Goal: Task Accomplishment & Management: Complete application form

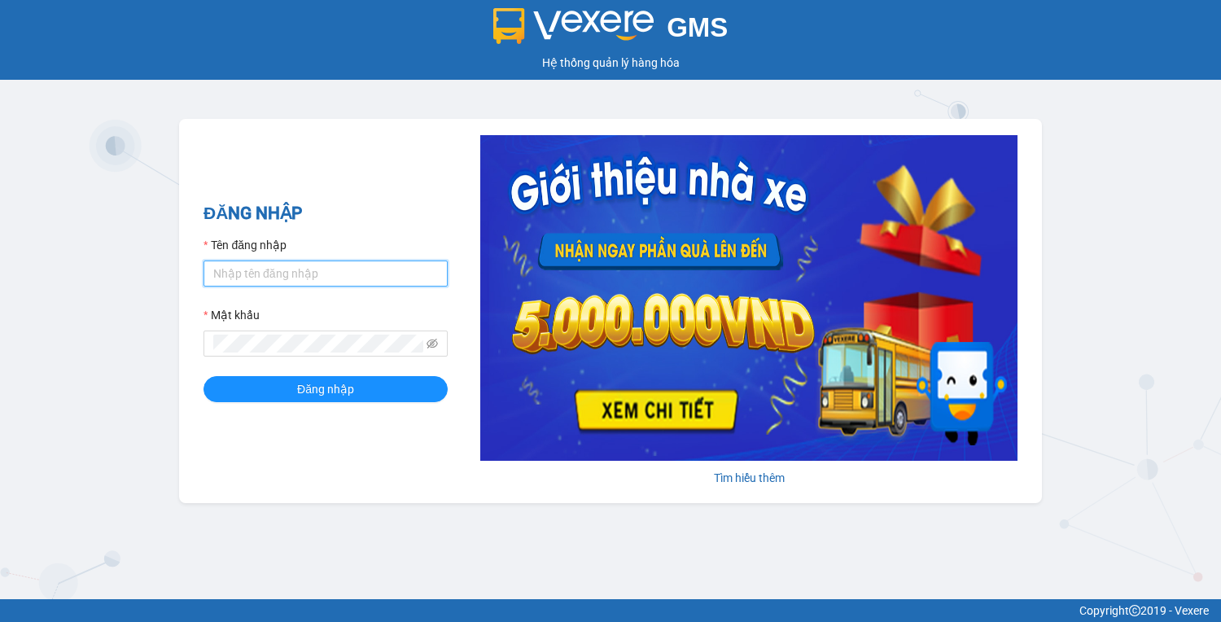
type input "vy.tralanvien"
click at [277, 277] on input "vy.tralanvien" at bounding box center [325, 273] width 244 height 26
type input "tuongvy.tralanvien"
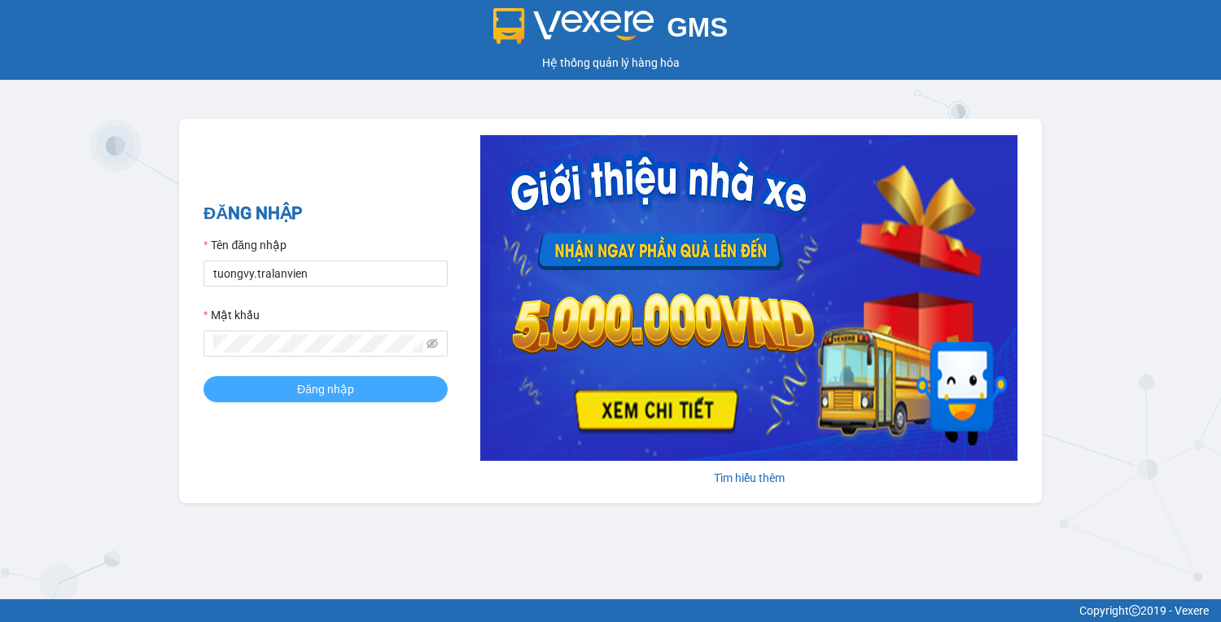
click at [296, 400] on button "Đăng nhập" at bounding box center [325, 389] width 244 height 26
click at [231, 379] on button "Đăng nhập" at bounding box center [325, 389] width 244 height 26
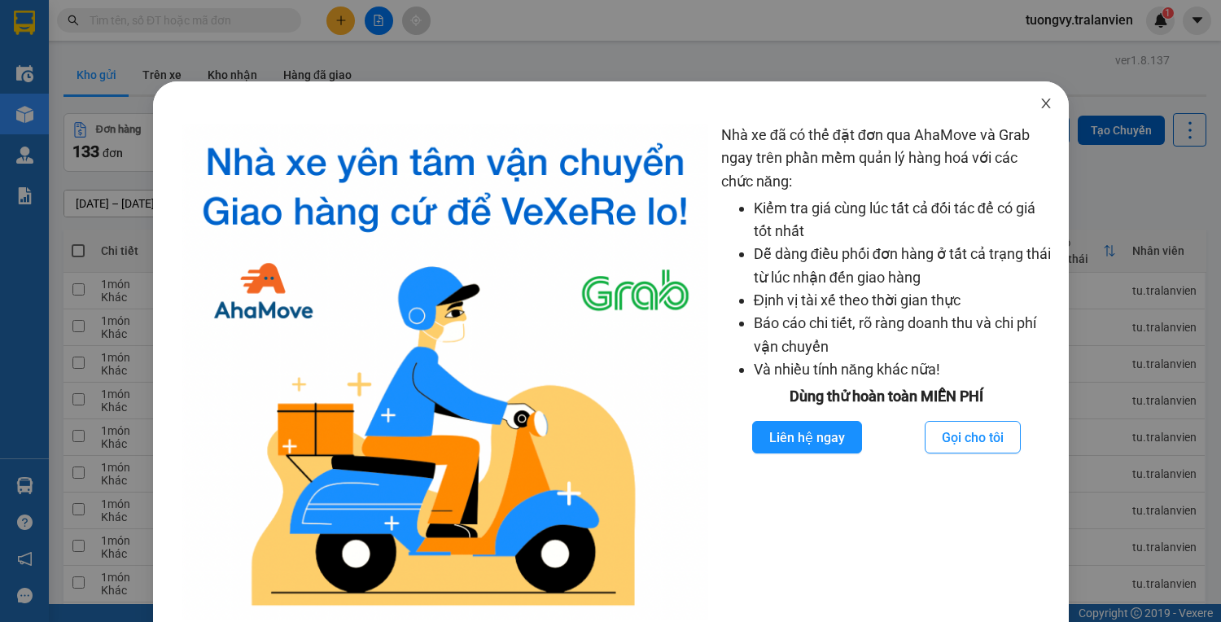
click at [1042, 107] on icon "close" at bounding box center [1045, 103] width 13 height 13
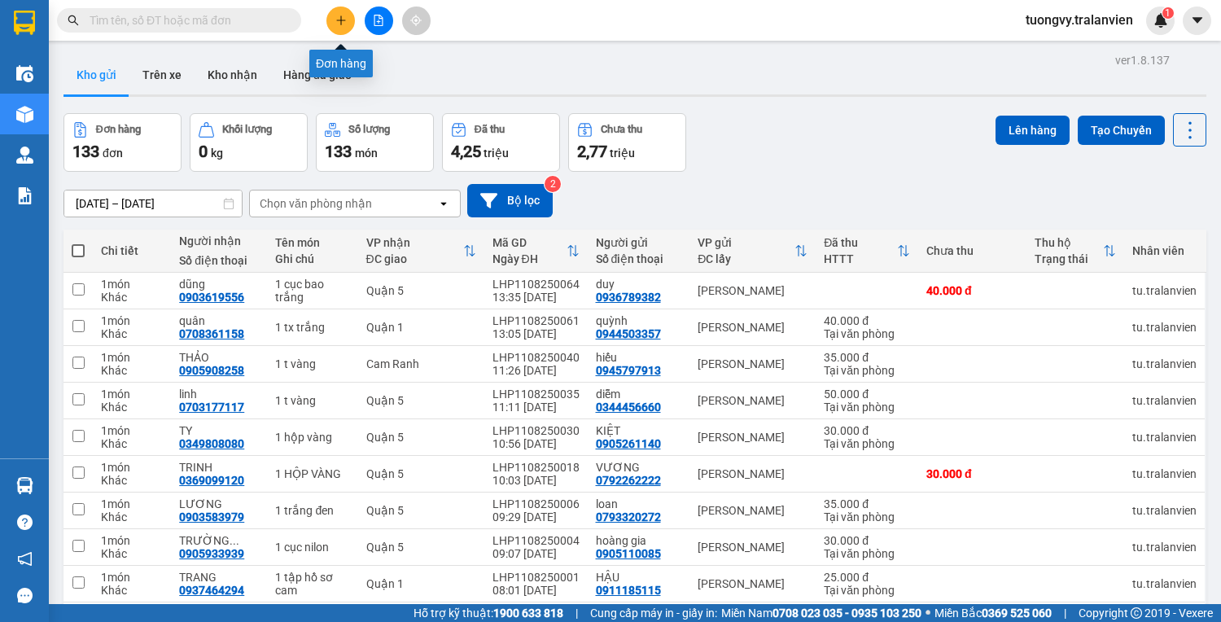
click at [344, 15] on icon "plus" at bounding box center [340, 20] width 11 height 11
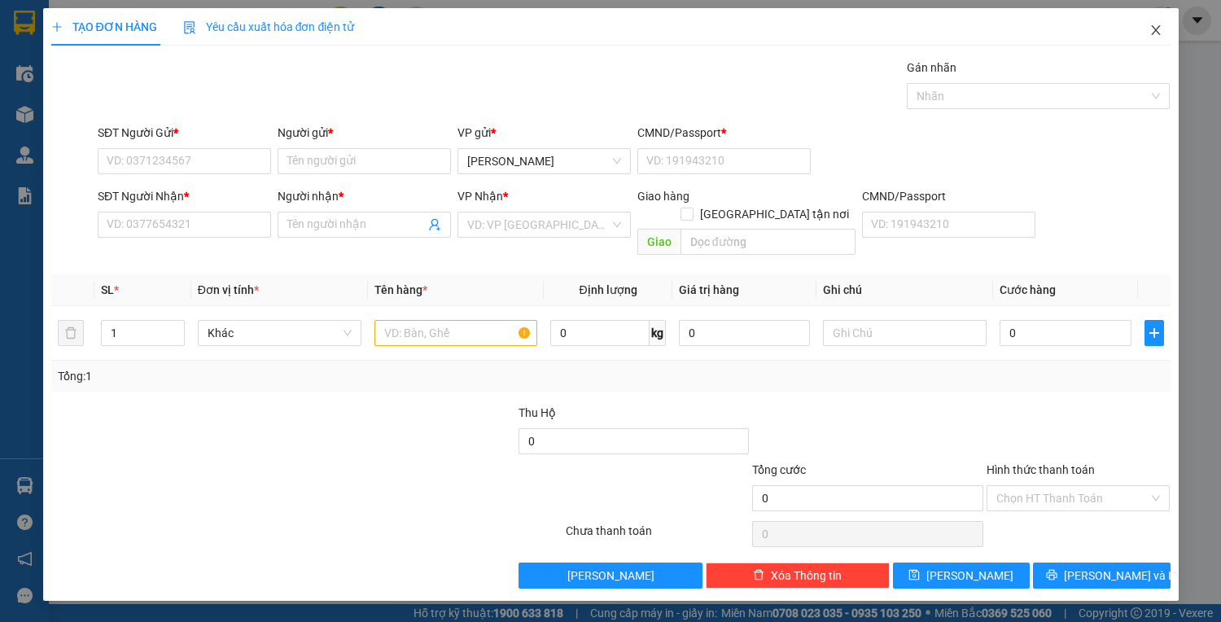
click at [1159, 39] on span "Close" at bounding box center [1156, 31] width 46 height 46
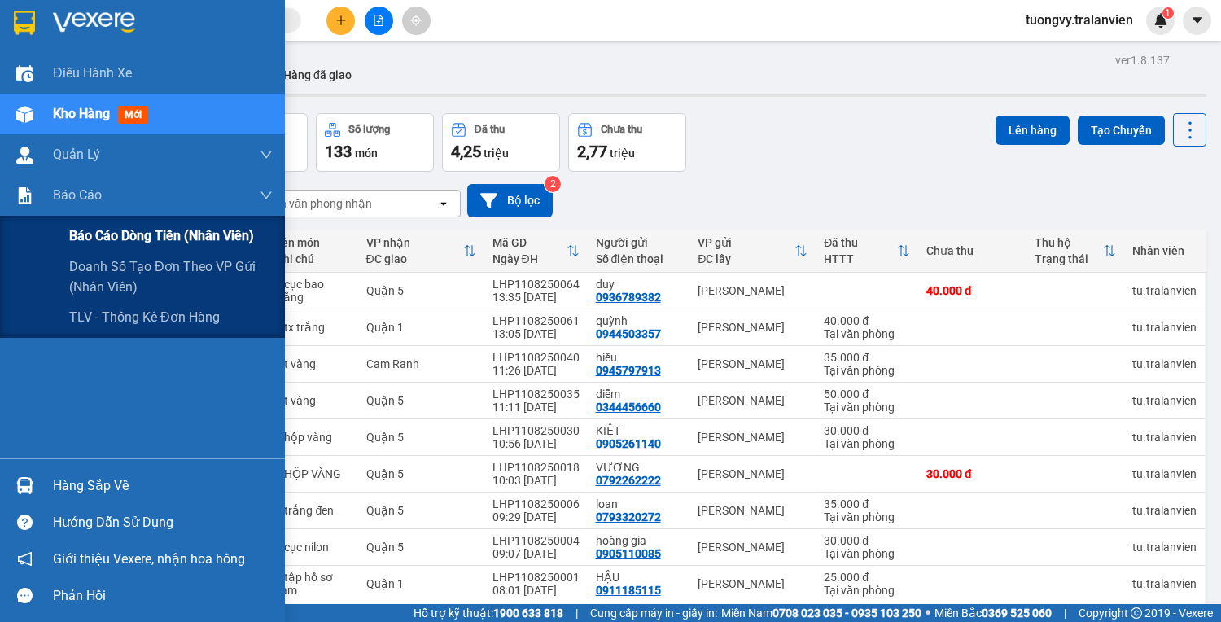
drag, startPoint x: 103, startPoint y: 225, endPoint x: 104, endPoint y: 249, distance: 23.7
click at [104, 249] on div "Báo cáo dòng tiền (nhân viên)" at bounding box center [170, 236] width 203 height 41
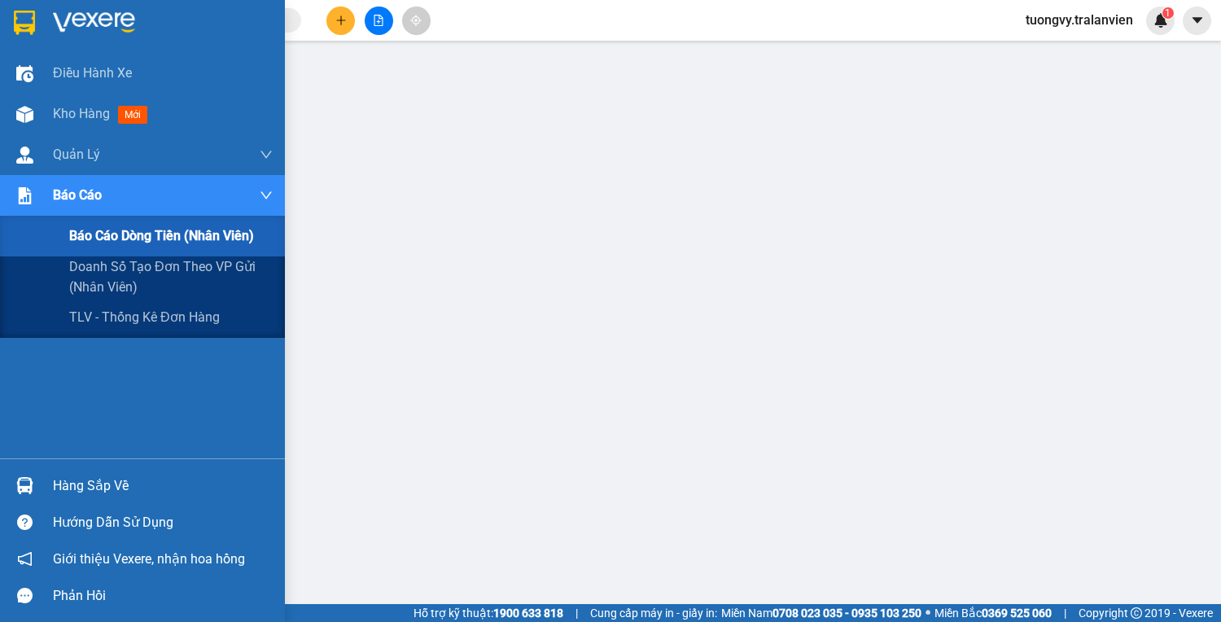
click at [120, 229] on span "Báo cáo dòng tiền (nhân viên)" at bounding box center [161, 235] width 185 height 20
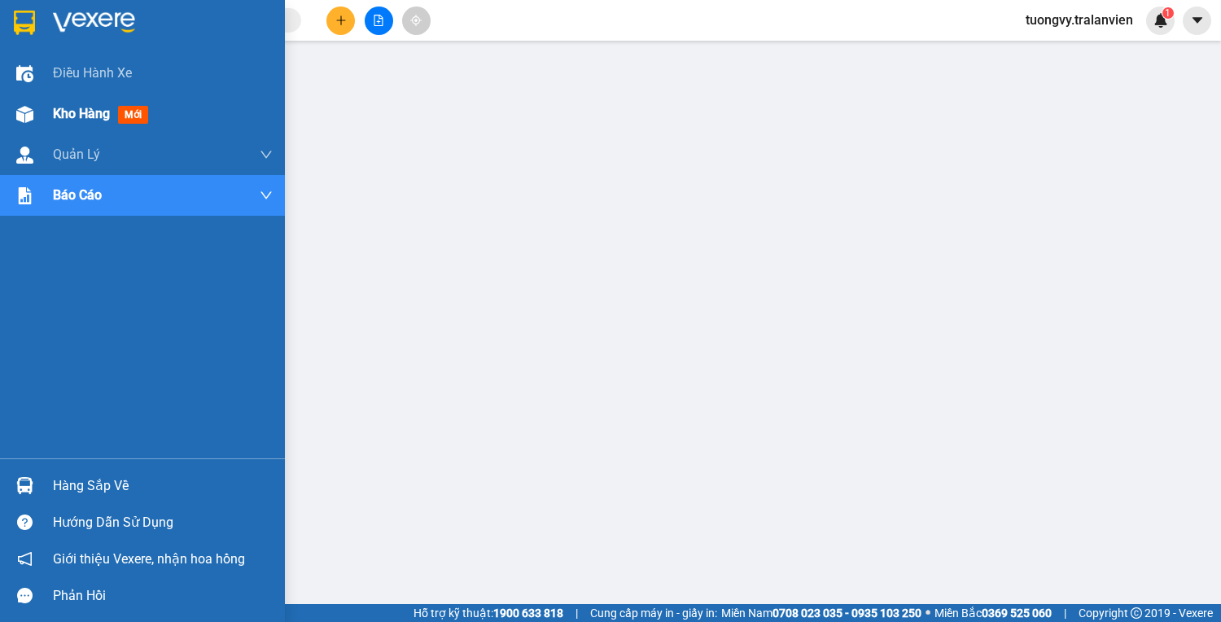
click at [60, 114] on span "Kho hàng" at bounding box center [81, 113] width 57 height 15
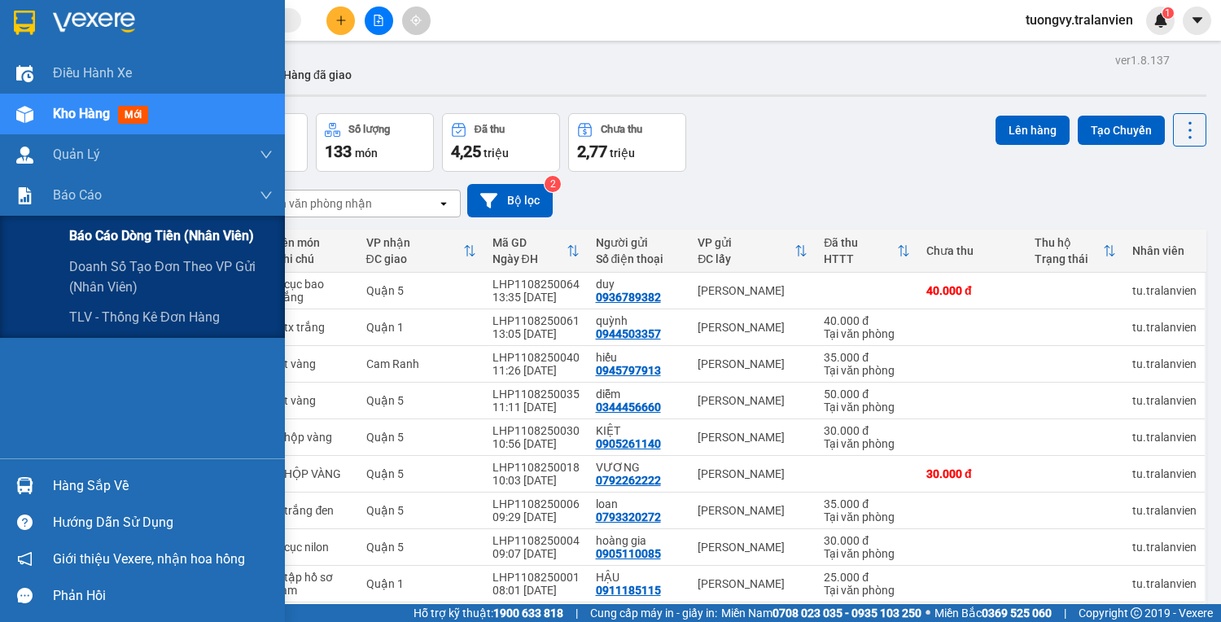
click at [251, 243] on span "Báo cáo dòng tiền (nhân viên)" at bounding box center [161, 235] width 185 height 20
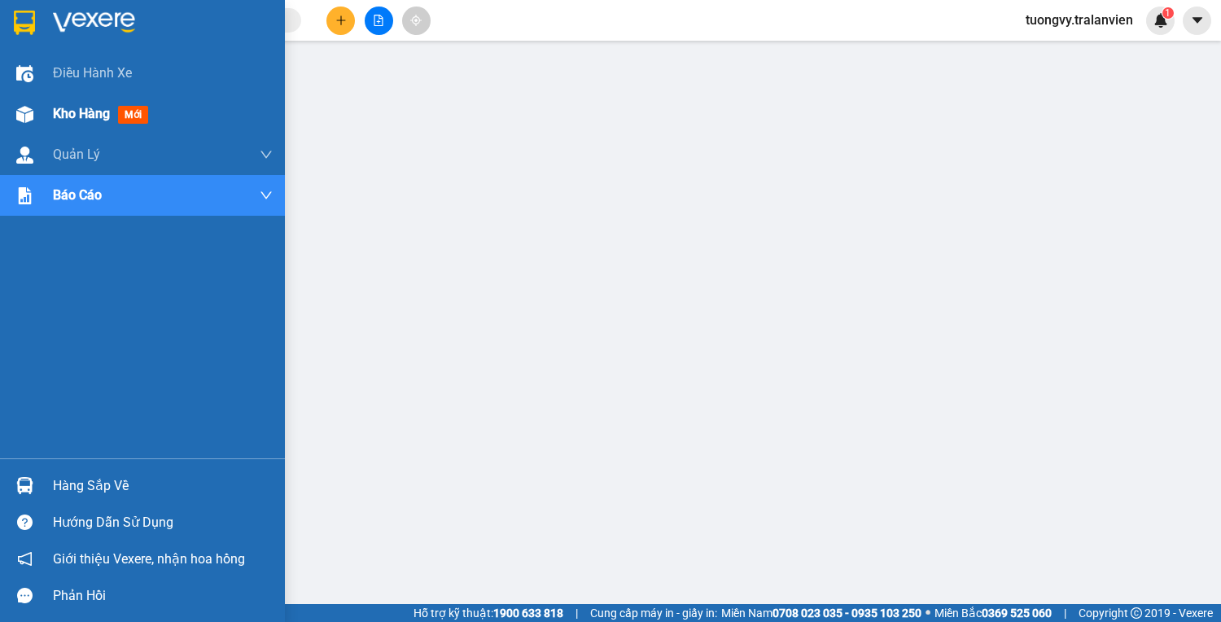
click at [45, 117] on div "Kho hàng mới" at bounding box center [142, 114] width 285 height 41
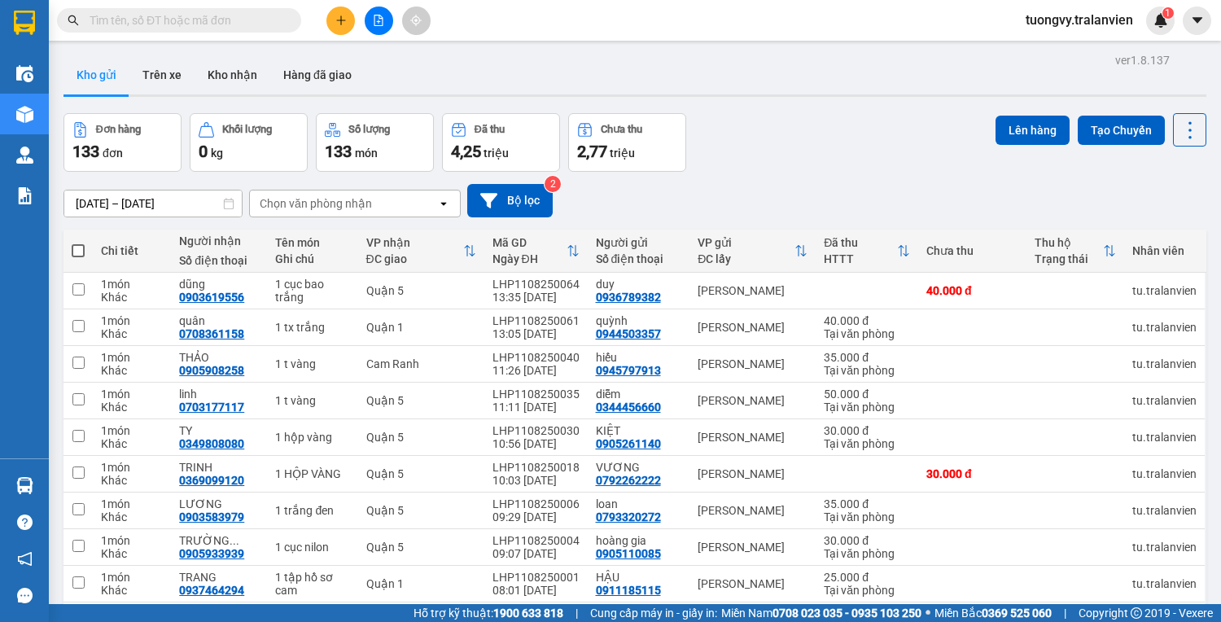
click at [342, 19] on icon "plus" at bounding box center [340, 20] width 11 height 11
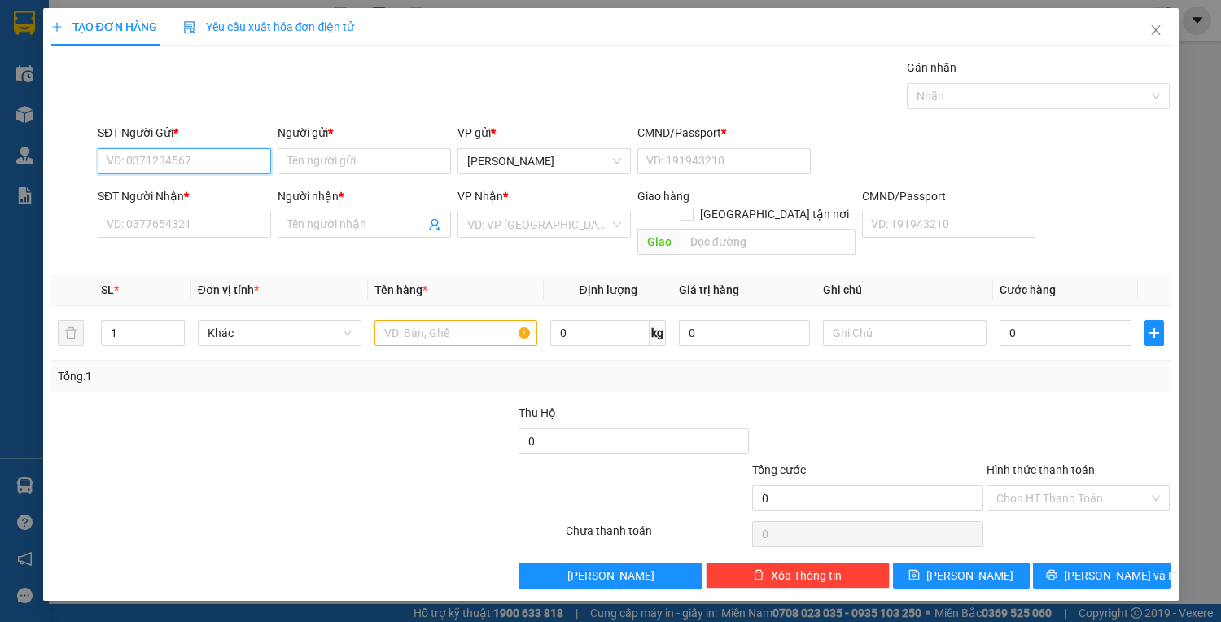
click at [201, 161] on input "SĐT Người Gửi *" at bounding box center [184, 161] width 173 height 26
click at [185, 181] on div "0706238886 - CHÍNH" at bounding box center [184, 193] width 173 height 26
type input "0706238886"
type input "CHÍNH"
type input "056090000489"
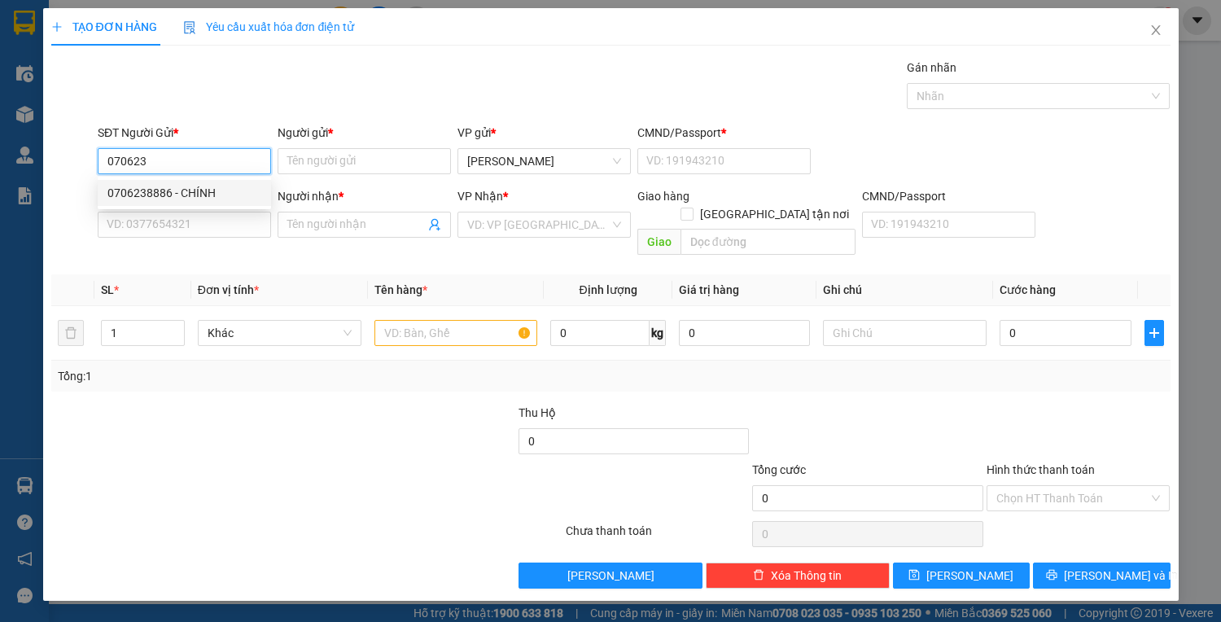
type input "0899741111"
type input "[PERSON_NAME]"
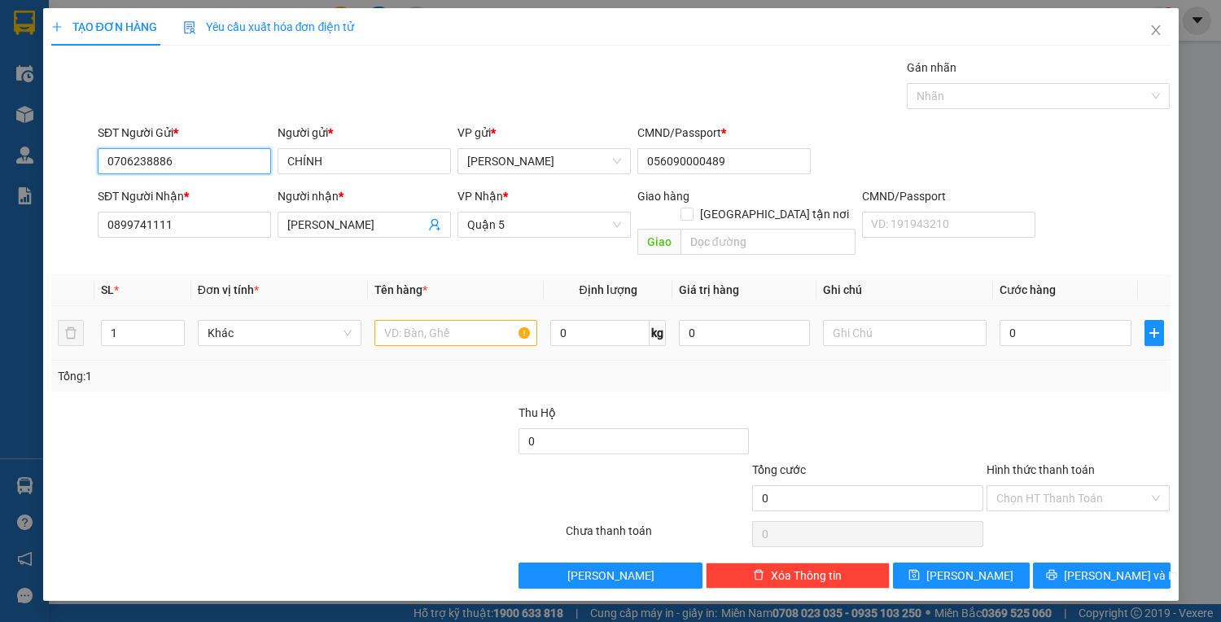
type input "0706238886"
click at [413, 320] on input "text" at bounding box center [456, 333] width 164 height 26
type input "1"
click at [413, 367] on div "Tổng: 1" at bounding box center [265, 376] width 415 height 18
click at [395, 320] on input "text" at bounding box center [456, 333] width 164 height 26
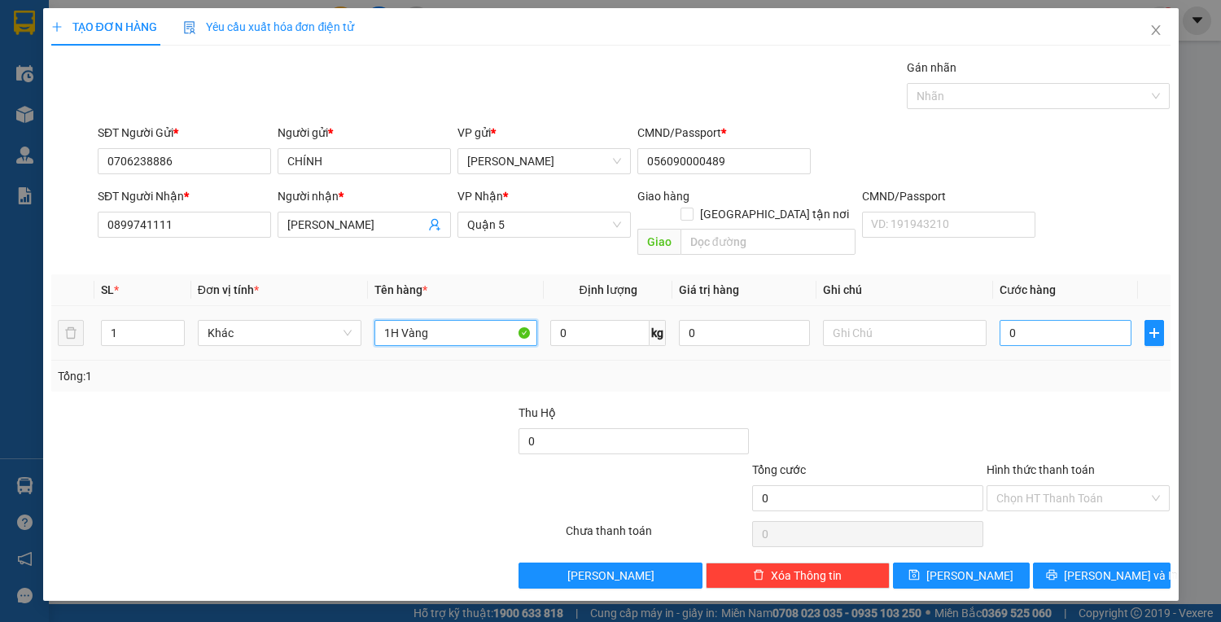
type input "1H Vàng"
click at [1038, 322] on input "0" at bounding box center [1064, 333] width 131 height 26
type input "2"
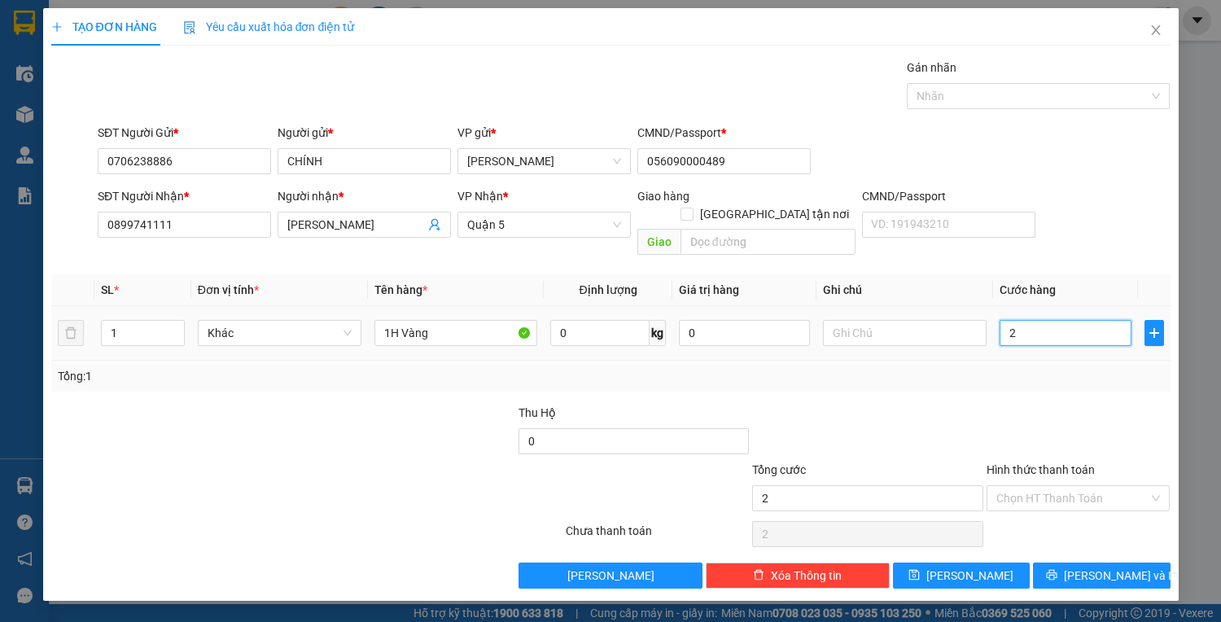
type input "25"
type input "25.000"
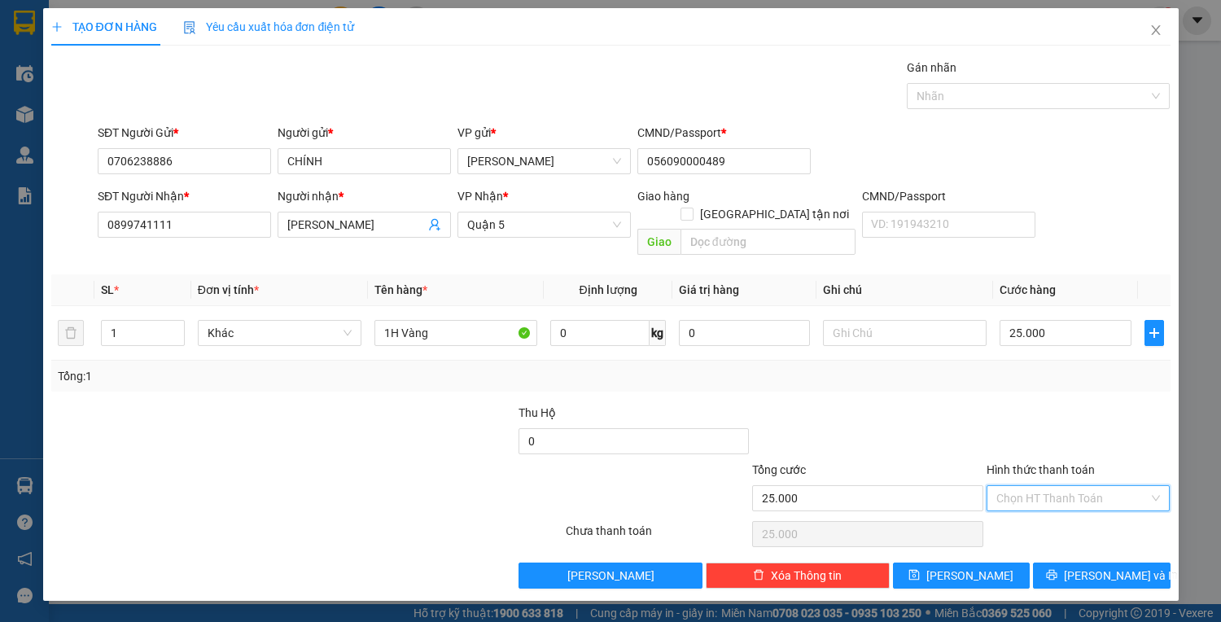
click at [1018, 486] on input "Hình thức thanh toán" at bounding box center [1072, 498] width 153 height 24
drag, startPoint x: 1025, startPoint y: 506, endPoint x: 1033, endPoint y: 512, distance: 9.3
click at [1025, 507] on div "Tại văn phòng" at bounding box center [1078, 511] width 164 height 18
type input "0"
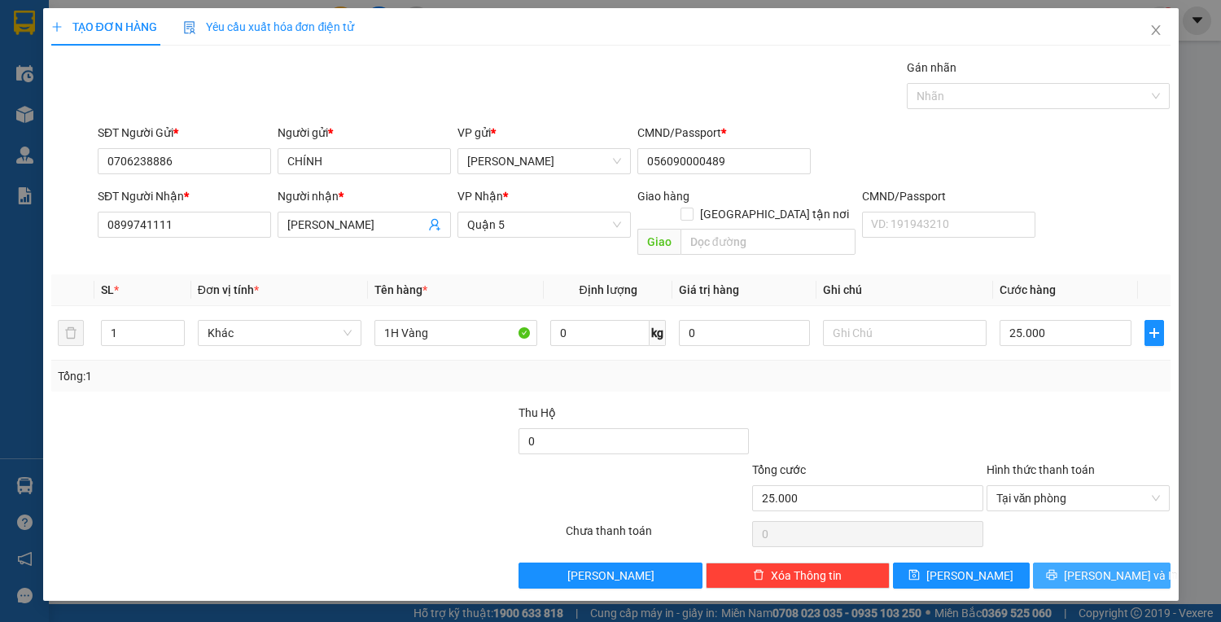
click at [1096, 566] on span "[PERSON_NAME] và In" at bounding box center [1121, 575] width 114 height 18
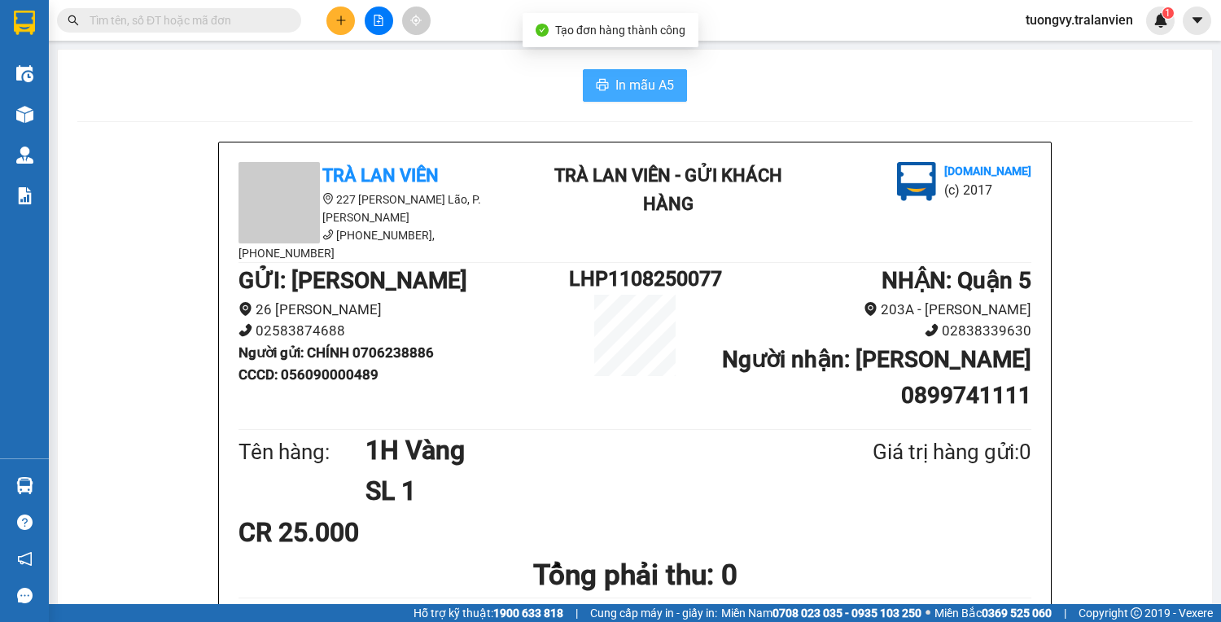
click at [615, 76] on span "In mẫu A5" at bounding box center [644, 85] width 59 height 20
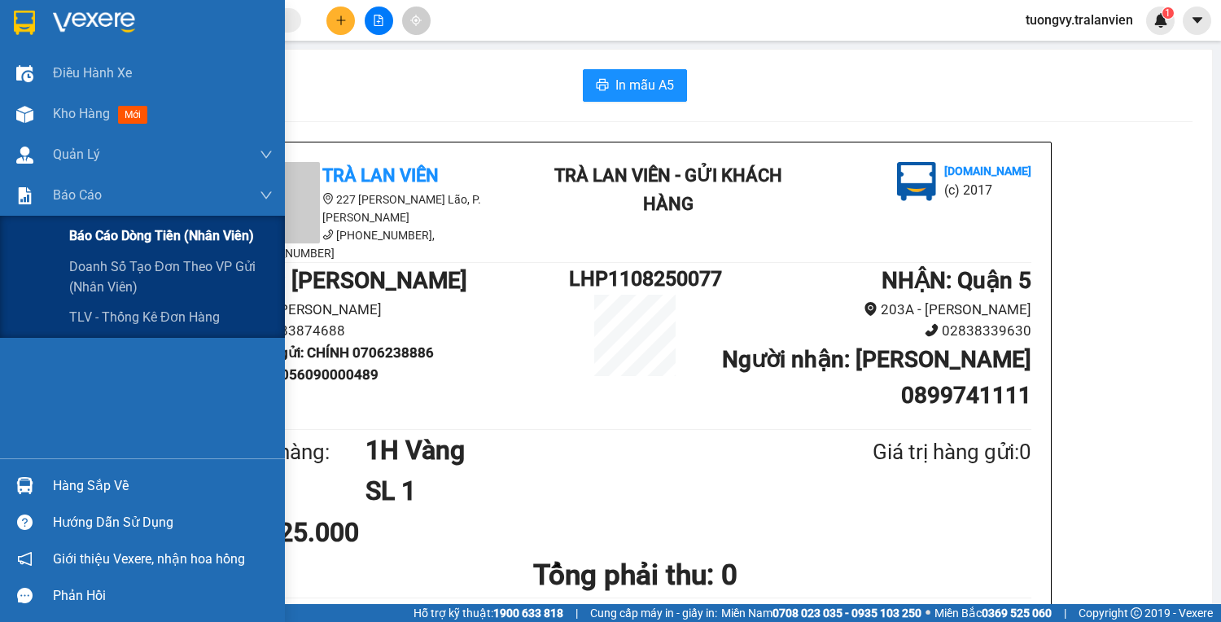
click at [103, 225] on span "Báo cáo dòng tiền (nhân viên)" at bounding box center [161, 235] width 185 height 20
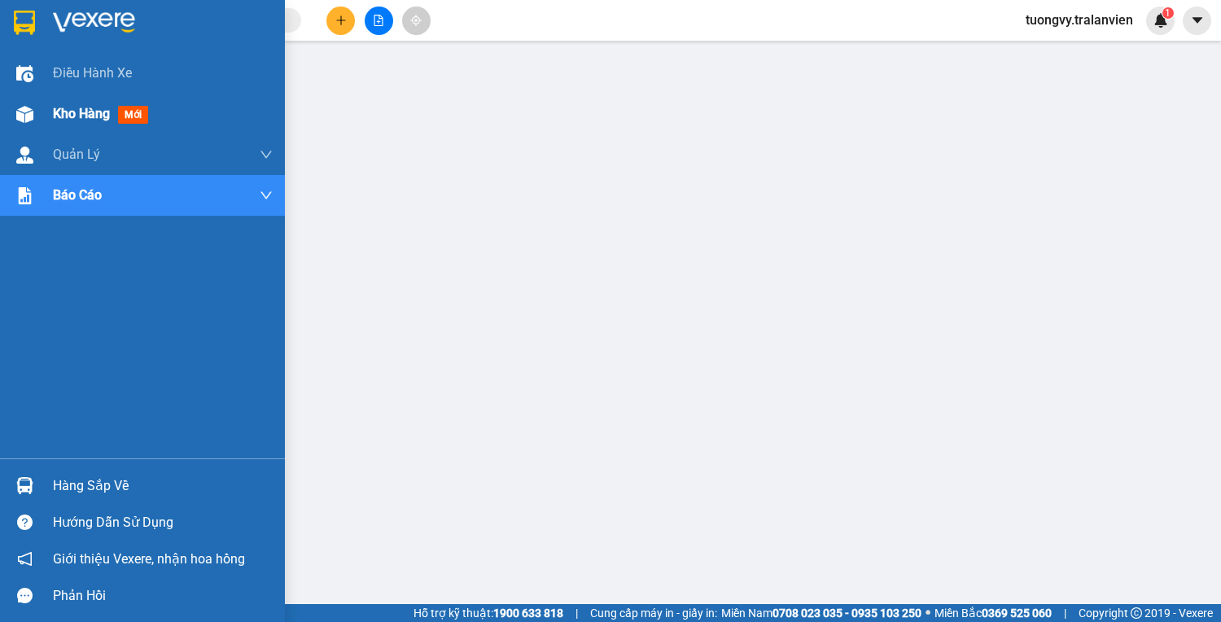
click at [76, 114] on span "Kho hàng" at bounding box center [81, 113] width 57 height 15
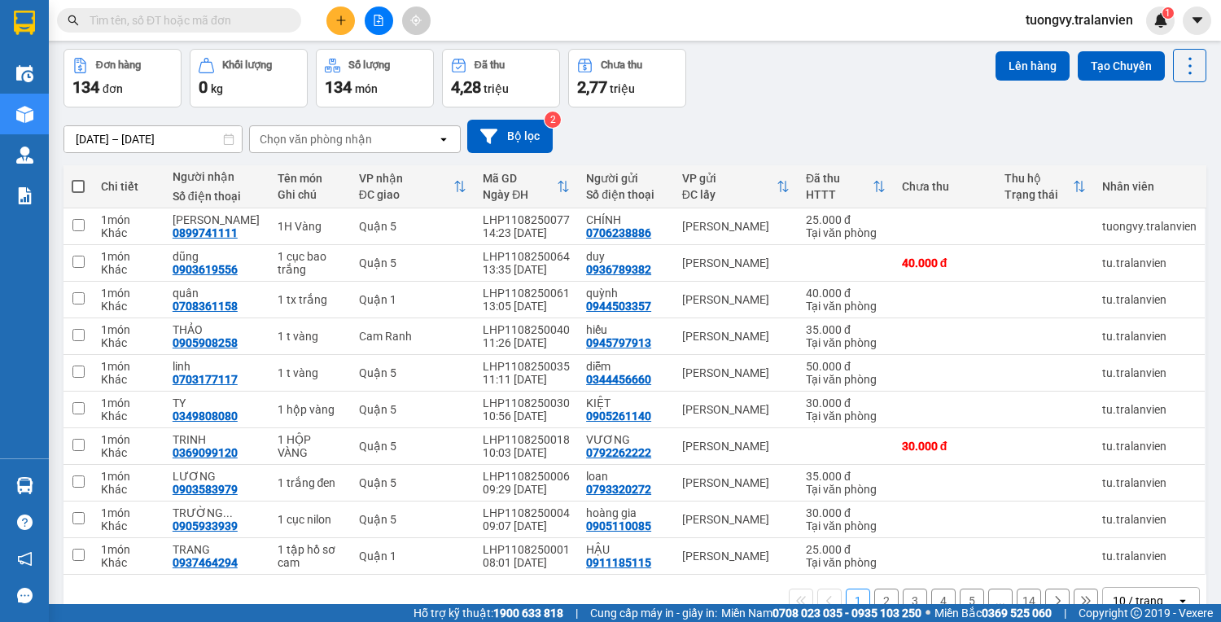
scroll to position [65, 0]
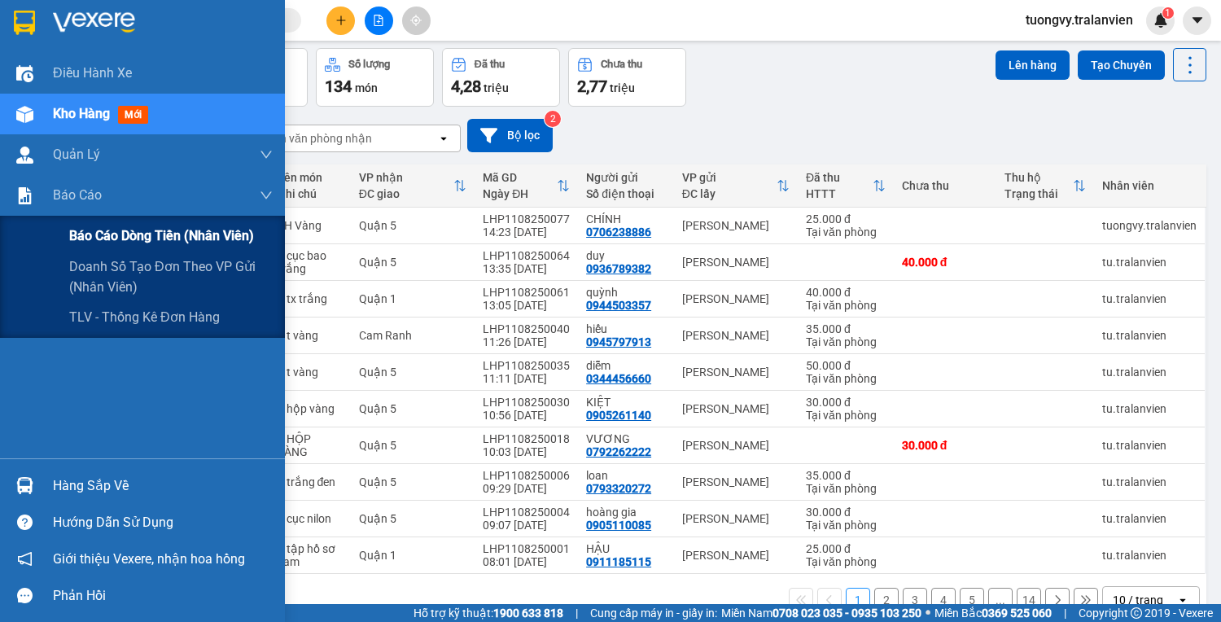
click at [63, 238] on div "Báo cáo dòng tiền (nhân viên)" at bounding box center [142, 236] width 285 height 41
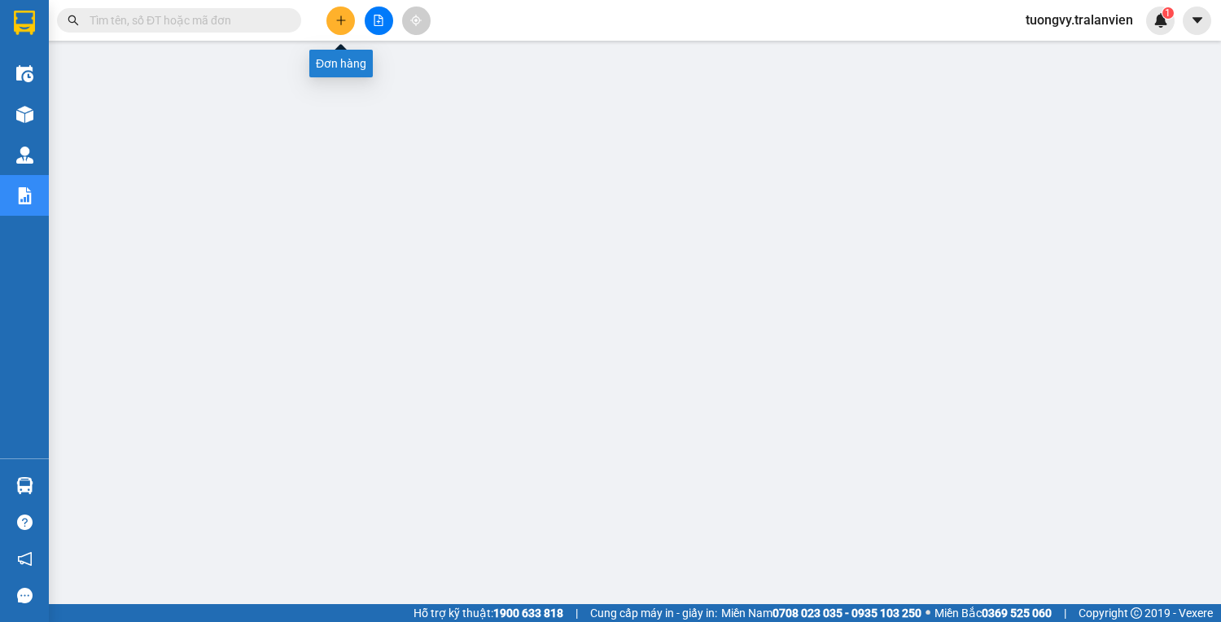
click at [348, 19] on button at bounding box center [340, 21] width 28 height 28
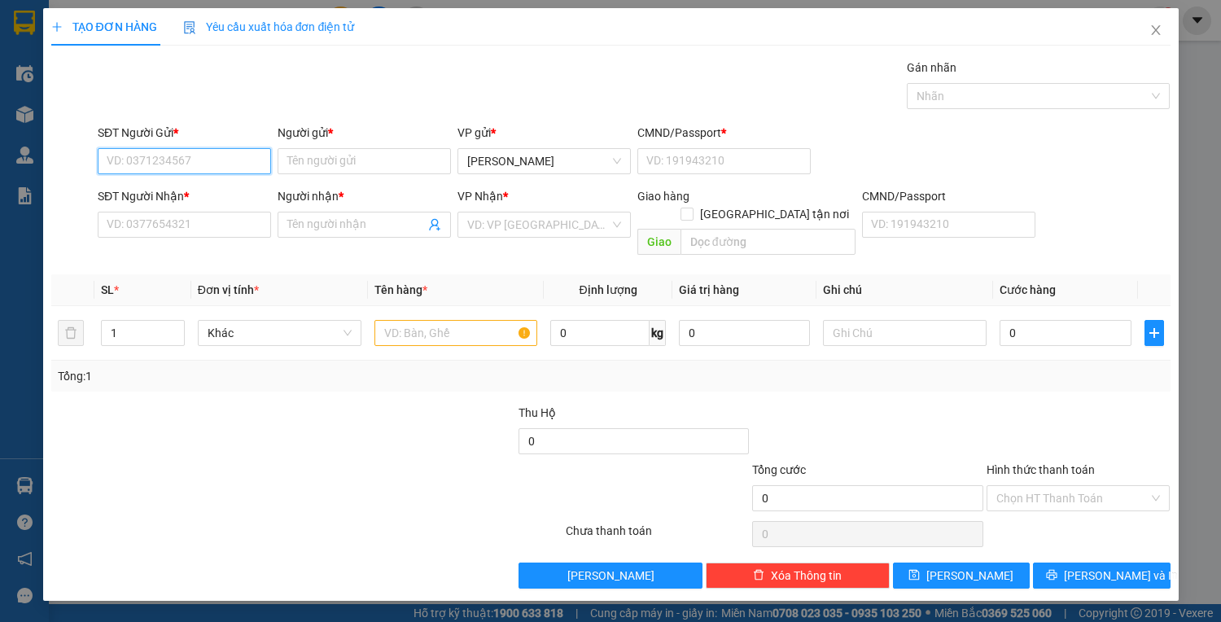
click at [200, 165] on input "SĐT Người Gửi *" at bounding box center [184, 161] width 173 height 26
type input "0903550445"
click at [218, 189] on div "0903550445 - THẢO" at bounding box center [184, 193] width 154 height 18
type input "THẢO"
type input "056091006056"
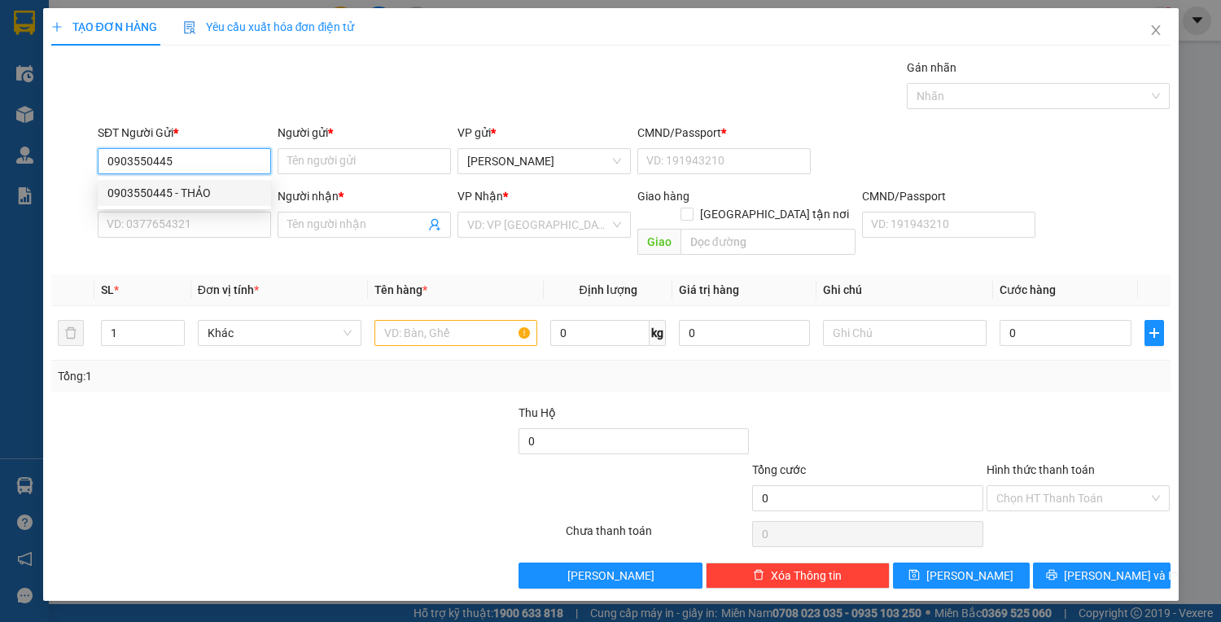
type input "0792121250"
type input "PHƯƠNG"
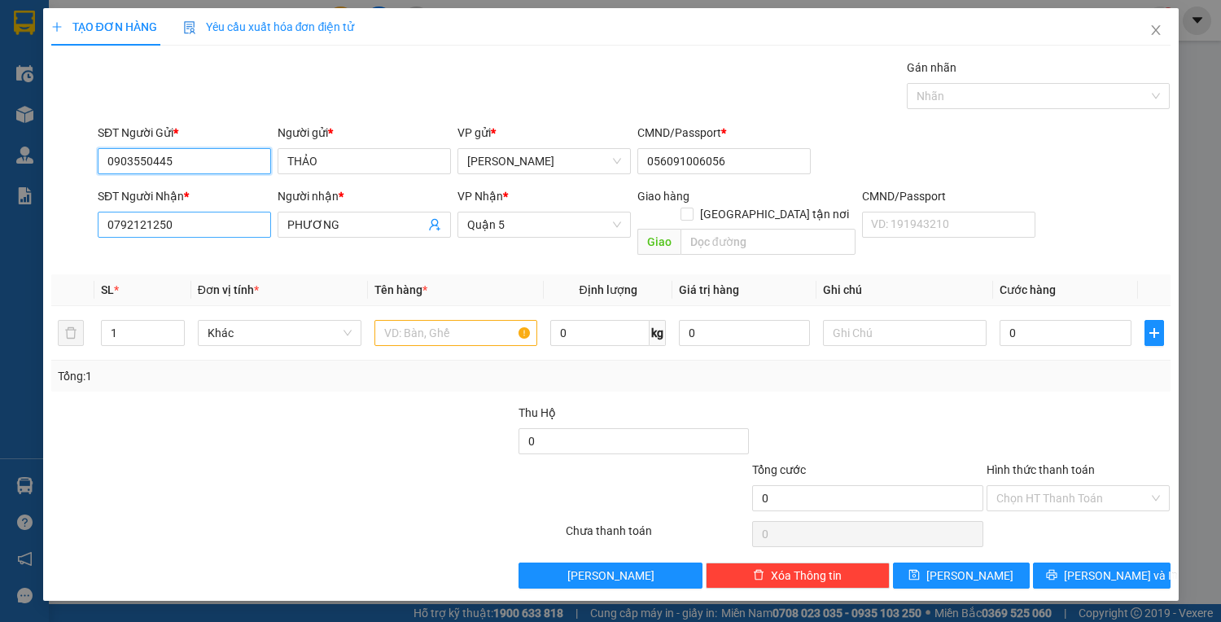
type input "0903550445"
click at [182, 229] on input "0792121250" at bounding box center [184, 225] width 173 height 26
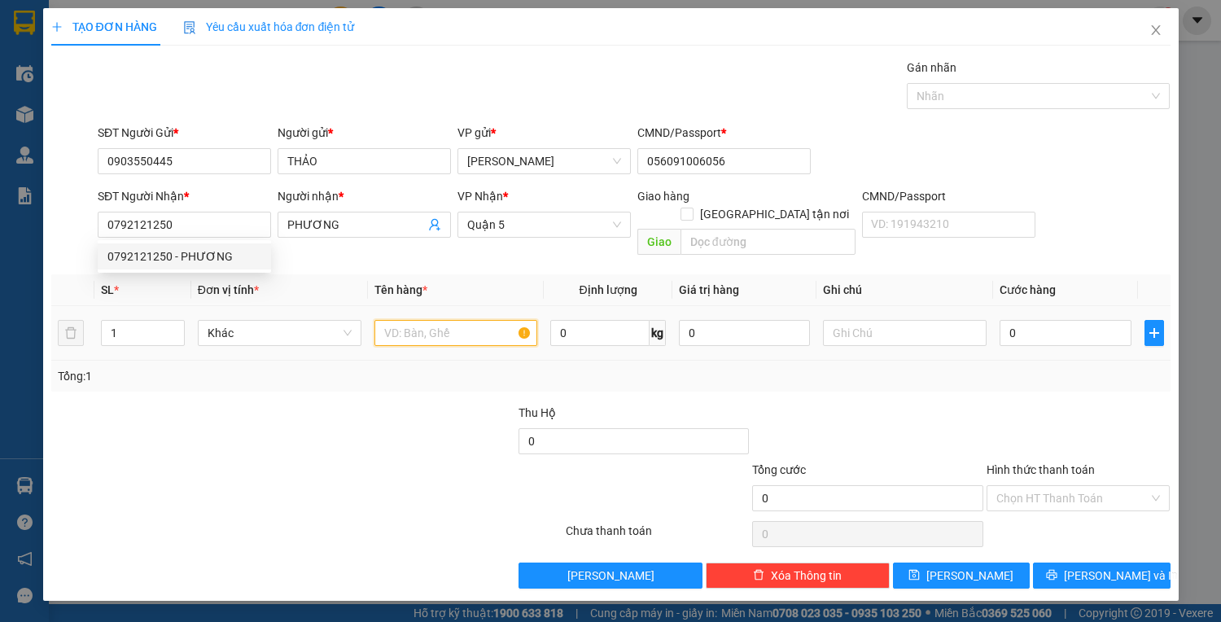
click at [409, 320] on input "text" at bounding box center [456, 333] width 164 height 26
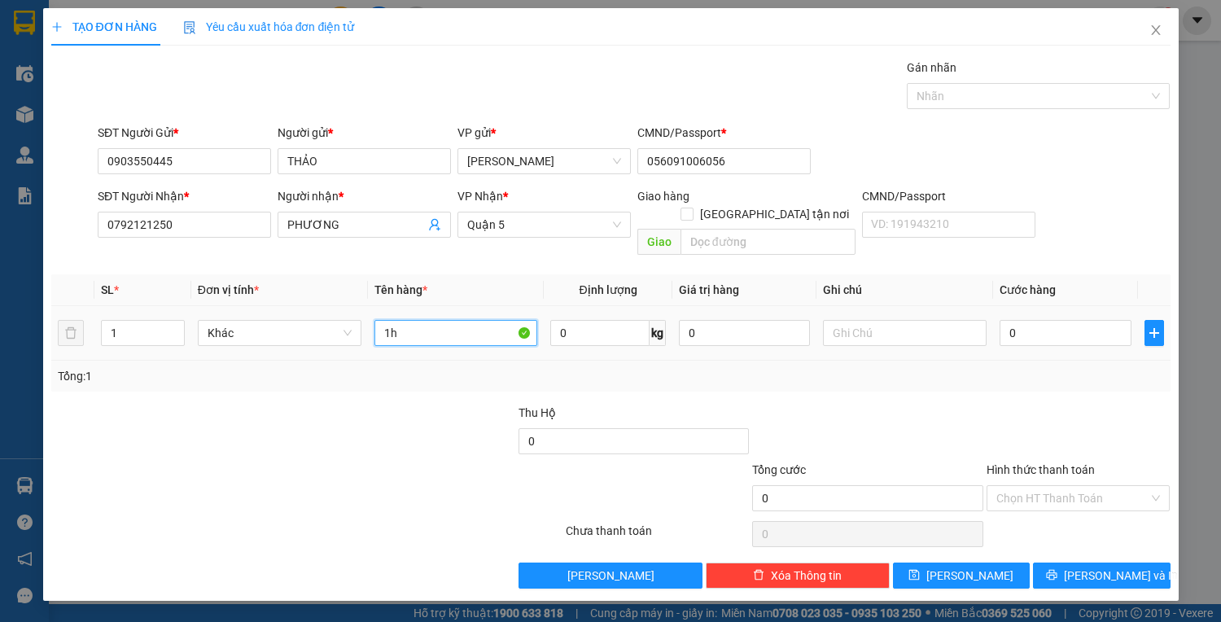
type input "1"
type input "1T VÀNG"
click at [1111, 320] on input "0" at bounding box center [1064, 333] width 131 height 26
type input "5"
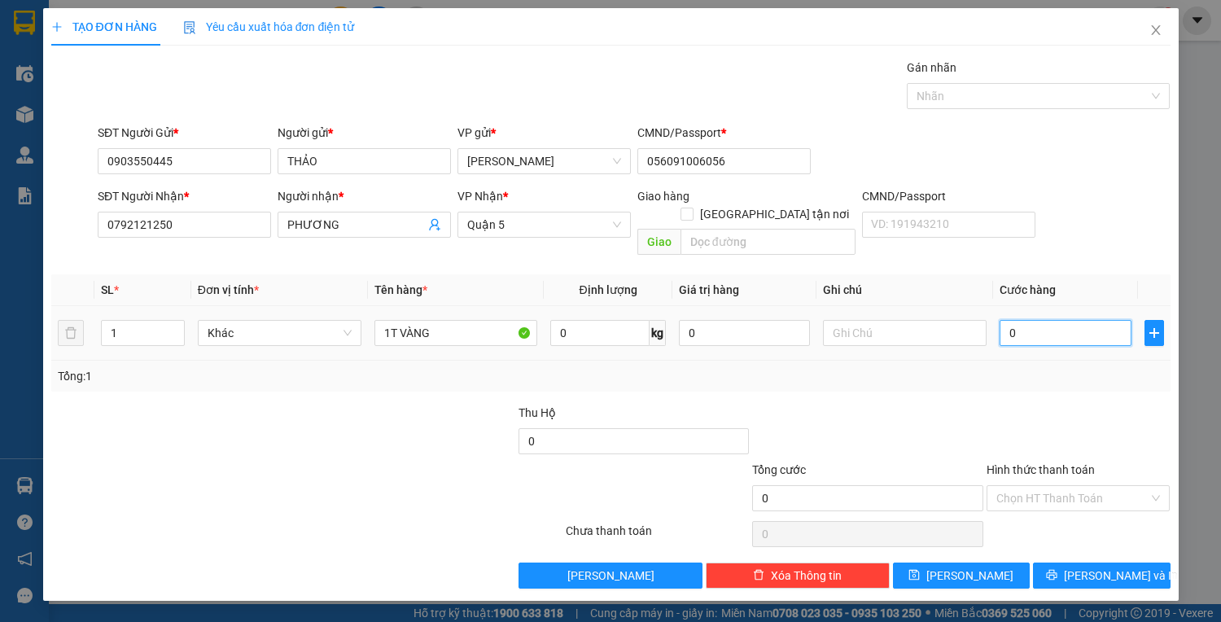
type input "5"
type input "50"
type input "50.000"
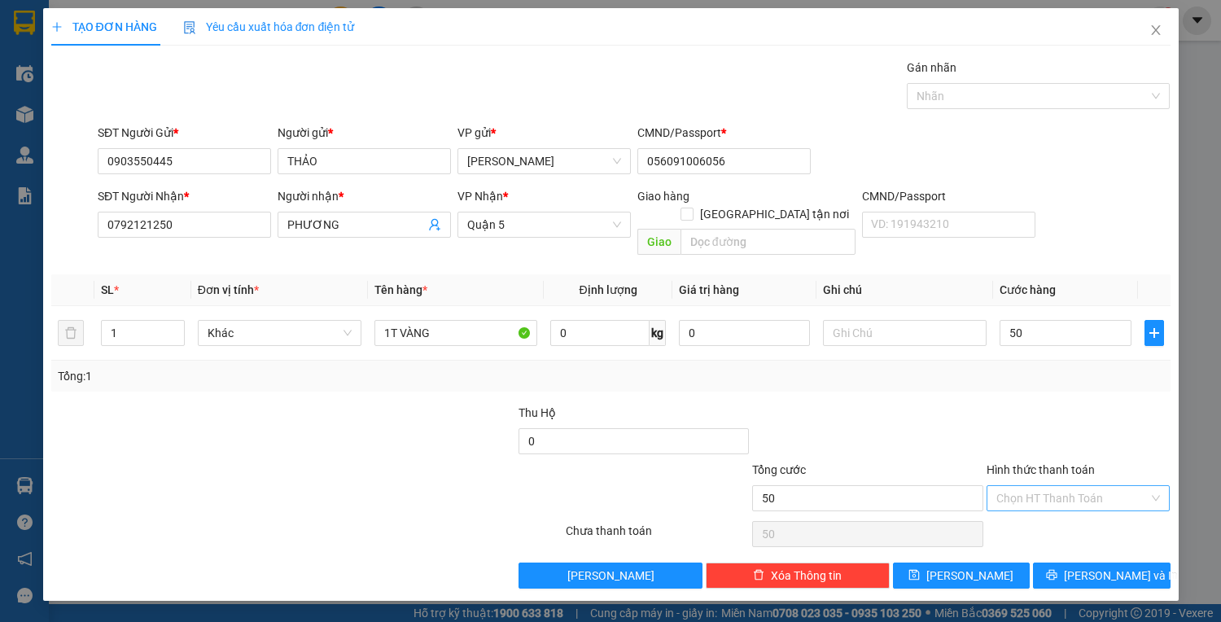
type input "50.000"
click at [1114, 486] on input "Hình thức thanh toán" at bounding box center [1072, 498] width 153 height 24
click at [1042, 508] on div "Tại văn phòng" at bounding box center [1078, 511] width 164 height 18
type input "0"
click at [1122, 566] on span "[PERSON_NAME] và In" at bounding box center [1121, 575] width 114 height 18
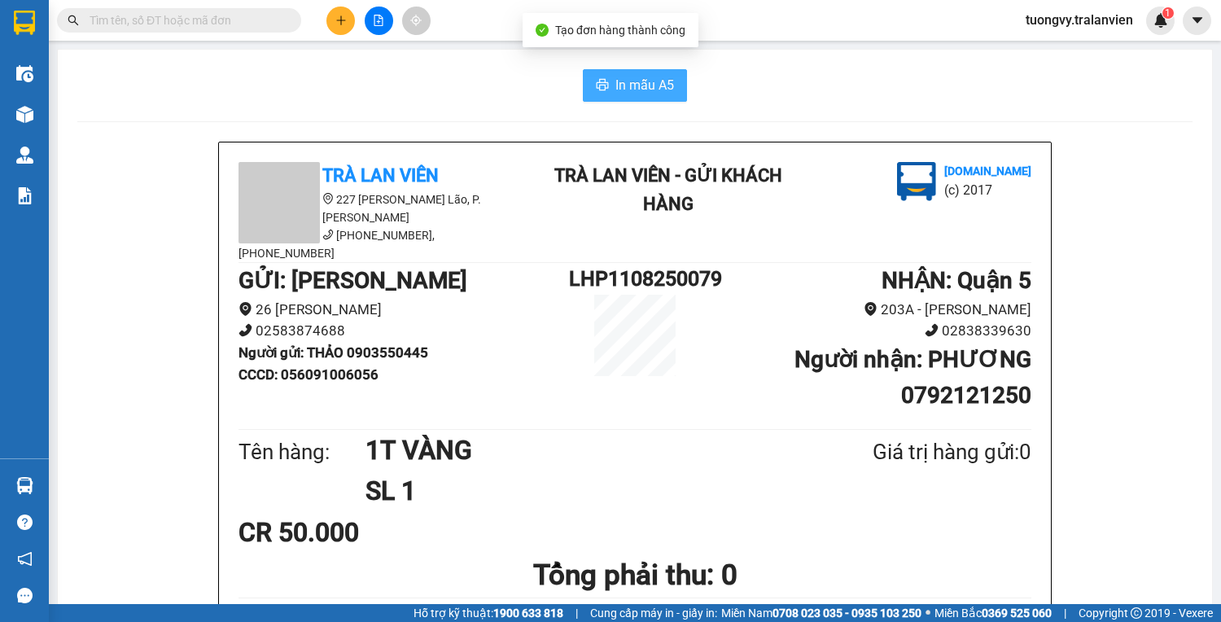
click at [661, 90] on span "In mẫu A5" at bounding box center [644, 85] width 59 height 20
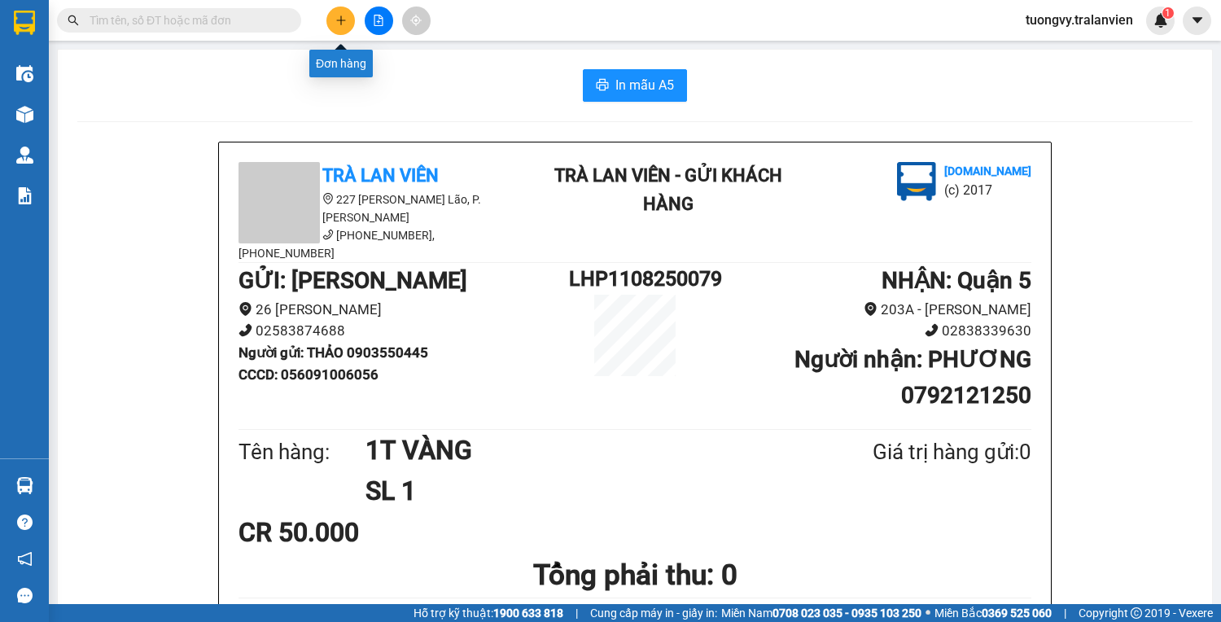
click at [342, 18] on icon "plus" at bounding box center [340, 20] width 11 height 11
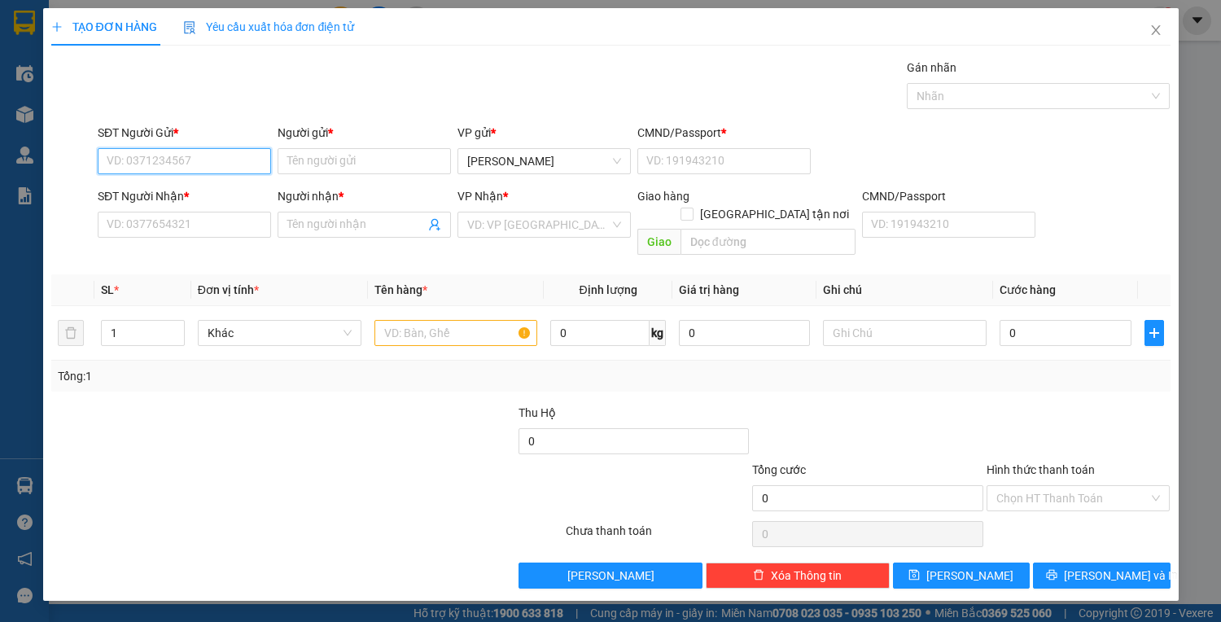
click at [144, 153] on input "SĐT Người Gửi *" at bounding box center [184, 161] width 173 height 26
click at [184, 188] on div "0377689056 - CHÙA VIÊN GIÁC" at bounding box center [198, 193] width 183 height 18
type input "0377689056"
type input "CHÙA VIÊN GIÁC"
type input "1"
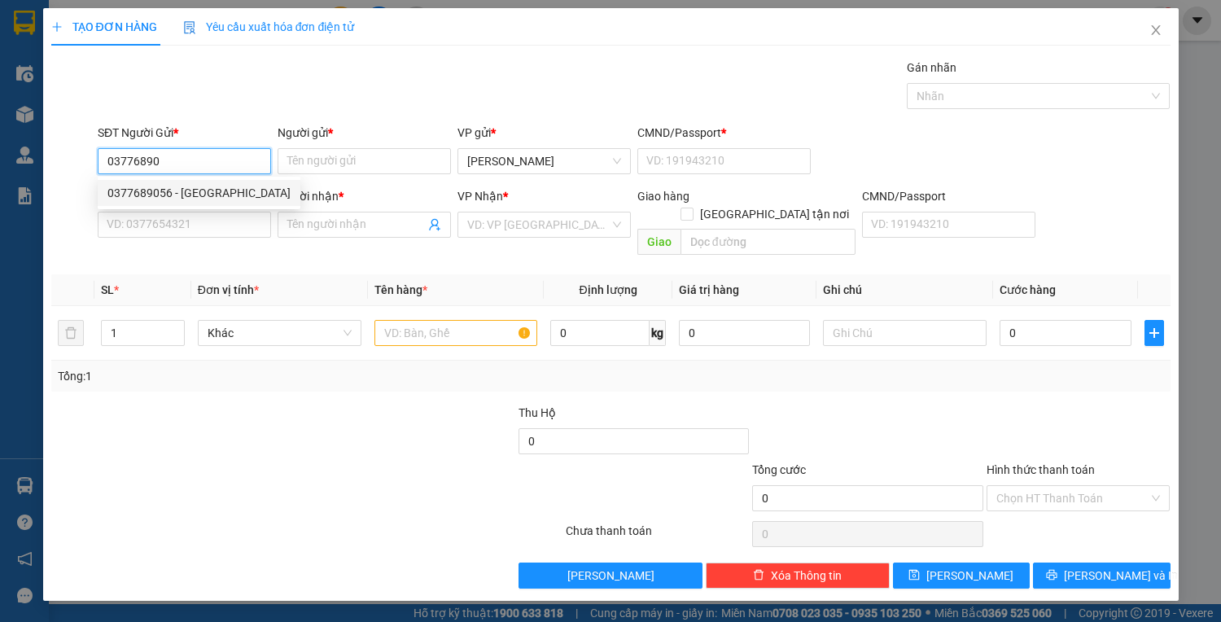
type input "0377689056"
type input "CHÙA VIÊN GIÁC"
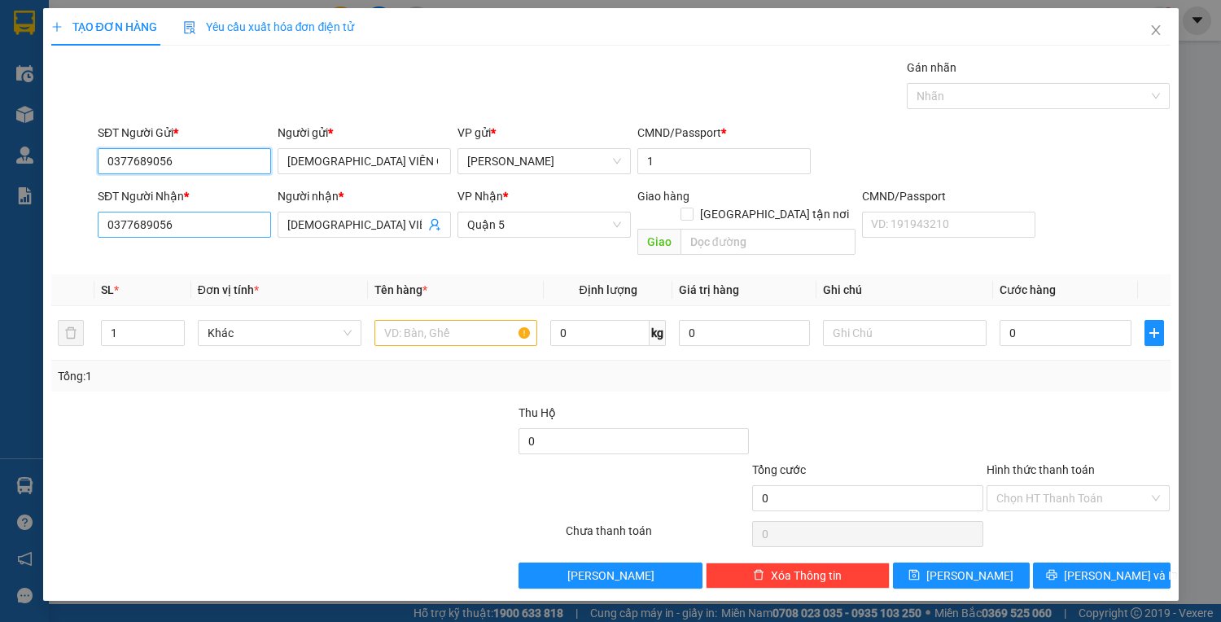
type input "0377689056"
click at [189, 231] on input "0377689056" at bounding box center [184, 225] width 173 height 26
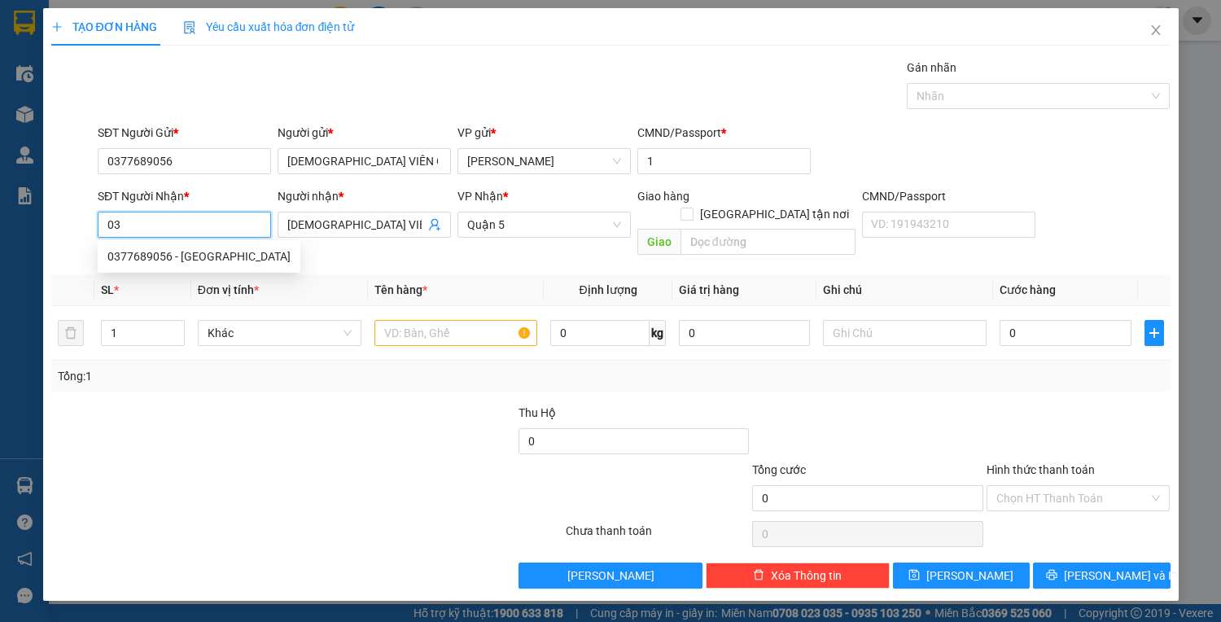
type input "0"
click at [197, 251] on div "0377689056 - CHÙA VIÊN GIÁC" at bounding box center [204, 256] width 195 height 18
type input "0377689056"
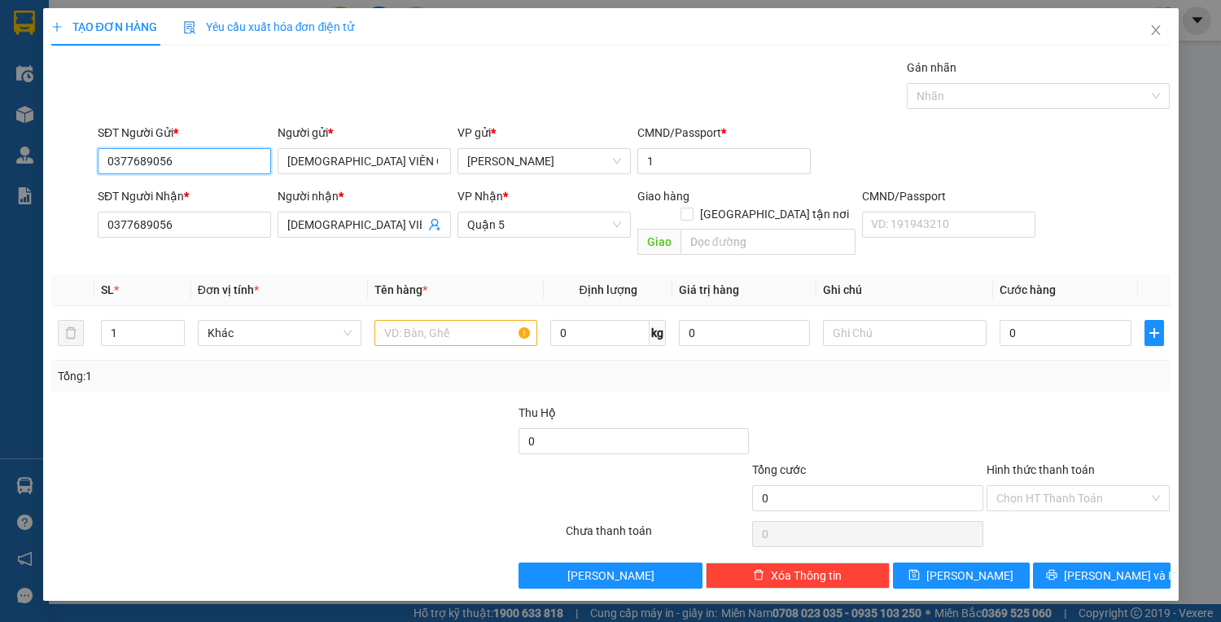
click at [229, 164] on input "0377689056" at bounding box center [184, 161] width 173 height 26
click at [1038, 320] on input "0" at bounding box center [1064, 333] width 131 height 26
click at [434, 320] on input "text" at bounding box center [456, 333] width 164 height 26
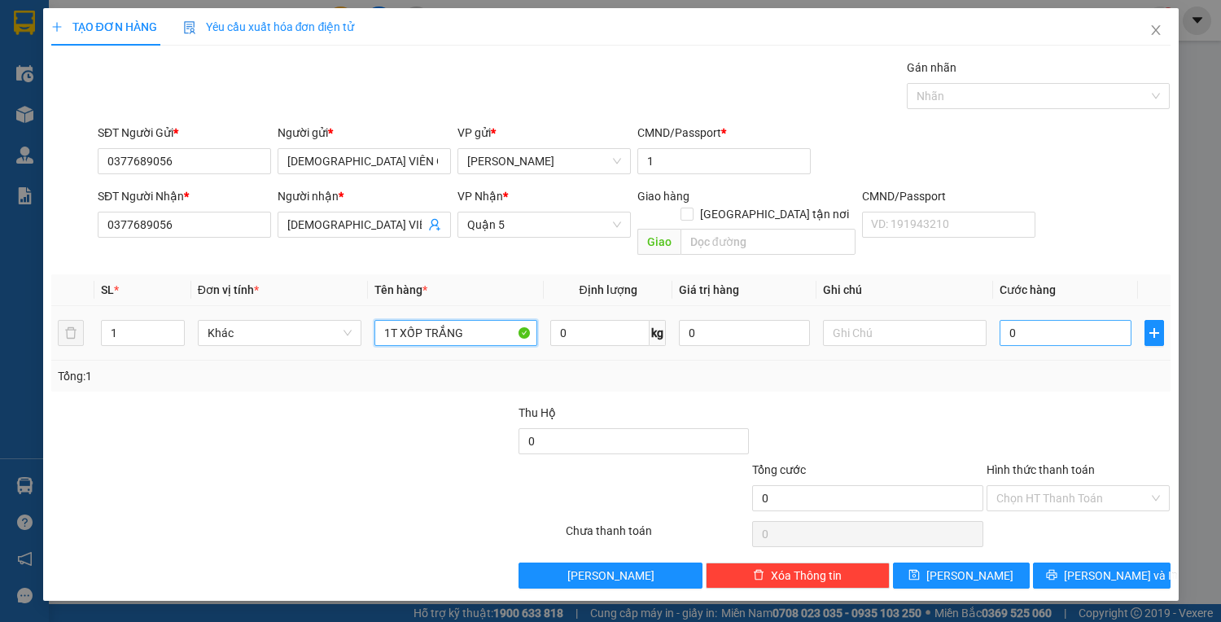
type input "1T XỐP TRẮNG"
click at [1028, 320] on input "0" at bounding box center [1064, 333] width 131 height 26
type input "5"
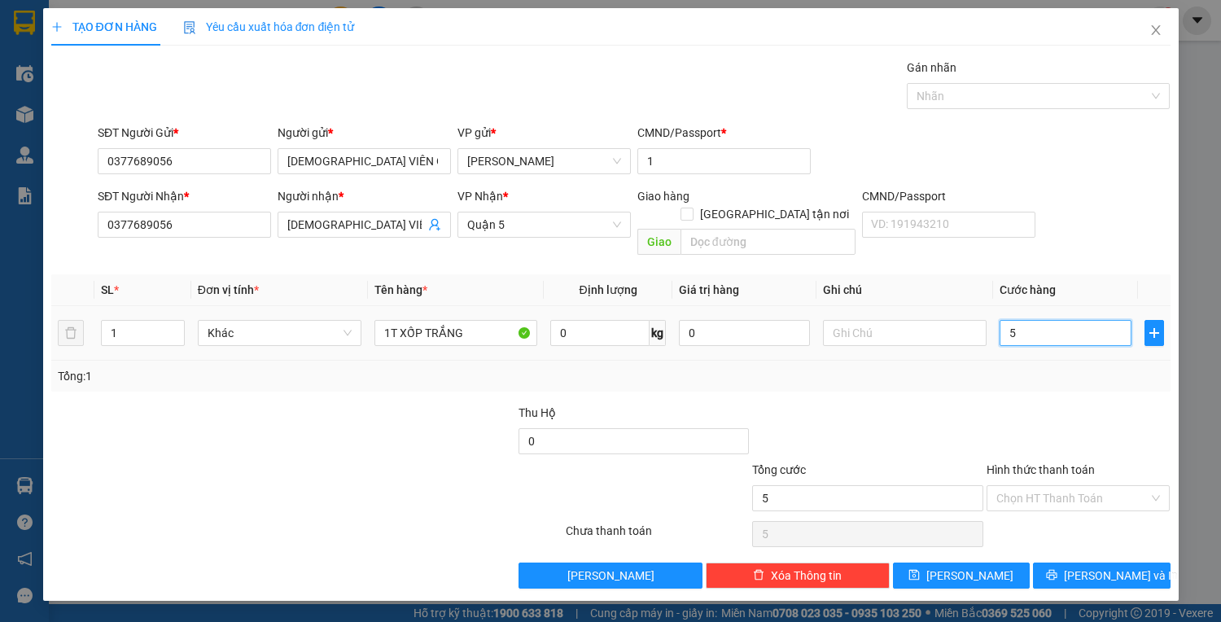
type input "50"
type input "50.000"
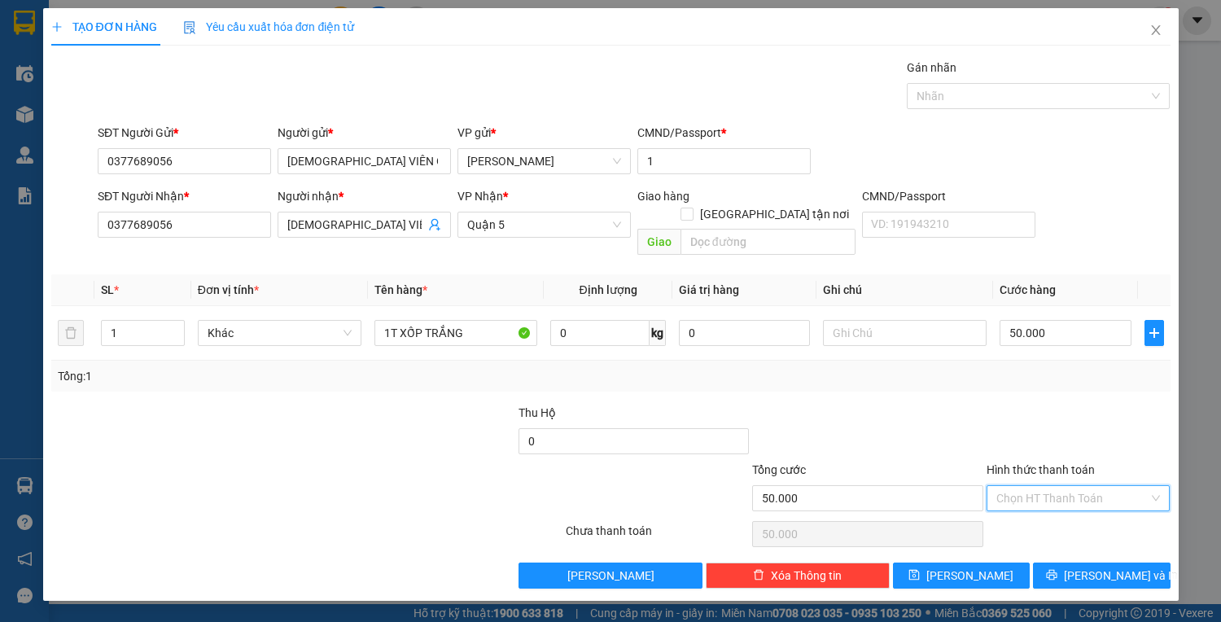
click at [1104, 486] on input "Hình thức thanh toán" at bounding box center [1072, 498] width 153 height 24
click at [1047, 507] on div "Tại văn phòng" at bounding box center [1078, 511] width 164 height 18
type input "0"
click at [1057, 569] on icon "printer" at bounding box center [1051, 574] width 11 height 11
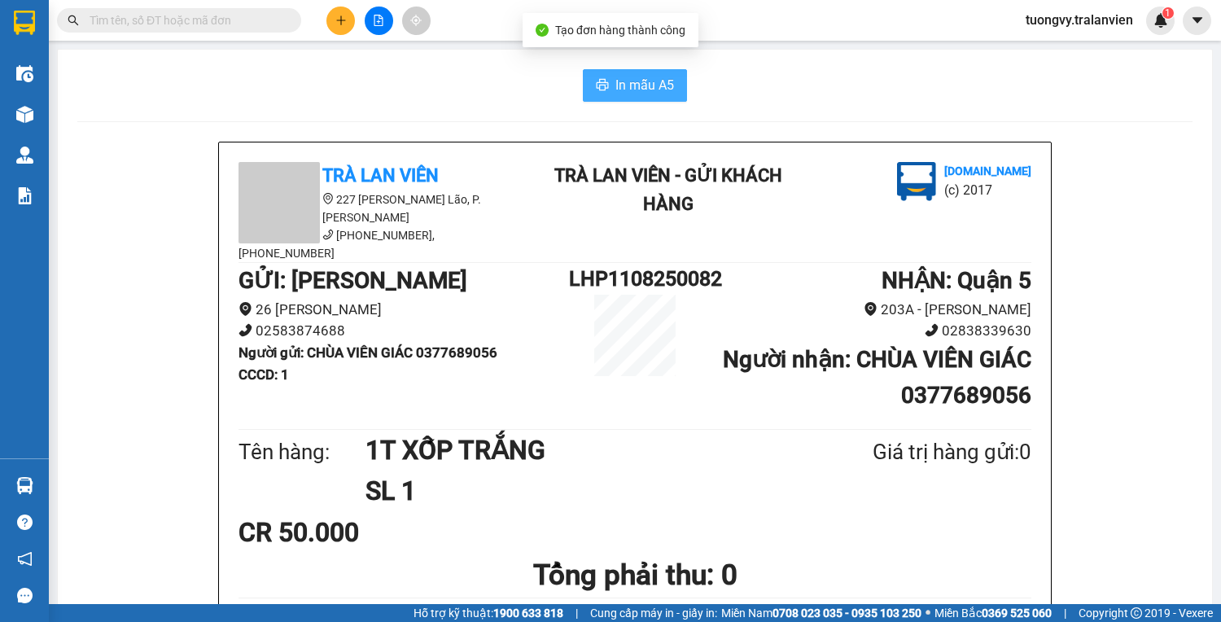
click at [616, 97] on button "In mẫu A5" at bounding box center [635, 85] width 104 height 33
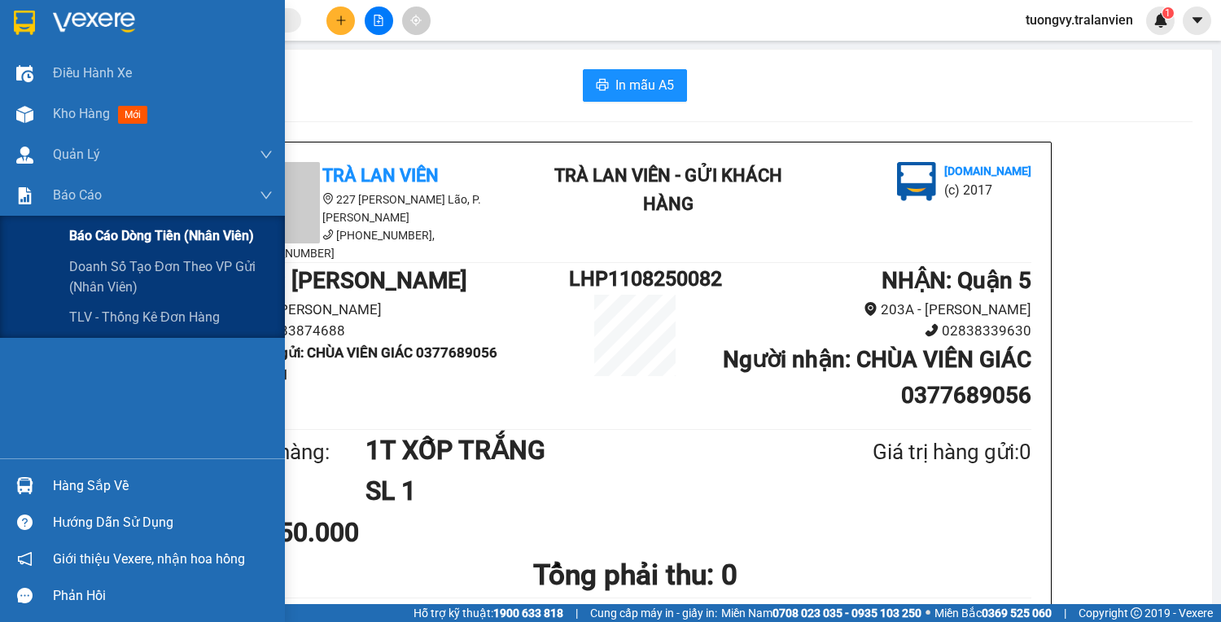
click at [98, 243] on span "Báo cáo dòng tiền (nhân viên)" at bounding box center [161, 235] width 185 height 20
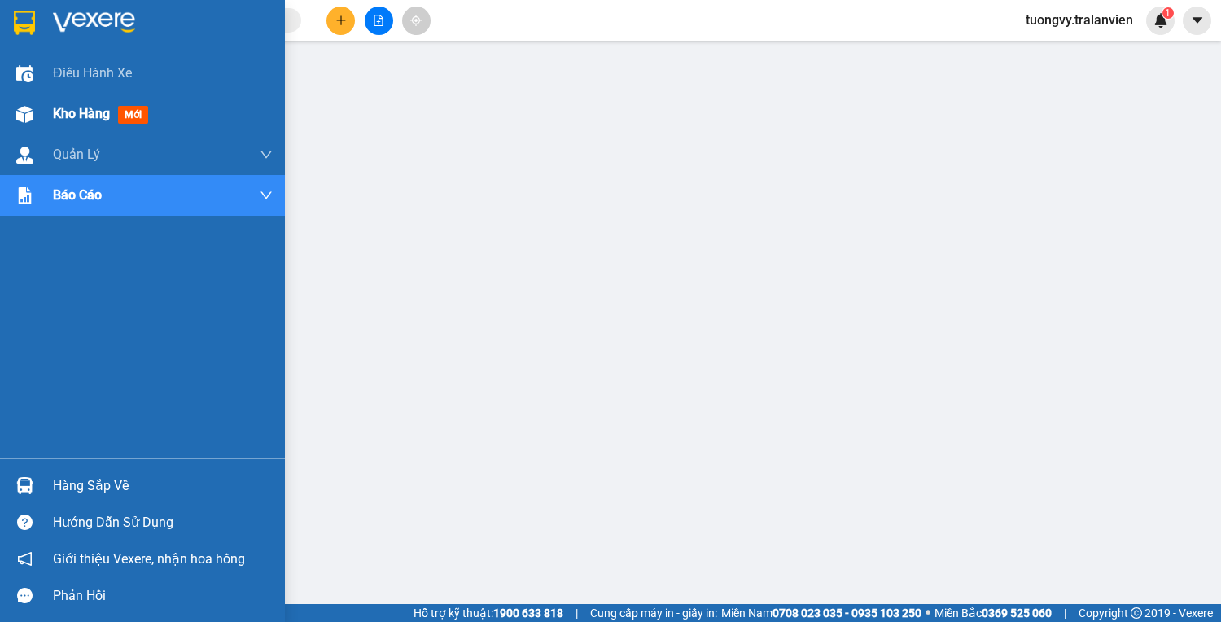
click at [80, 114] on span "Kho hàng" at bounding box center [81, 113] width 57 height 15
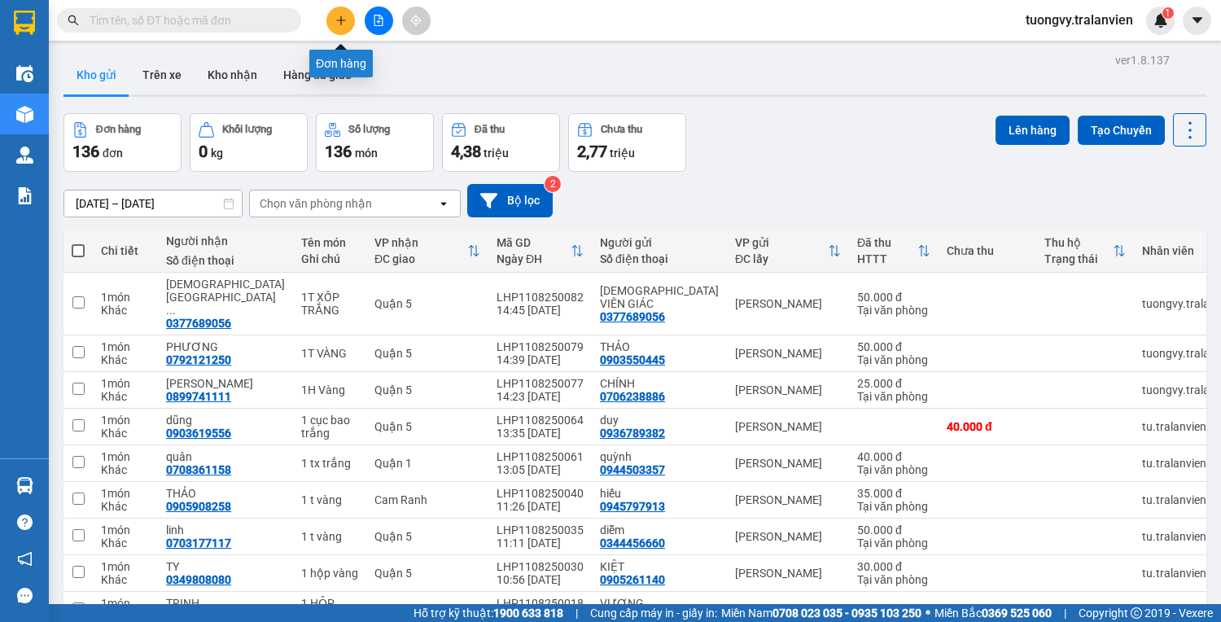
click at [338, 10] on button at bounding box center [340, 21] width 28 height 28
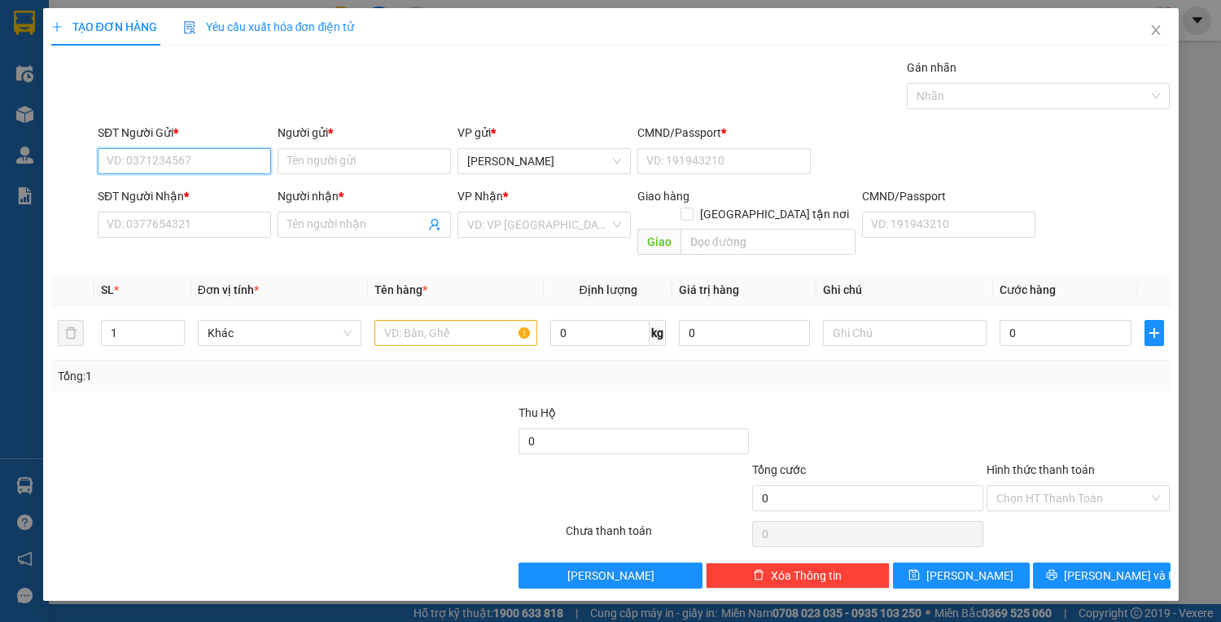
click at [137, 164] on input "SĐT Người Gửi *" at bounding box center [184, 161] width 173 height 26
click at [191, 195] on div "0949992626 - hưng" at bounding box center [184, 193] width 154 height 18
type input "0949992626"
type input "hưng"
type input "1"
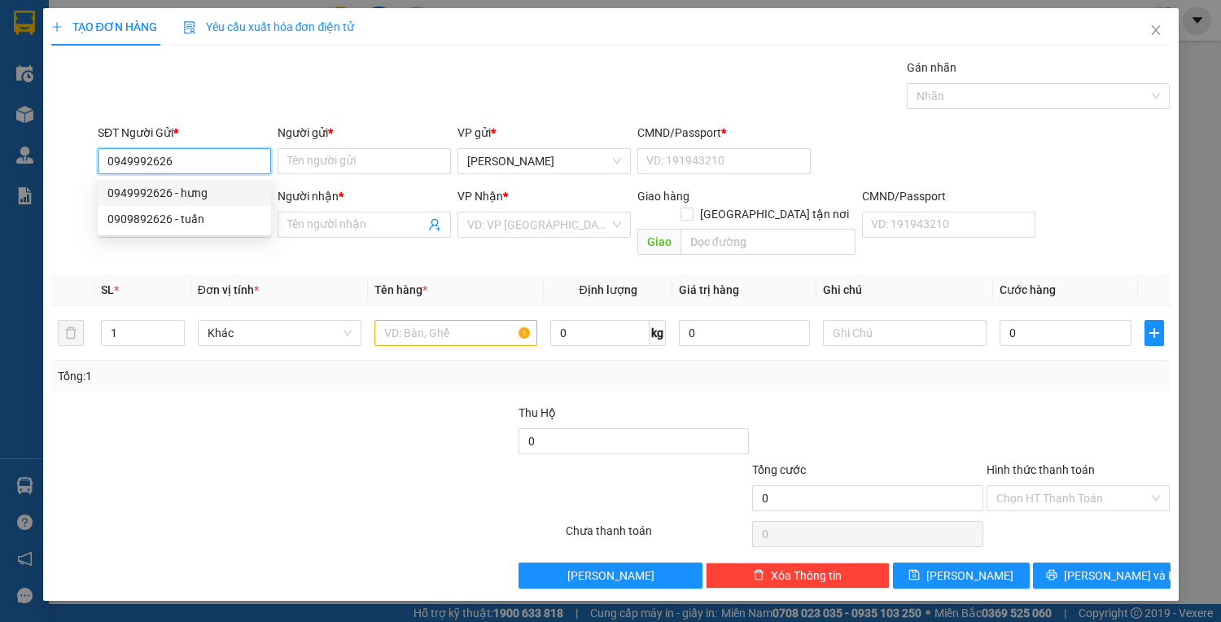
type input "0949992626"
type input "hưng"
type input "0123456789"
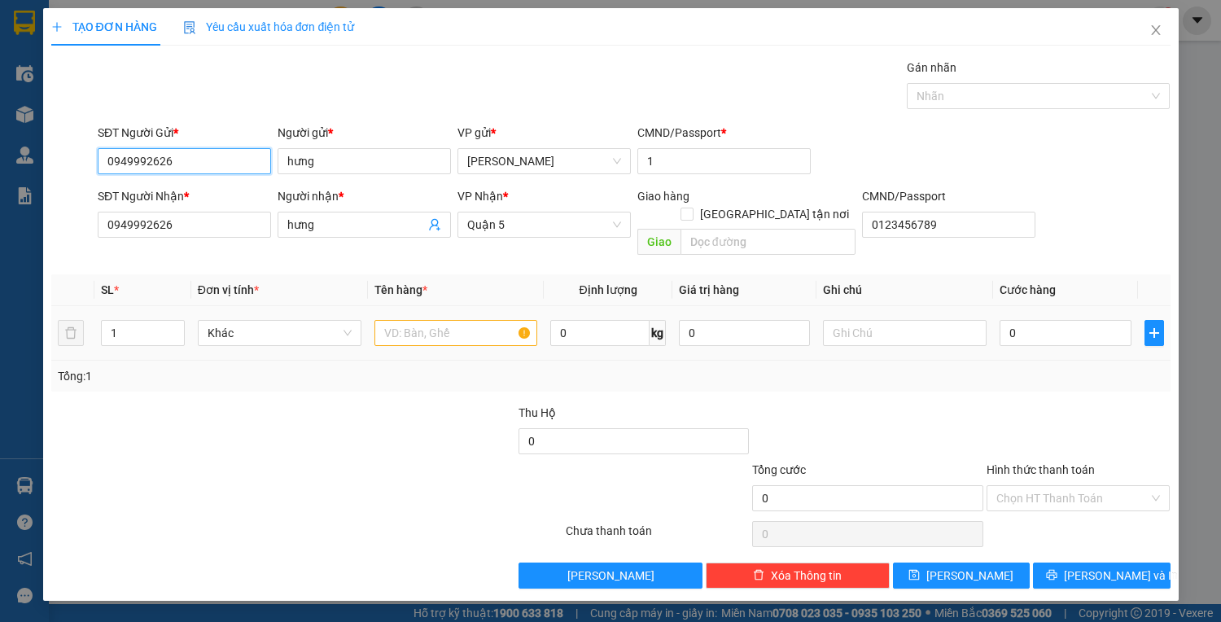
type input "0949992626"
click at [423, 320] on input "text" at bounding box center [456, 333] width 164 height 26
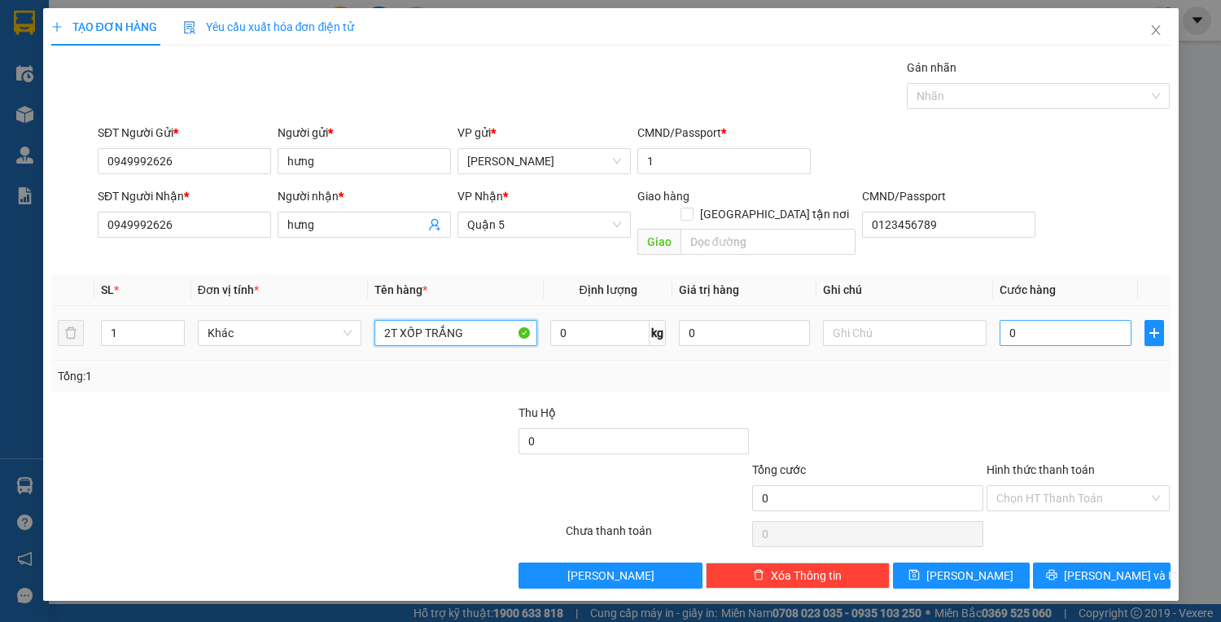
type input "2T XỐP TRẮNG"
click at [1058, 320] on input "0" at bounding box center [1064, 333] width 131 height 26
type input "2"
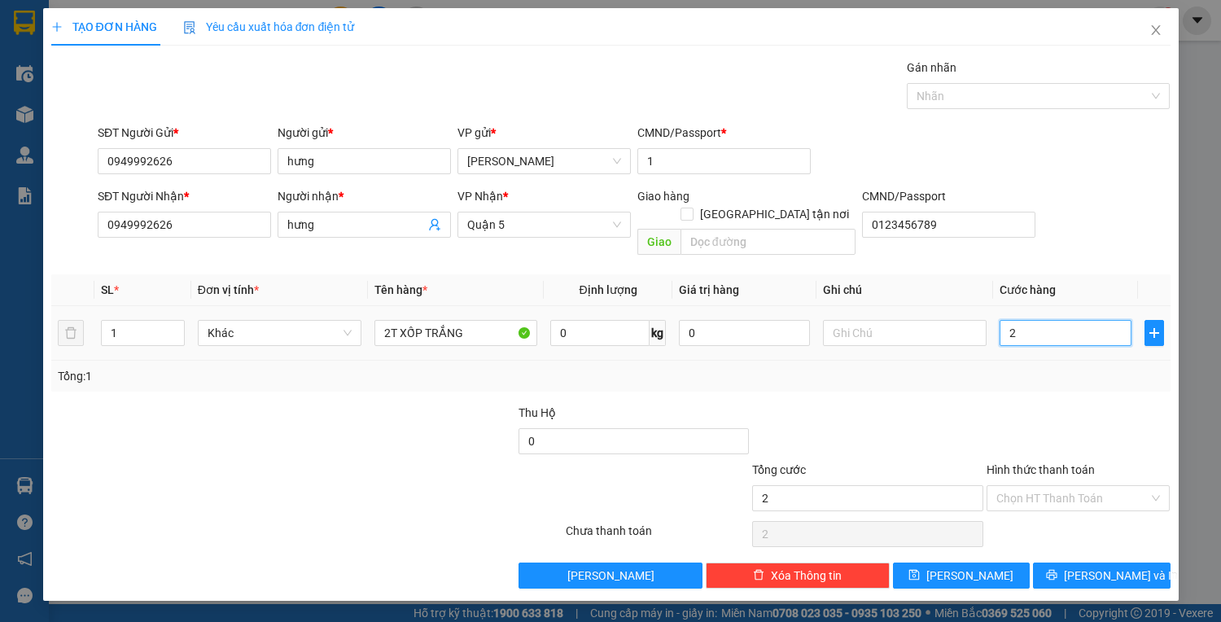
type input "20"
type input "200"
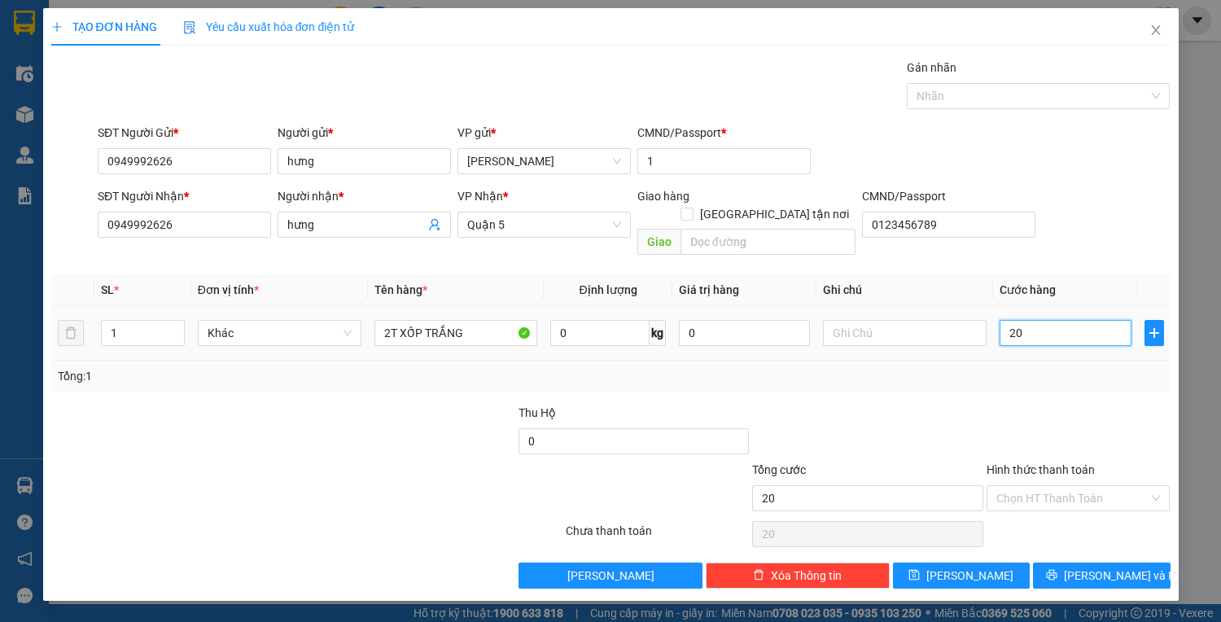
type input "200"
type input "200.000"
click at [1074, 486] on input "Hình thức thanh toán" at bounding box center [1072, 498] width 153 height 24
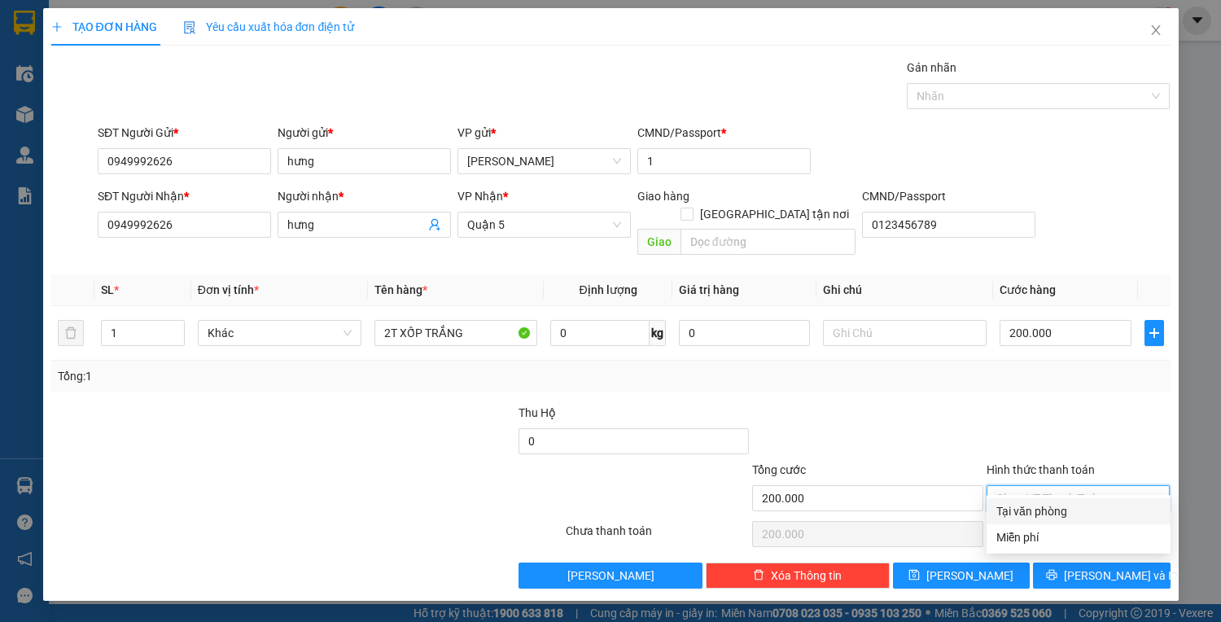
click at [1025, 511] on div "Tại văn phòng" at bounding box center [1078, 511] width 164 height 18
type input "0"
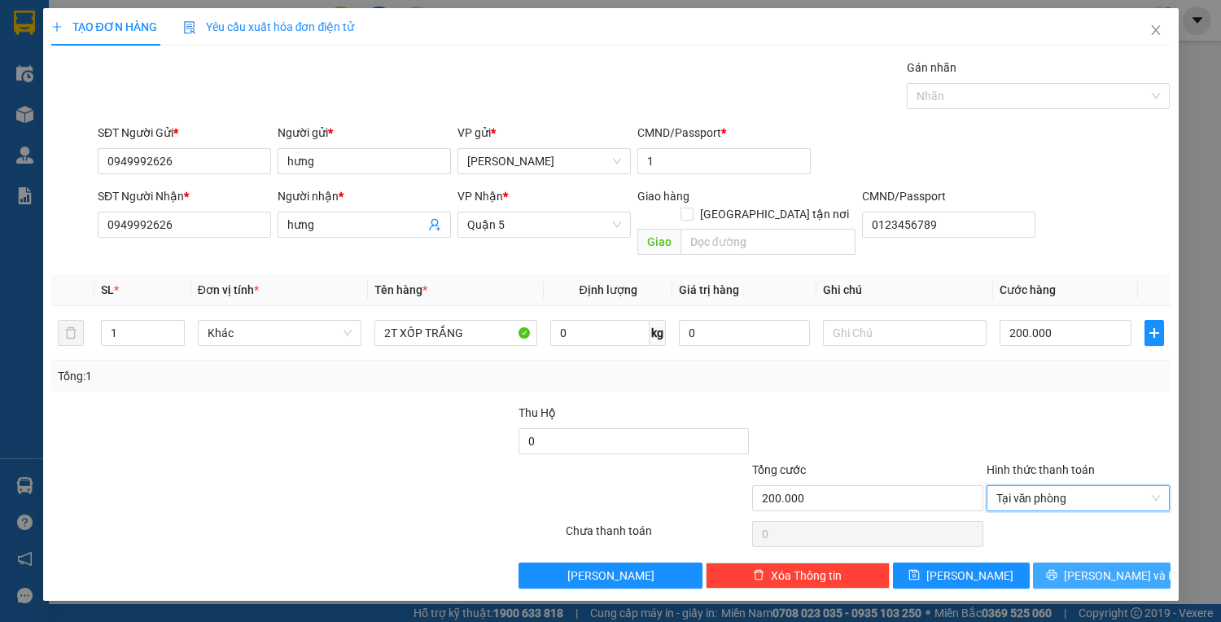
click at [1057, 569] on icon "printer" at bounding box center [1051, 574] width 11 height 11
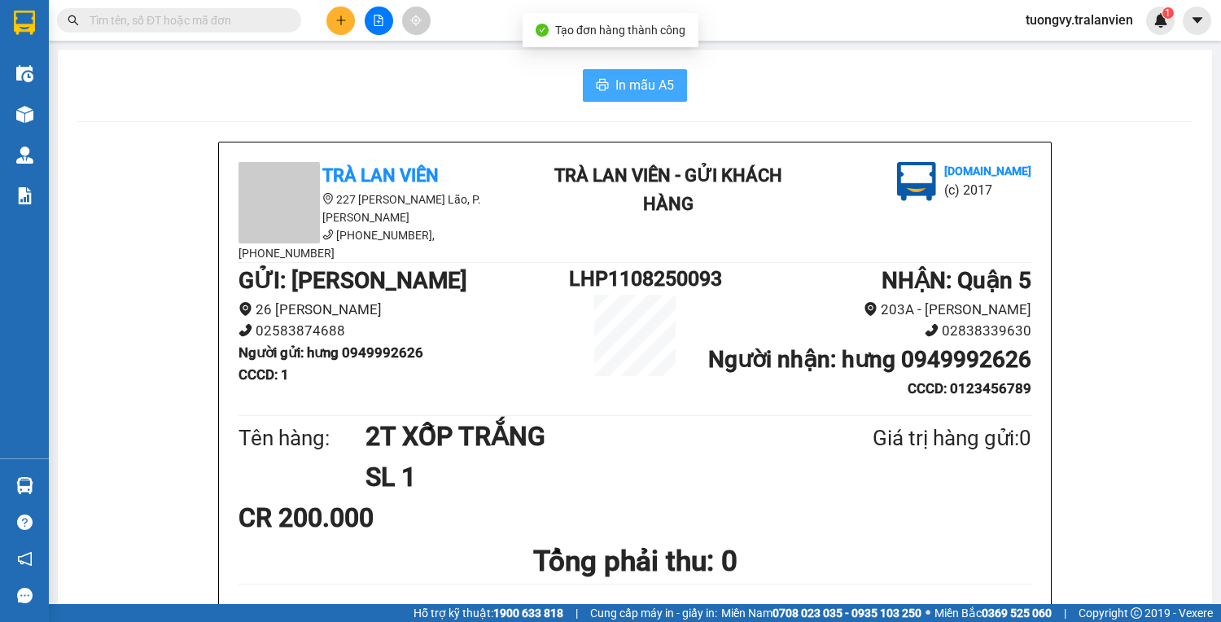
click at [651, 85] on span "In mẫu A5" at bounding box center [644, 85] width 59 height 20
click at [348, 20] on button at bounding box center [340, 21] width 28 height 28
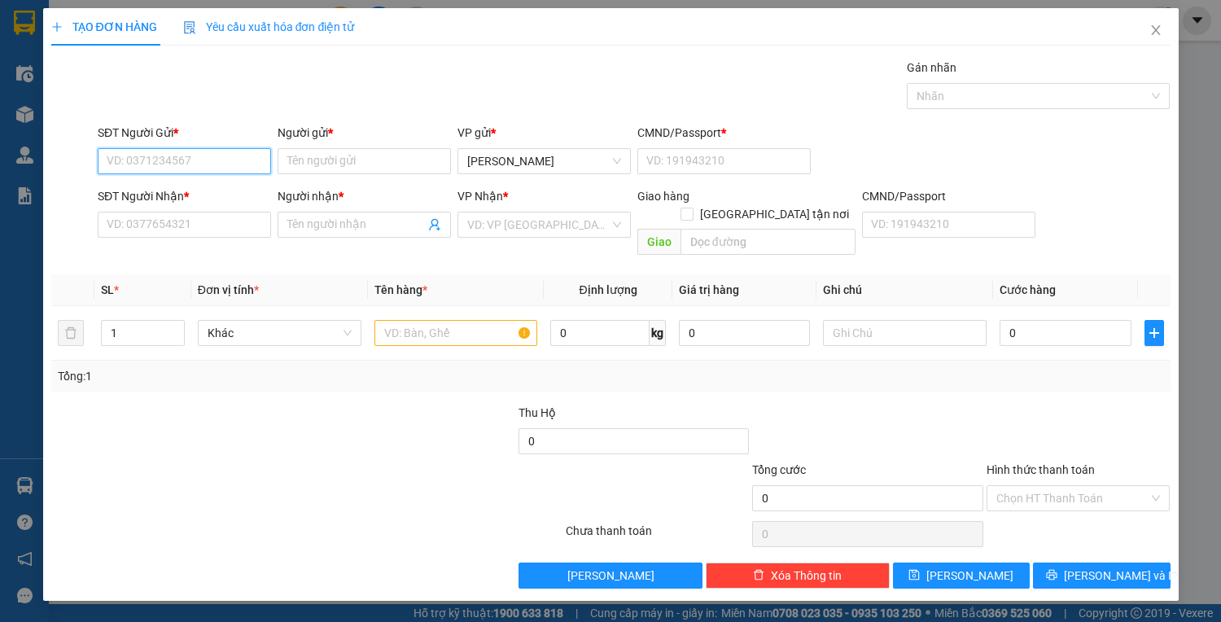
click at [195, 156] on input "SĐT Người Gửi *" at bounding box center [184, 161] width 173 height 26
click at [164, 194] on div "0327816280 - HUY" at bounding box center [184, 193] width 154 height 18
type input "0327816280"
type input "HUY"
type input "1"
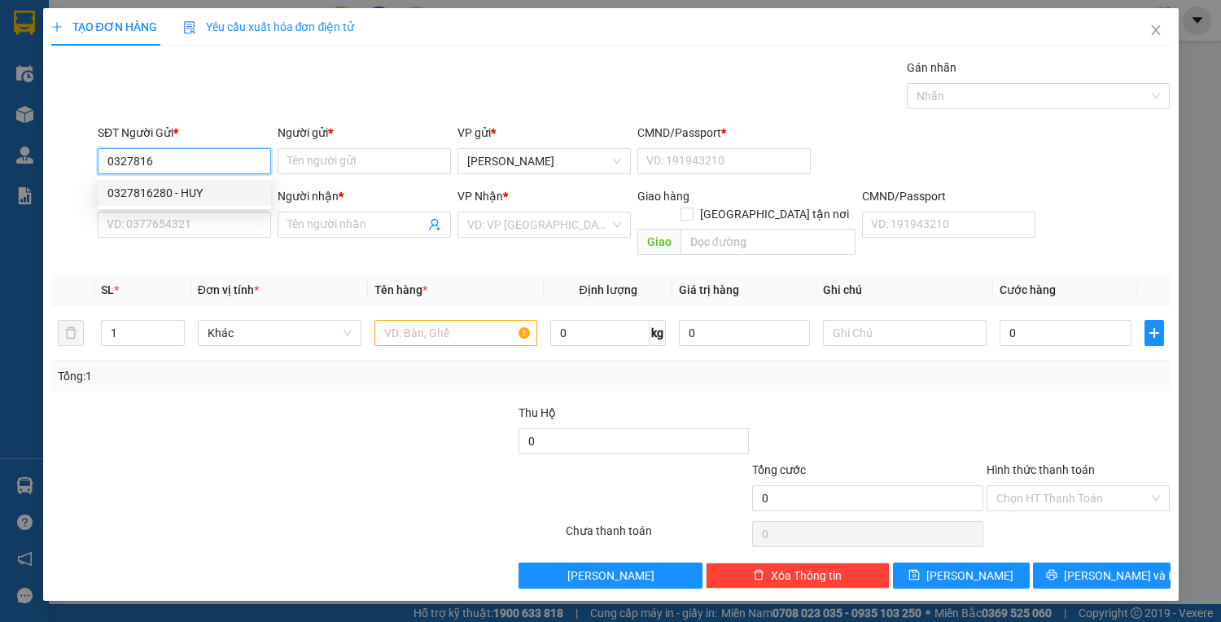
type input "0793677756"
type input "NGỌC THỦY"
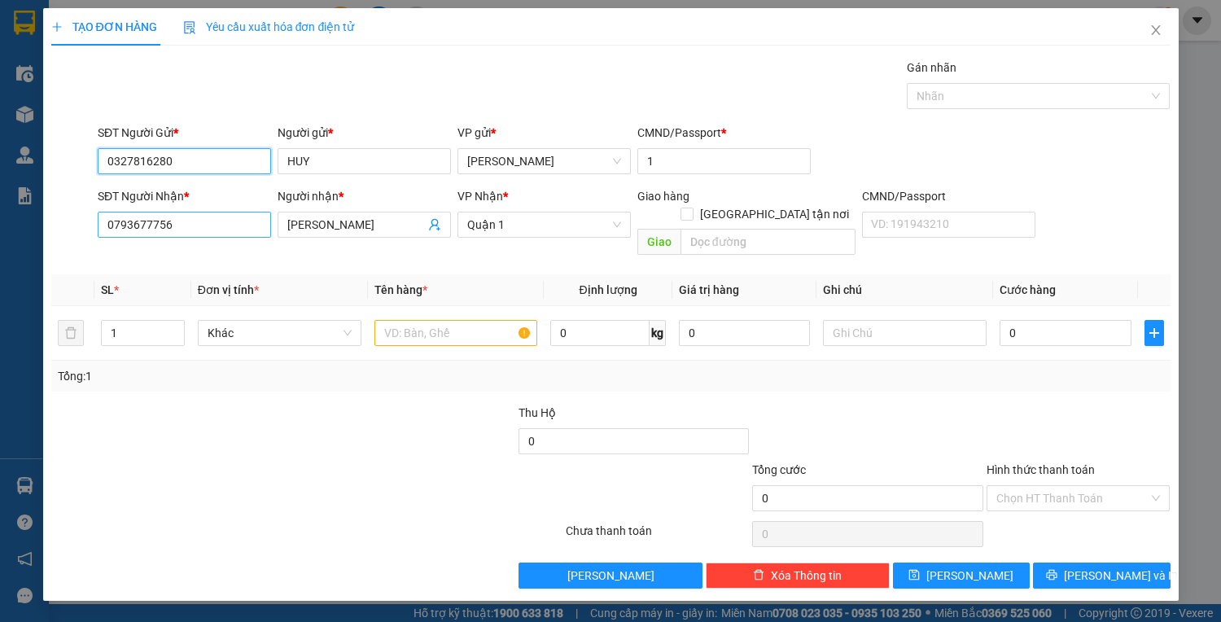
type input "0327816280"
click at [215, 231] on input "0793677756" at bounding box center [184, 225] width 173 height 26
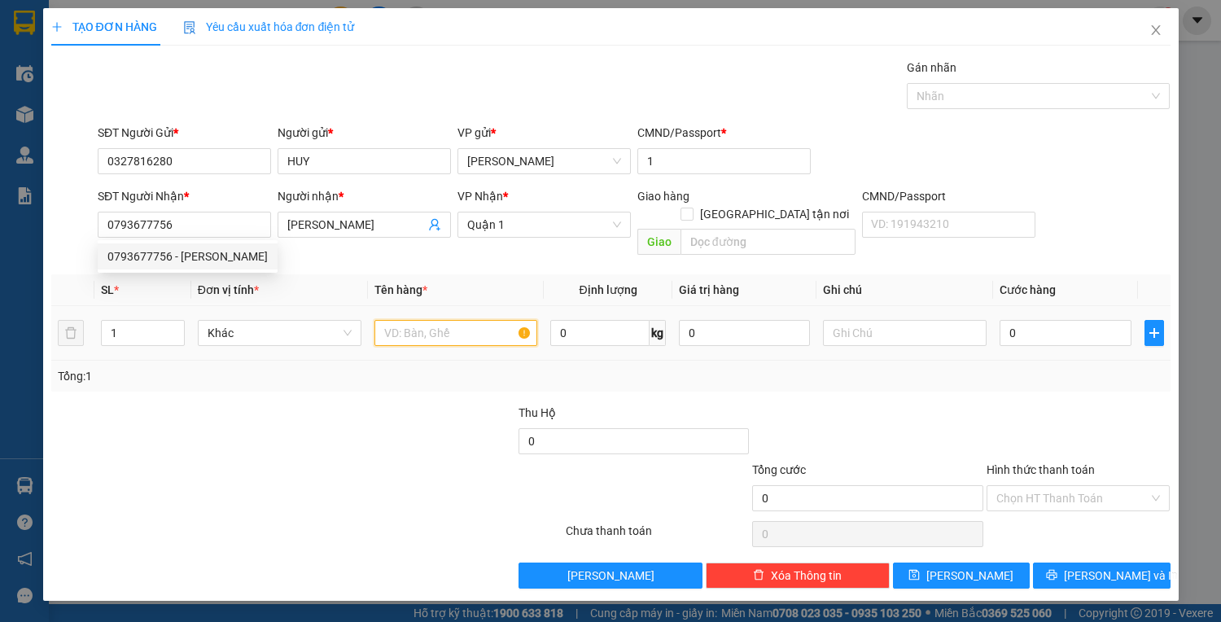
click at [404, 320] on input "text" at bounding box center [456, 333] width 164 height 26
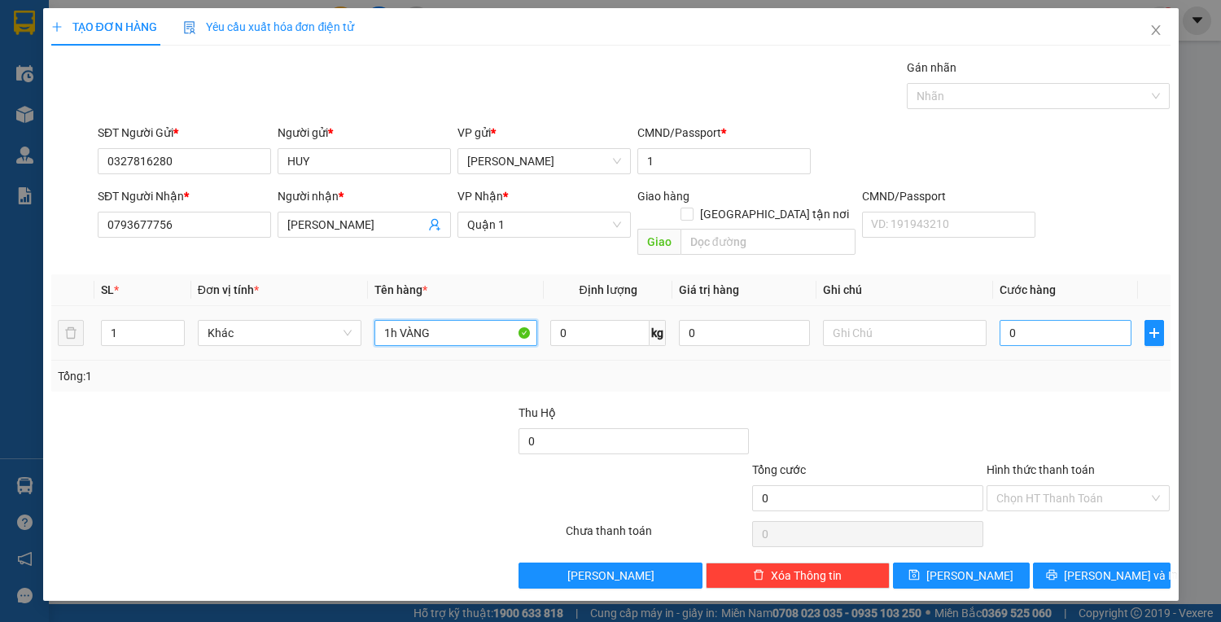
type input "1h VÀNG"
click at [1025, 320] on input "0" at bounding box center [1064, 333] width 131 height 26
type input "3"
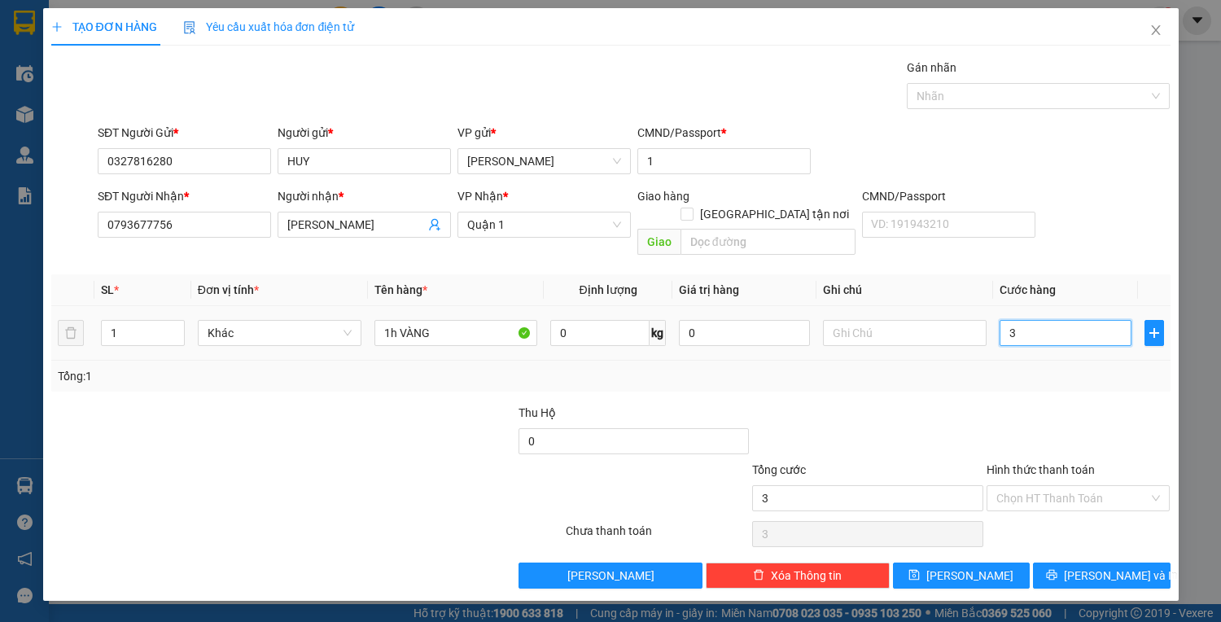
type input "30"
type input "30.000"
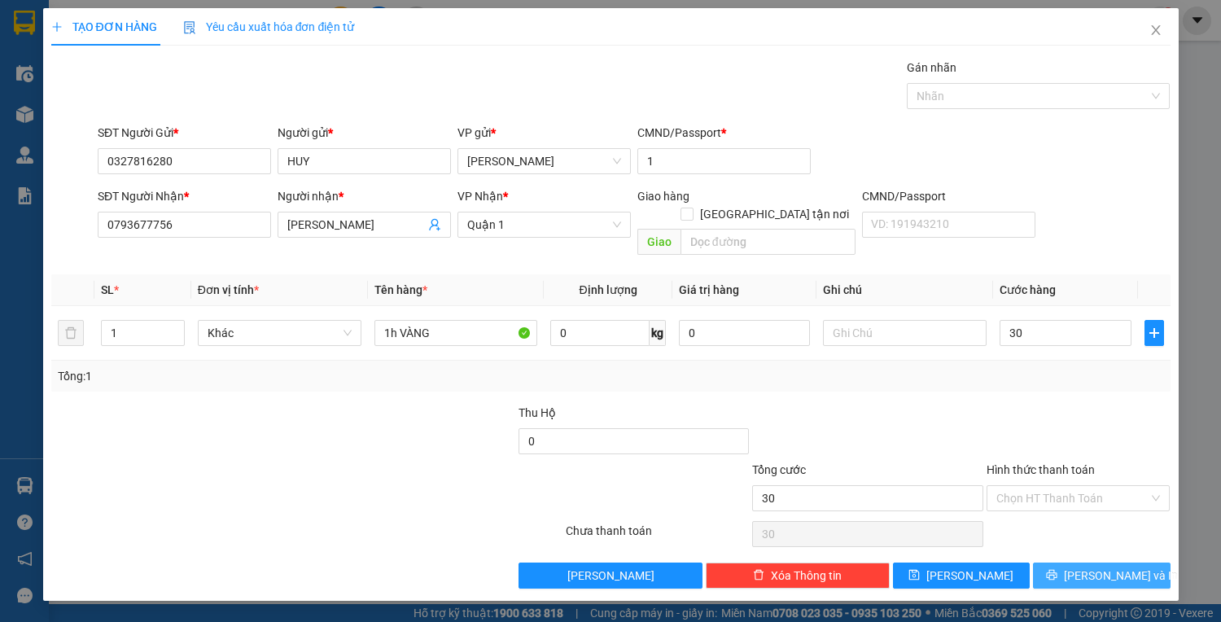
type input "30.000"
click at [1084, 562] on button "[PERSON_NAME] và In" at bounding box center [1101, 575] width 137 height 26
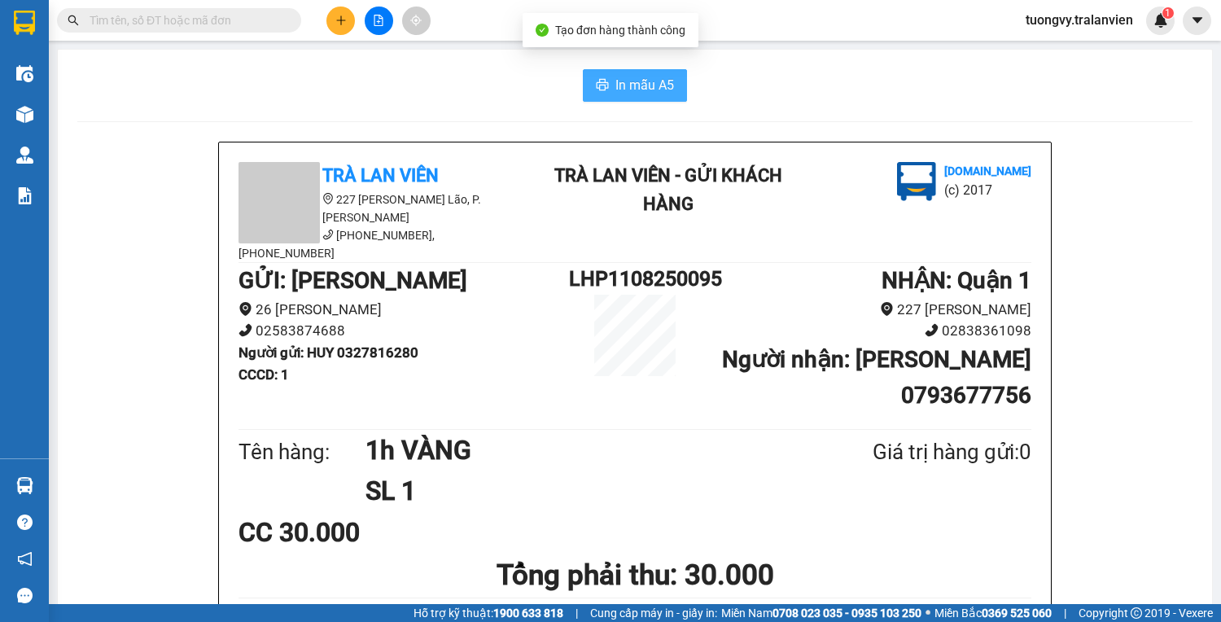
click at [640, 86] on span "In mẫu A5" at bounding box center [644, 85] width 59 height 20
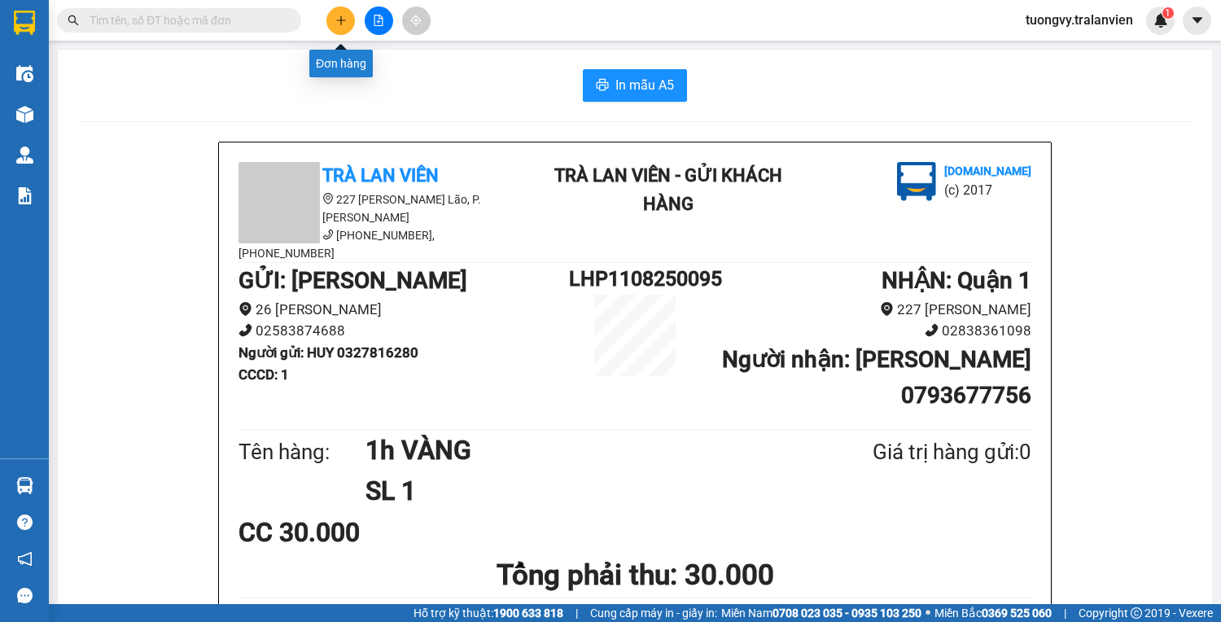
click at [339, 21] on icon "plus" at bounding box center [340, 20] width 11 height 11
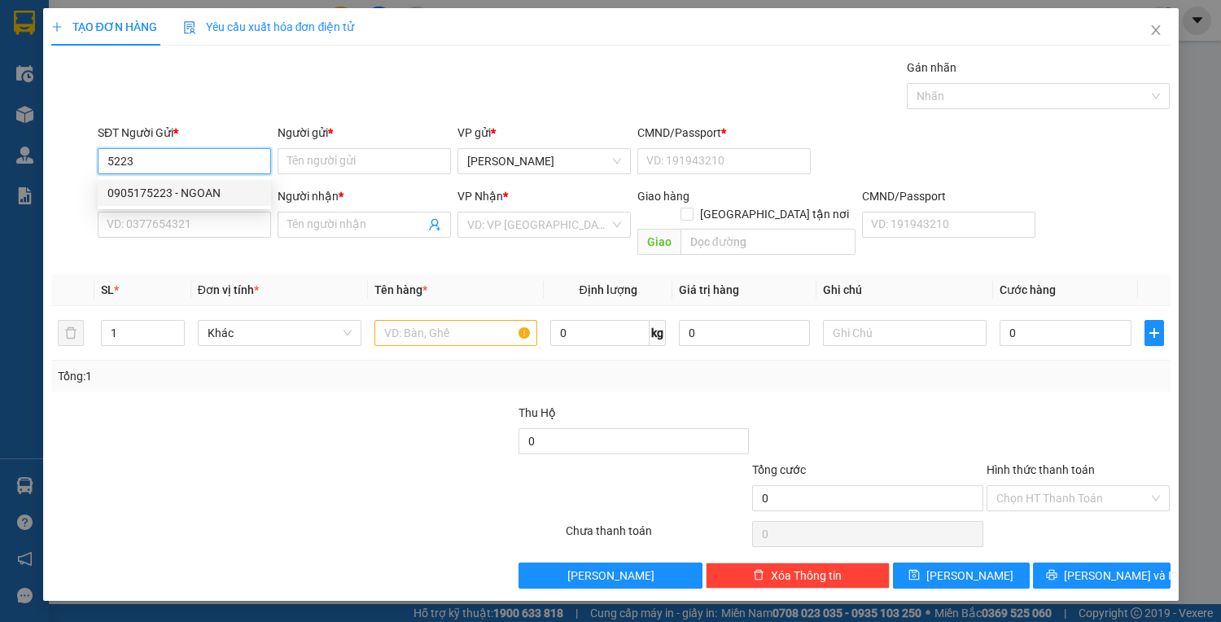
click at [199, 189] on div "0905175223 - NGOAN" at bounding box center [184, 193] width 154 height 18
type input "0905175223"
type input "NGOAN"
type input "056071001699"
type input "0912457239"
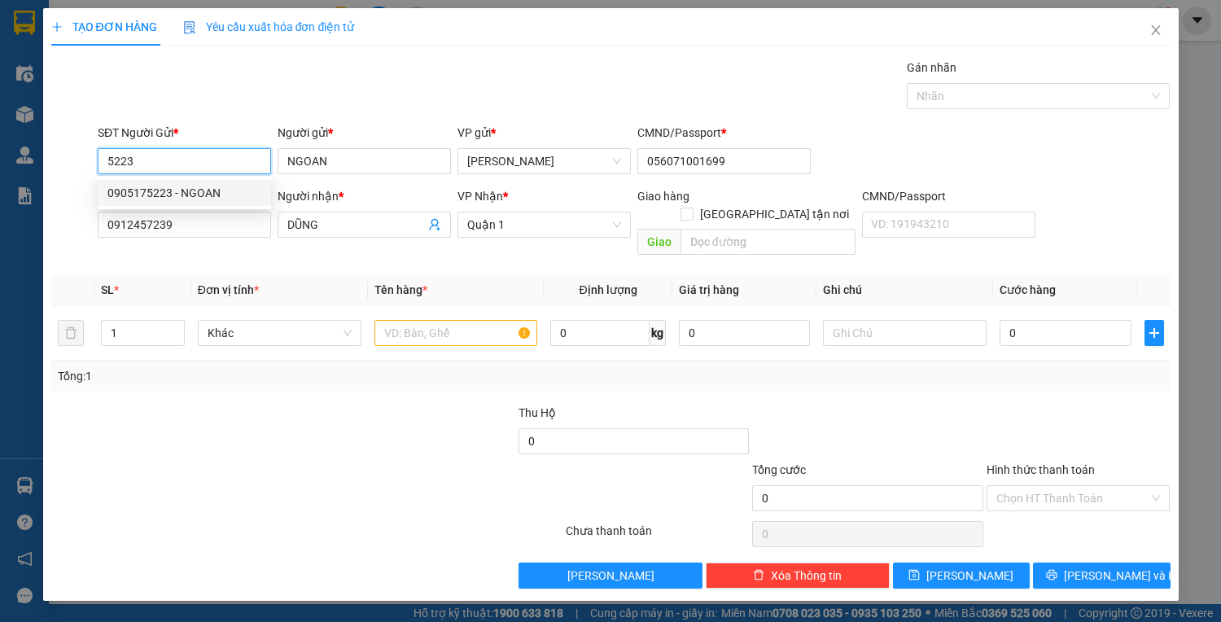
type input "DŨNG"
type input "0905175223"
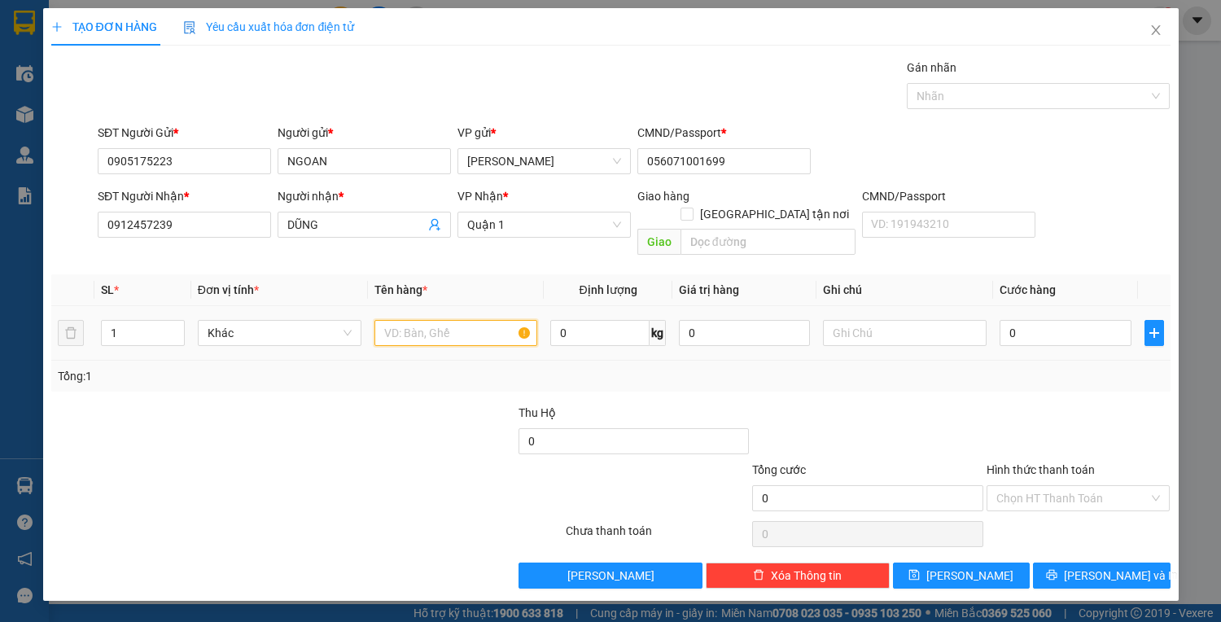
click at [408, 322] on input "text" at bounding box center [456, 333] width 164 height 26
type input "3T VÀNG"
click at [1094, 321] on input "0" at bounding box center [1064, 333] width 131 height 26
type input "1"
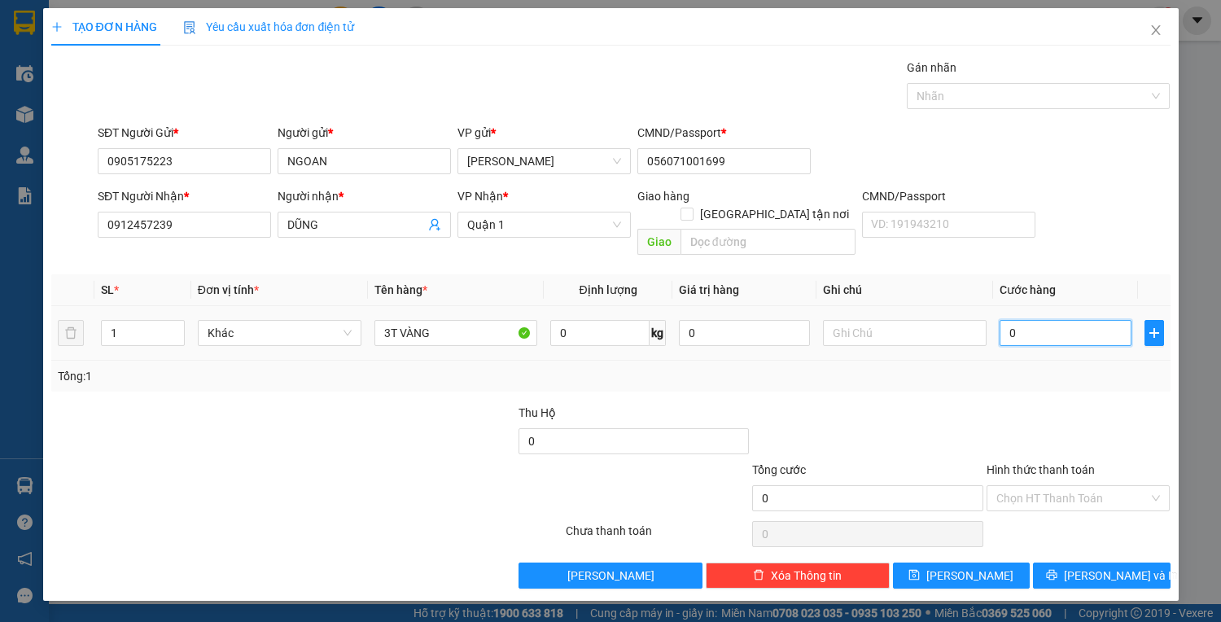
type input "1"
type input "12"
type input "120"
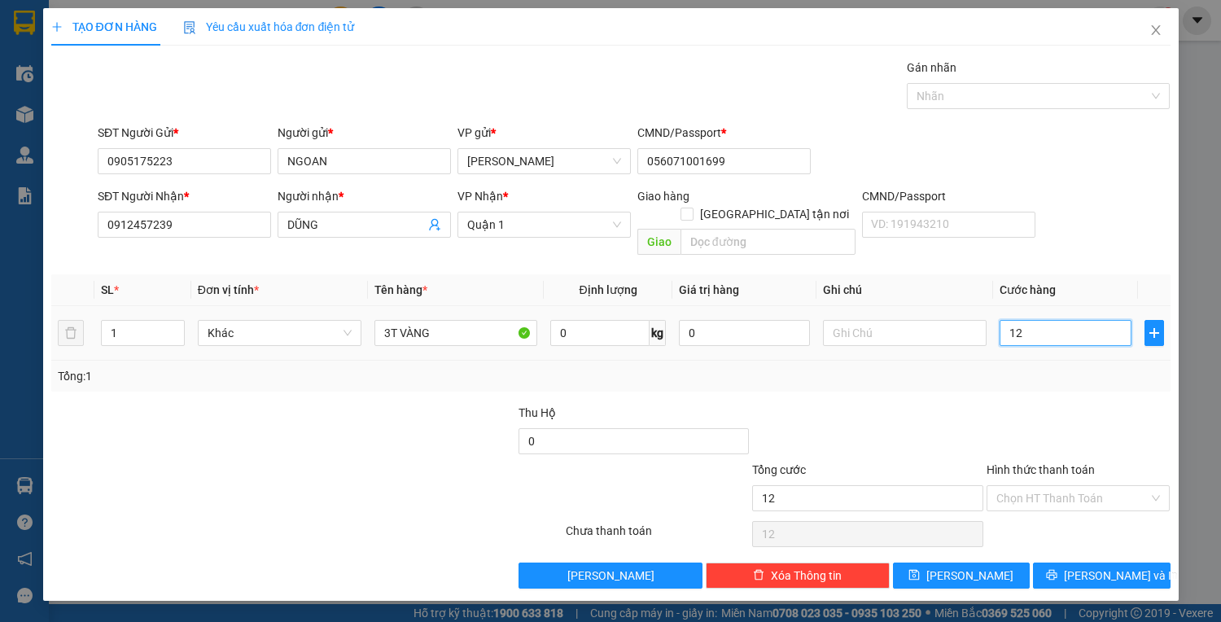
type input "120"
type input "120.000"
click at [1079, 486] on input "Hình thức thanh toán" at bounding box center [1072, 498] width 153 height 24
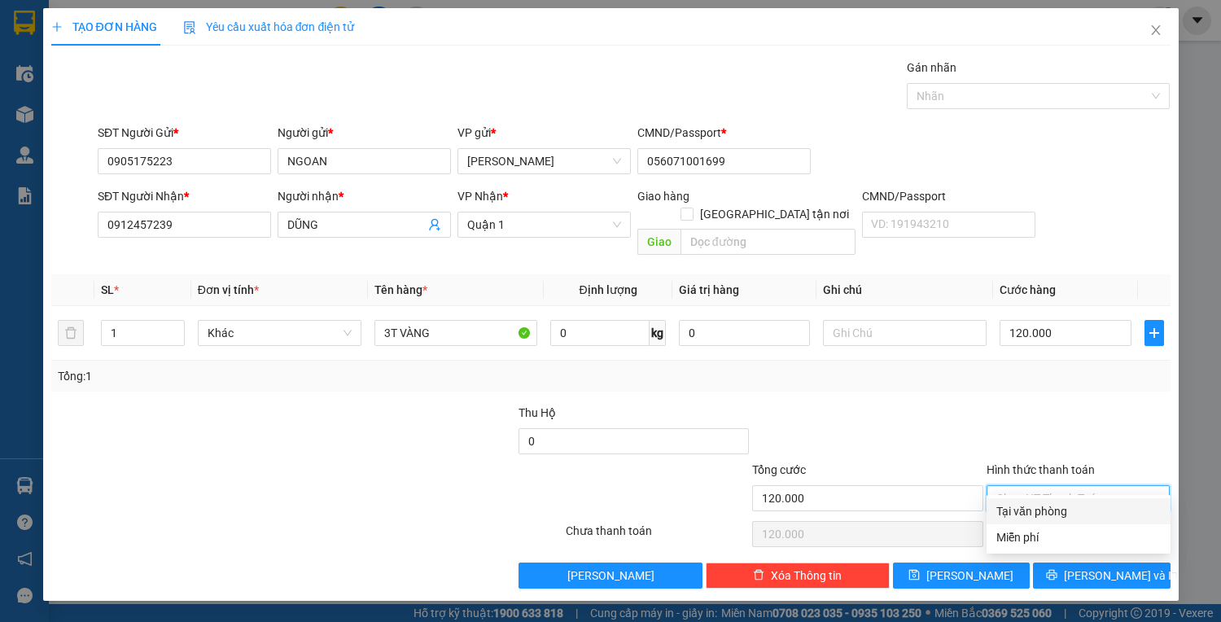
click at [1056, 509] on div "Tại văn phòng" at bounding box center [1078, 511] width 164 height 18
type input "0"
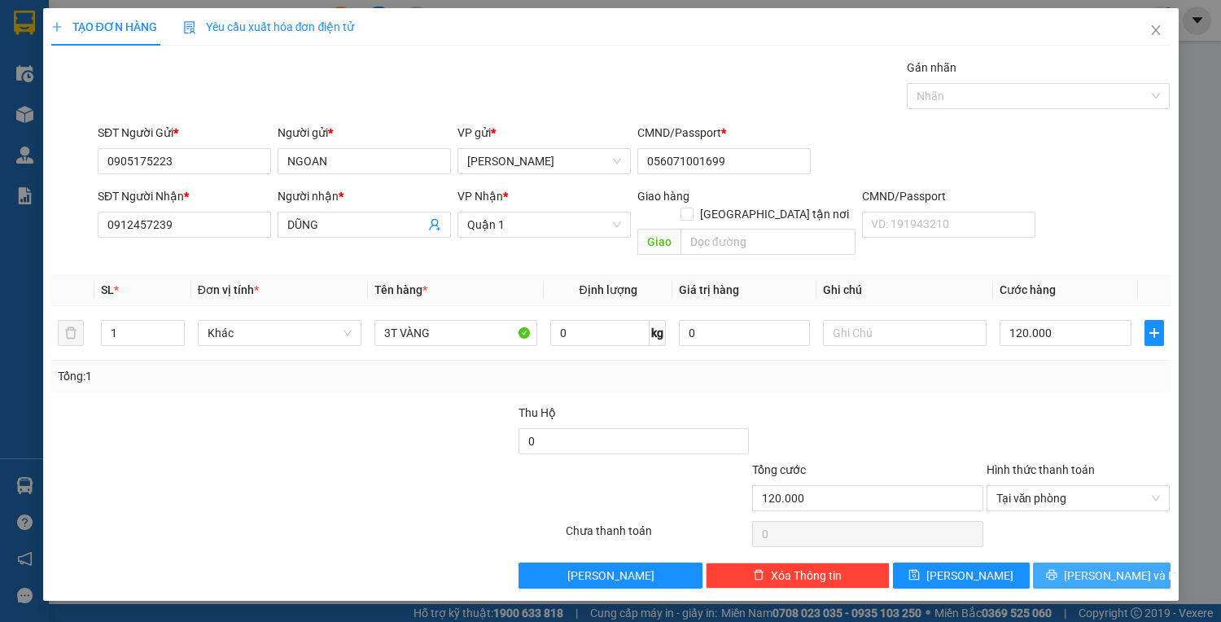
click at [1086, 562] on button "[PERSON_NAME] và In" at bounding box center [1101, 575] width 137 height 26
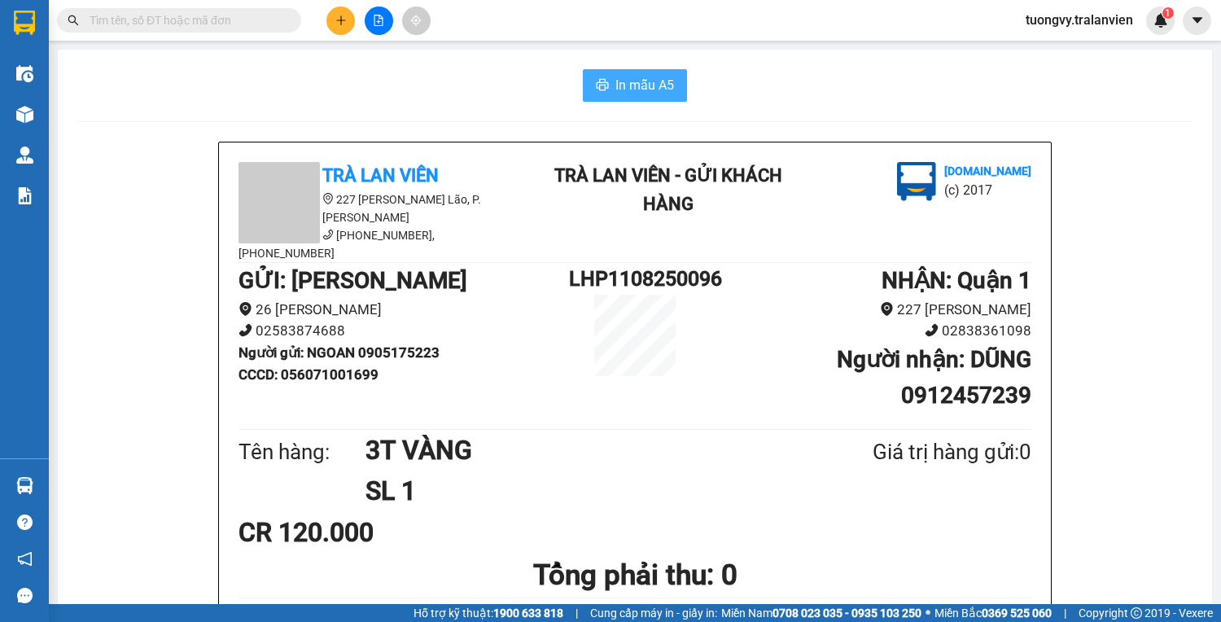
click at [605, 85] on button "In mẫu A5" at bounding box center [635, 85] width 104 height 33
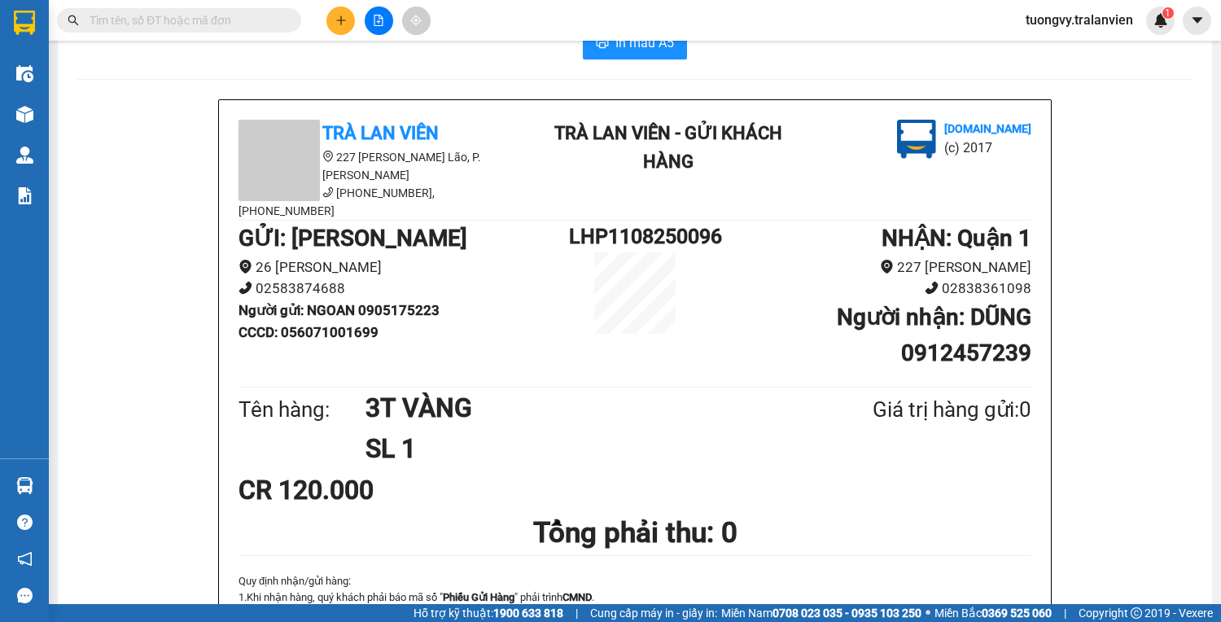
scroll to position [65, 0]
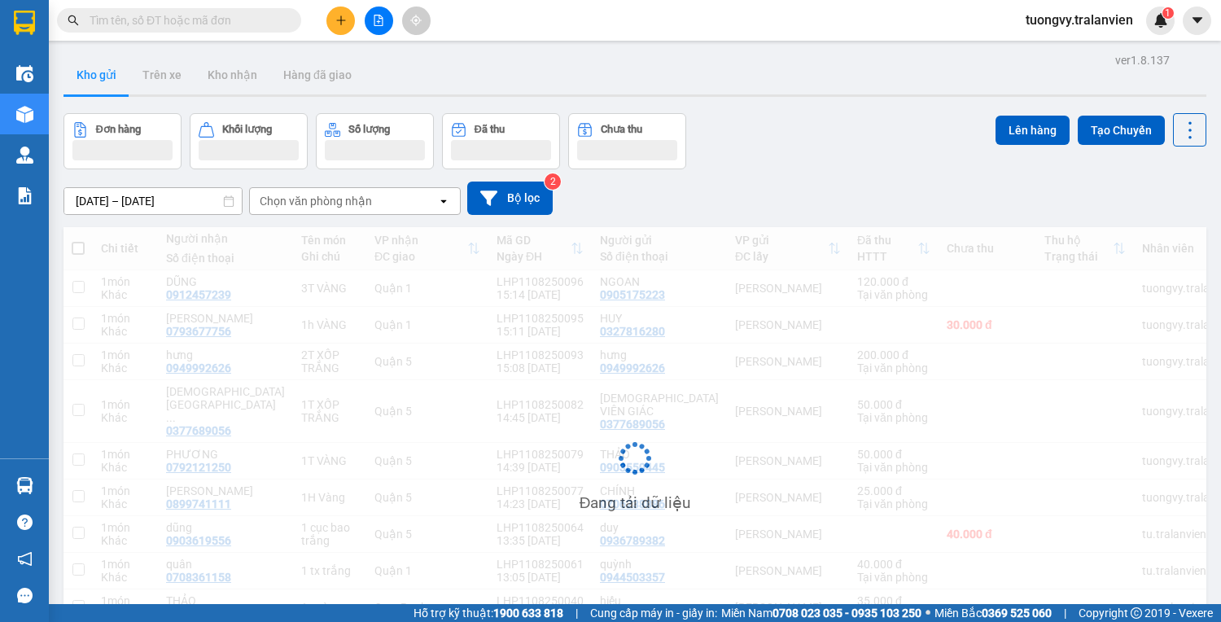
click at [133, 19] on input "text" at bounding box center [186, 20] width 192 height 18
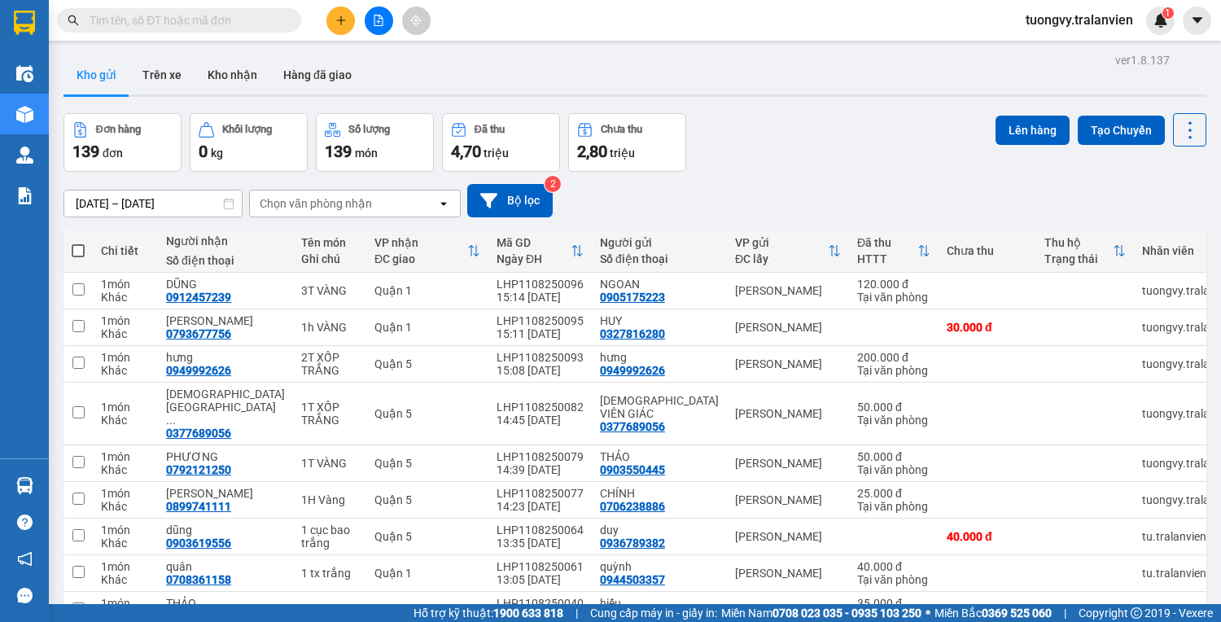
click at [161, 13] on input "text" at bounding box center [186, 20] width 192 height 18
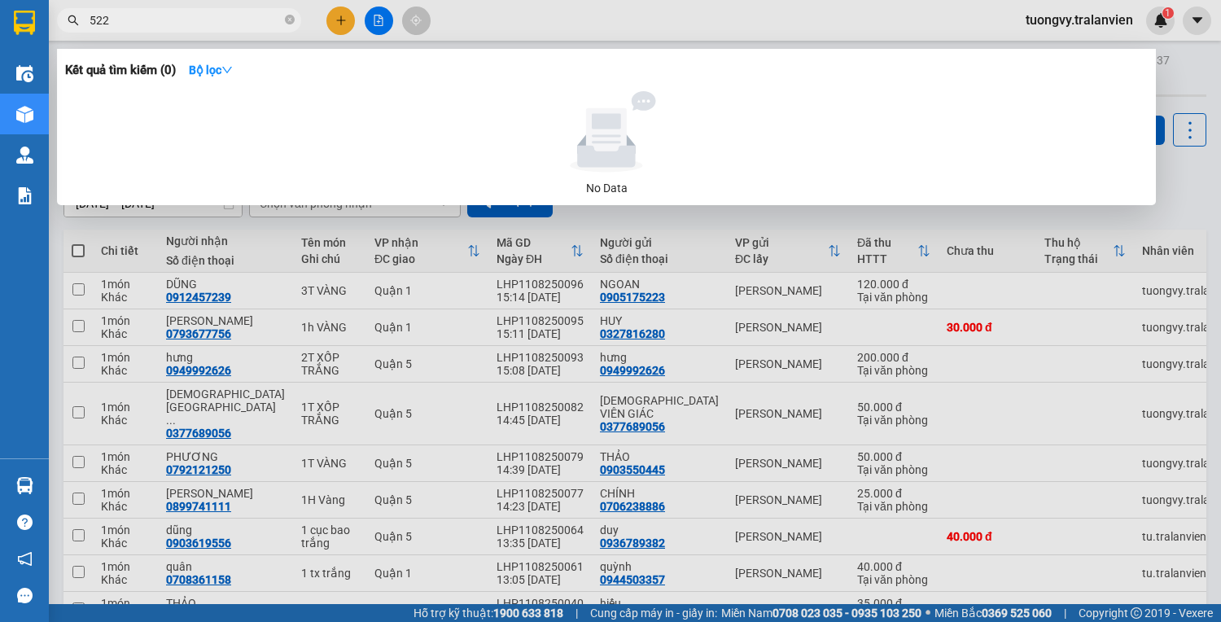
type input "5223"
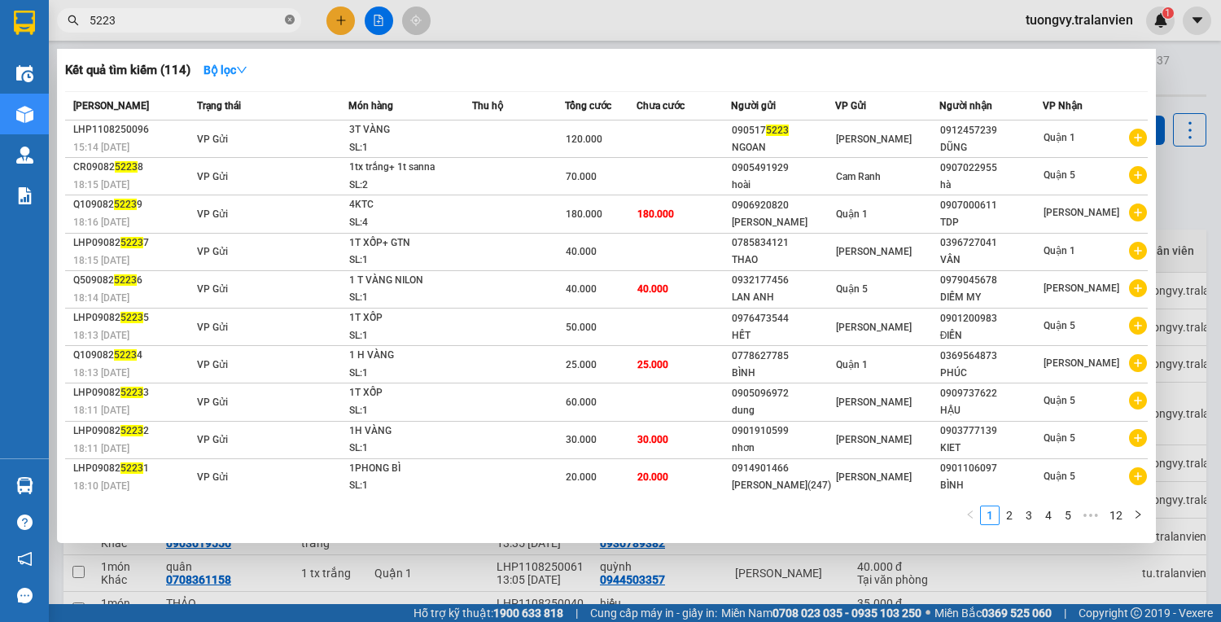
click at [290, 19] on icon "close-circle" at bounding box center [290, 20] width 10 height 10
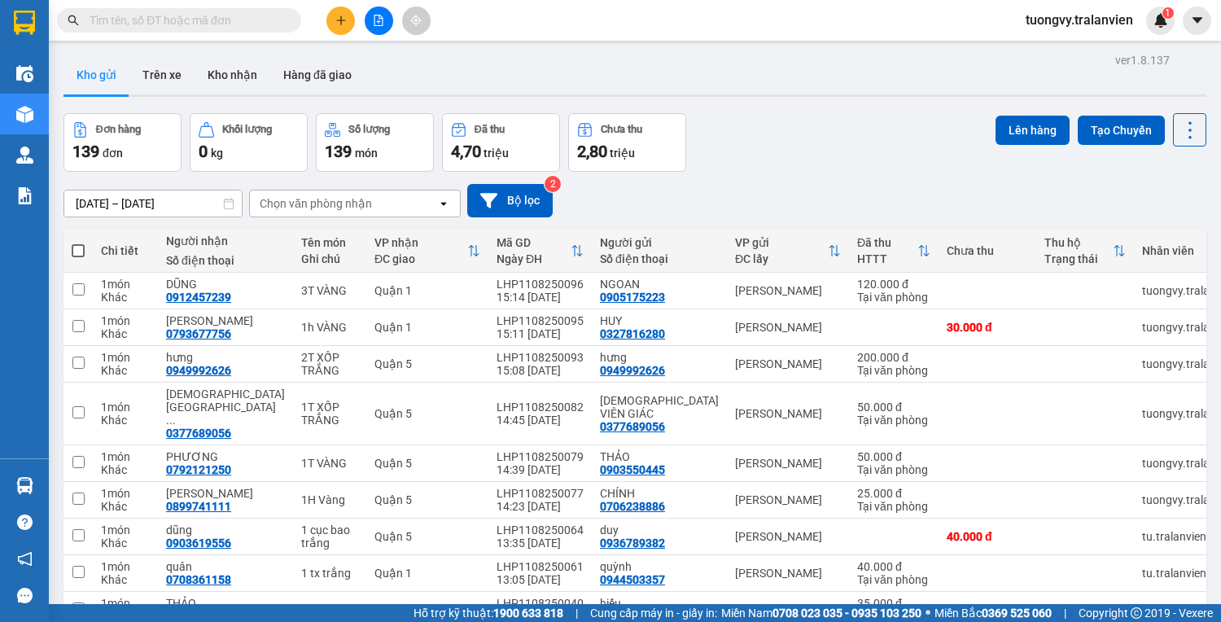
click at [326, 13] on div at bounding box center [378, 21] width 122 height 28
click at [348, 24] on button at bounding box center [340, 21] width 28 height 28
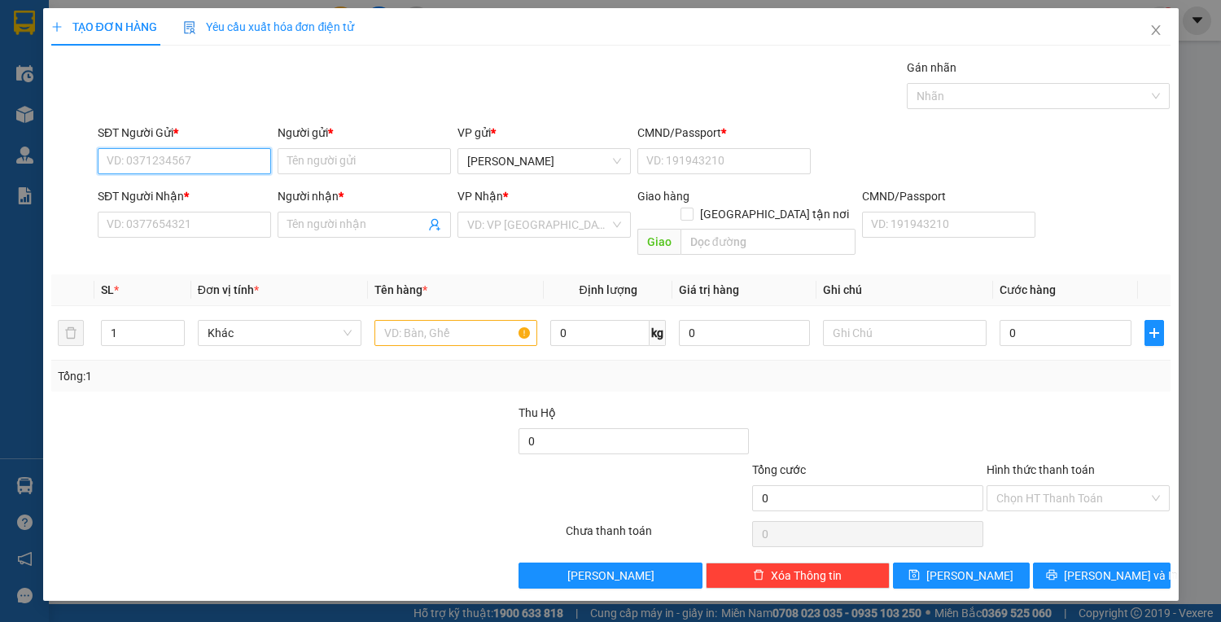
click at [187, 168] on input "SĐT Người Gửi *" at bounding box center [184, 161] width 173 height 26
type input "1"
click at [225, 164] on input "0901131113" at bounding box center [184, 161] width 173 height 26
click at [322, 168] on input "Người gửi *" at bounding box center [364, 161] width 173 height 26
click at [189, 160] on input "0901131113" at bounding box center [184, 161] width 173 height 26
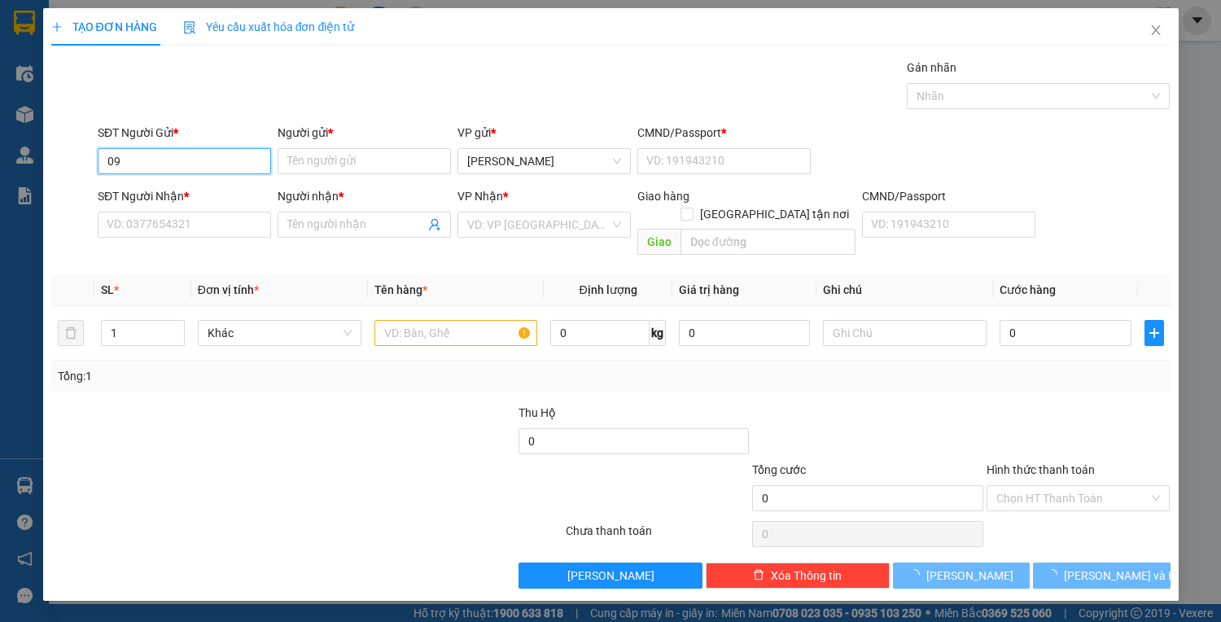
type input "0"
click at [203, 155] on input "1113" at bounding box center [184, 161] width 173 height 26
type input "1"
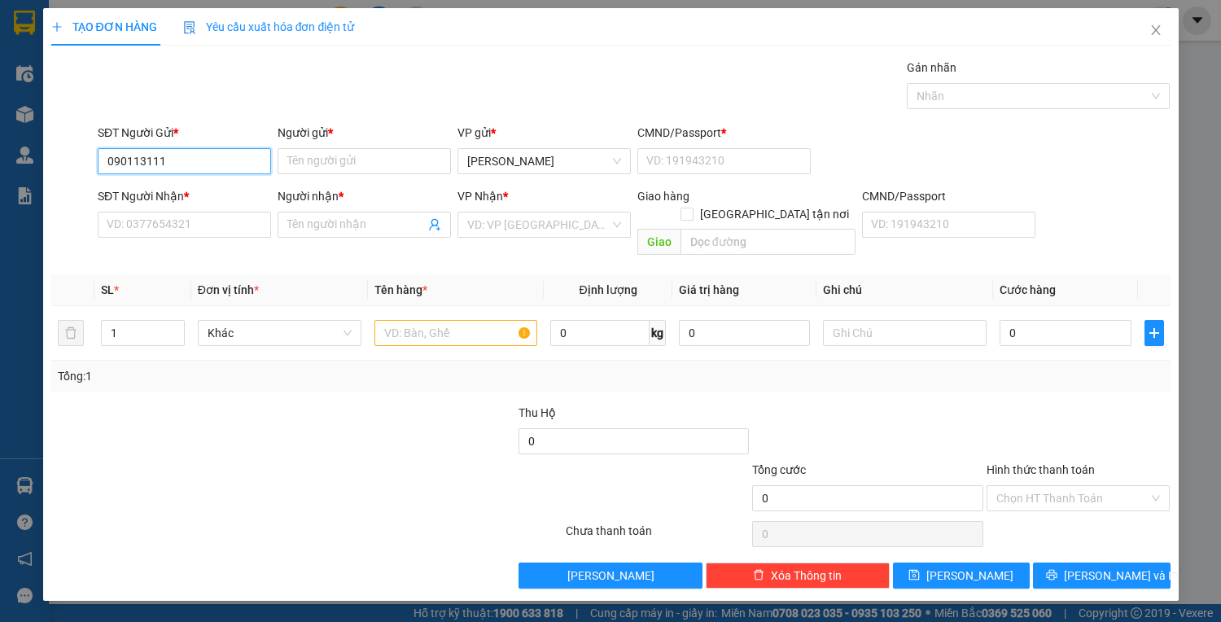
type input "0901131113"
click at [191, 221] on input "SĐT Người Nhận *" at bounding box center [184, 225] width 173 height 26
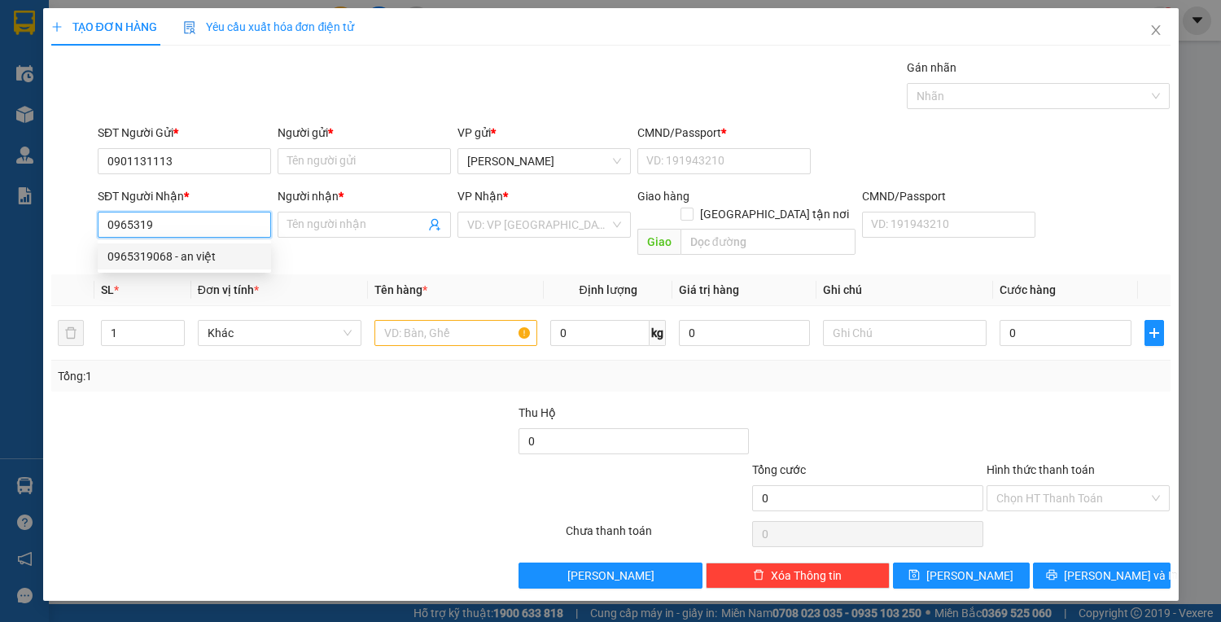
click at [203, 251] on div "0965319068 - an việt" at bounding box center [184, 256] width 154 height 18
type input "0965319068"
type input "an việt"
type input "0965319068"
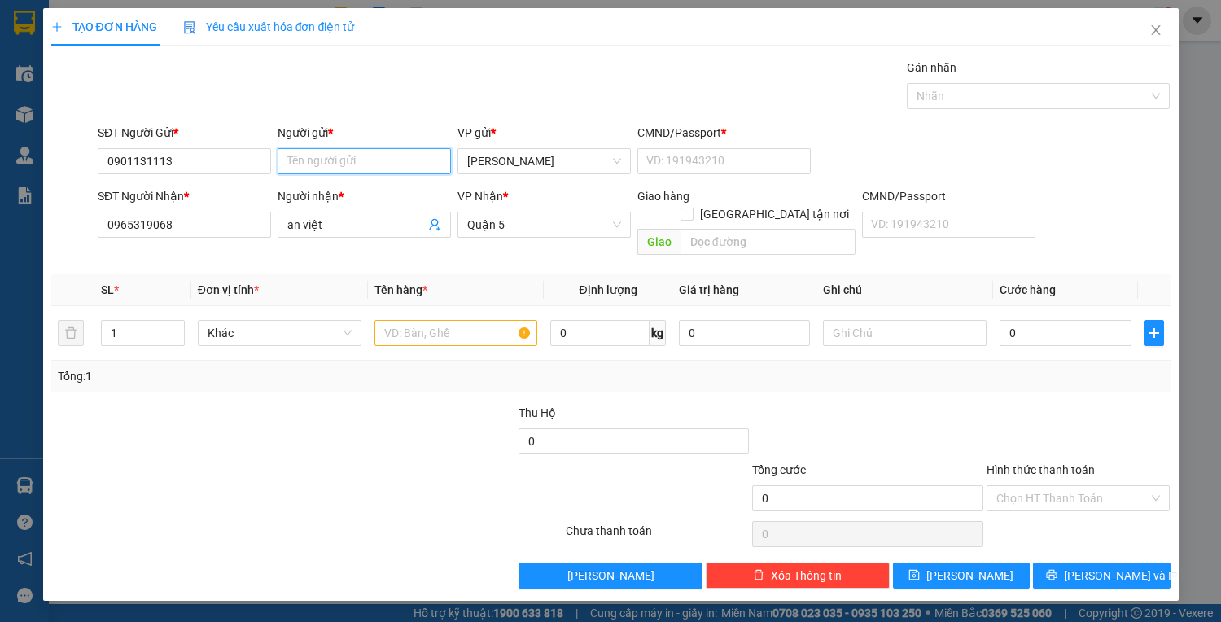
click at [397, 167] on input "Người gửi *" at bounding box center [364, 161] width 173 height 26
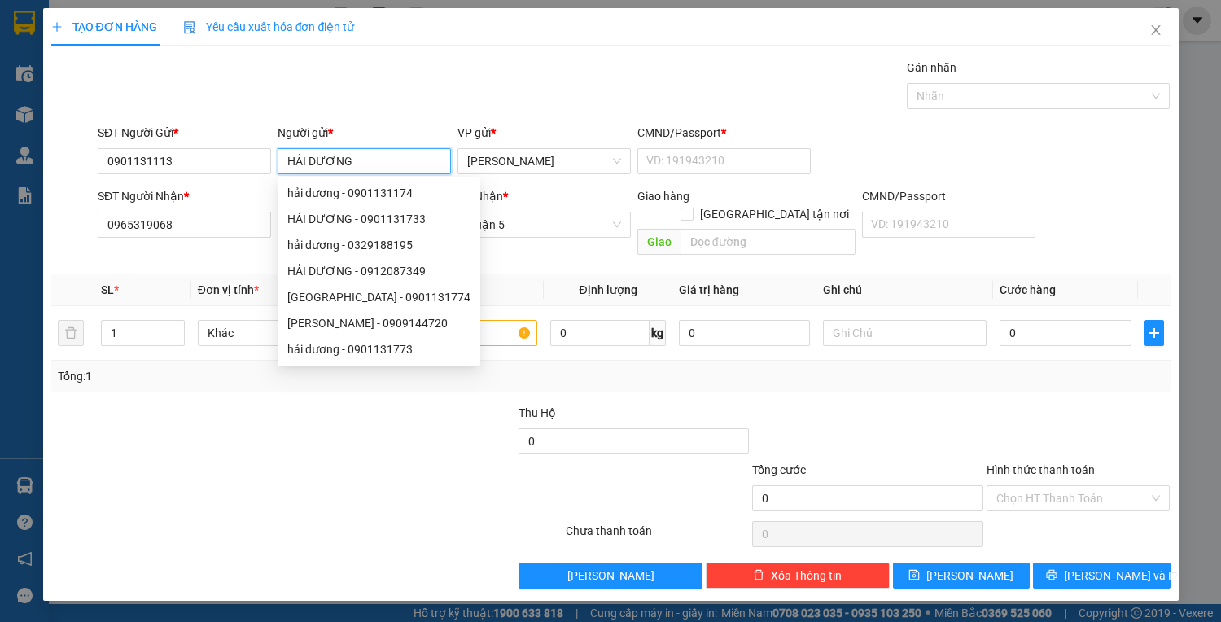
click at [424, 166] on input "HẢI DƯƠNG" at bounding box center [364, 161] width 173 height 26
click at [575, 228] on span "Quận 5" at bounding box center [544, 224] width 154 height 24
type input "HẢI DƯƠNG"
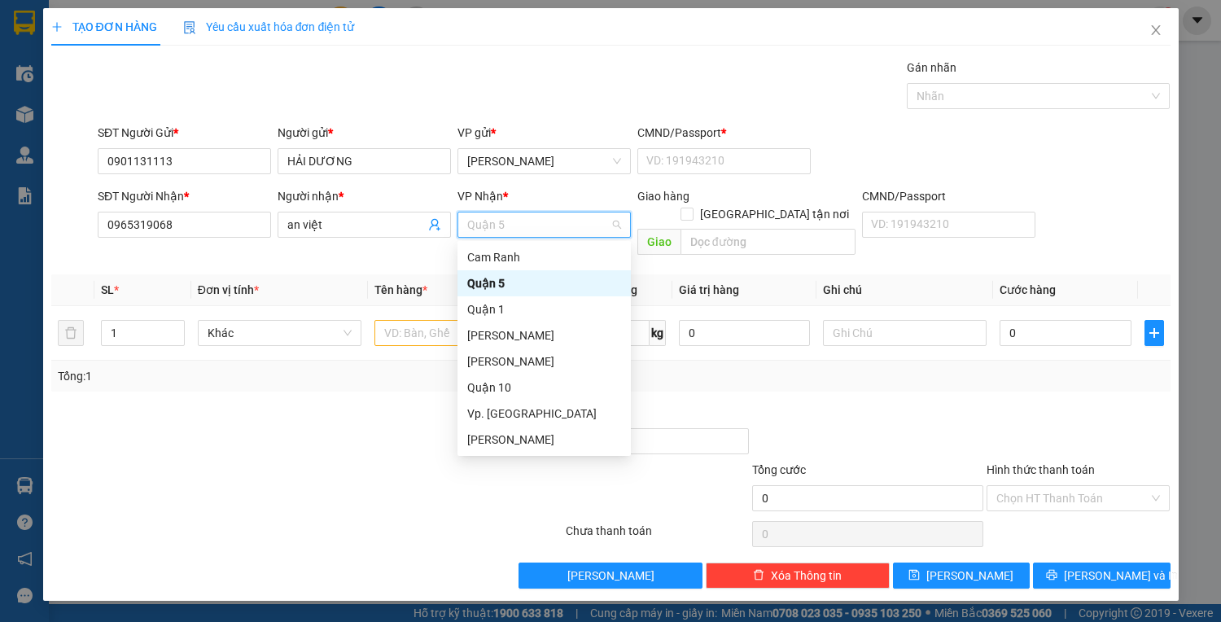
click at [540, 280] on div "Quận 5" at bounding box center [544, 283] width 154 height 18
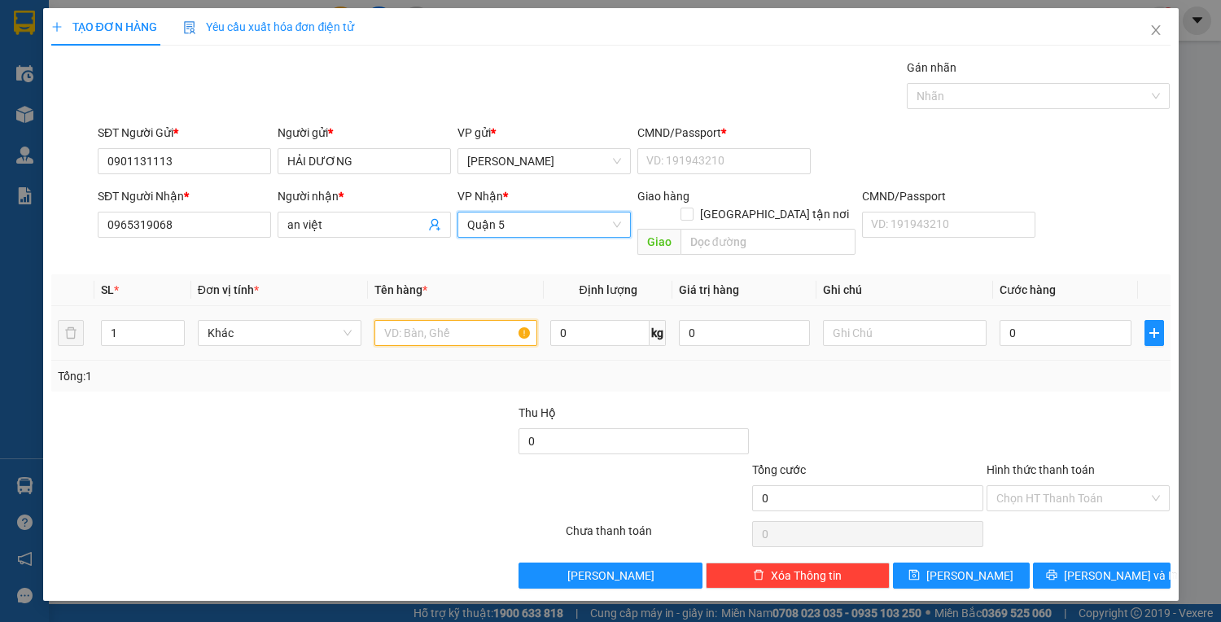
click at [457, 320] on input "text" at bounding box center [456, 333] width 164 height 26
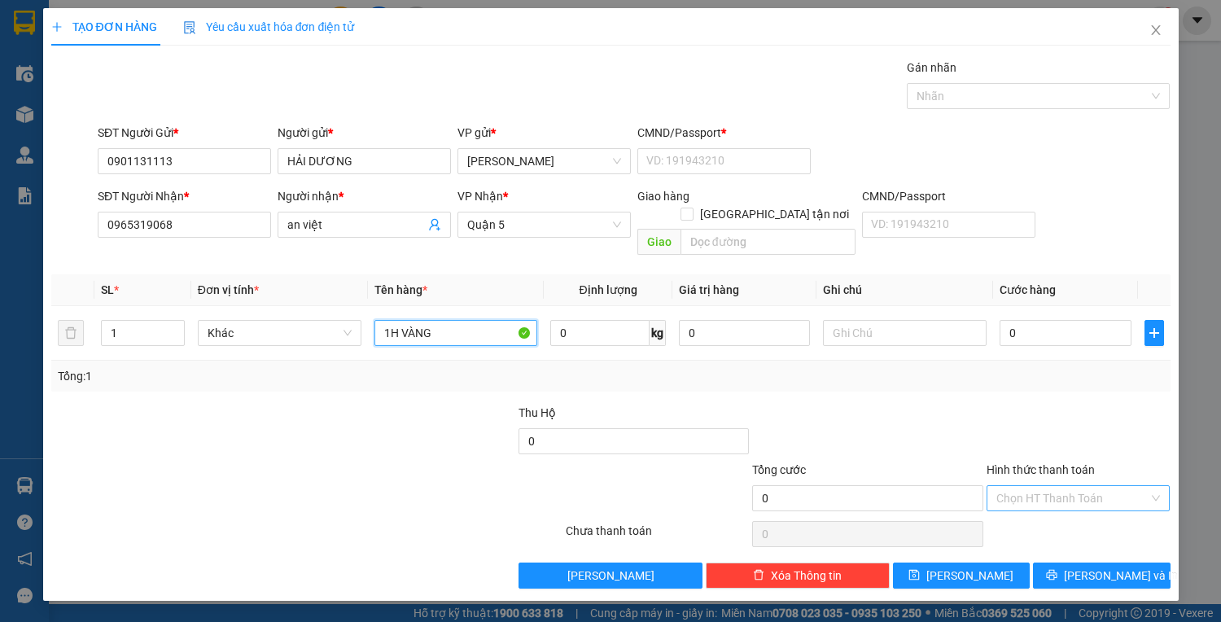
type input "1H VÀNG"
click at [1077, 489] on input "Hình thức thanh toán" at bounding box center [1072, 498] width 153 height 24
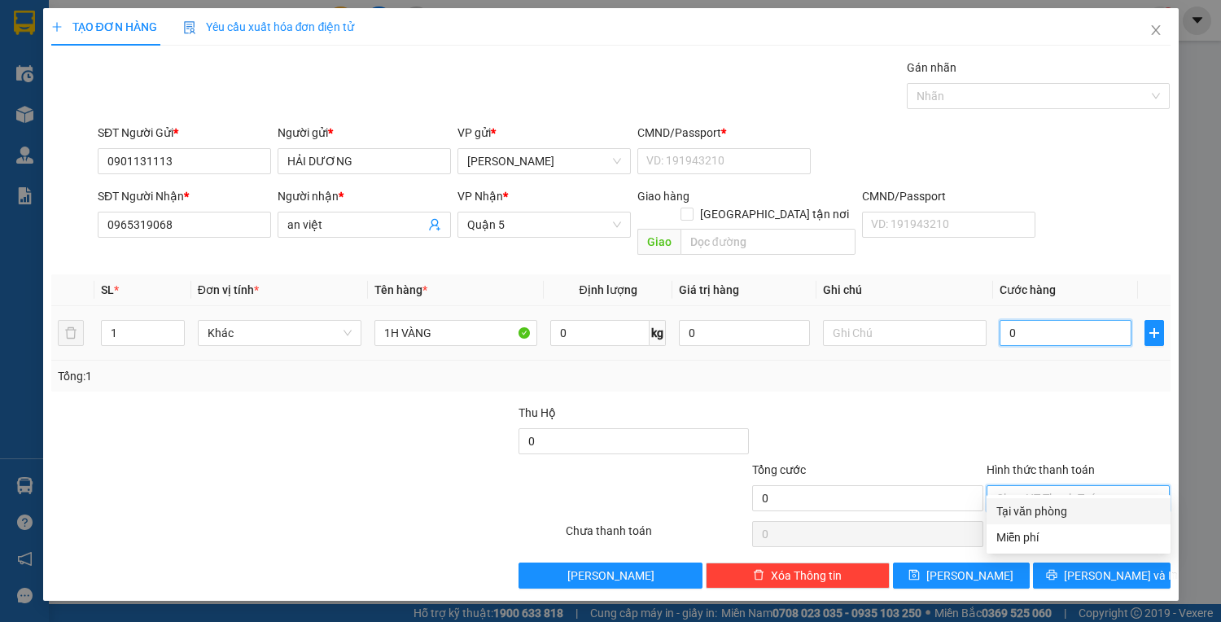
click at [1045, 320] on input "0" at bounding box center [1064, 333] width 131 height 26
type input "3"
type input "30"
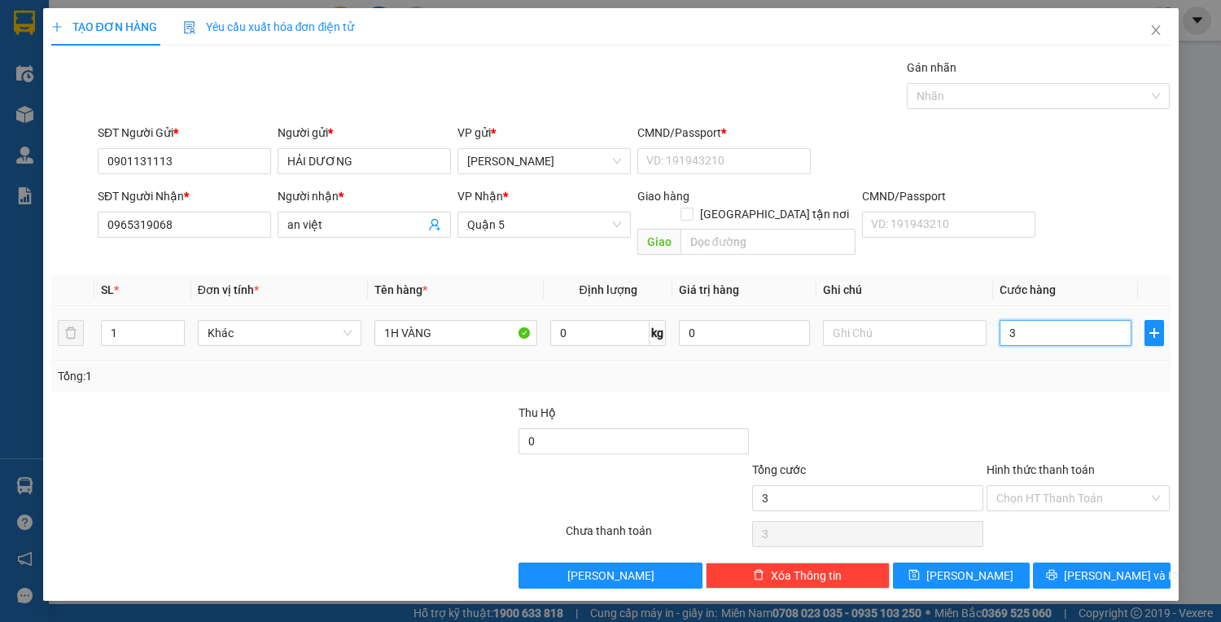
type input "30"
type input "30.000"
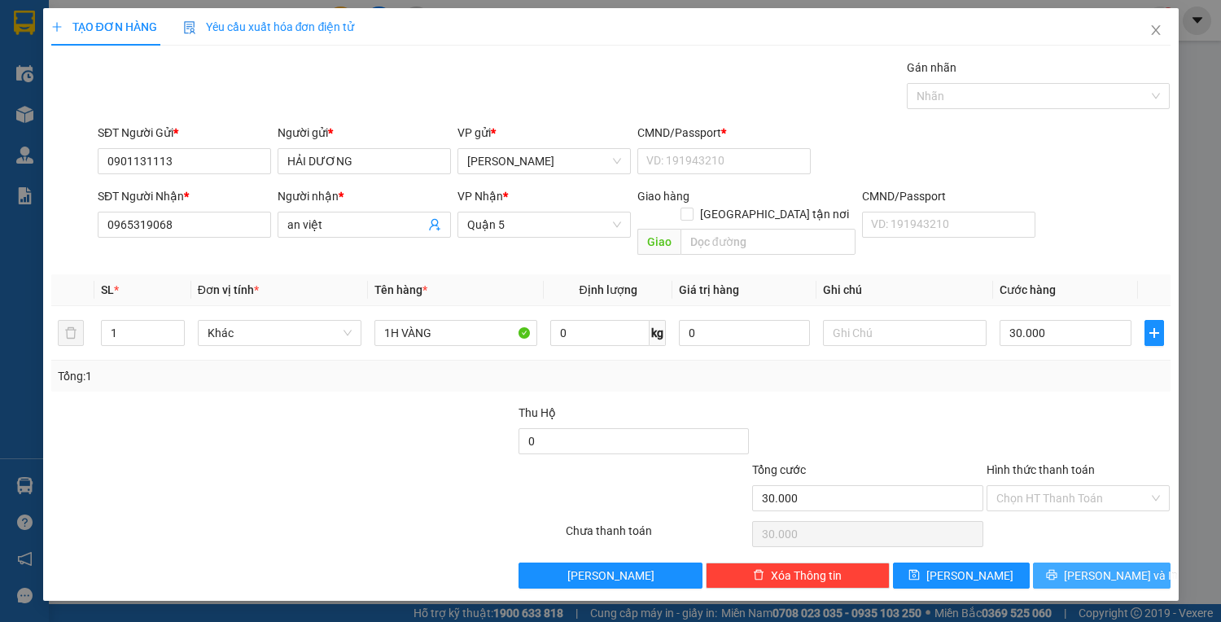
click at [1120, 566] on span "[PERSON_NAME] và In" at bounding box center [1121, 575] width 114 height 18
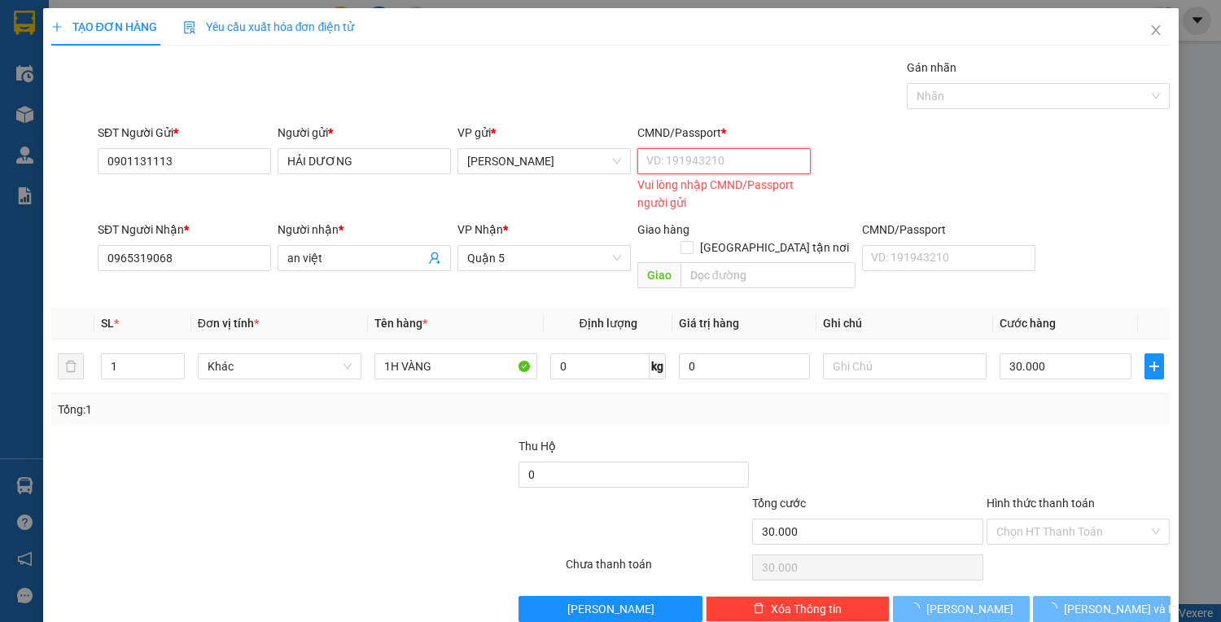
click at [680, 173] on input "CMND/Passport *" at bounding box center [723, 161] width 173 height 26
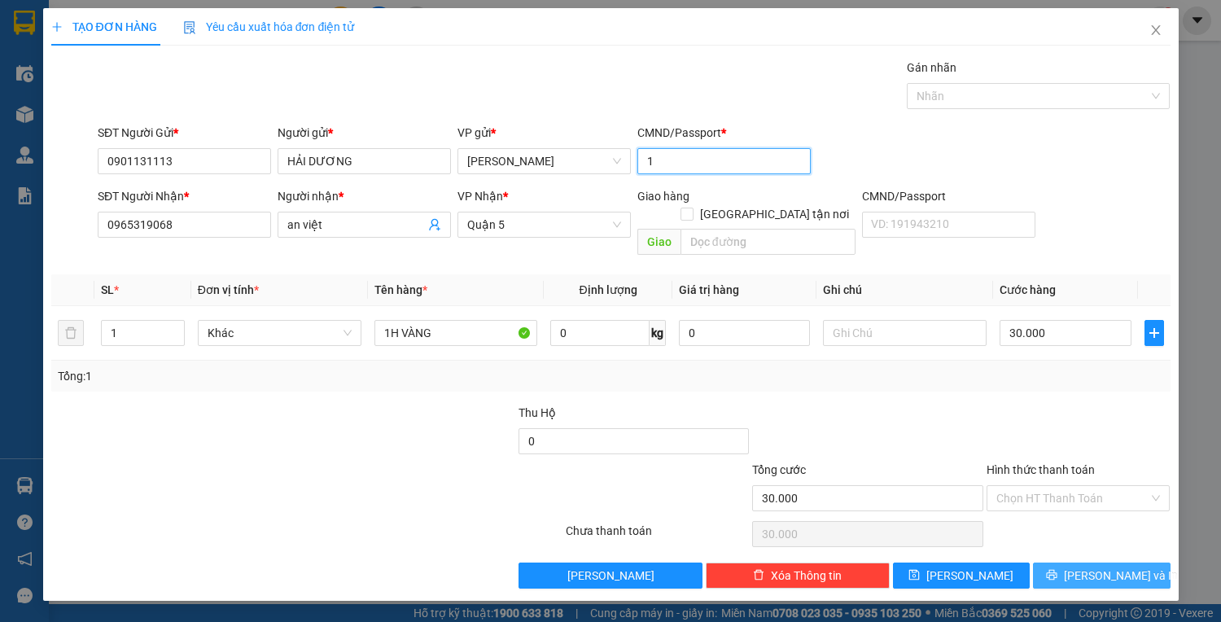
type input "1"
click at [1084, 566] on button "[PERSON_NAME] và In" at bounding box center [1101, 575] width 137 height 26
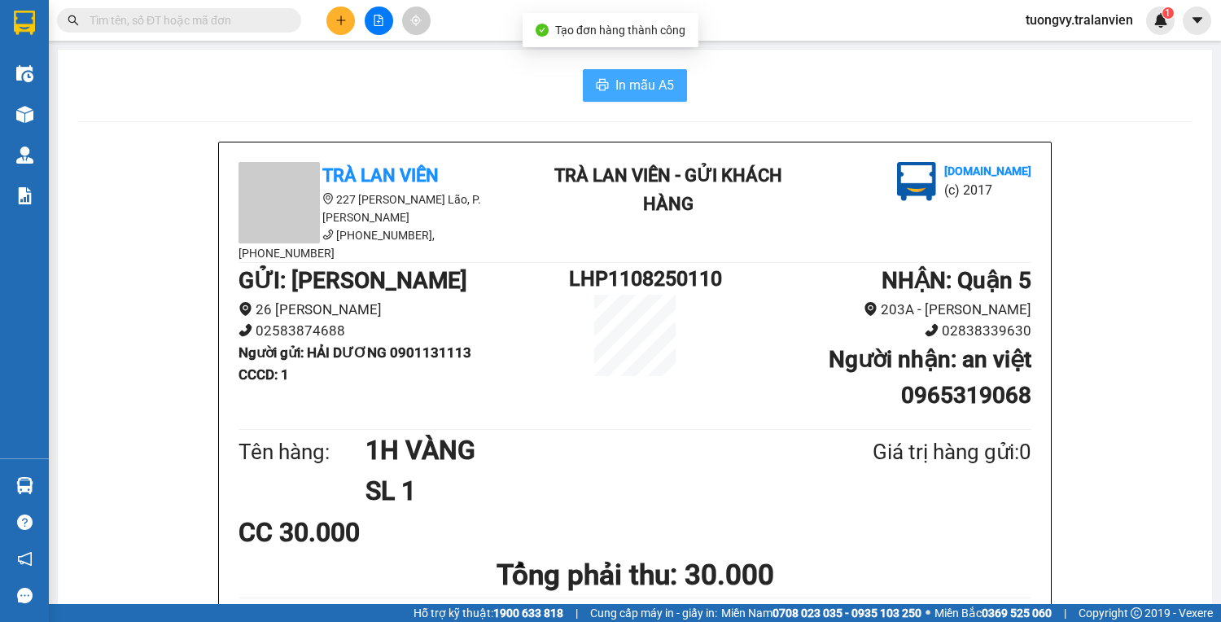
click at [596, 88] on icon "printer" at bounding box center [602, 84] width 13 height 13
click at [342, 15] on icon "plus" at bounding box center [340, 20] width 11 height 11
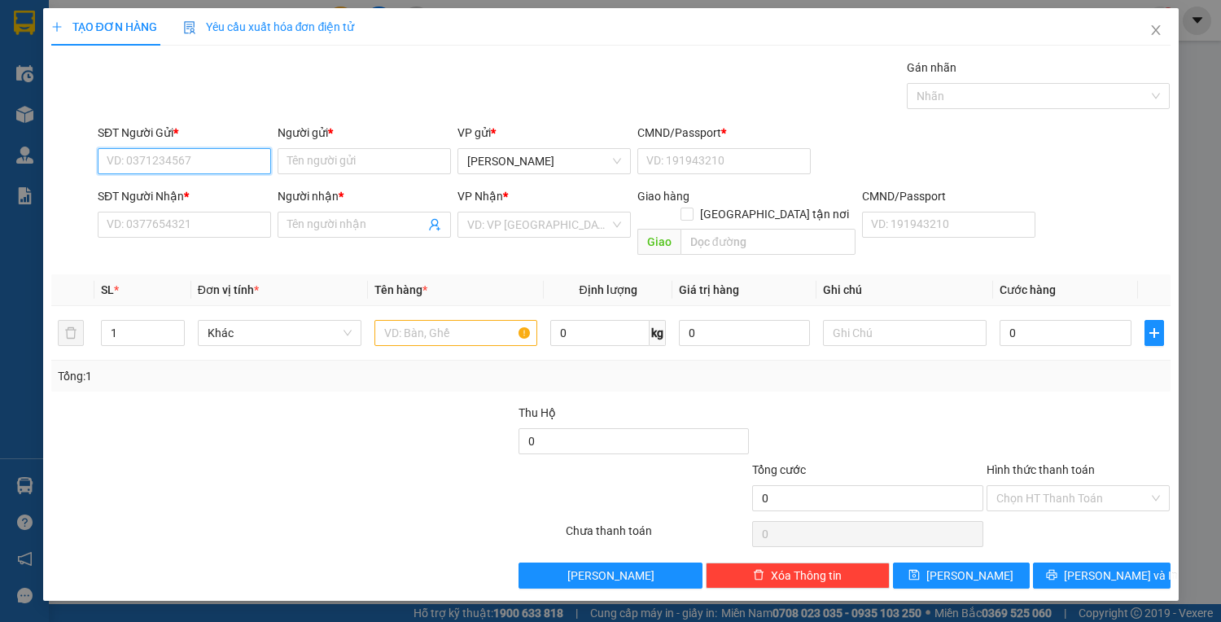
click at [147, 168] on input "SĐT Người Gửi *" at bounding box center [184, 161] width 173 height 26
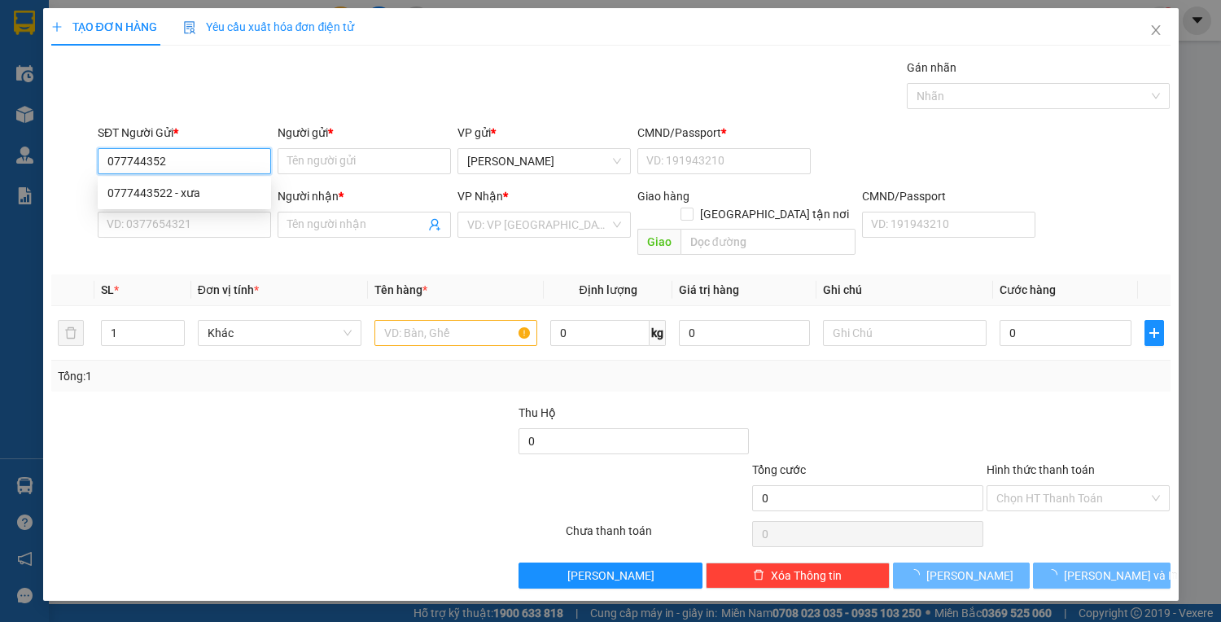
type input "0777443522"
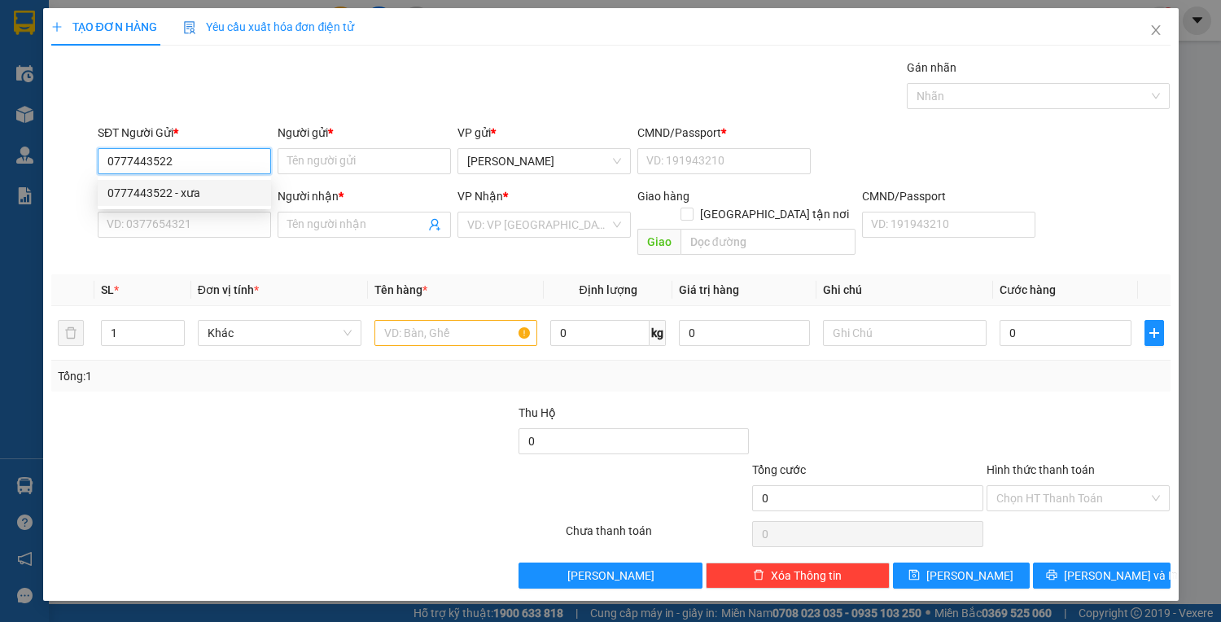
click at [211, 190] on div "0777443522 - xưa" at bounding box center [184, 193] width 154 height 18
type input "xưa"
type input "1"
type input "0907092117"
type input "PHƯỢNG"
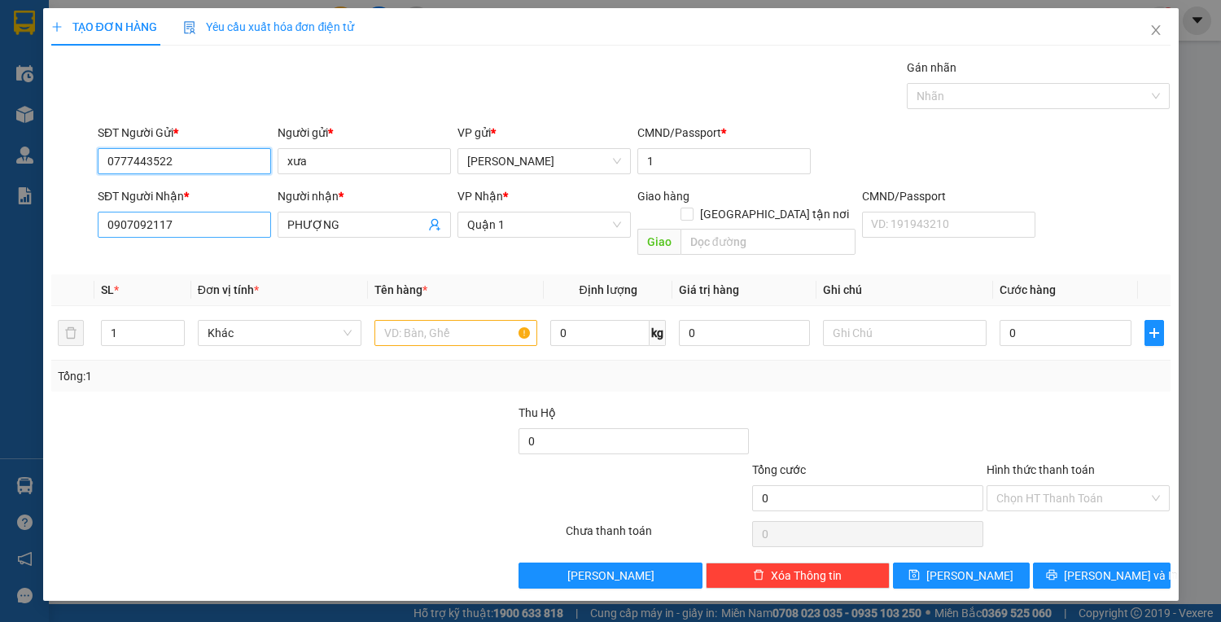
type input "0777443522"
click at [182, 221] on input "0907092117" at bounding box center [184, 225] width 173 height 26
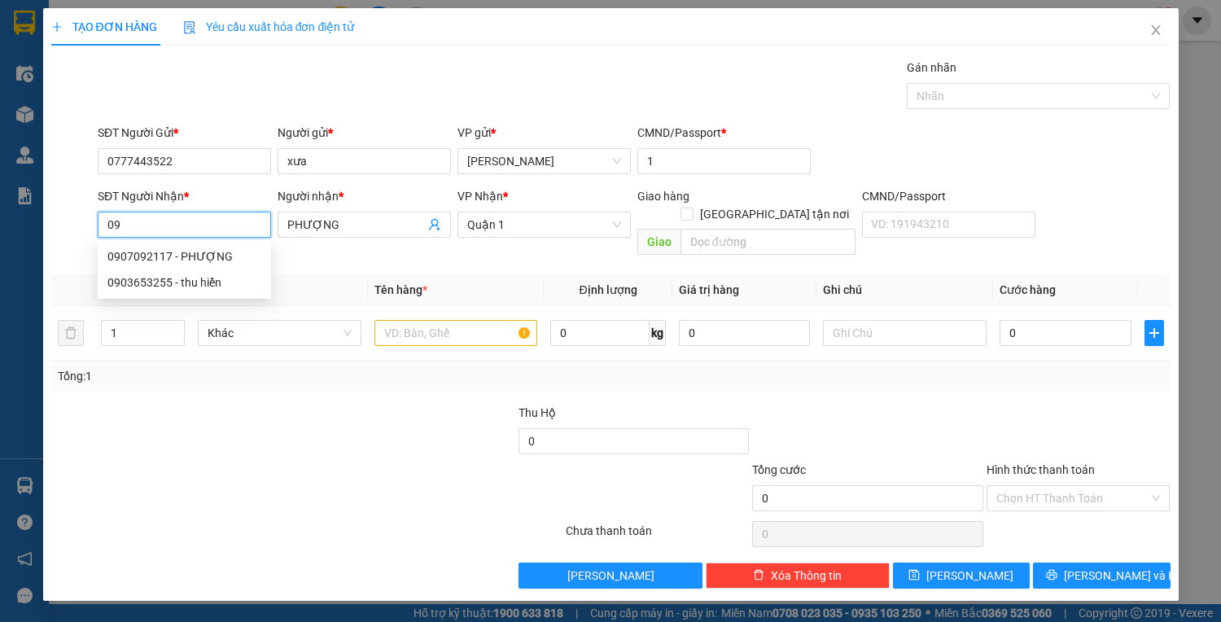
type input "0"
click at [503, 221] on span "Quận 1" at bounding box center [544, 224] width 154 height 24
type input "0908070912"
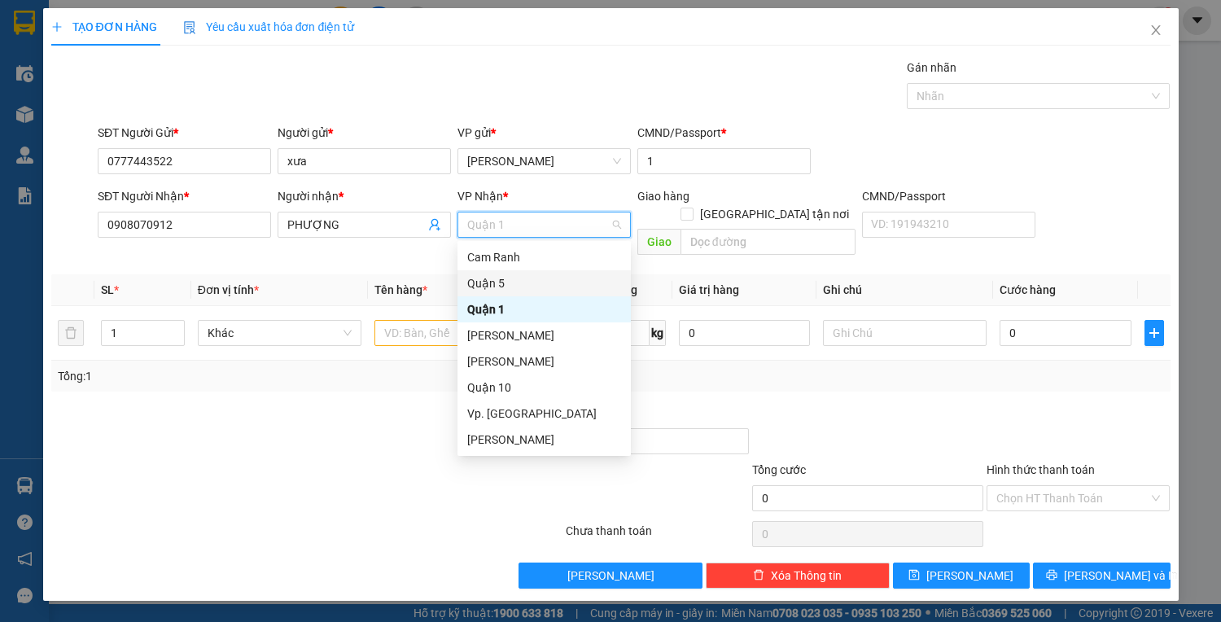
click at [506, 286] on div "Quận 5" at bounding box center [544, 283] width 154 height 18
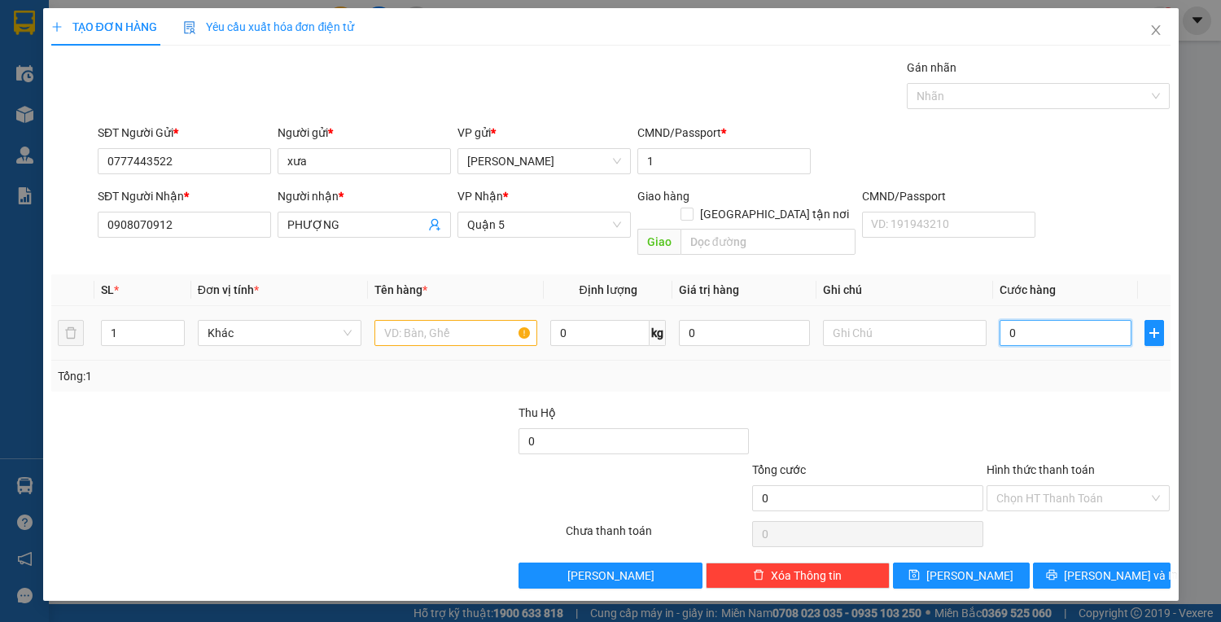
click at [1029, 321] on input "0" at bounding box center [1064, 333] width 131 height 26
type input "4"
type input "40"
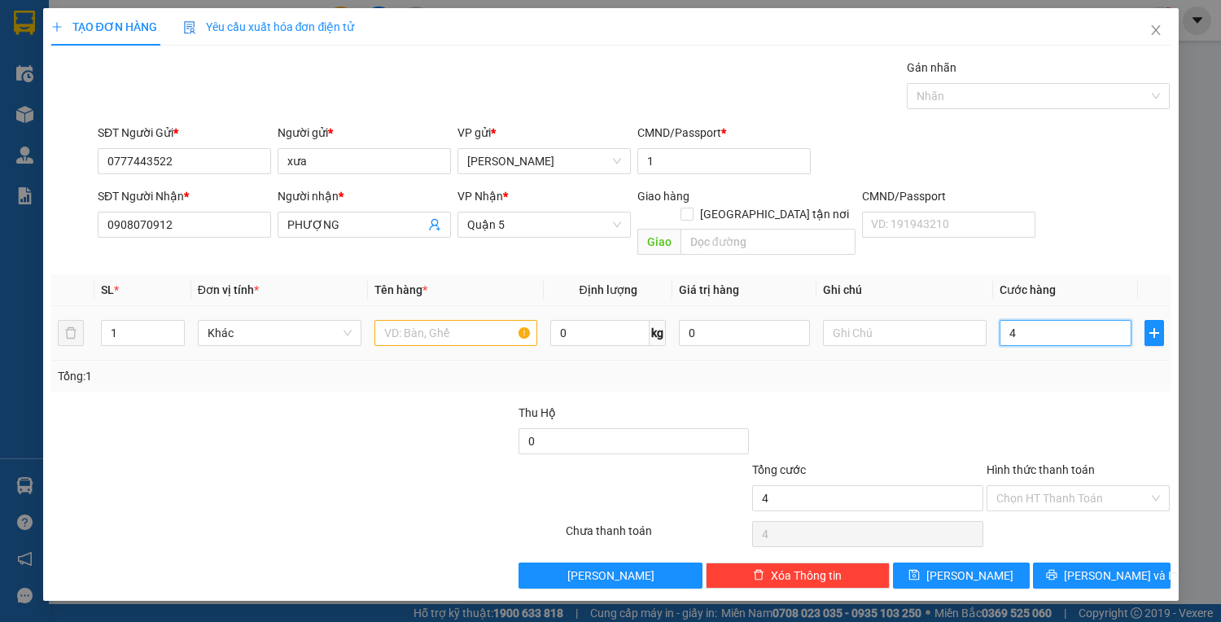
type input "40"
type input "40.000"
click at [1086, 486] on input "Hình thức thanh toán" at bounding box center [1072, 498] width 153 height 24
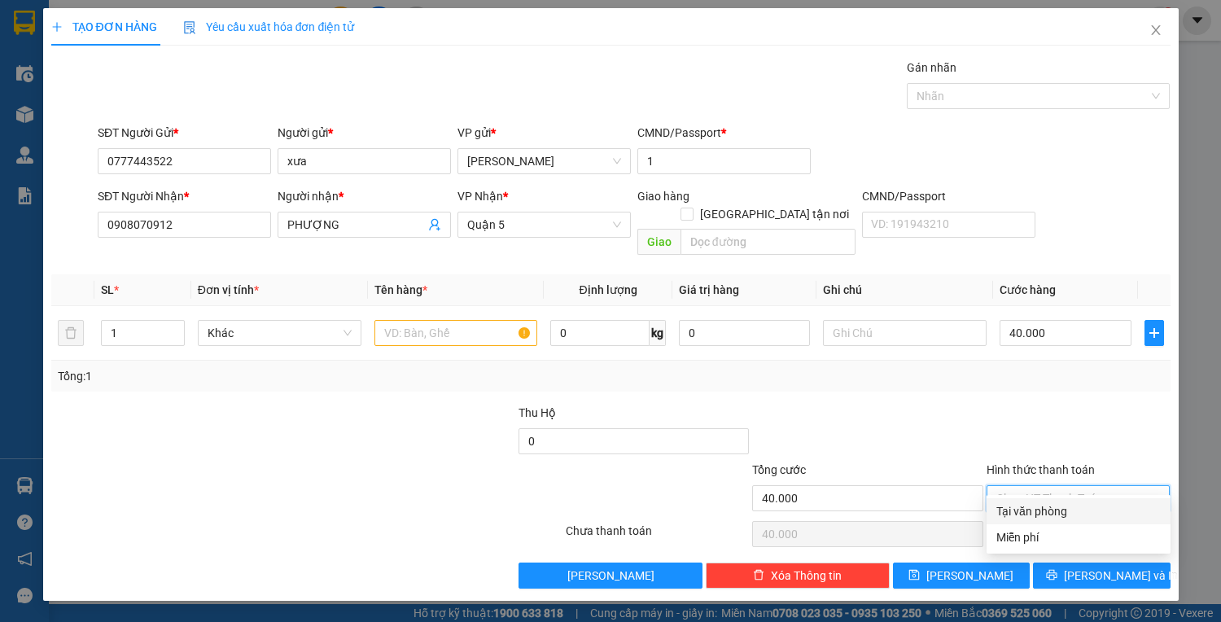
click at [1049, 518] on div "Tại văn phòng" at bounding box center [1078, 511] width 164 height 18
type input "0"
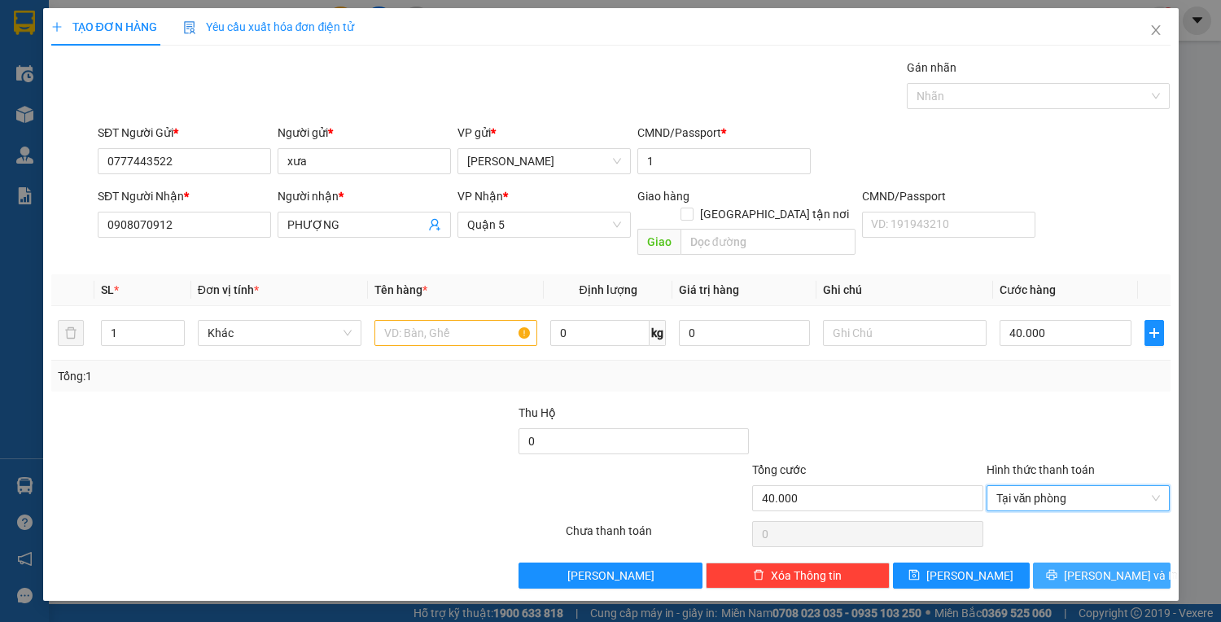
click at [1091, 566] on span "[PERSON_NAME] và In" at bounding box center [1121, 575] width 114 height 18
click at [1141, 565] on button "[PERSON_NAME] và In" at bounding box center [1101, 575] width 137 height 26
click at [399, 320] on input "text" at bounding box center [456, 333] width 164 height 26
type input "1 T TRẮNG"
click at [1081, 562] on button "[PERSON_NAME] và In" at bounding box center [1101, 575] width 137 height 26
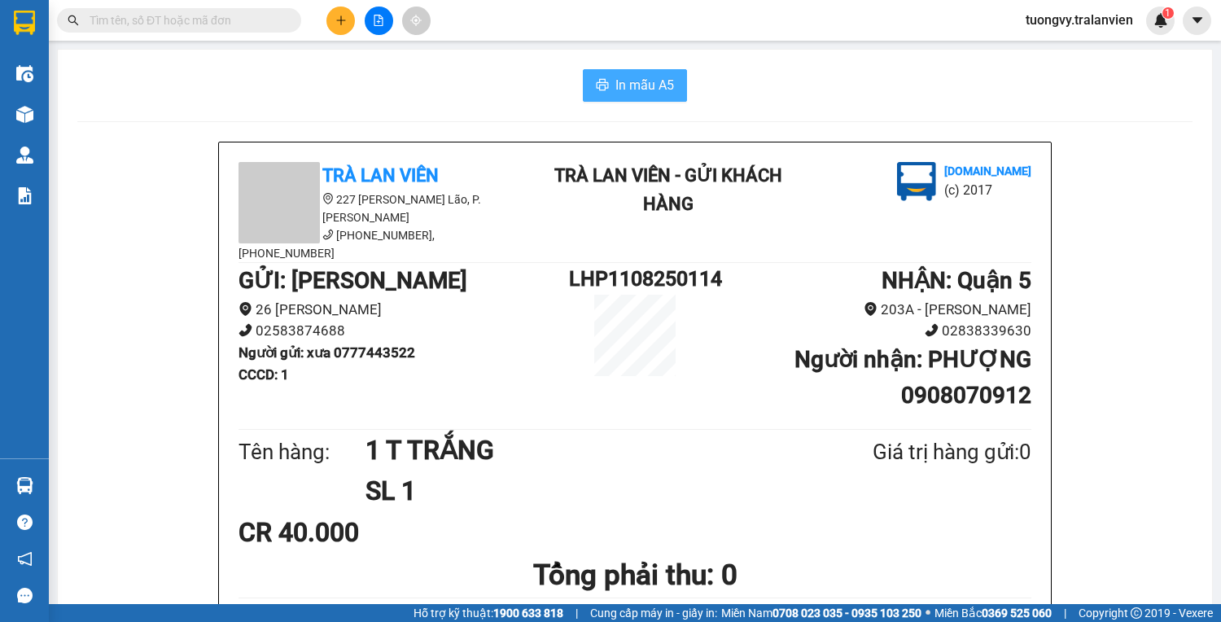
click at [597, 94] on button "In mẫu A5" at bounding box center [635, 85] width 104 height 33
click at [342, 27] on button at bounding box center [340, 21] width 28 height 28
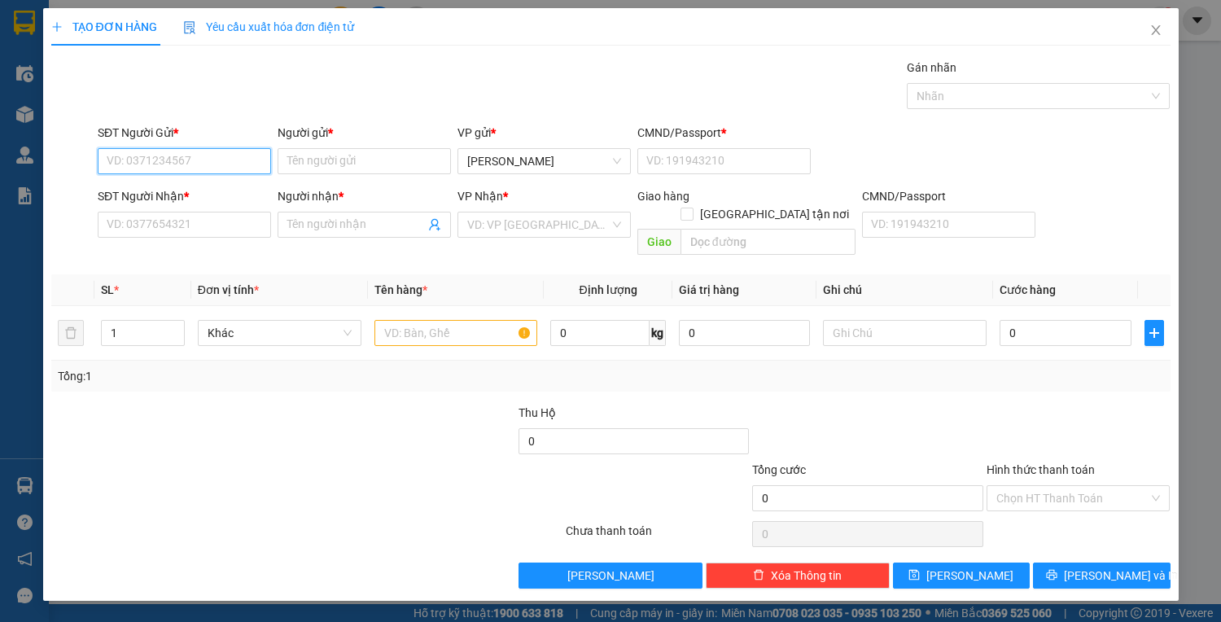
click at [191, 153] on input "SĐT Người Gửi *" at bounding box center [184, 161] width 173 height 26
click at [181, 158] on input "SĐT Người Gửi *" at bounding box center [184, 161] width 173 height 26
click at [202, 196] on div "0914034025 - CF HẰNG PHƯƠNG" at bounding box center [195, 193] width 177 height 18
type input "0914034025"
type input "CF HẰNG PHƯƠNG"
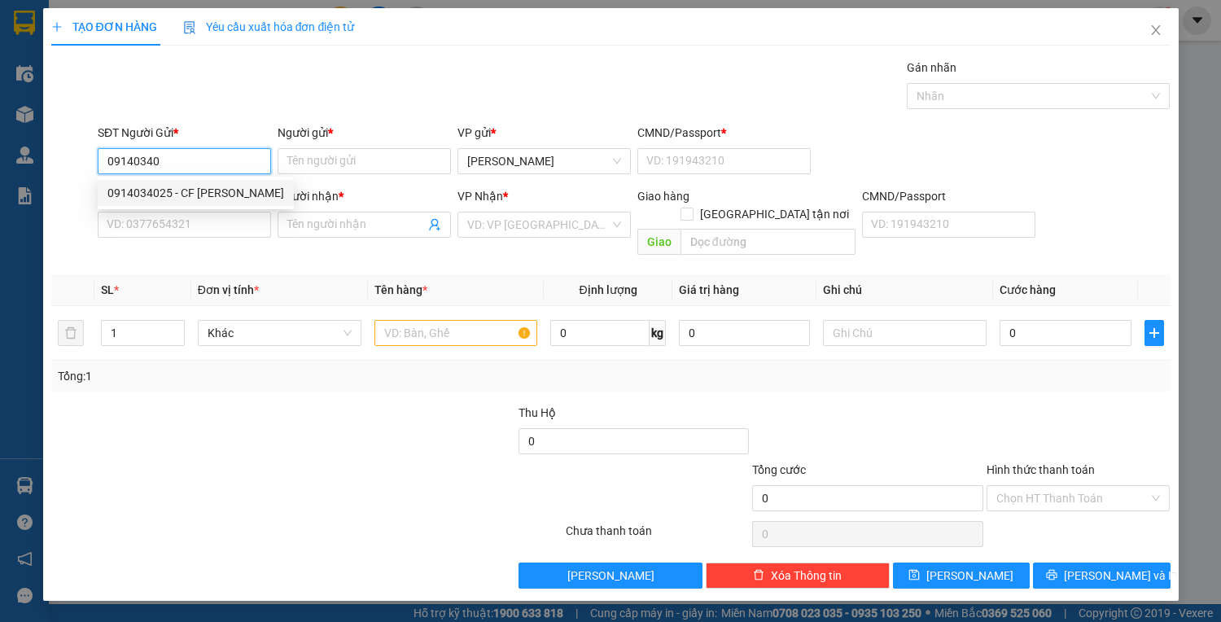
type input "0909382881"
type input "HÀ"
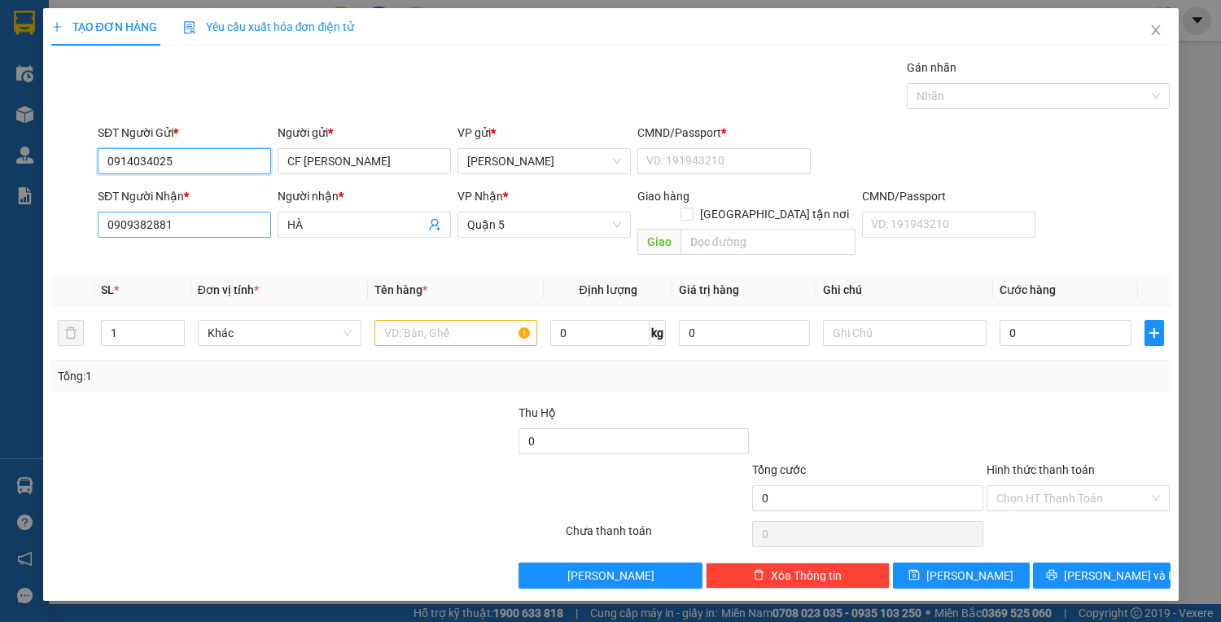
type input "0914034025"
click at [189, 229] on input "0909382881" at bounding box center [184, 225] width 173 height 26
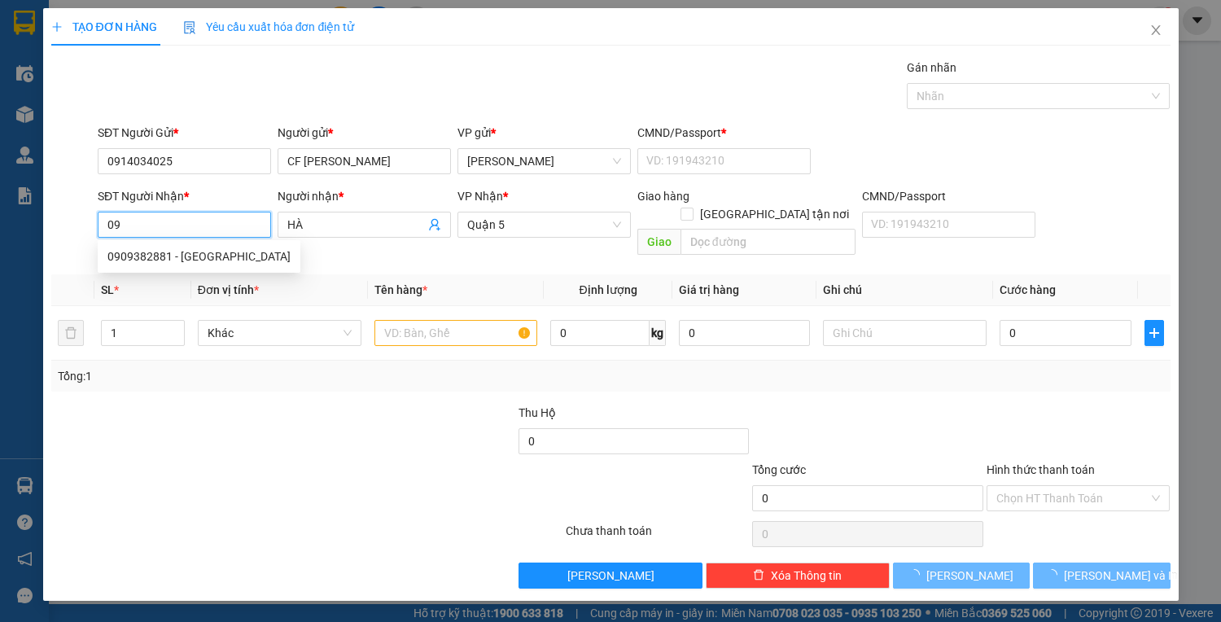
type input "0"
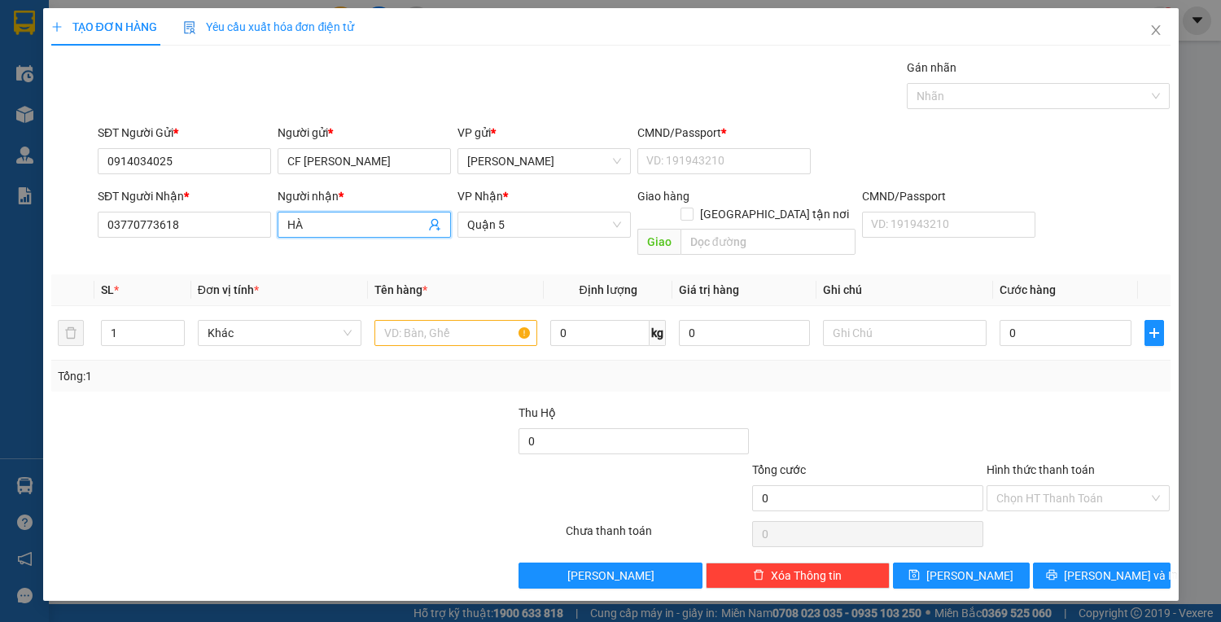
click at [316, 218] on input "HÀ" at bounding box center [356, 225] width 138 height 18
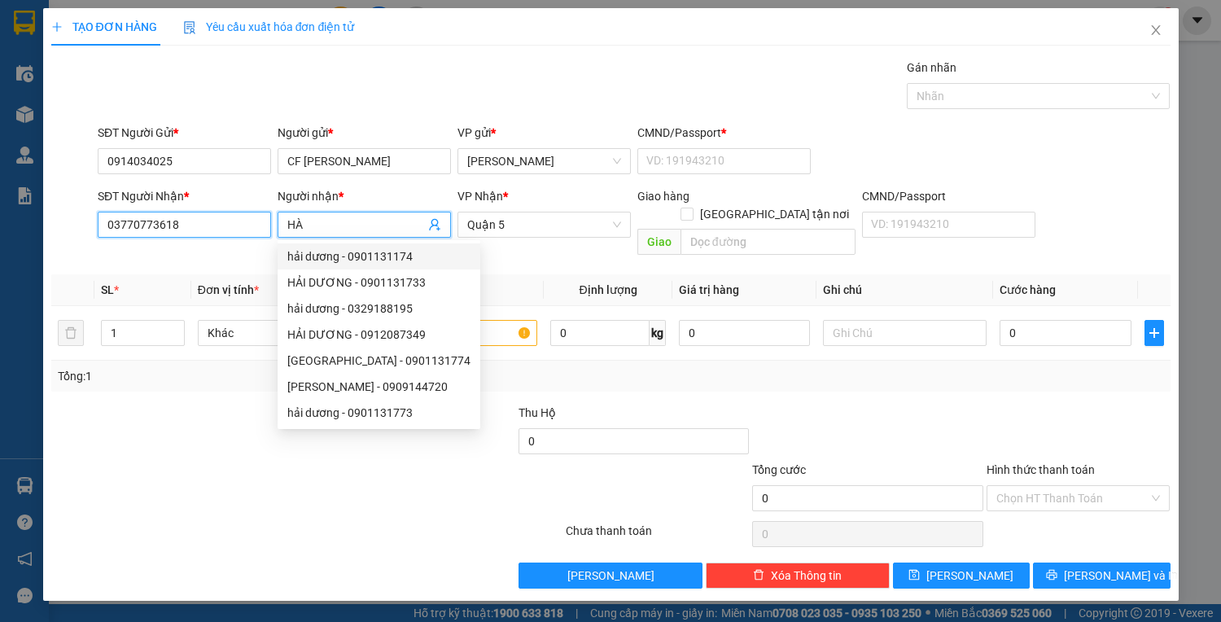
click at [150, 221] on input "03770773618" at bounding box center [184, 225] width 173 height 26
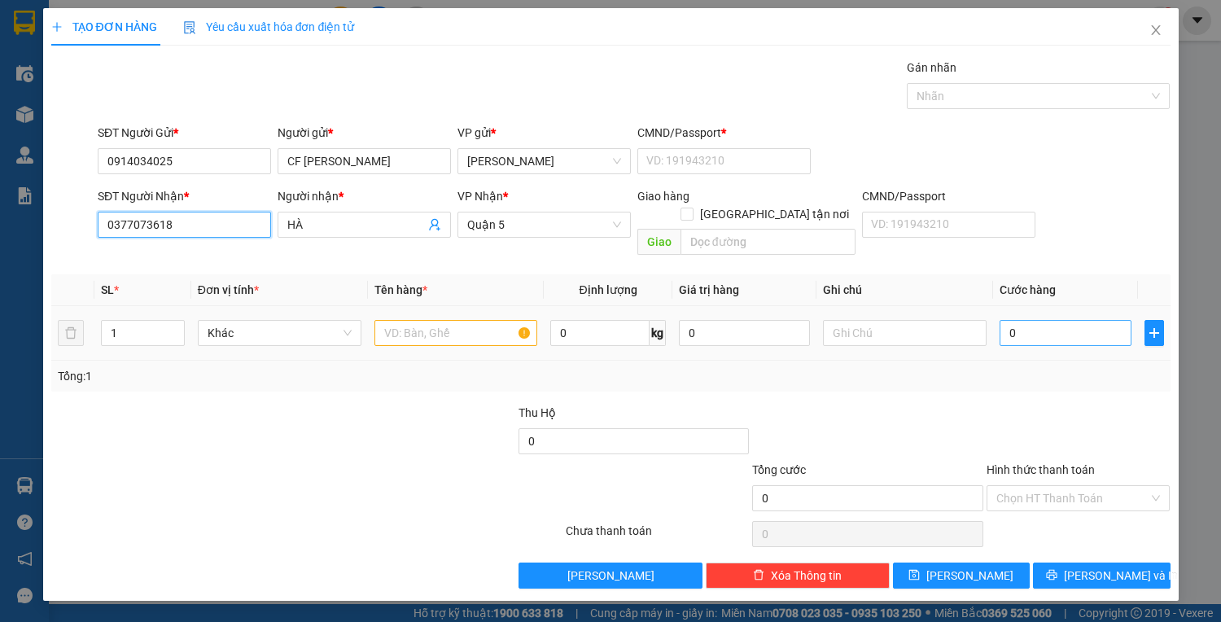
type input "0377073618"
click at [1048, 320] on input "0" at bounding box center [1064, 333] width 131 height 26
type input "5"
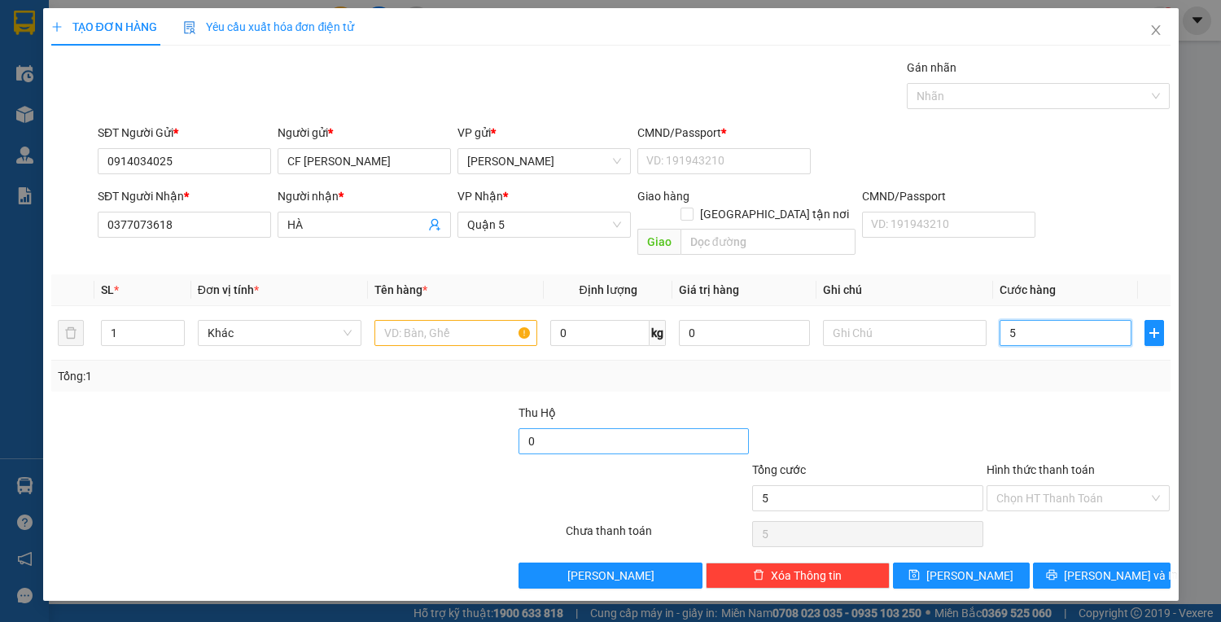
type input "50"
type input "50.000"
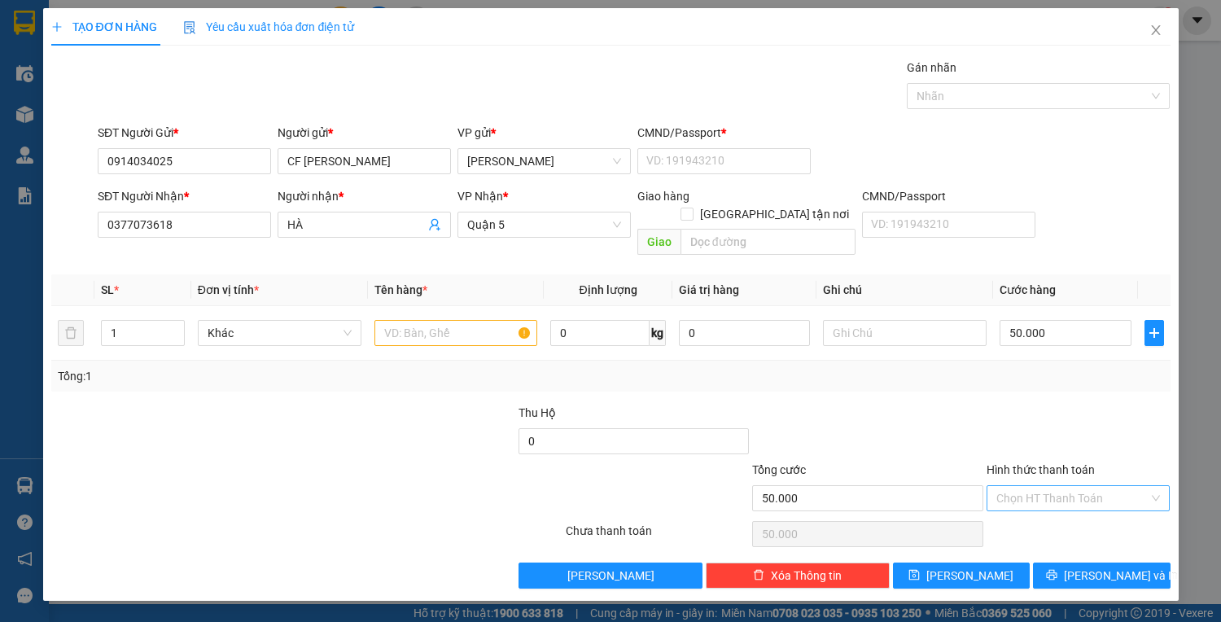
click at [1034, 486] on input "Hình thức thanh toán" at bounding box center [1072, 498] width 153 height 24
click at [1027, 503] on div "Tại văn phòng" at bounding box center [1078, 511] width 164 height 18
type input "0"
click at [407, 320] on input "text" at bounding box center [456, 333] width 164 height 26
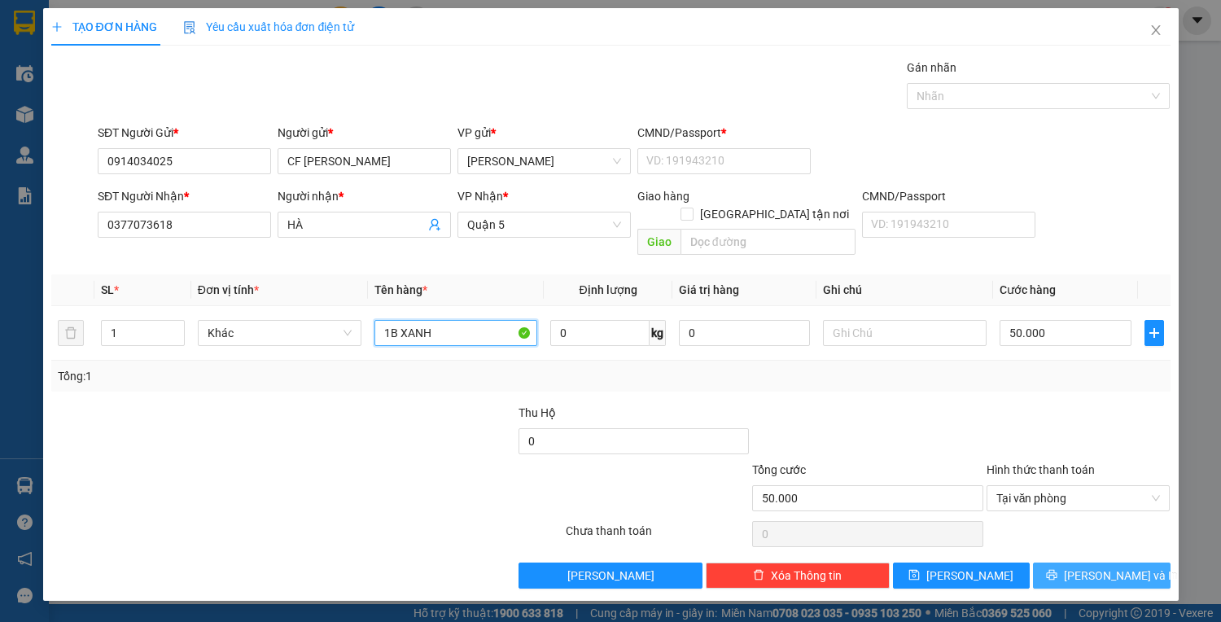
type input "1B XANH"
click at [1057, 570] on icon "printer" at bounding box center [1052, 575] width 11 height 11
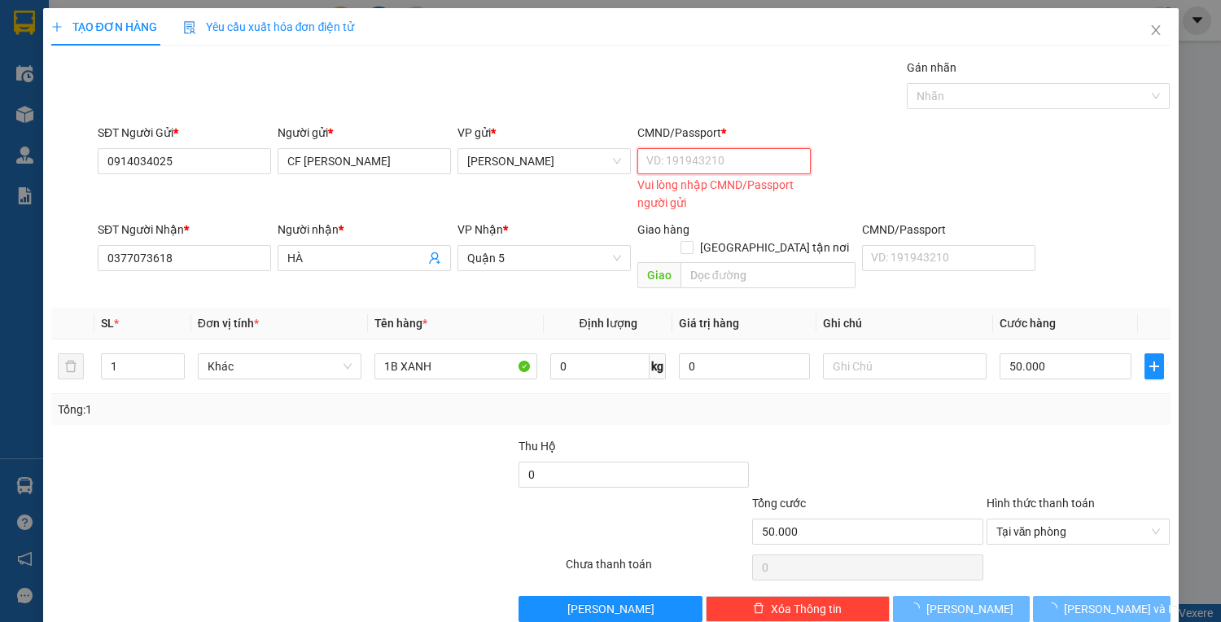
click at [640, 167] on input "CMND/Passport *" at bounding box center [723, 161] width 173 height 26
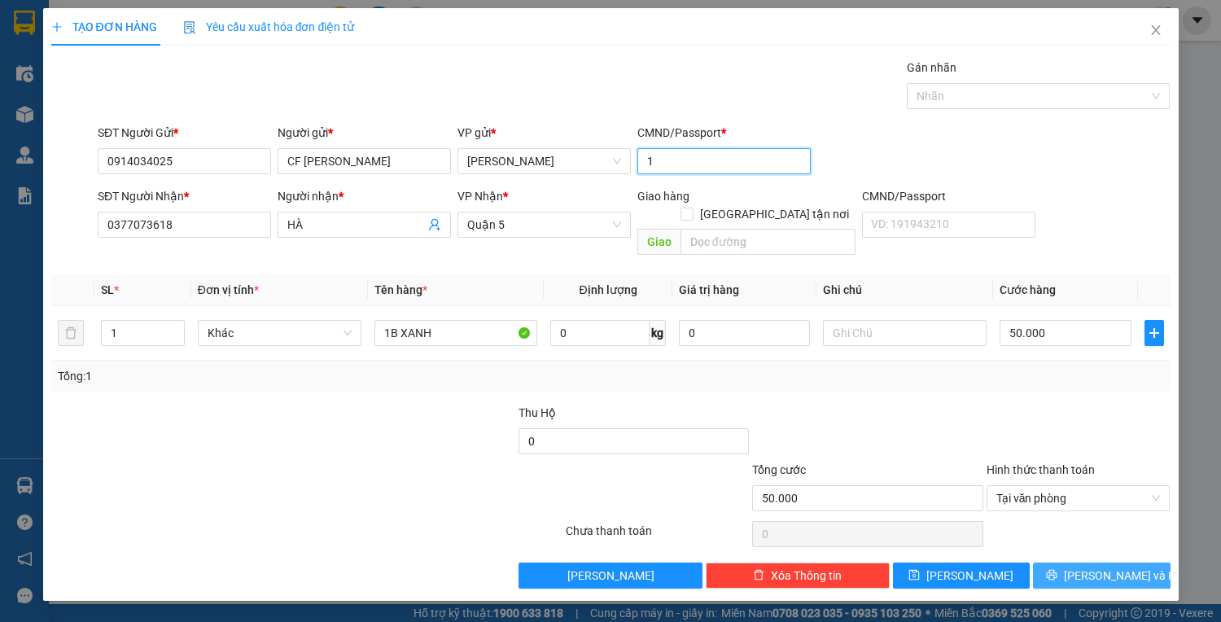
type input "1"
click at [1150, 562] on button "[PERSON_NAME] và In" at bounding box center [1101, 575] width 137 height 26
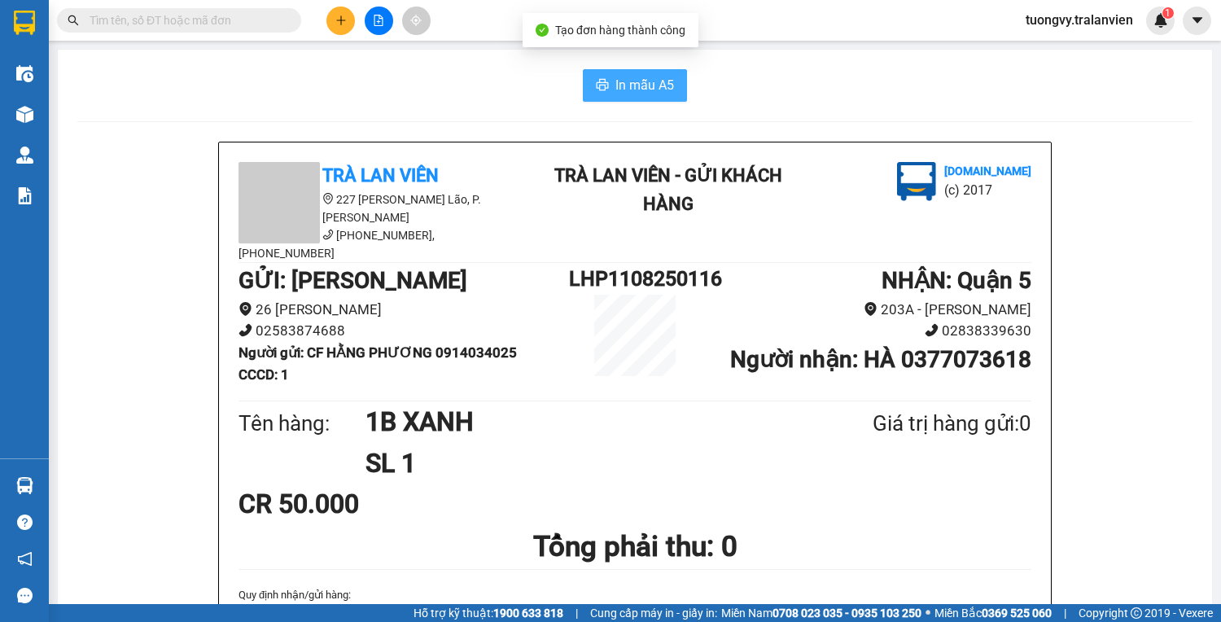
click at [671, 73] on button "In mẫu A5" at bounding box center [635, 85] width 104 height 33
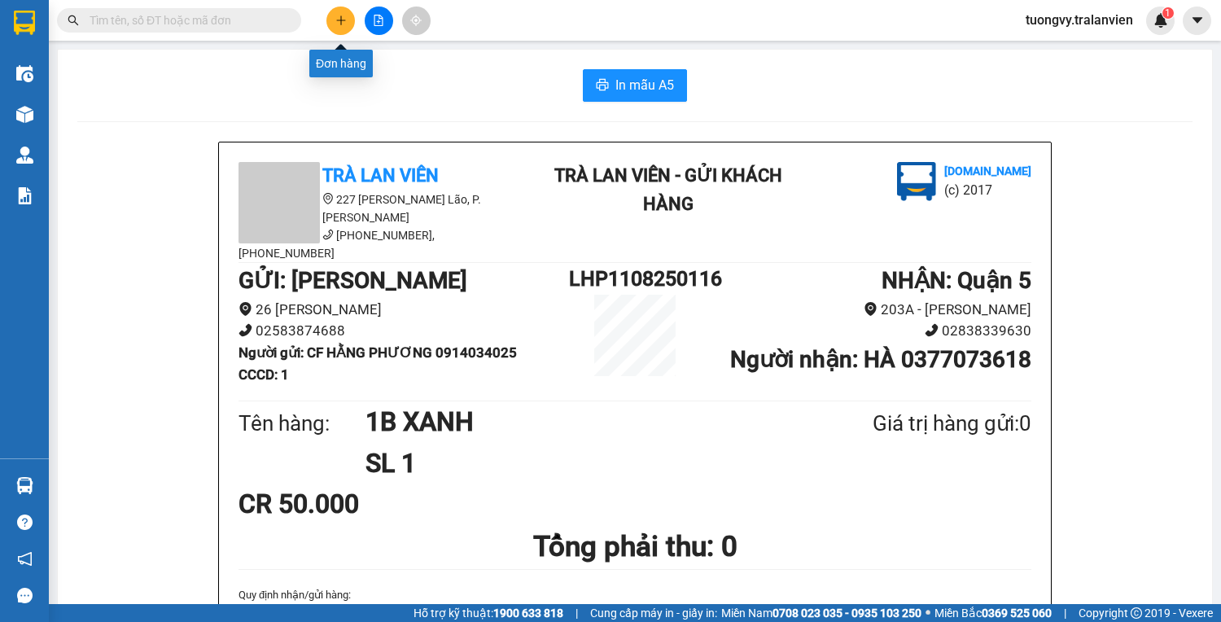
click at [337, 25] on icon "plus" at bounding box center [340, 20] width 11 height 11
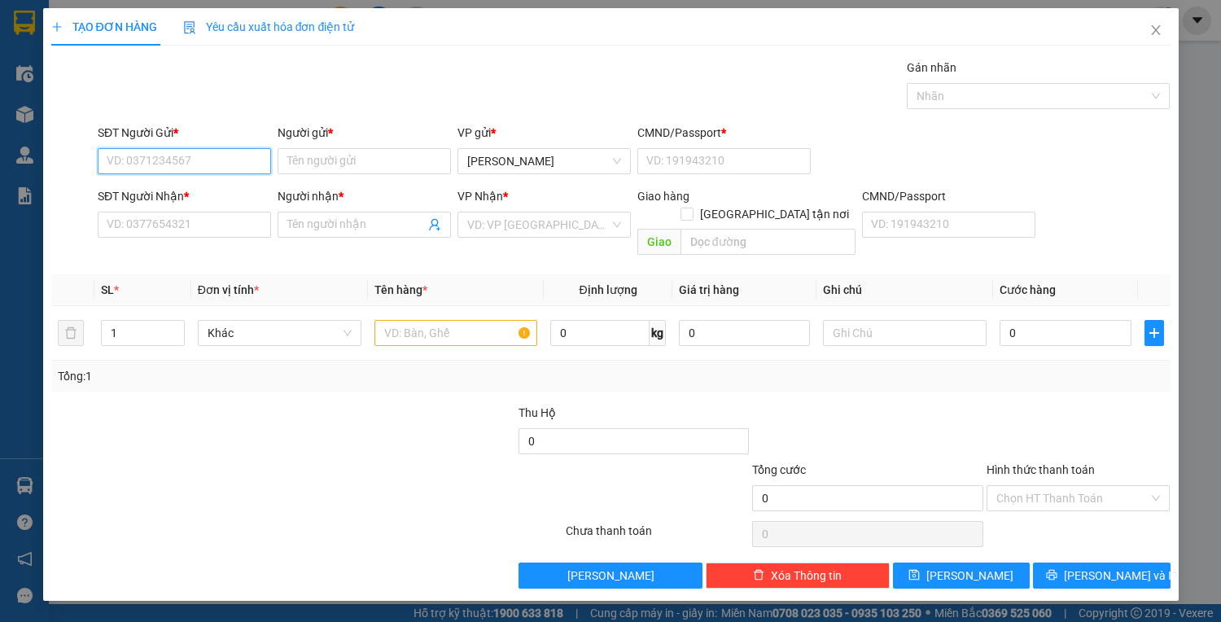
click at [197, 153] on input "SĐT Người Gửi *" at bounding box center [184, 161] width 173 height 26
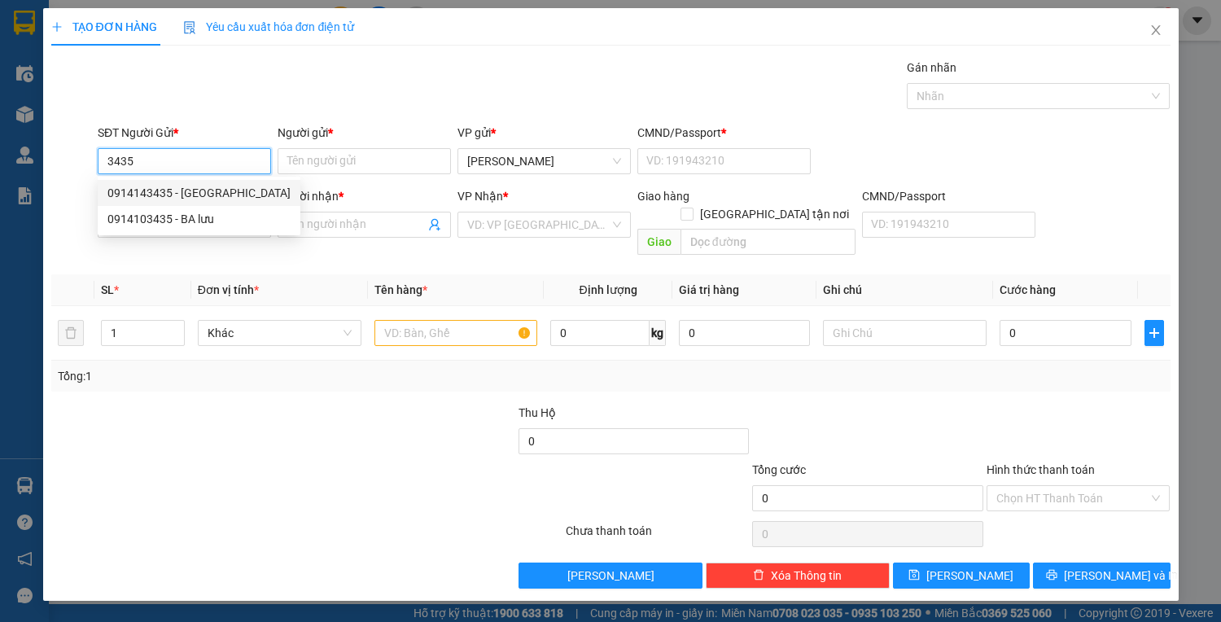
click at [202, 186] on div "0914143435 - TÂN TRANG" at bounding box center [198, 193] width 183 height 18
type input "0914143435"
type input "TÂN TRANG"
type input "1"
type input "0931773333"
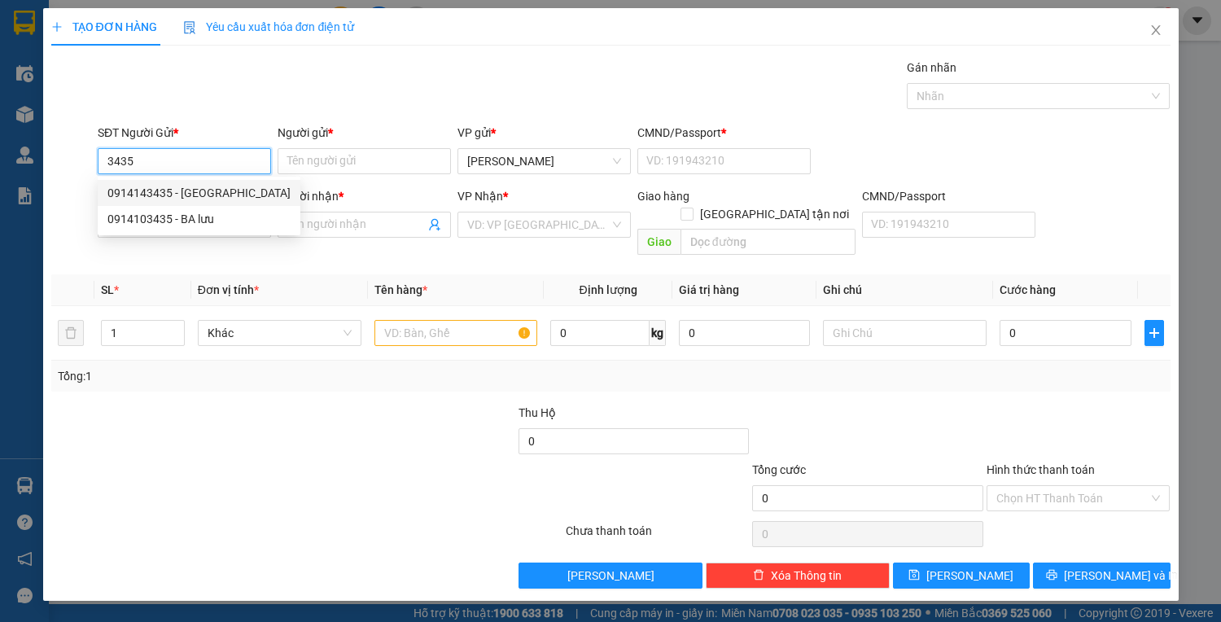
type input "ĐOÀN DỰ"
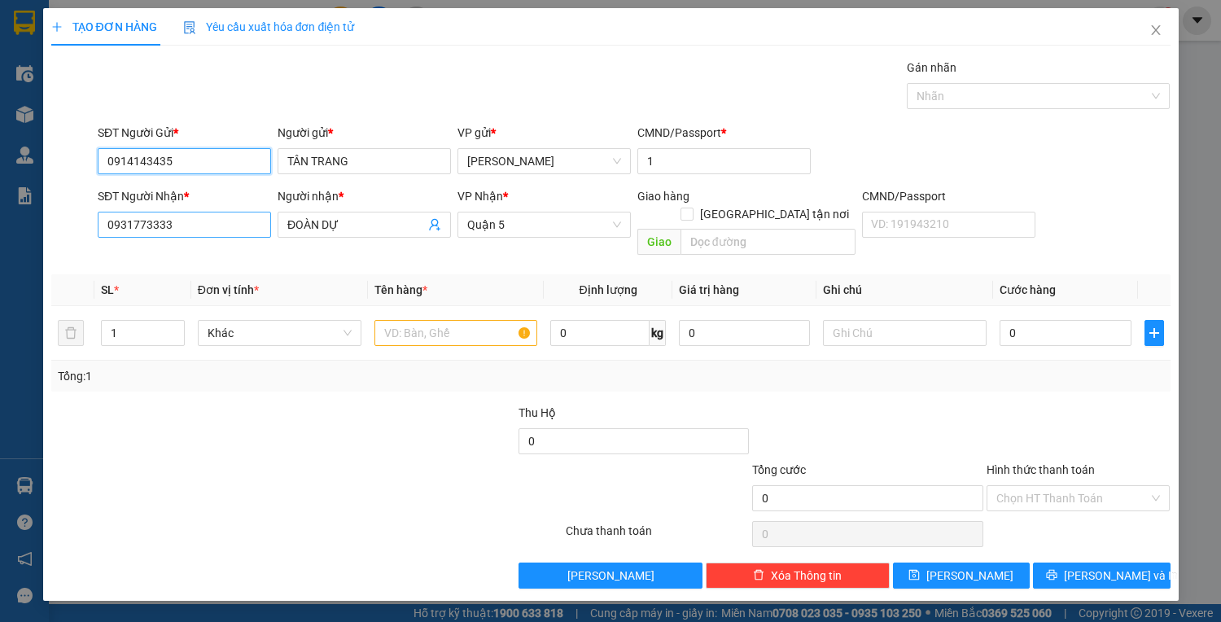
type input "0914143435"
click at [178, 222] on input "0931773333" at bounding box center [184, 225] width 173 height 26
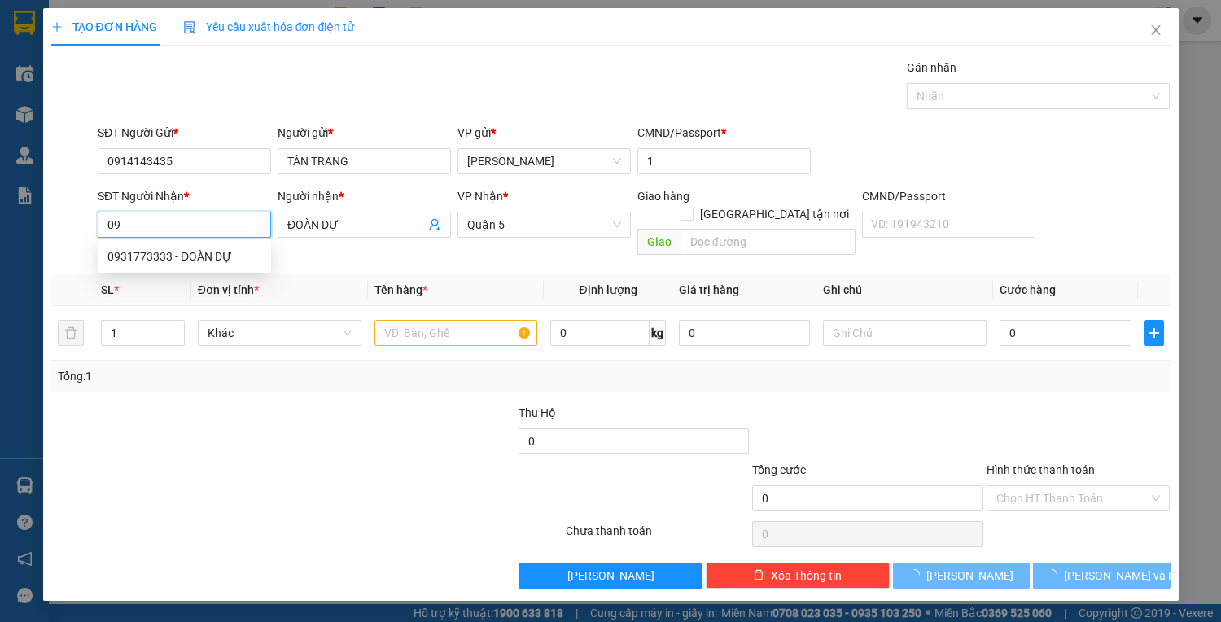
type input "0"
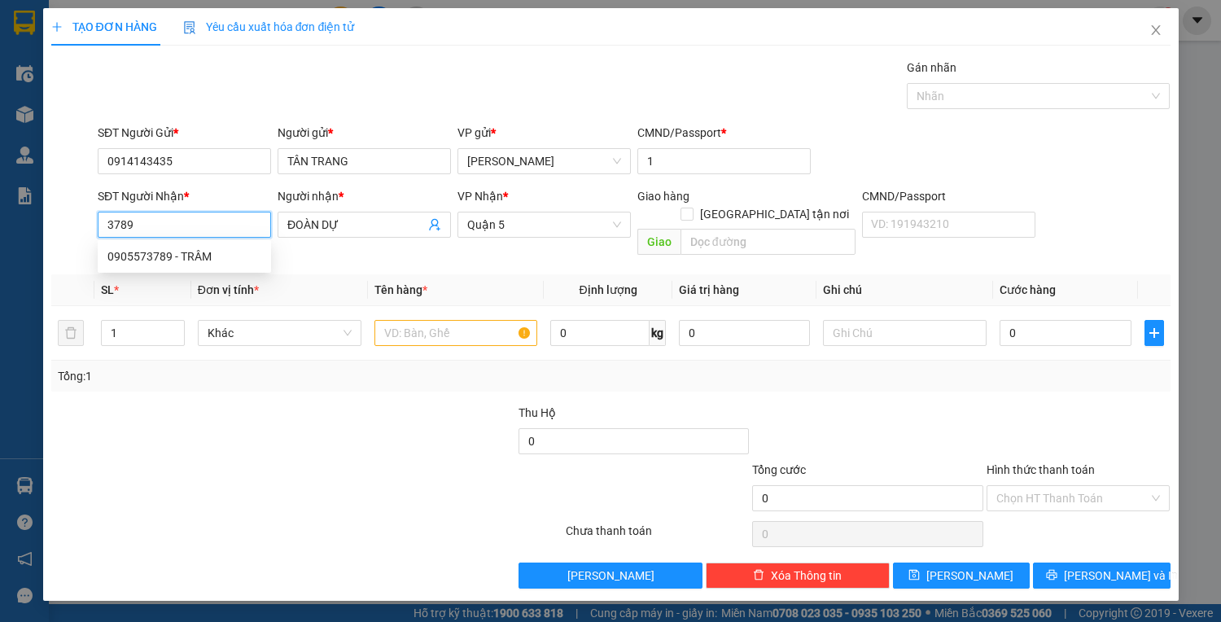
click at [169, 225] on input "3789" at bounding box center [184, 225] width 173 height 26
type input "3"
type input "0913933789"
click at [355, 227] on input "ĐOÀN DỰ" at bounding box center [356, 225] width 138 height 18
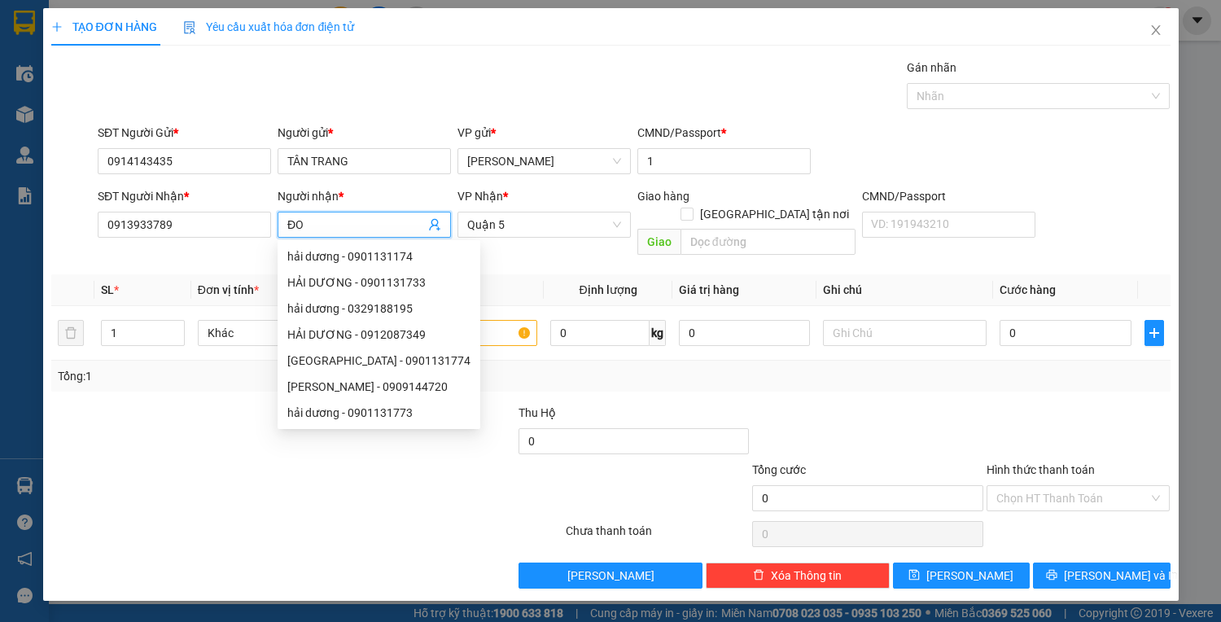
type input "Đ"
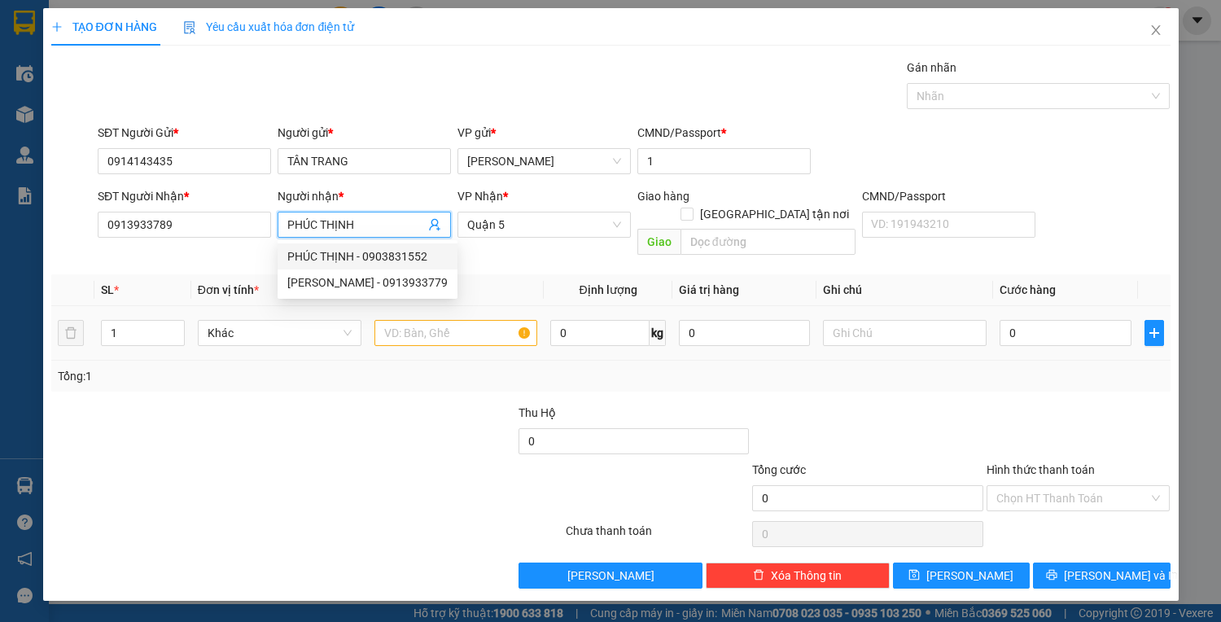
type input "PHÚC THỊNH"
click at [414, 324] on input "text" at bounding box center [456, 333] width 164 height 26
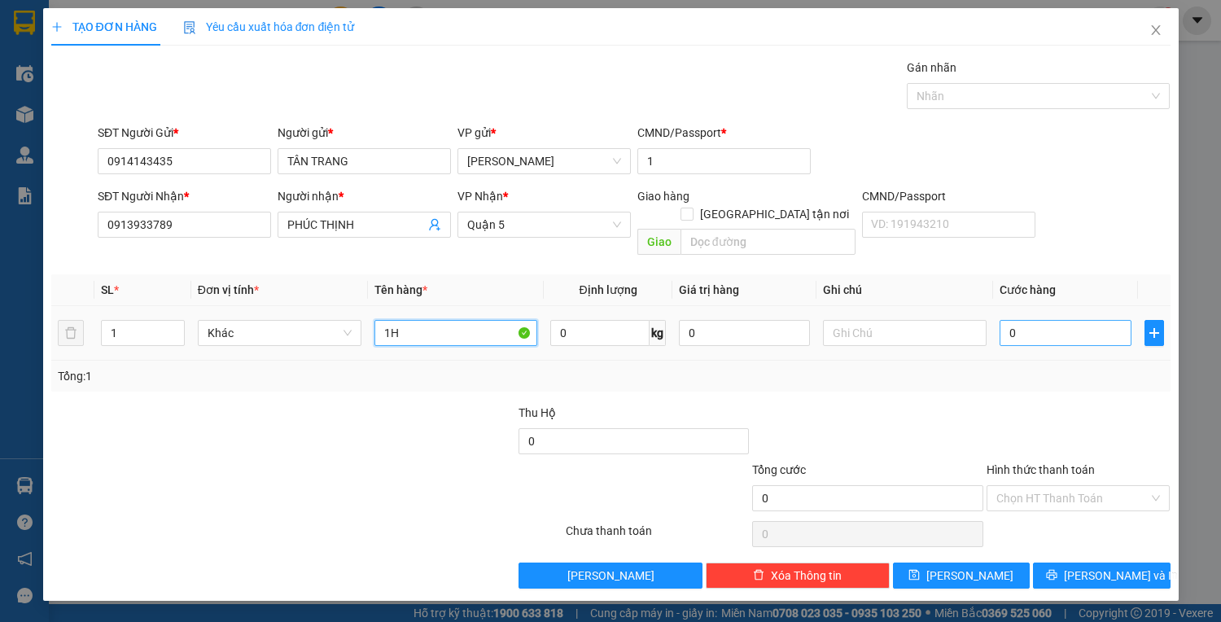
type input "1H"
click at [1072, 320] on input "0" at bounding box center [1064, 333] width 131 height 26
type input "2"
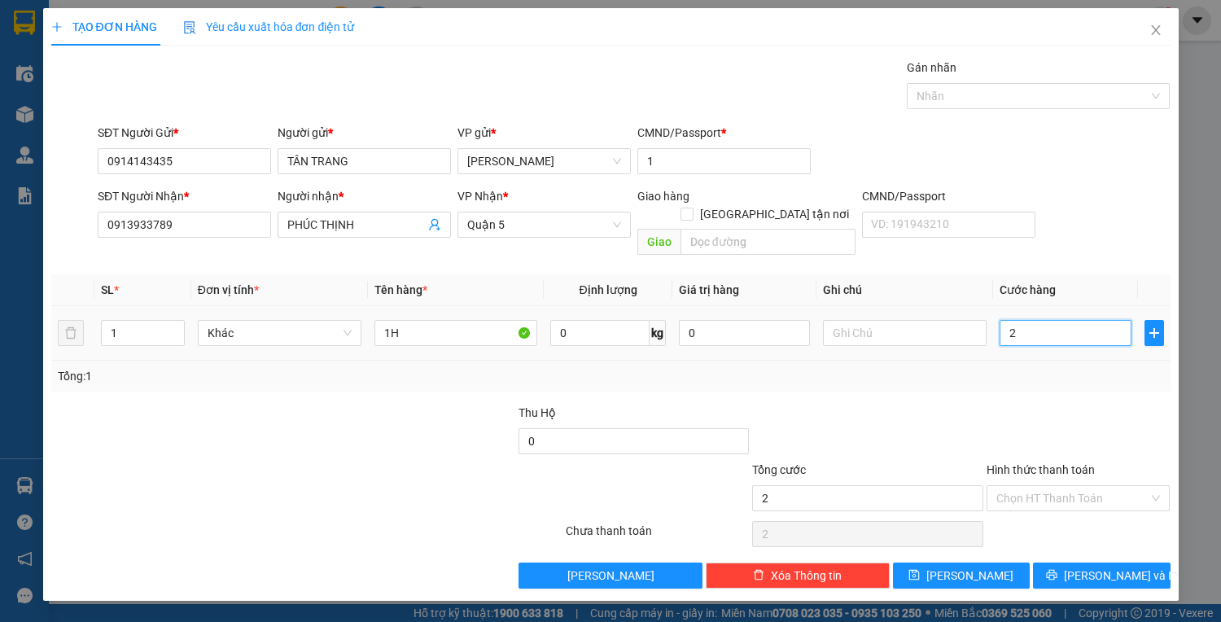
type input "25"
type input "25.000"
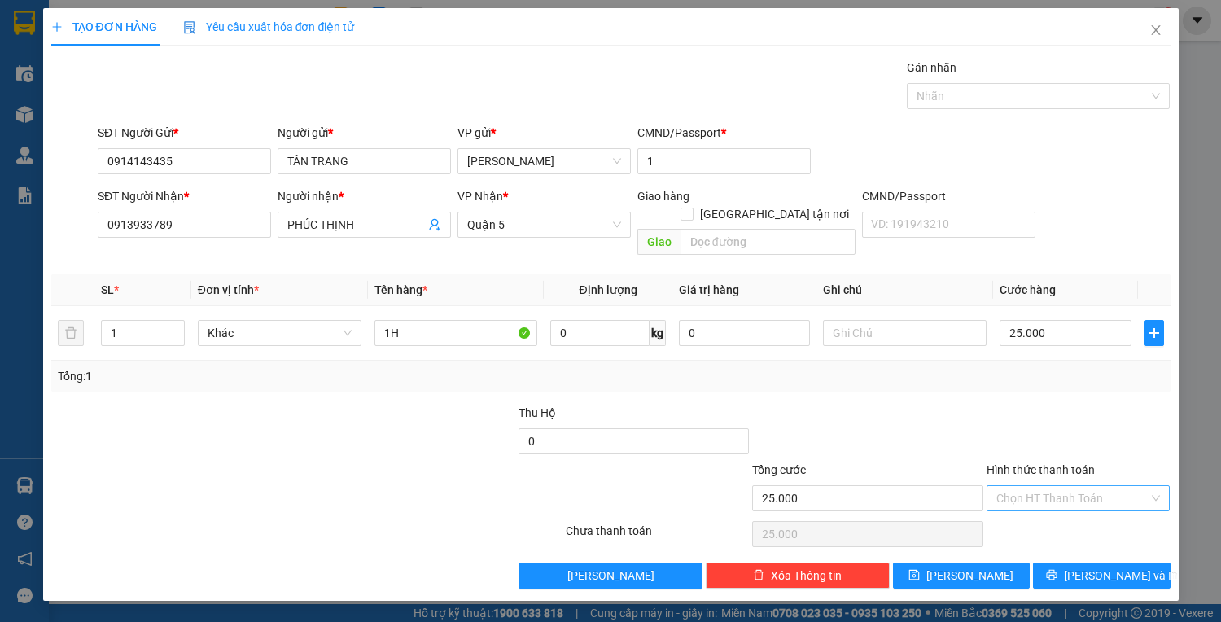
click at [1035, 486] on input "Hình thức thanh toán" at bounding box center [1072, 498] width 153 height 24
click at [1029, 513] on div "Tại văn phòng" at bounding box center [1078, 511] width 164 height 18
type input "0"
click at [1087, 562] on button "[PERSON_NAME] và In" at bounding box center [1101, 575] width 137 height 26
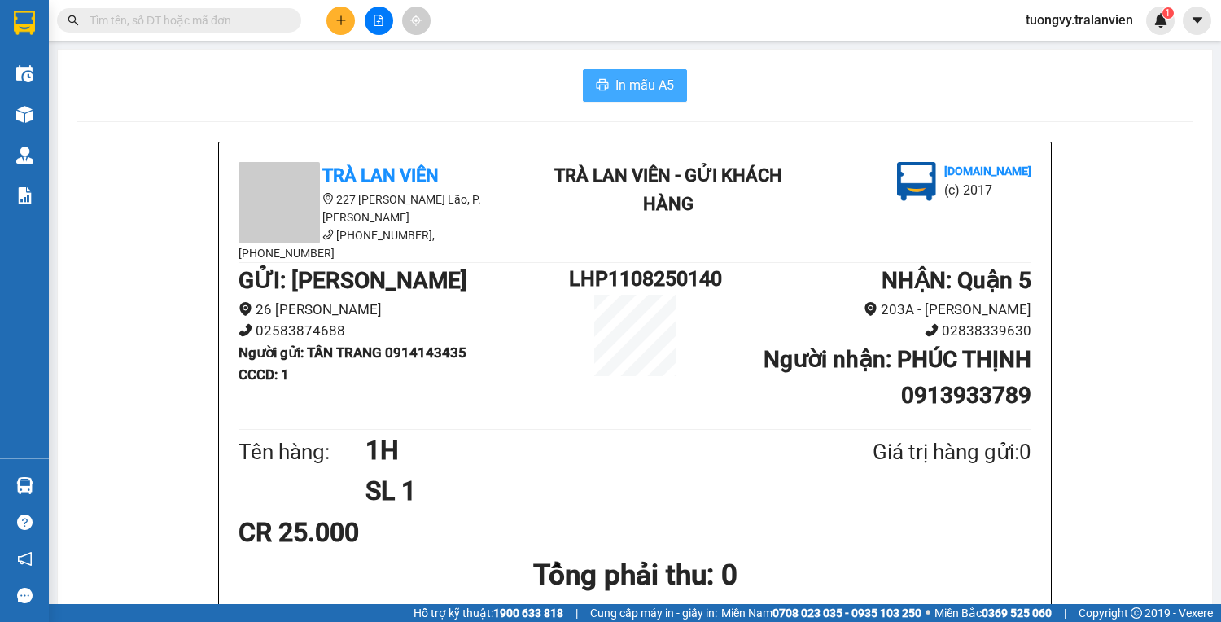
click at [666, 88] on span "In mẫu A5" at bounding box center [644, 85] width 59 height 20
click at [347, 20] on button at bounding box center [340, 21] width 28 height 28
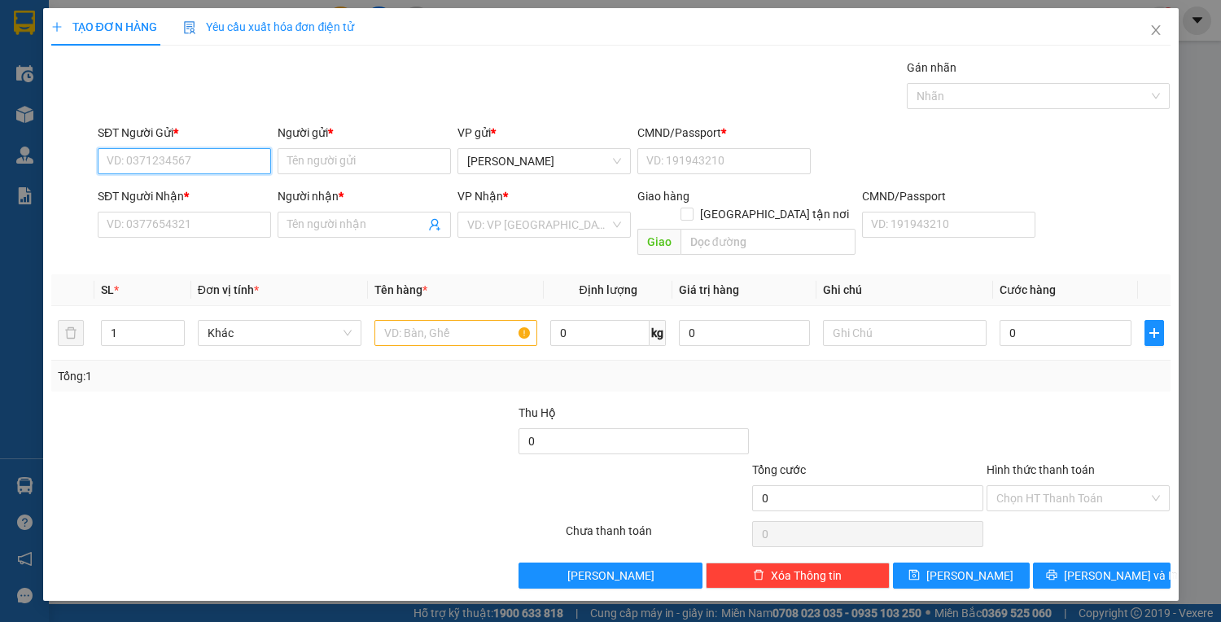
click at [153, 168] on input "SĐT Người Gửi *" at bounding box center [184, 161] width 173 height 26
click at [157, 169] on input "SĐT Người Gửi *" at bounding box center [184, 161] width 173 height 26
type input "0932682167"
click at [317, 156] on input "Người gửi *" at bounding box center [364, 161] width 173 height 26
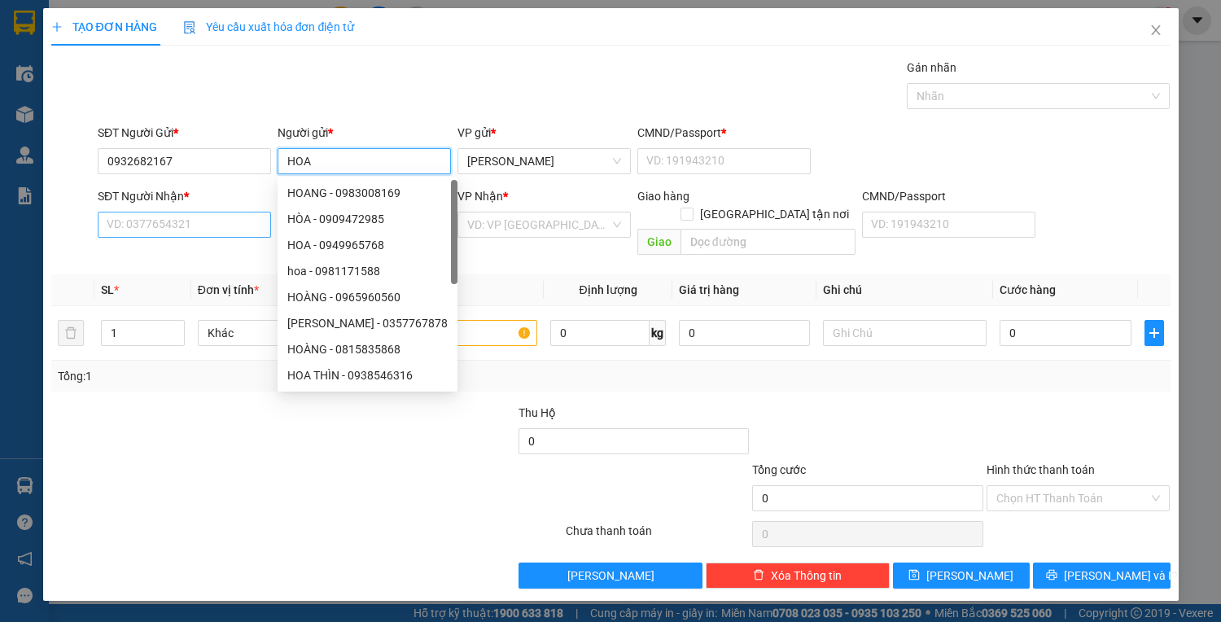
type input "HOA"
click at [166, 234] on input "SĐT Người Nhận *" at bounding box center [184, 225] width 173 height 26
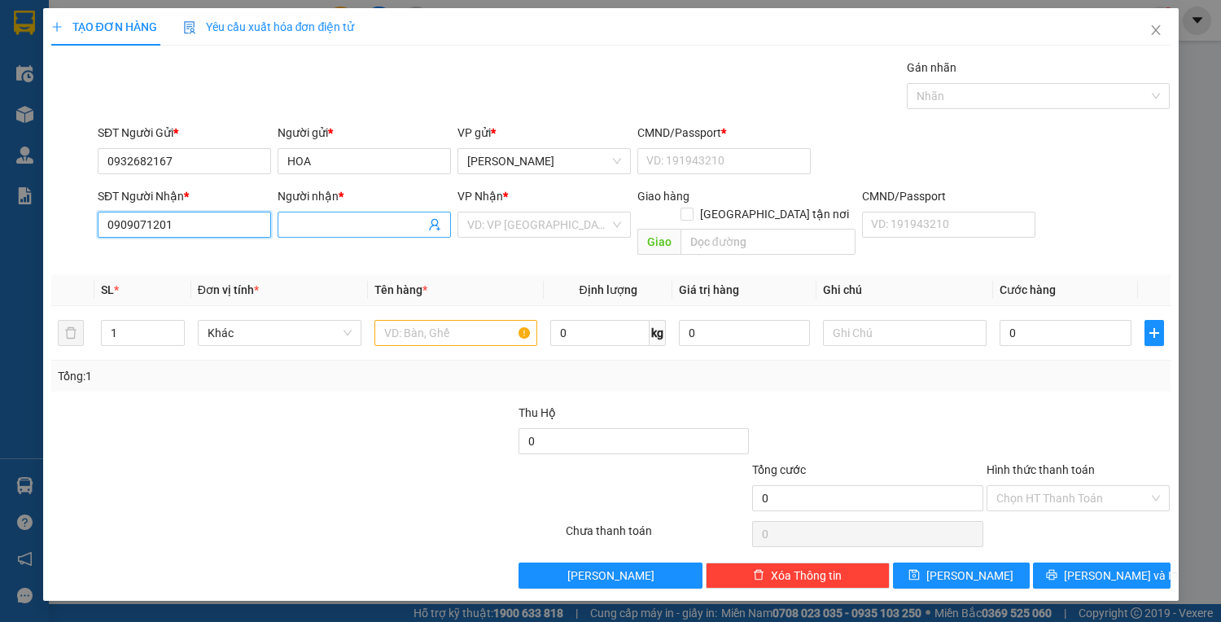
type input "0909071201"
click at [330, 231] on input "Người nhận *" at bounding box center [356, 225] width 138 height 18
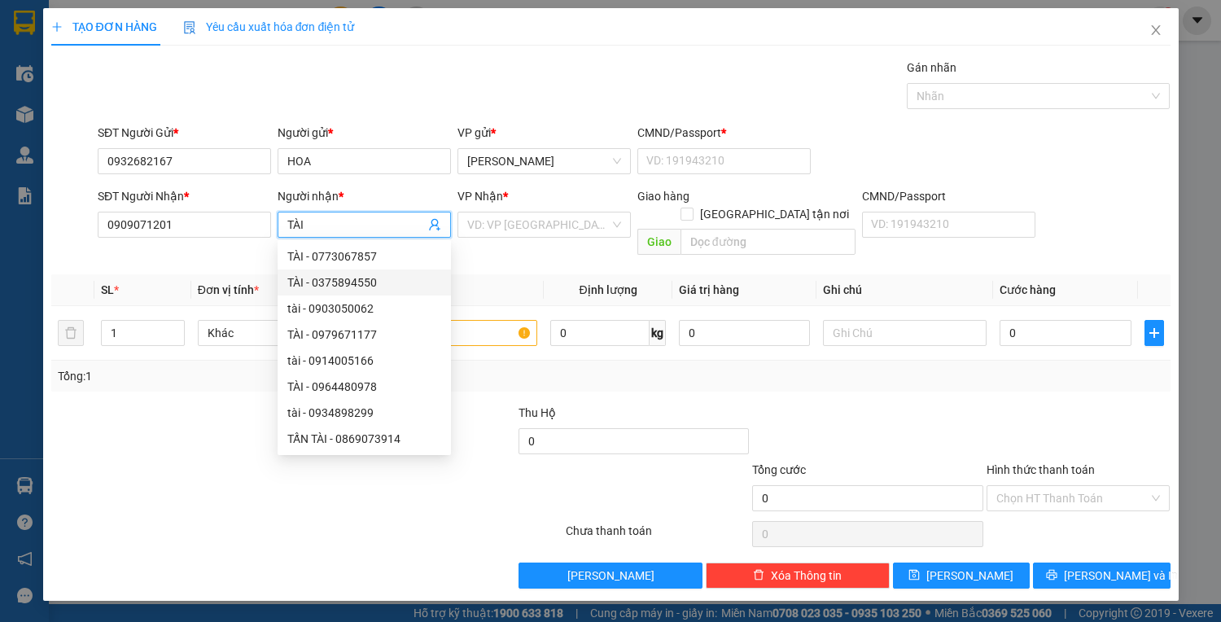
type input "TÀI"
click at [434, 535] on div "Transit Pickup Surcharge Ids Transit Deliver Surcharge Ids Transit Deliver Surc…" at bounding box center [610, 324] width 1119 height 530
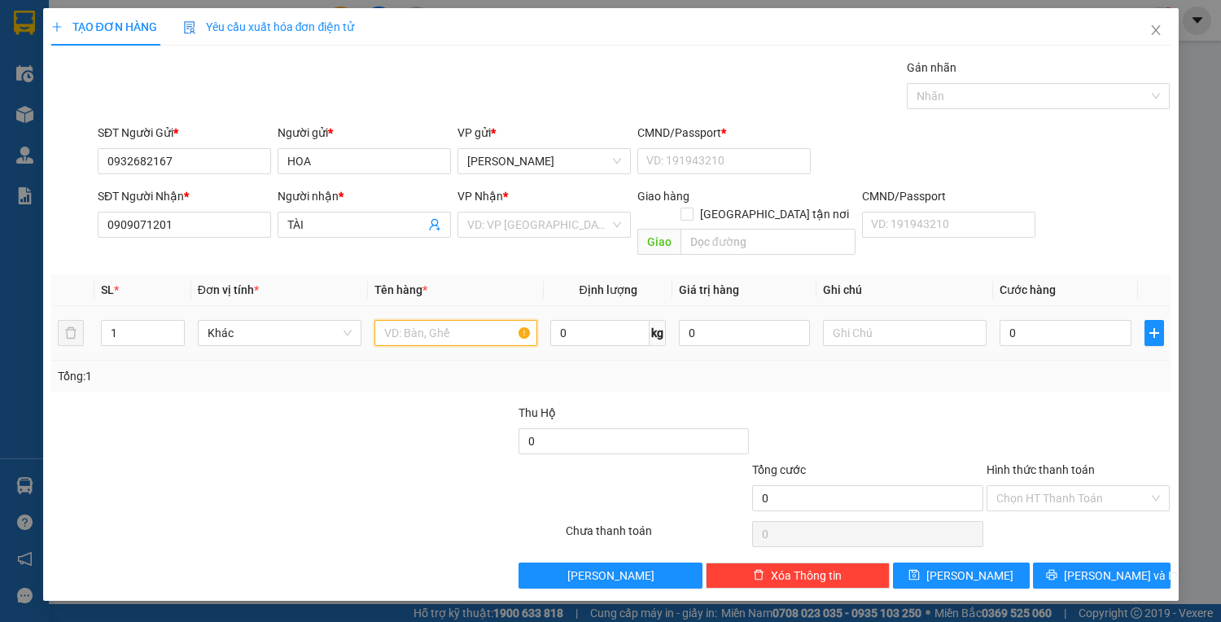
click at [423, 326] on input "text" at bounding box center [456, 333] width 164 height 26
type input "1T VÀNG"
click at [1054, 326] on input "0" at bounding box center [1064, 333] width 131 height 26
type input "2"
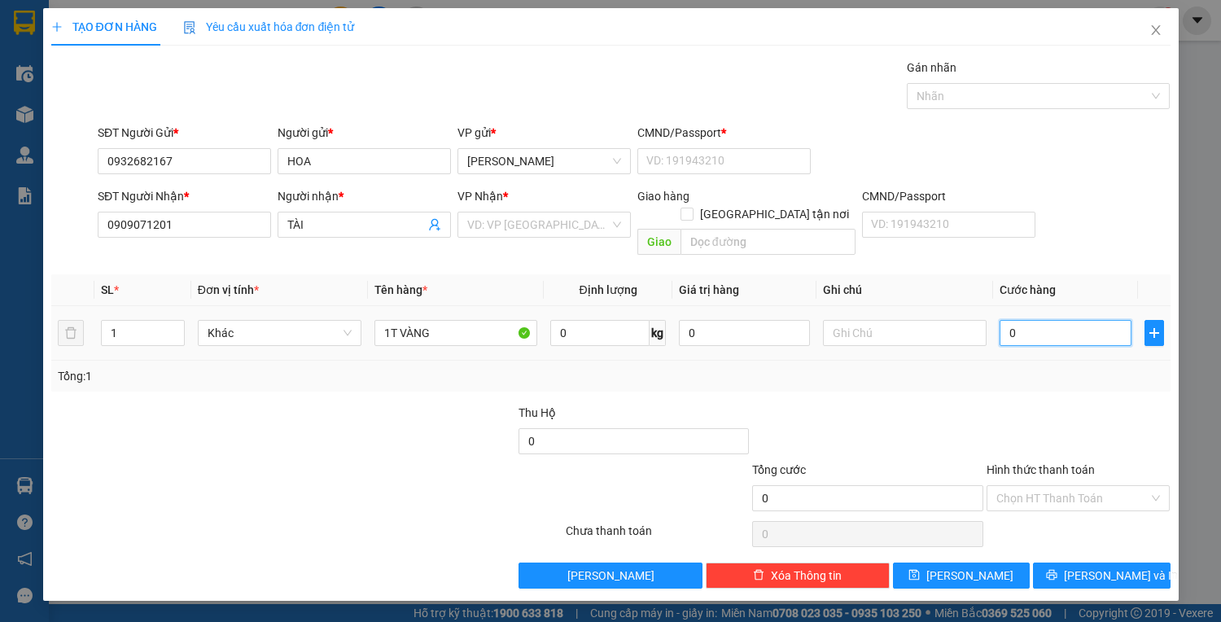
type input "2"
type input "0"
type input "03"
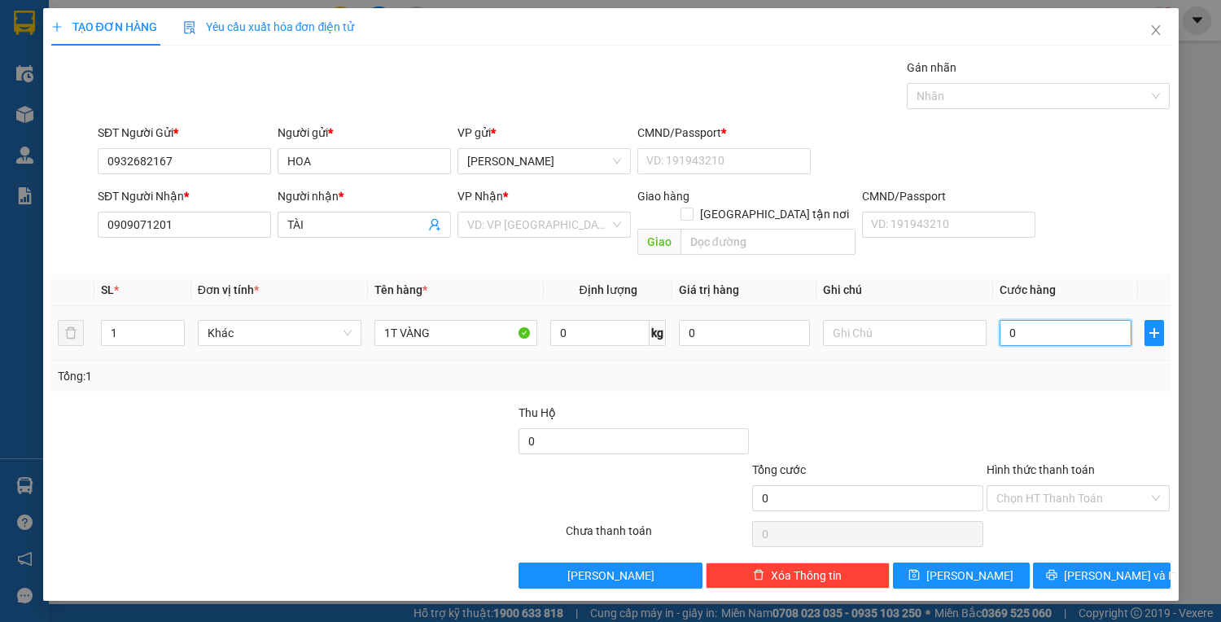
type input "3"
type input "035"
type input "35"
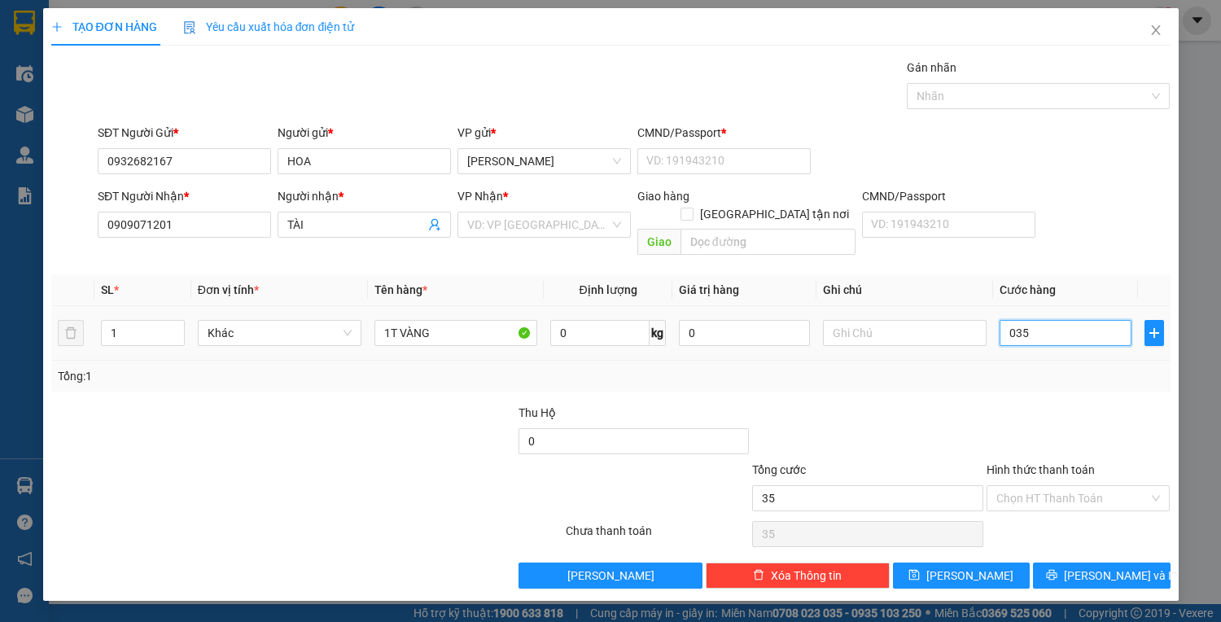
click at [1051, 320] on input "035" at bounding box center [1064, 333] width 131 height 26
drag, startPoint x: 1051, startPoint y: 317, endPoint x: 1036, endPoint y: 320, distance: 15.7
click at [1036, 320] on input "035" at bounding box center [1064, 333] width 131 height 26
type input "0"
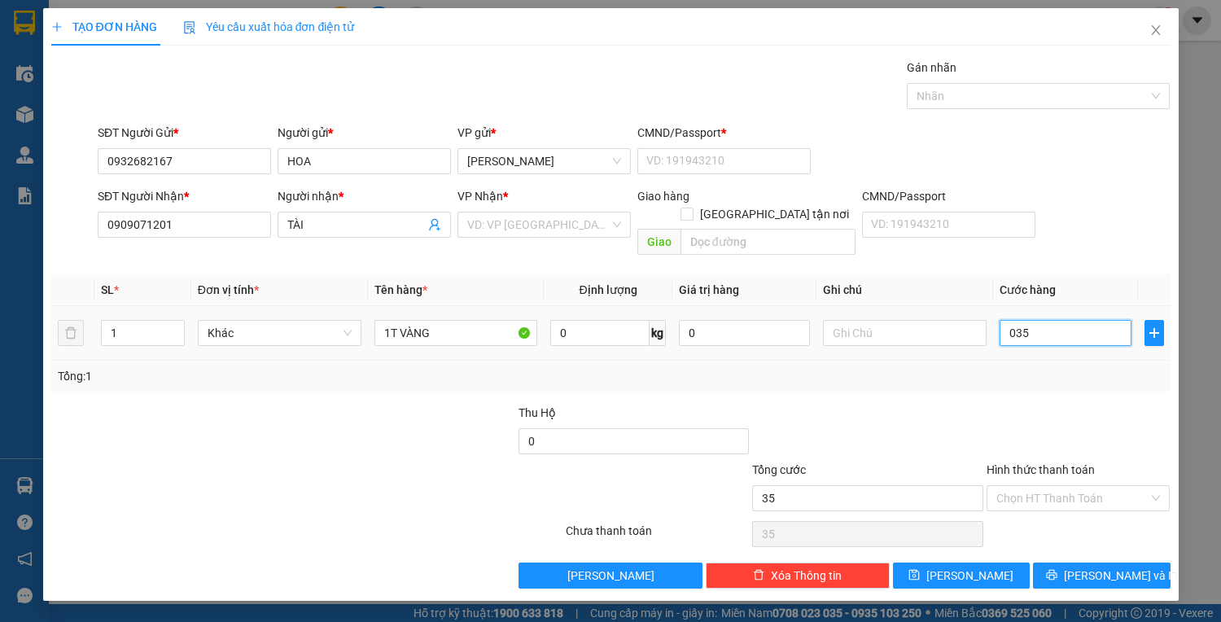
type input "0"
click at [1009, 320] on input "0" at bounding box center [1064, 333] width 131 height 26
type input "3"
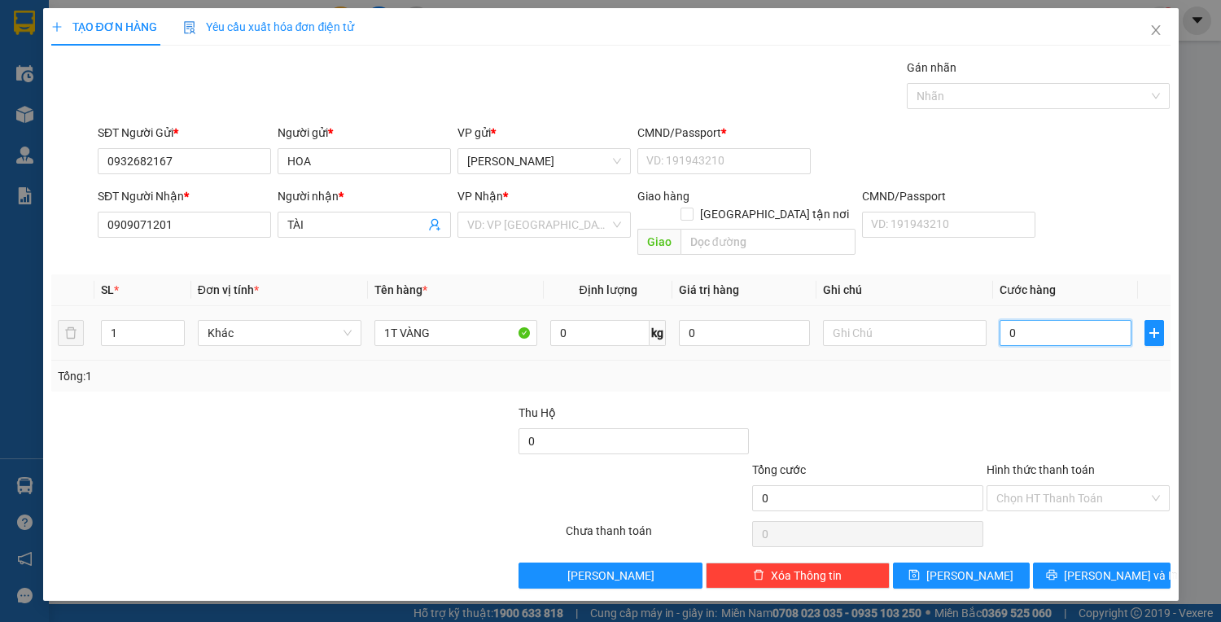
type input "3"
type input "35"
type input "35.000"
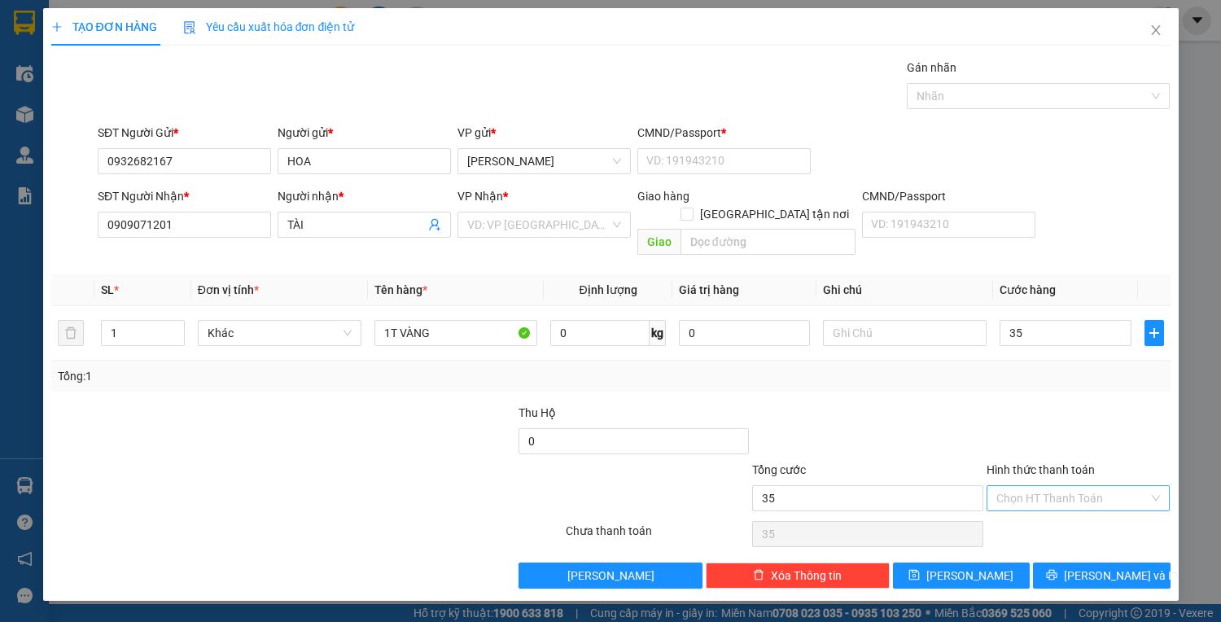
type input "35.000"
click at [1053, 486] on input "Hình thức thanh toán" at bounding box center [1072, 498] width 153 height 24
click at [1012, 513] on div "Tại văn phòng" at bounding box center [1078, 511] width 164 height 18
type input "0"
click at [1057, 570] on icon "printer" at bounding box center [1052, 575] width 11 height 11
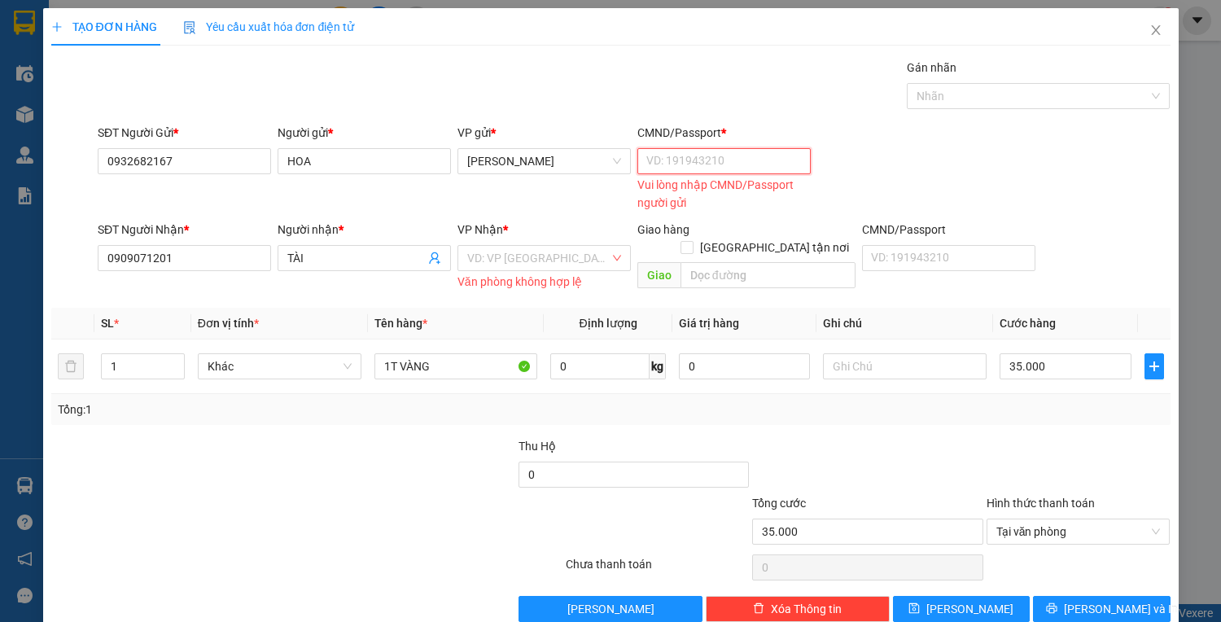
click at [672, 169] on input "CMND/Passport *" at bounding box center [723, 161] width 173 height 26
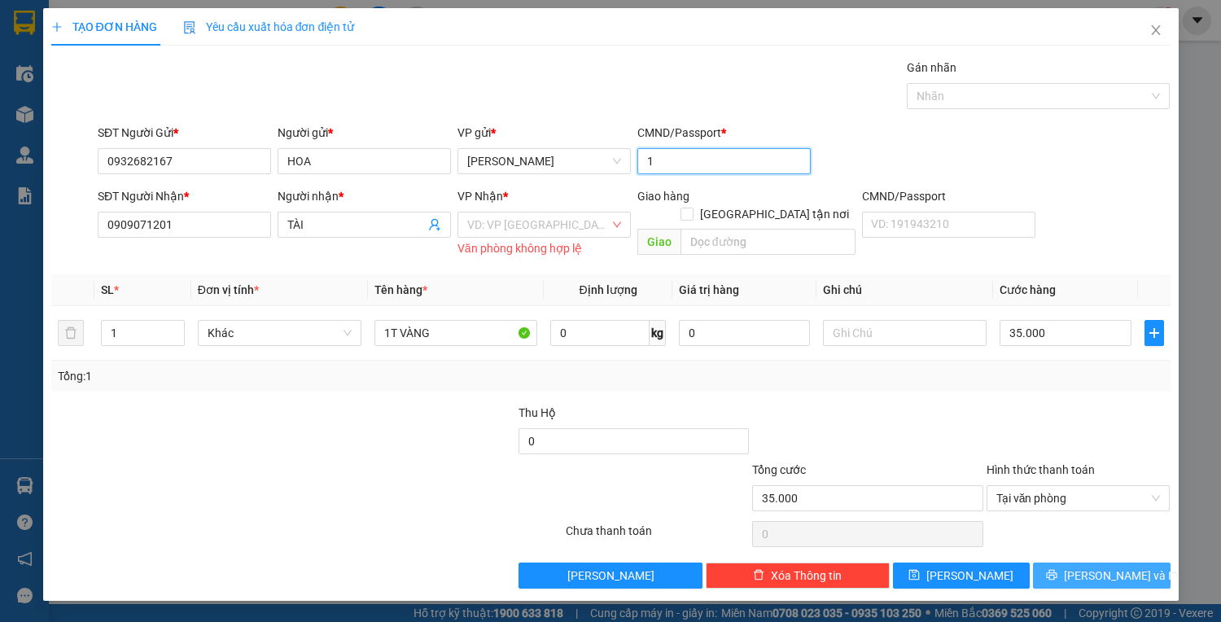
type input "1"
click at [1091, 572] on span "[PERSON_NAME] và In" at bounding box center [1121, 575] width 114 height 18
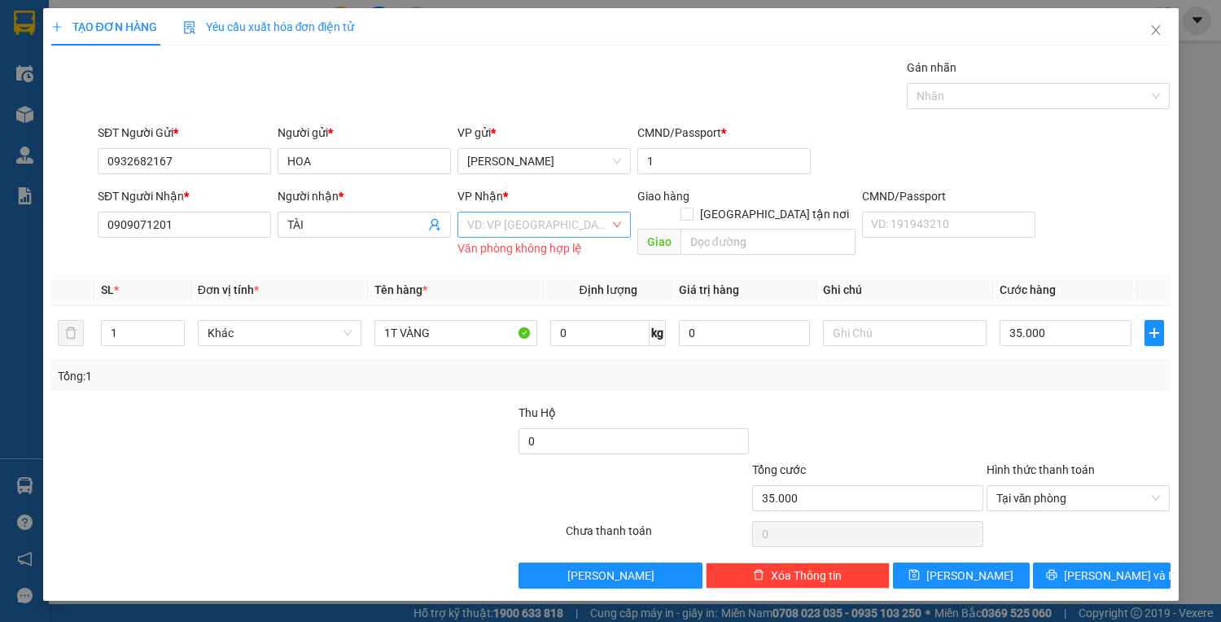
click at [511, 221] on input "search" at bounding box center [538, 224] width 142 height 24
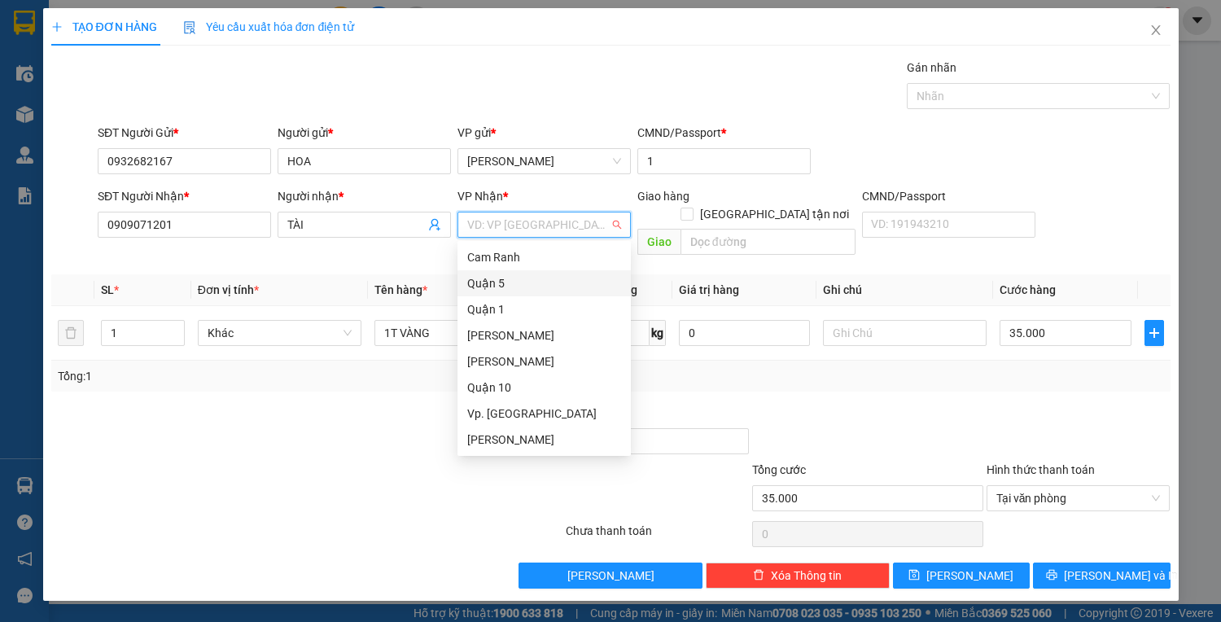
click at [493, 290] on div "Quận 5" at bounding box center [544, 283] width 154 height 18
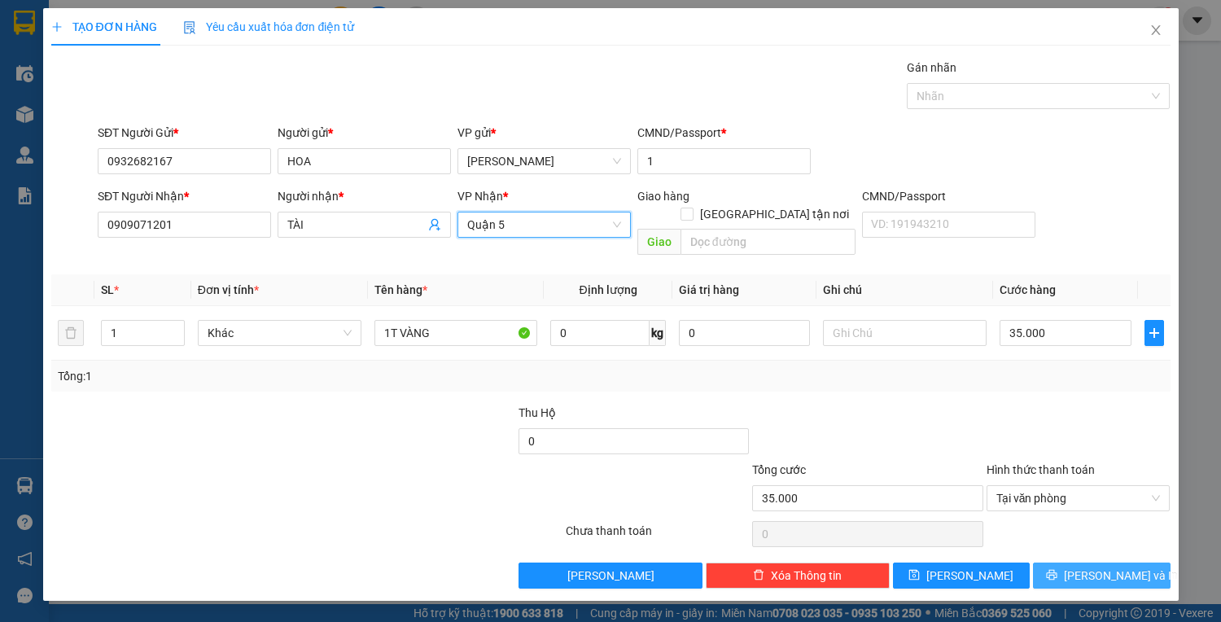
click at [1140, 562] on button "[PERSON_NAME] và In" at bounding box center [1101, 575] width 137 height 26
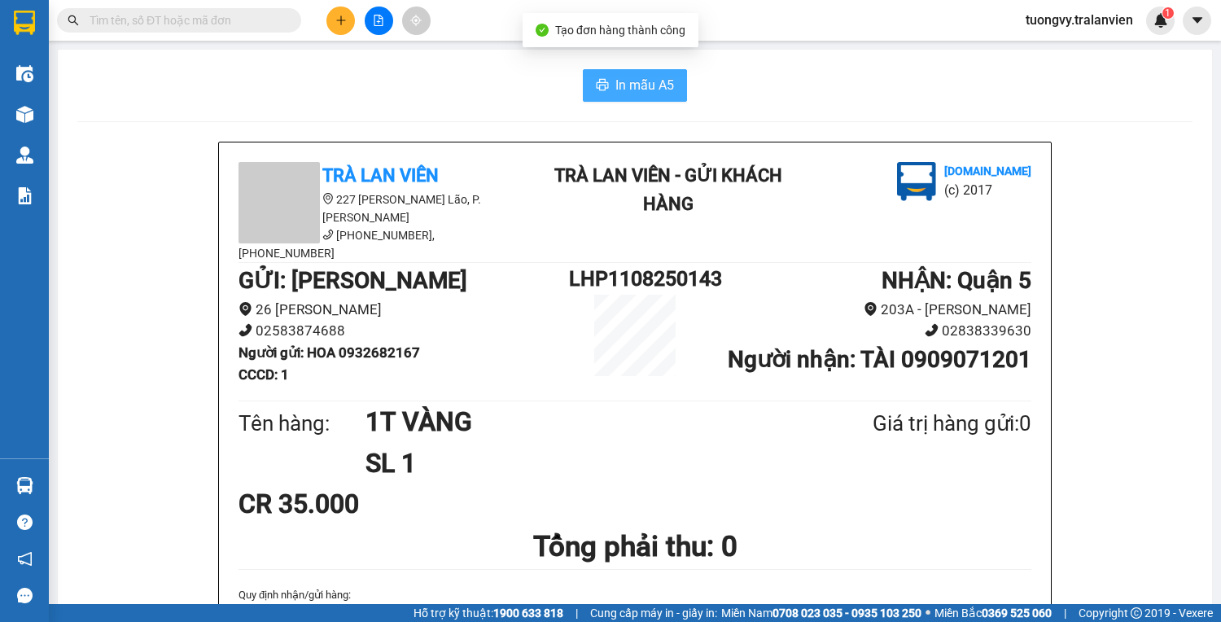
click at [600, 81] on icon "printer" at bounding box center [602, 84] width 13 height 13
click at [335, 15] on icon "plus" at bounding box center [340, 20] width 11 height 11
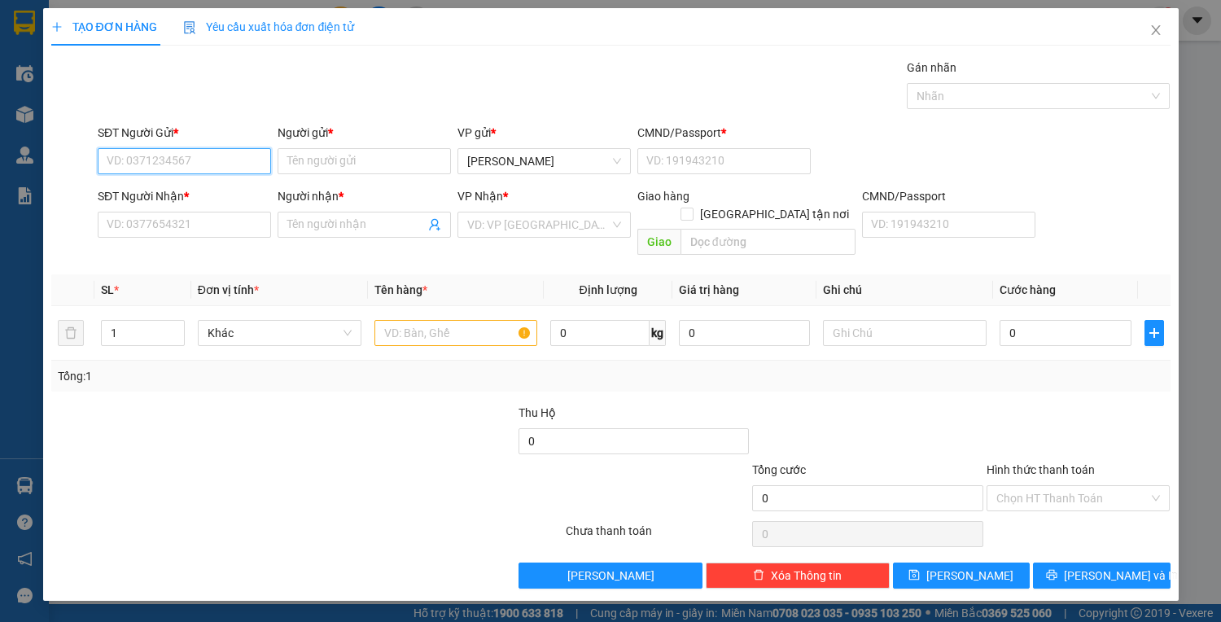
click at [203, 161] on input "SĐT Người Gửi *" at bounding box center [184, 161] width 173 height 26
type input "0923121310"
click at [165, 193] on div "0923121310 - SƠN" at bounding box center [184, 193] width 154 height 18
type input "SƠN"
type input "1"
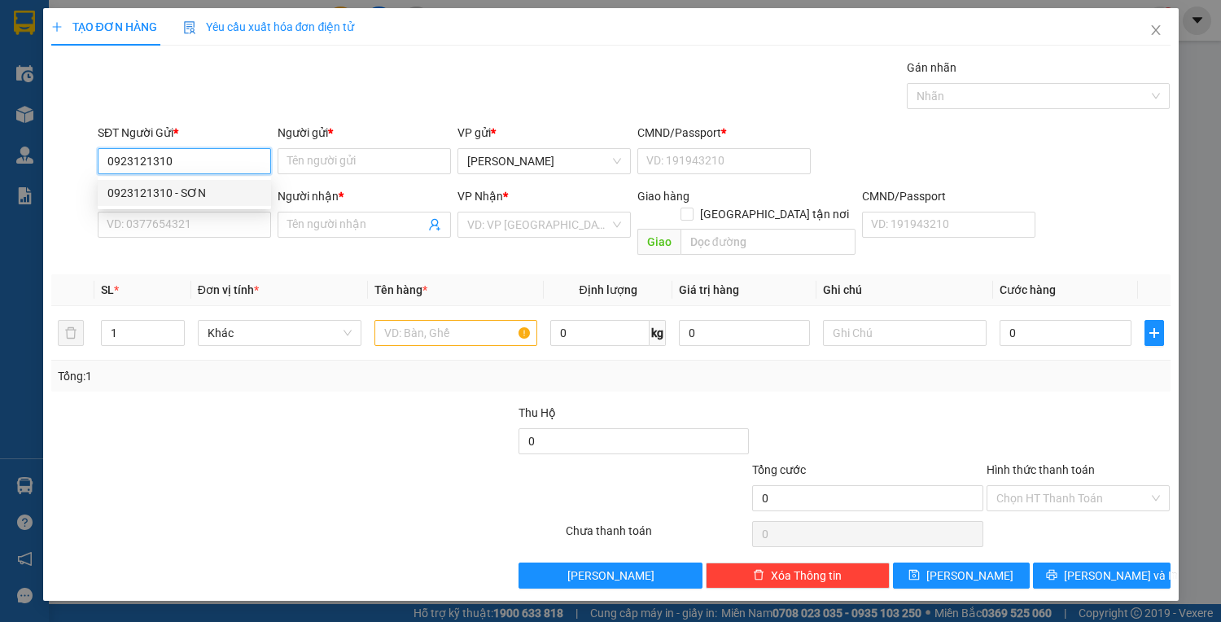
type input "0903925766"
type input "nguyệt"
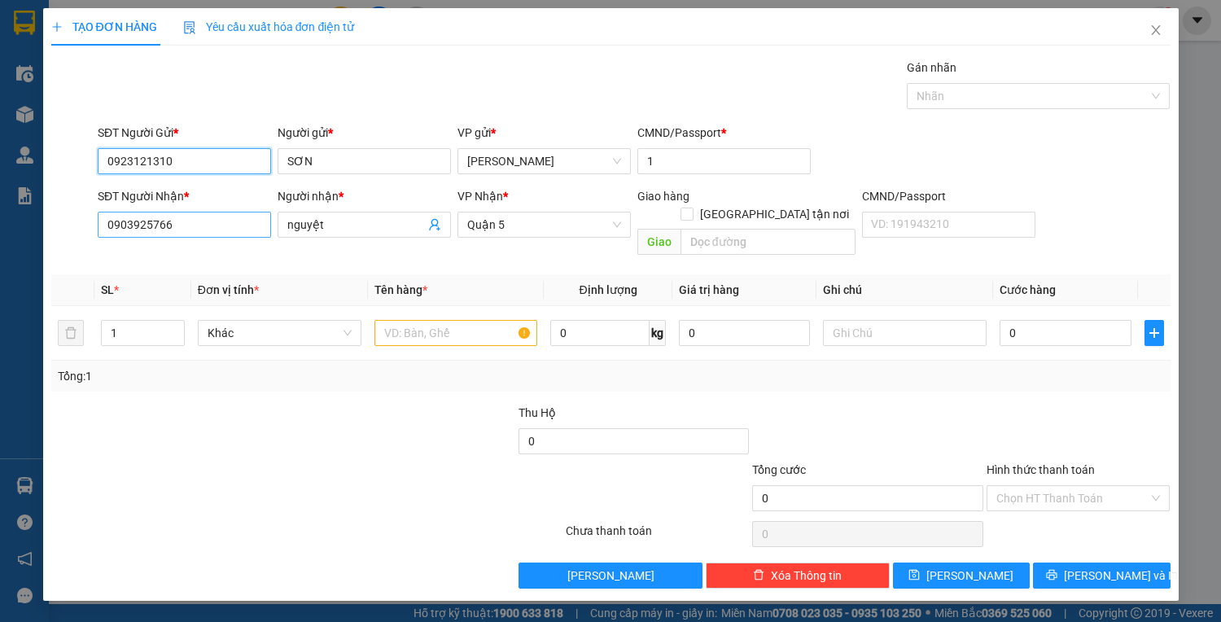
type input "0923121310"
click at [228, 225] on input "0903925766" at bounding box center [184, 225] width 173 height 26
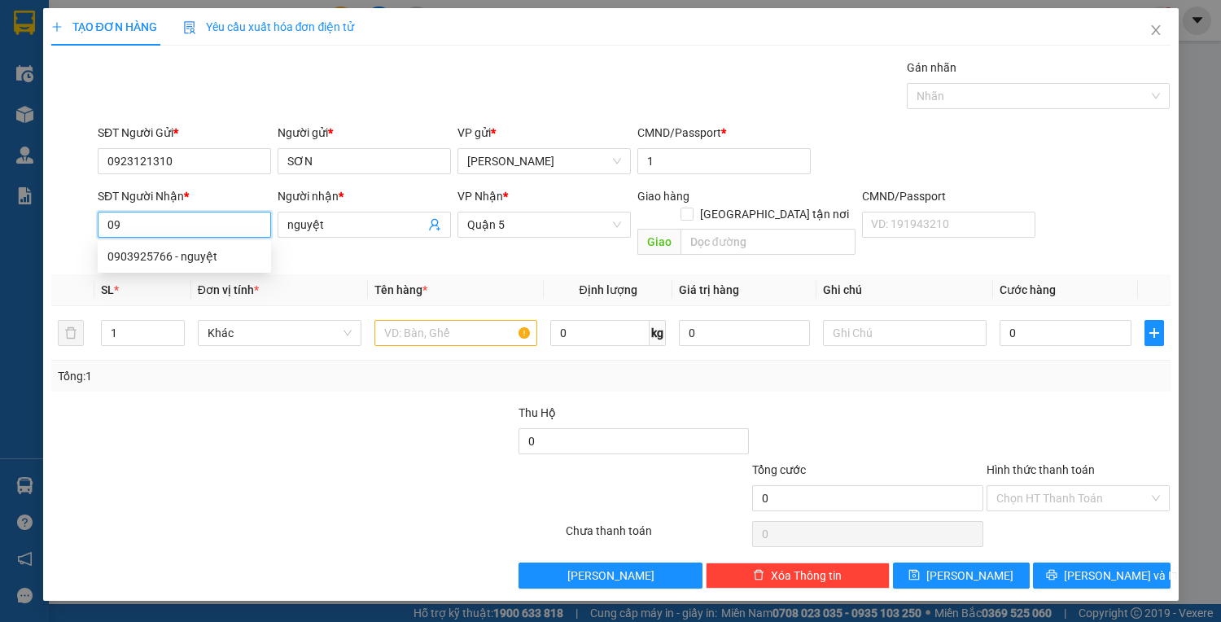
type input "0"
type input "3"
type input "0909963119"
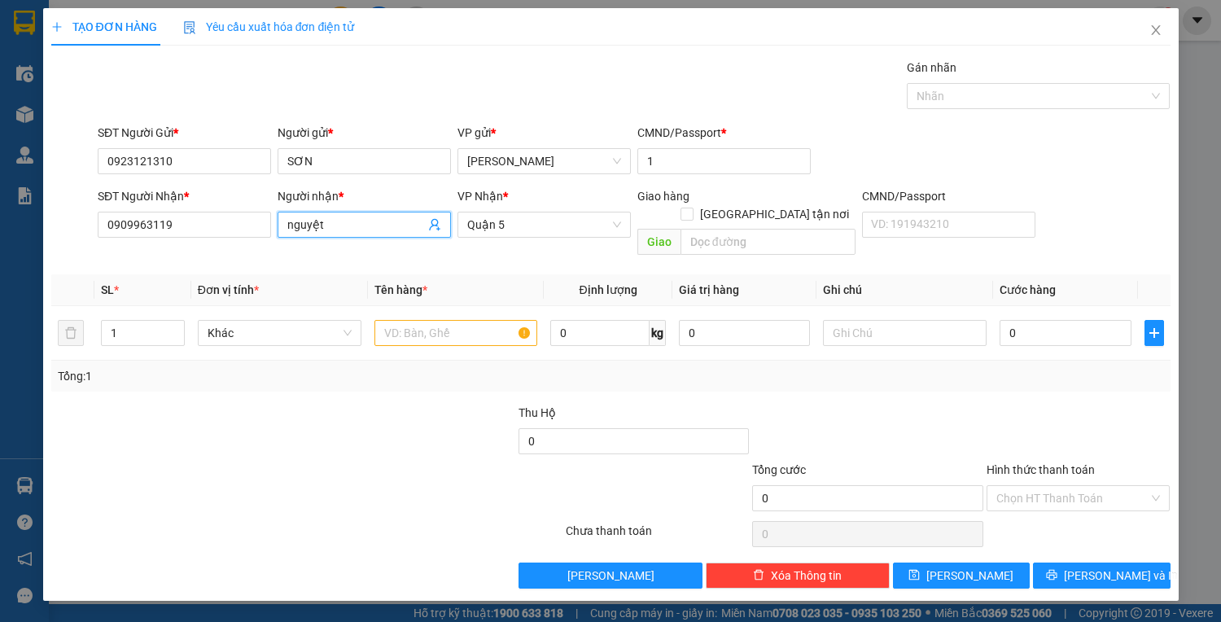
click at [349, 224] on input "nguyệt" at bounding box center [356, 225] width 138 height 18
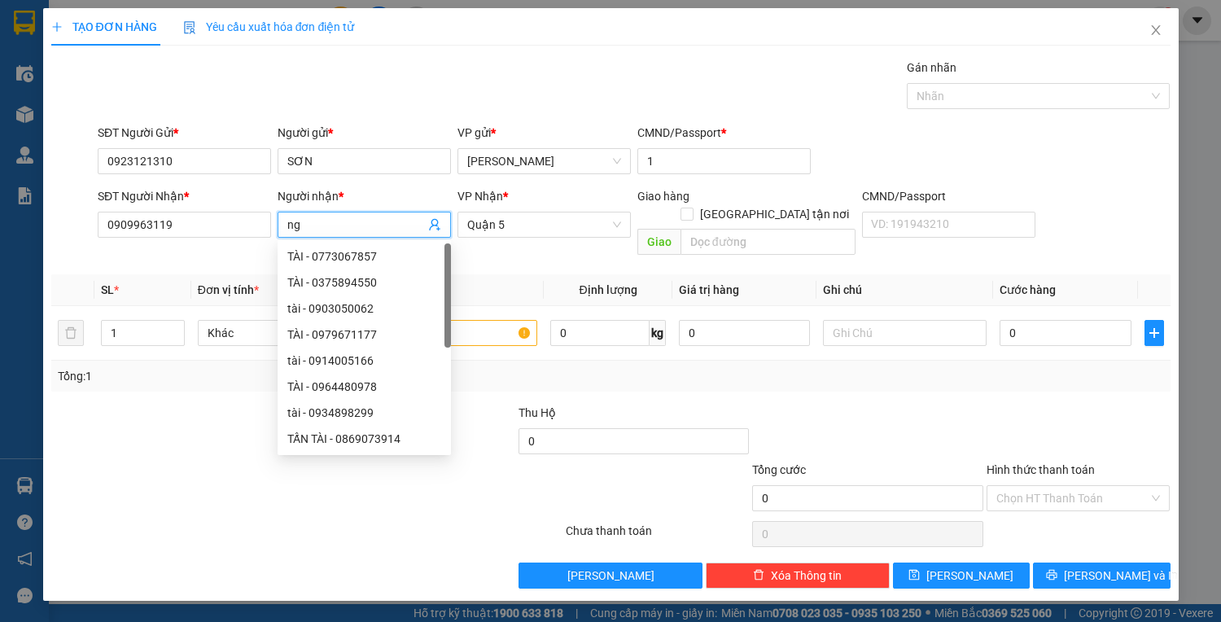
type input "n"
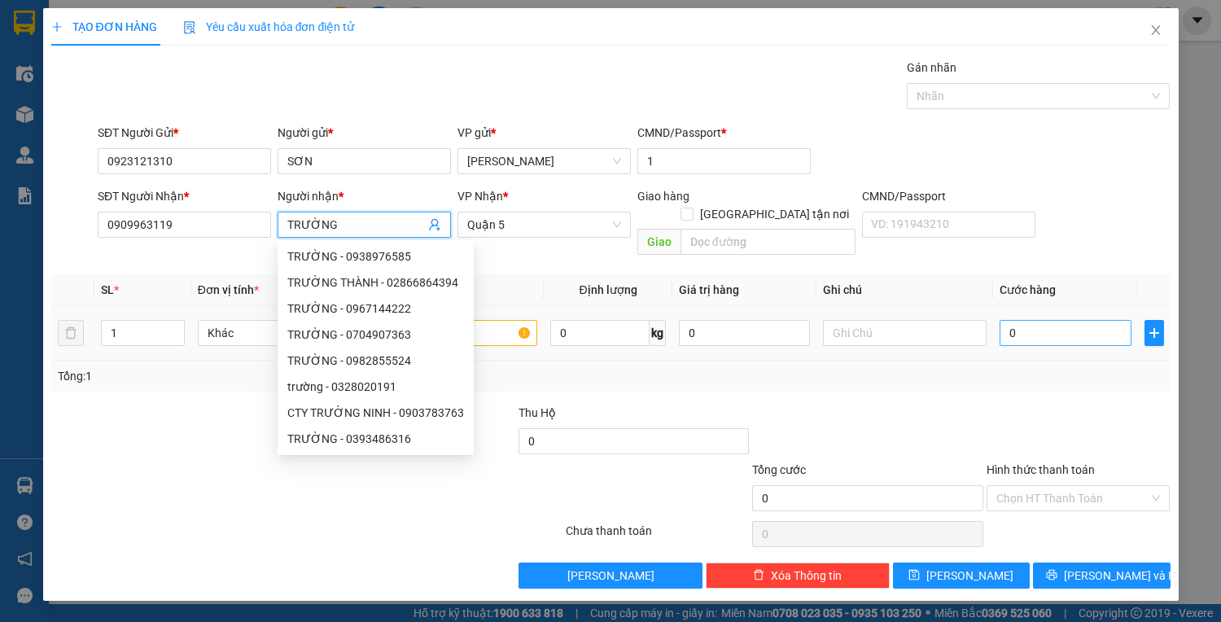
type input "TRƯỜNG"
click at [1057, 320] on input "0" at bounding box center [1064, 333] width 131 height 26
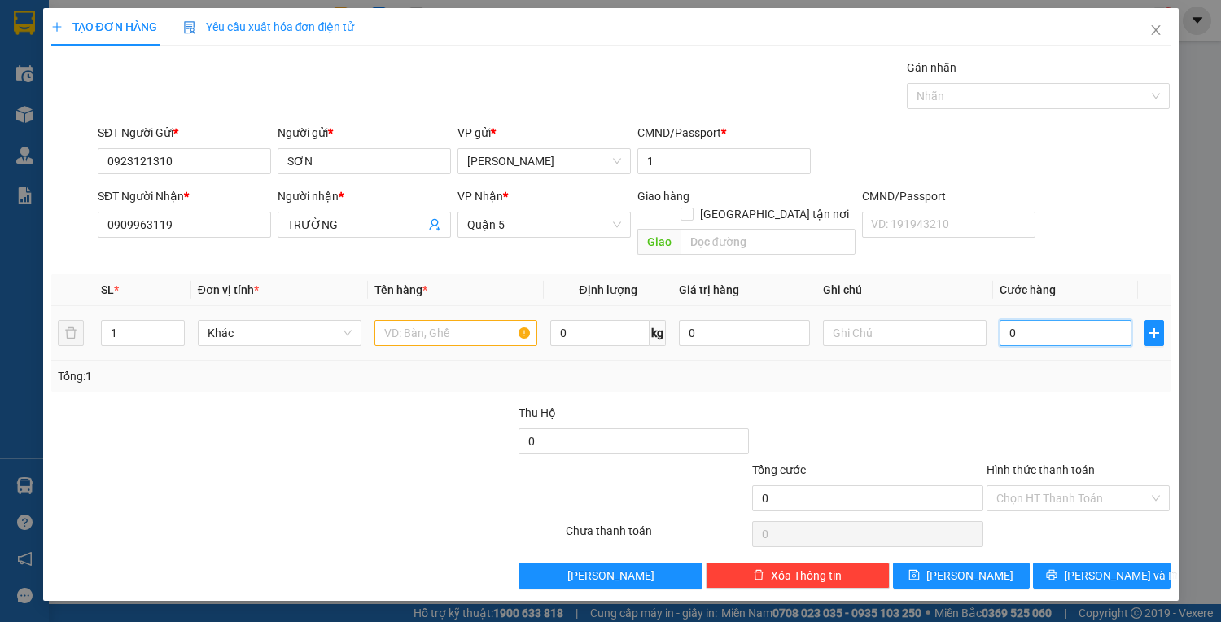
type input "2"
type input "25"
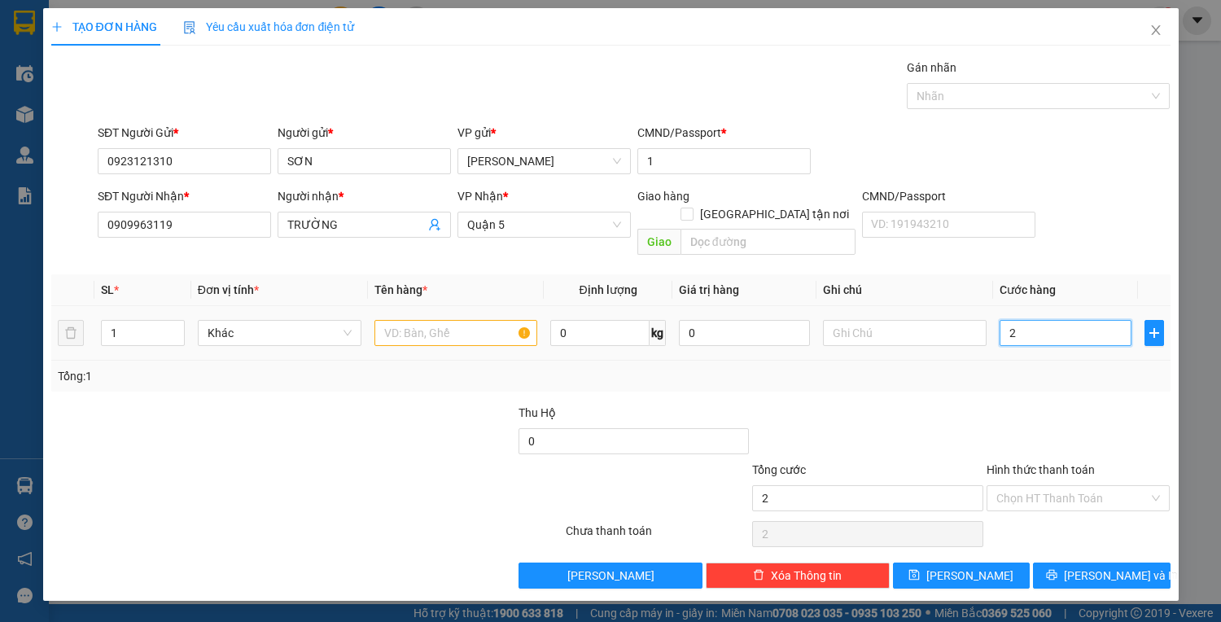
type input "25"
type input "25.000"
click at [485, 320] on input "text" at bounding box center [456, 333] width 164 height 26
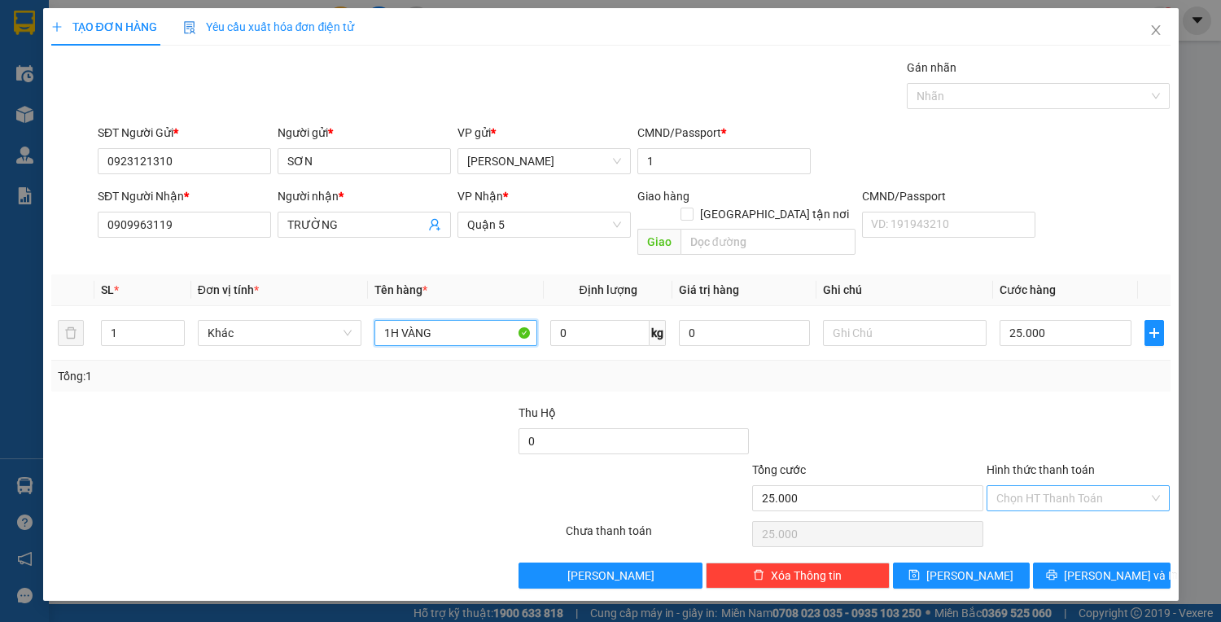
type input "1H VÀNG"
click at [1019, 486] on input "Hình thức thanh toán" at bounding box center [1072, 498] width 153 height 24
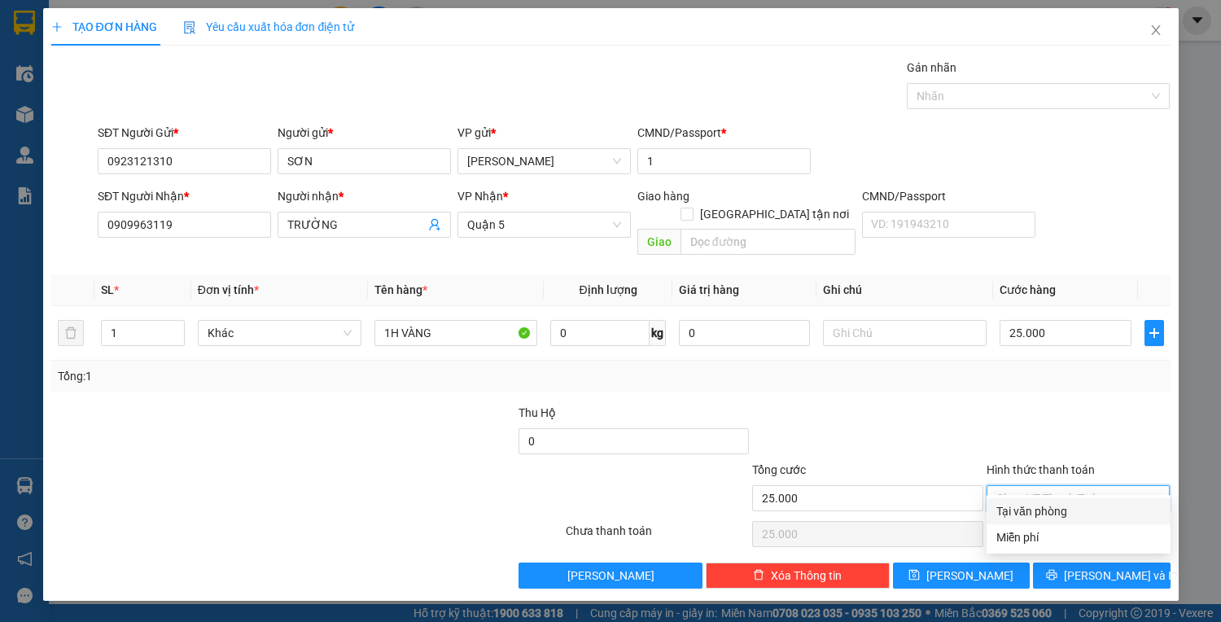
click at [1029, 510] on div "Tại văn phòng" at bounding box center [1078, 511] width 164 height 18
type input "0"
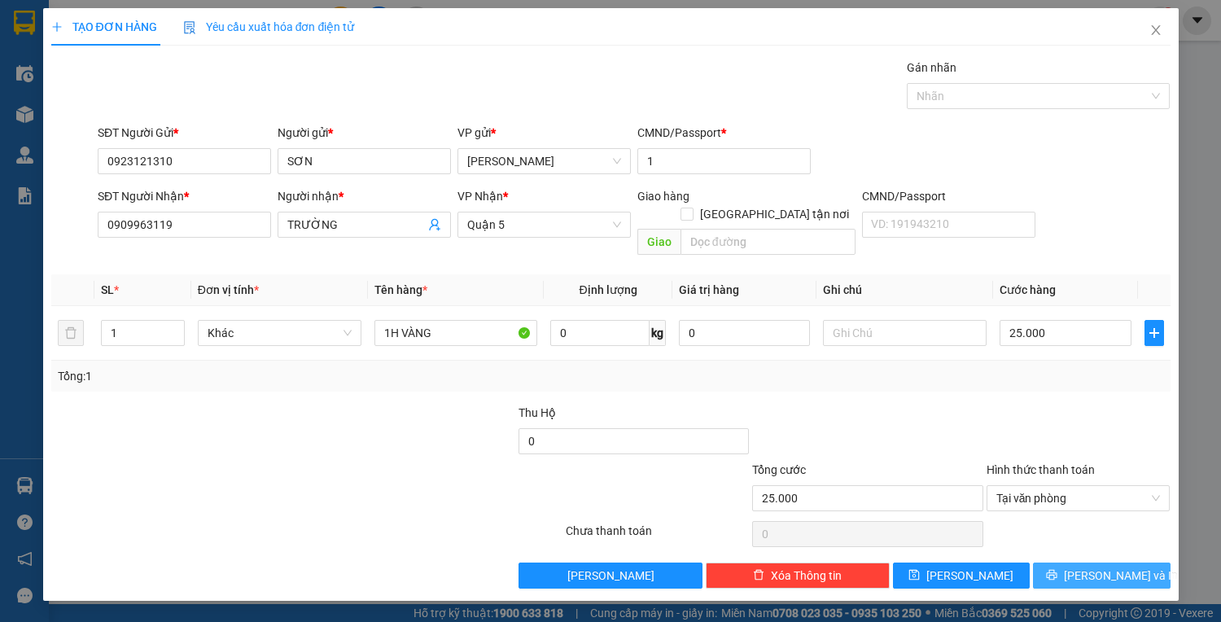
click at [1107, 566] on span "[PERSON_NAME] và In" at bounding box center [1121, 575] width 114 height 18
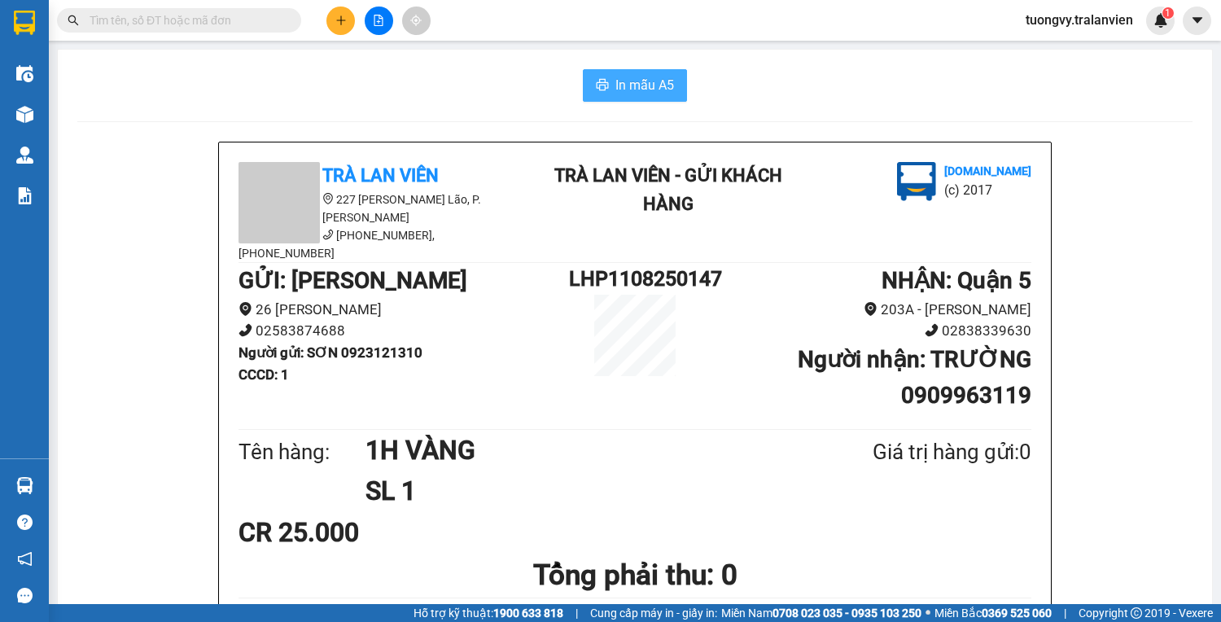
click at [615, 87] on span "In mẫu A5" at bounding box center [644, 85] width 59 height 20
click at [342, 24] on icon "plus" at bounding box center [340, 20] width 11 height 11
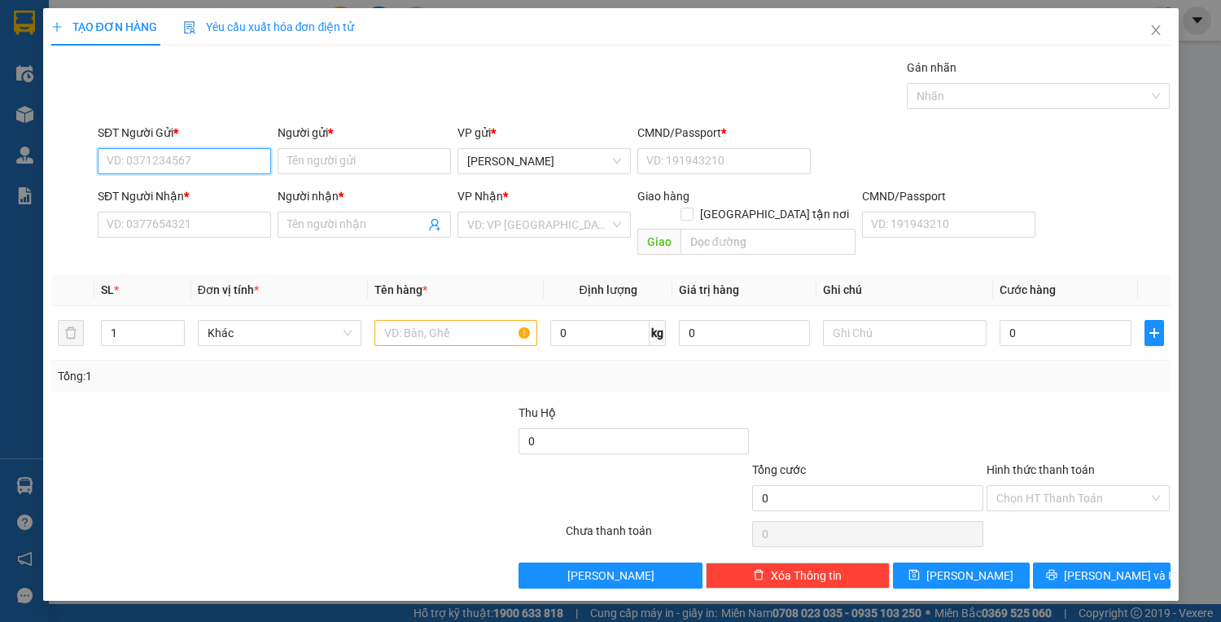
click at [168, 161] on input "SĐT Người Gửi *" at bounding box center [184, 161] width 173 height 26
click at [181, 195] on div "0944503357 - quỳnh" at bounding box center [187, 193] width 160 height 18
type input "0944503357"
type input "quỳnh"
type input "1"
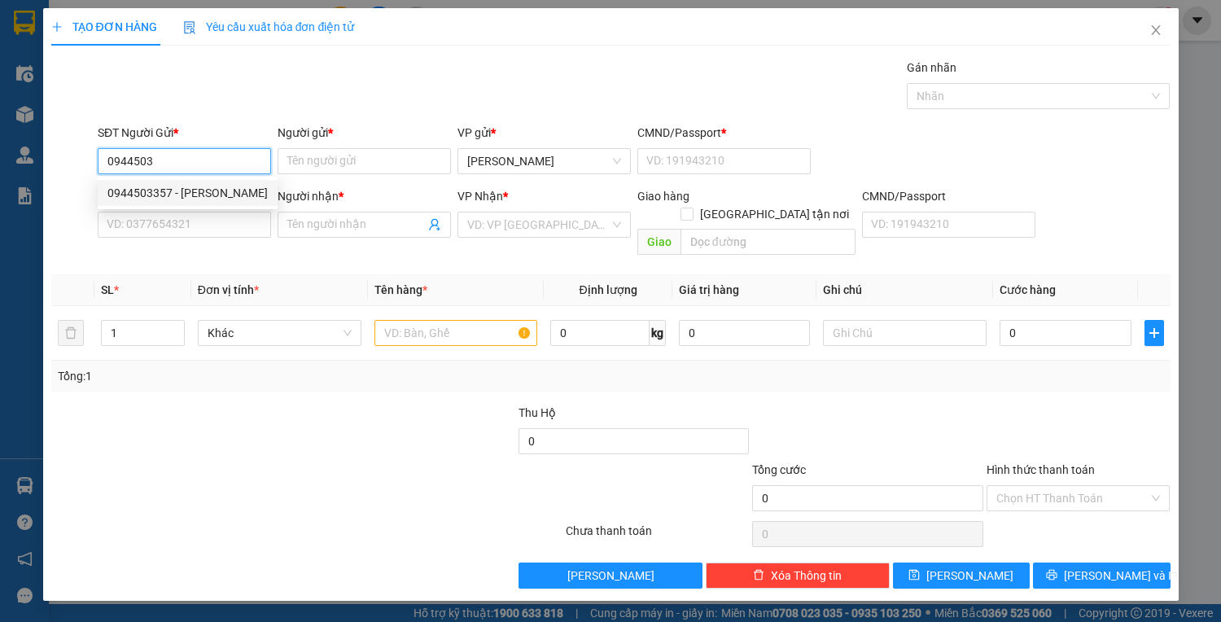
type input "0708361158"
type input "quân"
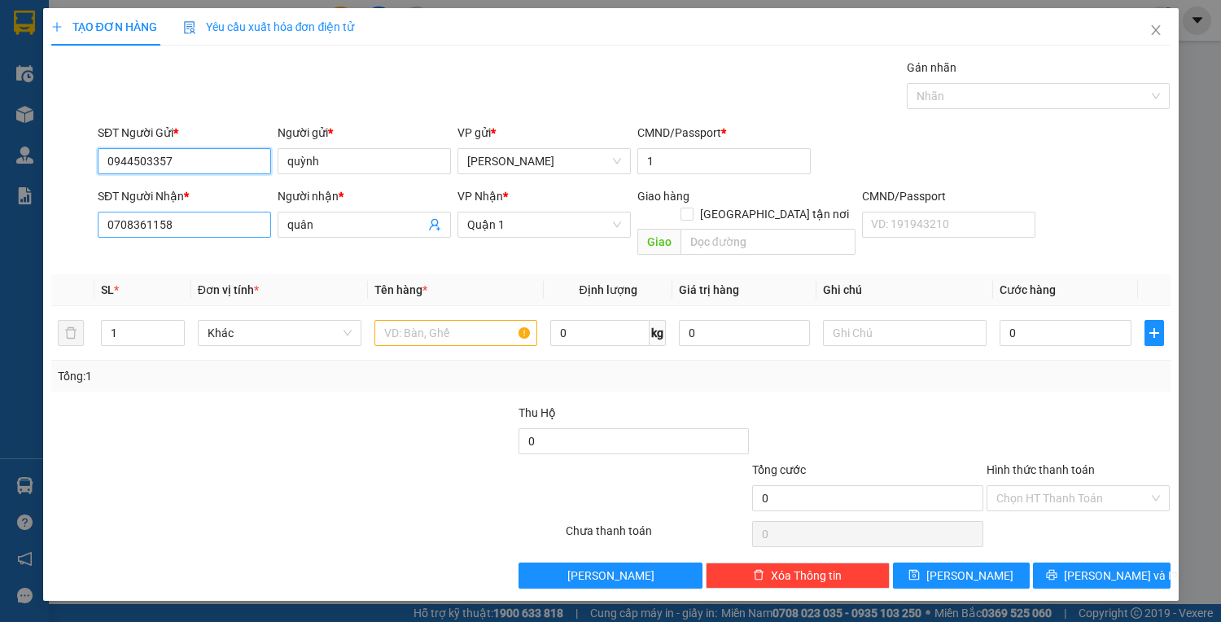
type input "0944503357"
click at [188, 225] on input "0708361158" at bounding box center [184, 225] width 173 height 26
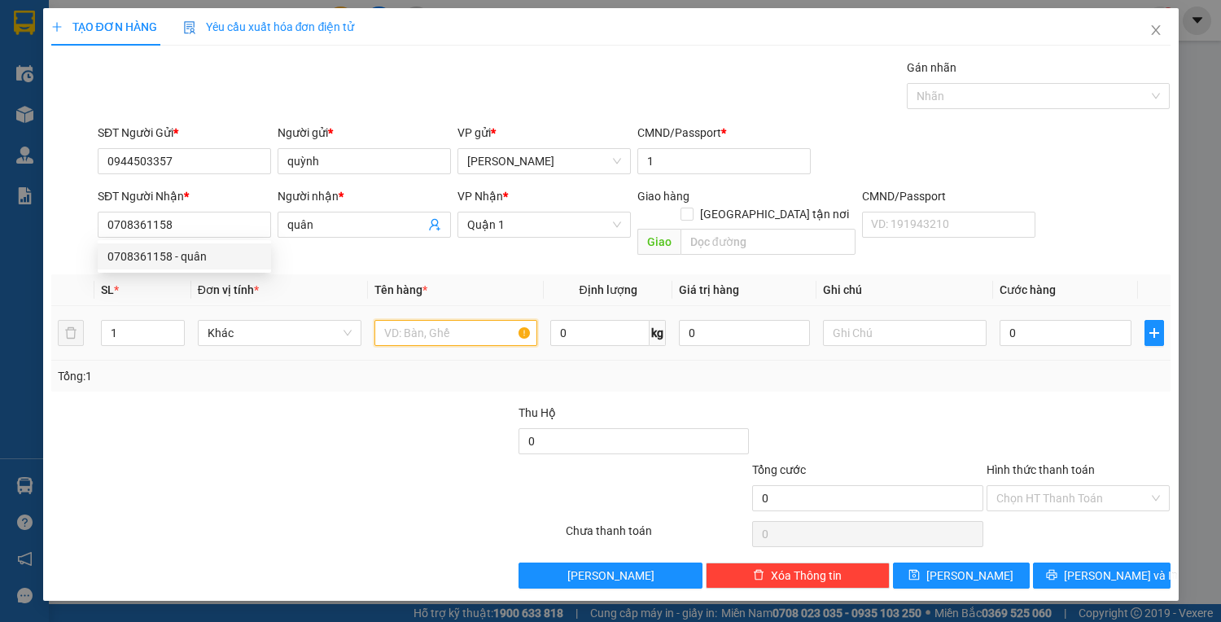
click at [449, 320] on input "text" at bounding box center [456, 333] width 164 height 26
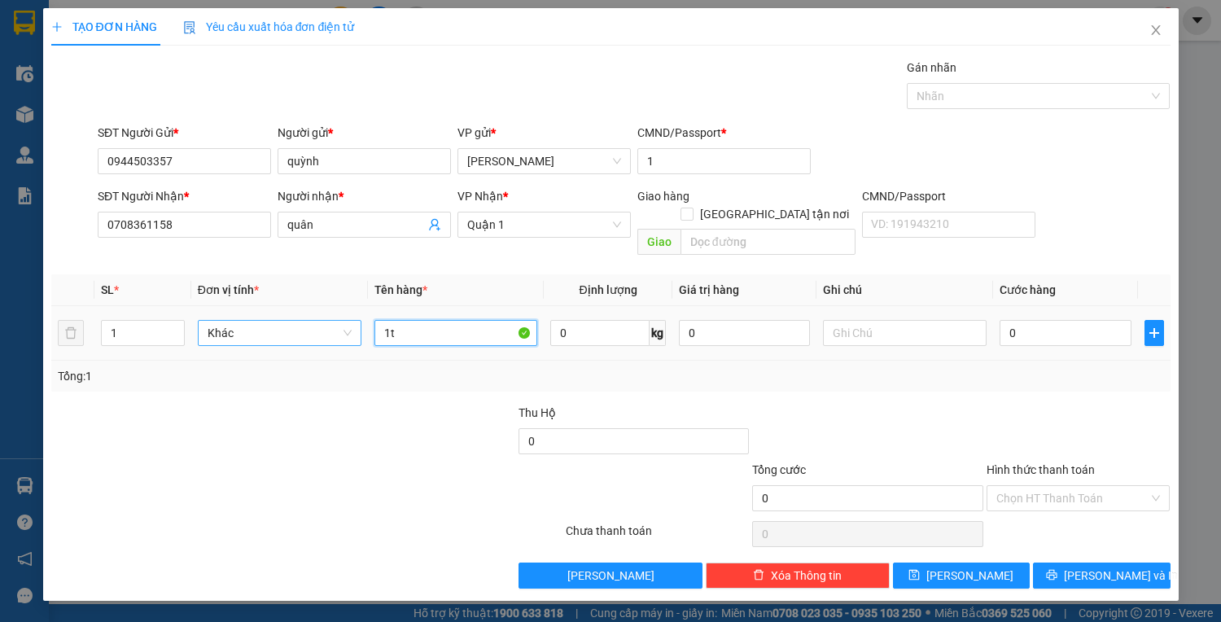
type input "1"
type input "1T XỐP"
click at [1063, 320] on input "0" at bounding box center [1064, 333] width 131 height 26
type input "5"
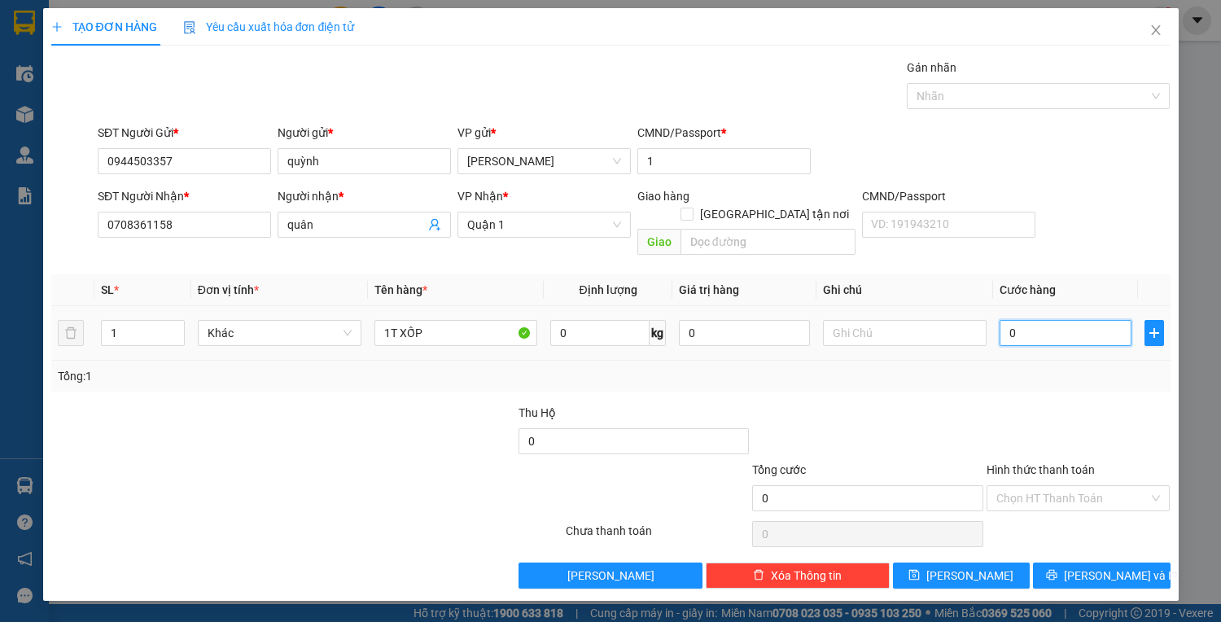
type input "5"
type input "50"
type input "50.000"
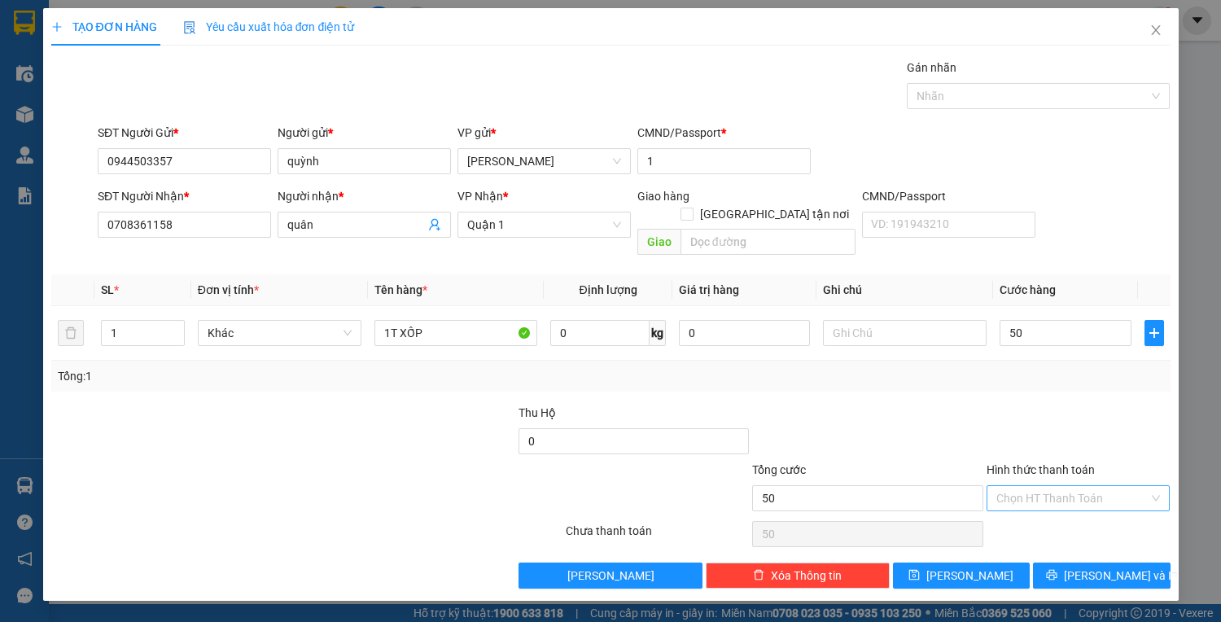
type input "50.000"
click at [1114, 486] on input "Hình thức thanh toán" at bounding box center [1072, 498] width 153 height 24
click at [1058, 518] on div "Tại văn phòng" at bounding box center [1078, 511] width 164 height 18
type input "0"
click at [1066, 562] on button "[PERSON_NAME] và In" at bounding box center [1101, 575] width 137 height 26
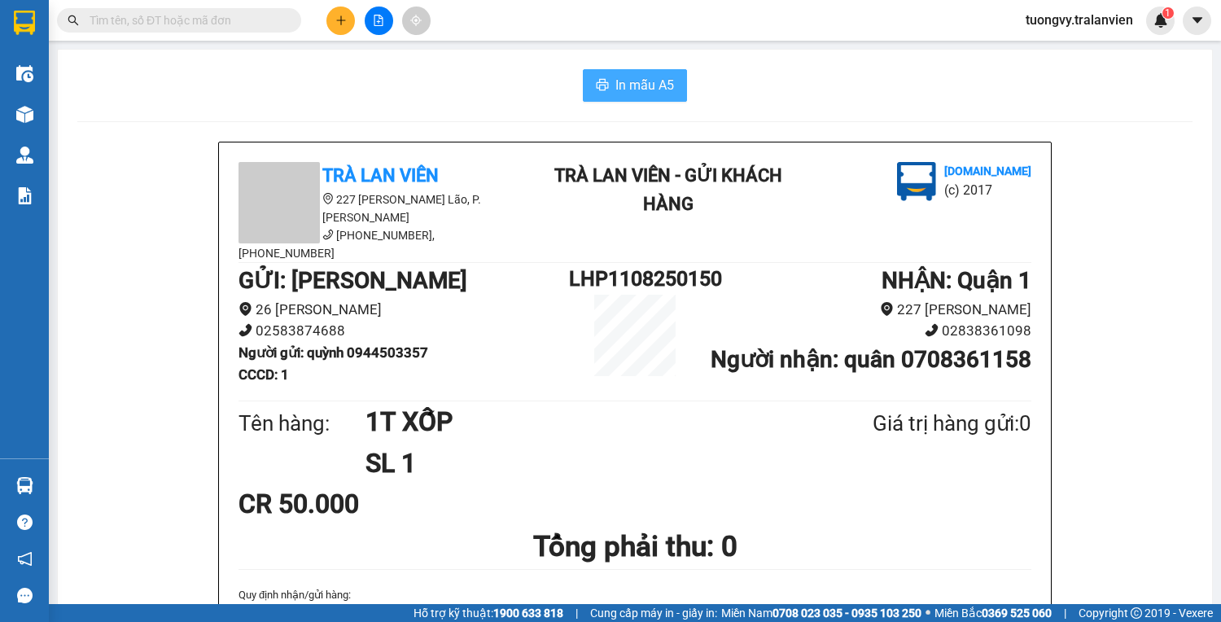
click at [615, 75] on span "In mẫu A5" at bounding box center [644, 85] width 59 height 20
click at [340, 16] on icon "plus" at bounding box center [340, 19] width 1 height 9
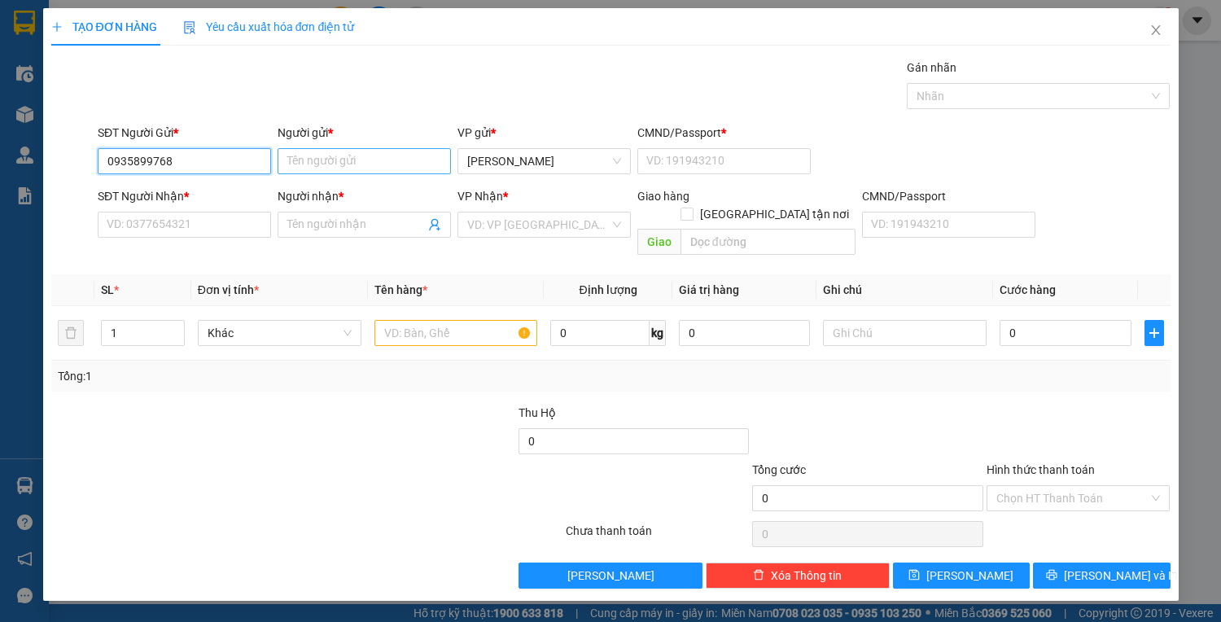
type input "0935899768"
click at [291, 163] on input "Người gửi *" at bounding box center [364, 161] width 173 height 26
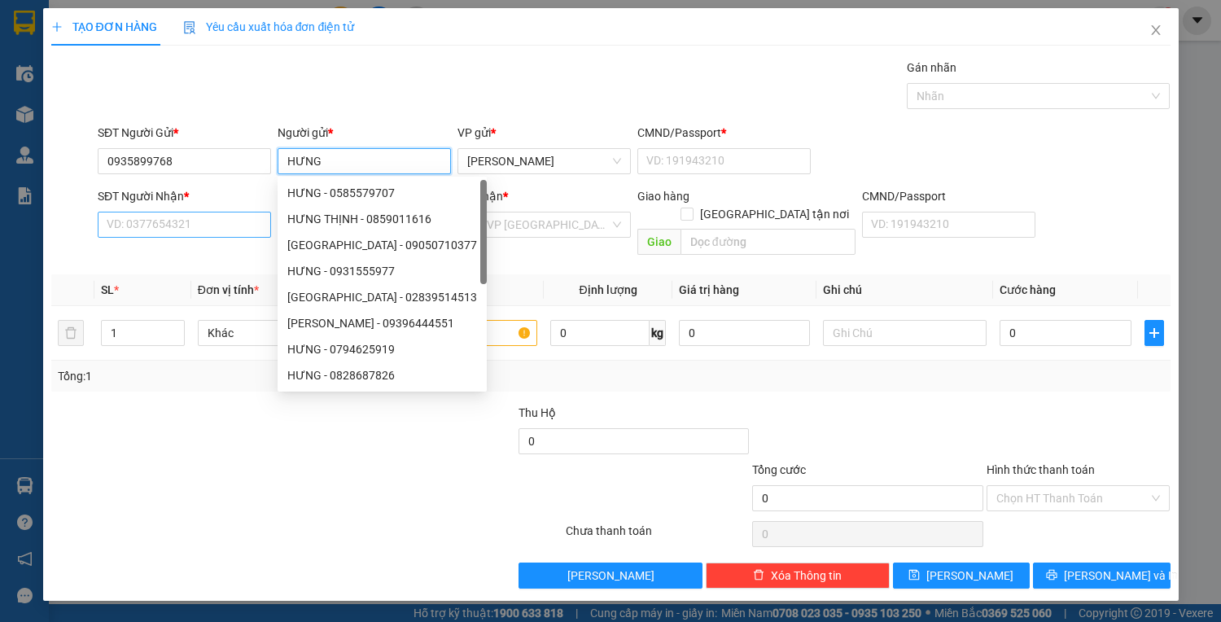
type input "HƯNG"
click at [189, 225] on input "SĐT Người Nhận *" at bounding box center [184, 225] width 173 height 26
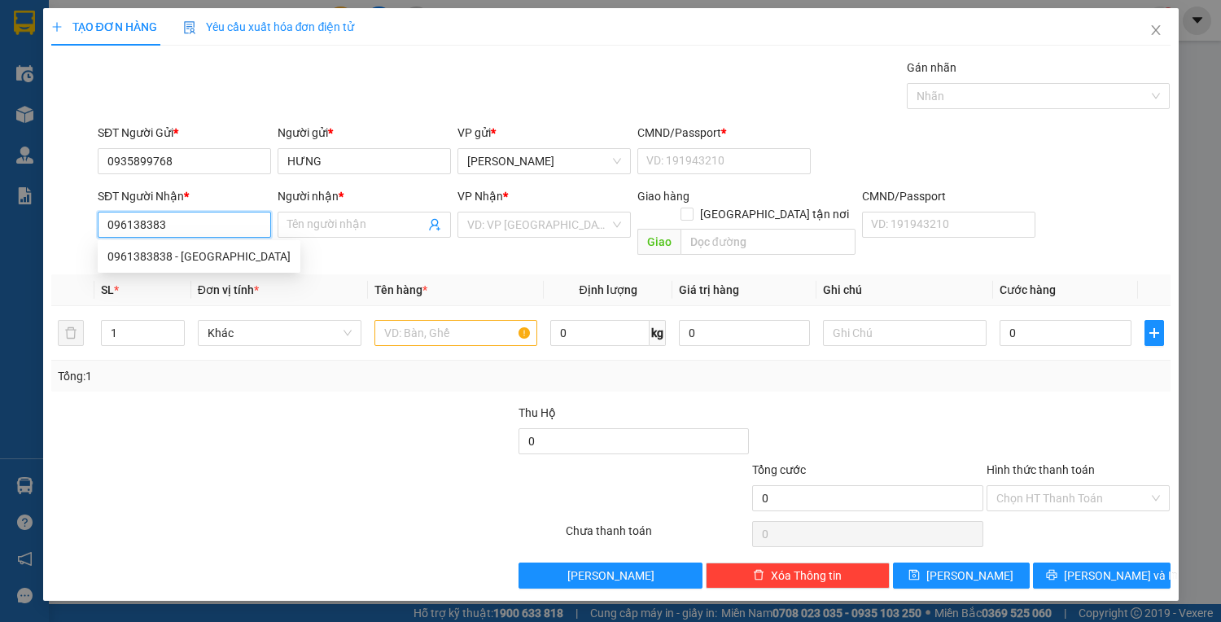
type input "0961383838"
click at [178, 254] on div "0961383838 - hoàng khánh" at bounding box center [198, 256] width 183 height 18
type input "hoàng khánh"
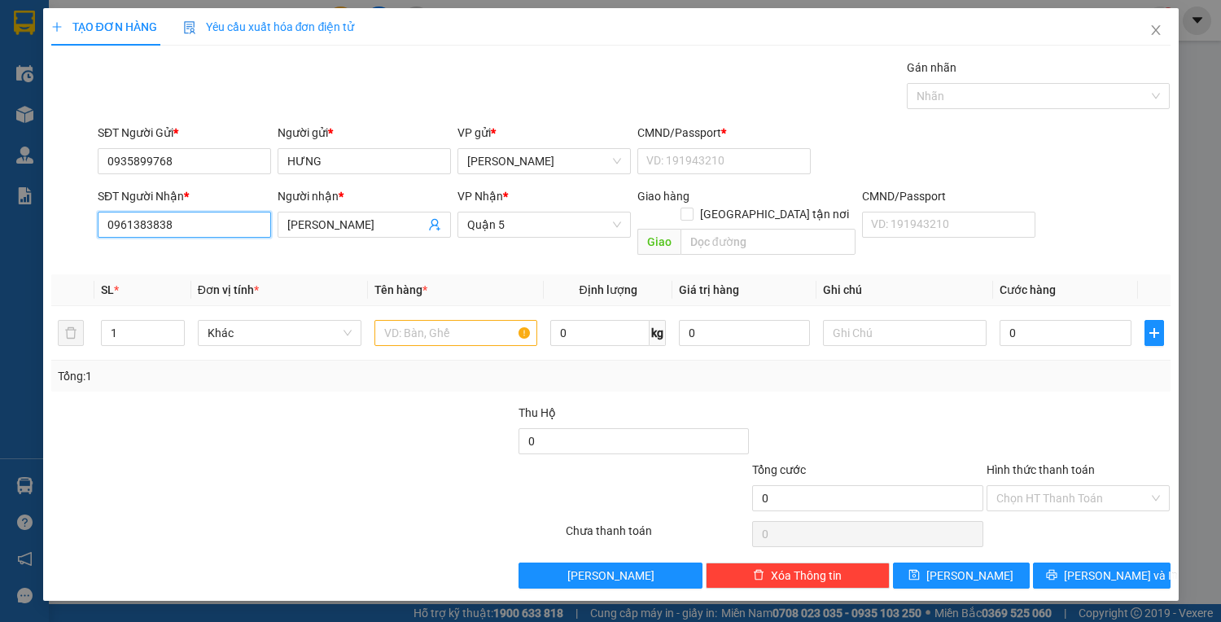
type input "0961383838"
click at [470, 320] on input "text" at bounding box center [456, 333] width 164 height 26
type input "1MAY"
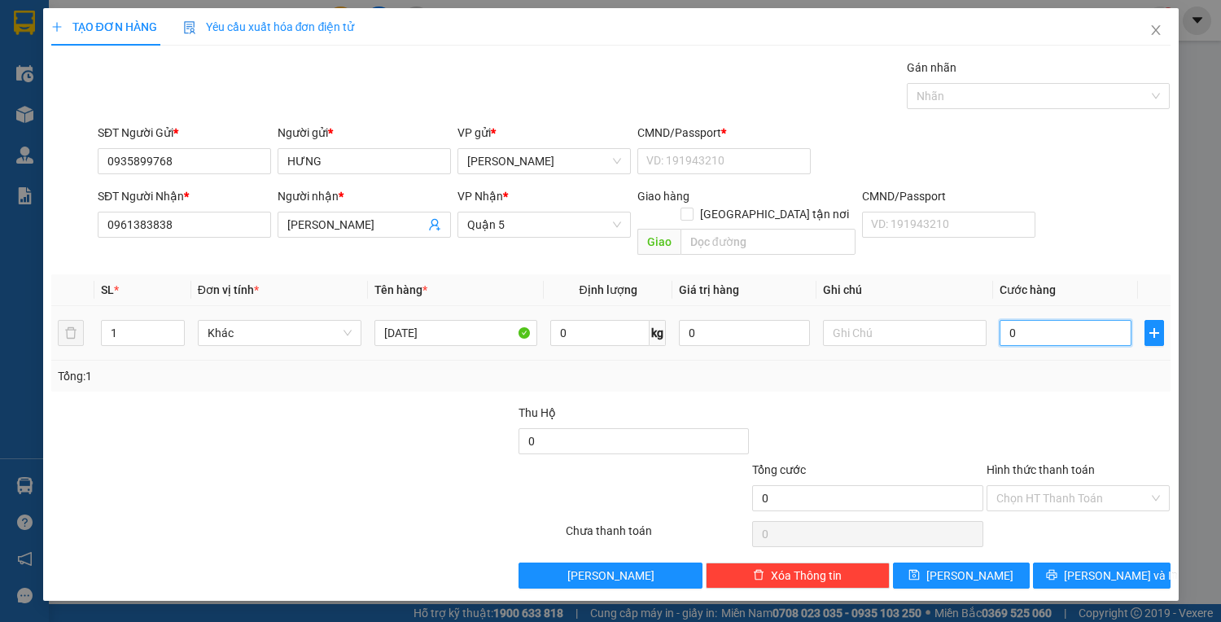
click at [1048, 320] on input "0" at bounding box center [1064, 333] width 131 height 26
type input "1"
type input "10"
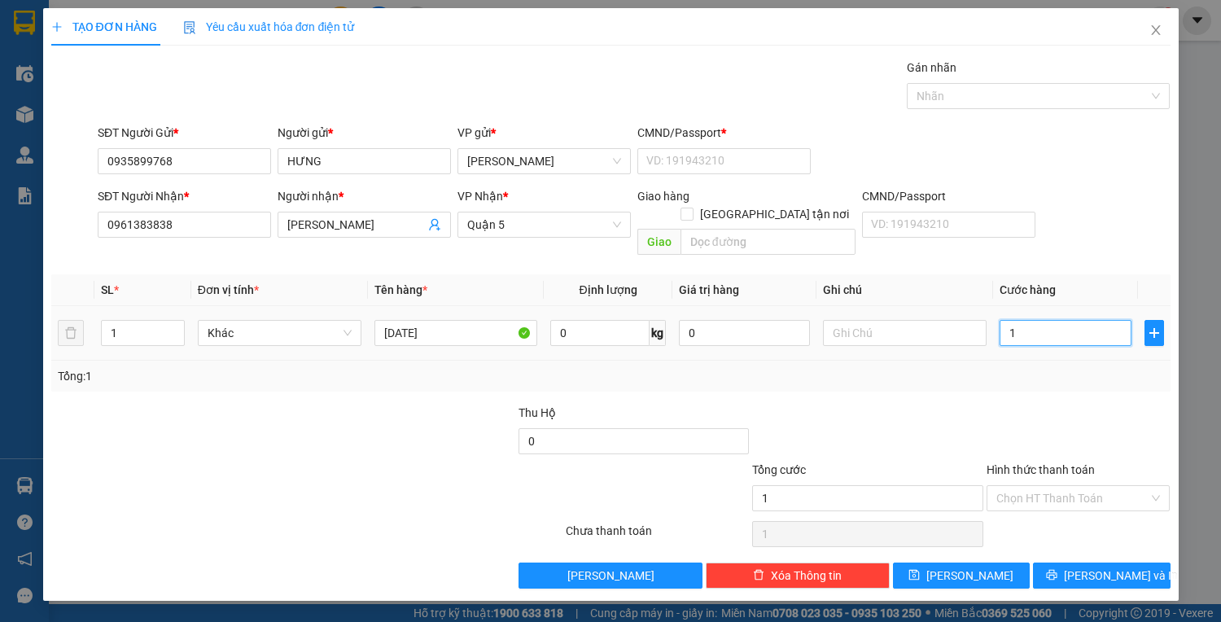
type input "10"
type input "100"
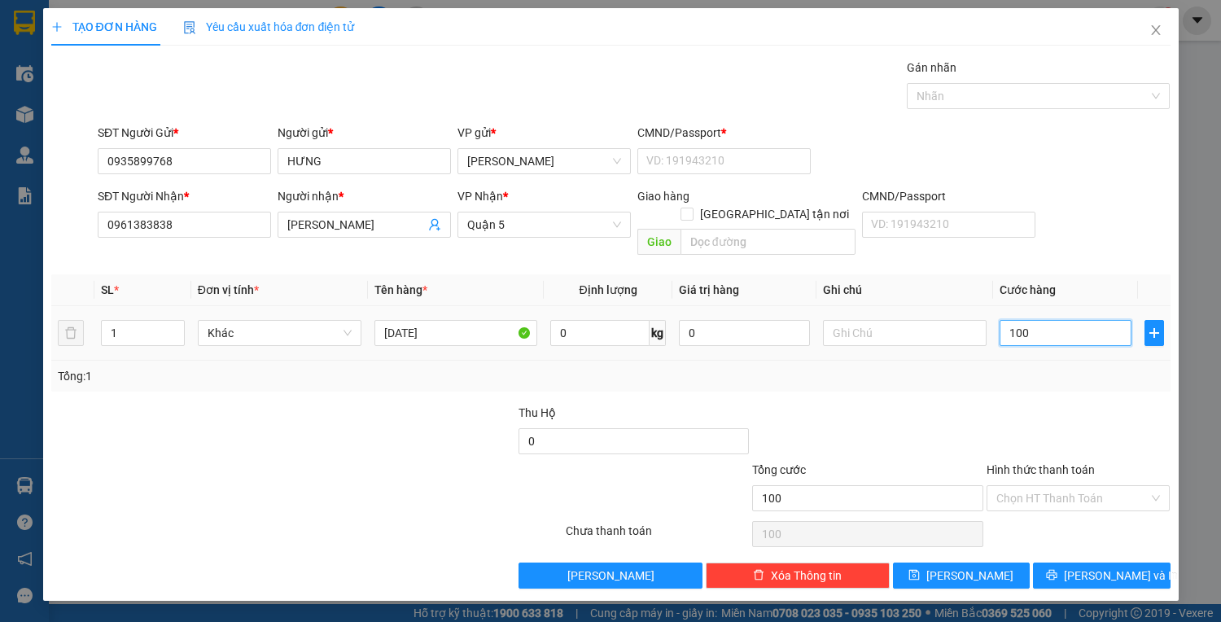
type input "1.000"
type input "100"
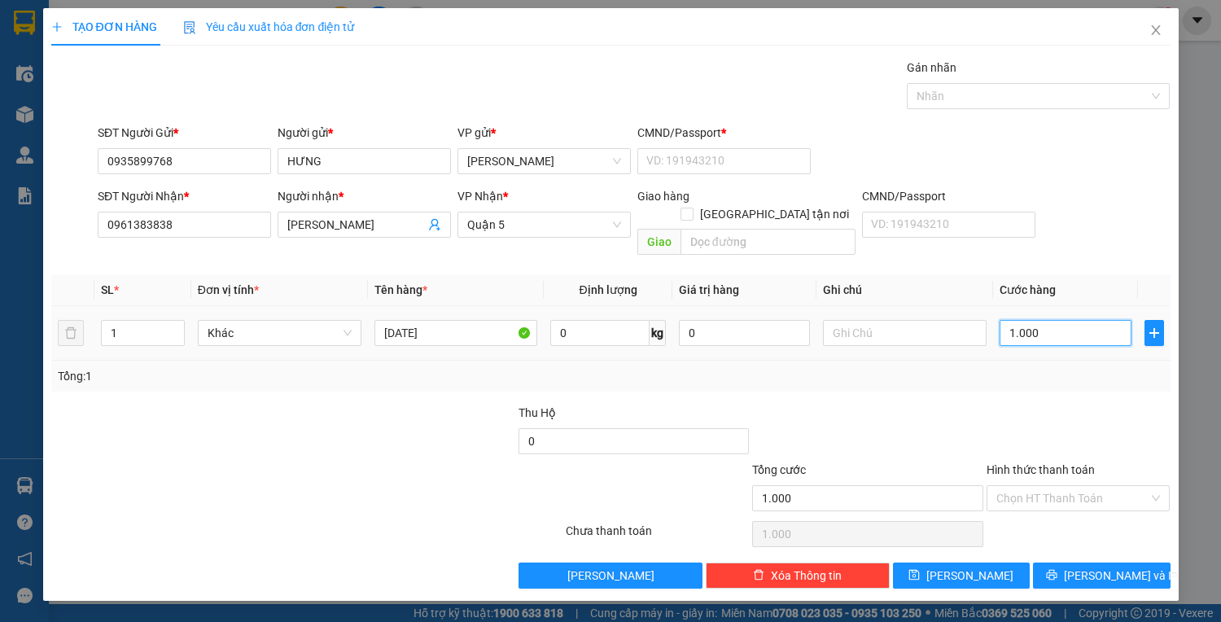
type input "100"
type input "10"
type input "100"
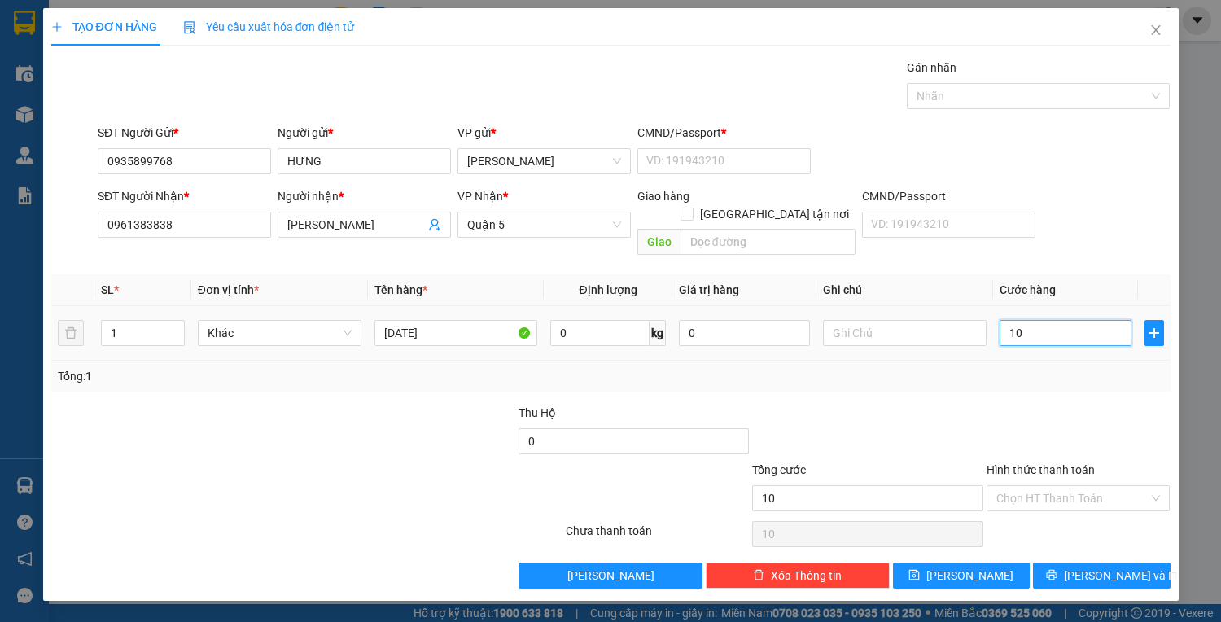
type input "100"
type input "100.000"
click at [1087, 486] on input "Hình thức thanh toán" at bounding box center [1072, 498] width 153 height 24
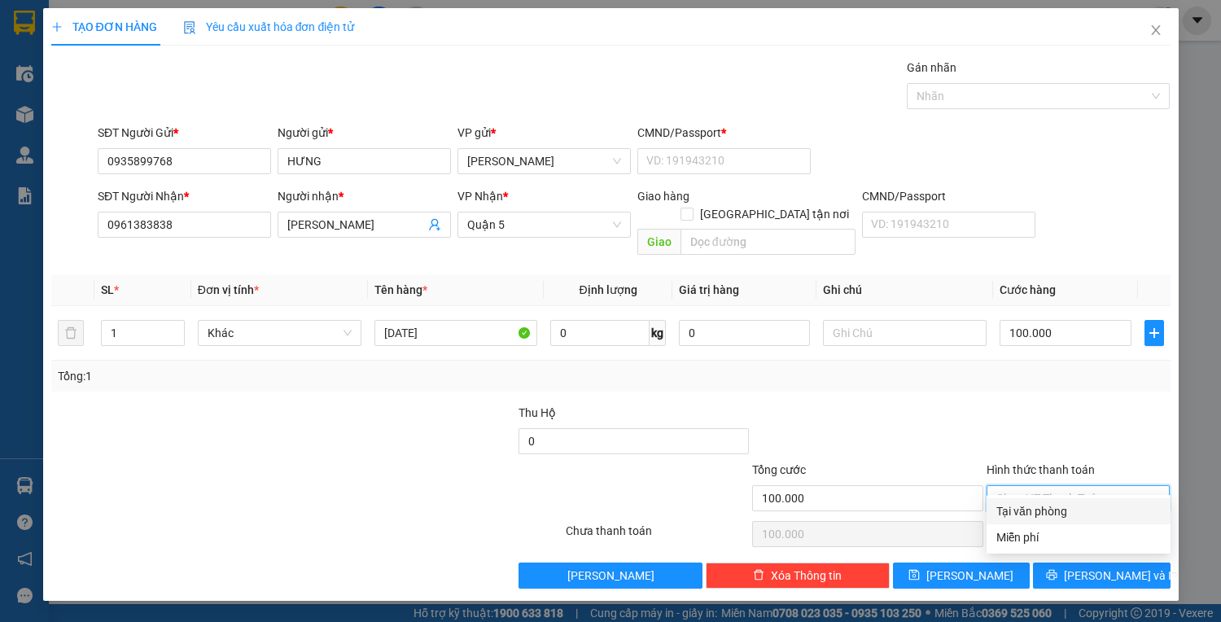
click at [1054, 510] on div "Tại văn phòng" at bounding box center [1078, 511] width 164 height 18
type input "0"
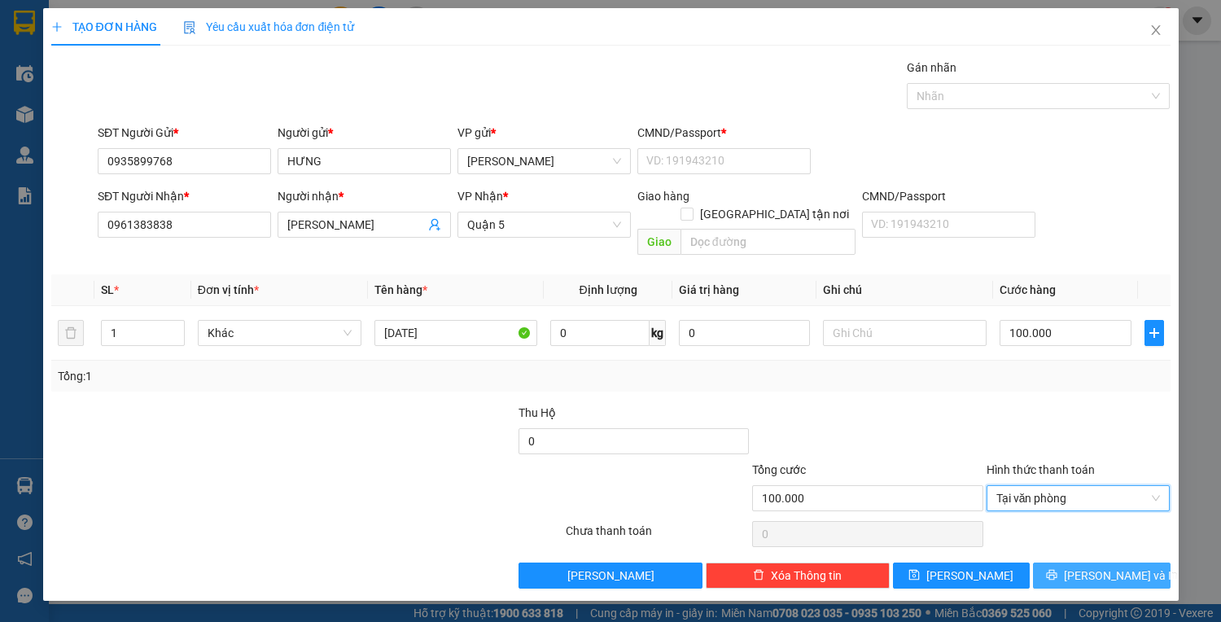
click at [1097, 566] on span "[PERSON_NAME] và In" at bounding box center [1121, 575] width 114 height 18
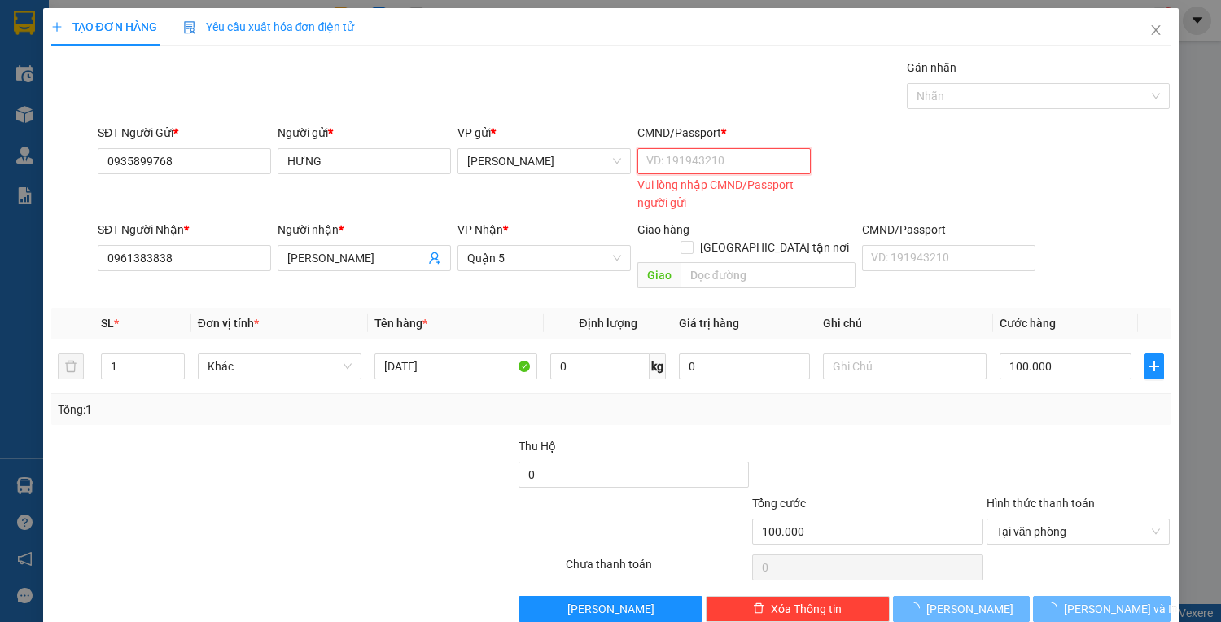
click at [696, 166] on input "CMND/Passport *" at bounding box center [723, 161] width 173 height 26
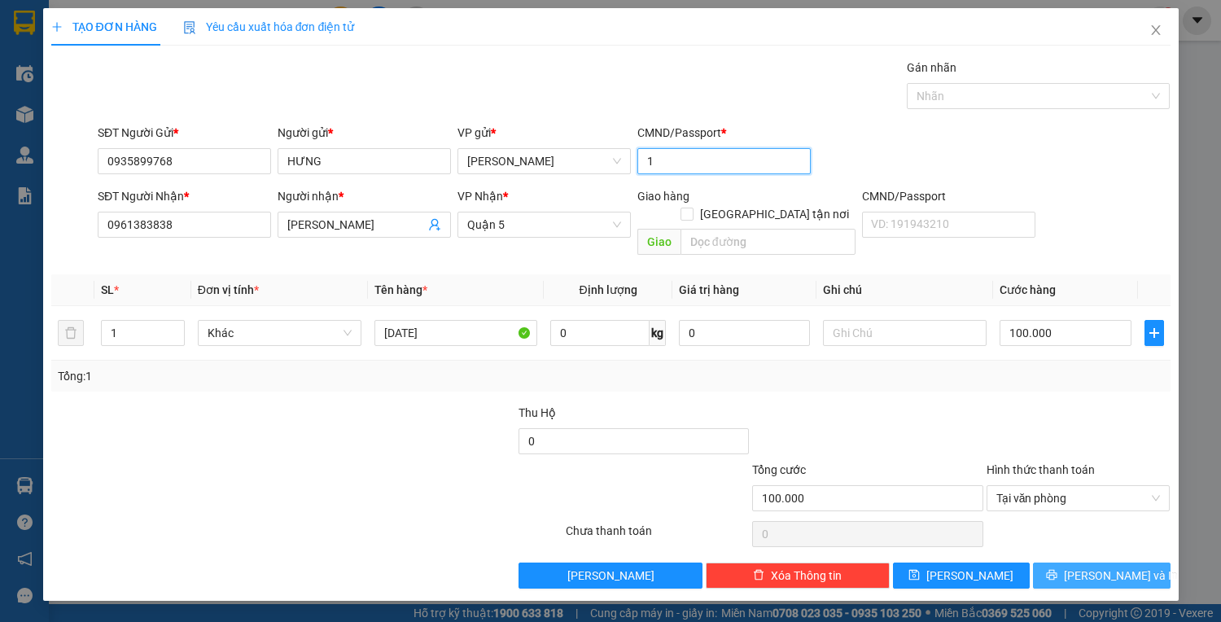
type input "1"
click at [1064, 562] on button "[PERSON_NAME] và In" at bounding box center [1101, 575] width 137 height 26
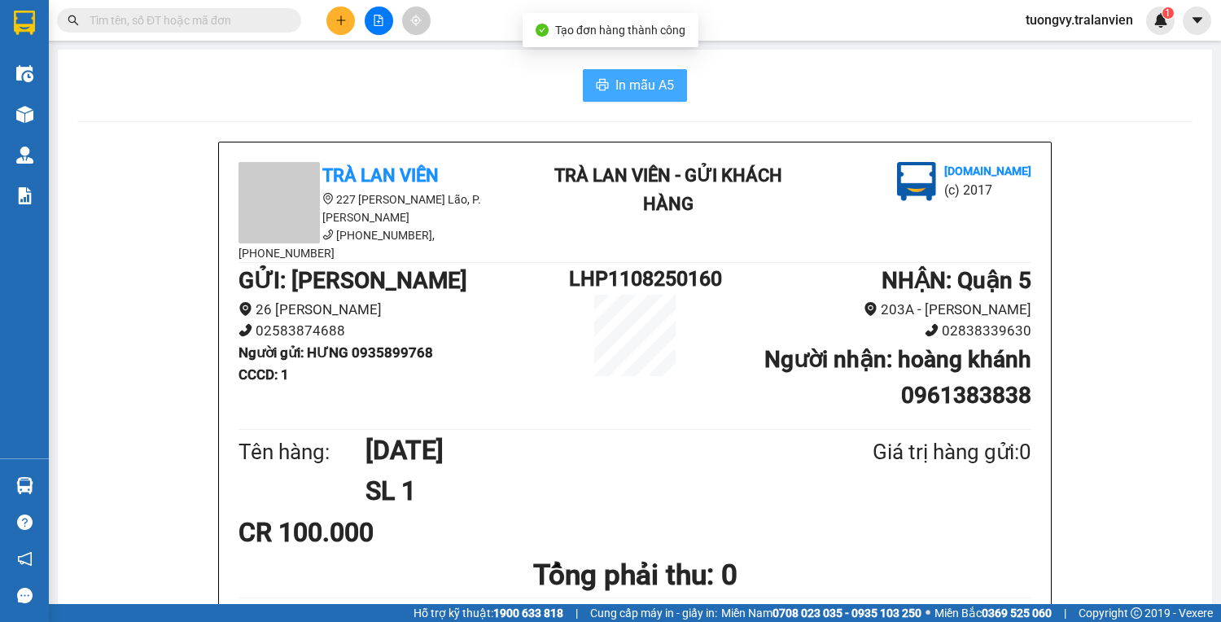
click at [609, 92] on button "In mẫu A5" at bounding box center [635, 85] width 104 height 33
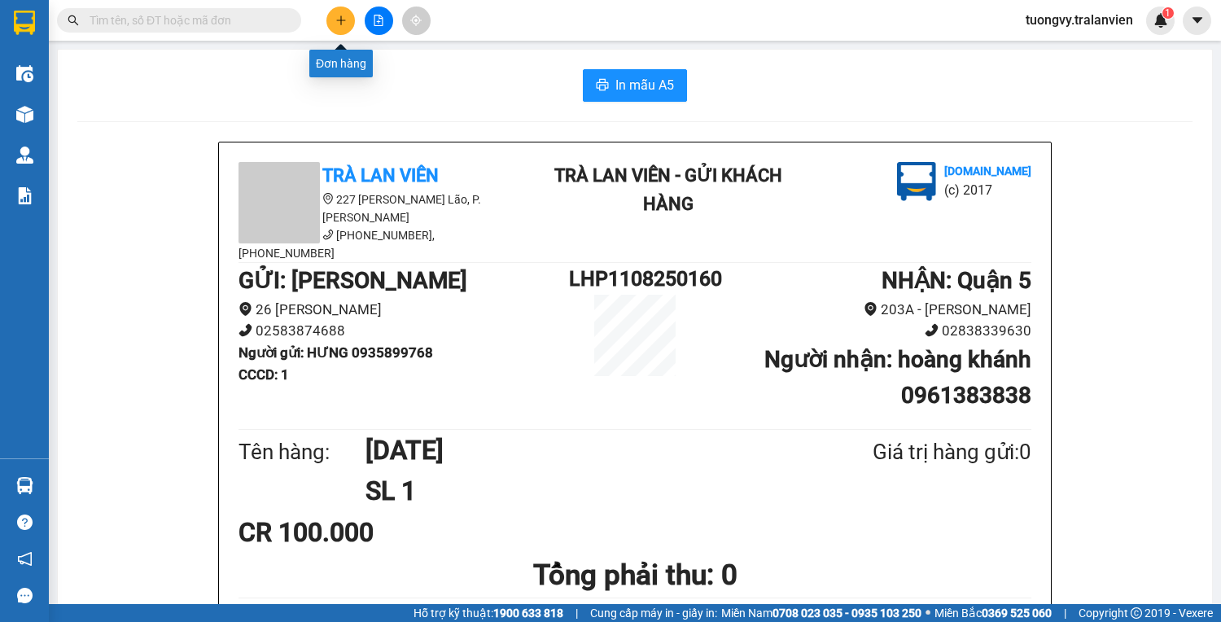
click at [339, 23] on icon "plus" at bounding box center [340, 20] width 11 height 11
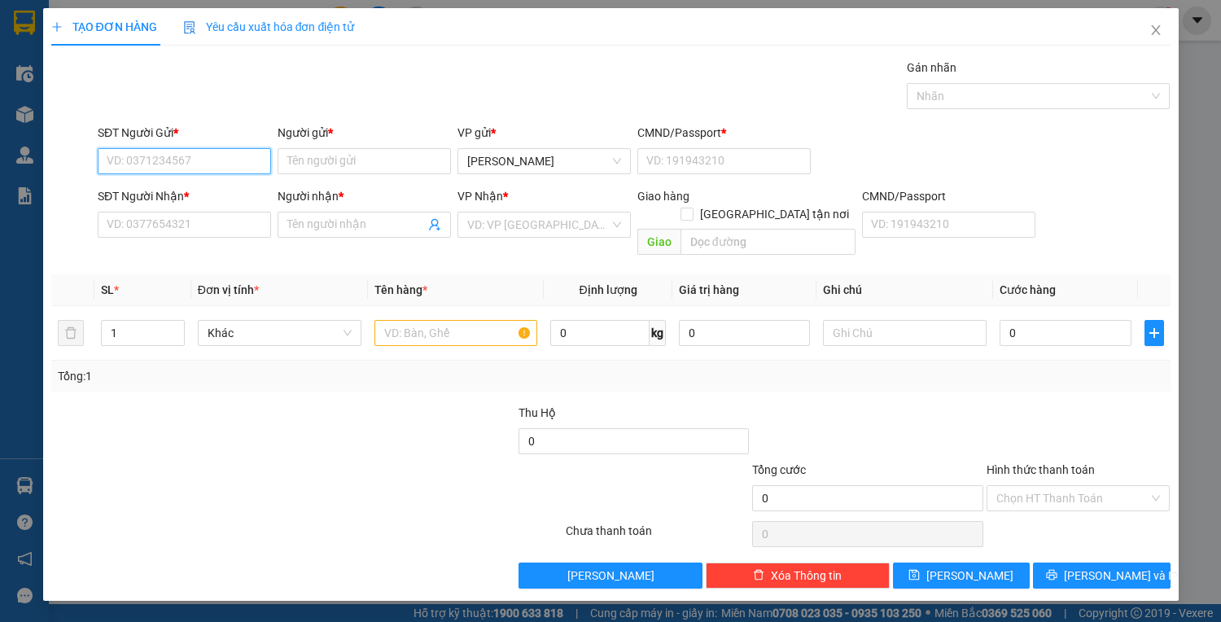
click at [199, 153] on input "SĐT Người Gửi *" at bounding box center [184, 161] width 173 height 26
click at [156, 205] on div "0909383677 - QUỲNH" at bounding box center [188, 193] width 180 height 26
type input "0909383677"
type input "QUỲNH"
type input "22548121"
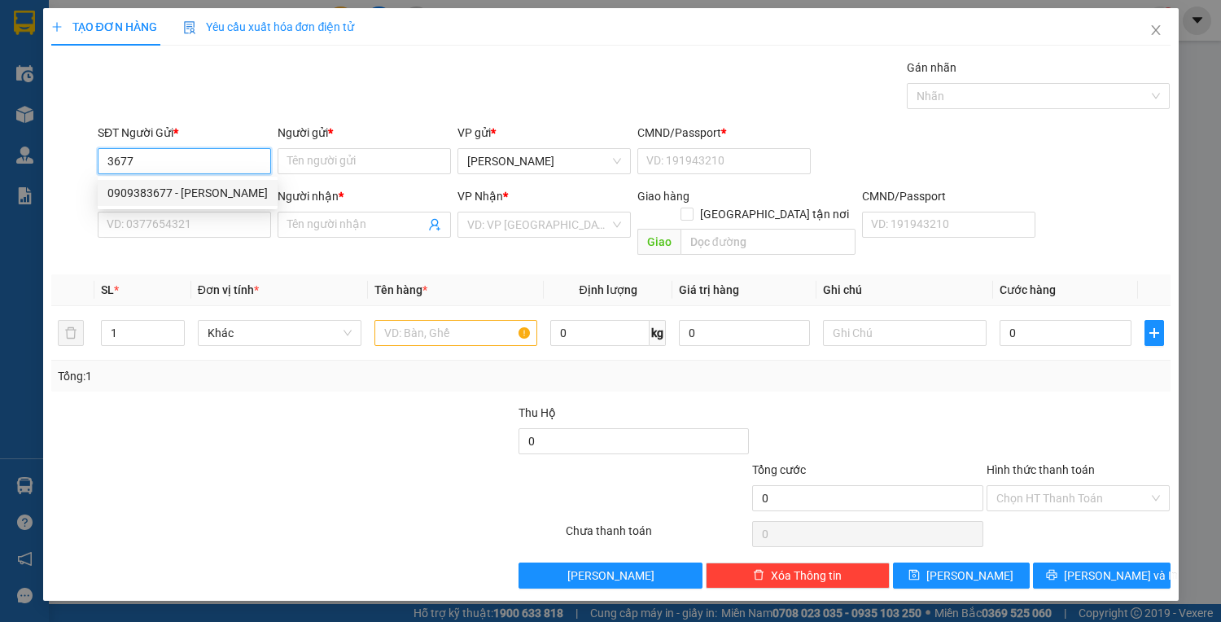
type input "0902737933"
type input "TIÊN"
type input "22548121"
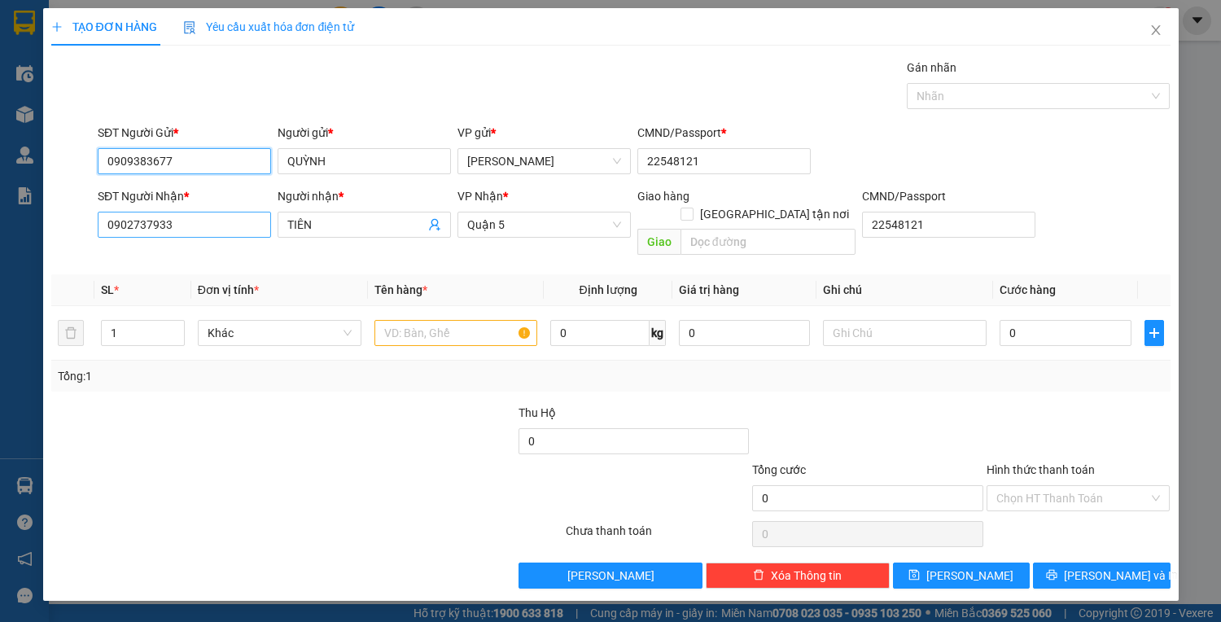
type input "0909383677"
click at [181, 227] on input "0902737933" at bounding box center [184, 225] width 173 height 26
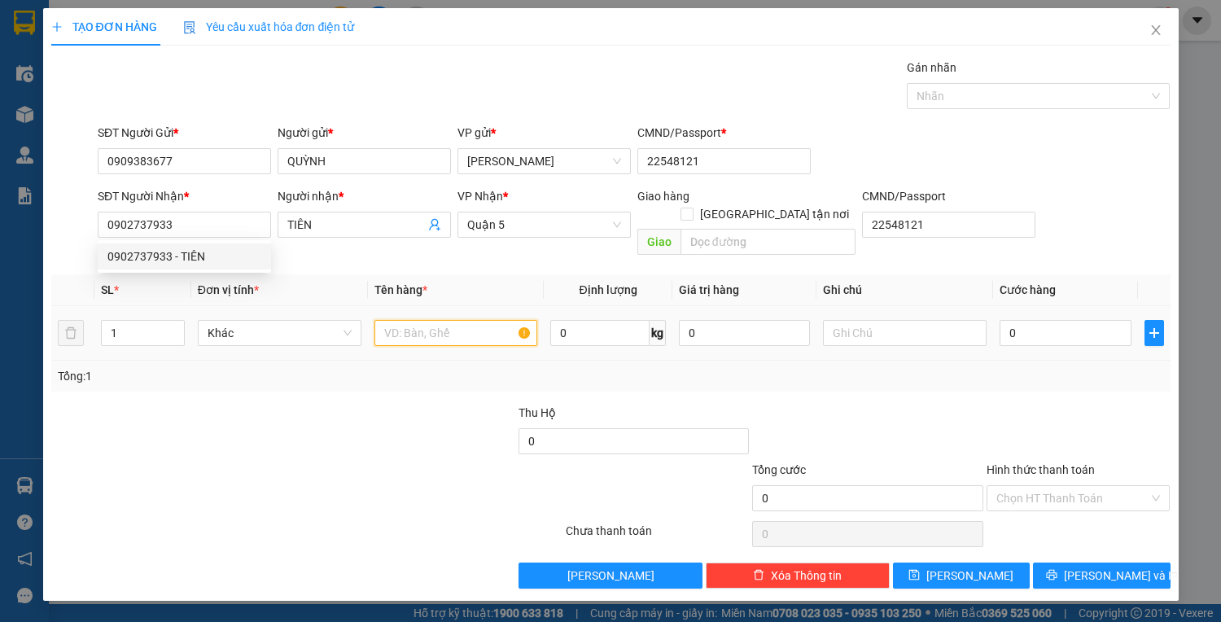
drag, startPoint x: 389, startPoint y: 322, endPoint x: 398, endPoint y: 321, distance: 9.1
click at [398, 322] on input "text" at bounding box center [456, 333] width 164 height 26
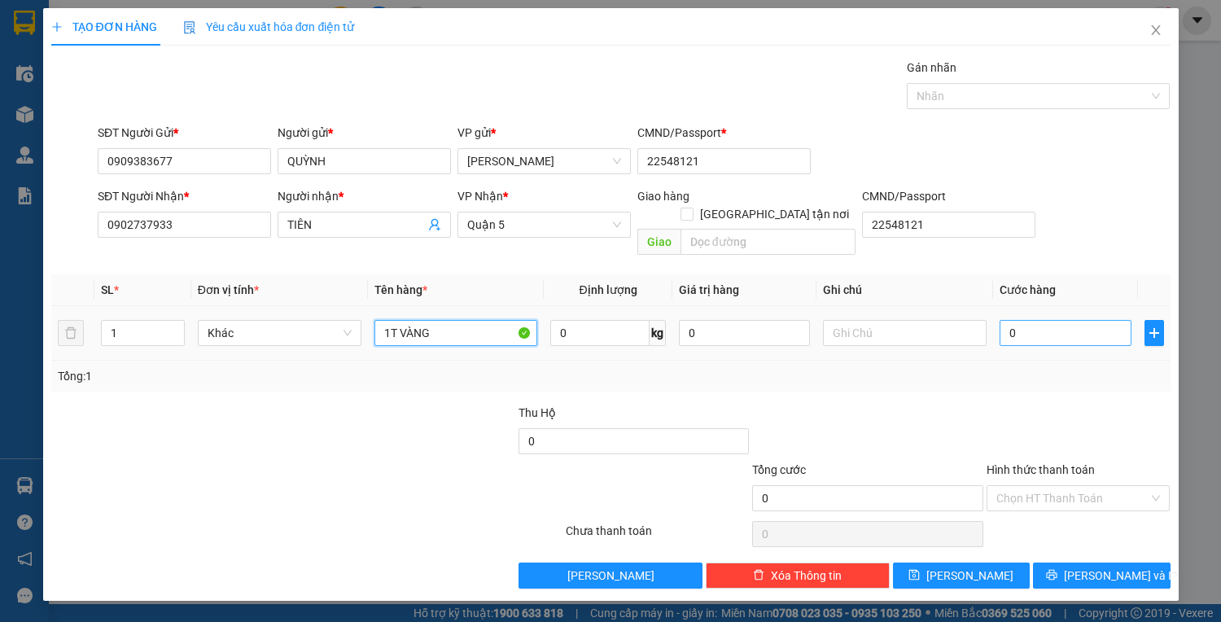
type input "1T VÀNG"
click at [1022, 320] on input "0" at bounding box center [1064, 333] width 131 height 26
type input "4"
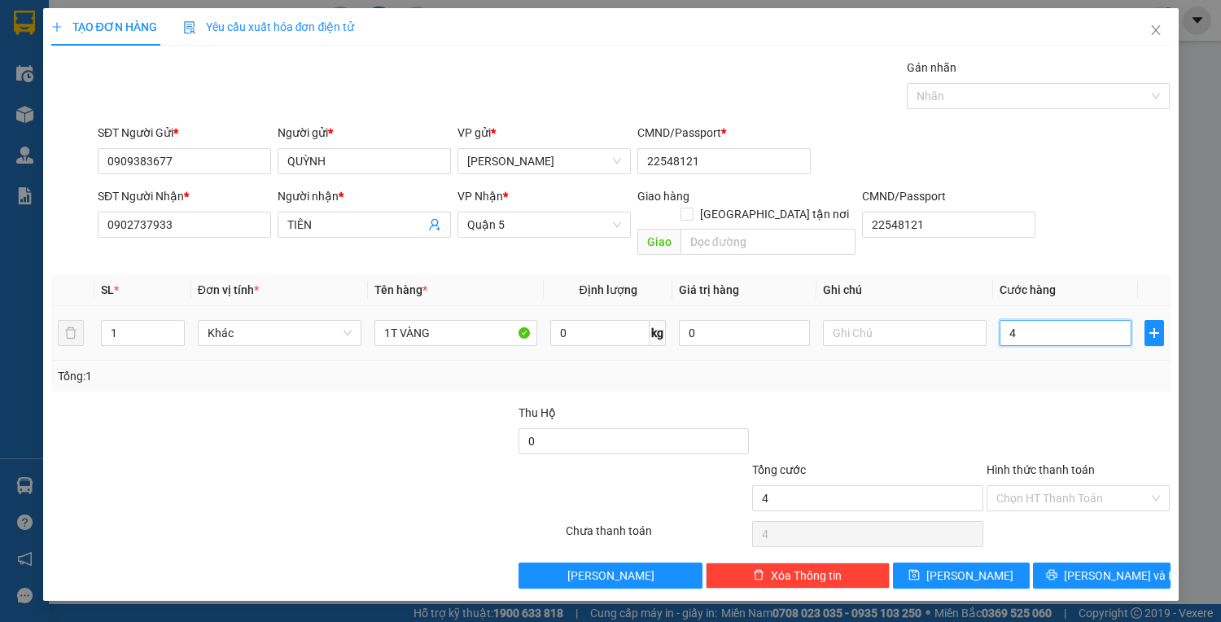
type input "40"
type input "4"
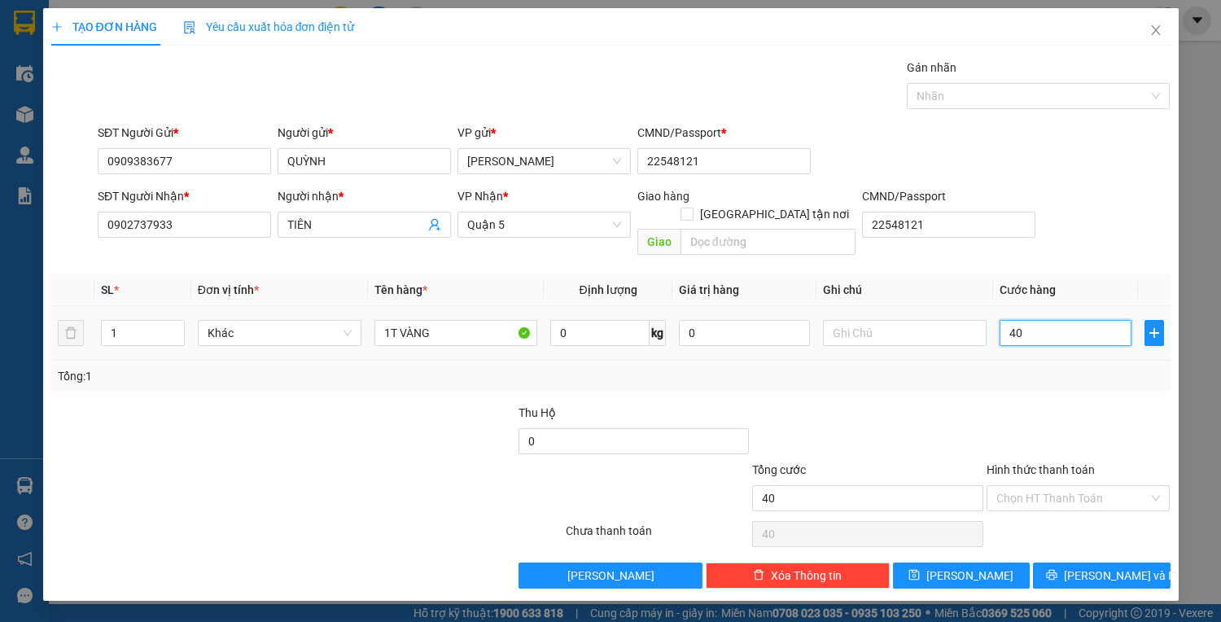
type input "4"
type input "0"
type input "06"
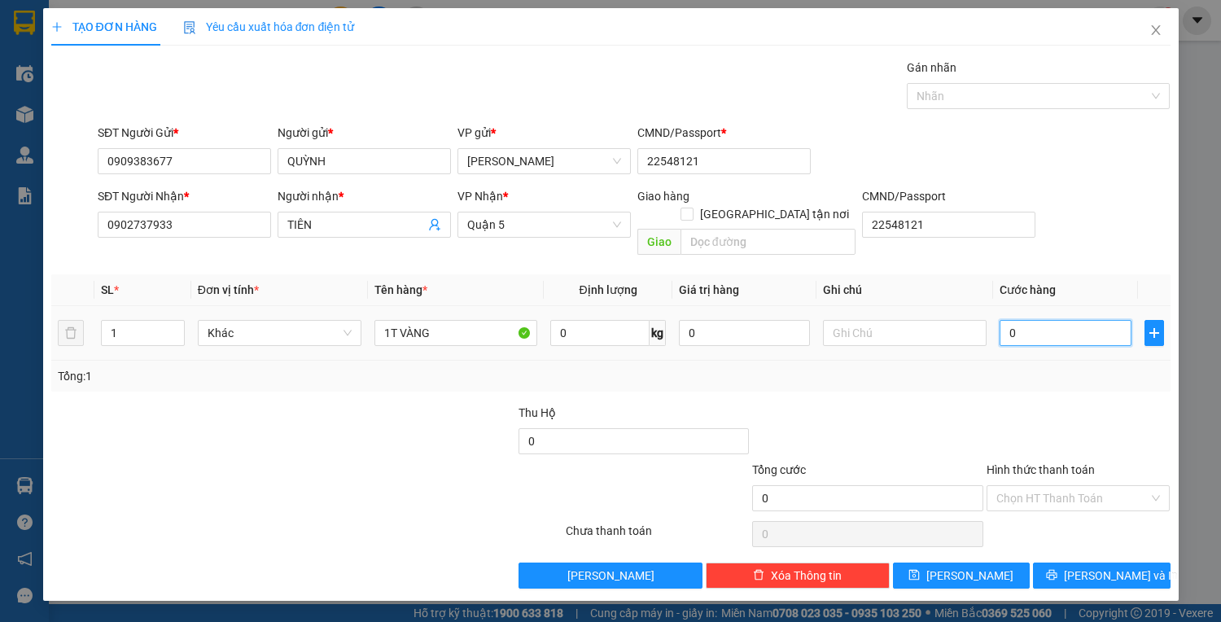
type input "6"
drag, startPoint x: 1033, startPoint y: 313, endPoint x: 1004, endPoint y: 337, distance: 37.5
click at [1007, 322] on input "060" at bounding box center [1064, 333] width 131 height 26
drag, startPoint x: 1009, startPoint y: 320, endPoint x: 1034, endPoint y: 316, distance: 24.8
click at [1034, 320] on input "0" at bounding box center [1064, 333] width 131 height 26
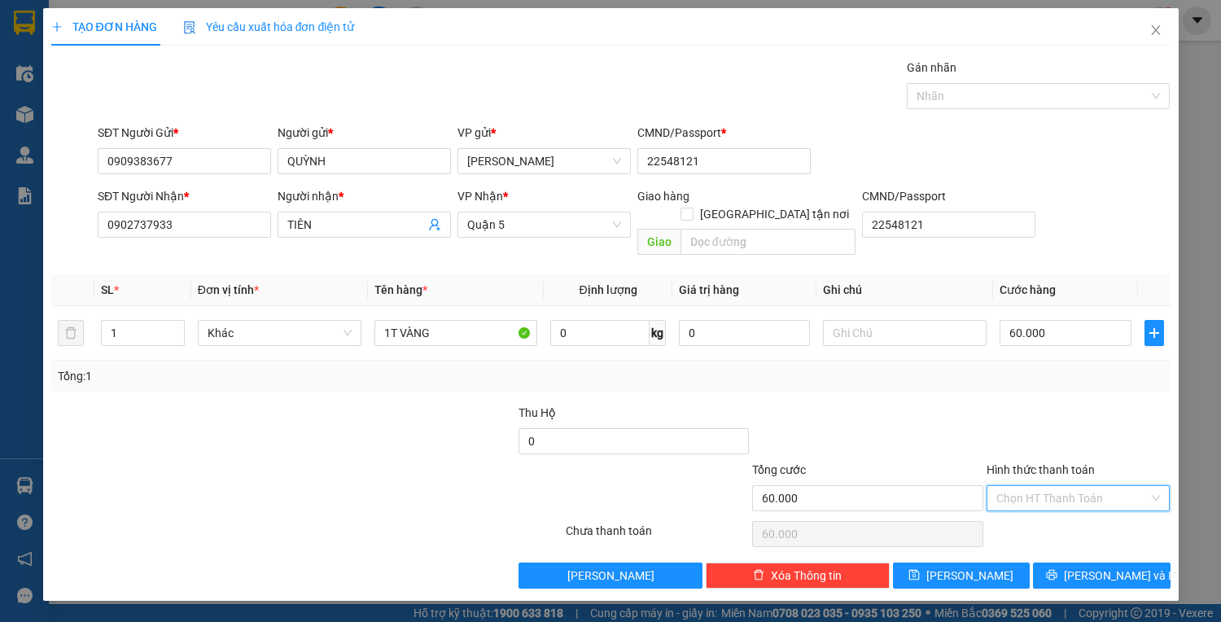
click at [1065, 486] on input "Hình thức thanh toán" at bounding box center [1072, 498] width 153 height 24
click at [1057, 506] on div "Tại văn phòng" at bounding box center [1078, 511] width 164 height 18
click at [1061, 562] on button "[PERSON_NAME] và In" at bounding box center [1101, 575] width 137 height 26
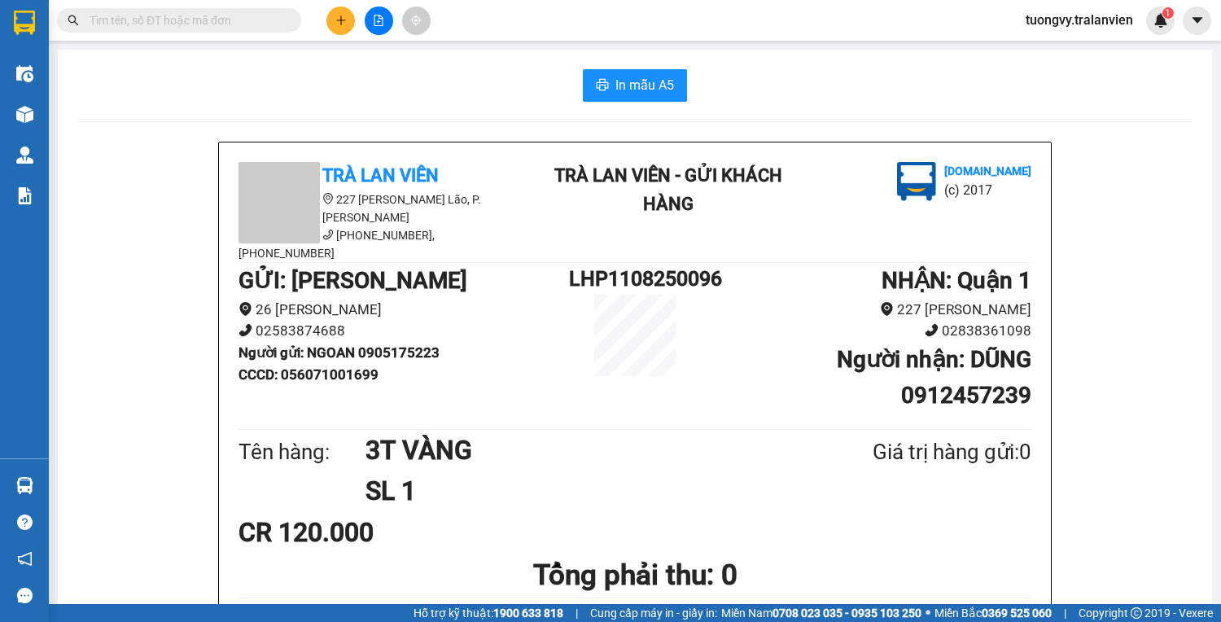
scroll to position [65, 0]
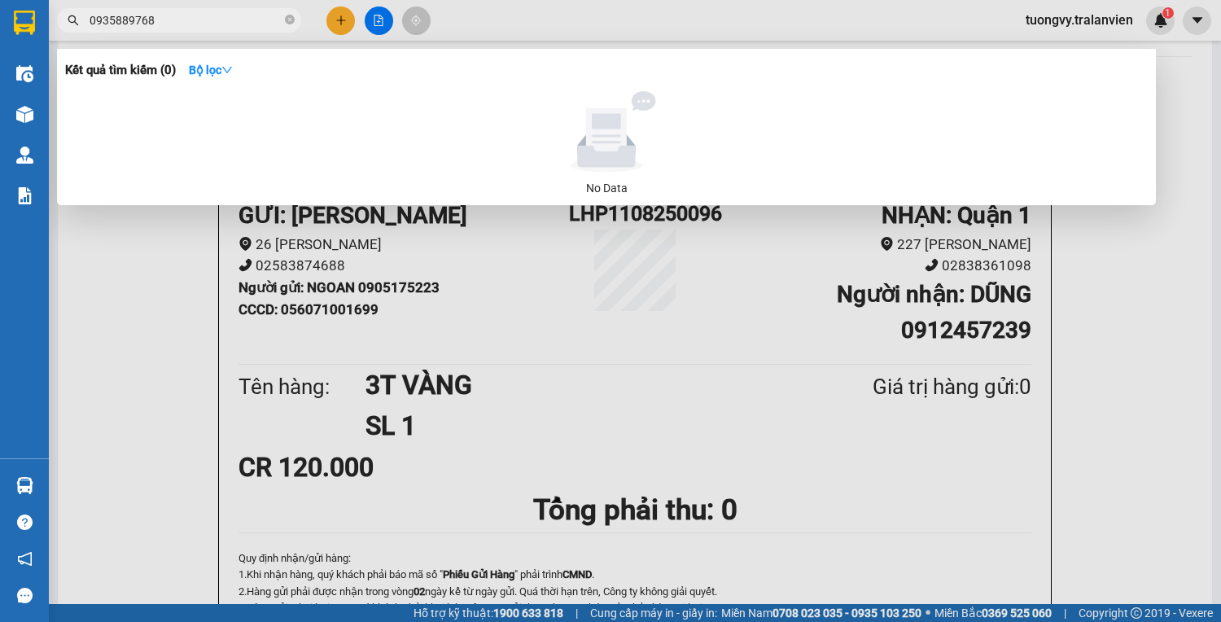
type input "0935889768"
click at [143, 400] on div at bounding box center [610, 311] width 1221 height 622
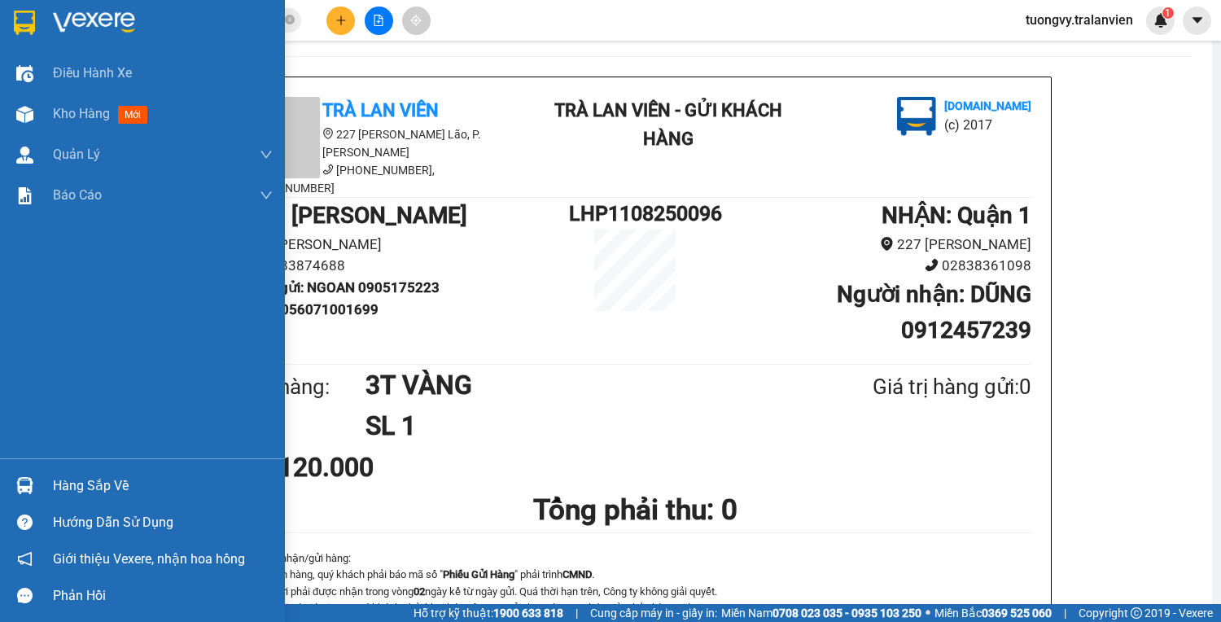
click at [26, 20] on img at bounding box center [24, 23] width 21 height 24
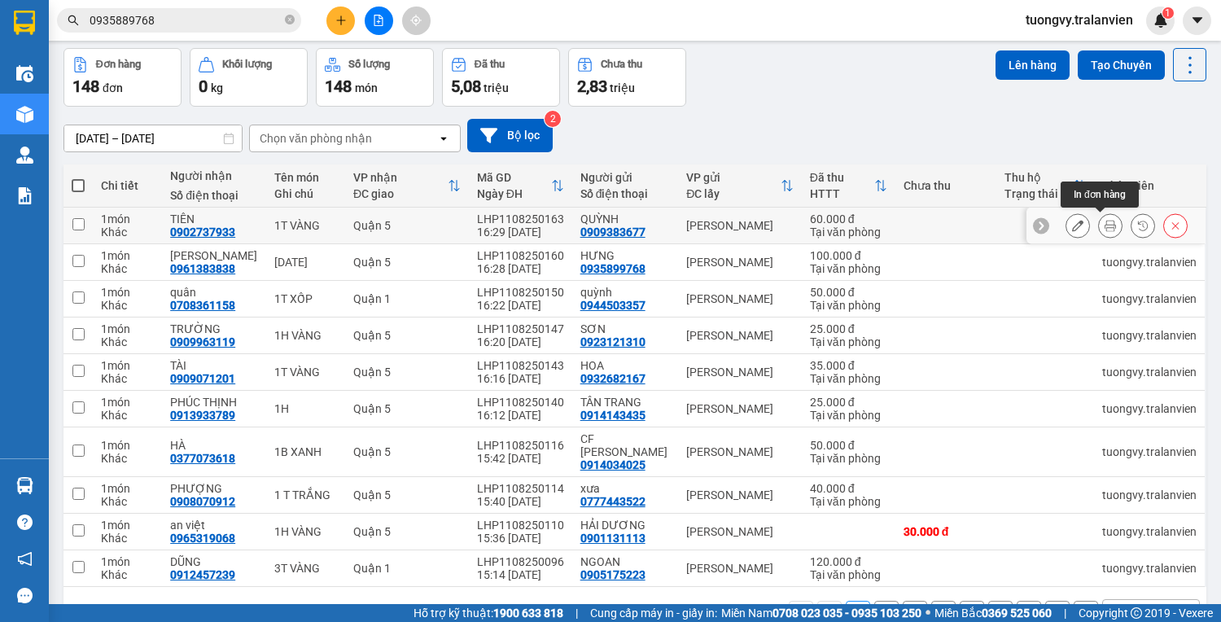
click at [1104, 225] on icon at bounding box center [1109, 225] width 11 height 11
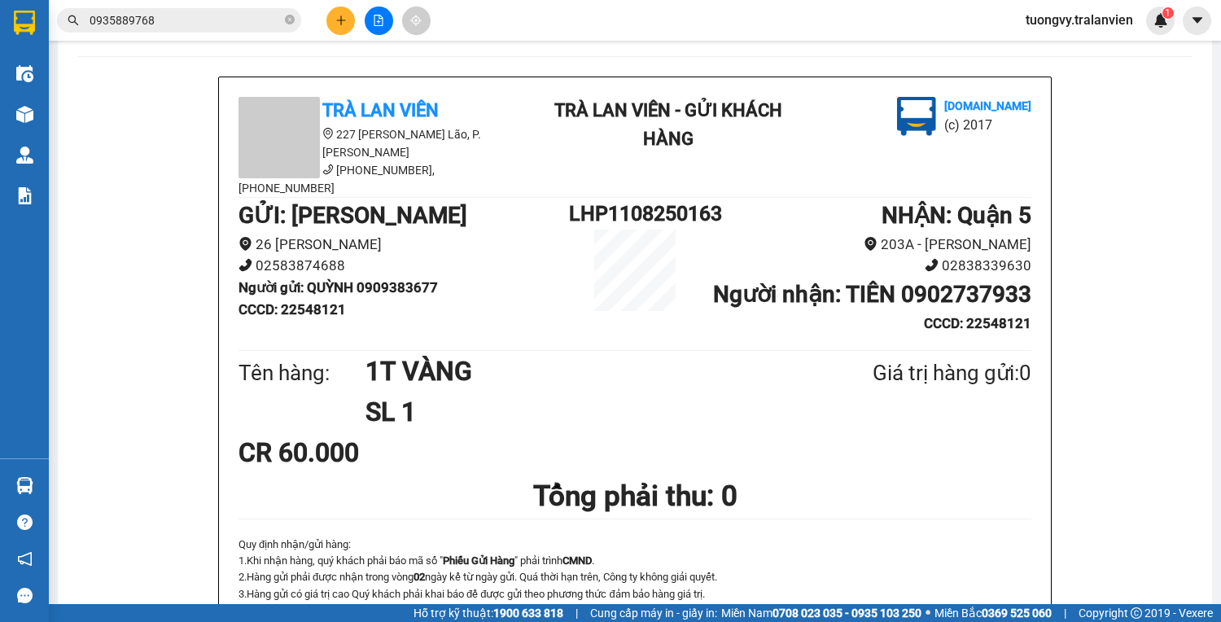
click at [392, 279] on b "Người gửi : QUỲNH 0909383677" at bounding box center [337, 287] width 199 height 16
copy b "0909383677"
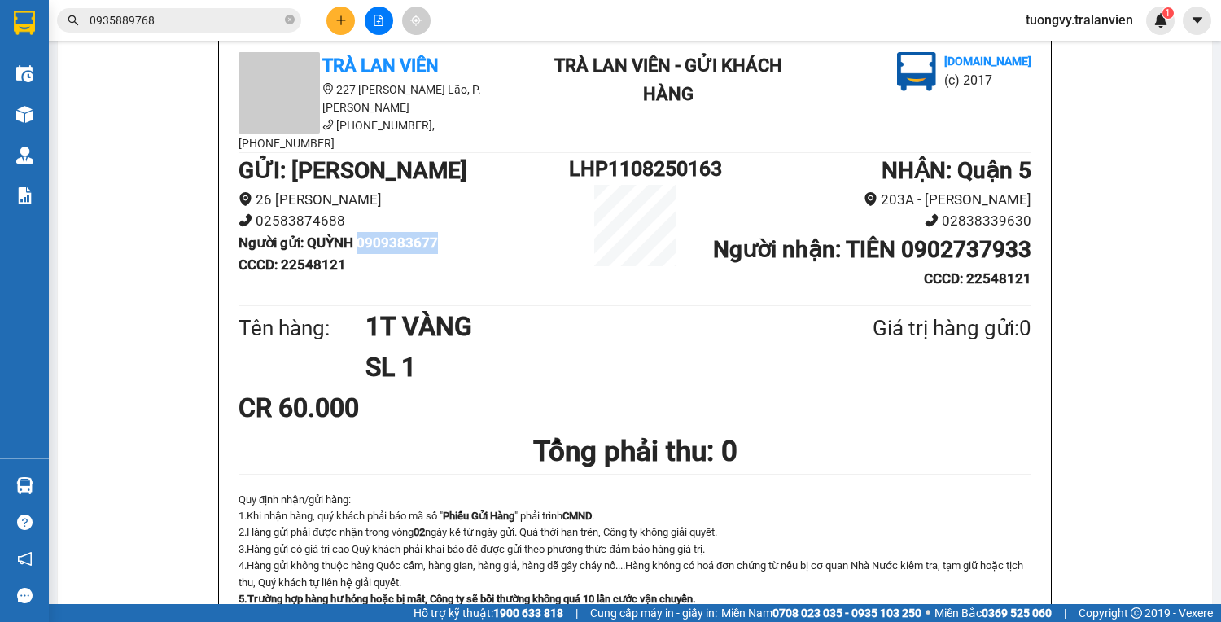
scroll to position [130, 0]
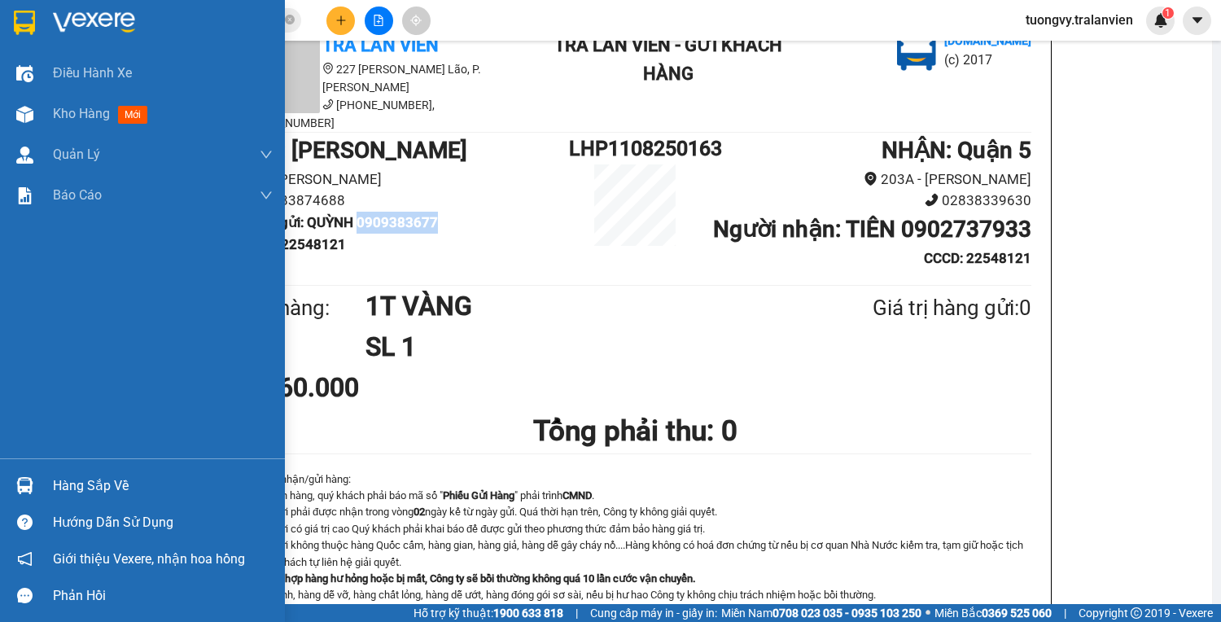
click at [24, 15] on img at bounding box center [24, 23] width 21 height 24
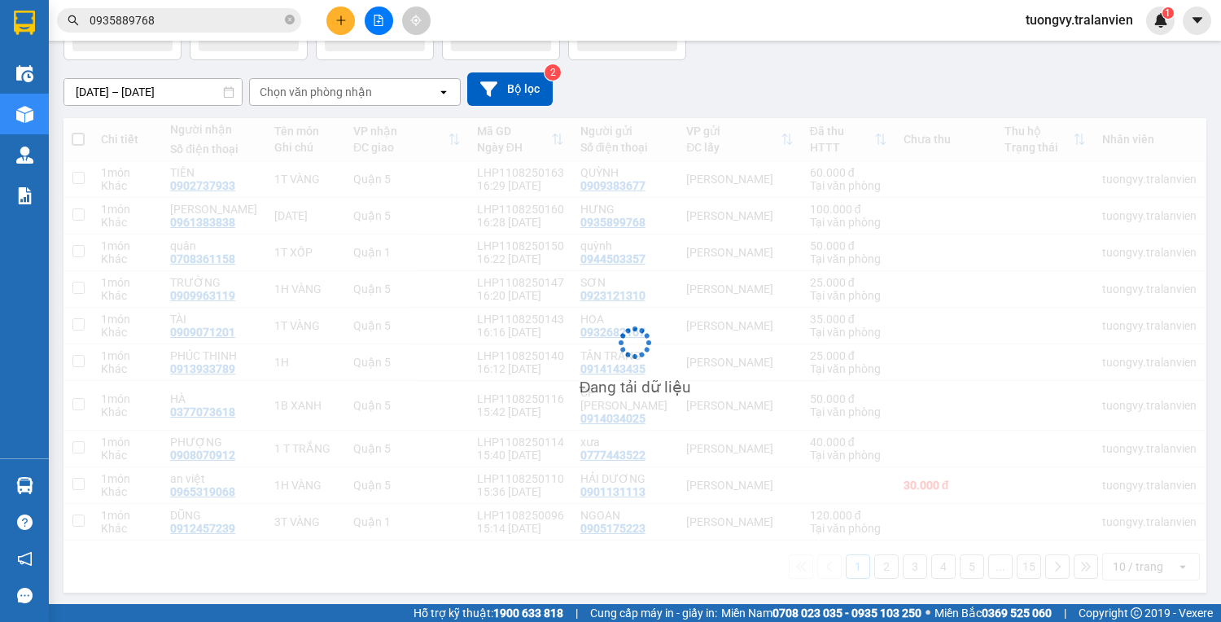
scroll to position [111, 0]
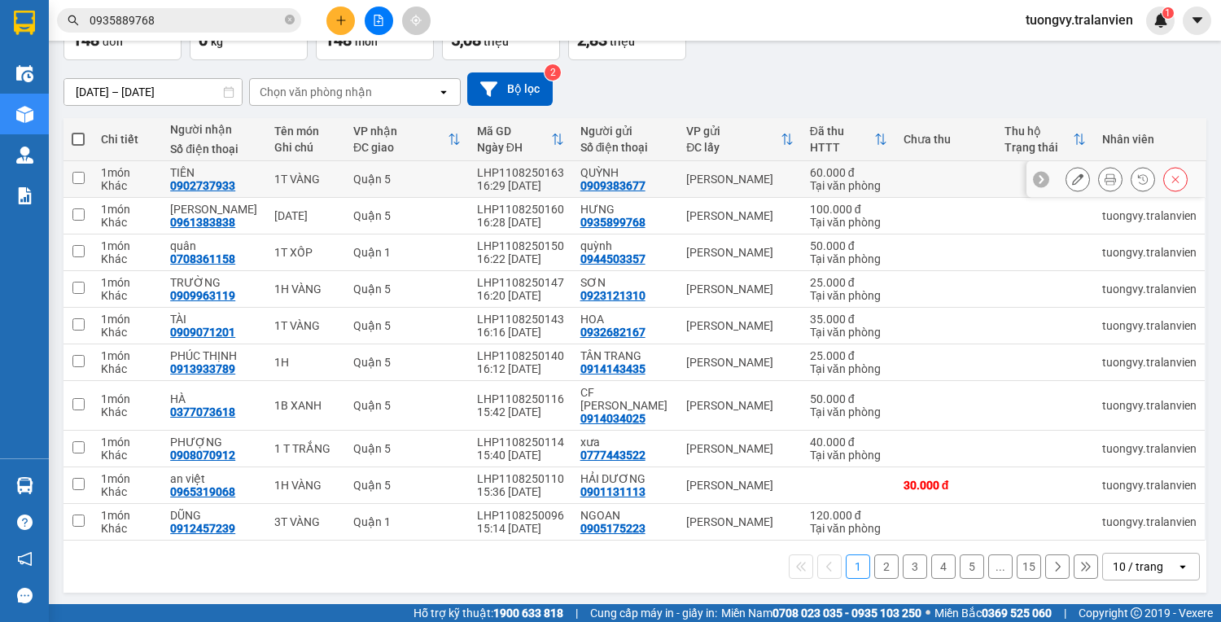
click at [1169, 183] on icon at bounding box center [1174, 178] width 11 height 11
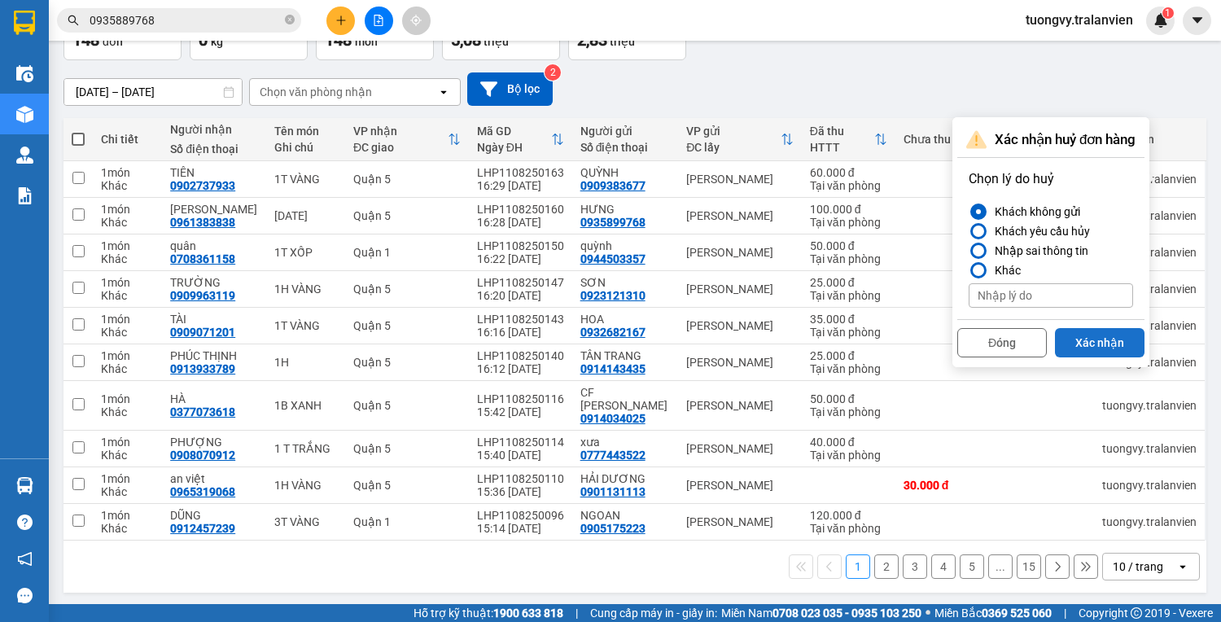
click at [1118, 345] on button "Xác nhận" at bounding box center [1100, 342] width 90 height 29
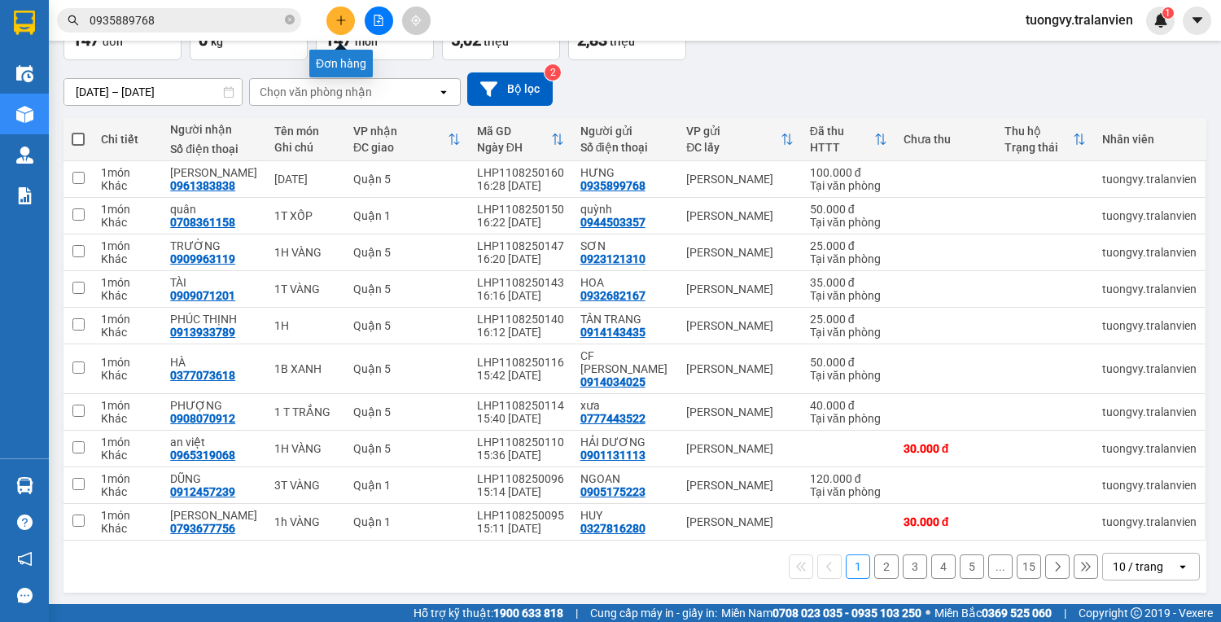
click at [349, 27] on button at bounding box center [340, 21] width 28 height 28
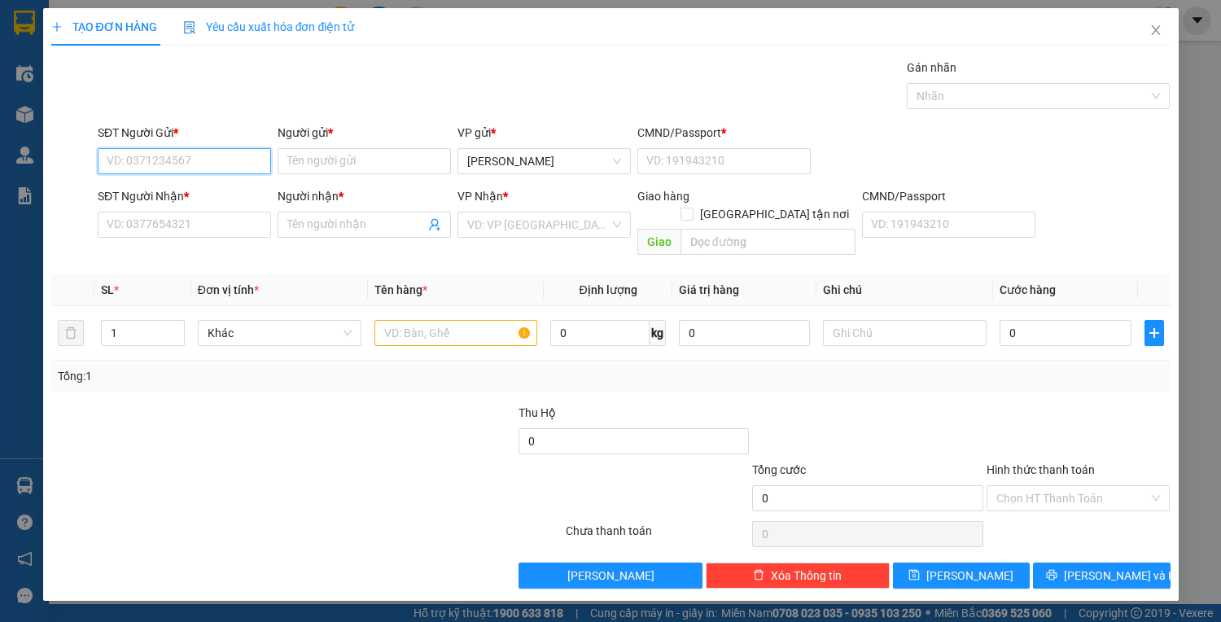
paste input "0909383677"
type input "0909383677"
click at [218, 184] on div "0909383677 - QUỲNH" at bounding box center [187, 193] width 160 height 18
type input "QUỲNH"
type input "22548121"
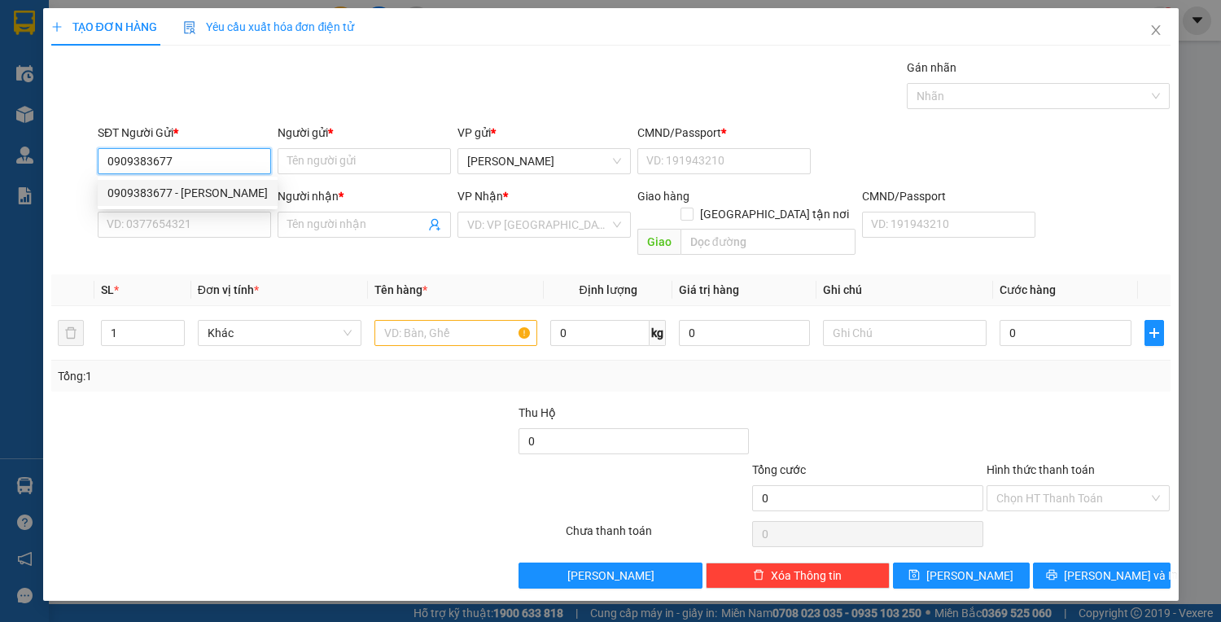
type input "0902737933"
type input "TIÊN"
type input "22548121"
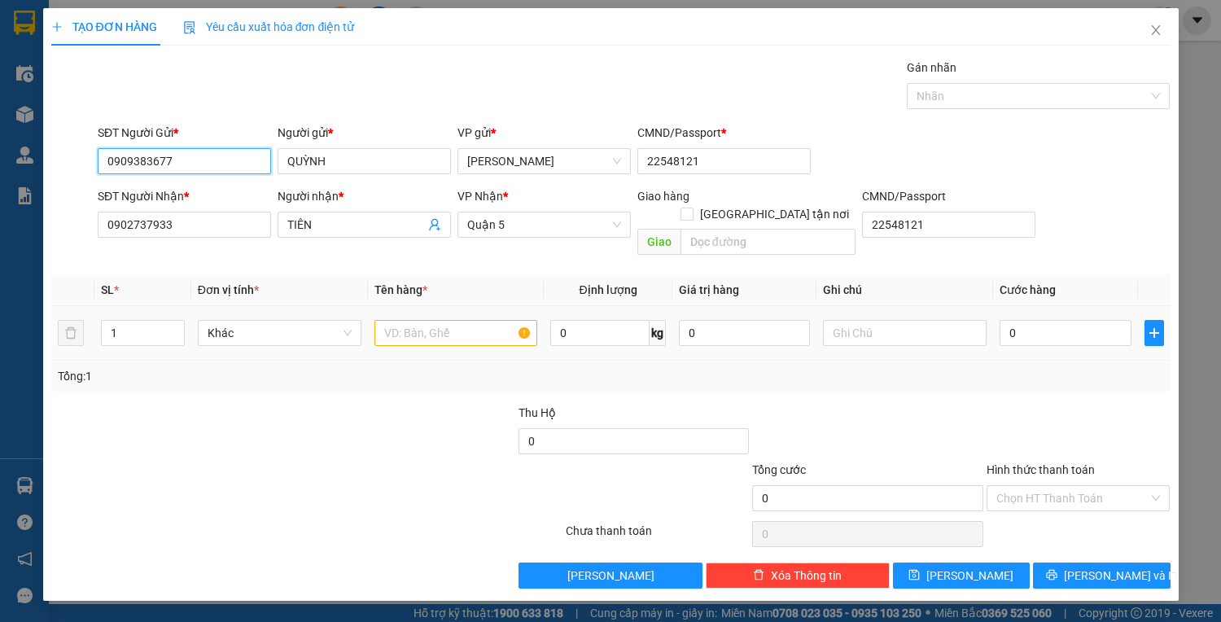
type input "0909383677"
click at [423, 322] on input "text" at bounding box center [456, 333] width 164 height 26
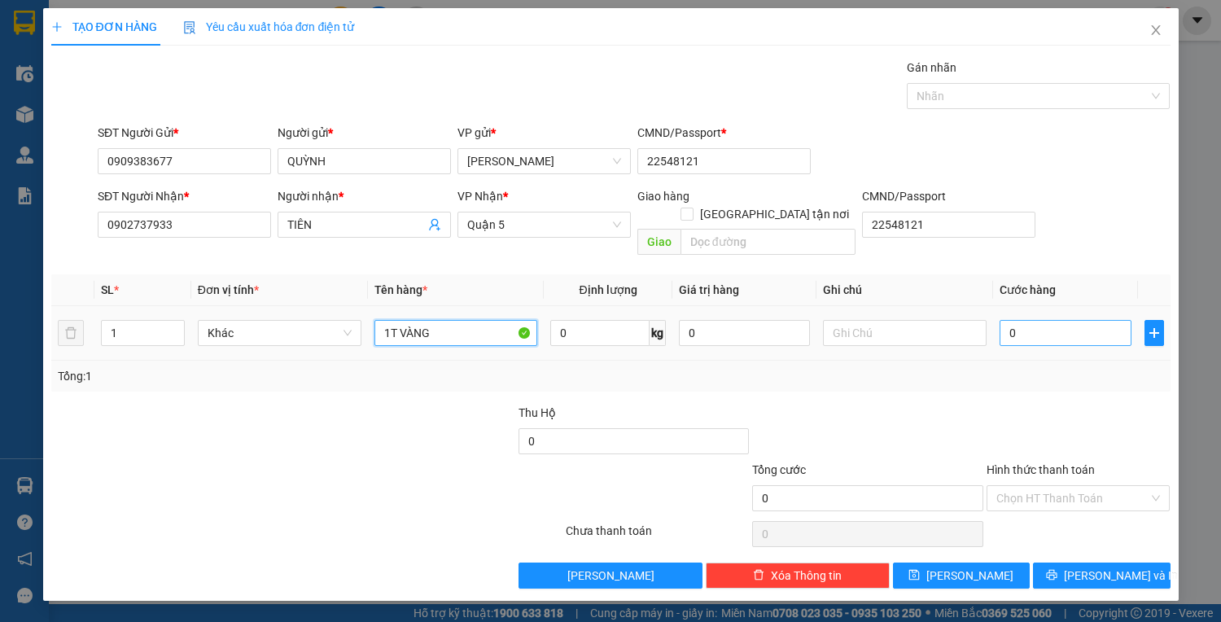
type input "1T VÀNG"
click at [1025, 320] on input "0" at bounding box center [1064, 333] width 131 height 26
type input "6"
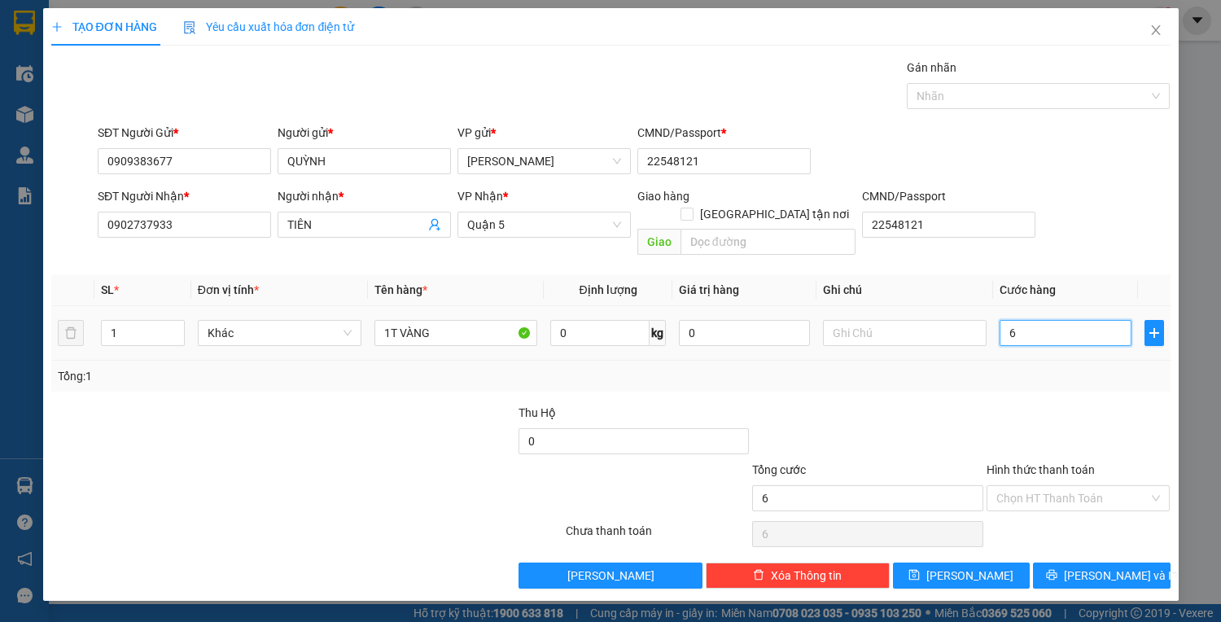
type input "60"
type input "60.000"
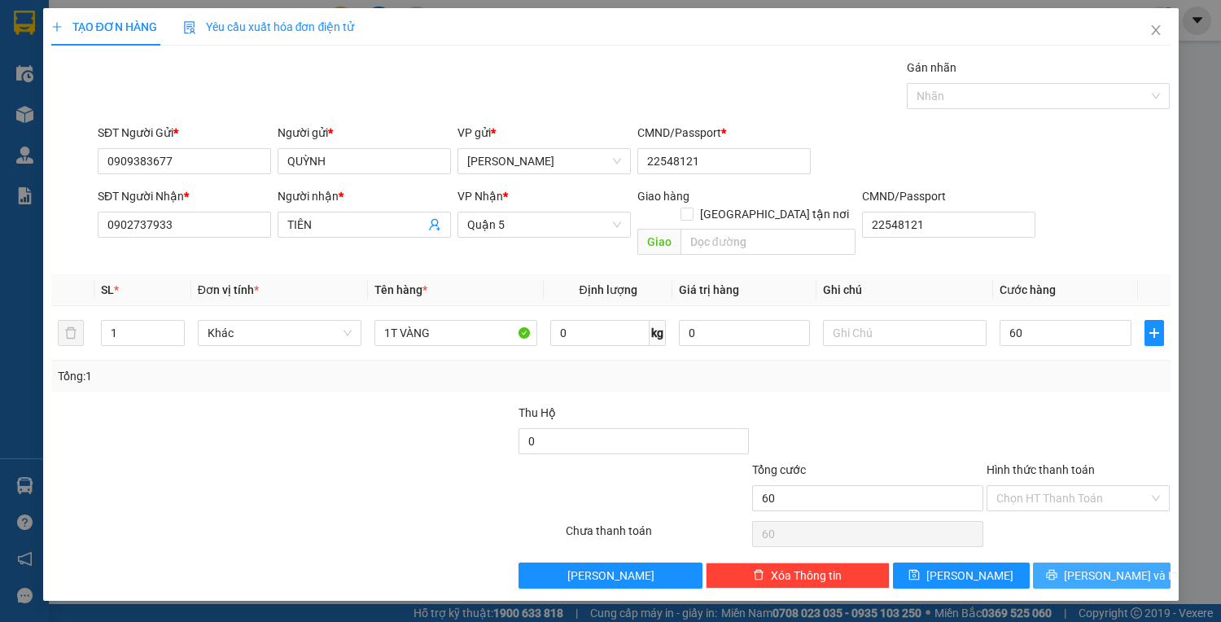
type input "60.000"
click at [1125, 566] on span "[PERSON_NAME] và In" at bounding box center [1121, 575] width 114 height 18
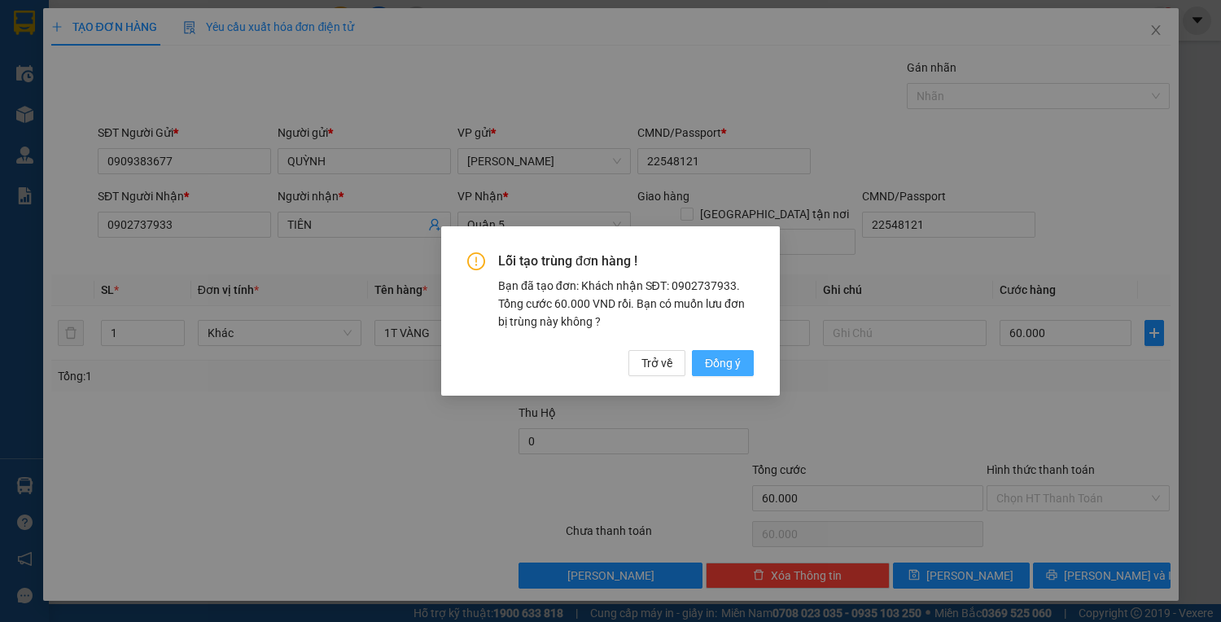
click at [727, 365] on span "Đồng ý" at bounding box center [723, 363] width 36 height 18
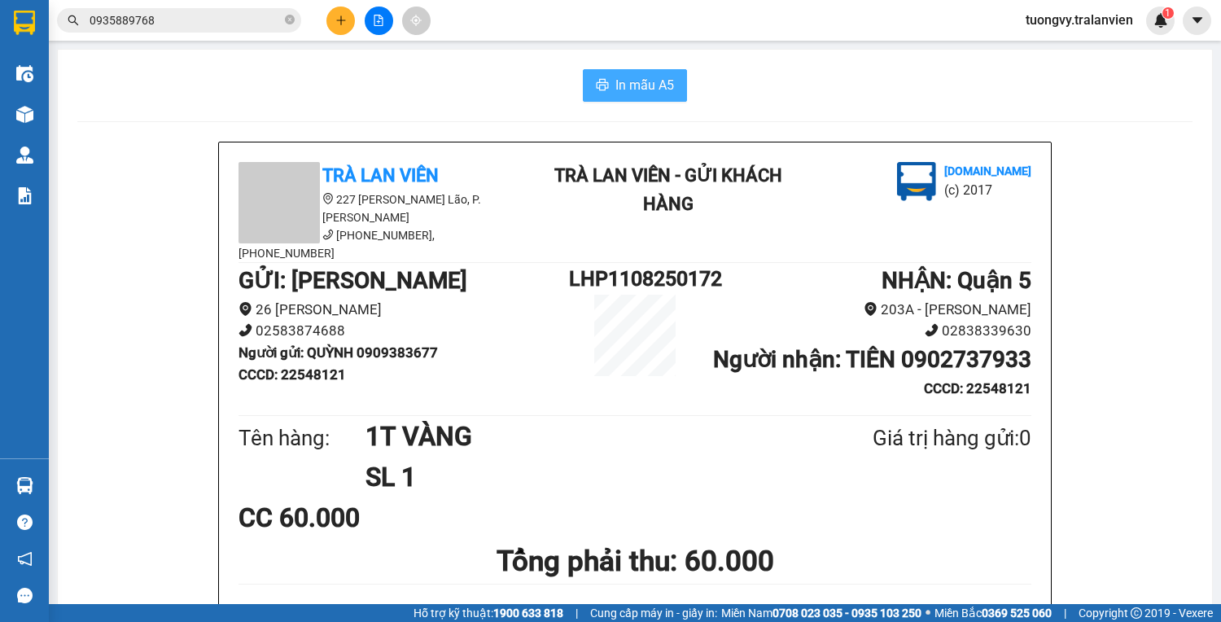
click at [662, 85] on span "In mẫu A5" at bounding box center [644, 85] width 59 height 20
click at [341, 22] on icon "plus" at bounding box center [340, 19] width 1 height 9
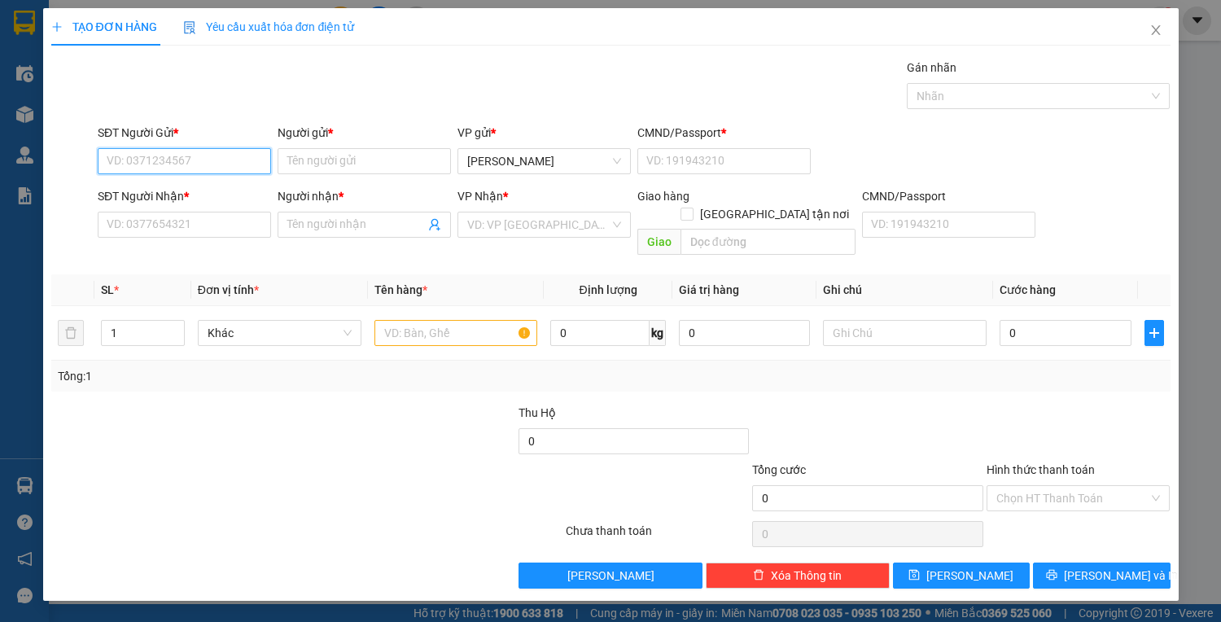
click at [181, 165] on input "SĐT Người Gửi *" at bounding box center [184, 161] width 173 height 26
click at [169, 153] on input "SĐT Người Gửi *" at bounding box center [184, 161] width 173 height 26
type input "0986503327"
click at [295, 154] on input "Người gửi *" at bounding box center [364, 161] width 173 height 26
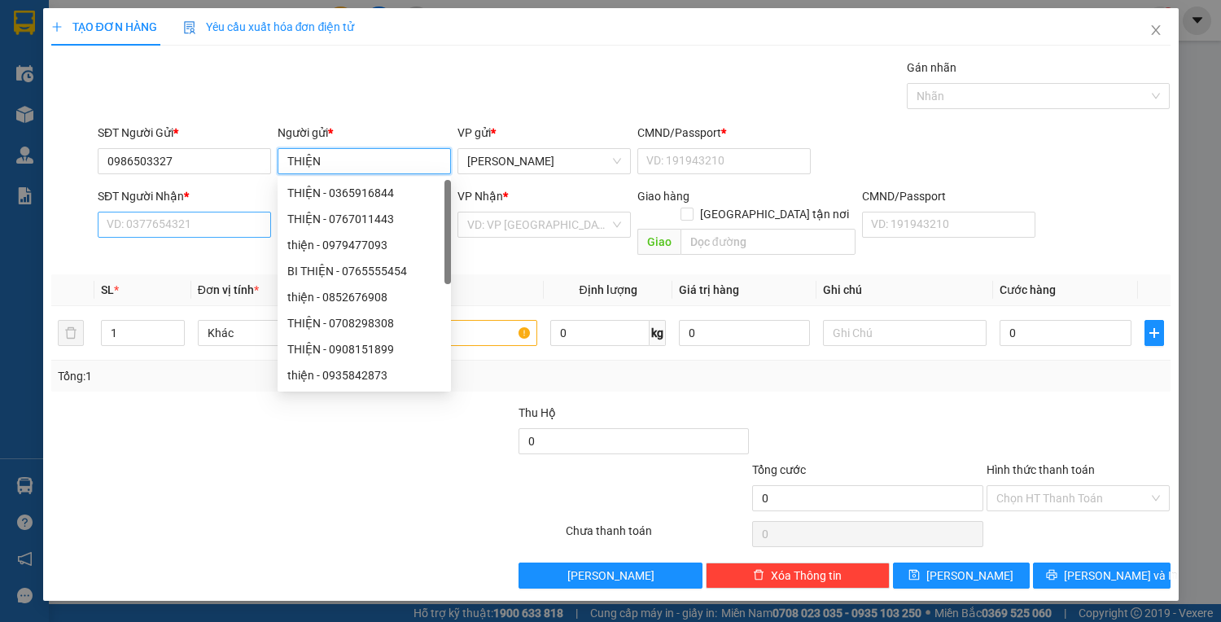
type input "THIỆN"
click at [146, 223] on input "SĐT Người Nhận *" at bounding box center [184, 225] width 173 height 26
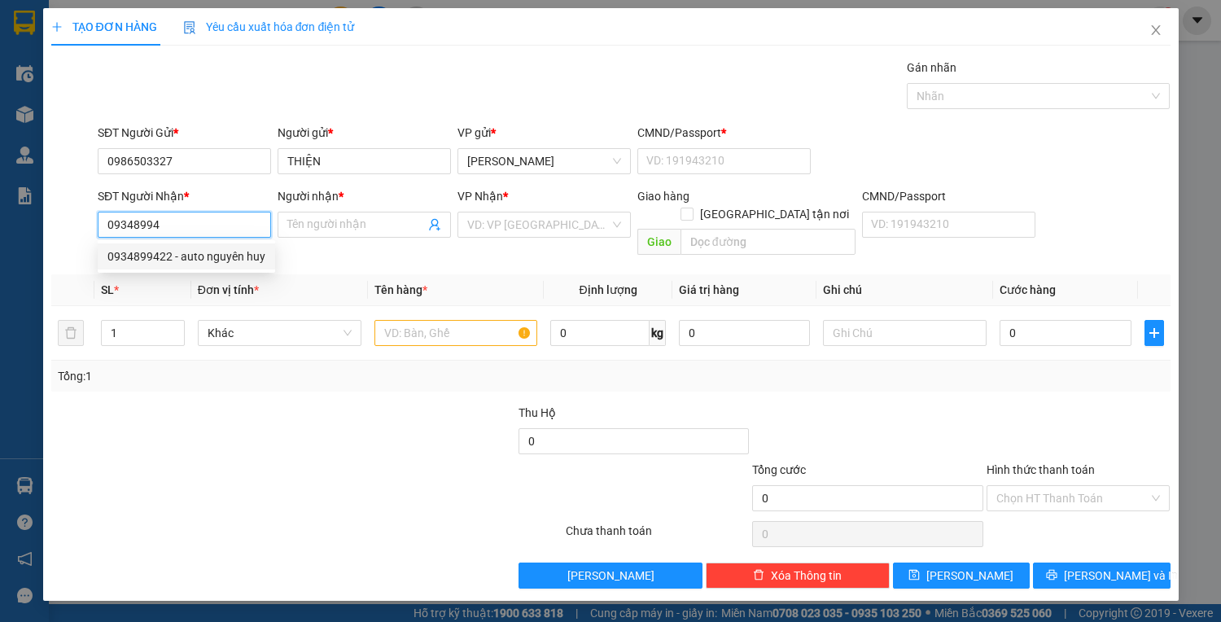
click at [176, 251] on div "0934899422 - auto nguyên huy" at bounding box center [186, 256] width 158 height 18
type input "0934899422"
type input "auto nguyên huy"
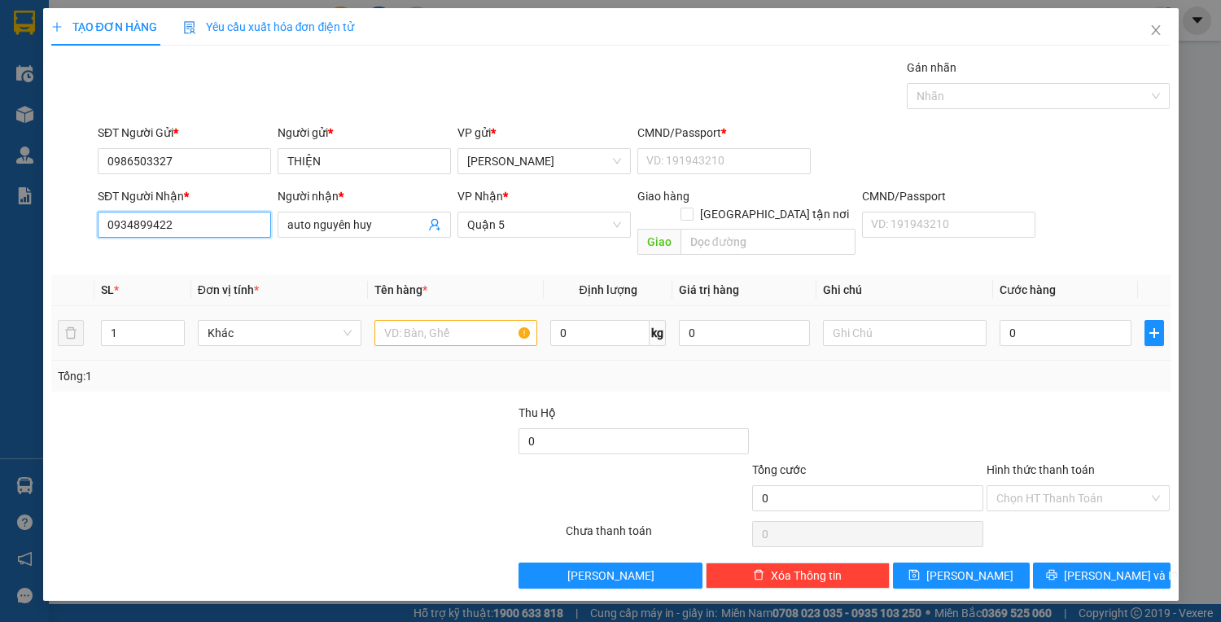
type input "0934899422"
click at [417, 320] on input "text" at bounding box center [456, 333] width 164 height 26
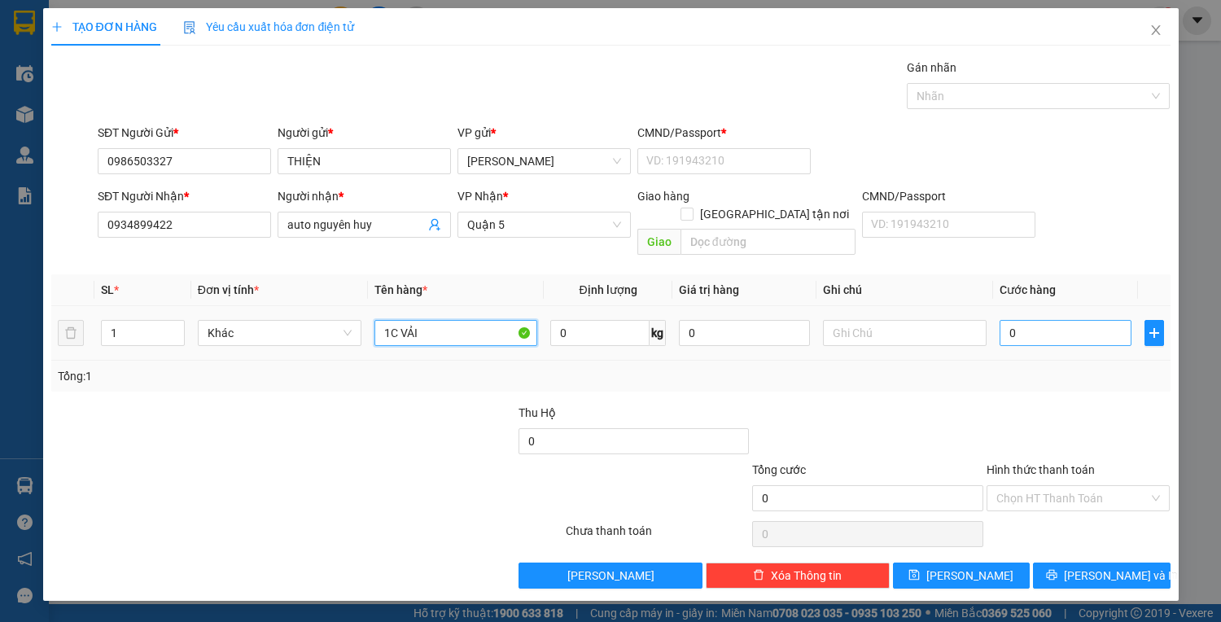
type input "1C VẢI"
click at [1038, 321] on input "0" at bounding box center [1064, 333] width 131 height 26
type input "2"
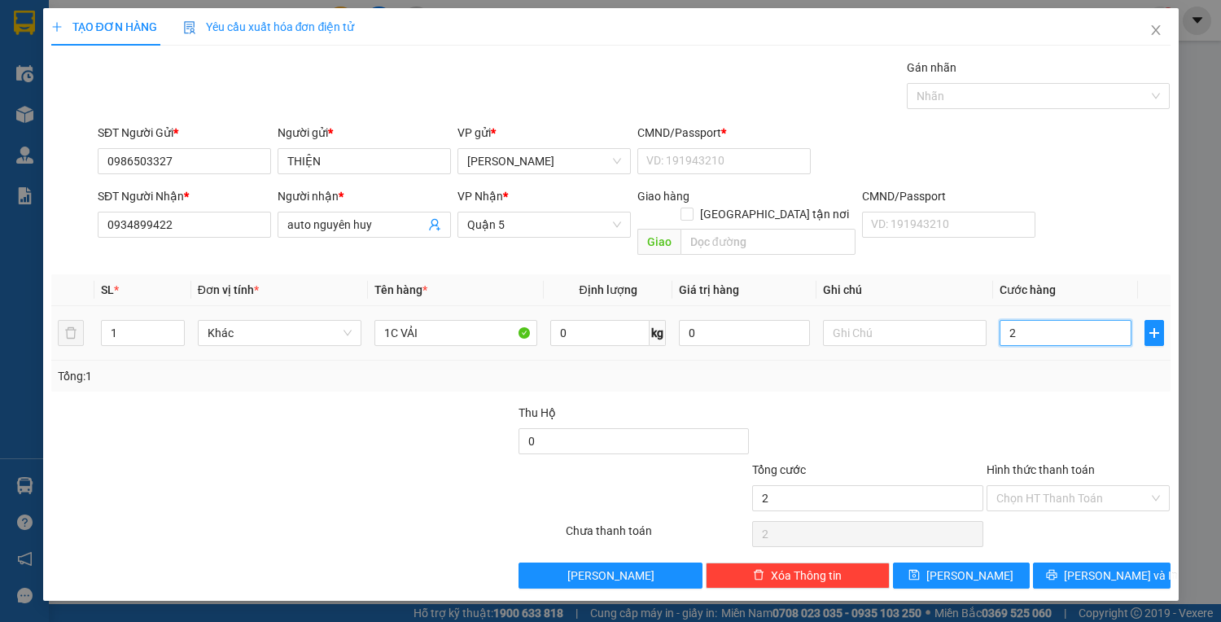
type input "25"
type input "25.000"
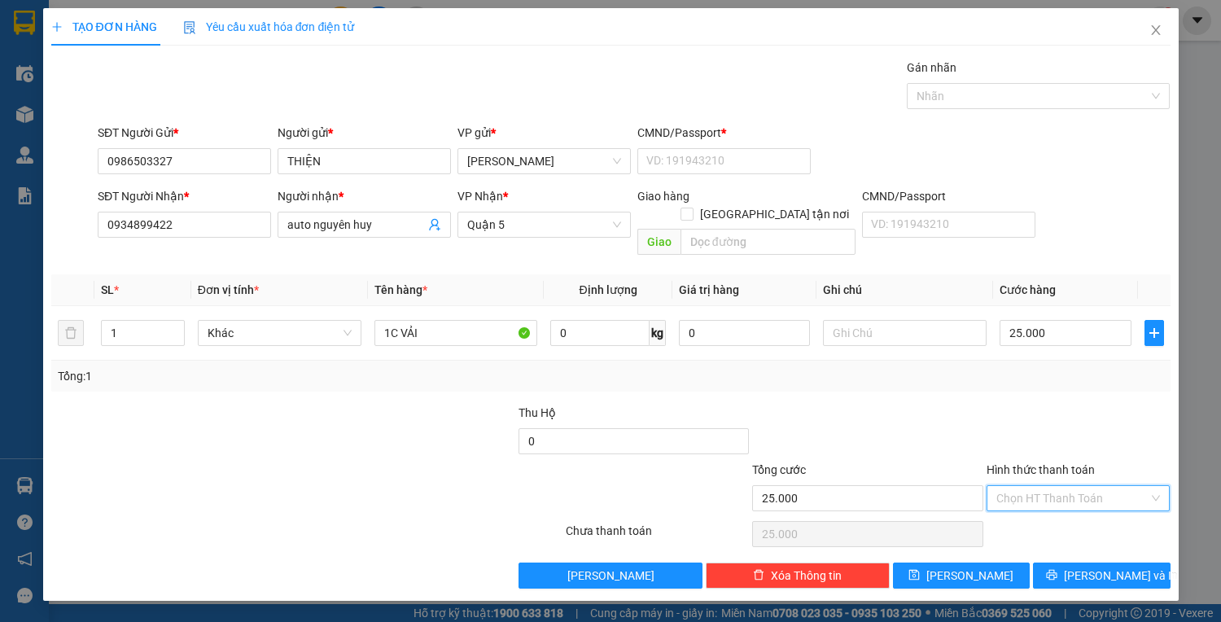
click at [1106, 486] on input "Hình thức thanh toán" at bounding box center [1072, 498] width 153 height 24
click at [1077, 515] on div "Tại văn phòng" at bounding box center [1078, 511] width 164 height 18
type input "0"
click at [1112, 566] on span "[PERSON_NAME] và In" at bounding box center [1121, 575] width 114 height 18
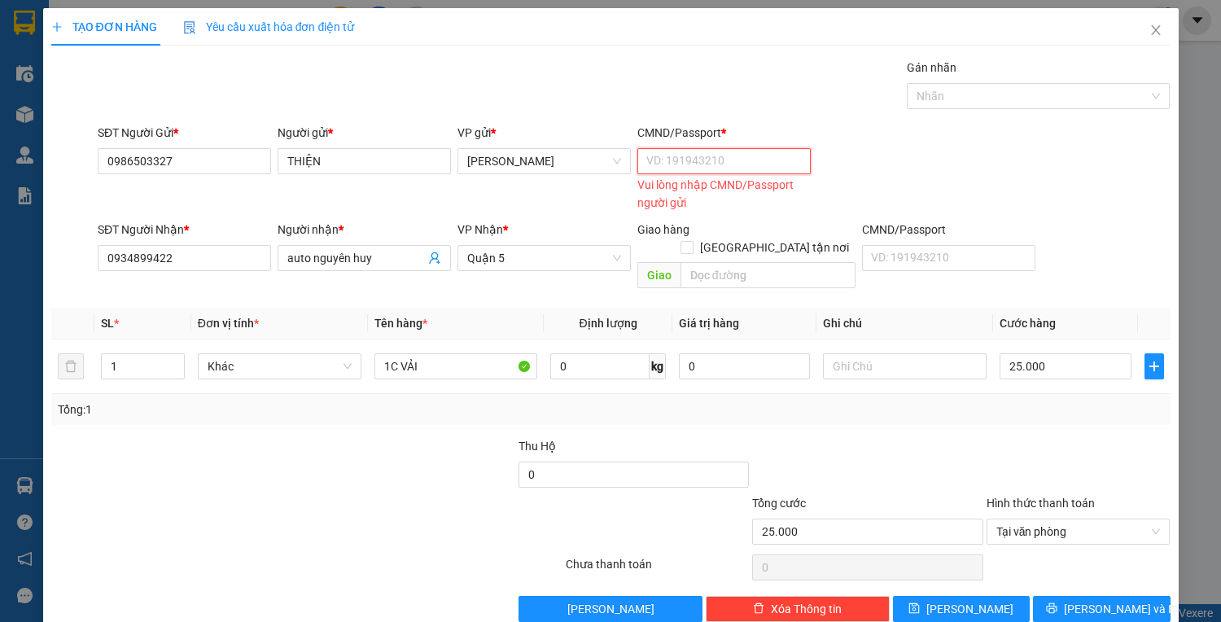
click at [693, 168] on input "CMND/Passport *" at bounding box center [723, 161] width 173 height 26
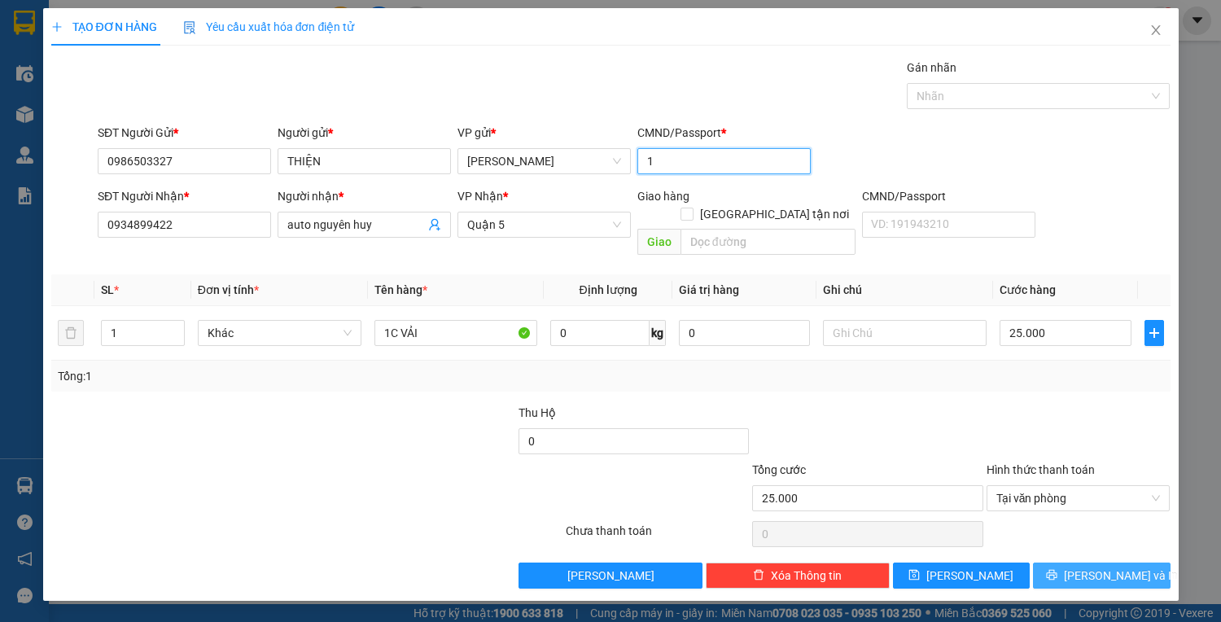
type input "1"
click at [1094, 566] on span "[PERSON_NAME] và In" at bounding box center [1121, 575] width 114 height 18
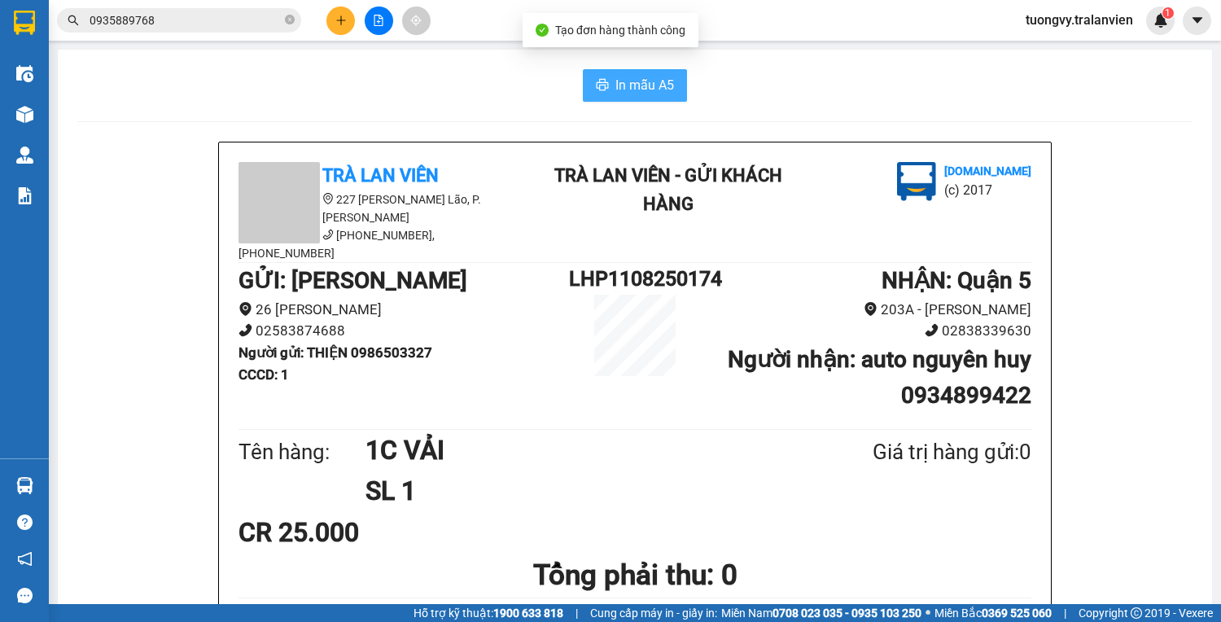
click at [673, 85] on button "In mẫu A5" at bounding box center [635, 85] width 104 height 33
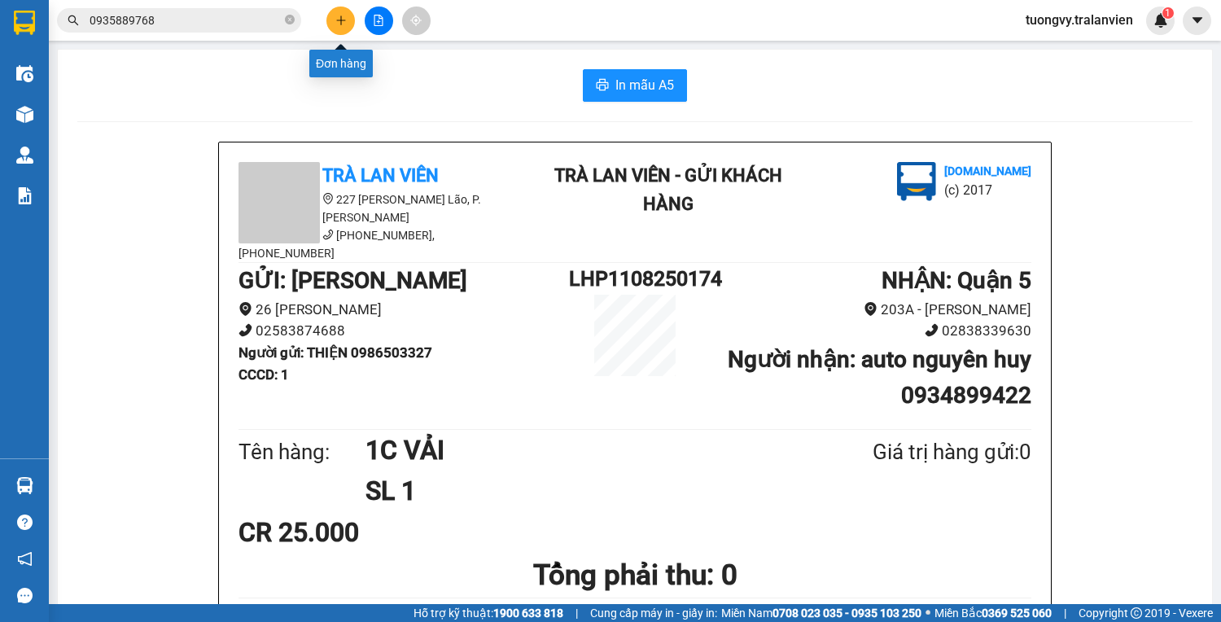
click at [340, 22] on icon "plus" at bounding box center [340, 19] width 1 height 9
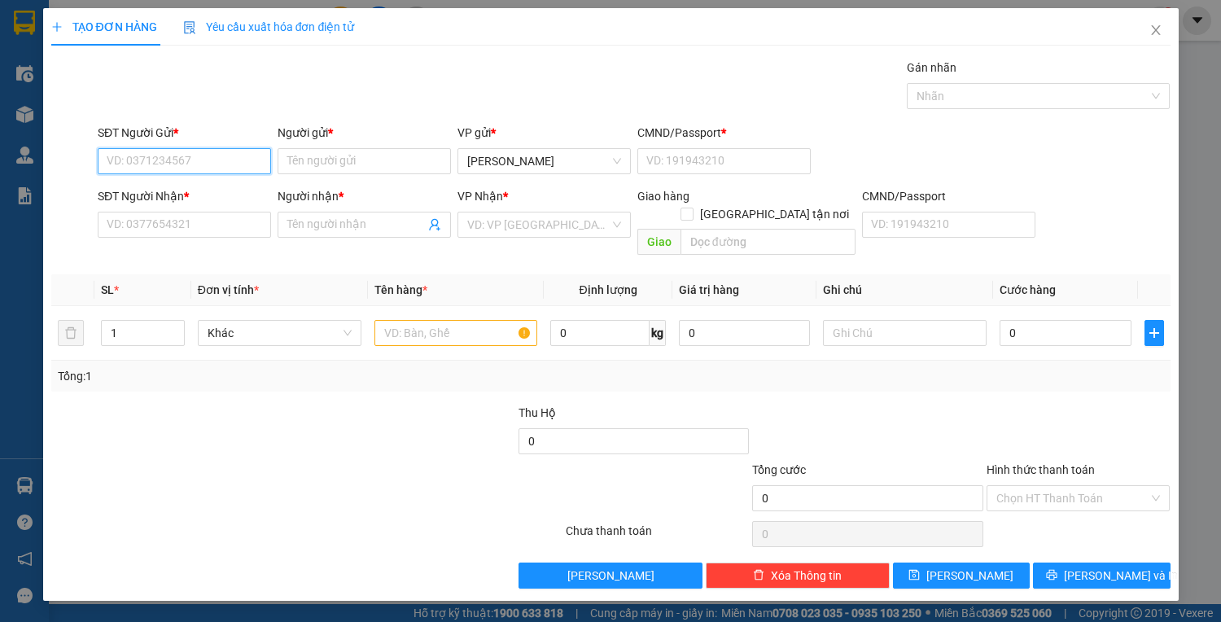
click at [212, 165] on input "SĐT Người Gửi *" at bounding box center [184, 161] width 173 height 26
type input "0947481183"
click at [160, 186] on div "0947481183 - thảo" at bounding box center [184, 193] width 154 height 18
type input "thảo"
type input "1"
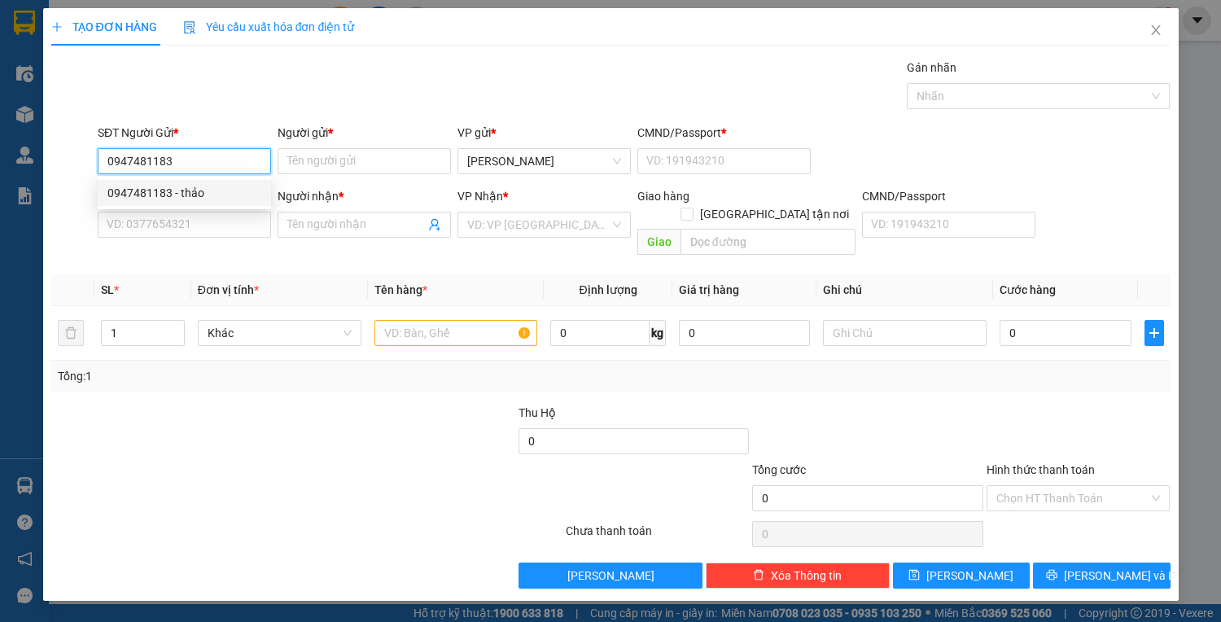
type input "0919677490"
type input "LẬP"
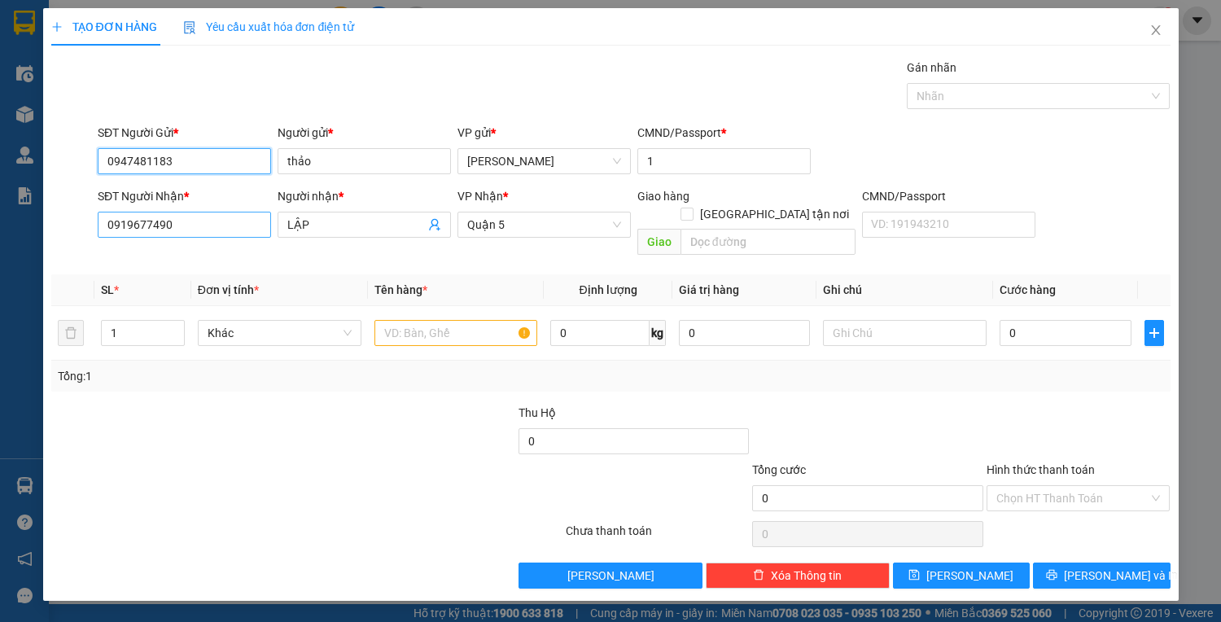
type input "0947481183"
click at [208, 220] on input "0919677490" at bounding box center [184, 225] width 173 height 26
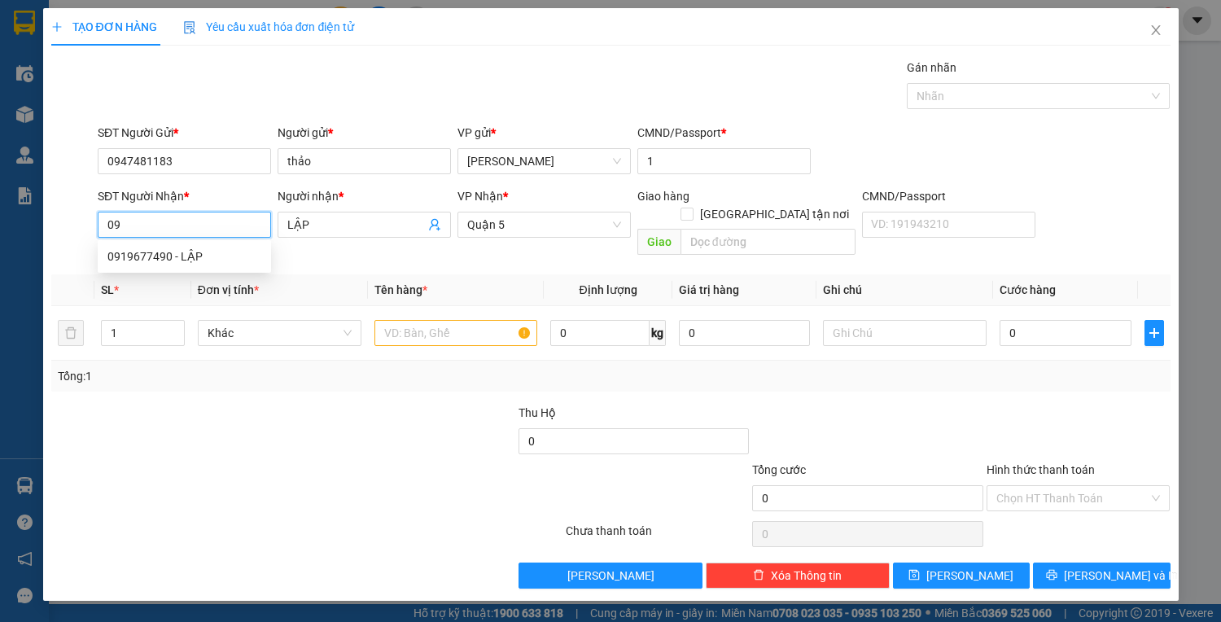
type input "0"
click at [184, 283] on div "0868083875 - nguyên" at bounding box center [184, 282] width 154 height 18
type input "0868083875"
type input "nguyên"
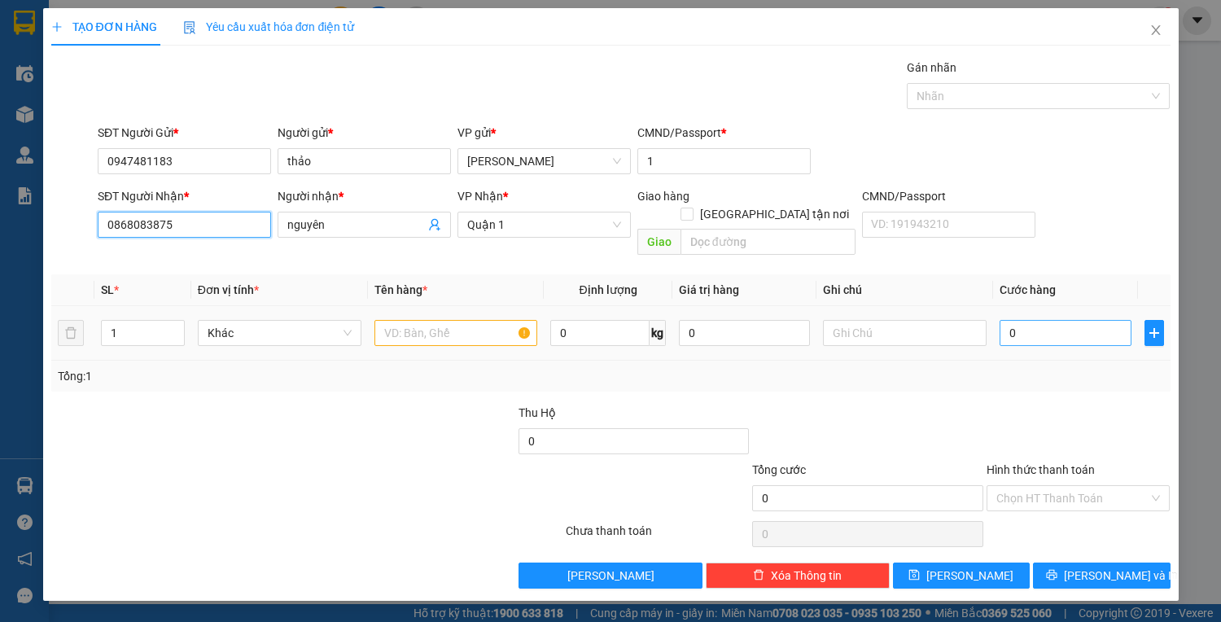
type input "0868083875"
click at [1031, 320] on input "0" at bounding box center [1064, 333] width 131 height 26
type input "2"
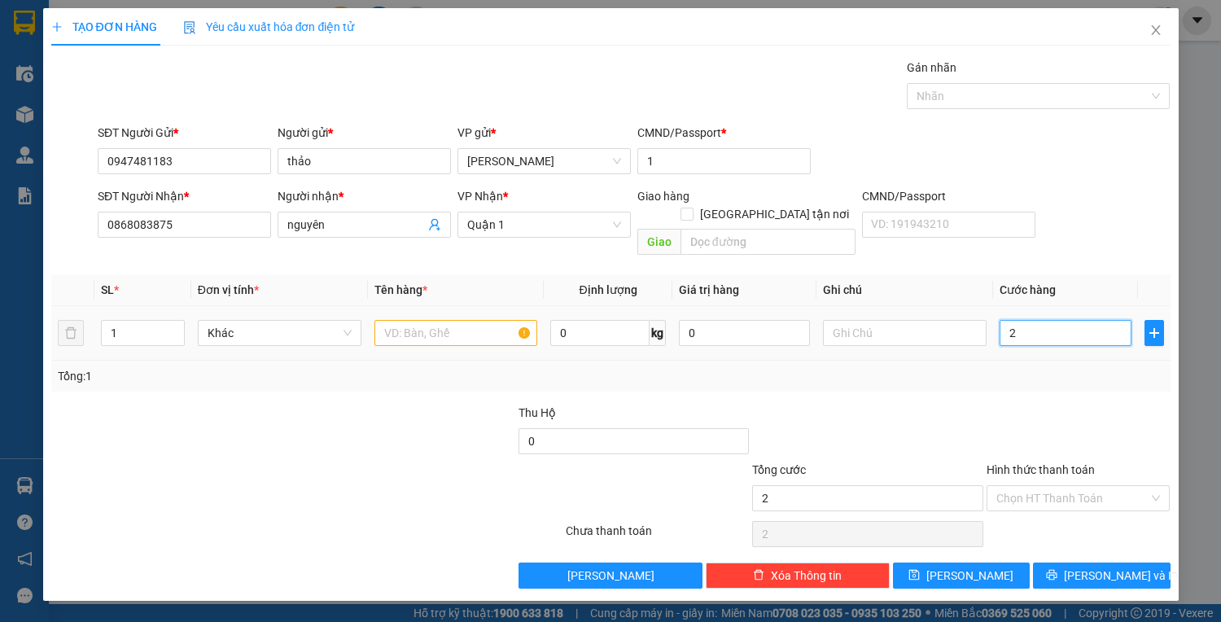
type input "25"
type input "25.000"
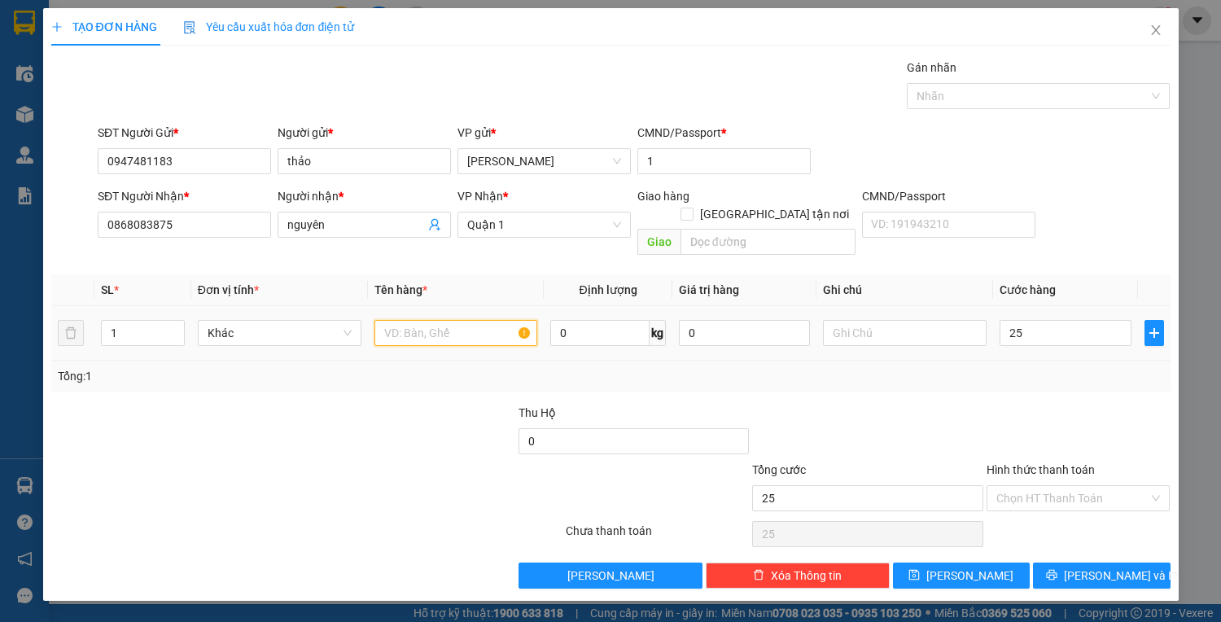
type input "25.000"
click at [435, 320] on input "text" at bounding box center [456, 333] width 164 height 26
click at [1082, 491] on span at bounding box center [1072, 498] width 153 height 24
type input "1H VÀNG"
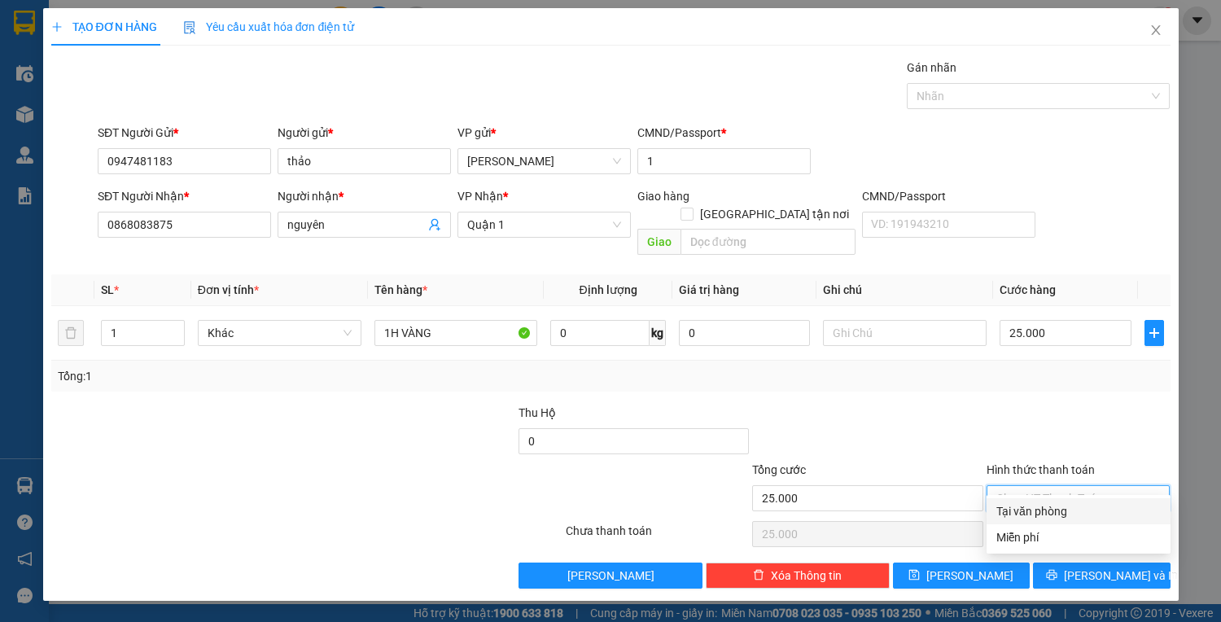
click at [1050, 513] on div "Tại văn phòng" at bounding box center [1078, 511] width 164 height 18
type input "0"
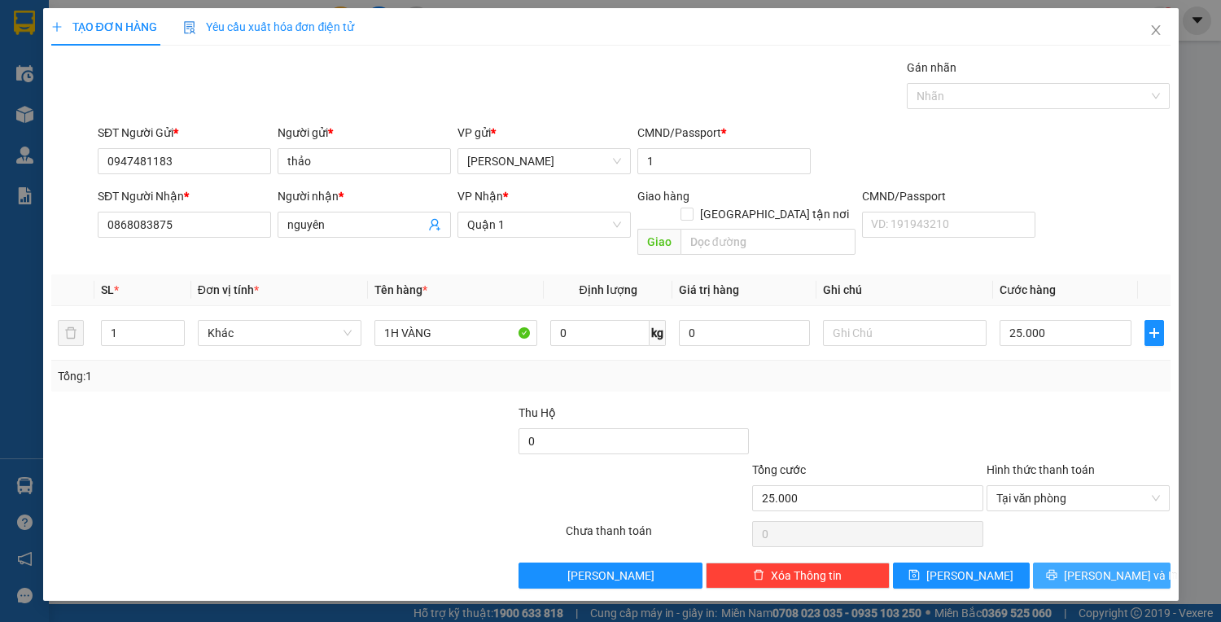
click at [1087, 566] on span "[PERSON_NAME] và In" at bounding box center [1121, 575] width 114 height 18
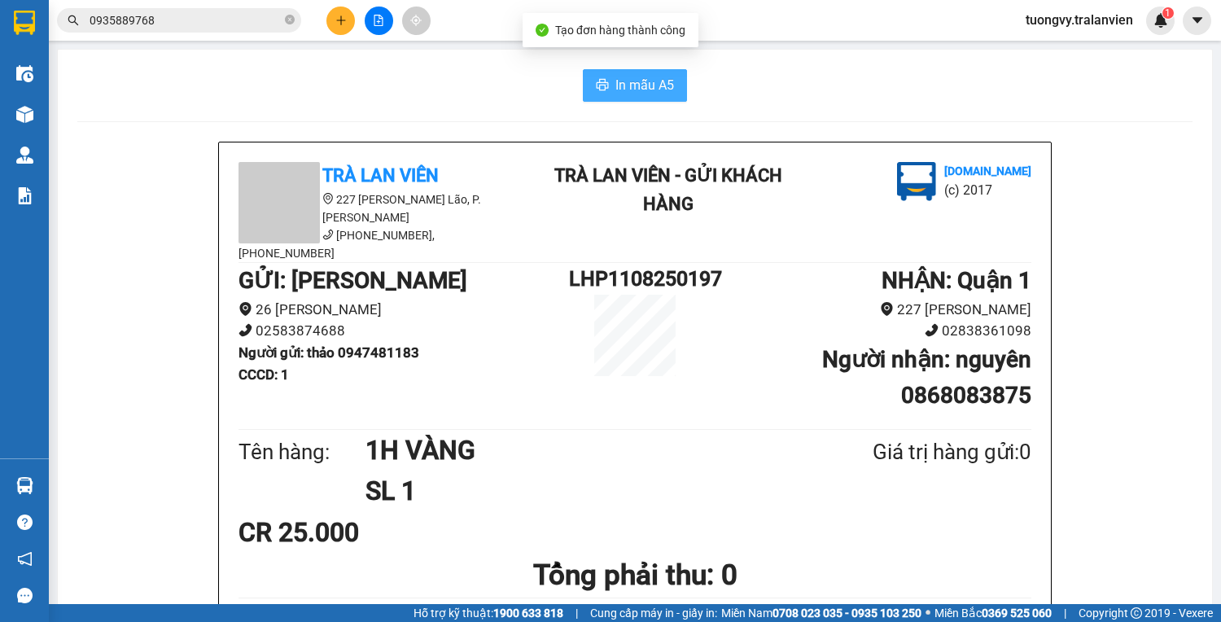
click at [615, 84] on span "In mẫu A5" at bounding box center [644, 85] width 59 height 20
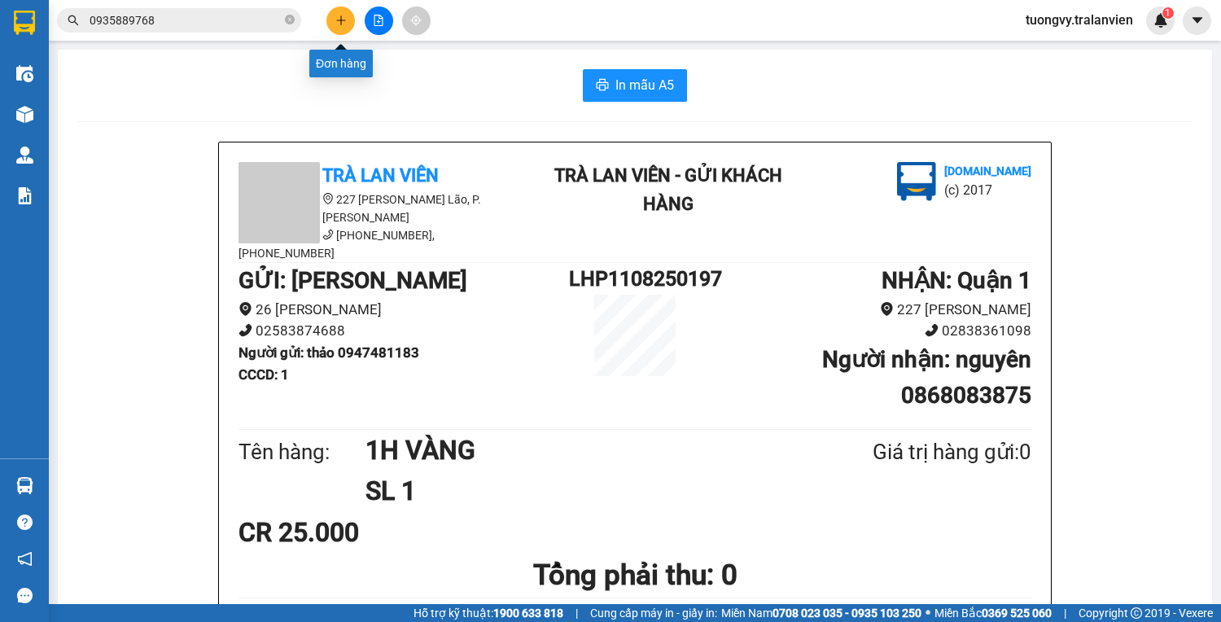
click at [342, 9] on button at bounding box center [340, 21] width 28 height 28
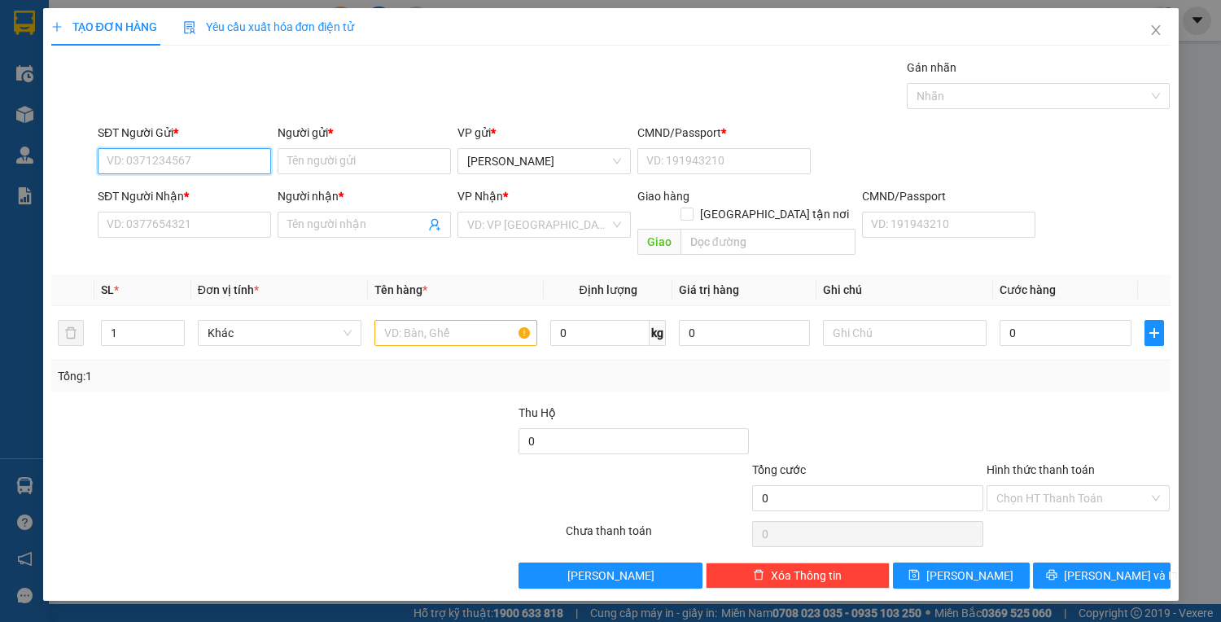
click at [186, 155] on input "SĐT Người Gửi *" at bounding box center [184, 161] width 173 height 26
click at [194, 186] on div "0904140004 - hải" at bounding box center [184, 193] width 154 height 18
type input "0904140004"
type input "hải"
type input "1"
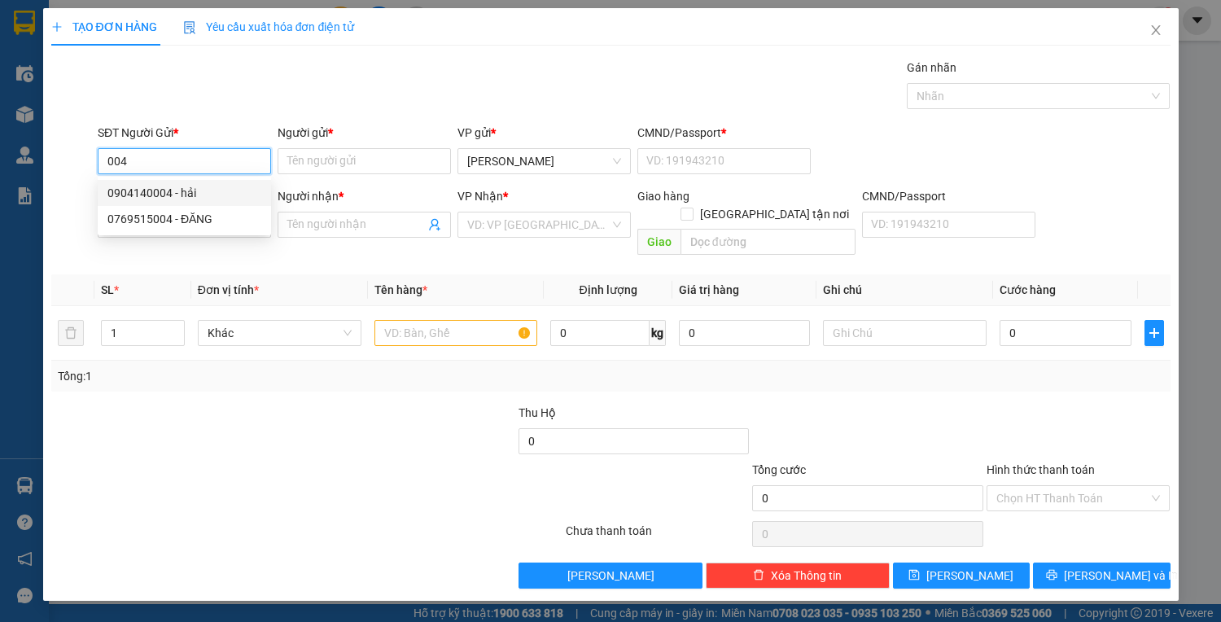
type input "0949992626"
type input "hưng"
type input "0123456789"
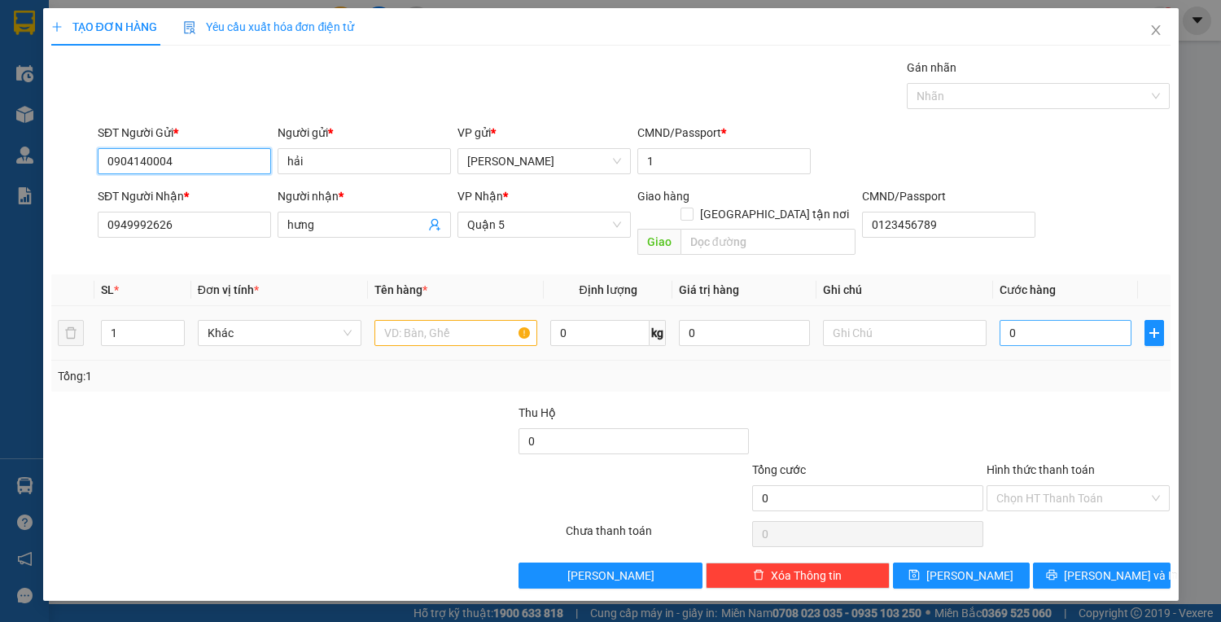
type input "0904140004"
click at [1035, 320] on input "0" at bounding box center [1064, 333] width 131 height 26
type input "1"
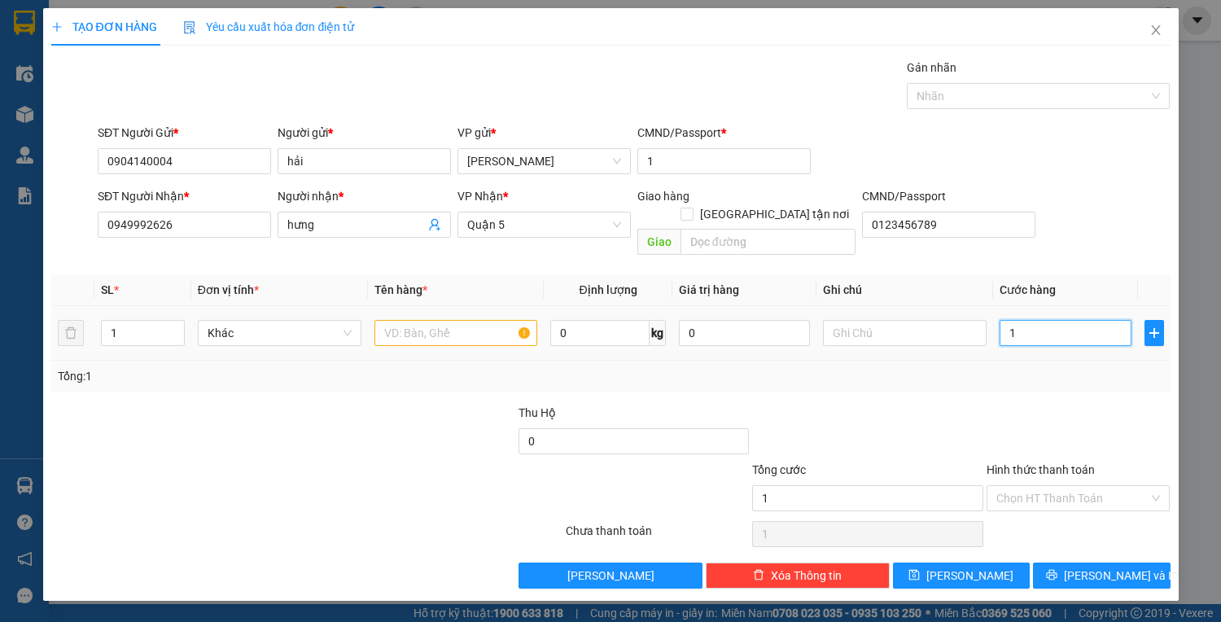
type input "10"
type input "100"
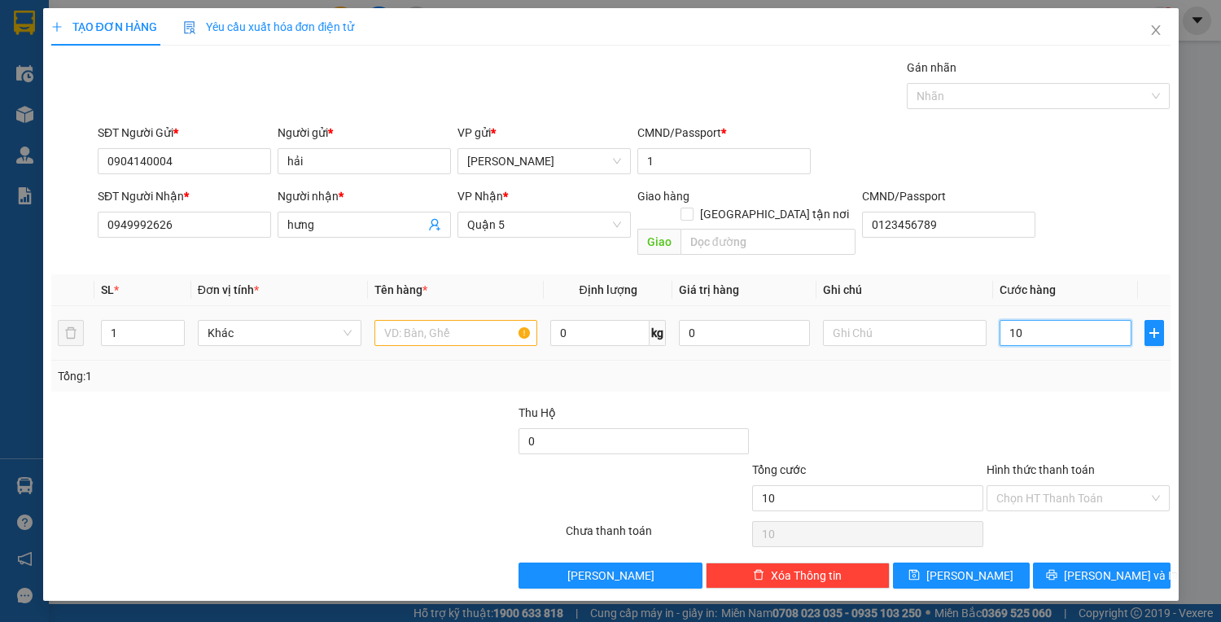
type input "100"
type input "100.000"
click at [433, 320] on input "text" at bounding box center [456, 333] width 164 height 26
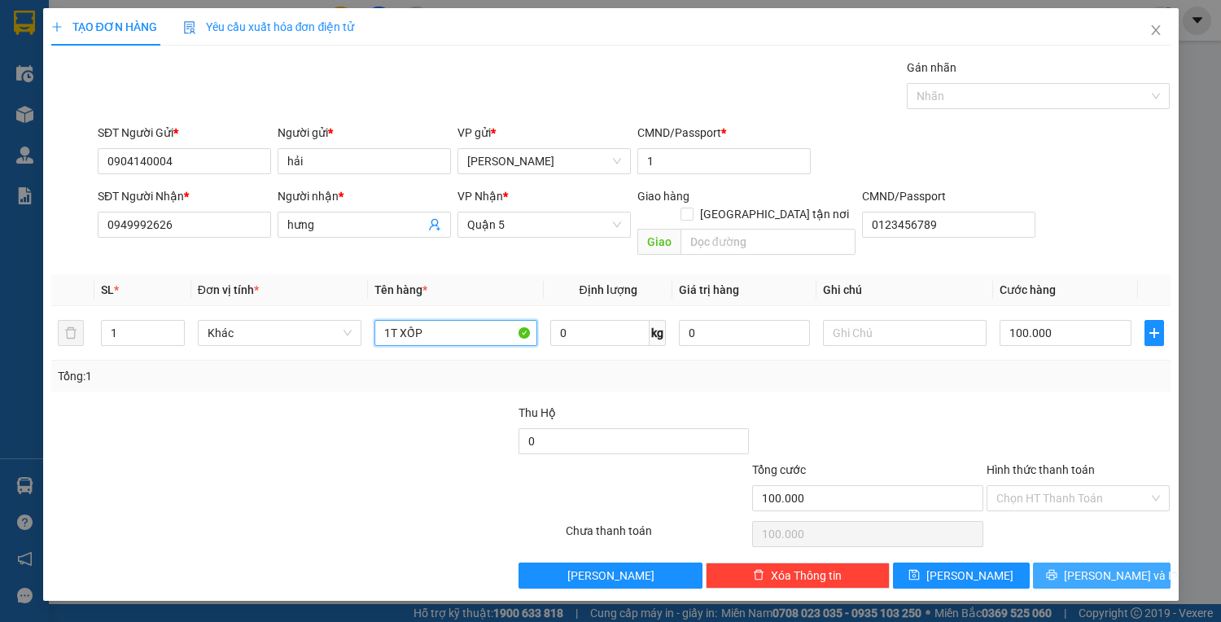
type input "1T XỐP"
click at [1108, 562] on button "[PERSON_NAME] và In" at bounding box center [1101, 575] width 137 height 26
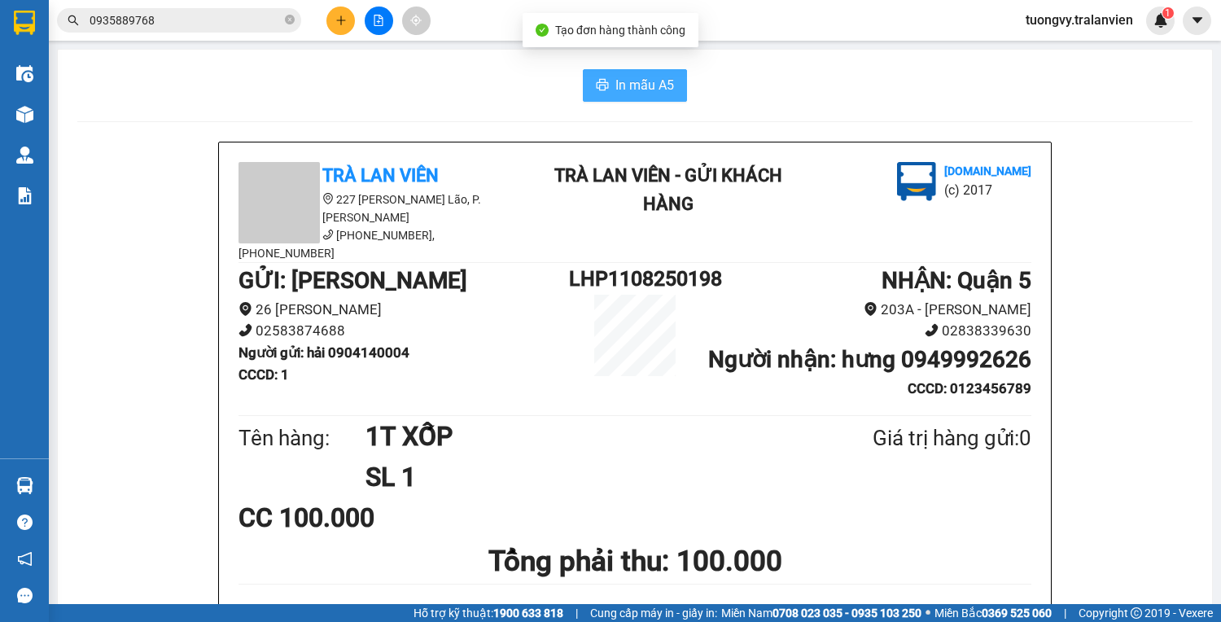
click at [658, 81] on span "In mẫu A5" at bounding box center [644, 85] width 59 height 20
click at [293, 19] on icon "close-circle" at bounding box center [290, 20] width 10 height 10
paste input "0335882981"
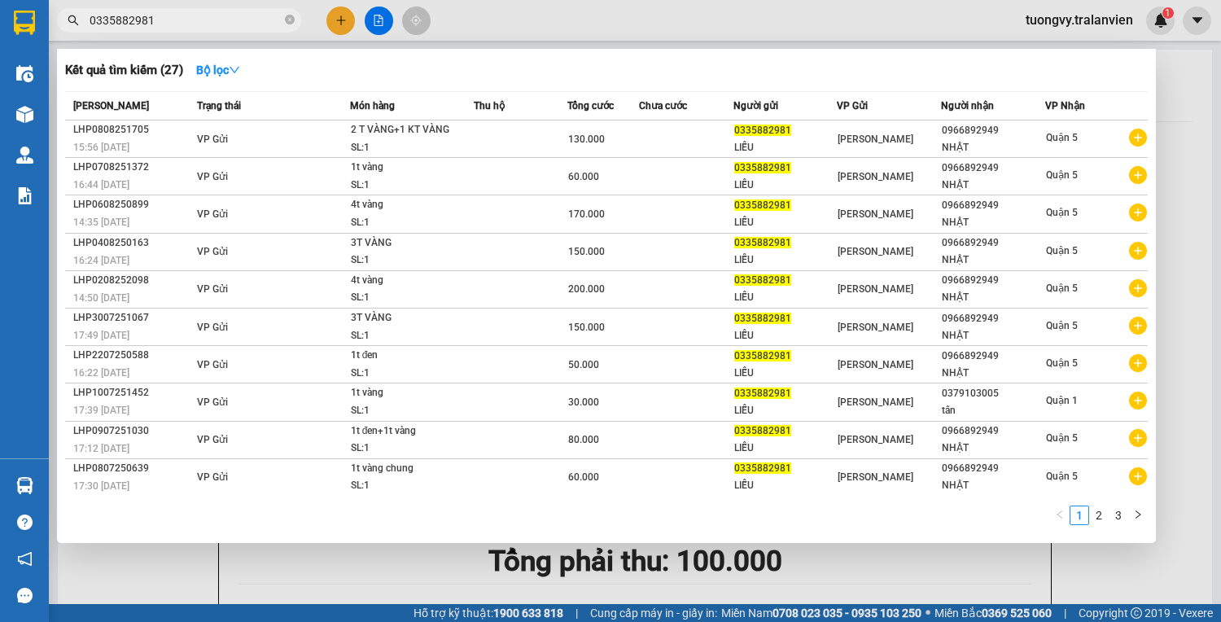
type input "0335882981"
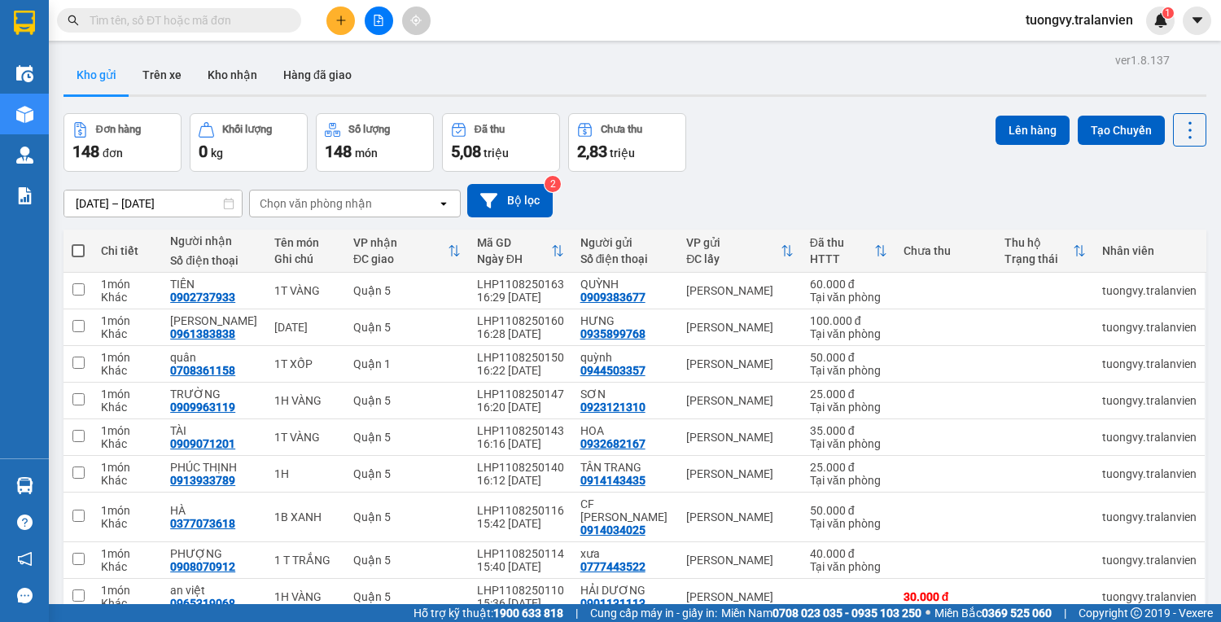
drag, startPoint x: 339, startPoint y: 14, endPoint x: 334, endPoint y: 45, distance: 31.4
click at [339, 15] on icon "plus" at bounding box center [340, 20] width 11 height 11
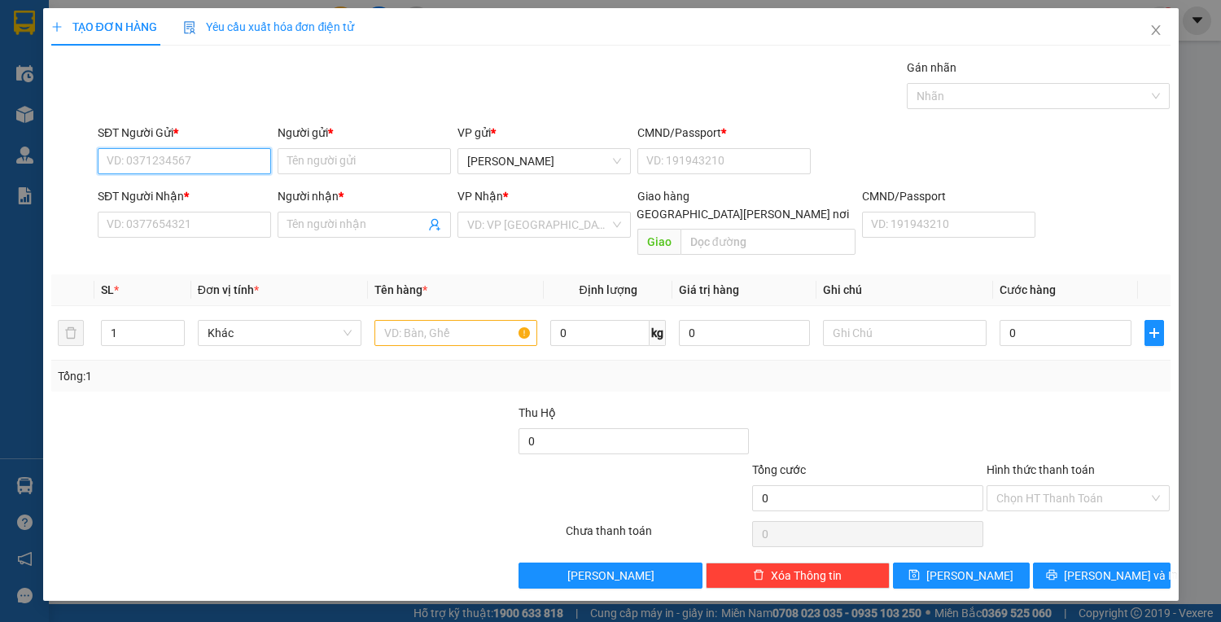
drag, startPoint x: 192, startPoint y: 166, endPoint x: 201, endPoint y: 158, distance: 12.1
click at [192, 166] on input "SĐT Người Gửi *" at bounding box center [184, 161] width 173 height 26
click at [185, 195] on div "0909383677 - QUỲNH" at bounding box center [187, 193] width 160 height 18
type input "0909383677"
type input "QUỲNH"
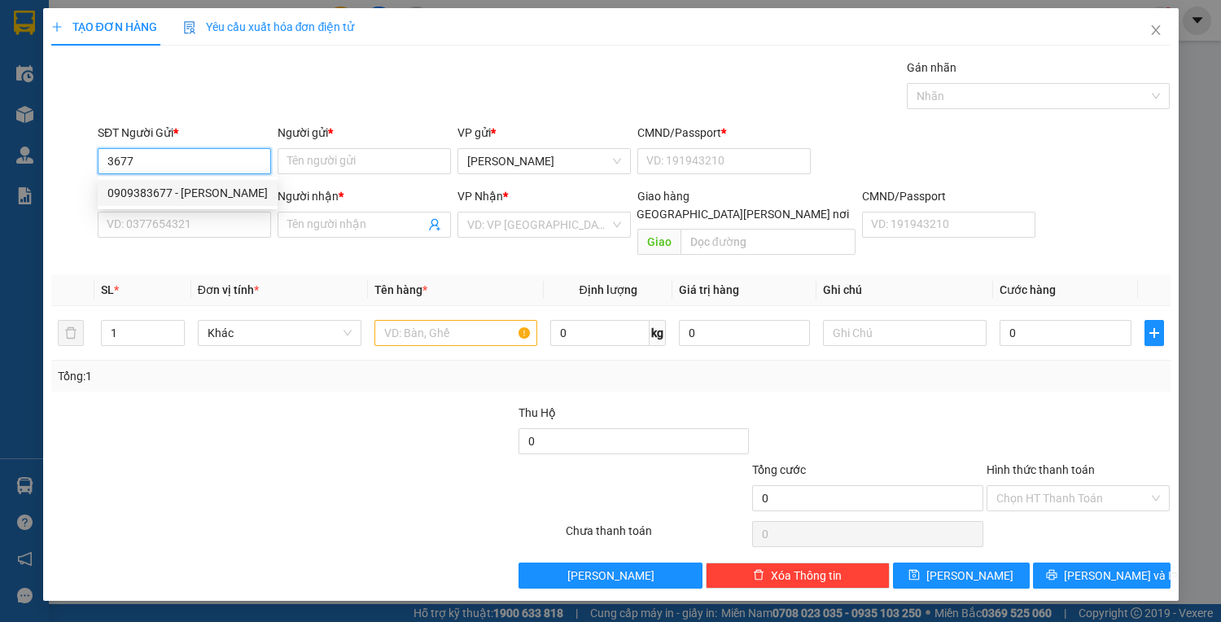
type input "22548121"
type input "0902737933"
type input "TIÊN"
type input "22548121"
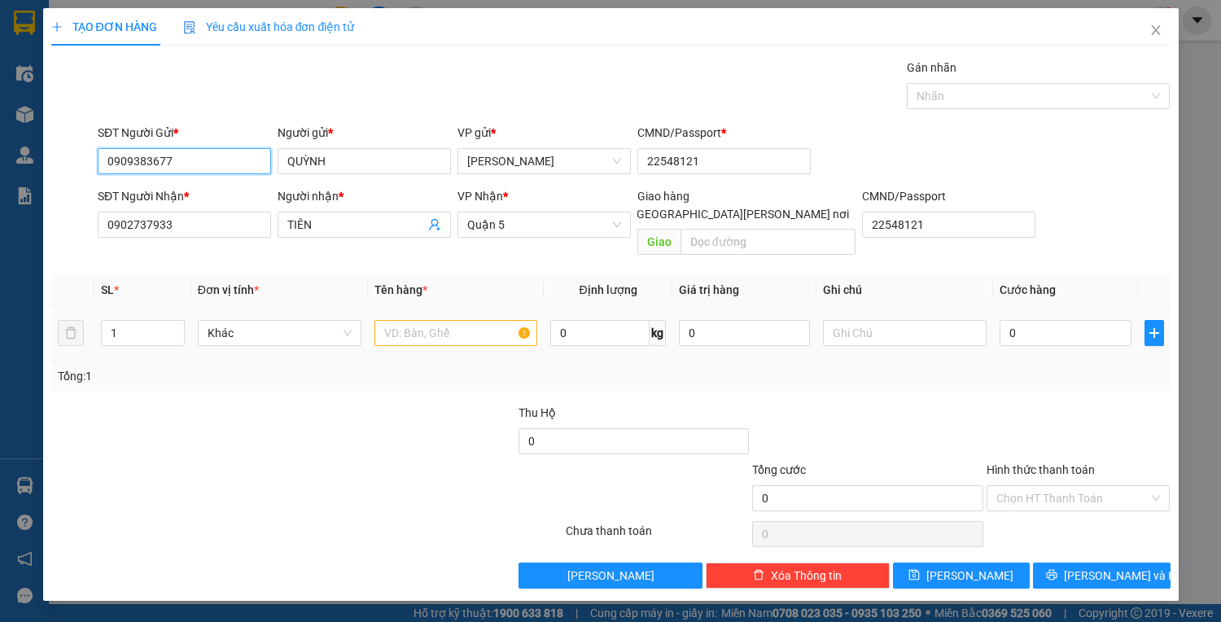
type input "0909383677"
click at [445, 320] on input "text" at bounding box center [456, 333] width 164 height 26
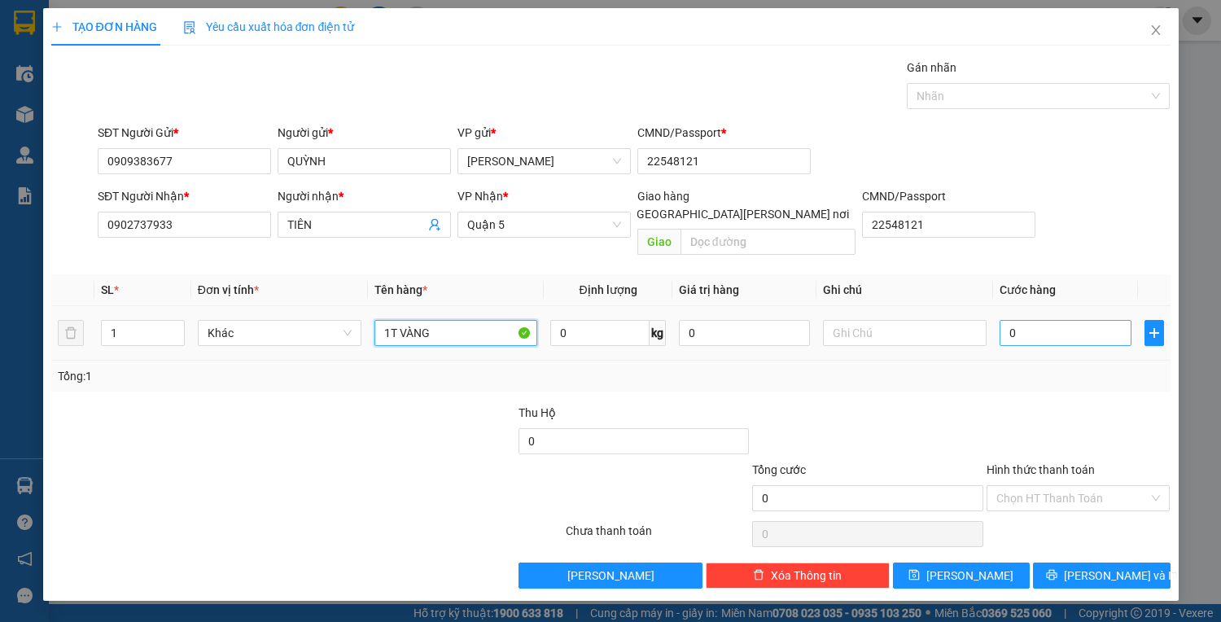
type input "1T VÀNG"
click at [1042, 320] on input "0" at bounding box center [1064, 333] width 131 height 26
type input "6"
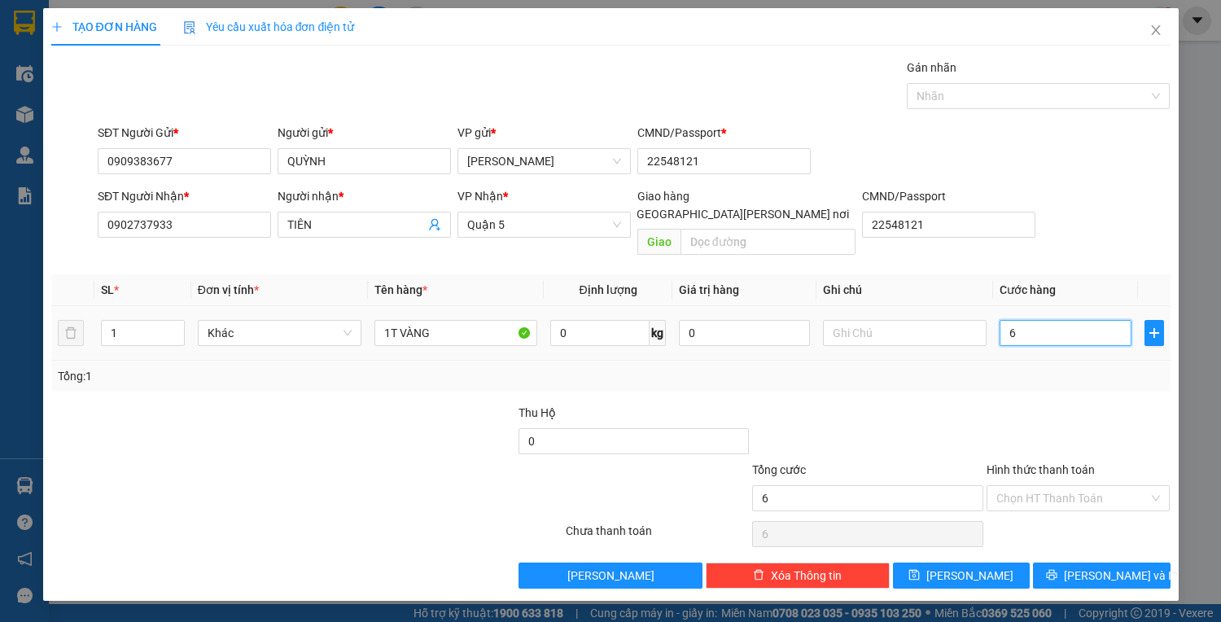
type input "60"
type input "60.000"
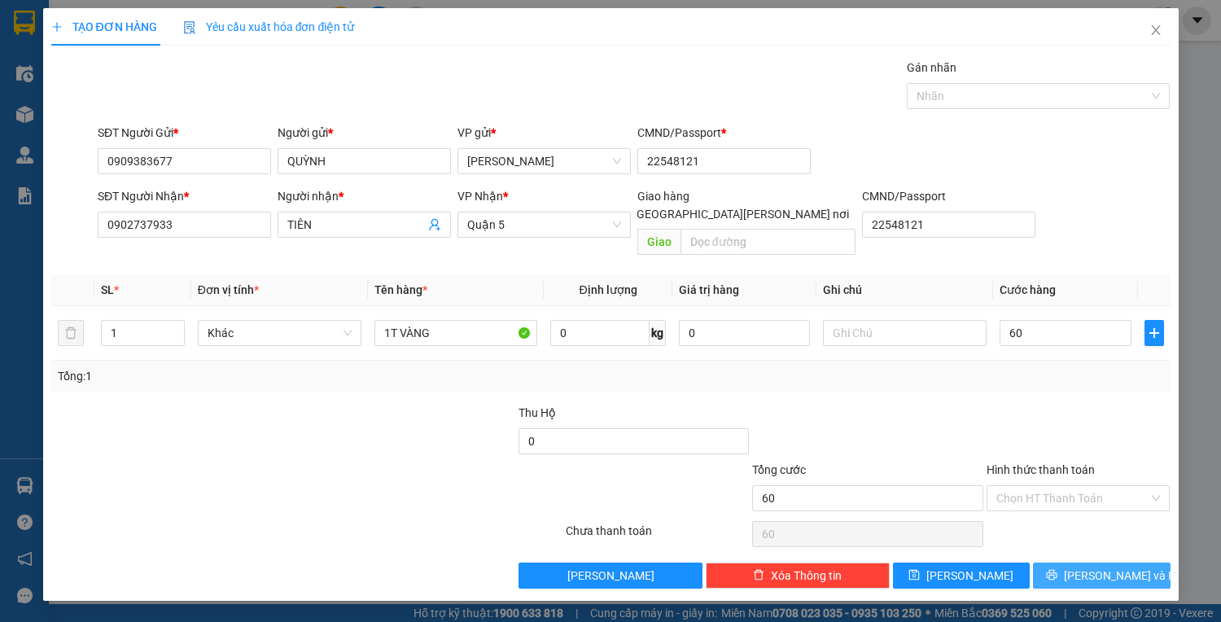
type input "60.000"
click at [1116, 566] on span "[PERSON_NAME] và In" at bounding box center [1121, 575] width 114 height 18
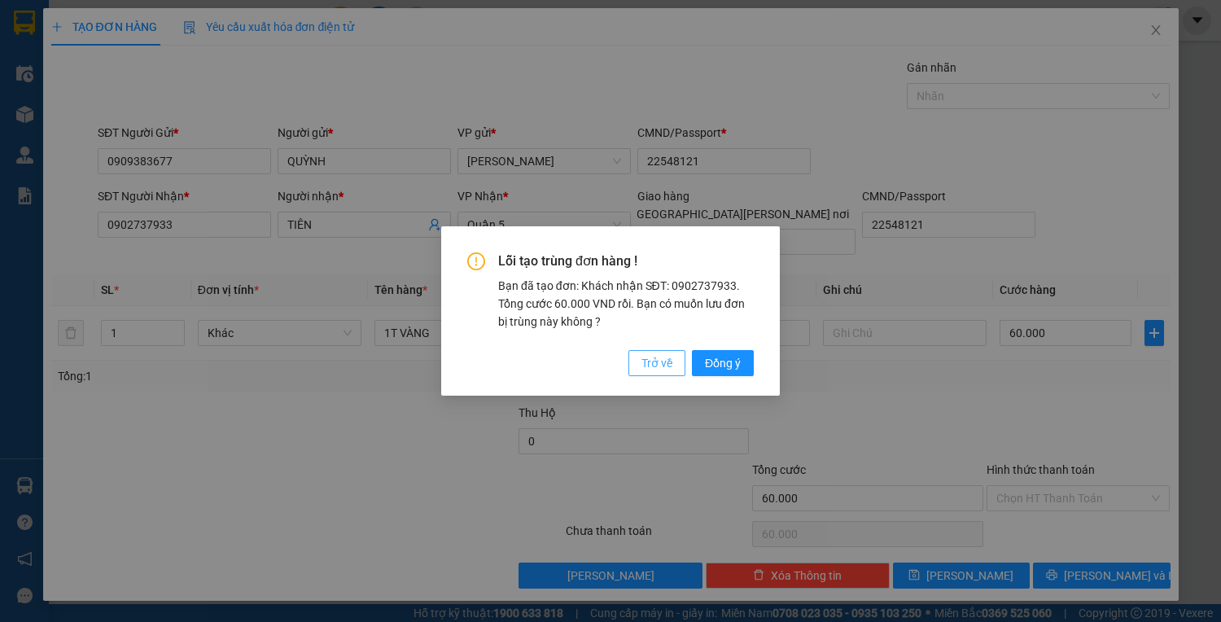
click at [661, 362] on span "Trở về" at bounding box center [656, 363] width 31 height 18
type input "0"
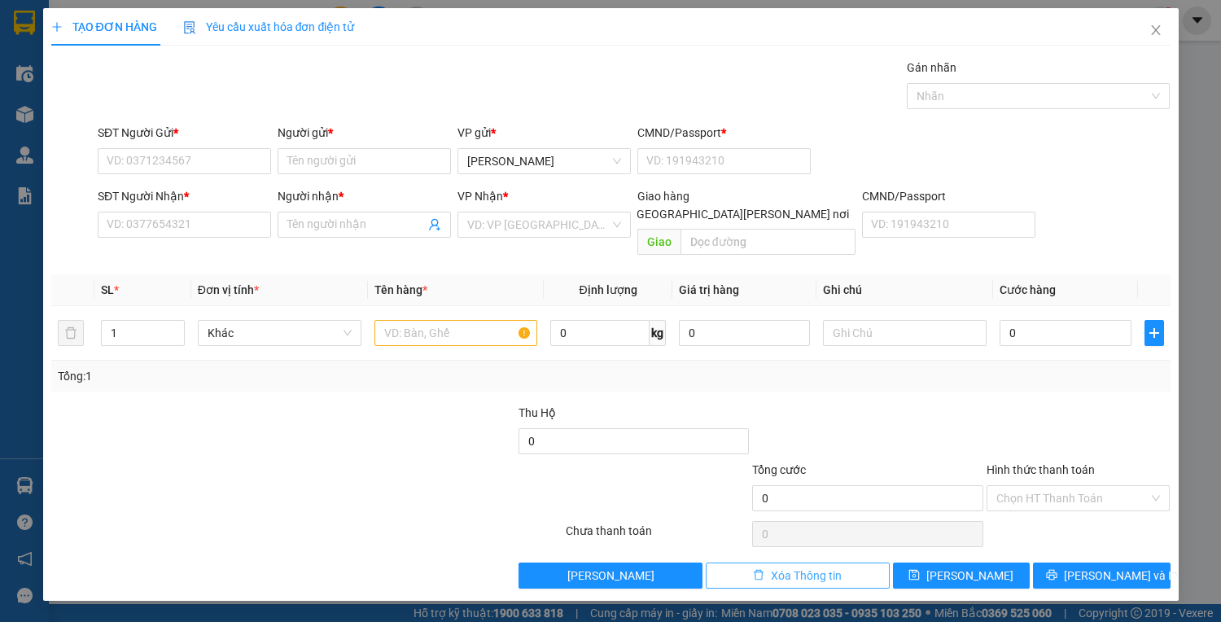
click at [735, 562] on button "Xóa Thông tin" at bounding box center [798, 575] width 184 height 26
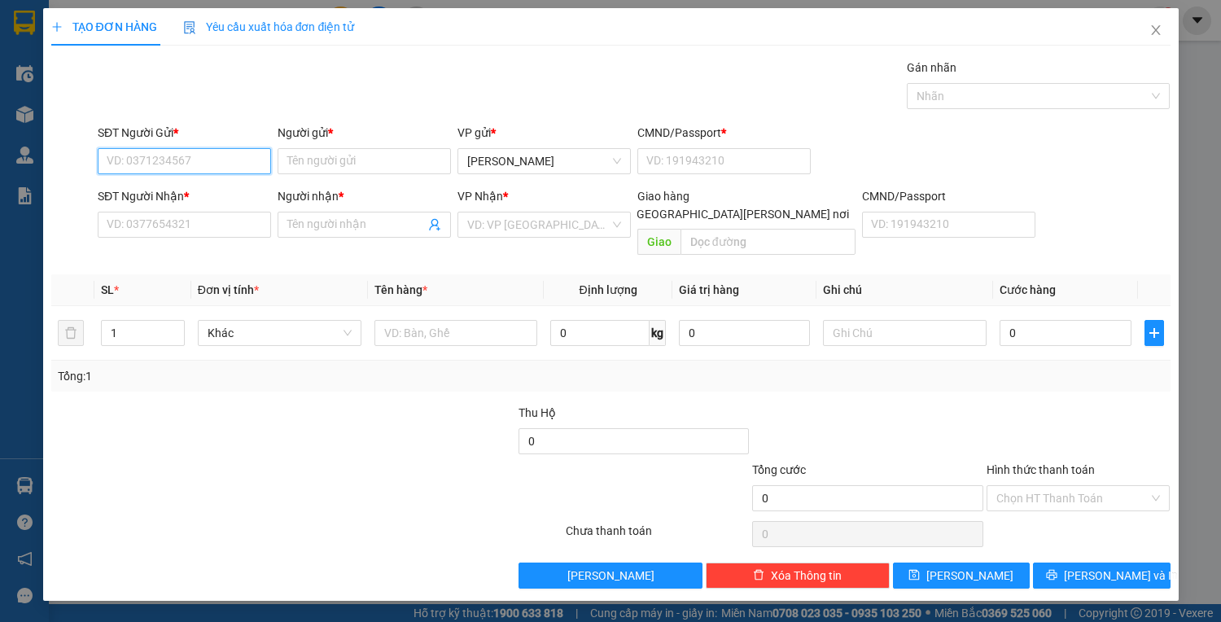
click at [181, 164] on input "SĐT Người Gửi *" at bounding box center [184, 161] width 173 height 26
click at [186, 184] on div "0909383677 - QUỲNH" at bounding box center [187, 193] width 160 height 18
type input "0909383677"
type input "QUỲNH"
type input "22548121"
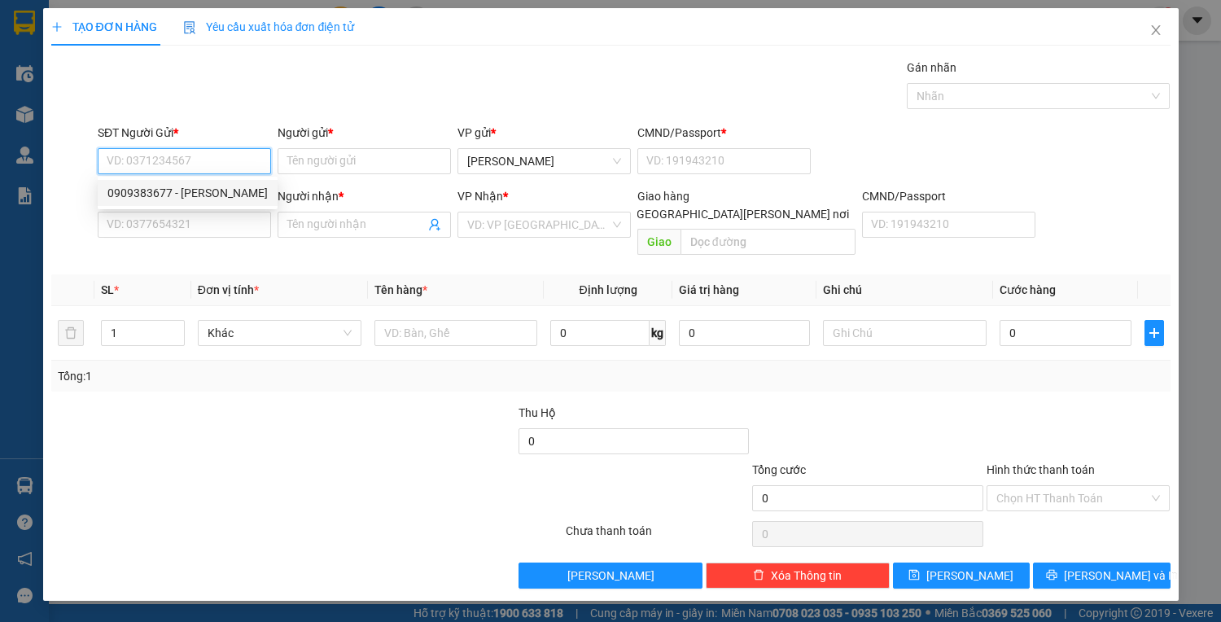
type input "0902737933"
type input "TIÊN"
type input "22548121"
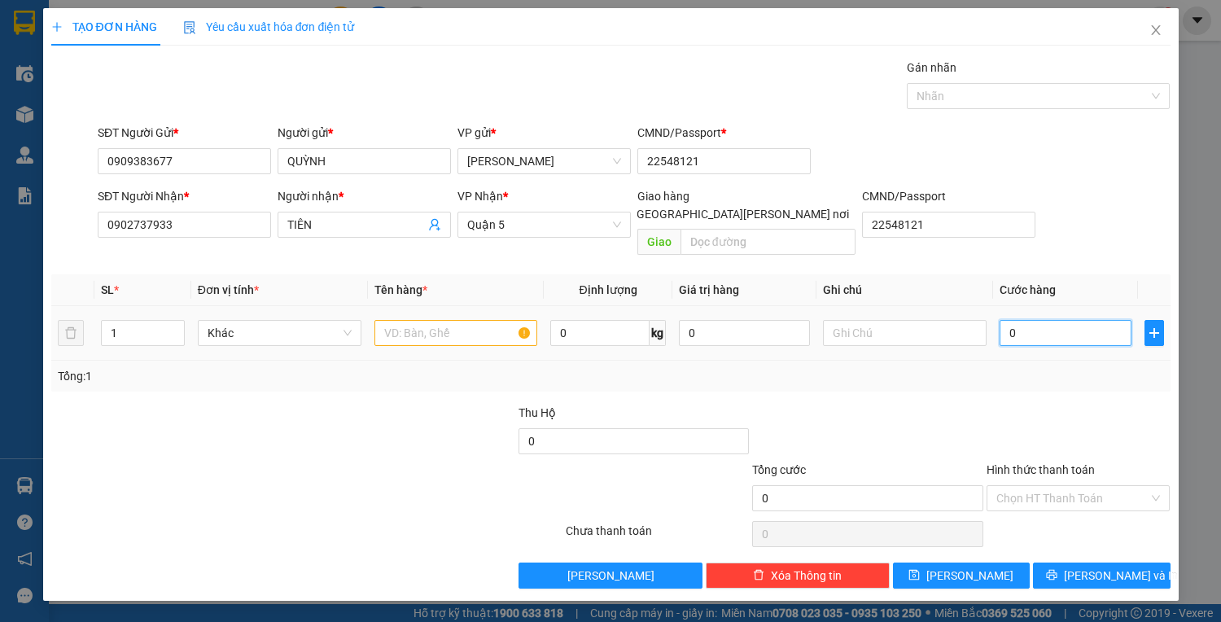
click at [1039, 320] on input "0" at bounding box center [1064, 333] width 131 height 26
type input "6"
type input "60"
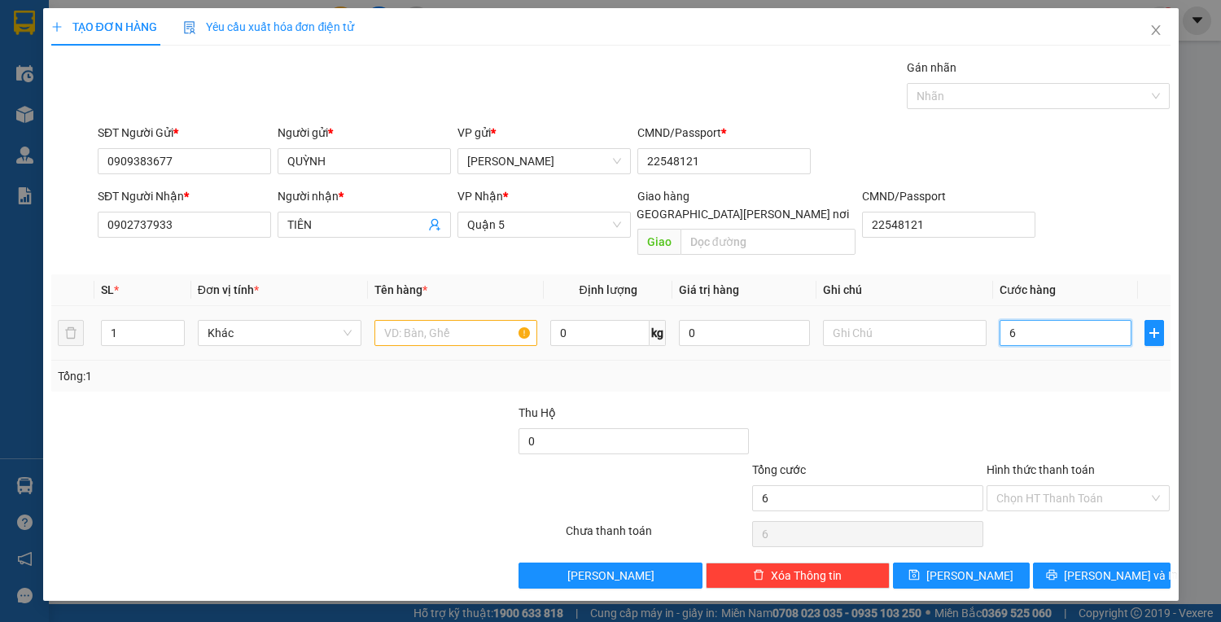
type input "60"
type input "60.000"
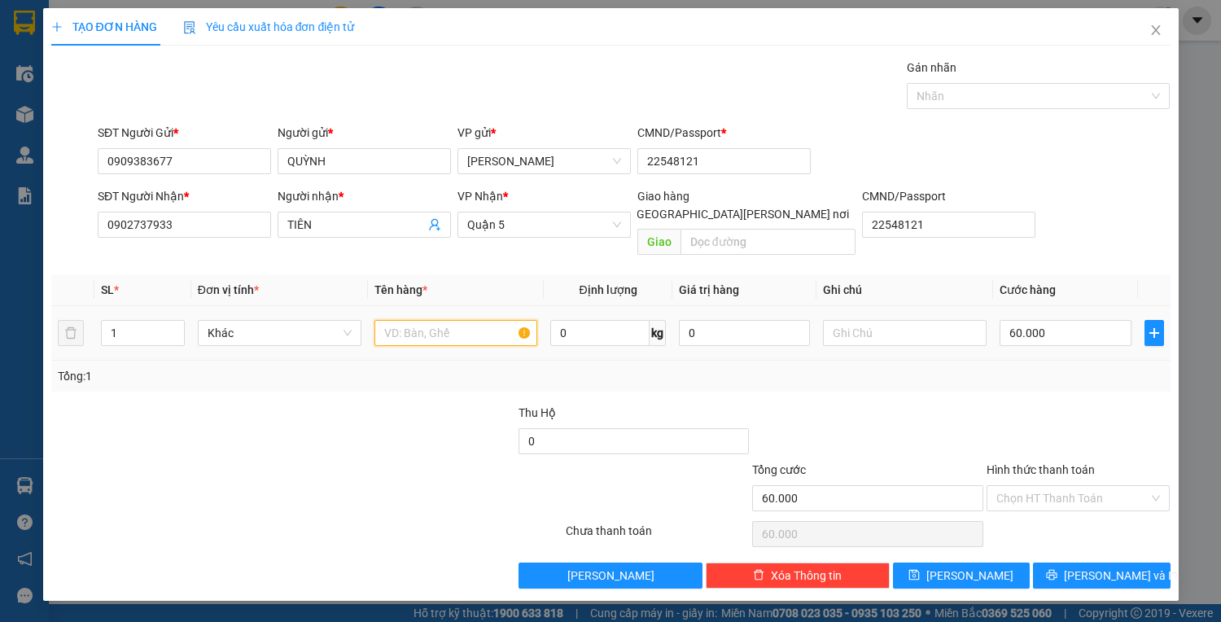
click at [487, 320] on input "text" at bounding box center [456, 333] width 164 height 26
type input "T"
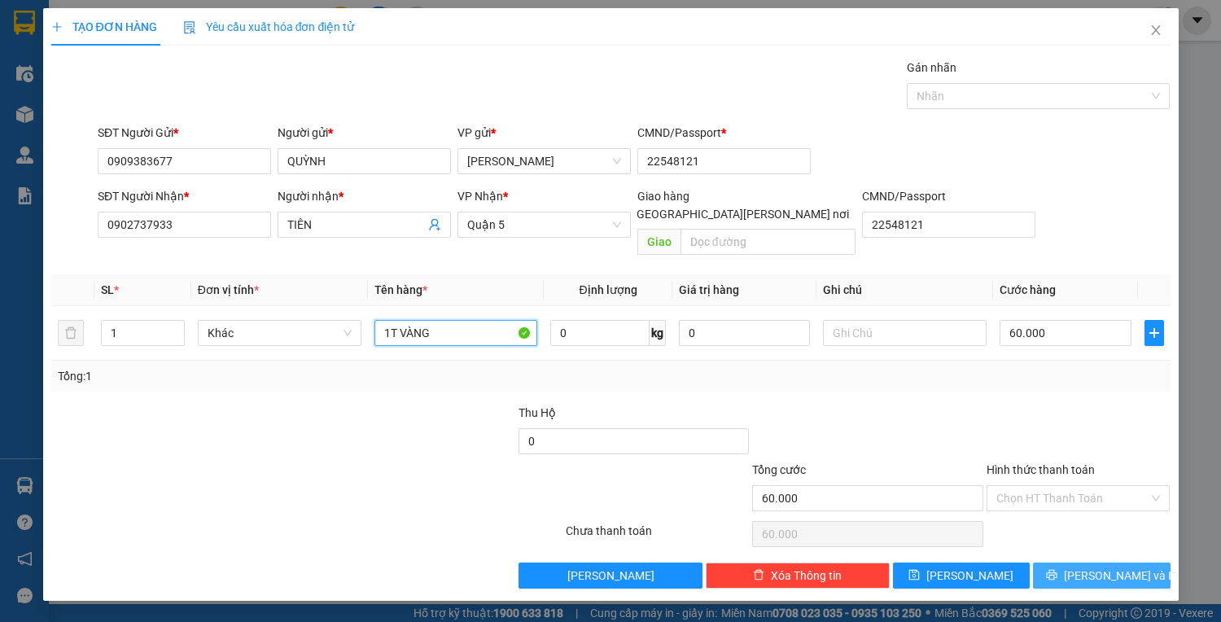
type input "1T VÀNG"
click at [1083, 562] on button "[PERSON_NAME] và In" at bounding box center [1101, 575] width 137 height 26
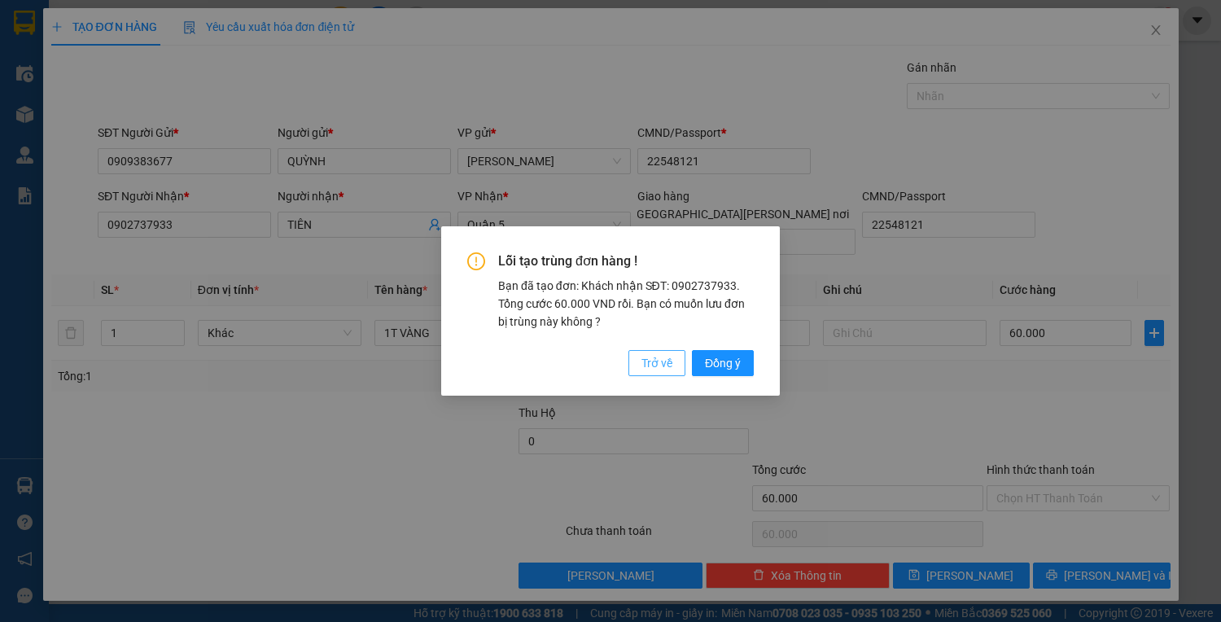
click at [662, 361] on span "Trở về" at bounding box center [656, 363] width 31 height 18
type input "0"
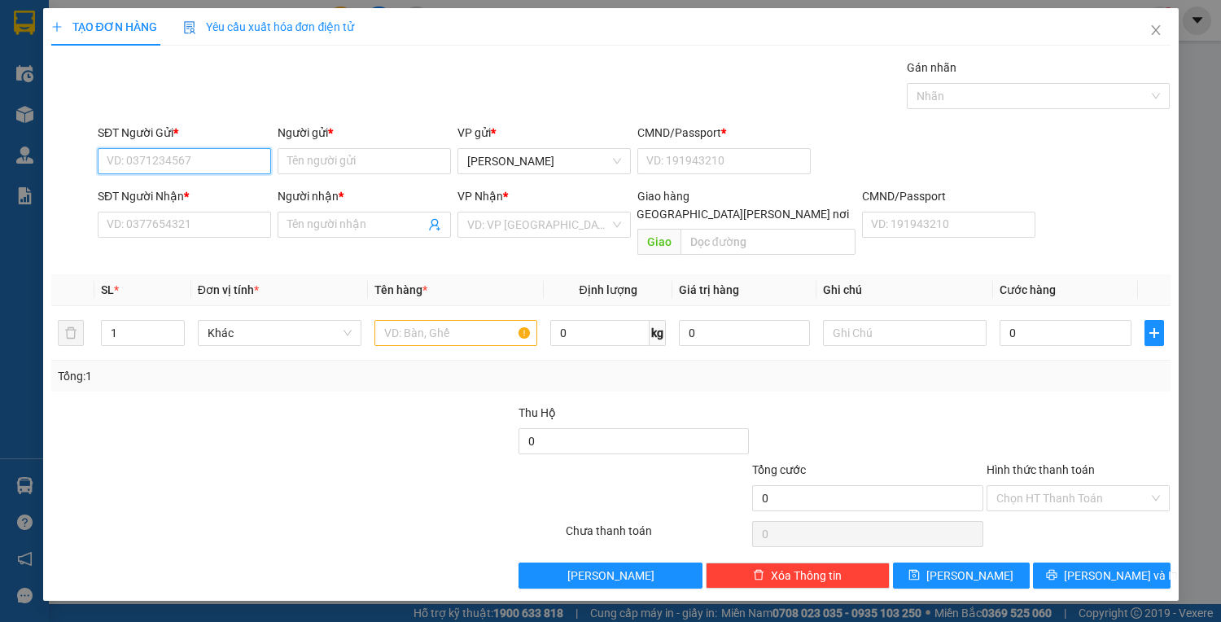
click at [212, 159] on input "SĐT Người Gửi *" at bounding box center [184, 161] width 173 height 26
click at [153, 194] on div "0928567989 - SƯƠNG" at bounding box center [187, 193] width 160 height 18
type input "0928567989"
type input "SƯƠNG"
type input "056197010142"
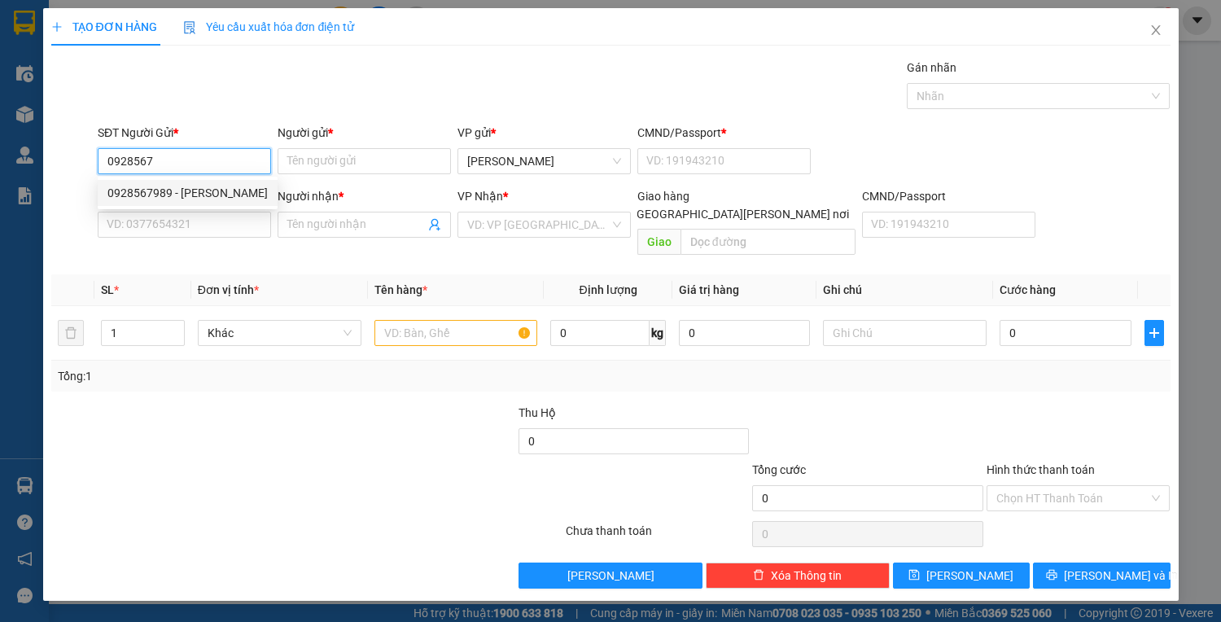
type input "0966323400"
type input "như ý"
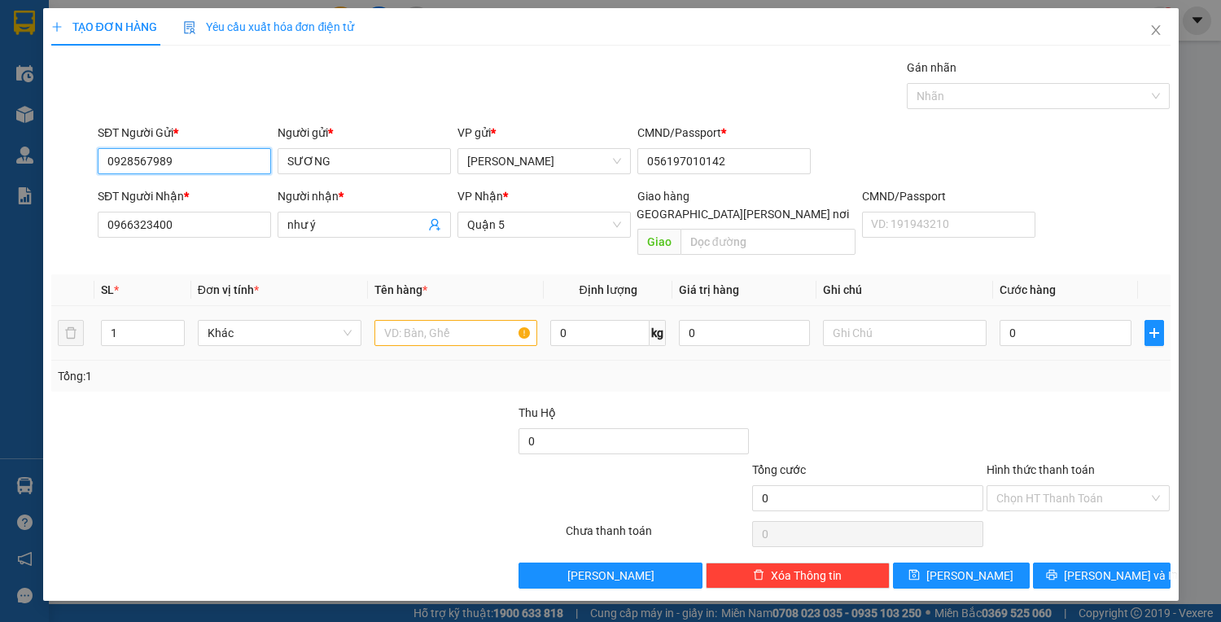
type input "0928567989"
click at [410, 320] on input "text" at bounding box center [456, 333] width 164 height 26
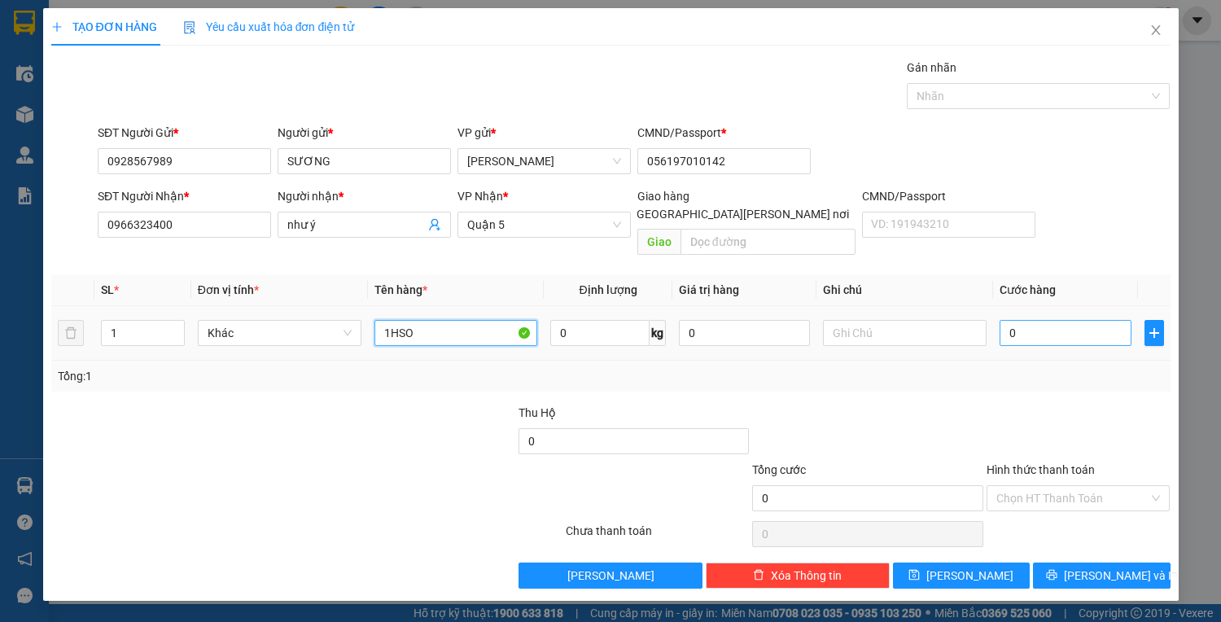
type input "1HSO"
click at [1030, 320] on input "0" at bounding box center [1064, 333] width 131 height 26
type input "2"
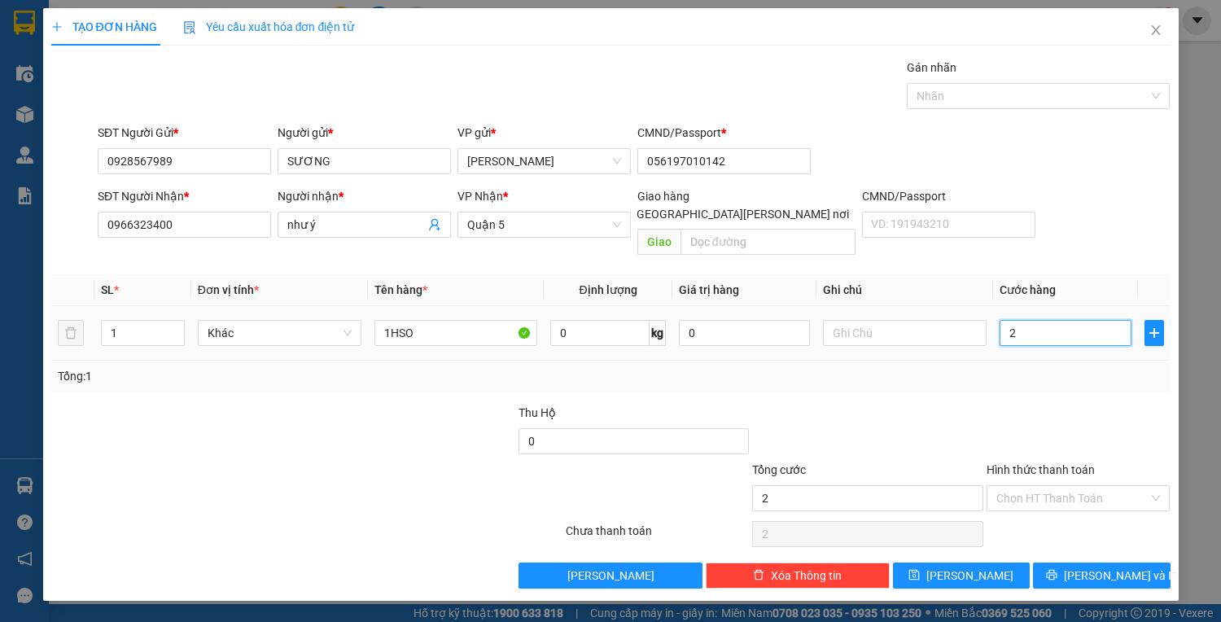
type input "25"
type input "25.000"
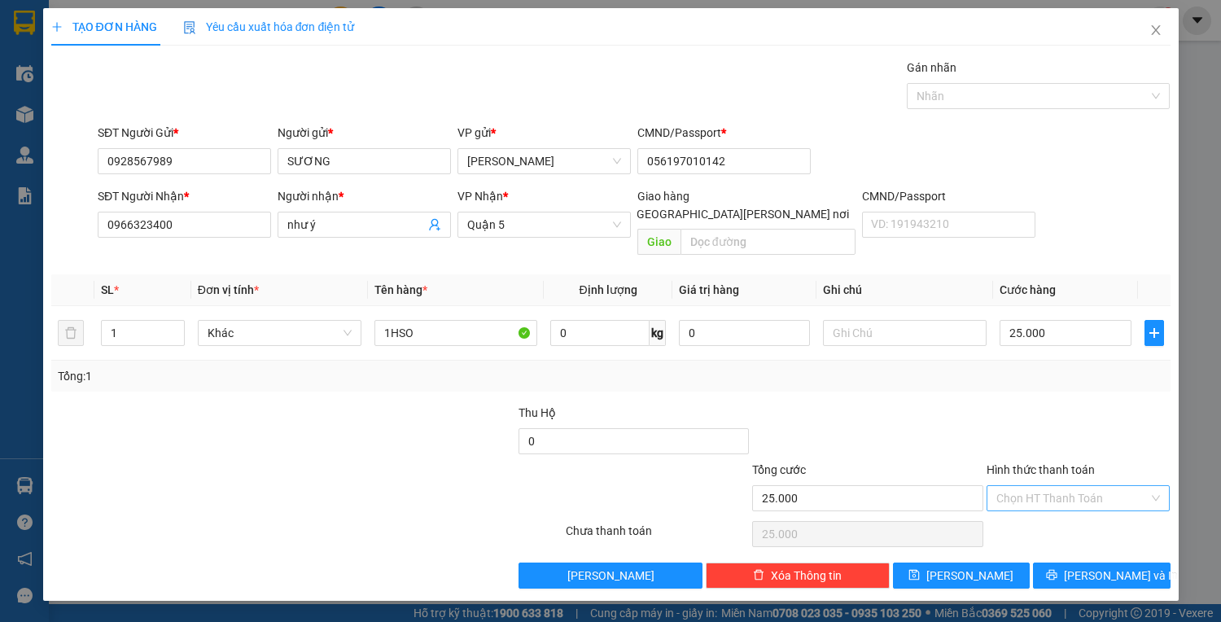
click at [1091, 486] on input "Hình thức thanh toán" at bounding box center [1072, 498] width 153 height 24
click at [1066, 515] on div "Tại văn phòng" at bounding box center [1078, 511] width 164 height 18
type input "0"
click at [1060, 562] on button "[PERSON_NAME] và In" at bounding box center [1101, 575] width 137 height 26
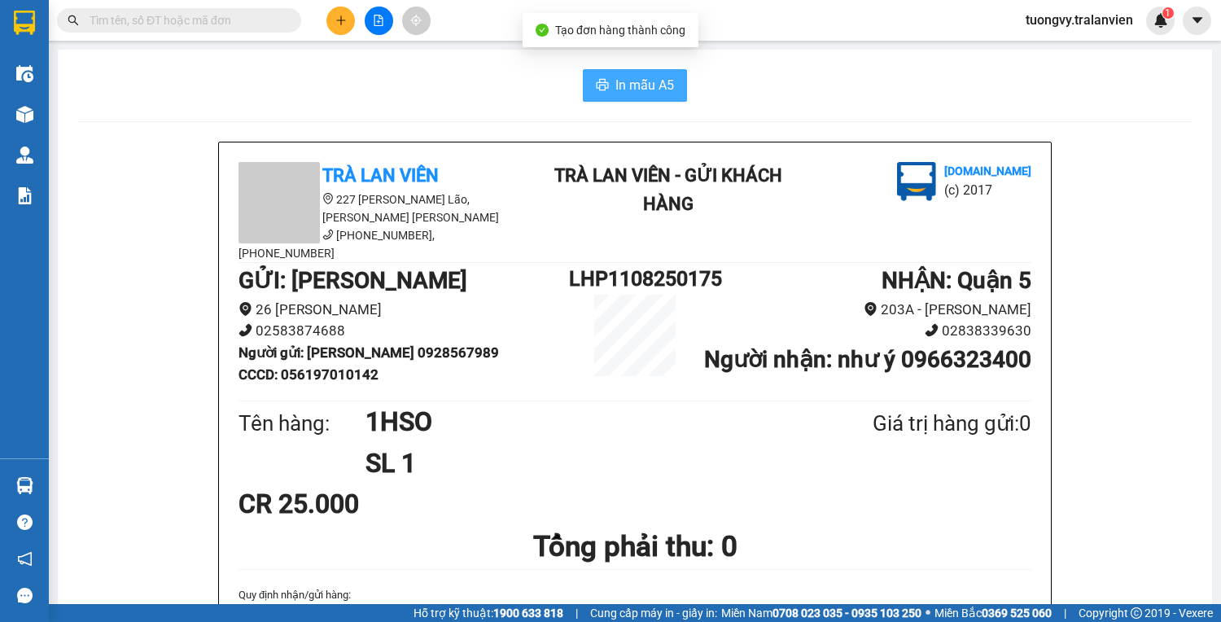
click at [600, 93] on span "printer" at bounding box center [602, 85] width 13 height 15
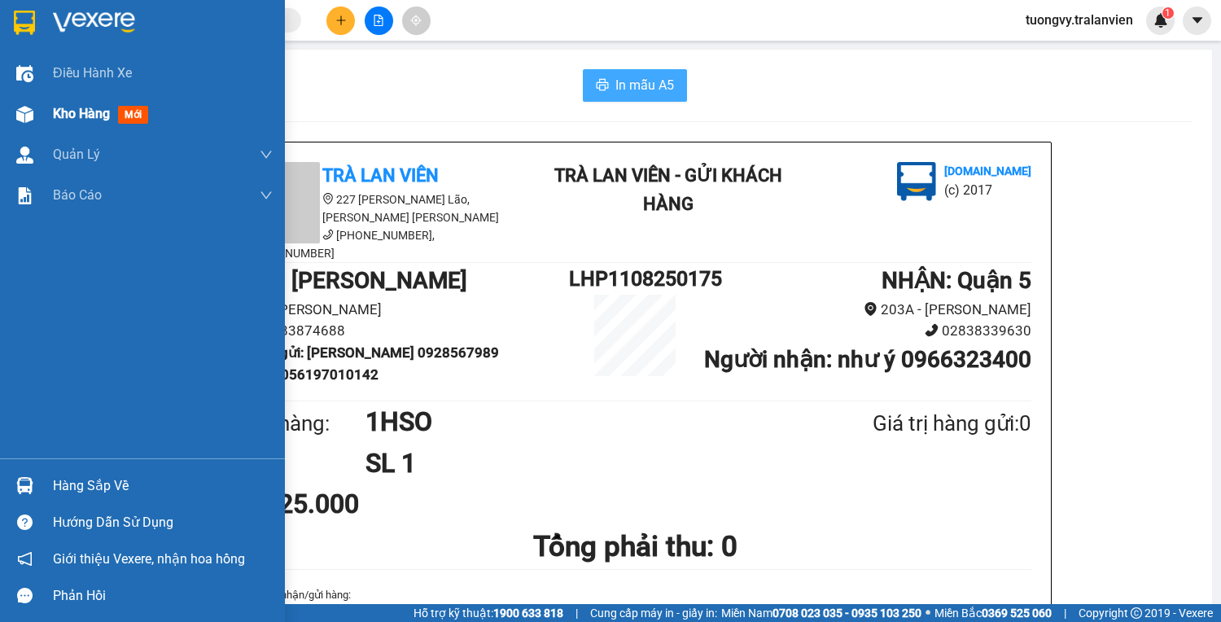
click at [73, 107] on span "Kho hàng" at bounding box center [81, 113] width 57 height 15
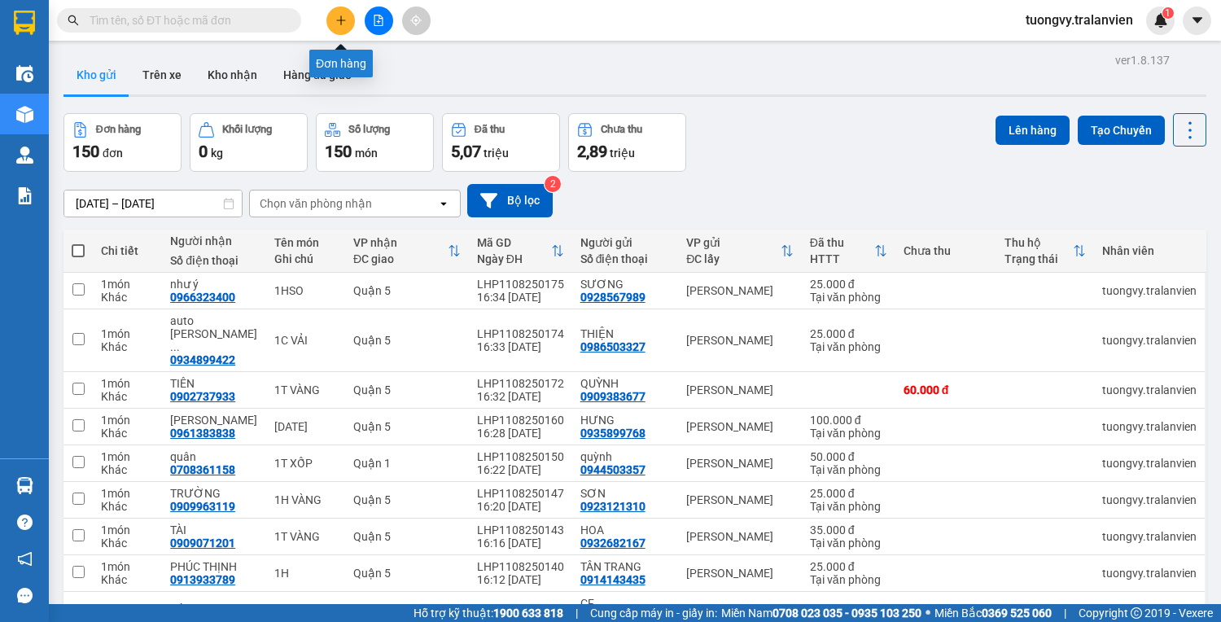
click at [334, 29] on button at bounding box center [340, 21] width 28 height 28
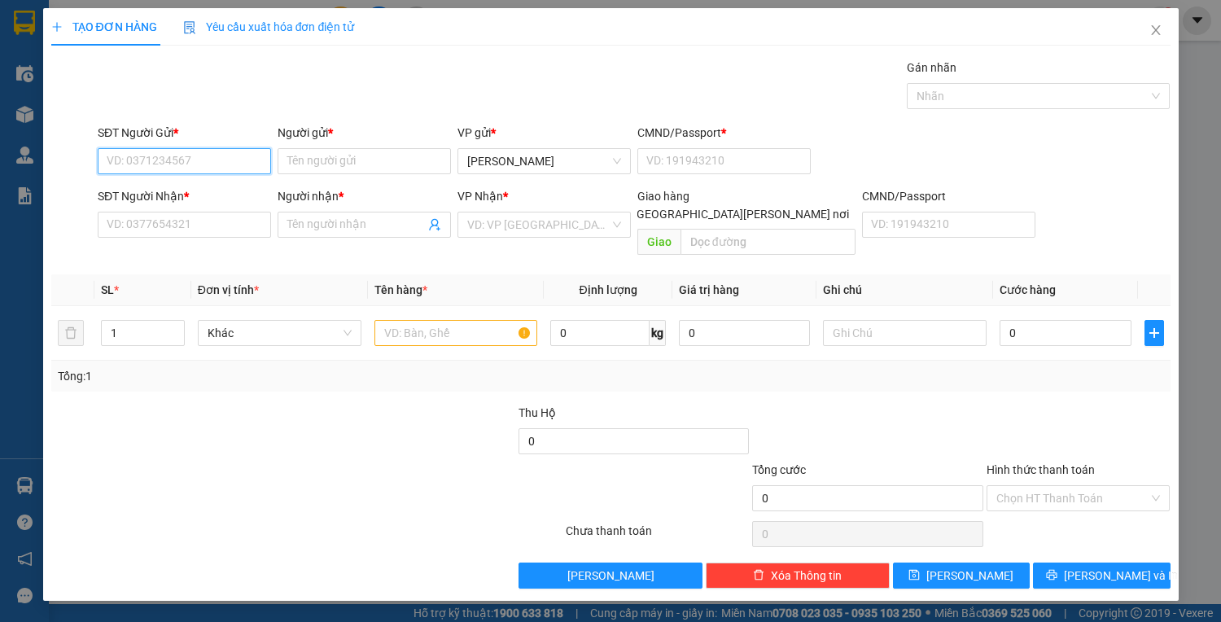
click at [221, 154] on input "SĐT Người Gửi *" at bounding box center [184, 161] width 173 height 26
type input "0905126512"
click at [394, 162] on input "Người gửi *" at bounding box center [364, 161] width 173 height 26
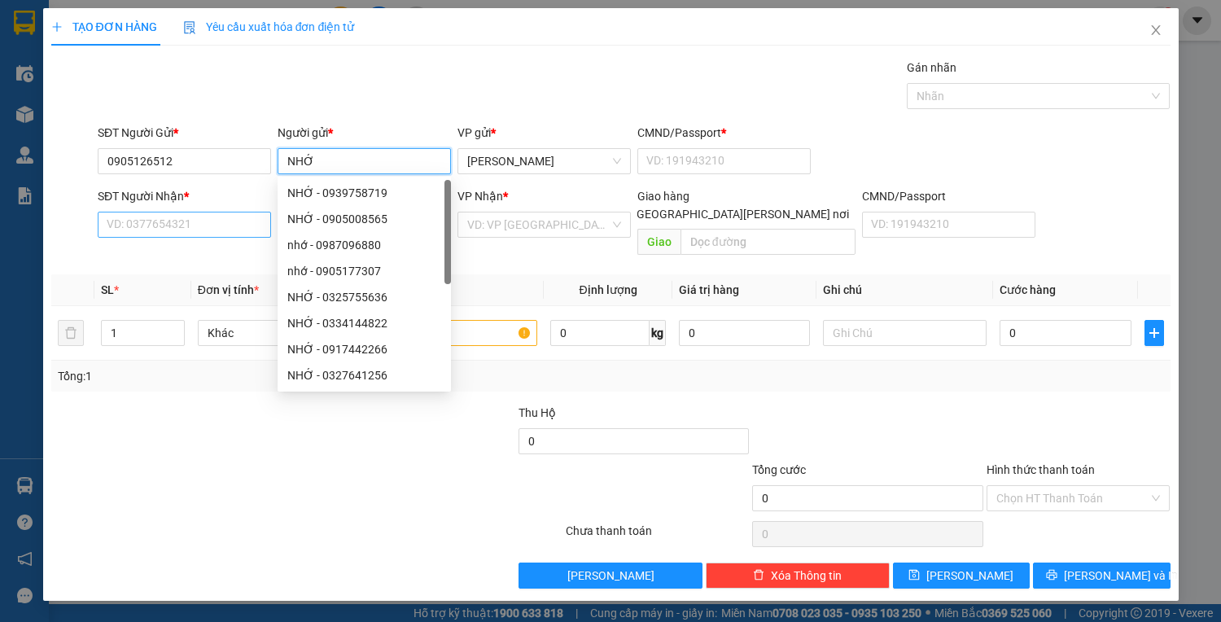
type input "NHỚ"
click at [211, 230] on input "SĐT Người Nhận *" at bounding box center [184, 225] width 173 height 26
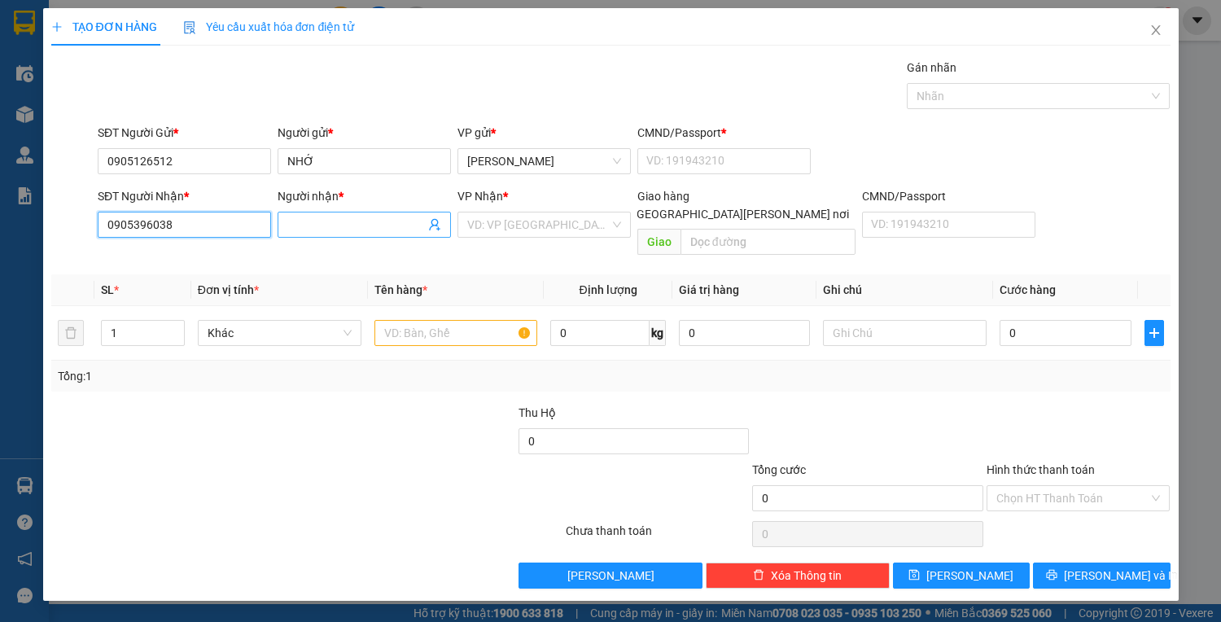
type input "0905396038"
click at [313, 223] on input "Người nhận *" at bounding box center [356, 225] width 138 height 18
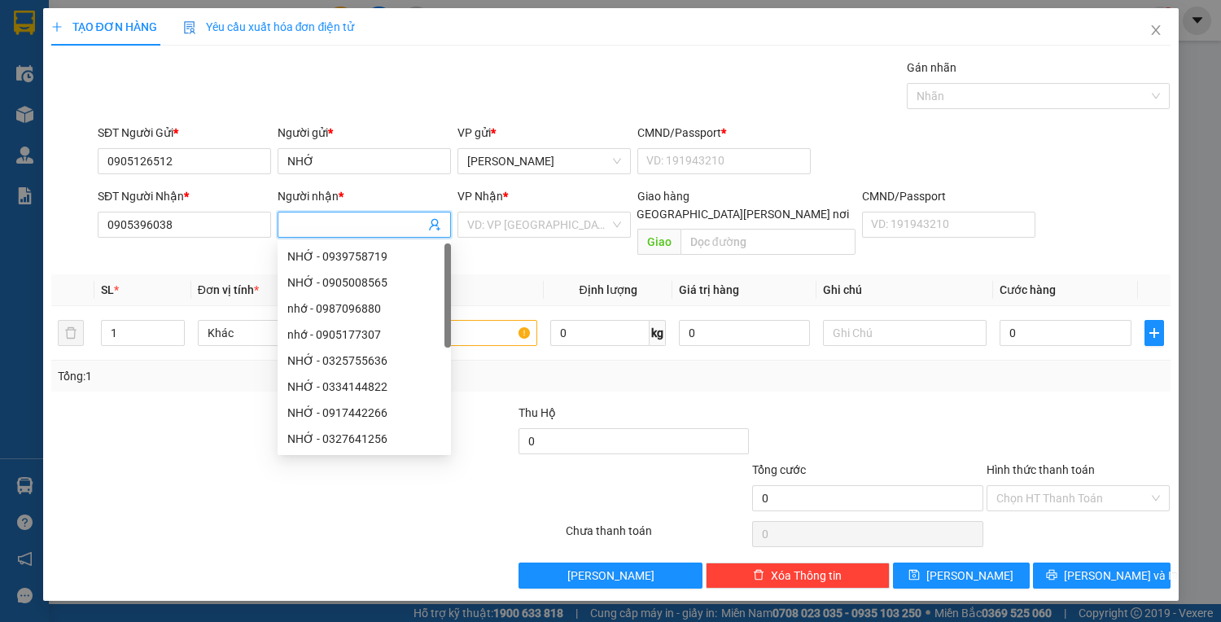
type input ";"
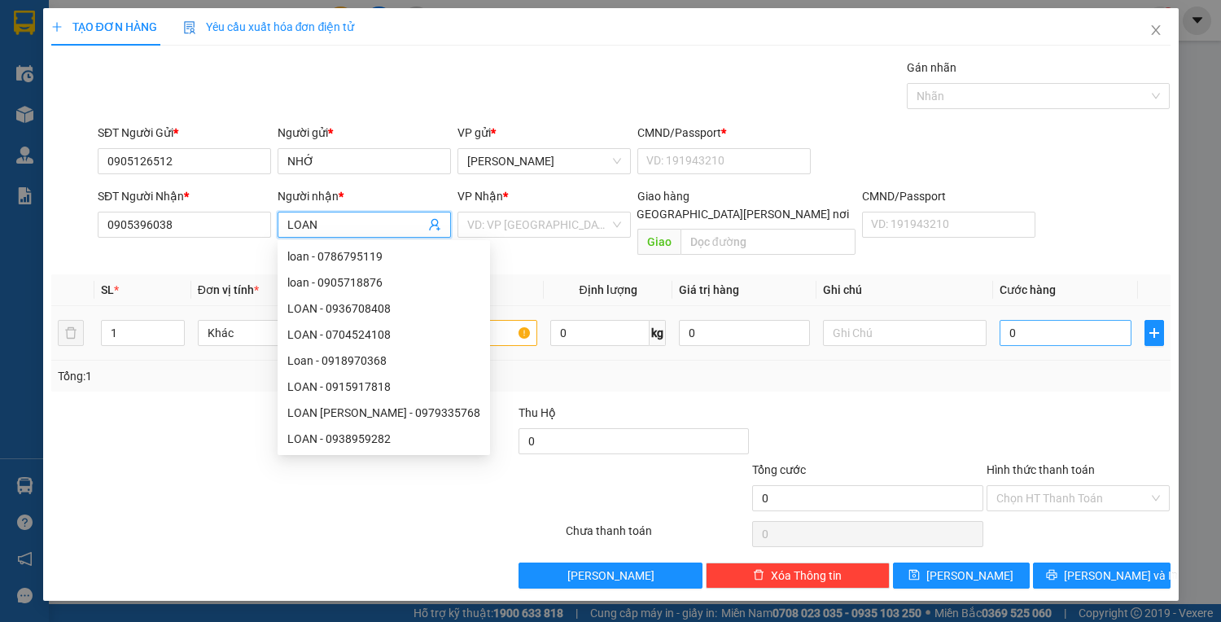
type input "LOAN"
click at [1023, 320] on input "0" at bounding box center [1064, 333] width 131 height 26
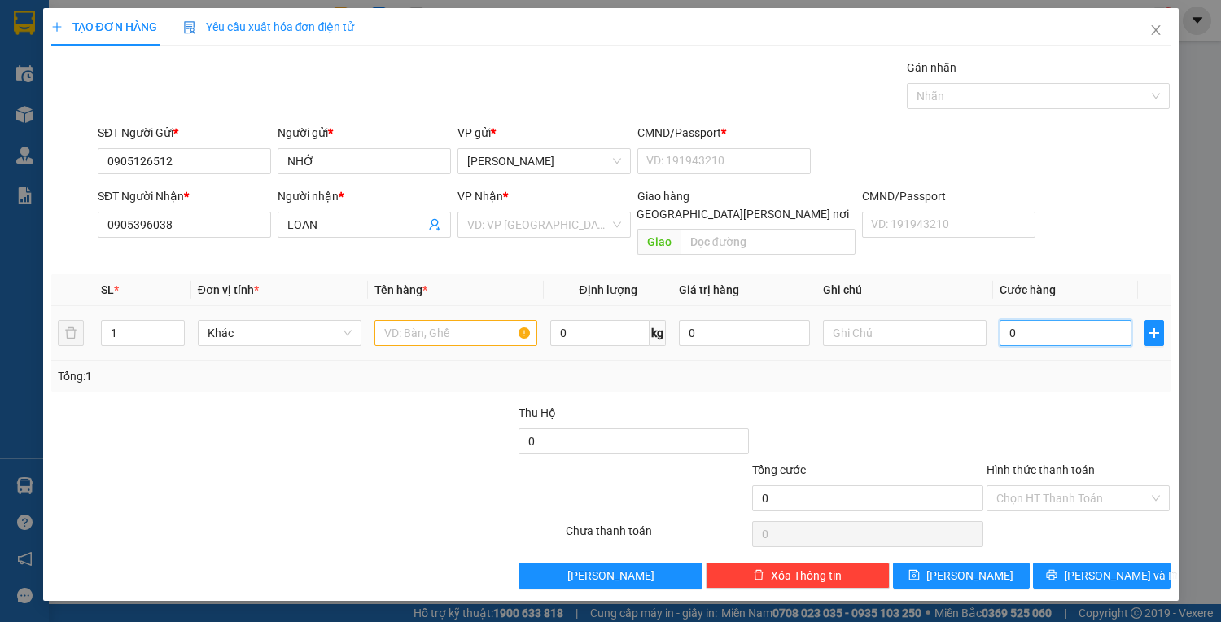
type input "2"
type input "25"
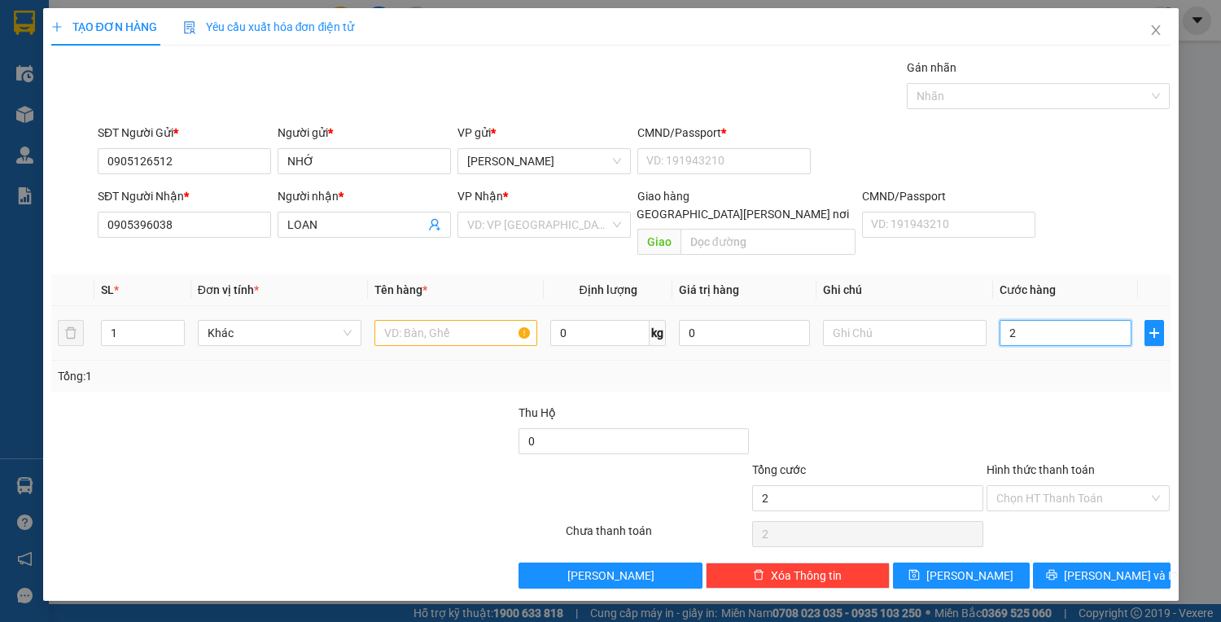
type input "25"
type input "25.000"
click at [443, 320] on input "text" at bounding box center [456, 333] width 164 height 26
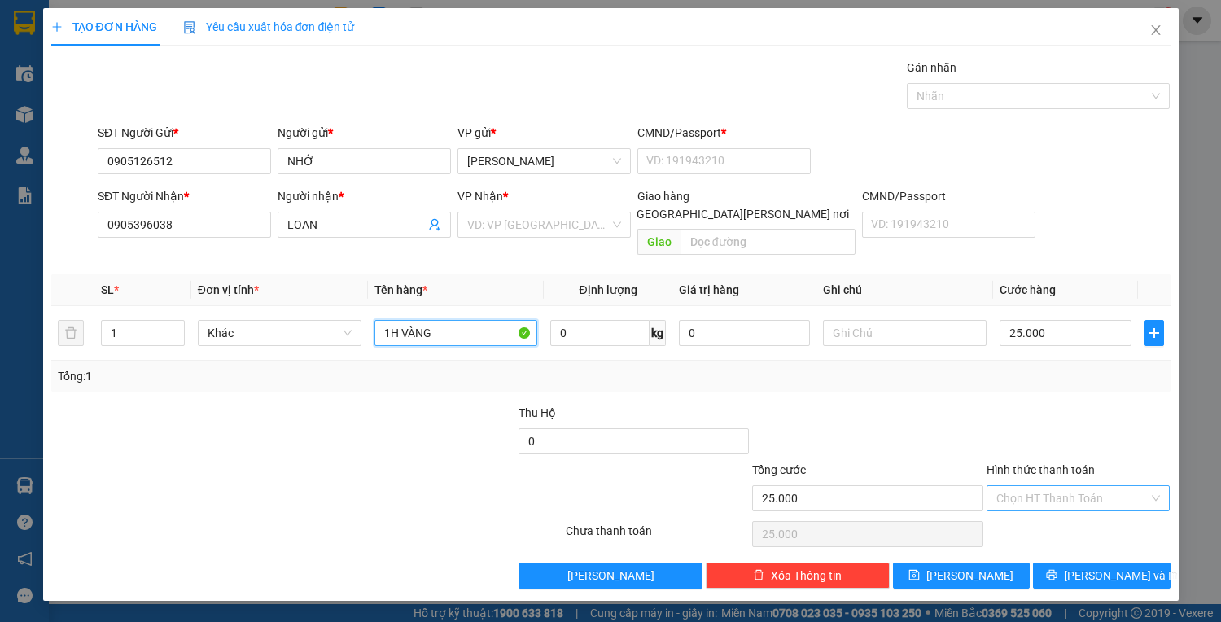
type input "1H VÀNG"
click at [1060, 486] on input "Hình thức thanh toán" at bounding box center [1072, 498] width 153 height 24
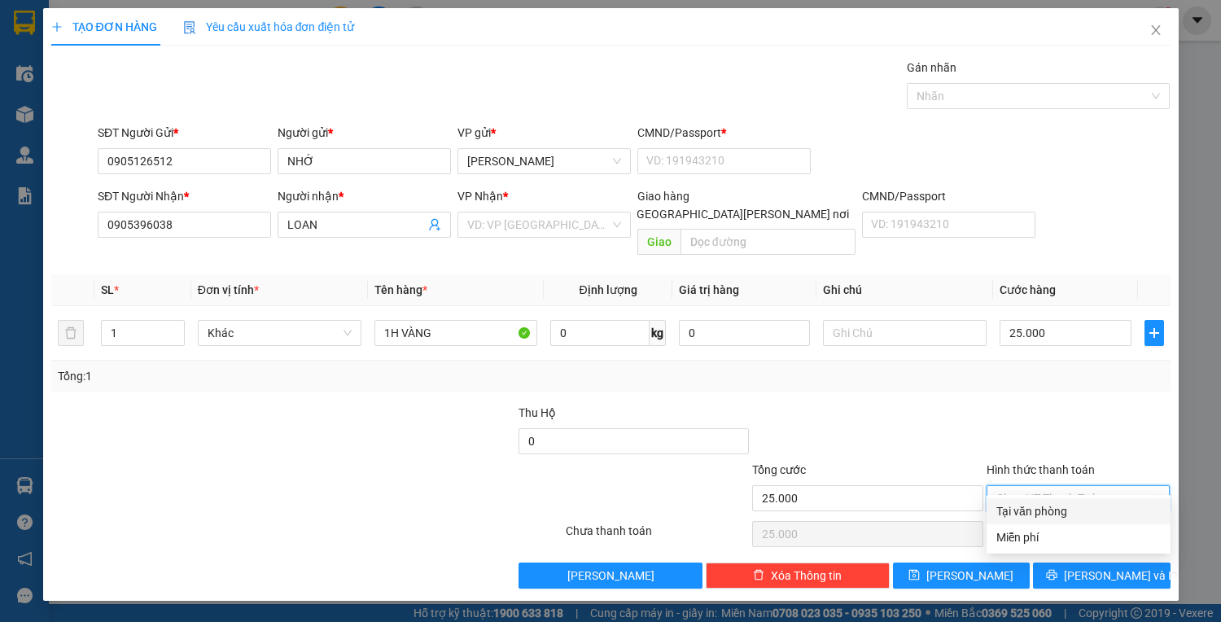
click at [1056, 506] on div "Tại văn phòng" at bounding box center [1078, 511] width 164 height 18
type input "0"
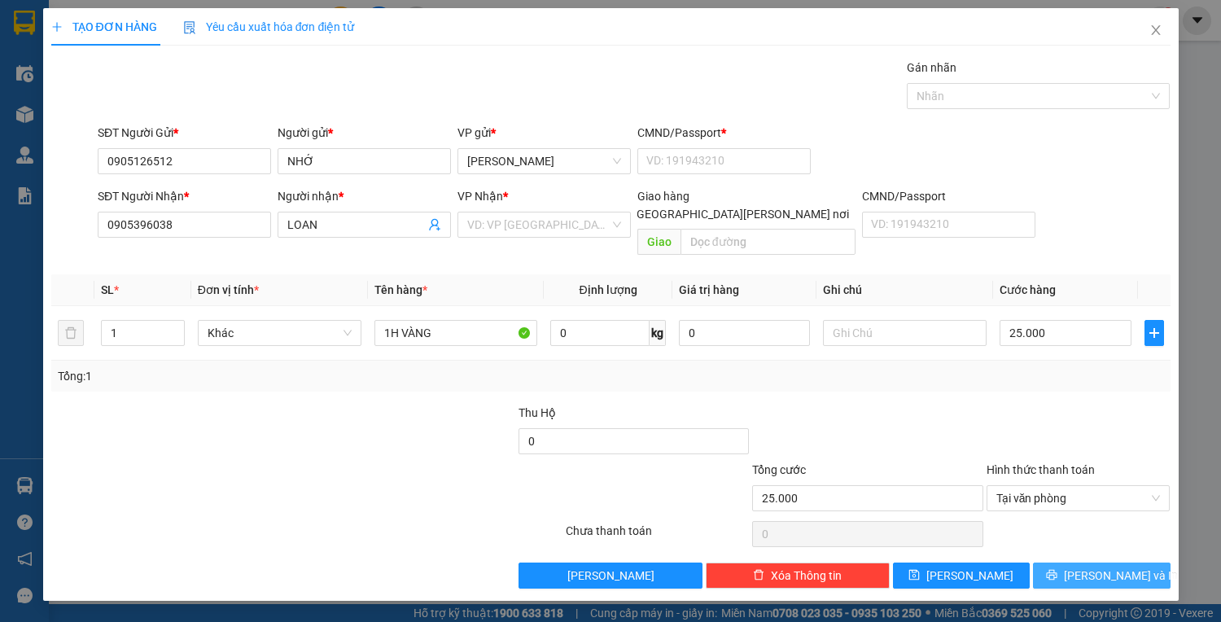
click at [1075, 562] on button "[PERSON_NAME] và In" at bounding box center [1101, 575] width 137 height 26
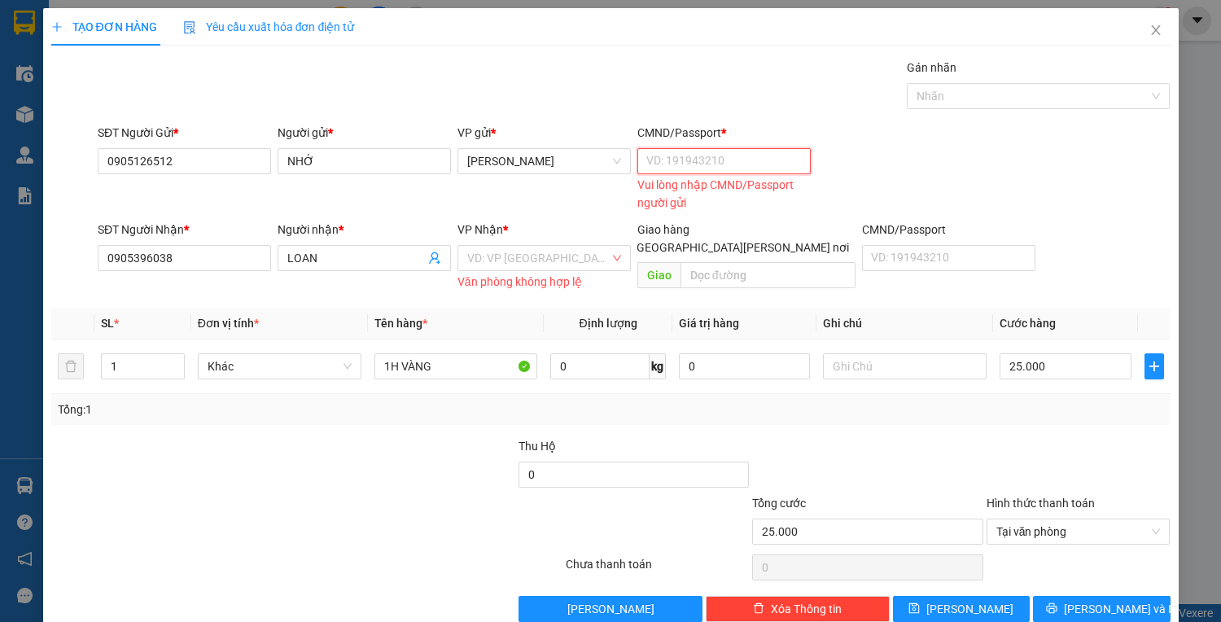
click at [667, 150] on input "CMND/Passport *" at bounding box center [723, 161] width 173 height 26
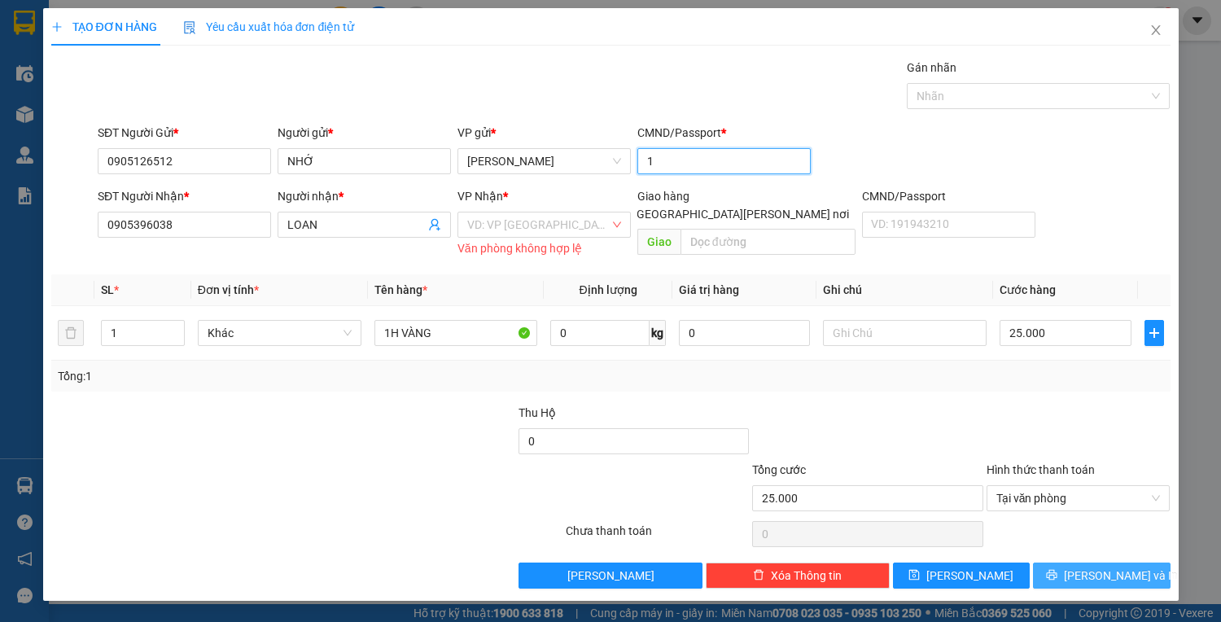
type input "1"
click at [1103, 570] on span "[PERSON_NAME] và In" at bounding box center [1121, 575] width 114 height 18
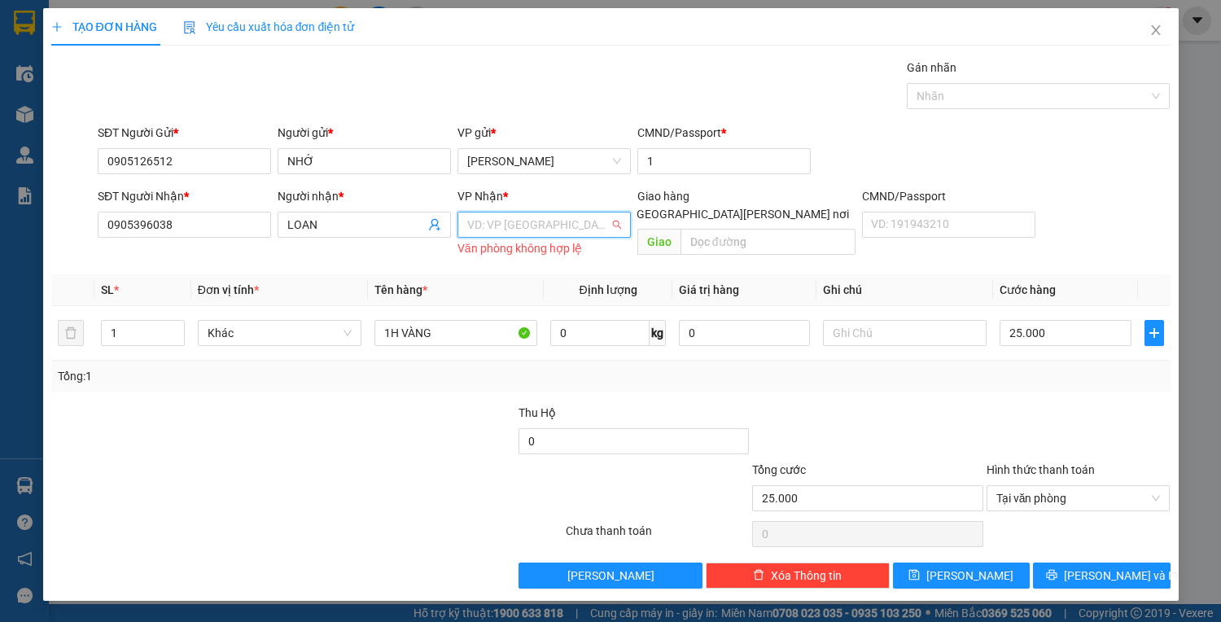
click at [553, 221] on input "search" at bounding box center [538, 224] width 142 height 24
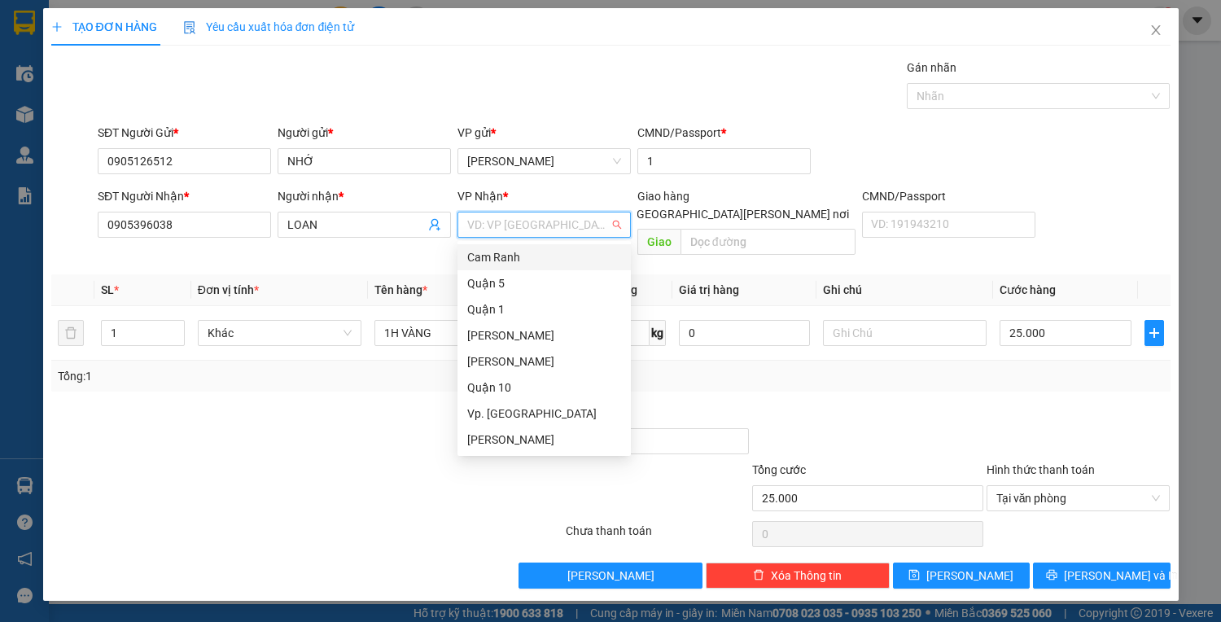
type input "1"
click at [514, 299] on div "Quận 1" at bounding box center [543, 309] width 173 height 26
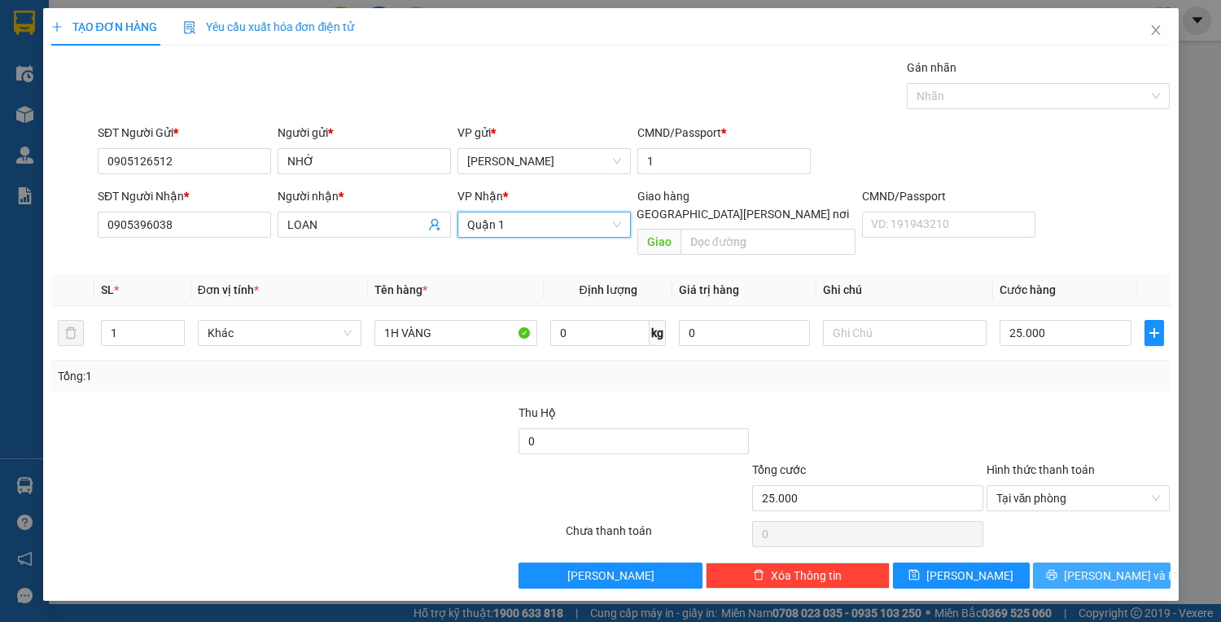
click at [1132, 566] on span "[PERSON_NAME] và In" at bounding box center [1121, 575] width 114 height 18
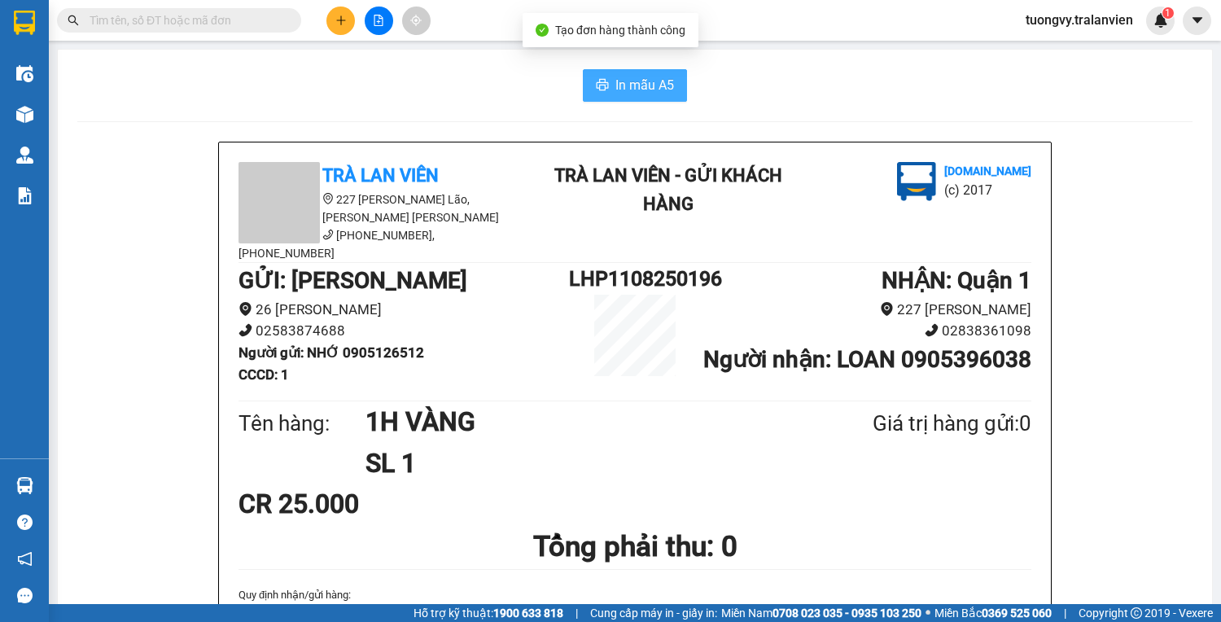
click at [607, 72] on button "In mẫu A5" at bounding box center [635, 85] width 104 height 33
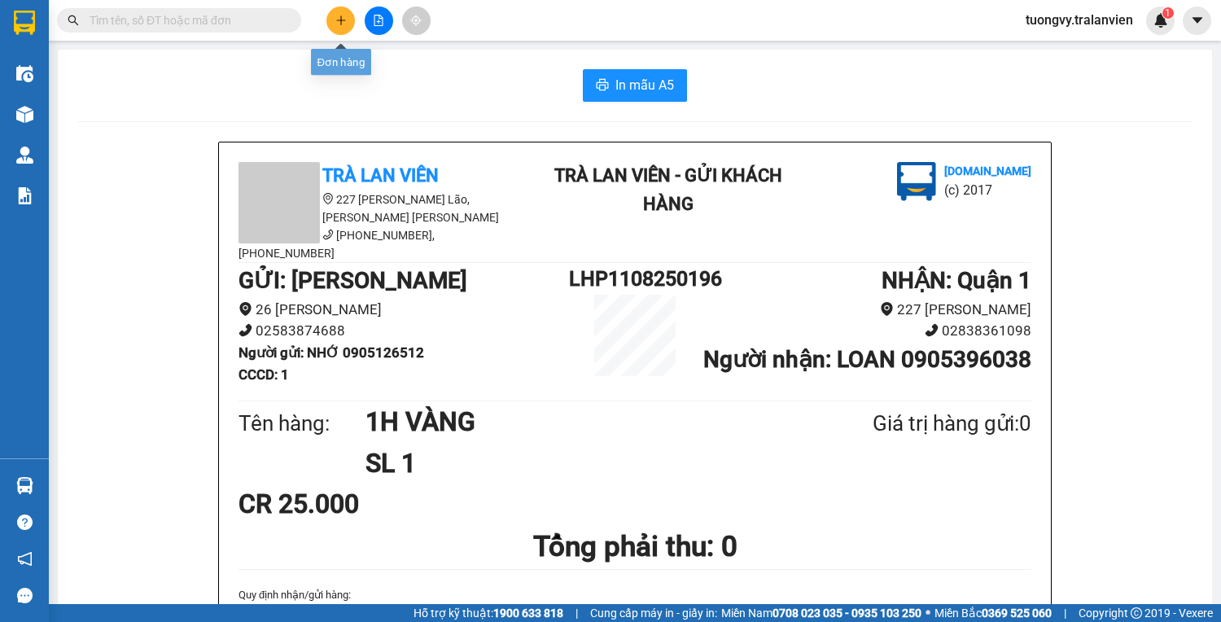
click at [335, 22] on icon "plus" at bounding box center [340, 20] width 11 height 11
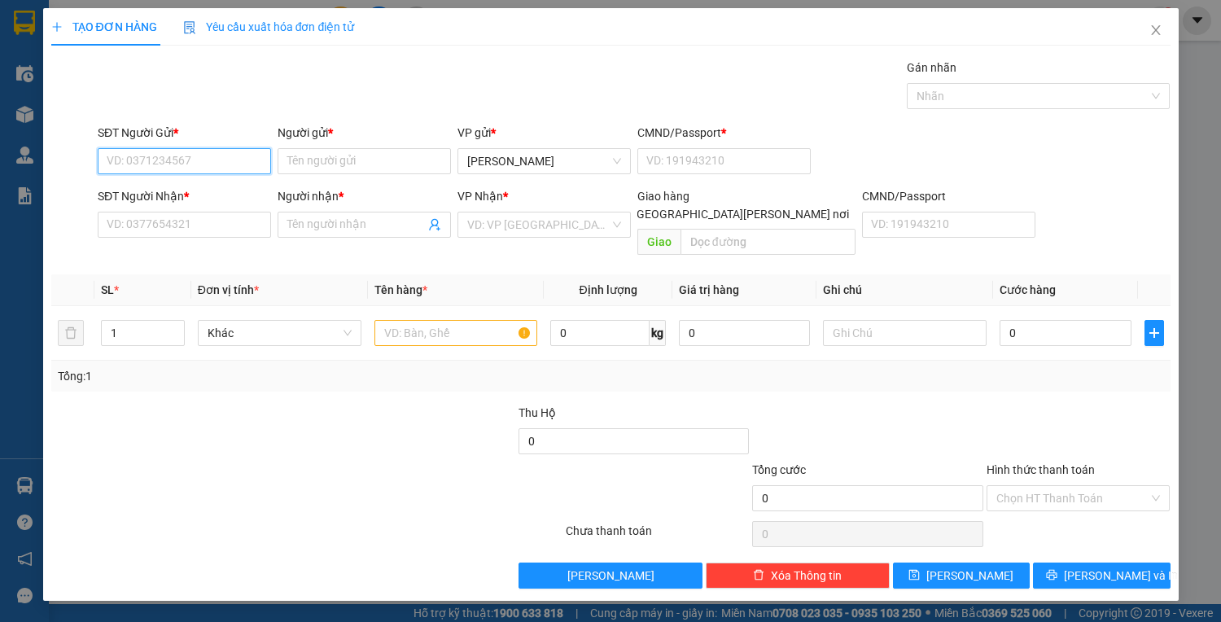
click at [117, 166] on input "SĐT Người Gửi *" at bounding box center [184, 161] width 173 height 26
click at [202, 194] on div "0966337898 - QUỐC" at bounding box center [184, 193] width 154 height 18
type input "0966337898"
type input "QUỐC"
type input "1"
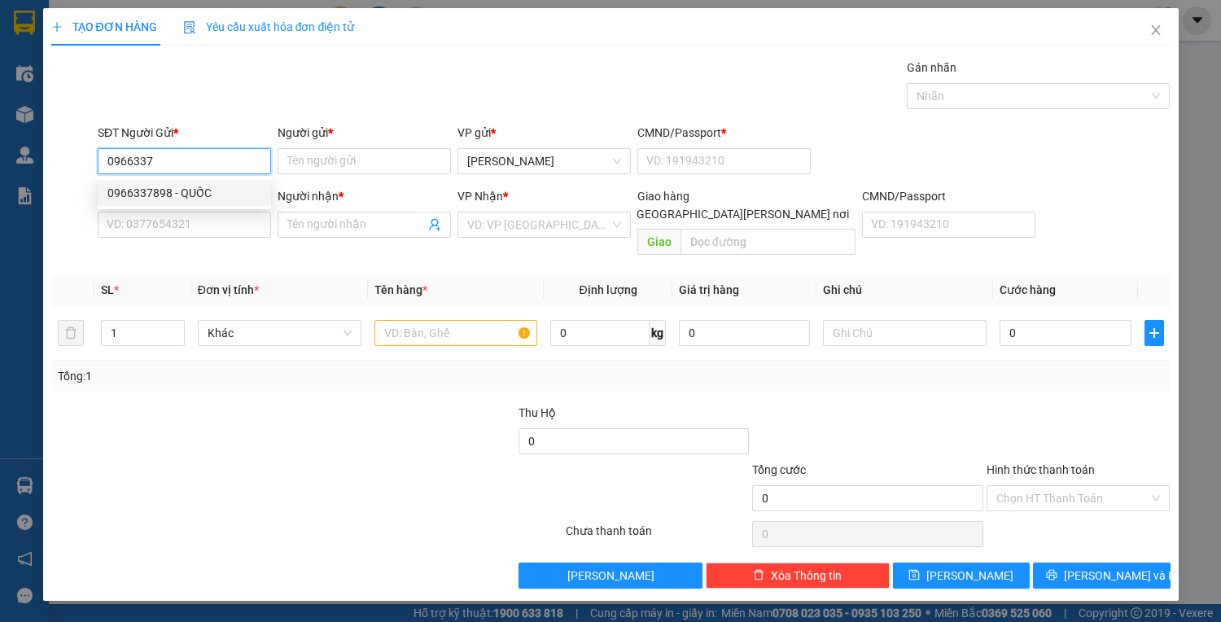
type input "0869676869"
type input "LKZ"
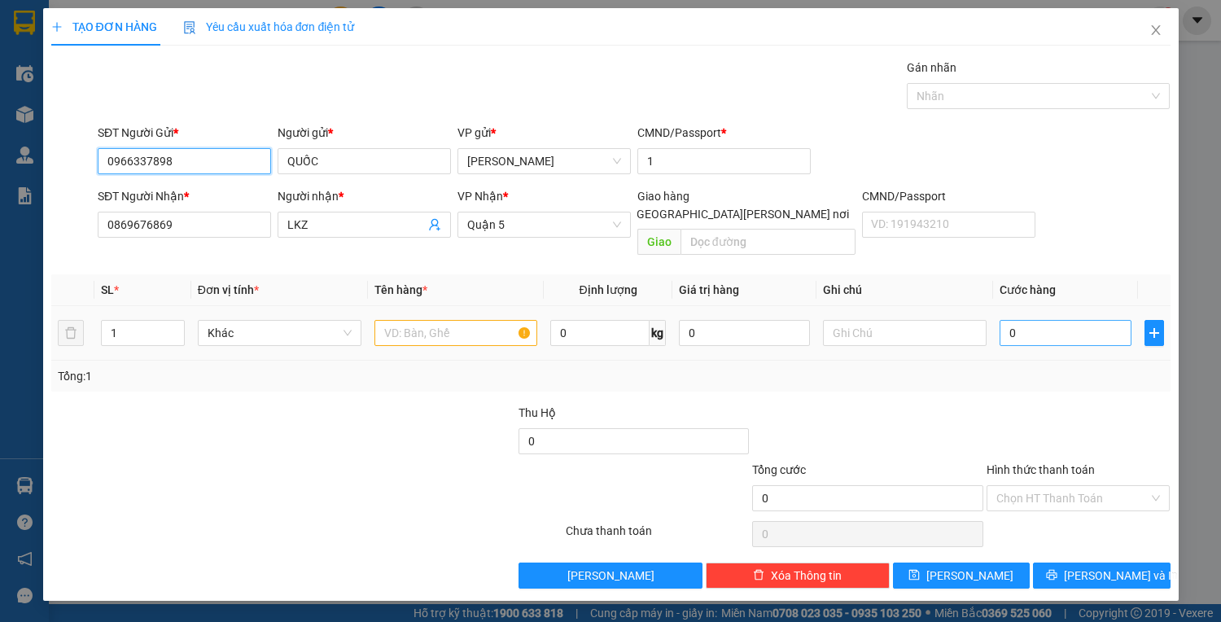
type input "0966337898"
click at [1016, 320] on input "0" at bounding box center [1064, 333] width 131 height 26
type input "3"
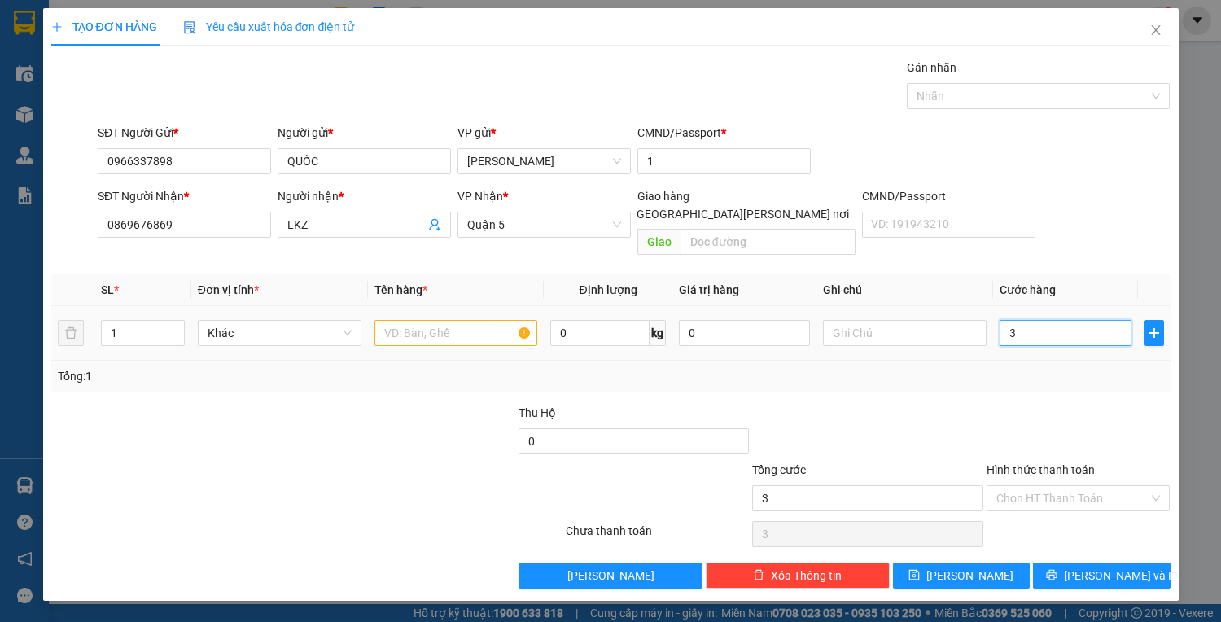
type input "30"
type input "30.000"
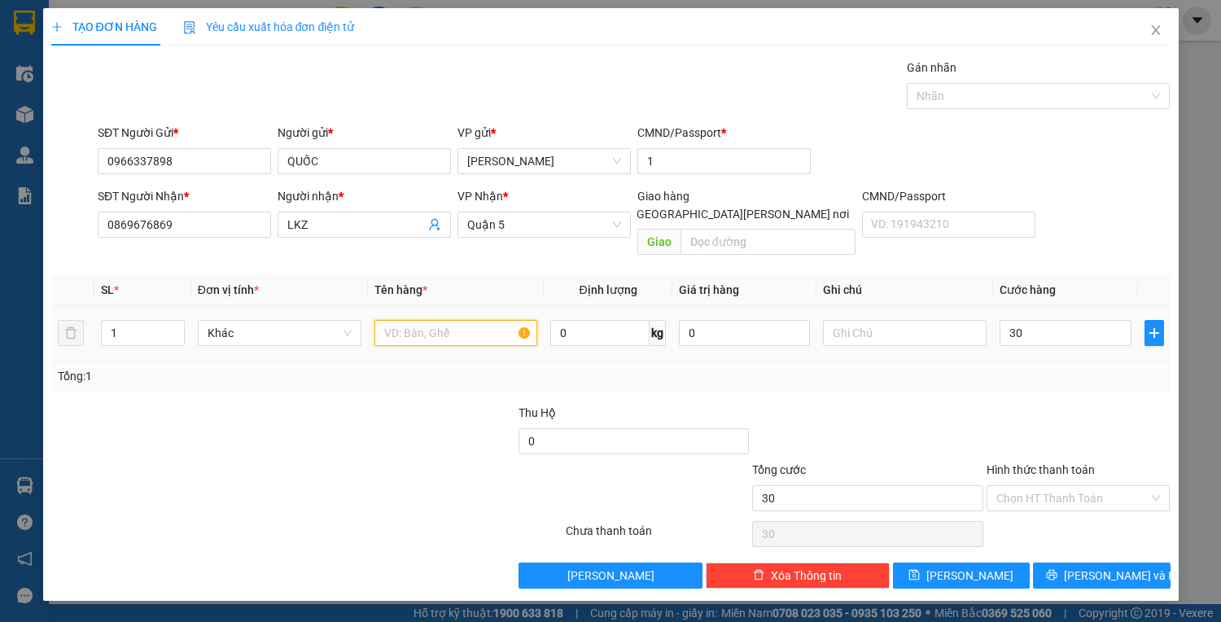
type input "30.000"
click at [390, 326] on input "text" at bounding box center [456, 333] width 164 height 26
type input "1H VÀNG"
click at [1022, 486] on input "Hình thức thanh toán" at bounding box center [1072, 498] width 153 height 24
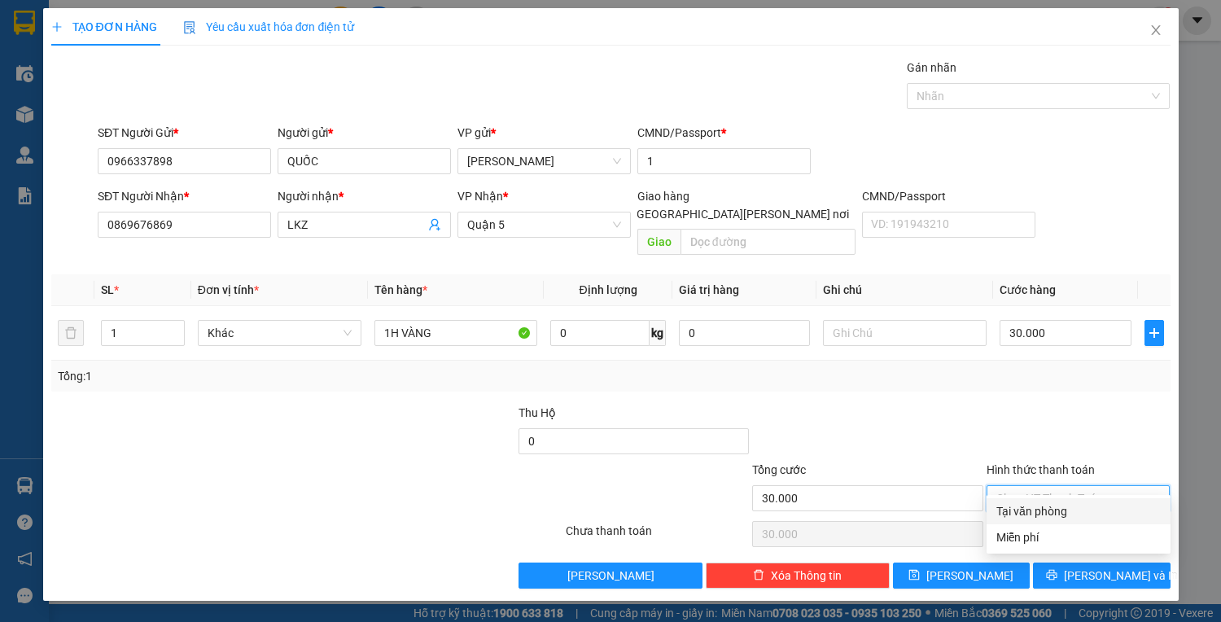
click at [1054, 515] on div "Tại văn phòng" at bounding box center [1078, 511] width 164 height 18
type input "0"
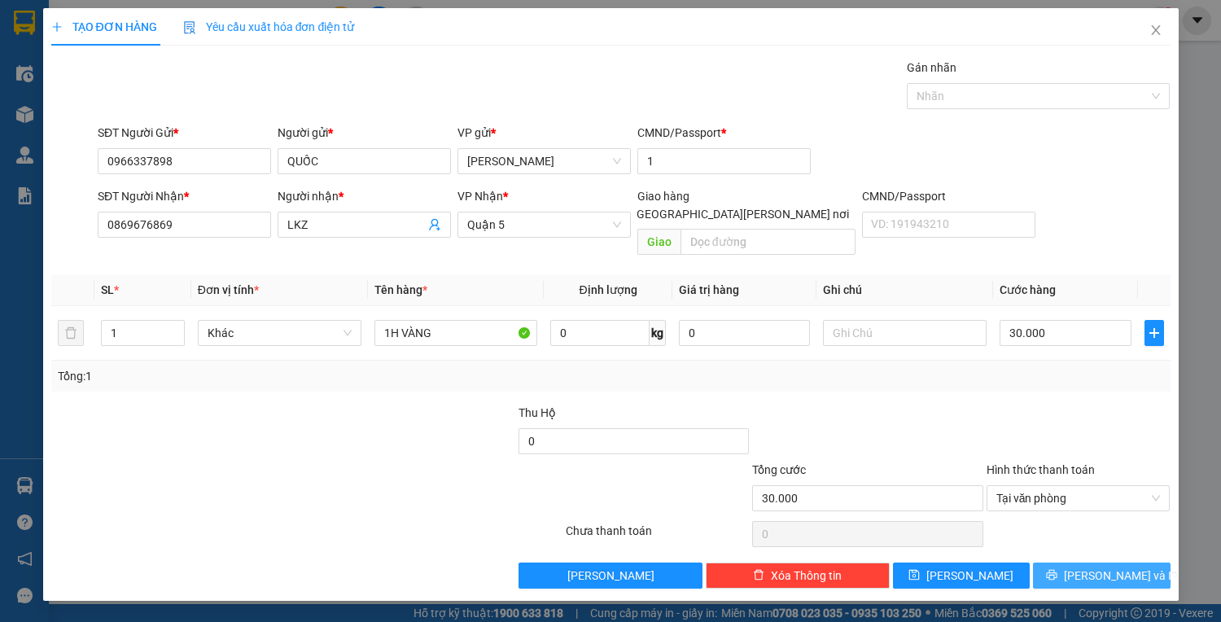
click at [1057, 569] on icon "printer" at bounding box center [1051, 574] width 11 height 11
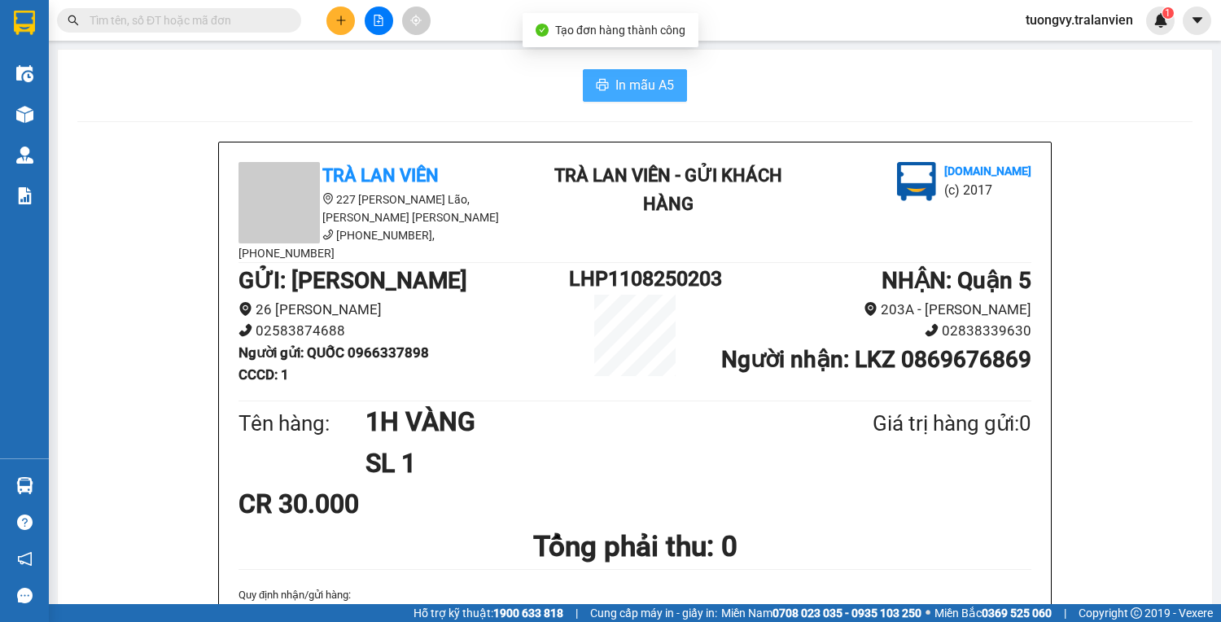
click at [624, 94] on span "In mẫu A5" at bounding box center [644, 85] width 59 height 20
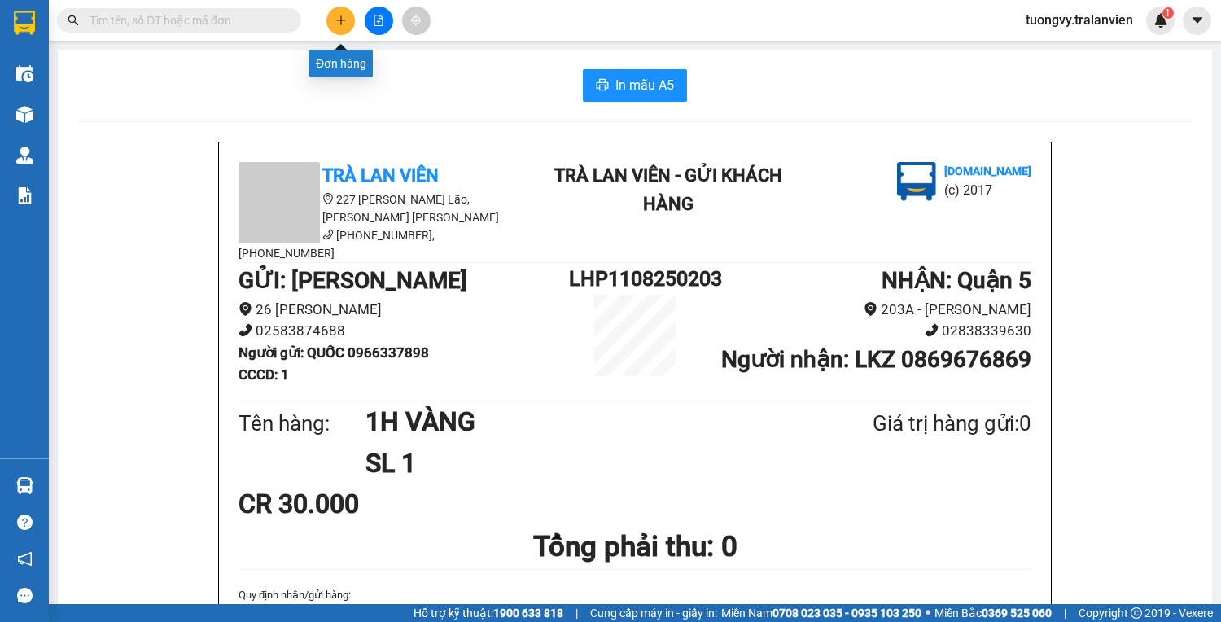
click at [344, 24] on icon "plus" at bounding box center [340, 20] width 11 height 11
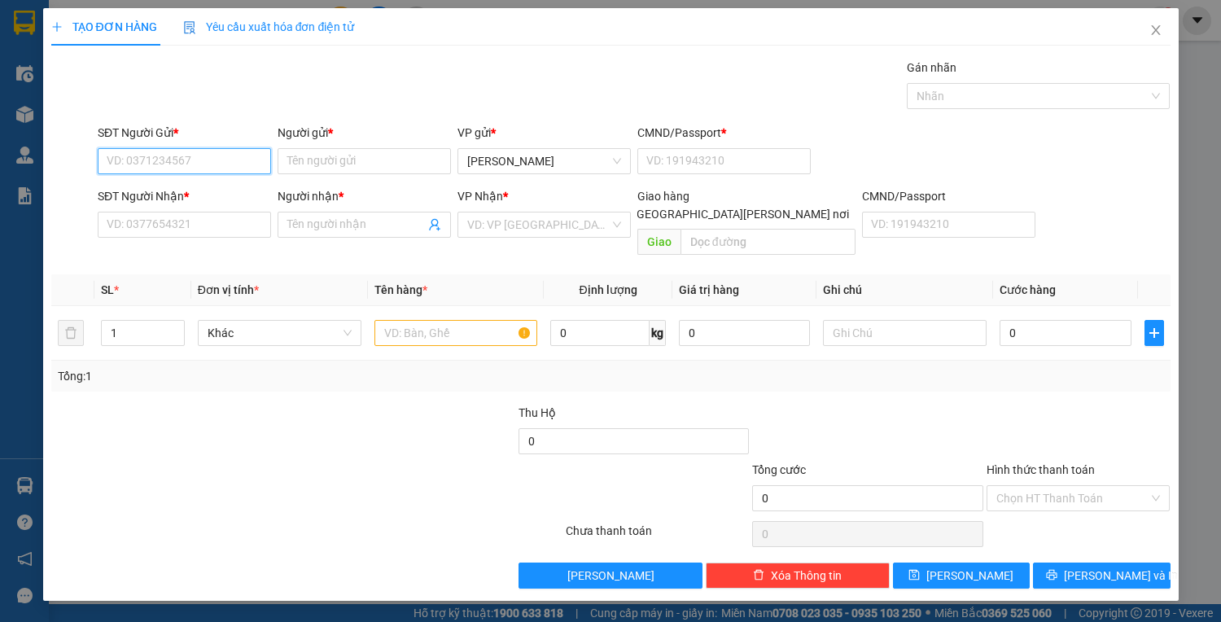
click at [169, 152] on input "SĐT Người Gửi *" at bounding box center [184, 161] width 173 height 26
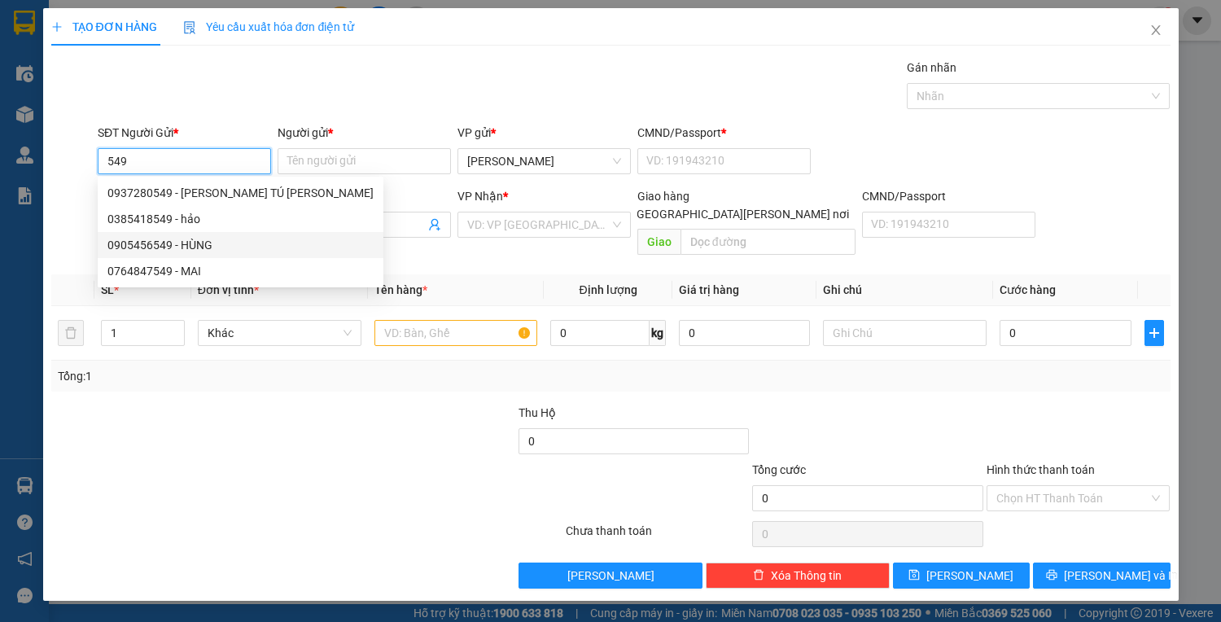
click at [214, 243] on div "0905456549 - HÙNG" at bounding box center [240, 245] width 266 height 18
type input "0905456549"
type input "HÙNG"
type input "056058005063"
type input "0905497349"
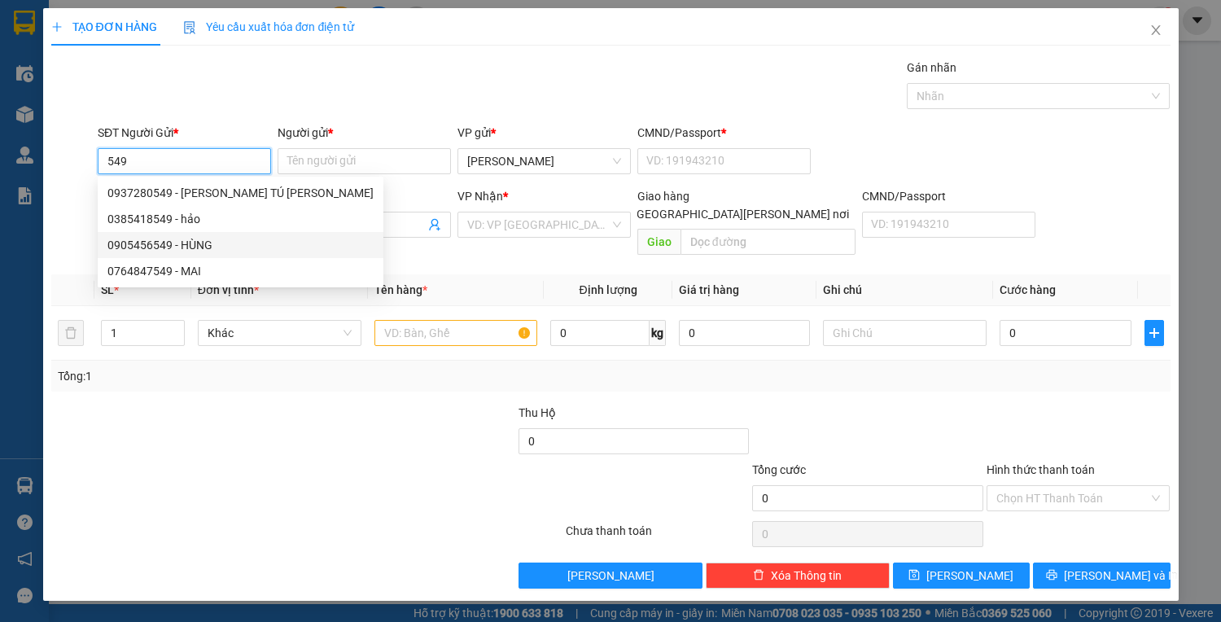
type input "HẠNH"
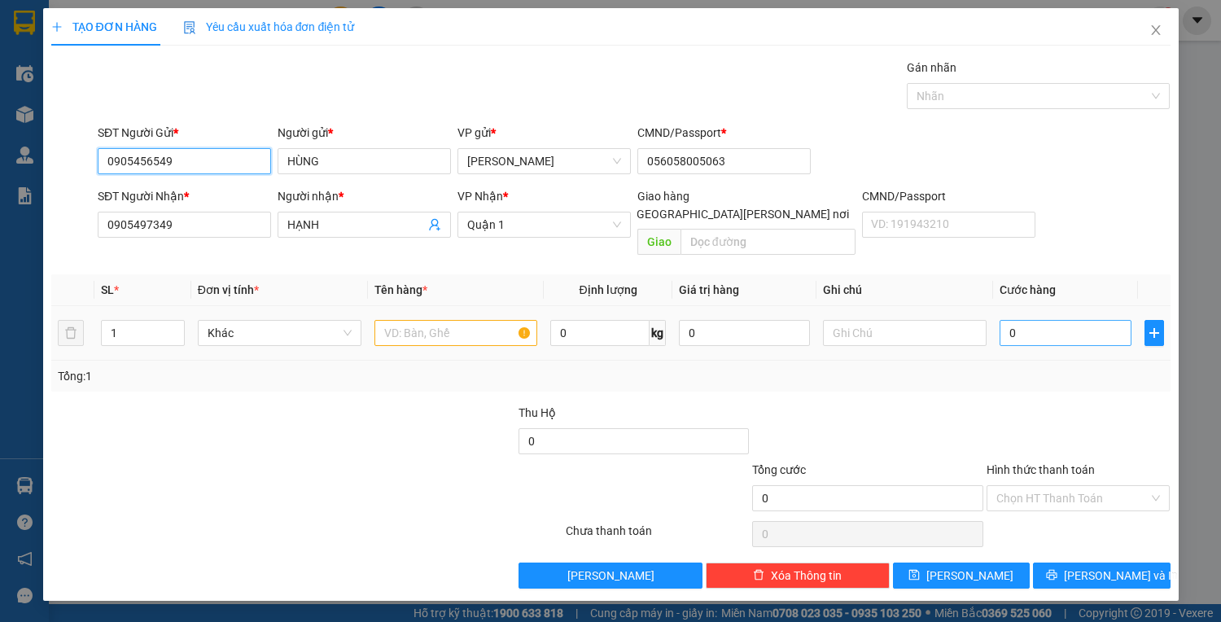
type input "0905456549"
click at [1037, 320] on input "0" at bounding box center [1064, 333] width 131 height 26
type input "6"
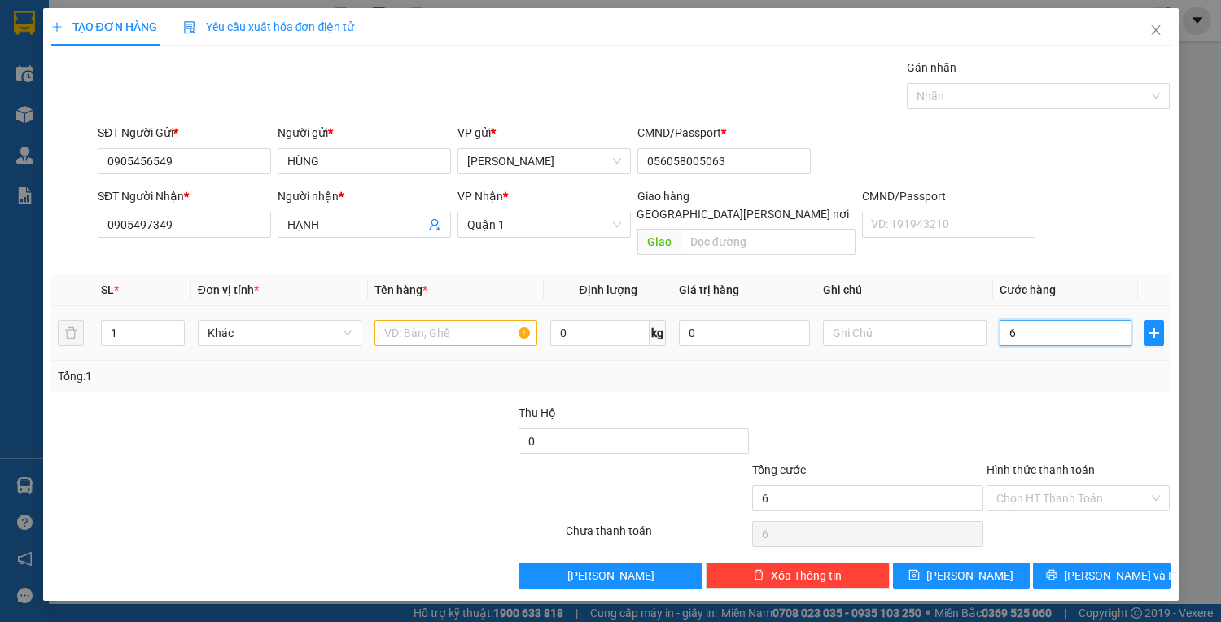
type input "60"
type input "60.000"
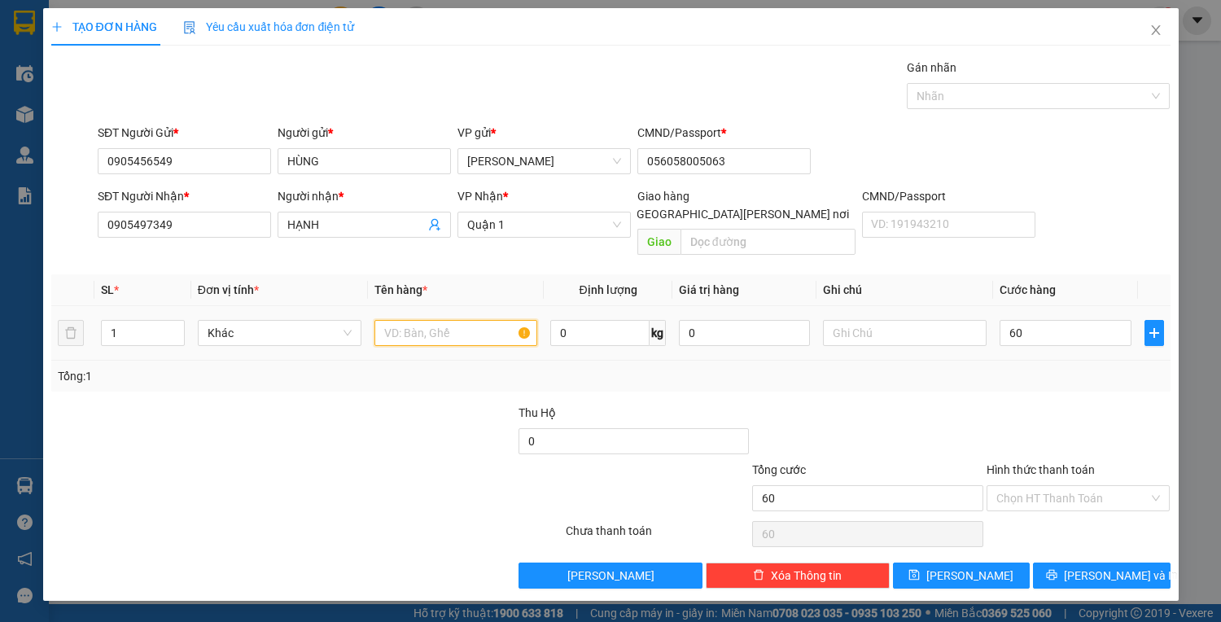
type input "60.000"
click at [452, 320] on input "text" at bounding box center [456, 333] width 164 height 26
type input "1T XVANG"
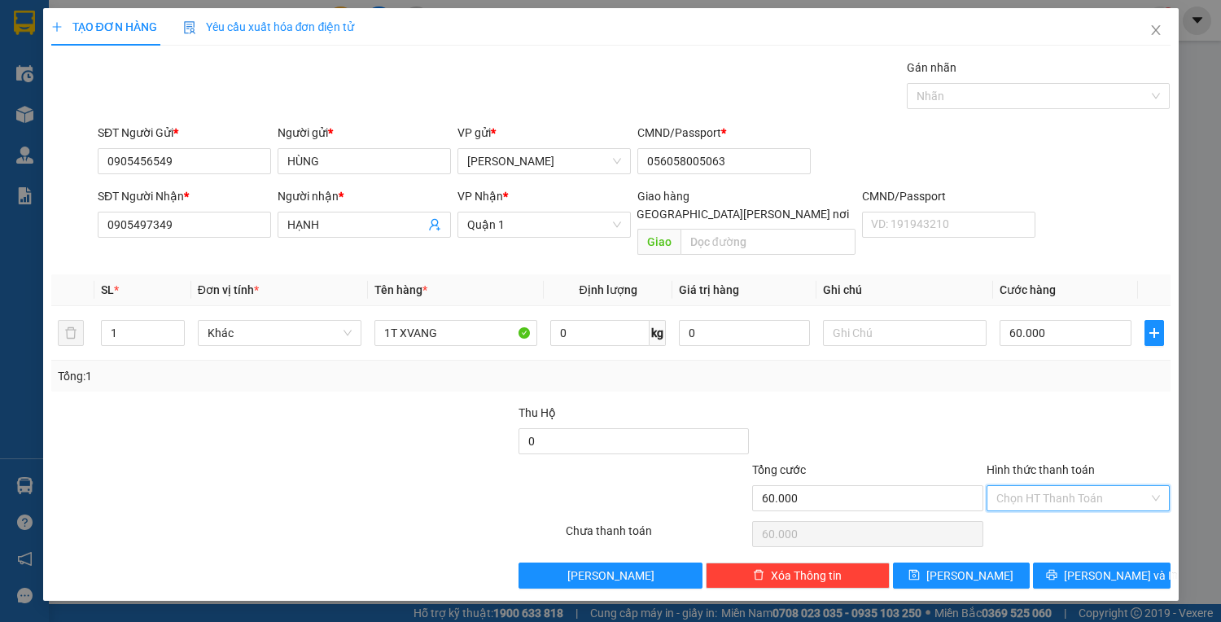
click at [1027, 486] on input "Hình thức thanh toán" at bounding box center [1072, 498] width 153 height 24
click at [1012, 502] on div "Tại văn phòng" at bounding box center [1078, 511] width 164 height 18
type input "0"
click at [1084, 562] on button "[PERSON_NAME] và In" at bounding box center [1101, 575] width 137 height 26
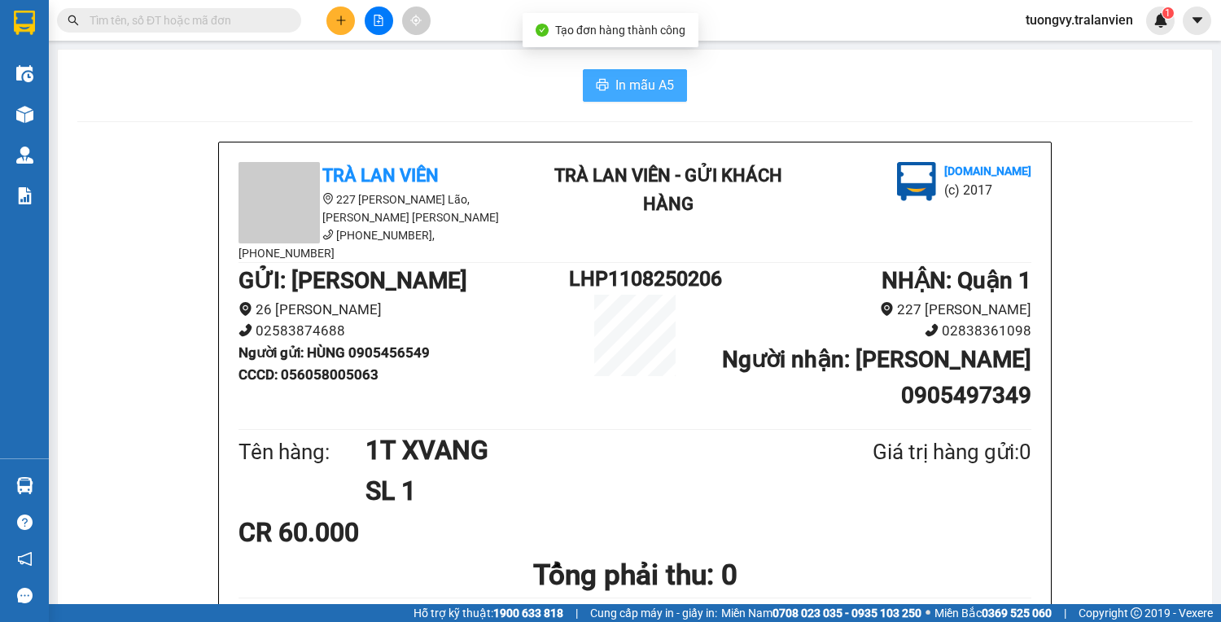
click at [661, 96] on button "In mẫu A5" at bounding box center [635, 85] width 104 height 33
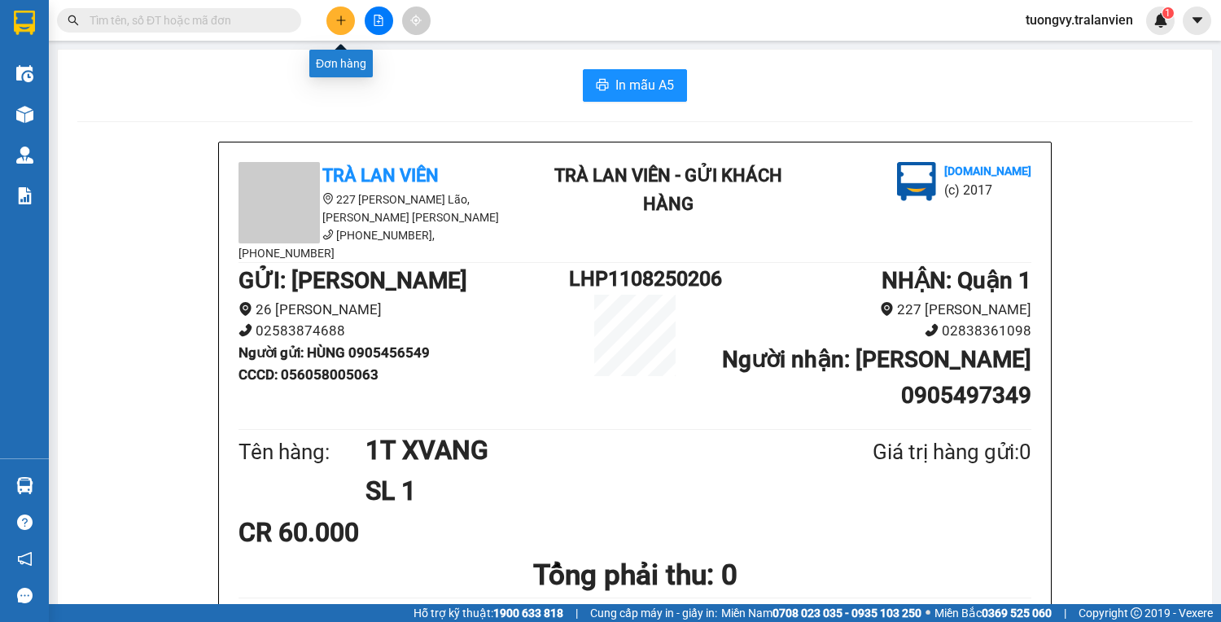
click at [340, 26] on button at bounding box center [340, 21] width 28 height 28
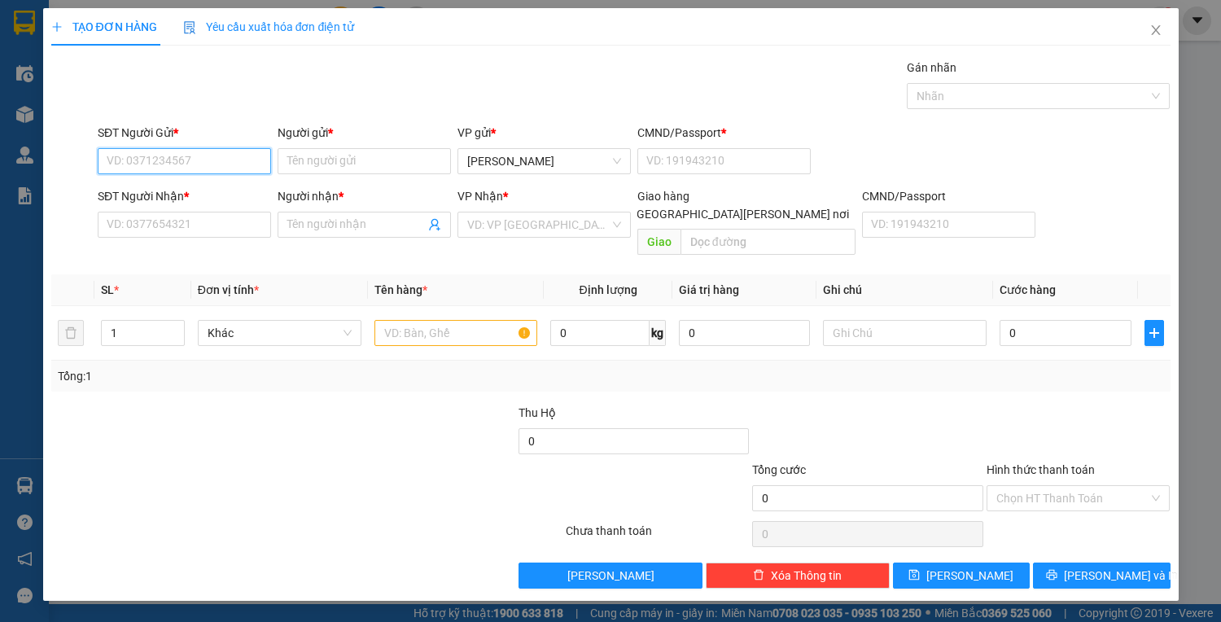
click at [156, 154] on input "SĐT Người Gửi *" at bounding box center [184, 161] width 173 height 26
click at [194, 193] on div "0935049009 - THỦY" at bounding box center [187, 193] width 160 height 18
type input "0935049009"
type input "THỦY"
type input "1"
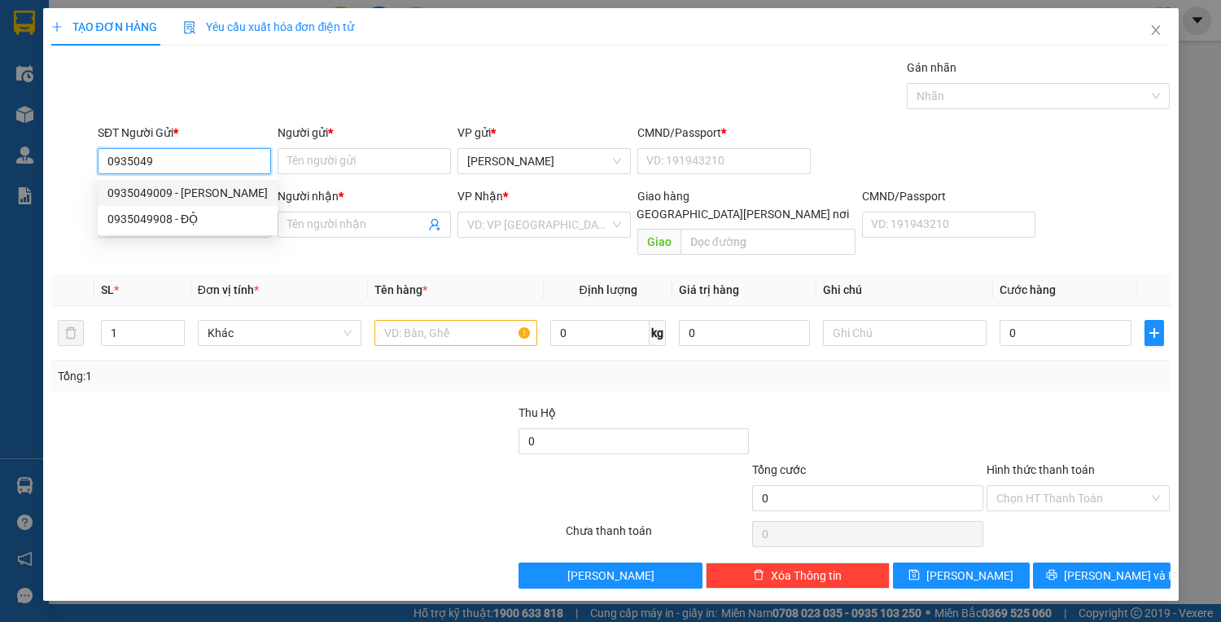
type input "0908083767"
type input "HÙNG"
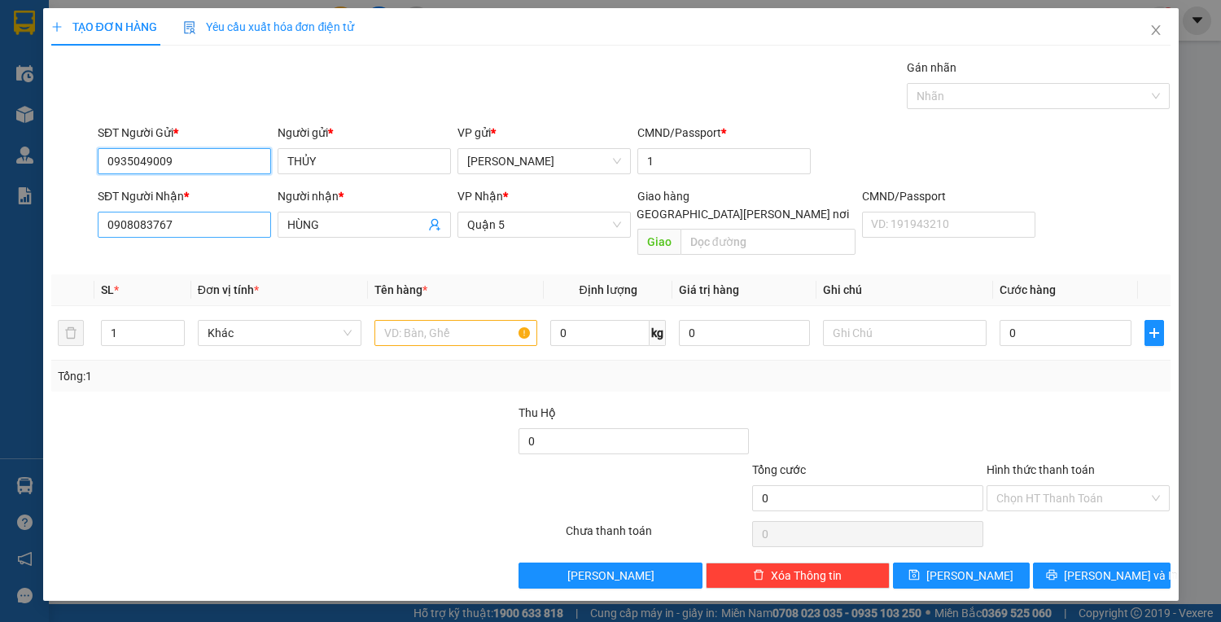
type input "0935049009"
click at [199, 229] on input "0908083767" at bounding box center [184, 225] width 173 height 26
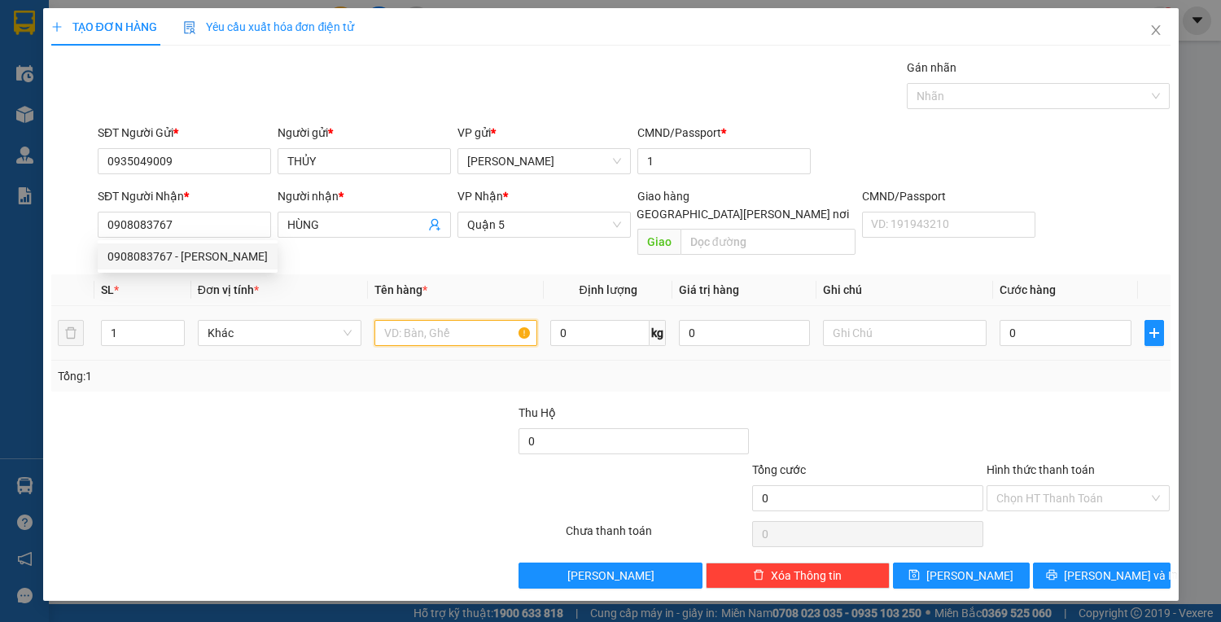
click at [442, 320] on input "text" at bounding box center [456, 333] width 164 height 26
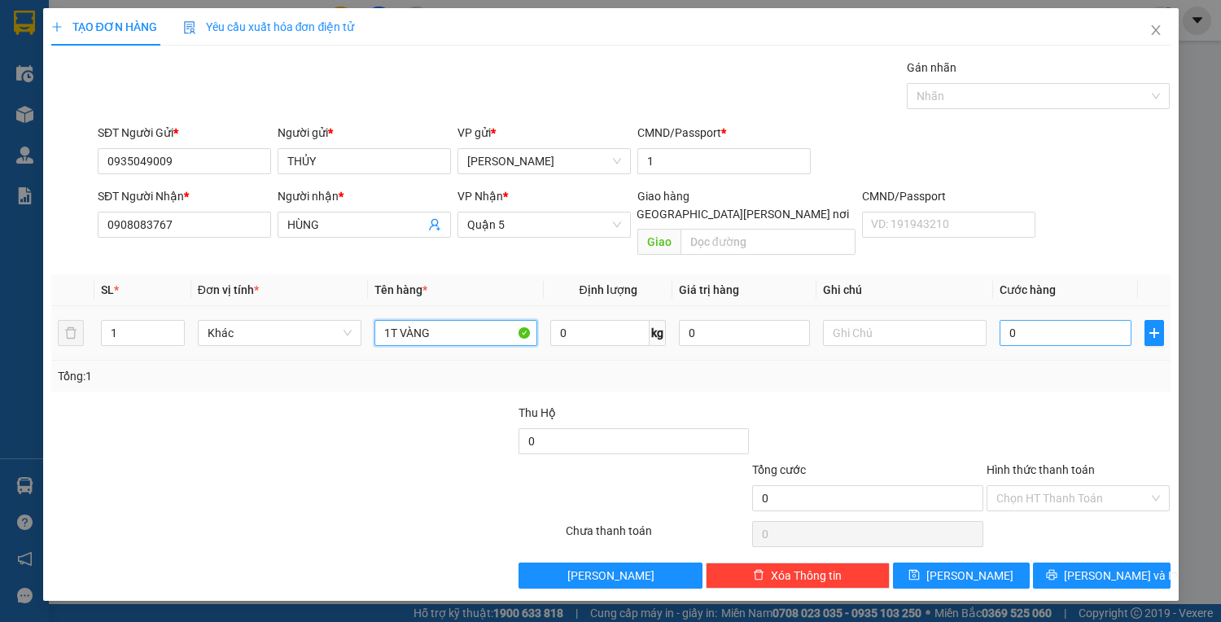
type input "1T VÀNG"
click at [1045, 320] on input "0" at bounding box center [1064, 333] width 131 height 26
type input "05"
type input "5"
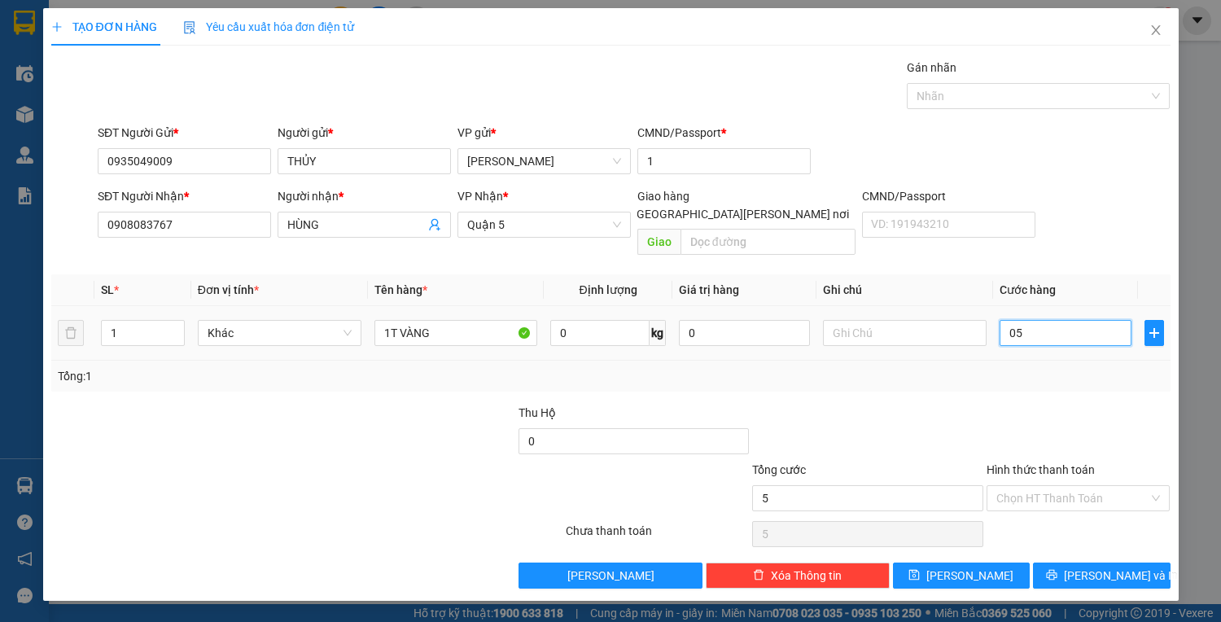
type input "050"
type input "50"
type input "05"
type input "5"
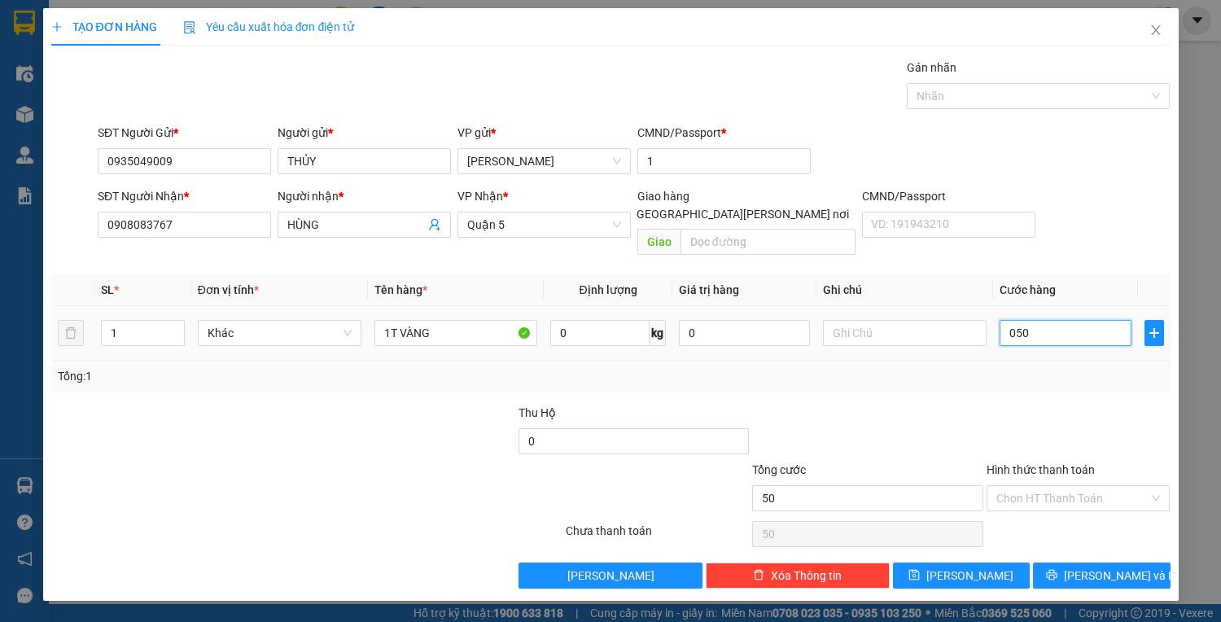
type input "5"
type input "0"
drag, startPoint x: 1015, startPoint y: 314, endPoint x: 1001, endPoint y: 315, distance: 13.9
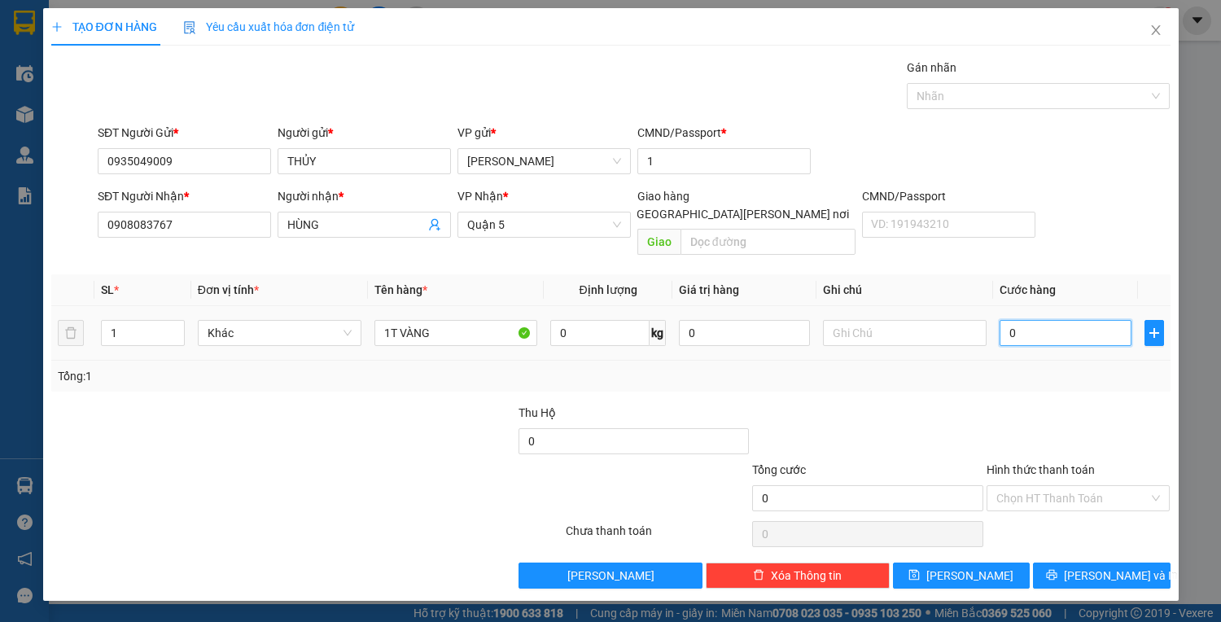
click at [1001, 320] on input "0" at bounding box center [1064, 333] width 131 height 26
type input "05"
type input "5"
type input "050"
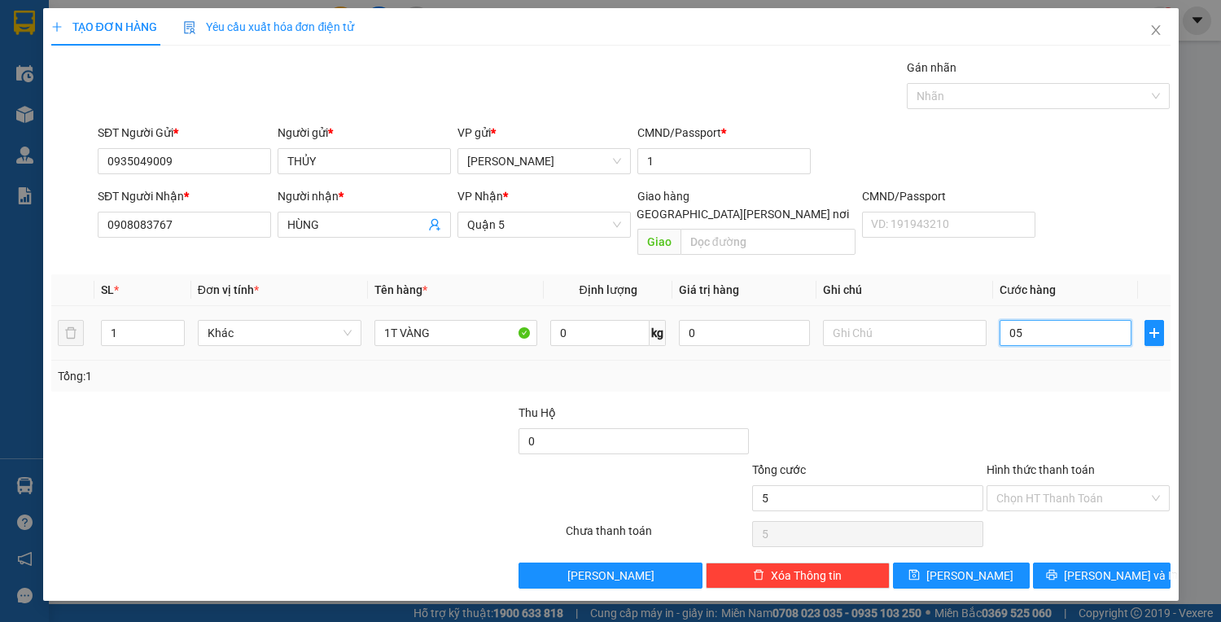
type input "50"
type input "05"
type input "5"
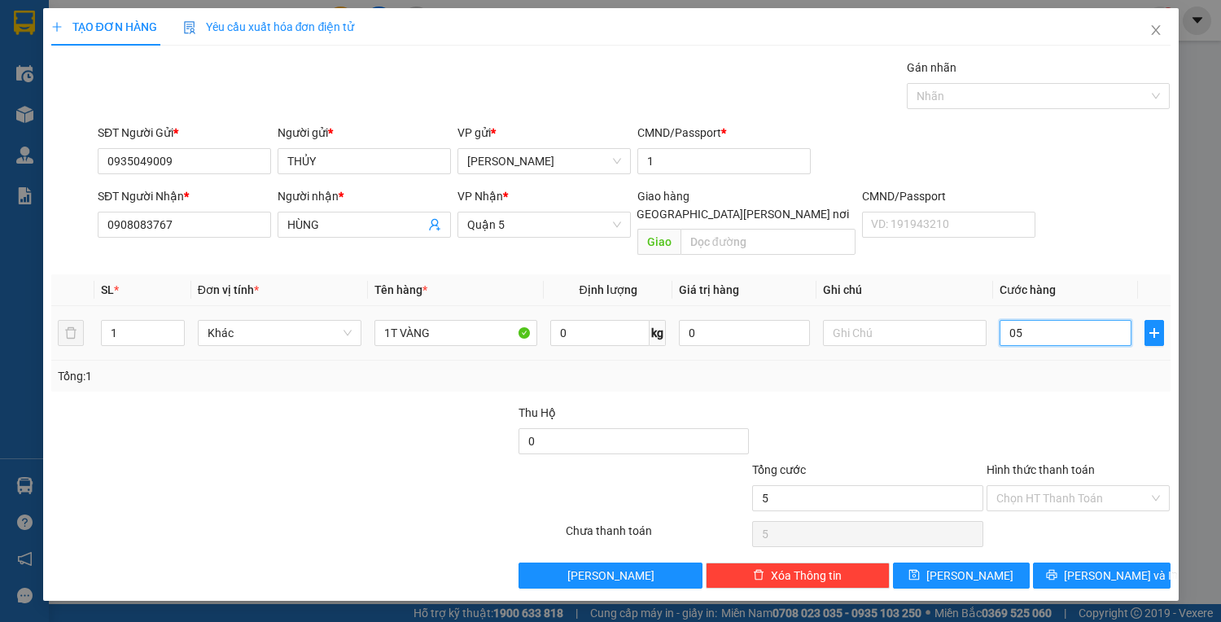
type input "0"
drag, startPoint x: 1012, startPoint y: 317, endPoint x: 1024, endPoint y: 317, distance: 12.2
click at [1024, 320] on input "0" at bounding box center [1064, 333] width 131 height 26
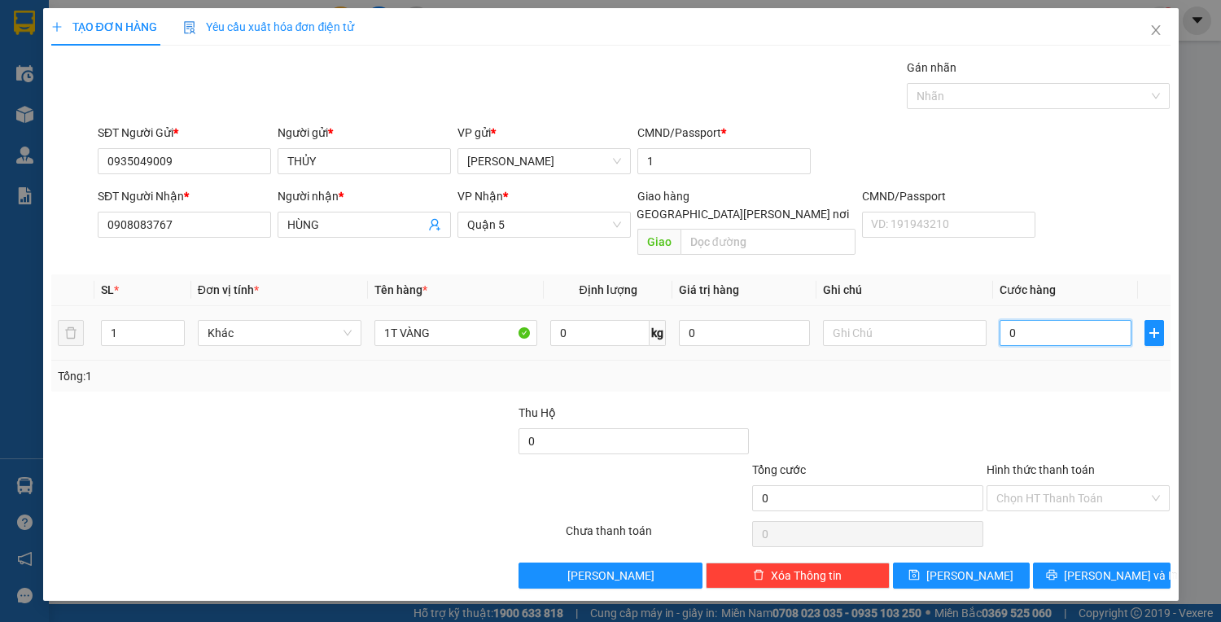
type input "5"
type input "50"
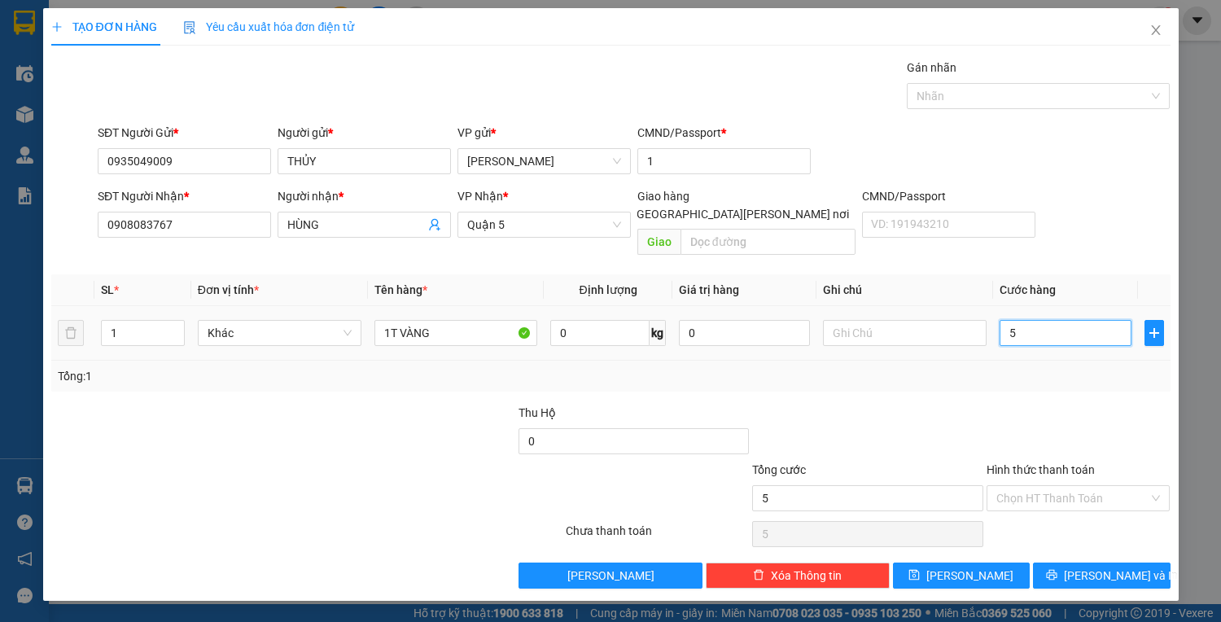
type input "50"
type input "50.000"
click at [1047, 486] on input "Hình thức thanh toán" at bounding box center [1072, 498] width 153 height 24
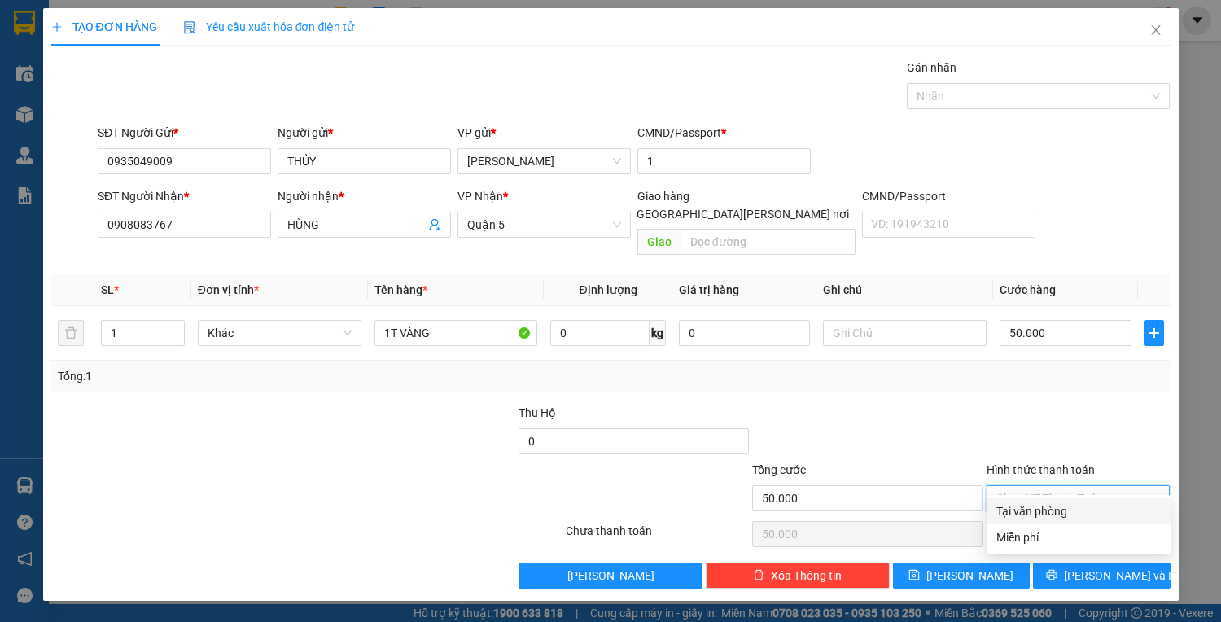
click at [1041, 518] on div "Tại văn phòng" at bounding box center [1078, 511] width 164 height 18
type input "0"
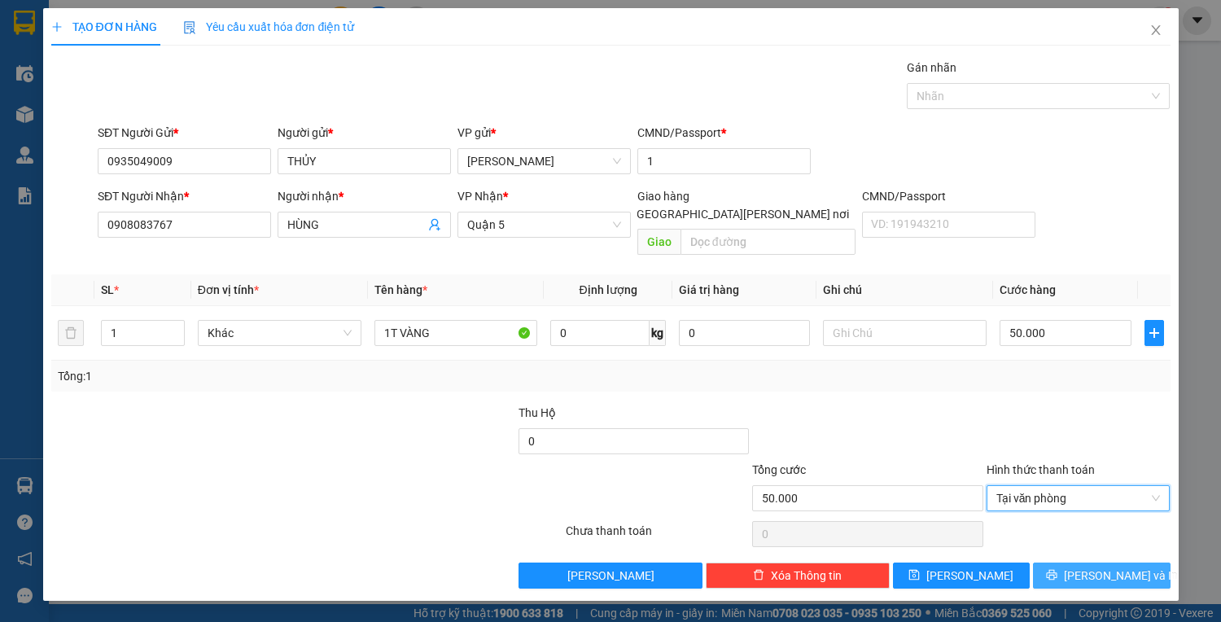
click at [1106, 566] on span "[PERSON_NAME] và In" at bounding box center [1121, 575] width 114 height 18
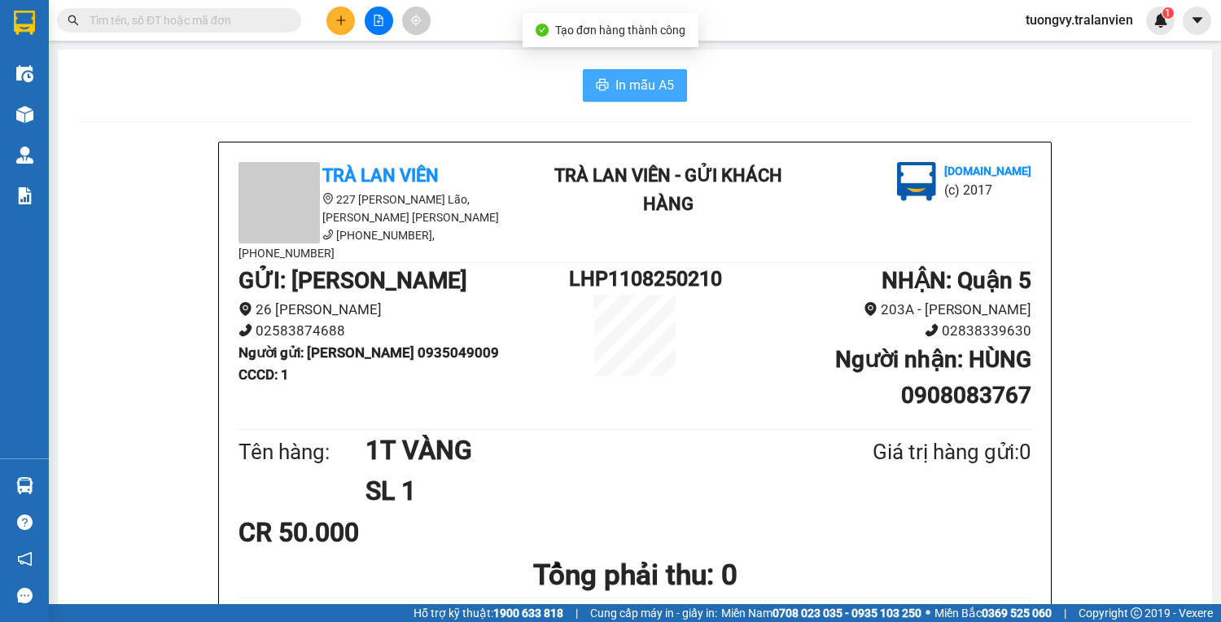
click at [629, 93] on span "In mẫu A5" at bounding box center [644, 85] width 59 height 20
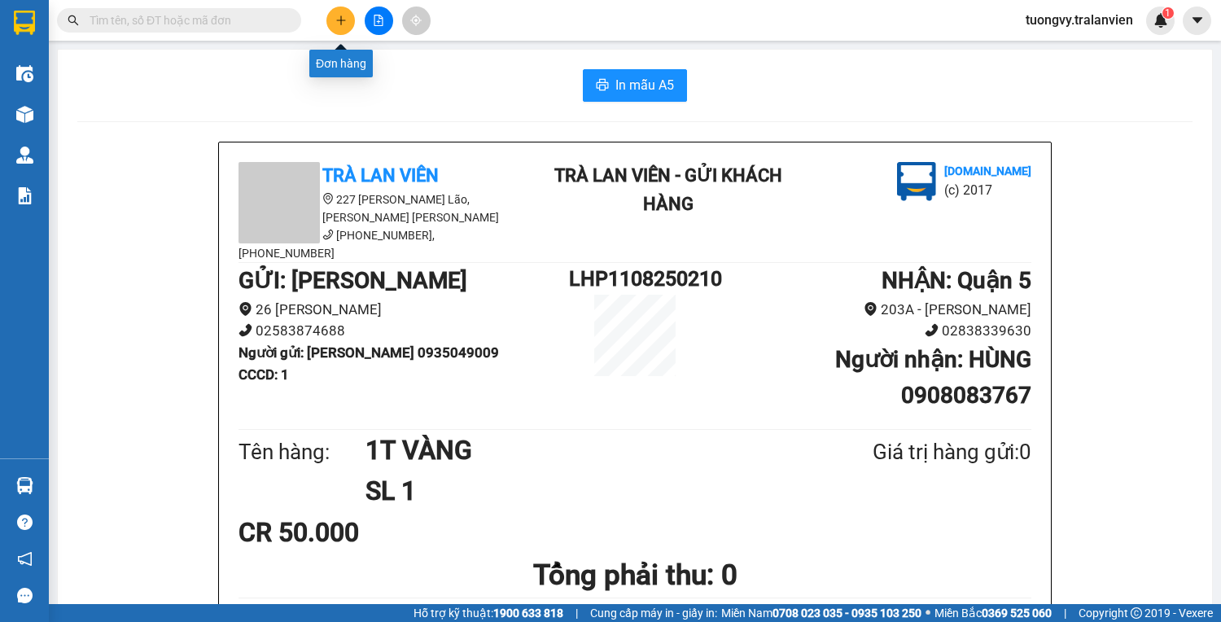
click at [332, 16] on button at bounding box center [340, 21] width 28 height 28
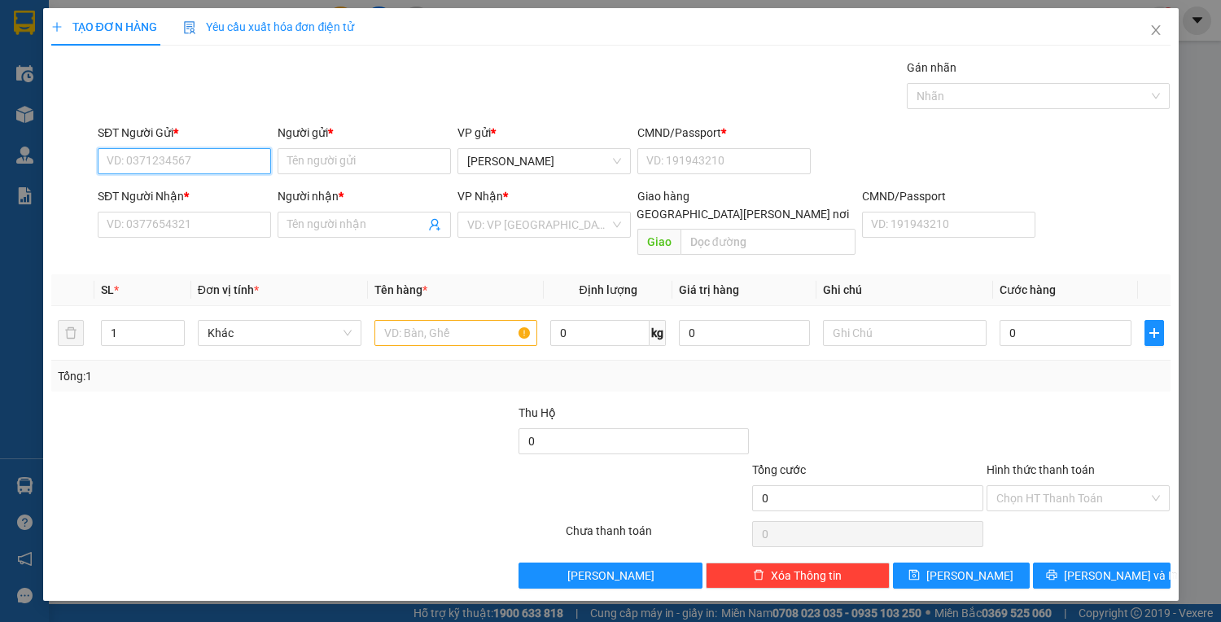
click at [178, 168] on input "SĐT Người Gửi *" at bounding box center [184, 161] width 173 height 26
click at [156, 217] on input "SĐT Người Nhận *" at bounding box center [184, 225] width 173 height 26
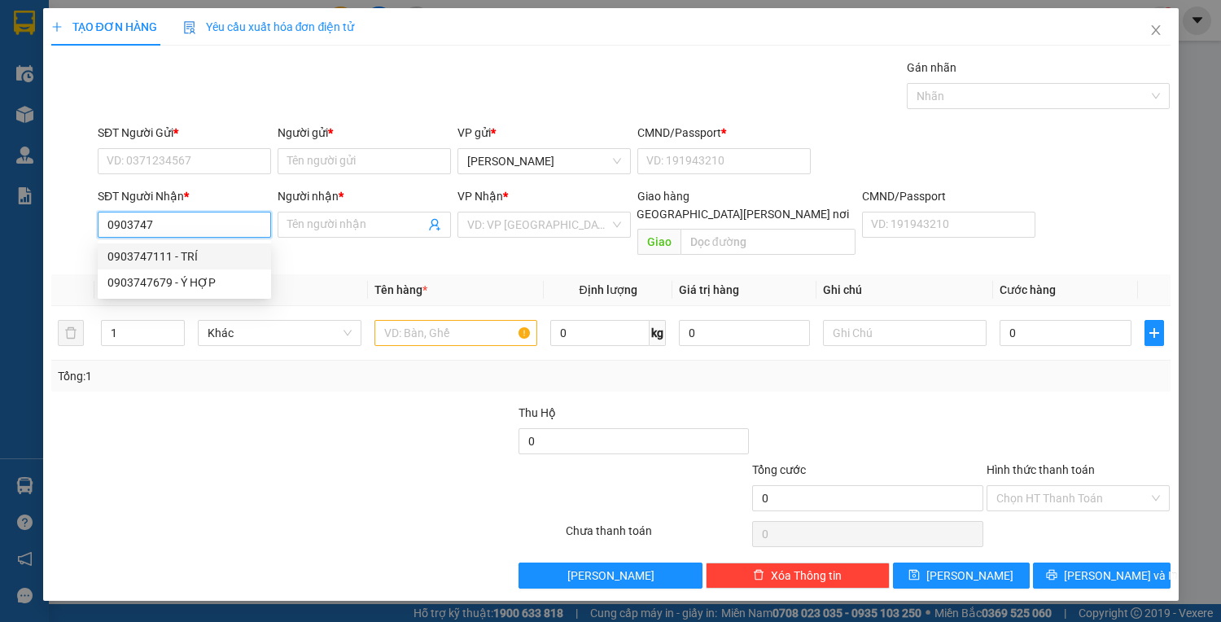
click at [175, 264] on div "0903747111 - TRÍ" at bounding box center [184, 256] width 154 height 18
type input "0903747111"
type input "TRÍ"
type input "0903747111"
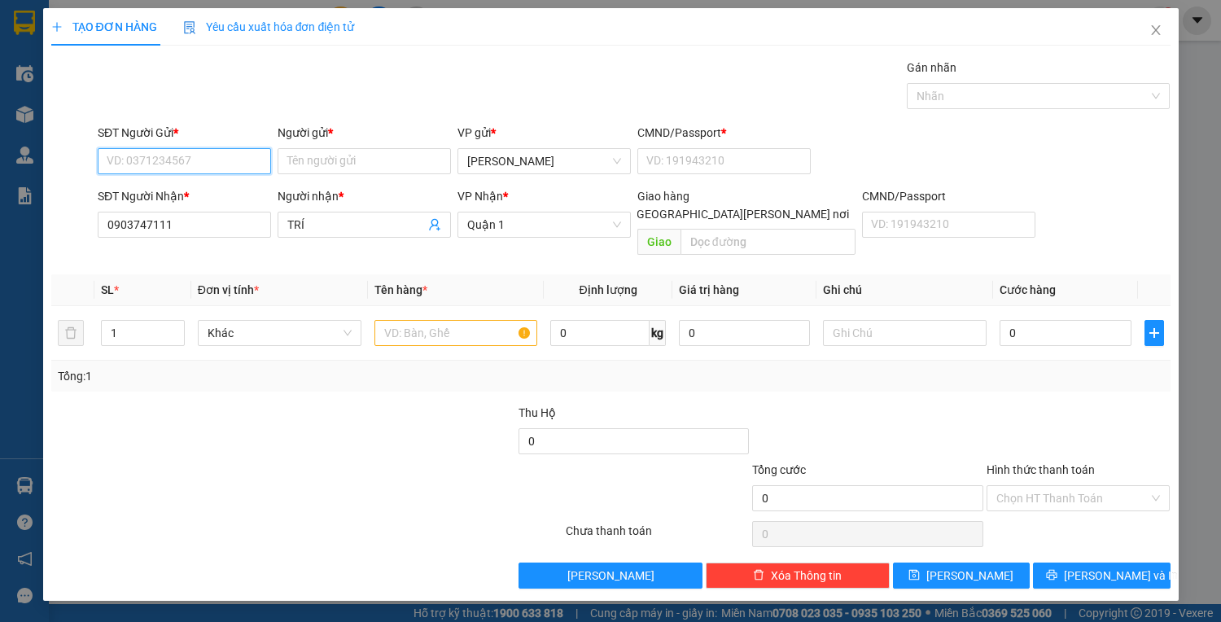
click at [208, 152] on input "SĐT Người Gửi *" at bounding box center [184, 161] width 173 height 26
type input "0935672642"
click at [315, 160] on input "Người gửi *" at bounding box center [364, 161] width 173 height 26
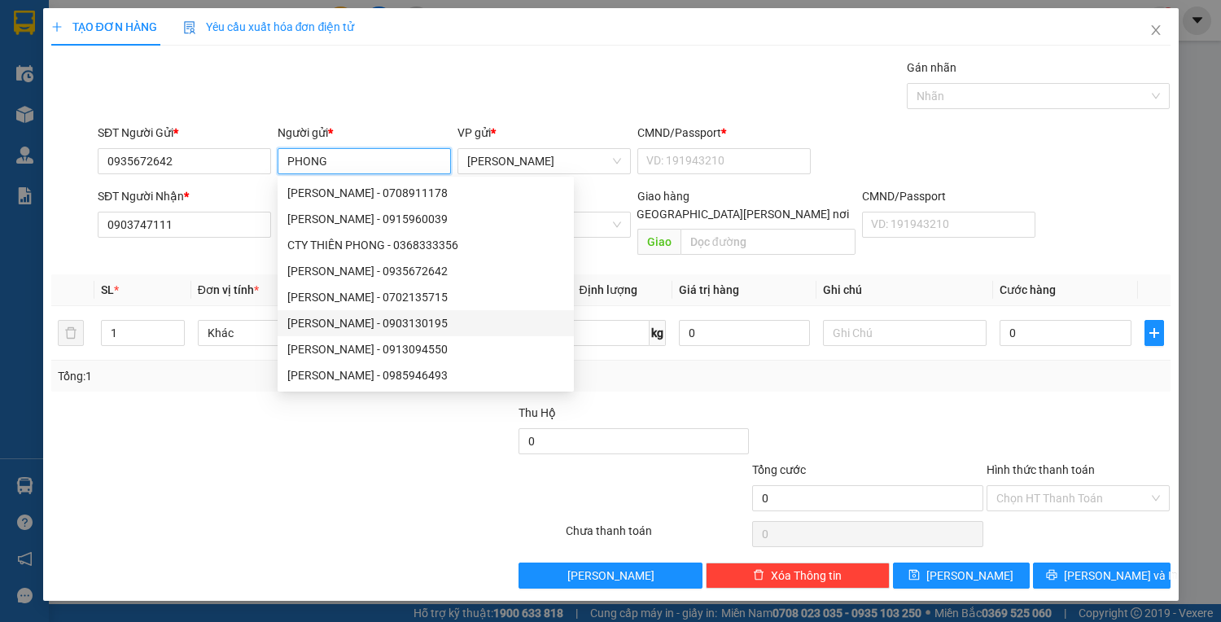
type input "PHONG"
click at [605, 518] on div "Chưa thanh toán 0 Chọn HT Thanh Toán" at bounding box center [611, 534] width 1122 height 33
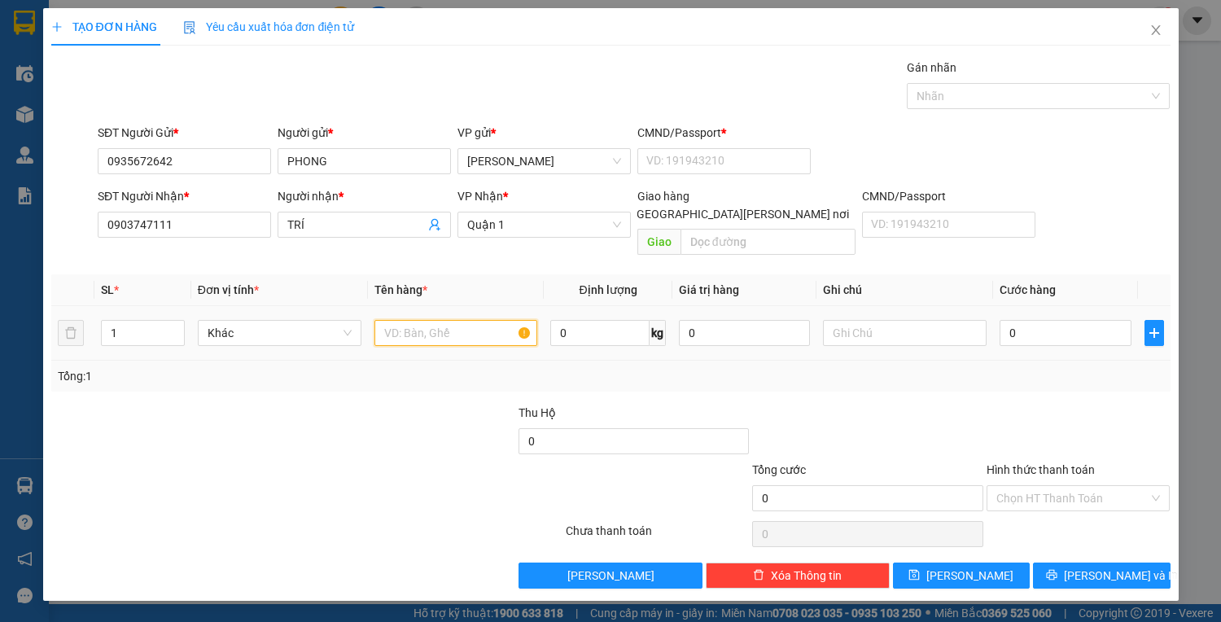
click at [482, 326] on input "text" at bounding box center [456, 333] width 164 height 26
type input "1T XỐP TRẮNG"
click at [1058, 320] on input "0" at bounding box center [1064, 333] width 131 height 26
type input "6"
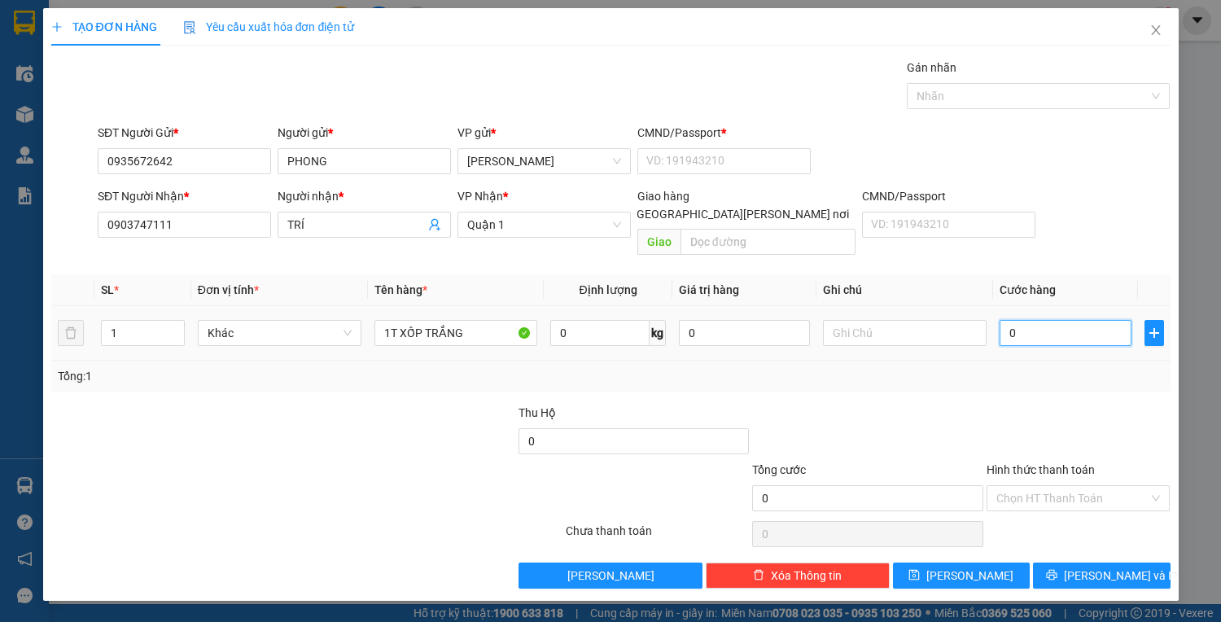
type input "6"
type input "60"
type input "60.000"
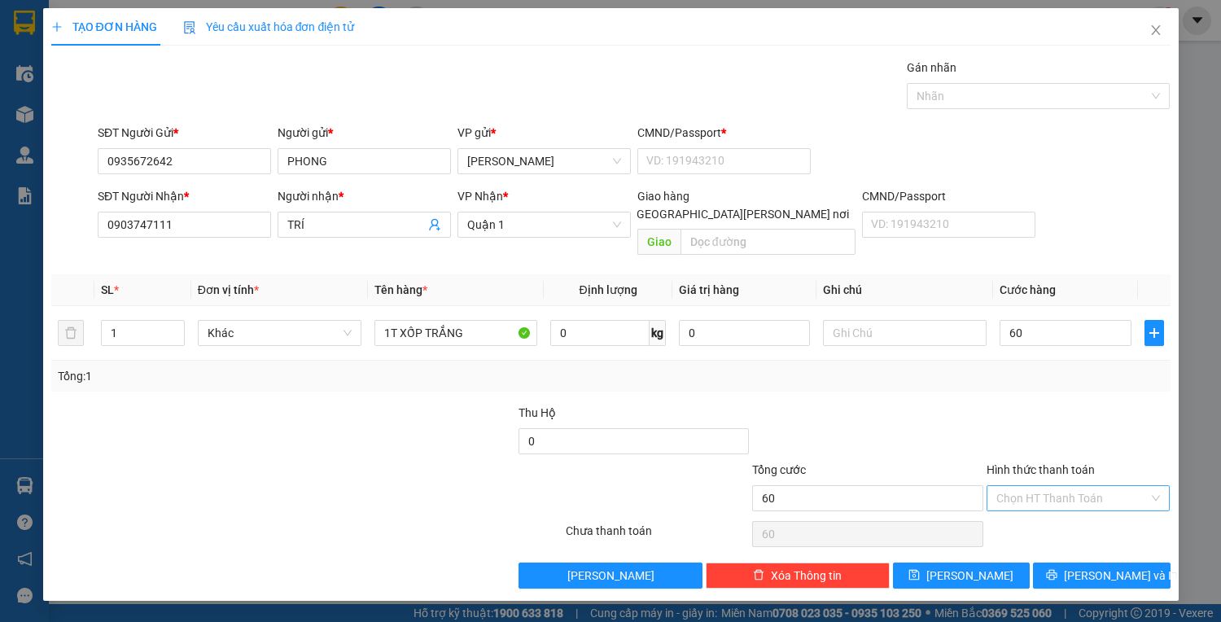
type input "60.000"
click at [1073, 486] on input "Hình thức thanh toán" at bounding box center [1072, 498] width 153 height 24
click at [1034, 514] on div "Tại văn phòng" at bounding box center [1078, 511] width 164 height 18
type input "0"
click at [1087, 566] on span "[PERSON_NAME] và In" at bounding box center [1121, 575] width 114 height 18
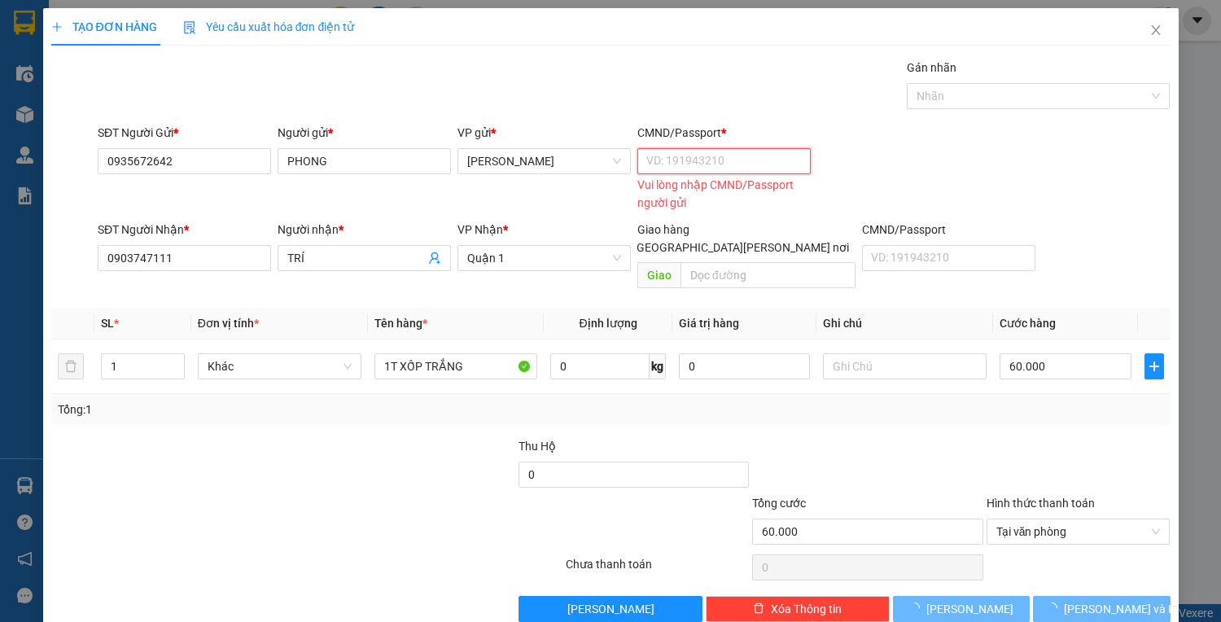
click at [726, 155] on input "CMND/Passport *" at bounding box center [723, 161] width 173 height 26
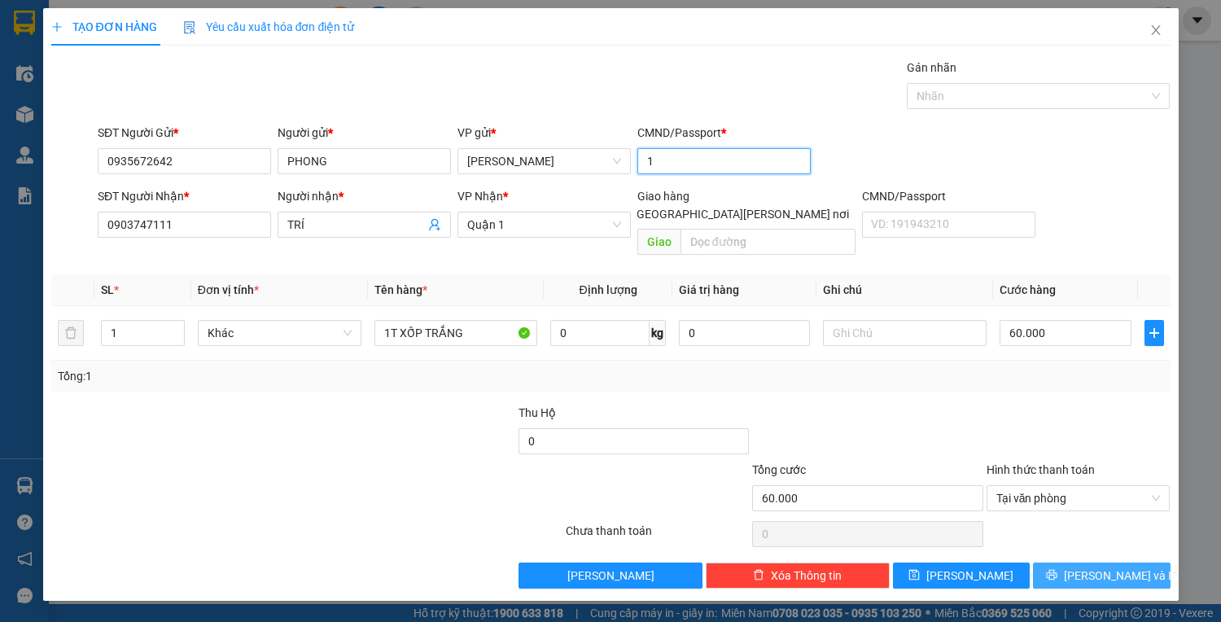
type input "1"
click at [1136, 562] on button "[PERSON_NAME] và In" at bounding box center [1101, 575] width 137 height 26
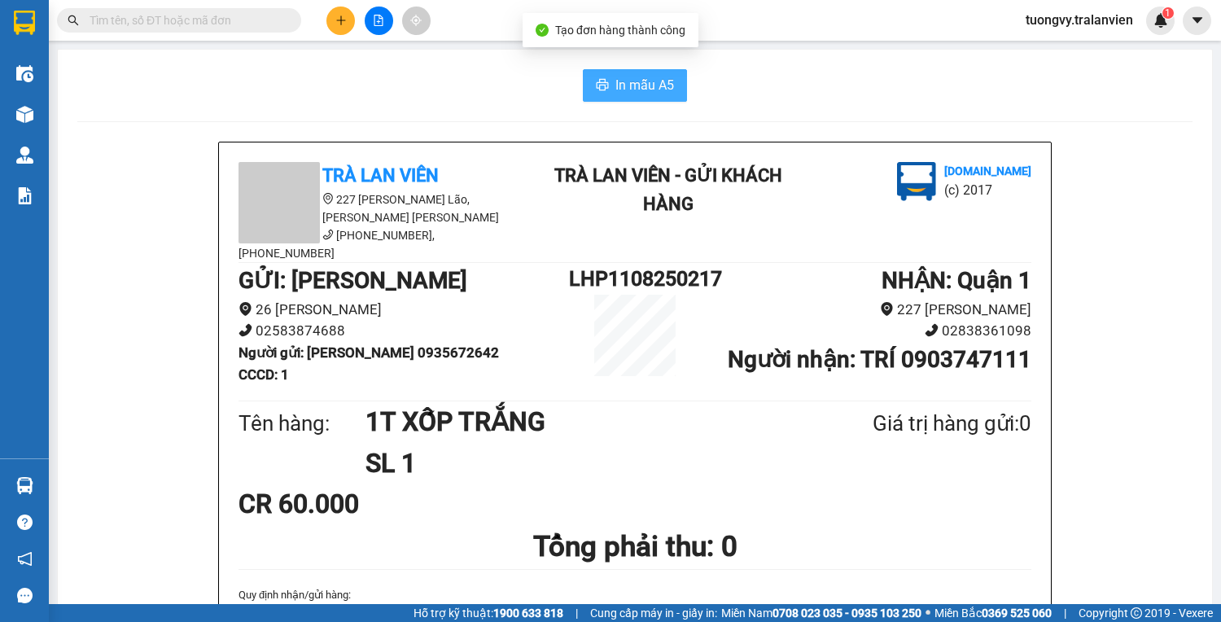
click at [651, 81] on span "In mẫu A5" at bounding box center [644, 85] width 59 height 20
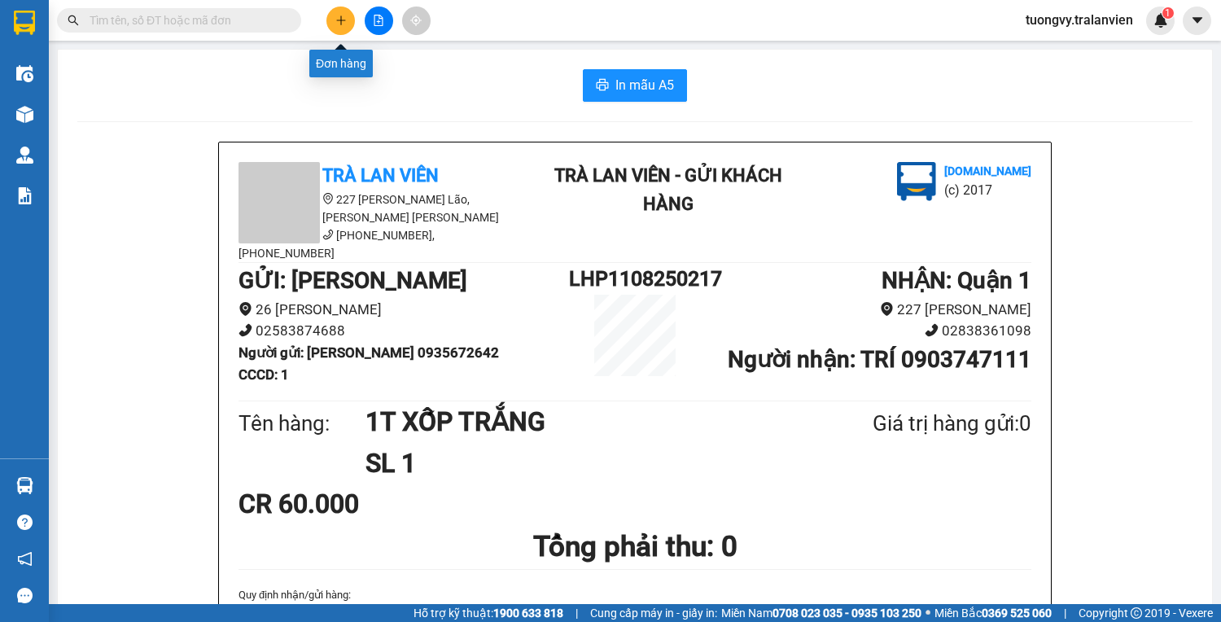
click at [336, 29] on button at bounding box center [340, 21] width 28 height 28
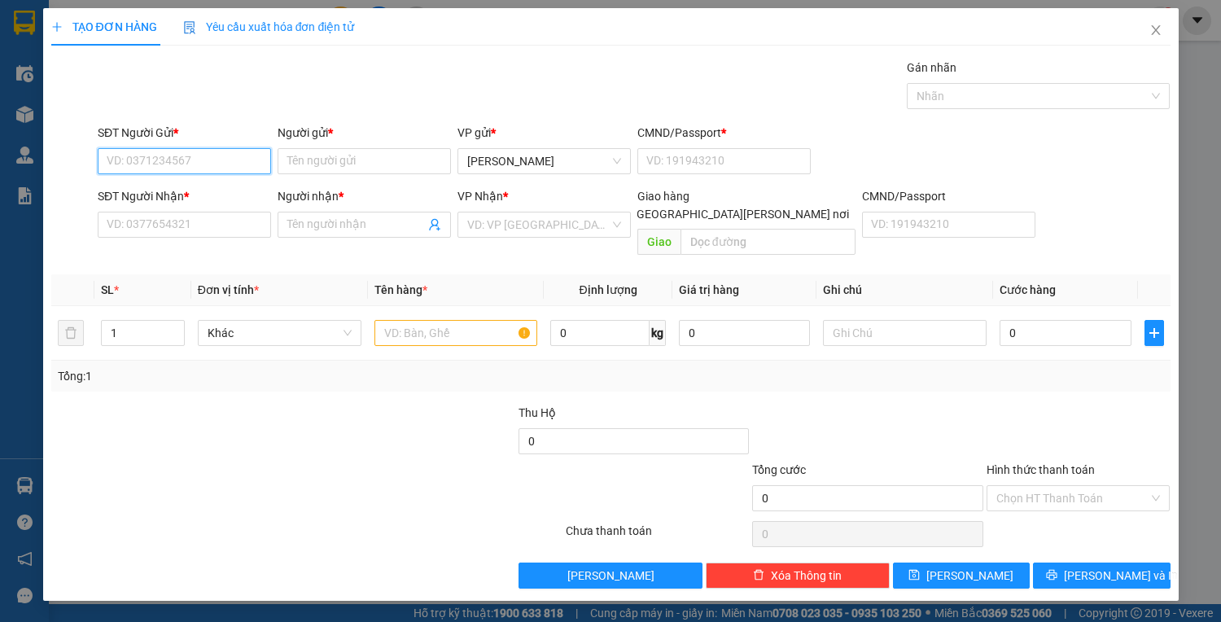
click at [225, 156] on input "SĐT Người Gửi *" at bounding box center [184, 161] width 173 height 26
type input "0935268449"
click at [202, 204] on div "0935268449 - SƯƠNG" at bounding box center [188, 193] width 180 height 26
type input "SƯƠNG"
type input "056071003540"
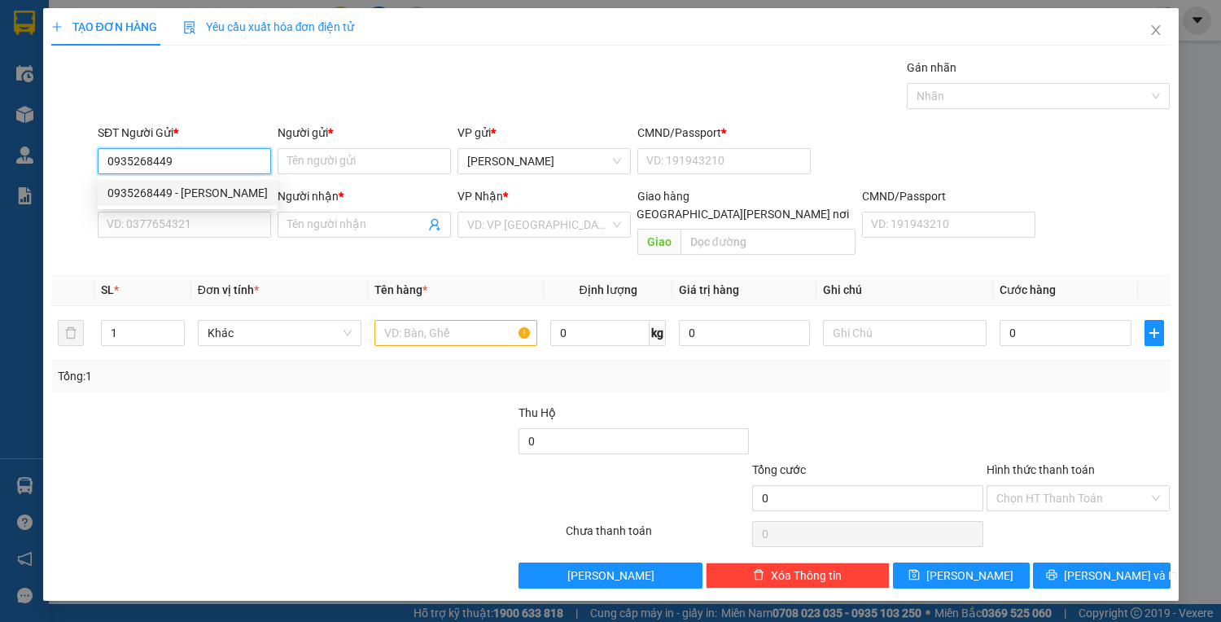
type input "0822227909"
type input "mùi"
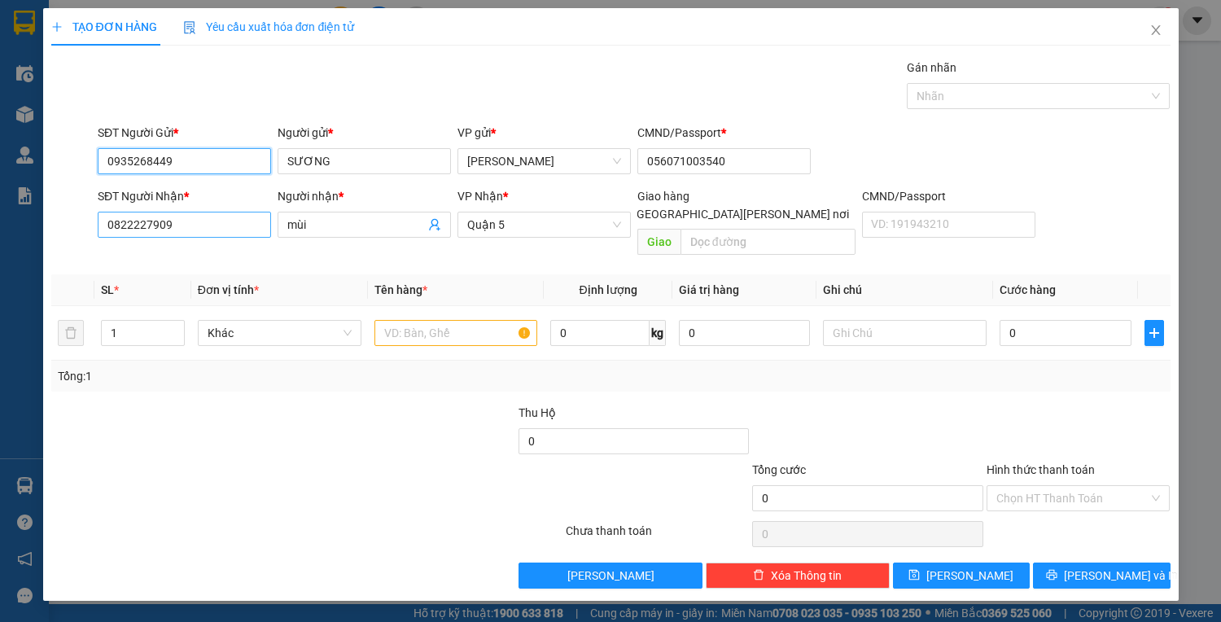
type input "0935268449"
click at [205, 215] on input "0822227909" at bounding box center [184, 225] width 173 height 26
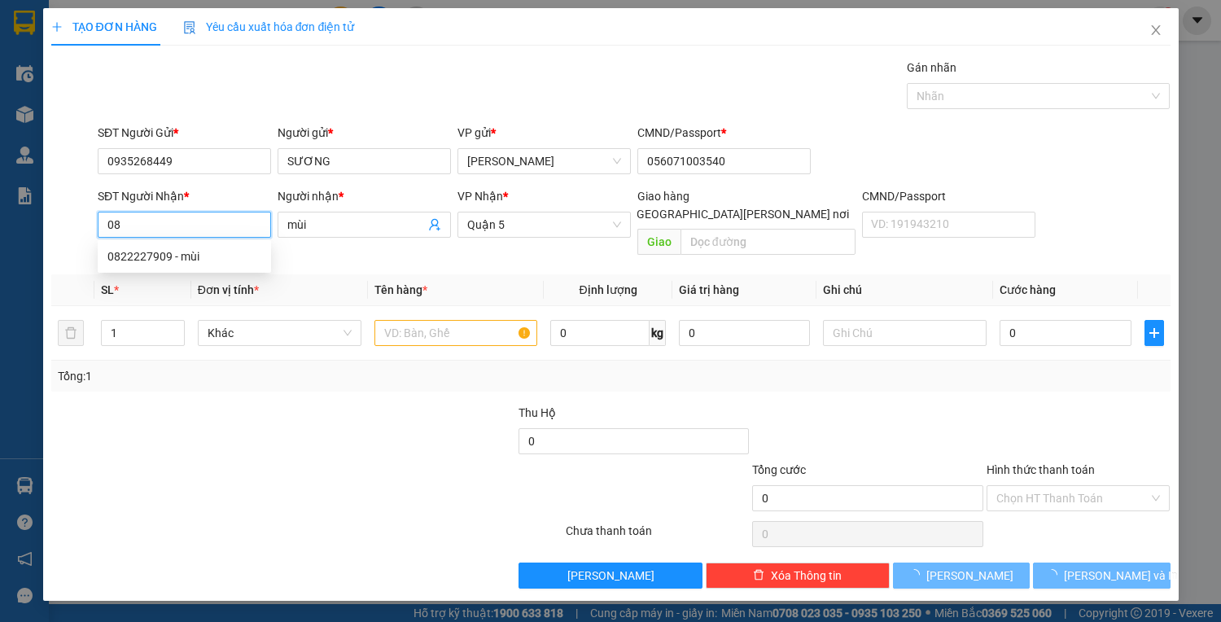
type input "0"
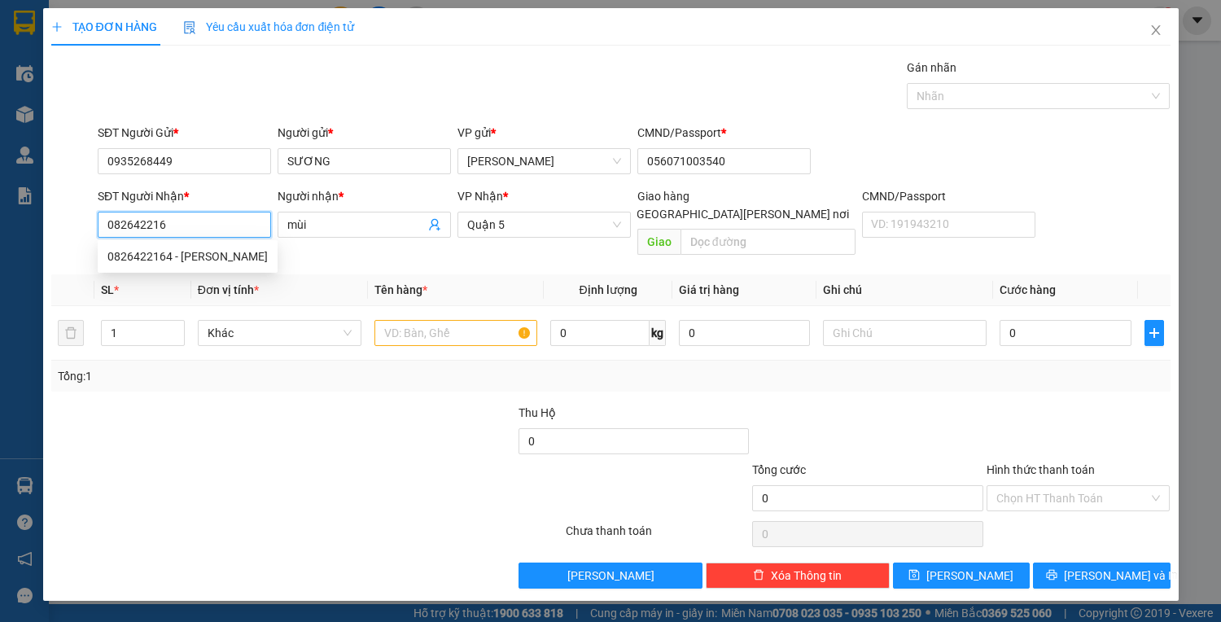
type input "0826422164"
click at [191, 245] on div "0826422164 - TƯỜNG" at bounding box center [188, 256] width 180 height 26
type input "TƯỜNG"
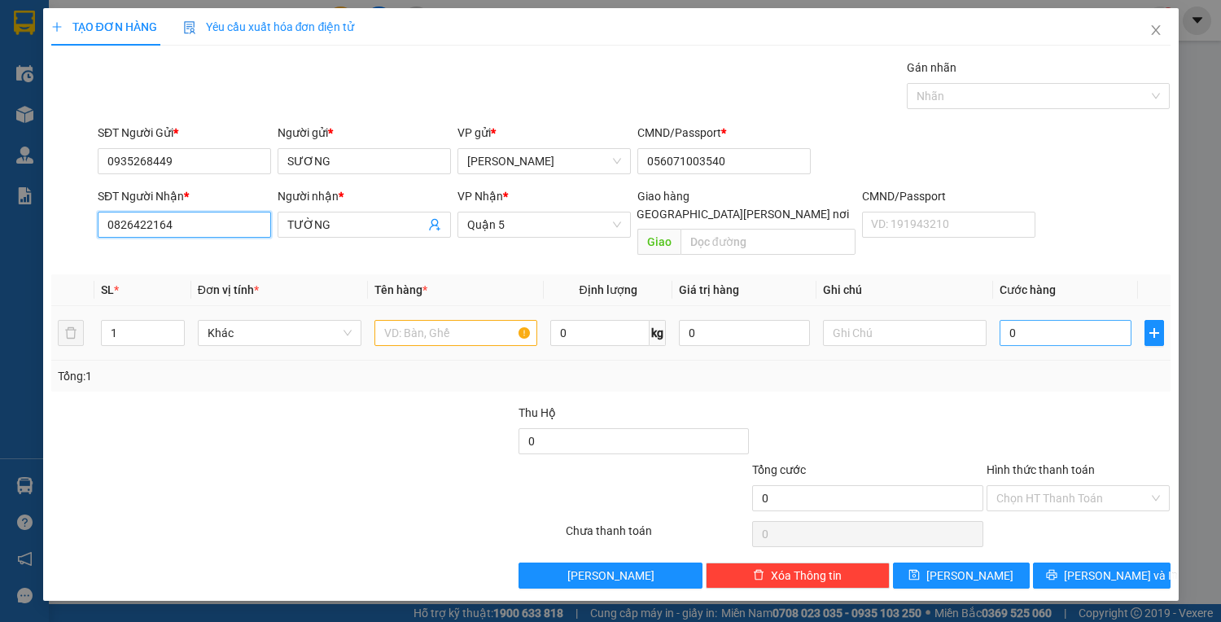
type input "0826422164"
click at [1052, 320] on input "0" at bounding box center [1064, 333] width 131 height 26
type input "3"
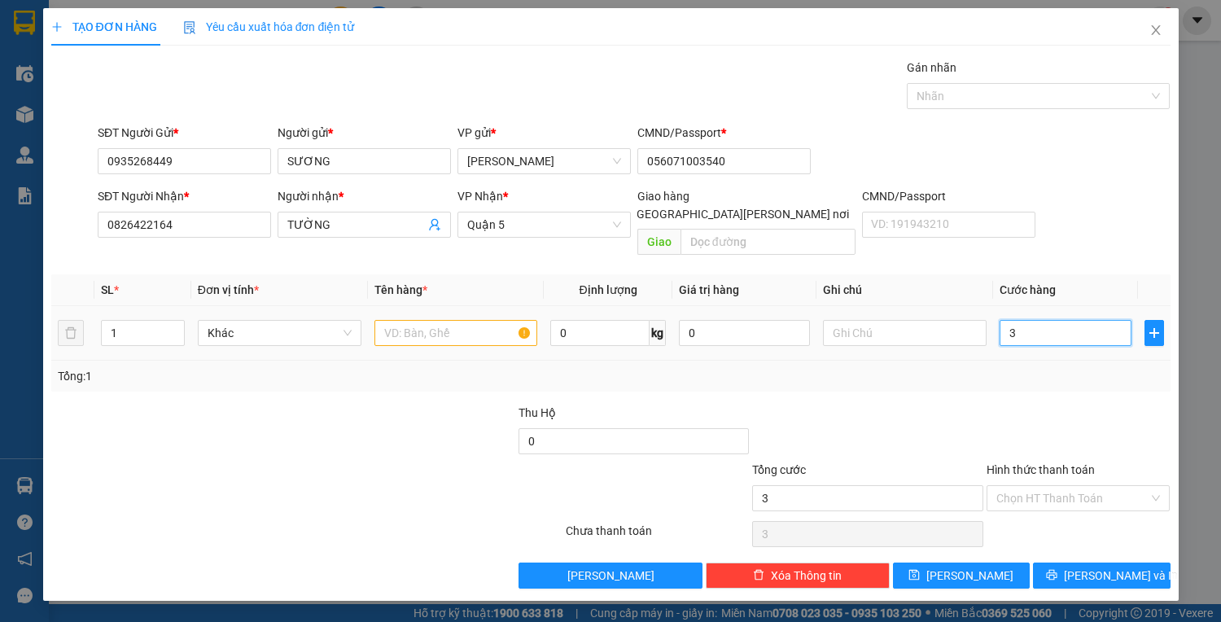
type input "35"
type input "35.000"
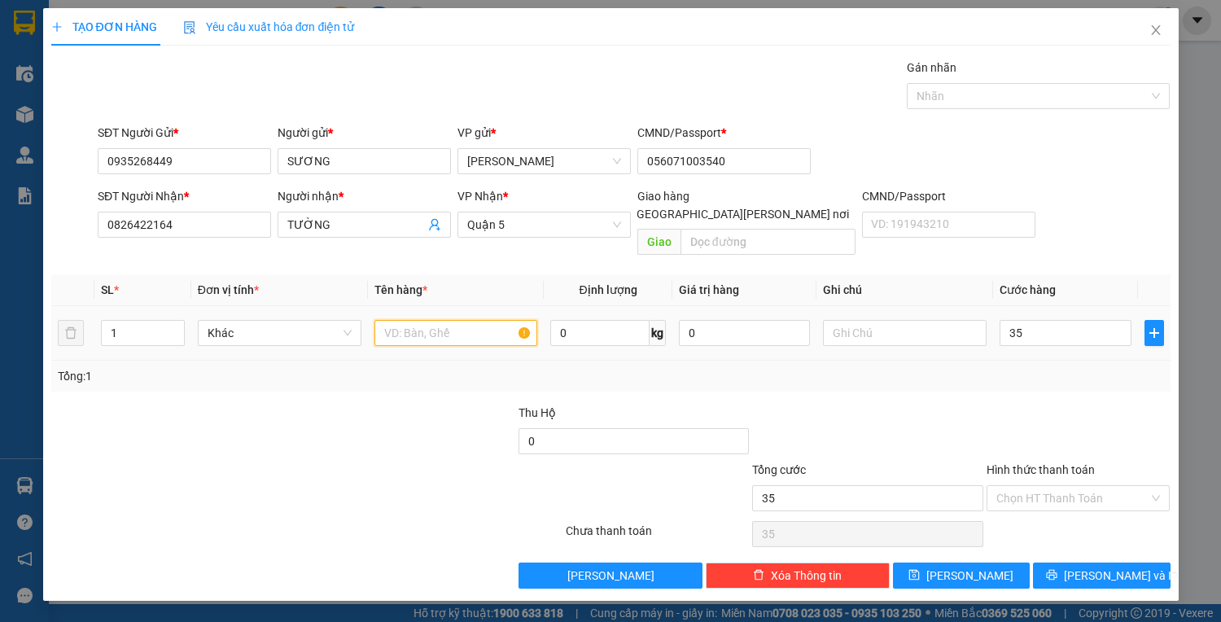
type input "35.000"
click at [494, 320] on input "text" at bounding box center [456, 333] width 164 height 26
type input "1T VÀNG"
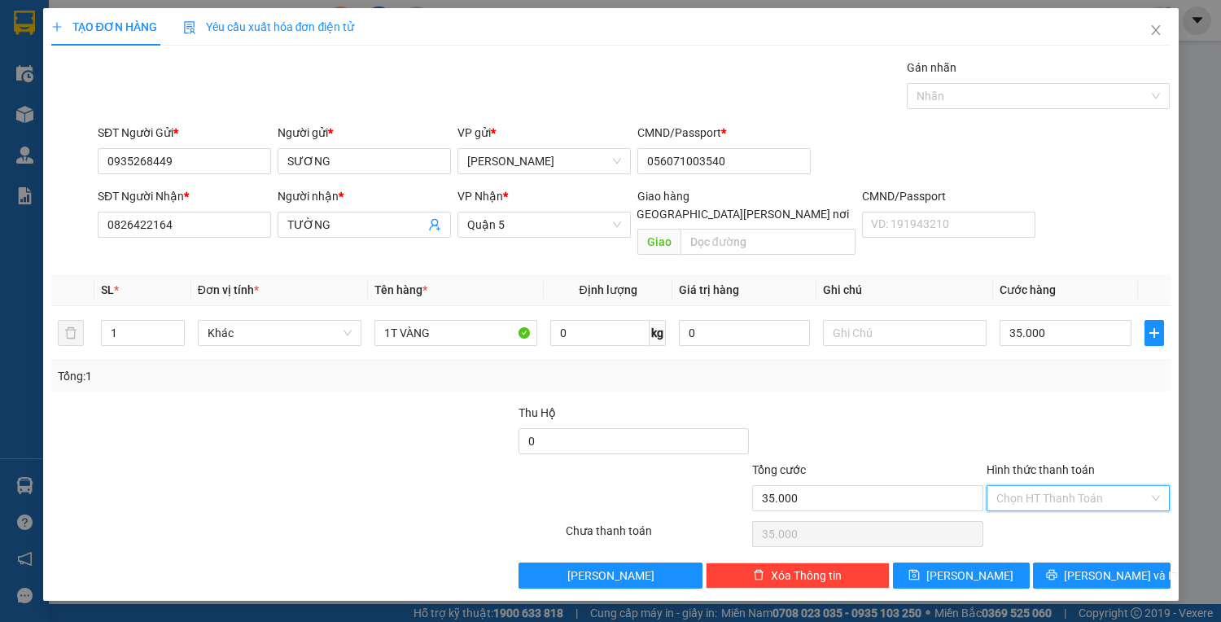
click at [1040, 486] on input "Hình thức thanh toán" at bounding box center [1072, 498] width 153 height 24
click at [1038, 508] on div "Tại văn phòng" at bounding box center [1078, 511] width 164 height 18
type input "0"
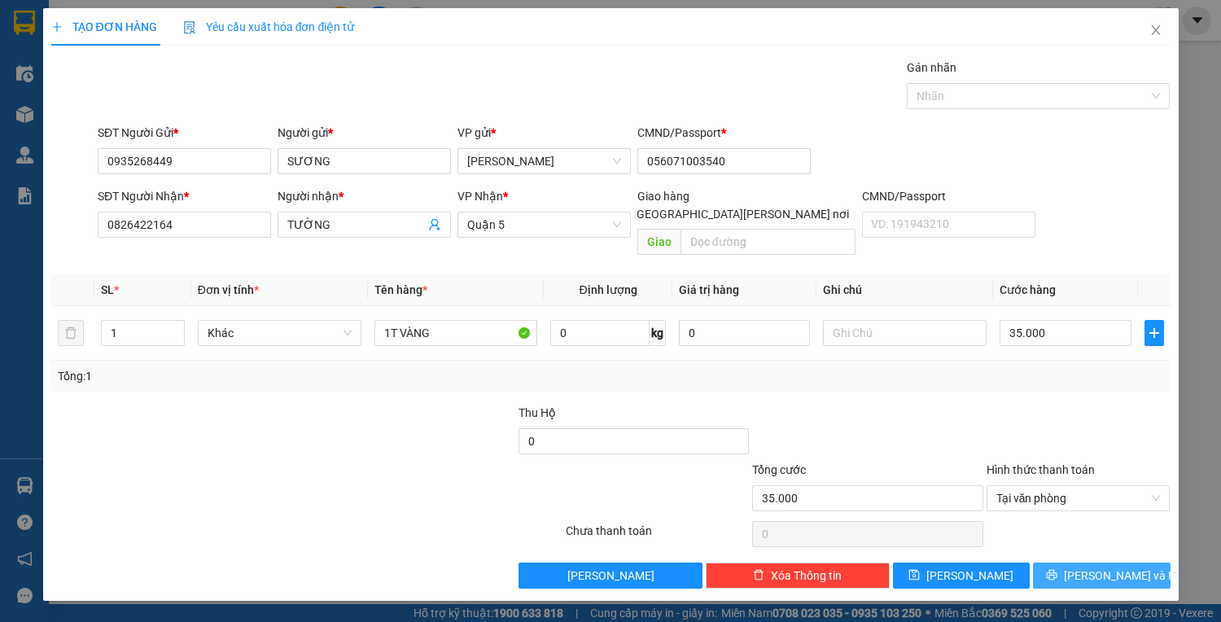
click at [1068, 562] on button "[PERSON_NAME] và In" at bounding box center [1101, 575] width 137 height 26
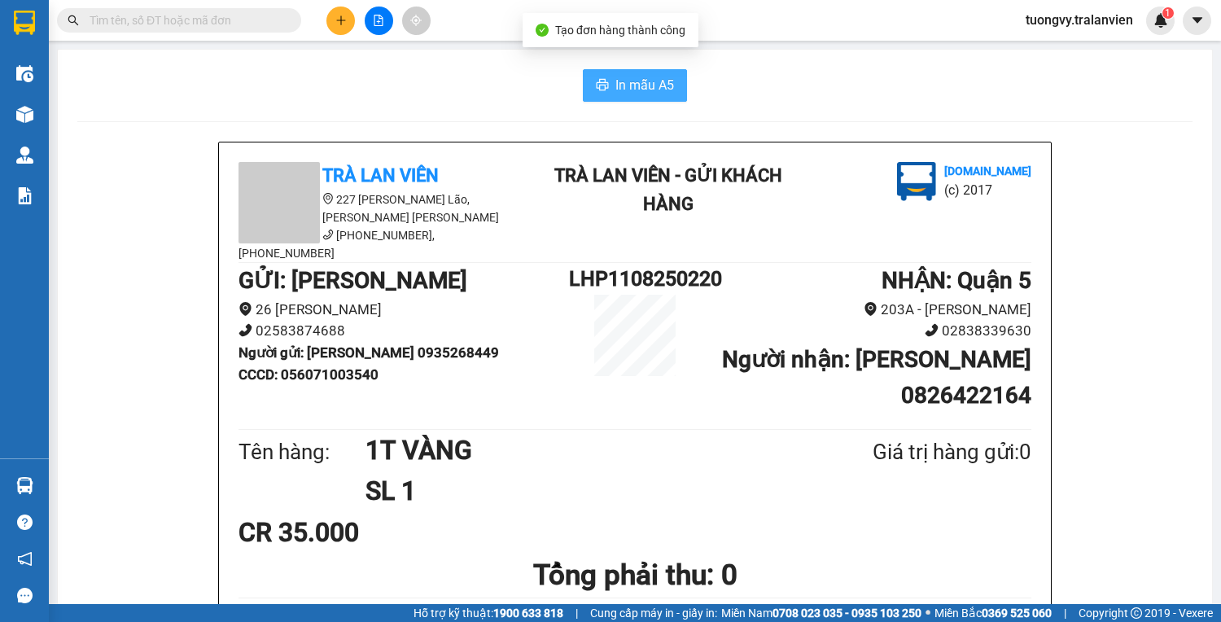
click at [599, 86] on icon "printer" at bounding box center [603, 84] width 12 height 11
click at [347, 22] on button at bounding box center [340, 21] width 28 height 28
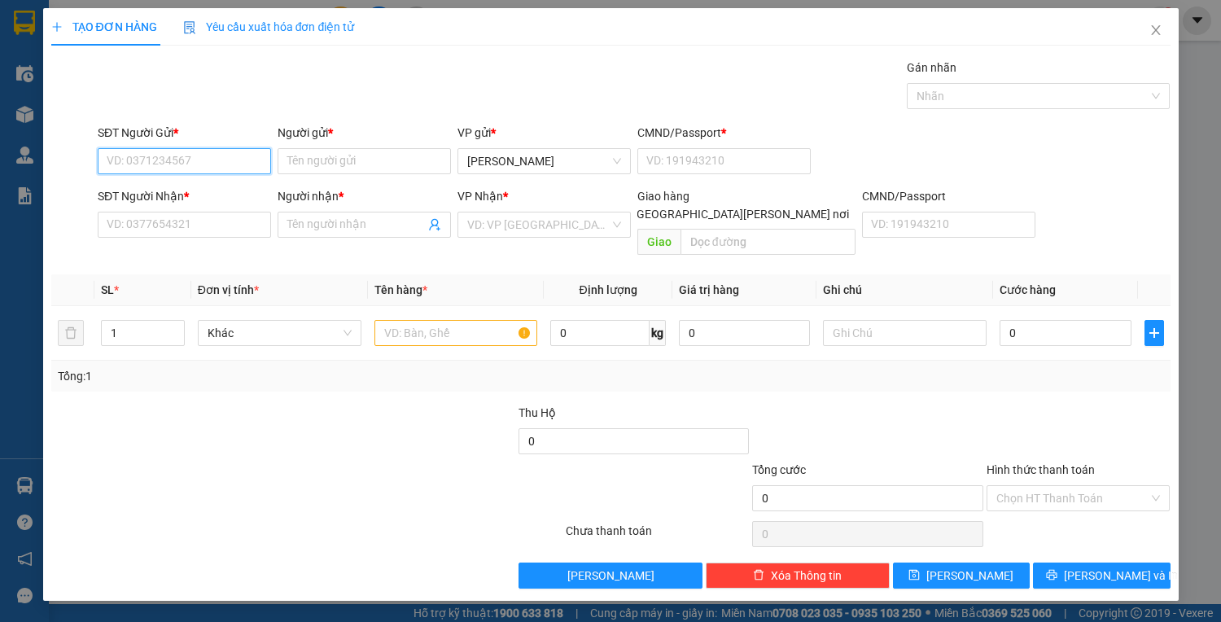
click at [203, 159] on input "SĐT Người Gửi *" at bounding box center [184, 161] width 173 height 26
click at [225, 195] on div "0918150869 - NHẤT" at bounding box center [184, 193] width 154 height 18
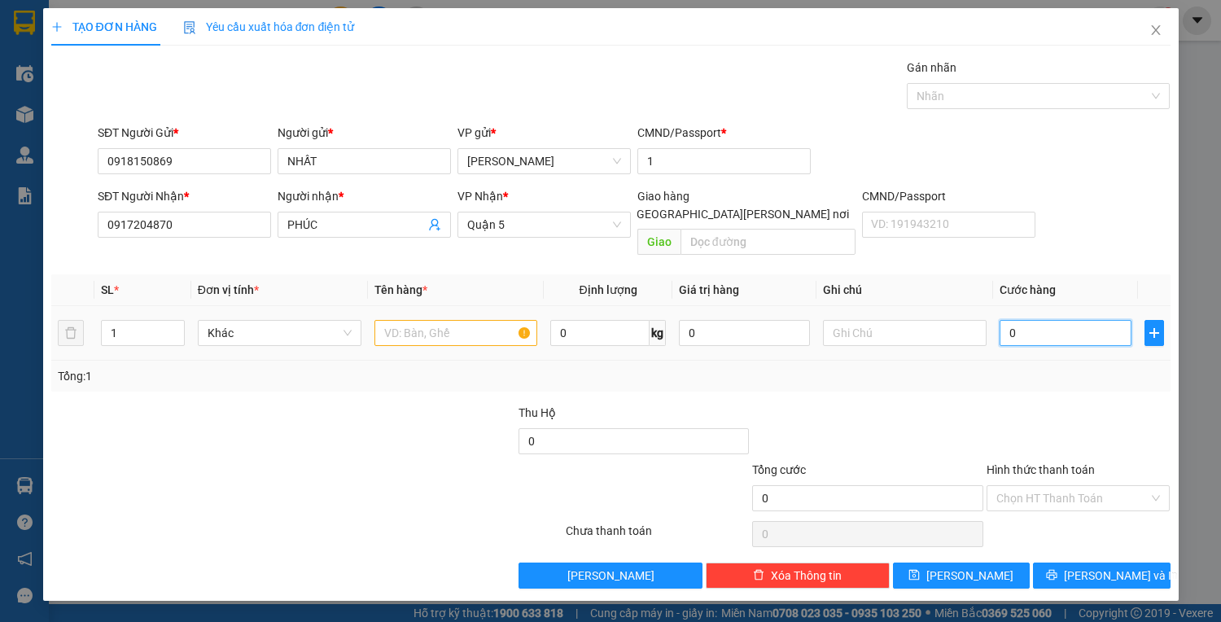
click at [1013, 320] on input "0" at bounding box center [1064, 333] width 131 height 26
click at [457, 320] on input "text" at bounding box center [456, 333] width 164 height 26
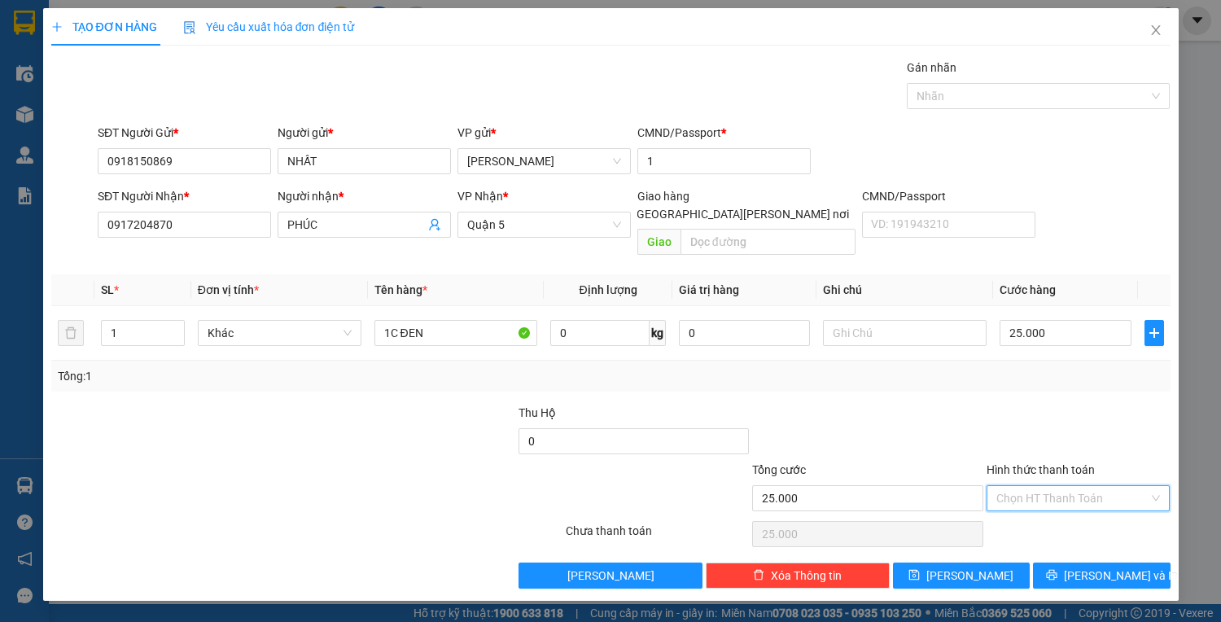
click at [1051, 486] on input "Hình thức thanh toán" at bounding box center [1072, 498] width 153 height 24
click at [1032, 505] on div "Tại văn phòng" at bounding box center [1078, 511] width 164 height 18
click at [1089, 566] on span "[PERSON_NAME] và In" at bounding box center [1121, 575] width 114 height 18
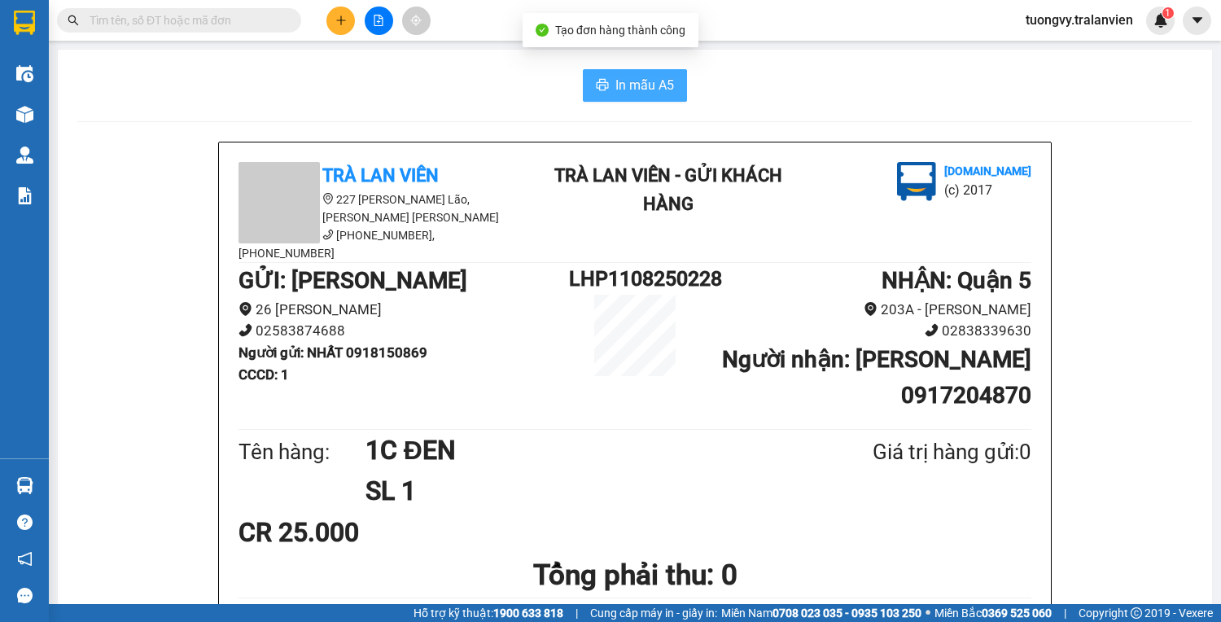
click at [620, 79] on span "In mẫu A5" at bounding box center [644, 85] width 59 height 20
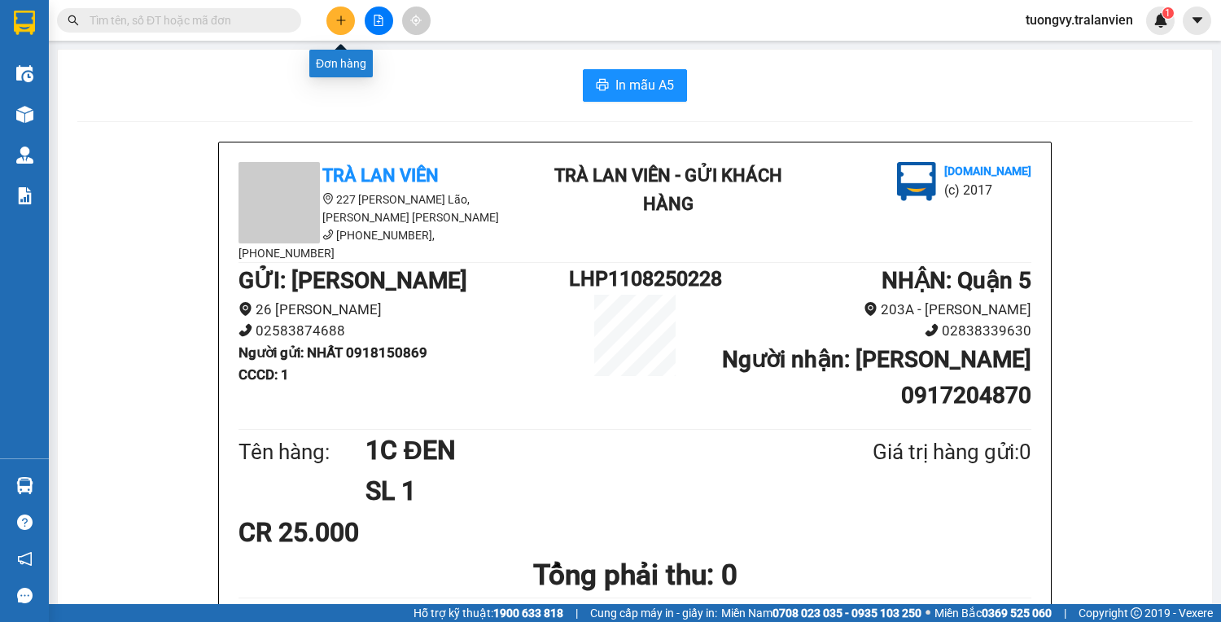
click at [349, 17] on button at bounding box center [340, 21] width 28 height 28
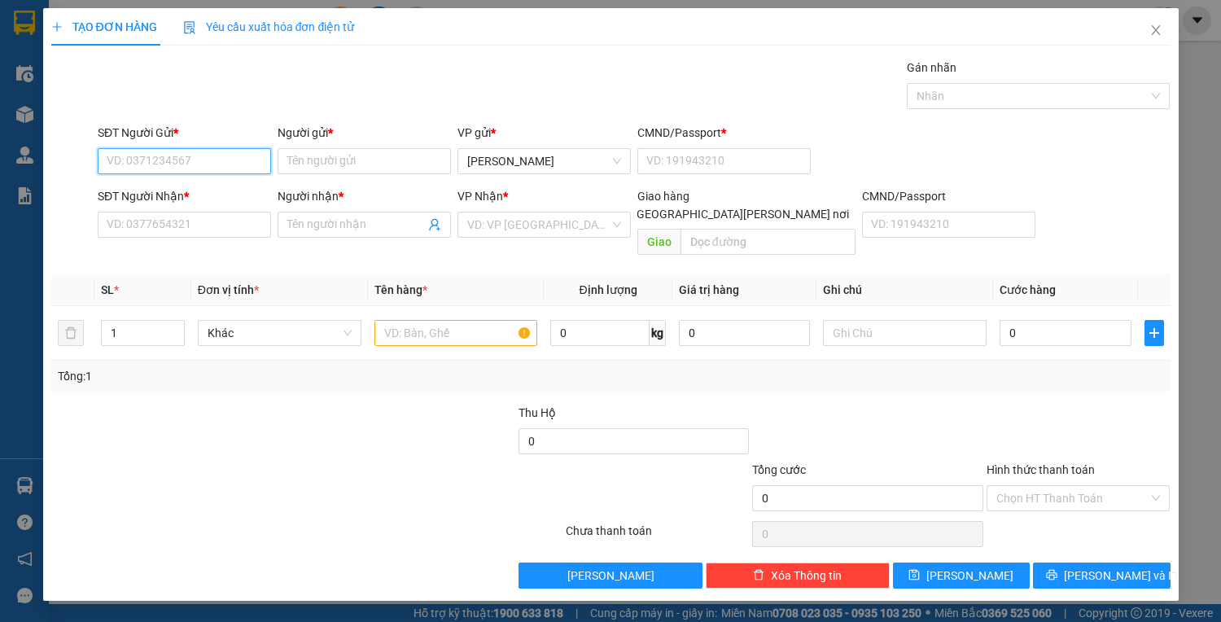
click at [154, 164] on input "SĐT Người Gửi *" at bounding box center [184, 161] width 173 height 26
click at [167, 191] on div "0908872368 - tâm" at bounding box center [184, 193] width 154 height 18
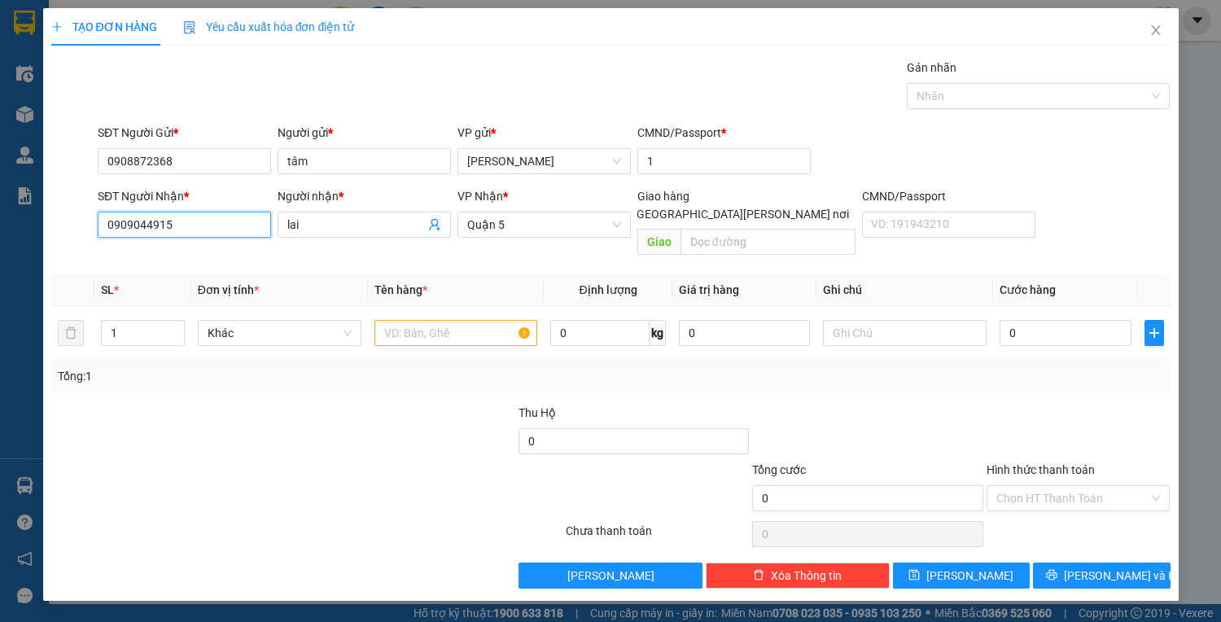
click at [229, 221] on input "0909044915" at bounding box center [184, 225] width 173 height 26
click at [198, 257] on div "0938239271 - LINH" at bounding box center [187, 256] width 160 height 18
click at [1021, 321] on input "0" at bounding box center [1064, 333] width 131 height 26
click at [426, 320] on input "text" at bounding box center [456, 333] width 164 height 26
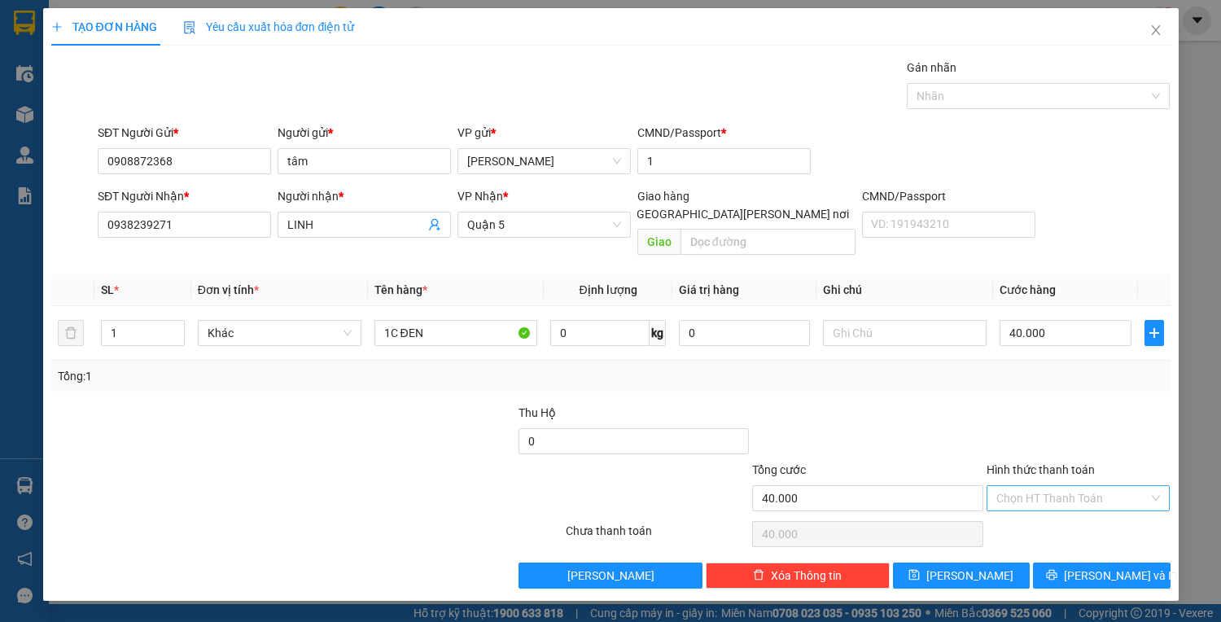
click at [1123, 486] on input "Hình thức thanh toán" at bounding box center [1072, 498] width 153 height 24
click at [1049, 514] on div "Tại văn phòng" at bounding box center [1078, 511] width 164 height 18
click at [1095, 566] on span "[PERSON_NAME] và In" at bounding box center [1121, 575] width 114 height 18
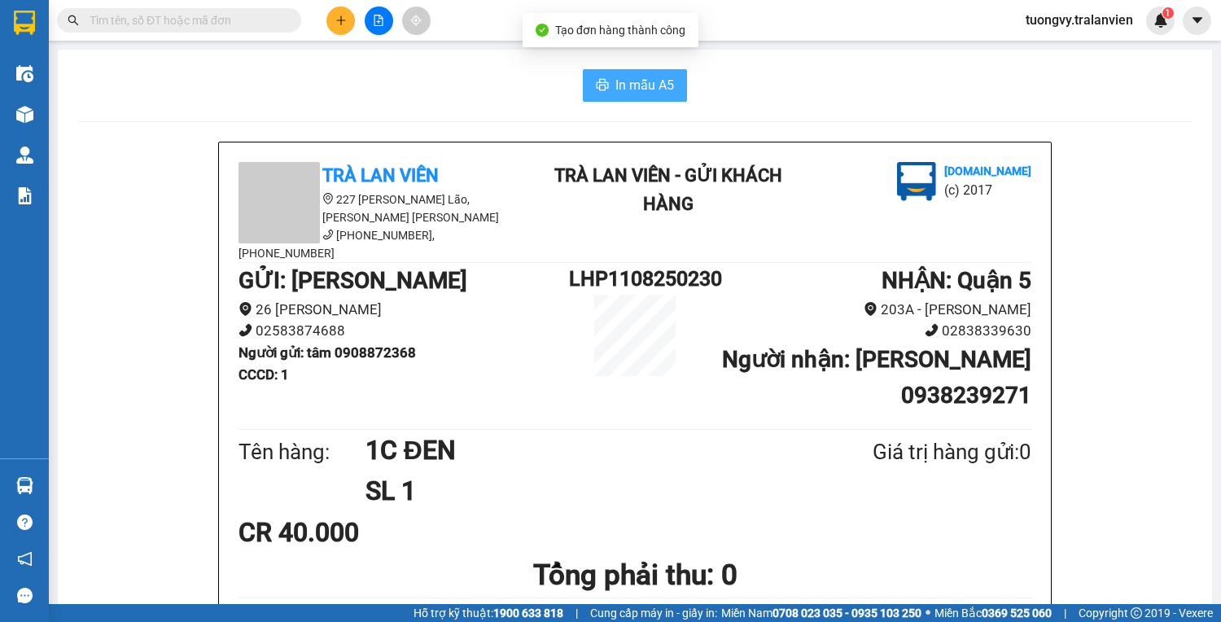
click at [605, 87] on button "In mẫu A5" at bounding box center [635, 85] width 104 height 33
click at [341, 16] on icon "plus" at bounding box center [340, 19] width 1 height 9
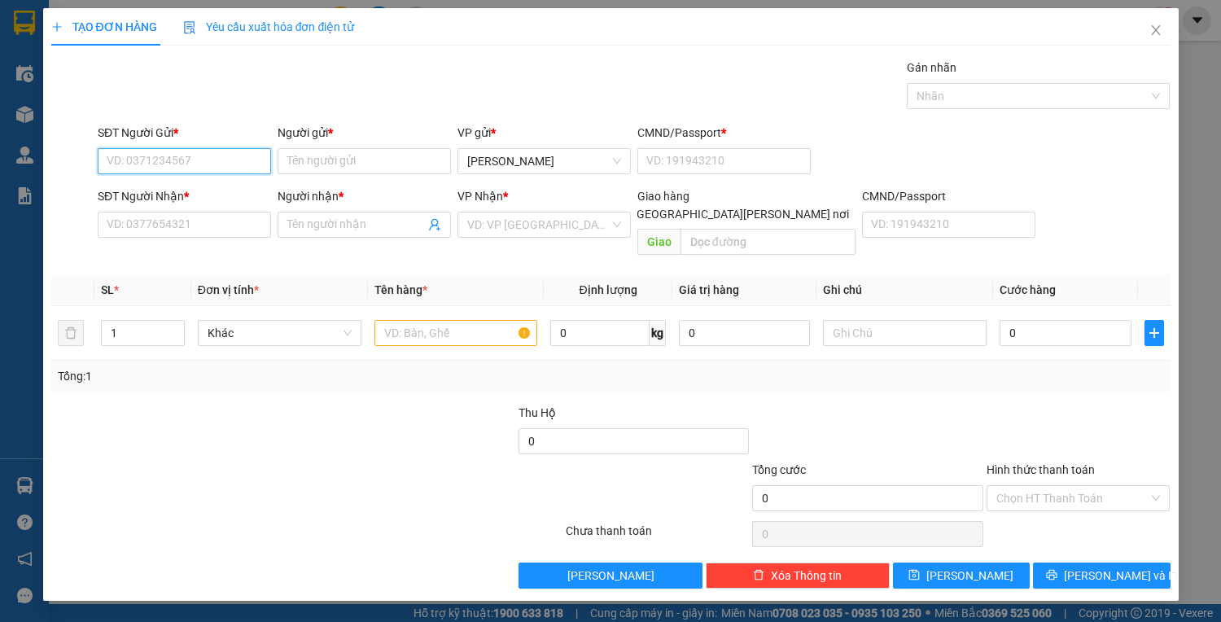
click at [146, 161] on input "SĐT Người Gửi *" at bounding box center [184, 161] width 173 height 26
click at [179, 198] on div "0335882981 - LIỄU" at bounding box center [184, 193] width 154 height 18
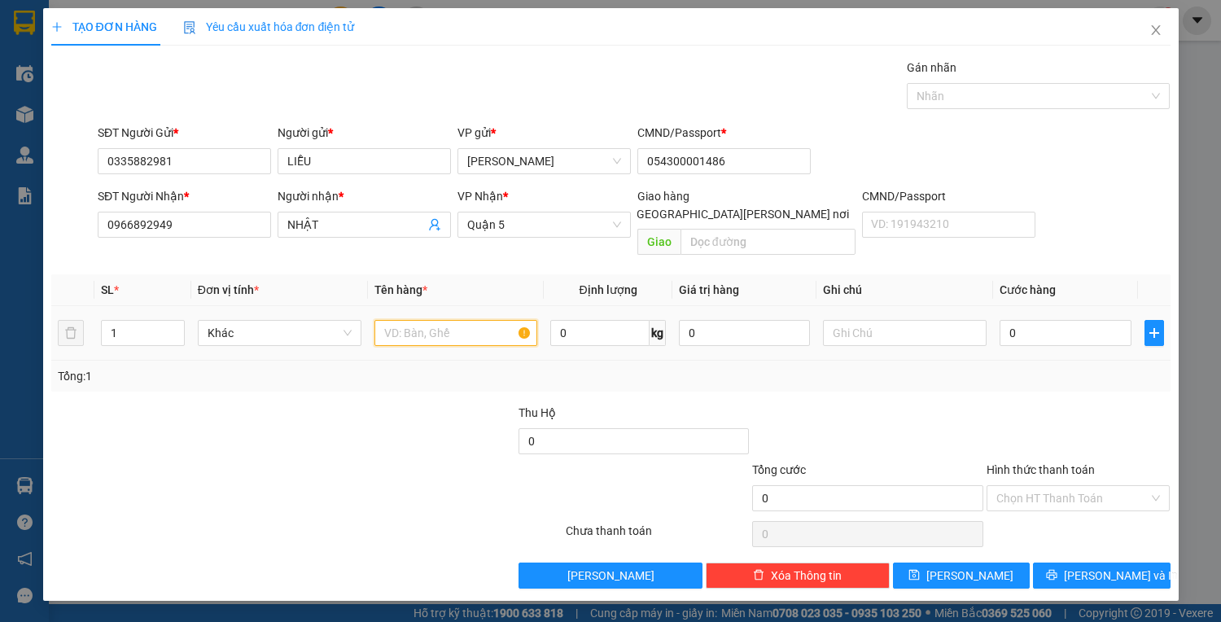
click at [466, 320] on input "text" at bounding box center [456, 333] width 164 height 26
click at [1042, 320] on input "0" at bounding box center [1064, 333] width 131 height 26
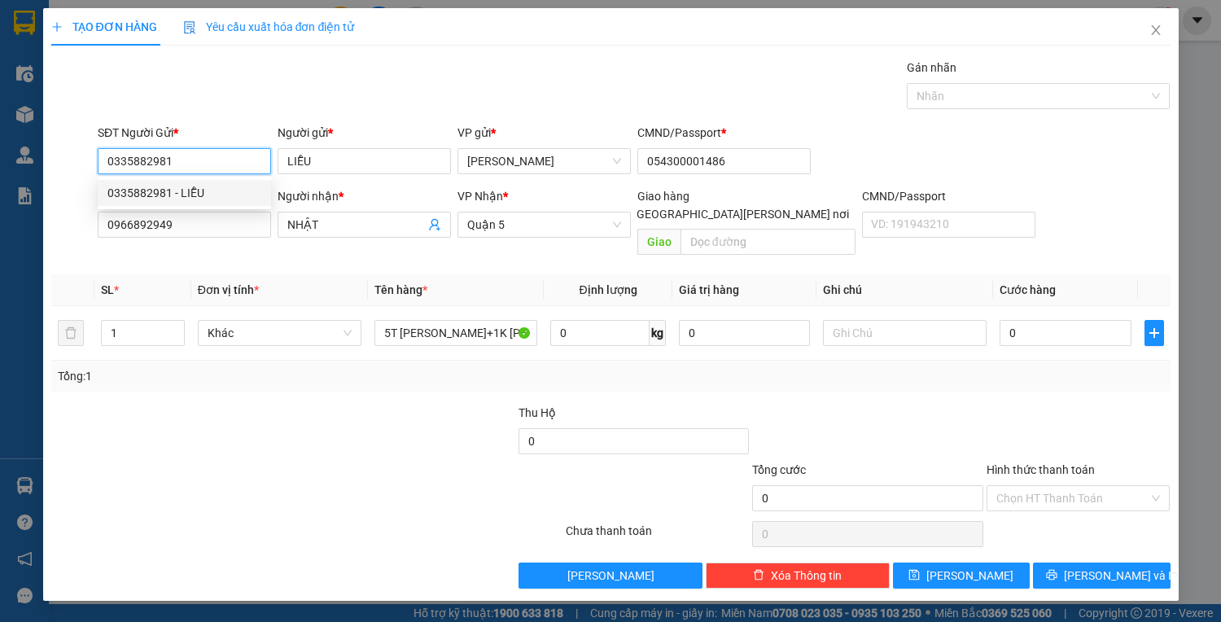
drag, startPoint x: 106, startPoint y: 160, endPoint x: 163, endPoint y: 145, distance: 58.8
click at [166, 151] on input "0335882981" at bounding box center [184, 161] width 173 height 26
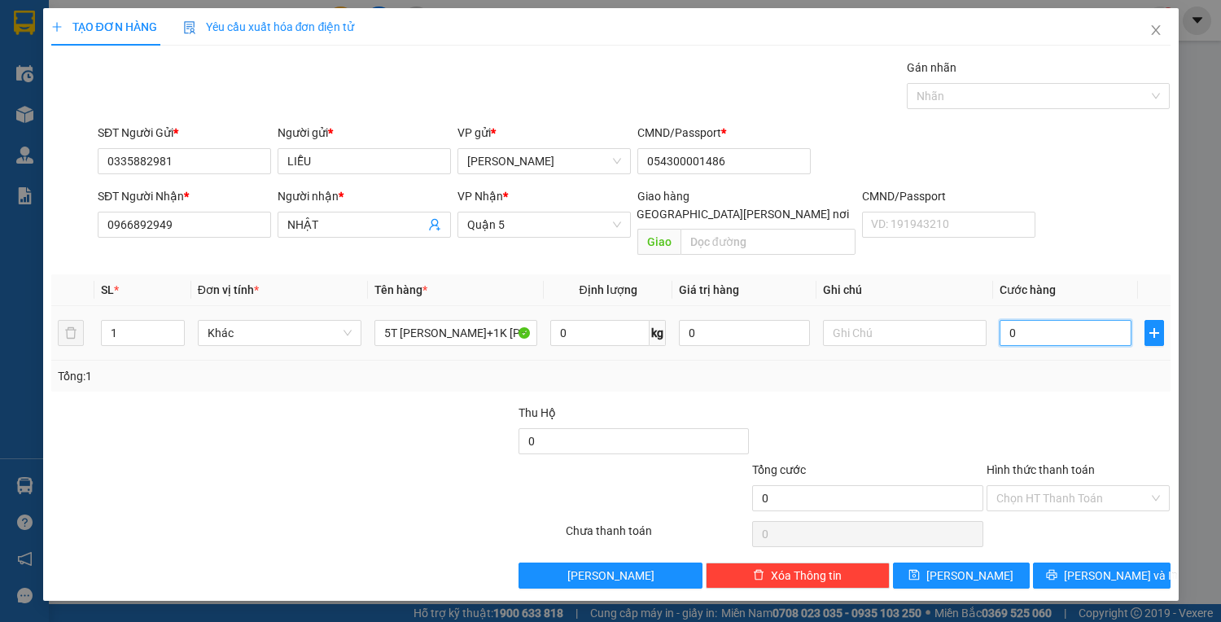
click at [1023, 322] on input "0" at bounding box center [1064, 333] width 131 height 26
click at [1097, 486] on input "Hình thức thanh toán" at bounding box center [1072, 498] width 153 height 24
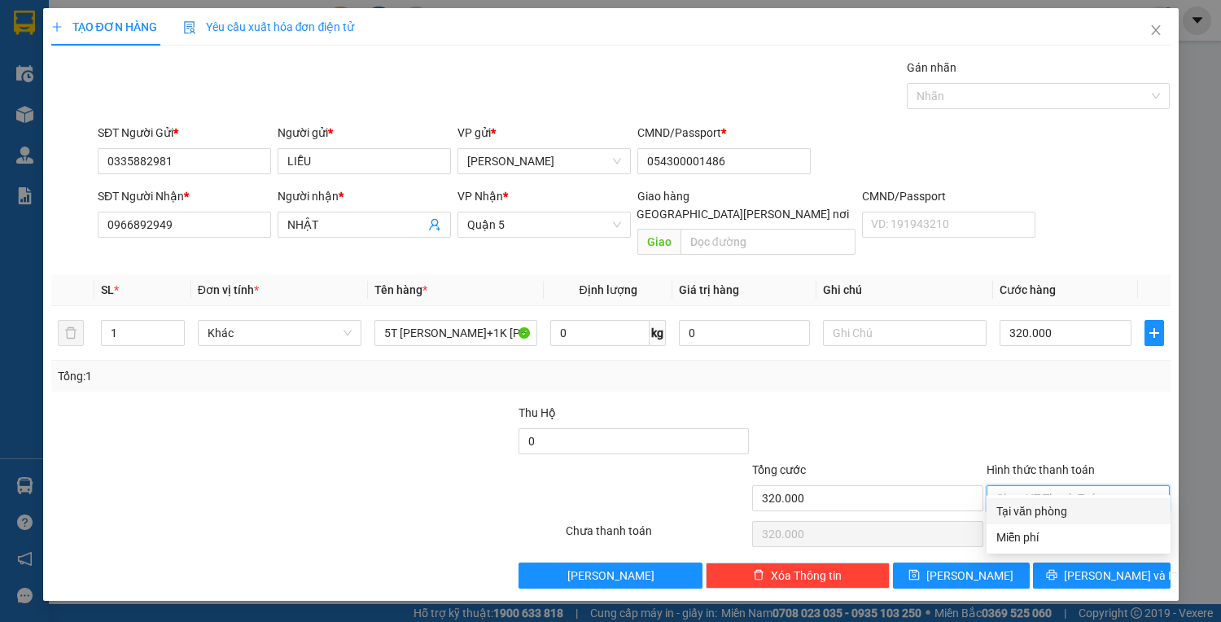
click at [1025, 508] on div "Tại văn phòng" at bounding box center [1078, 511] width 164 height 18
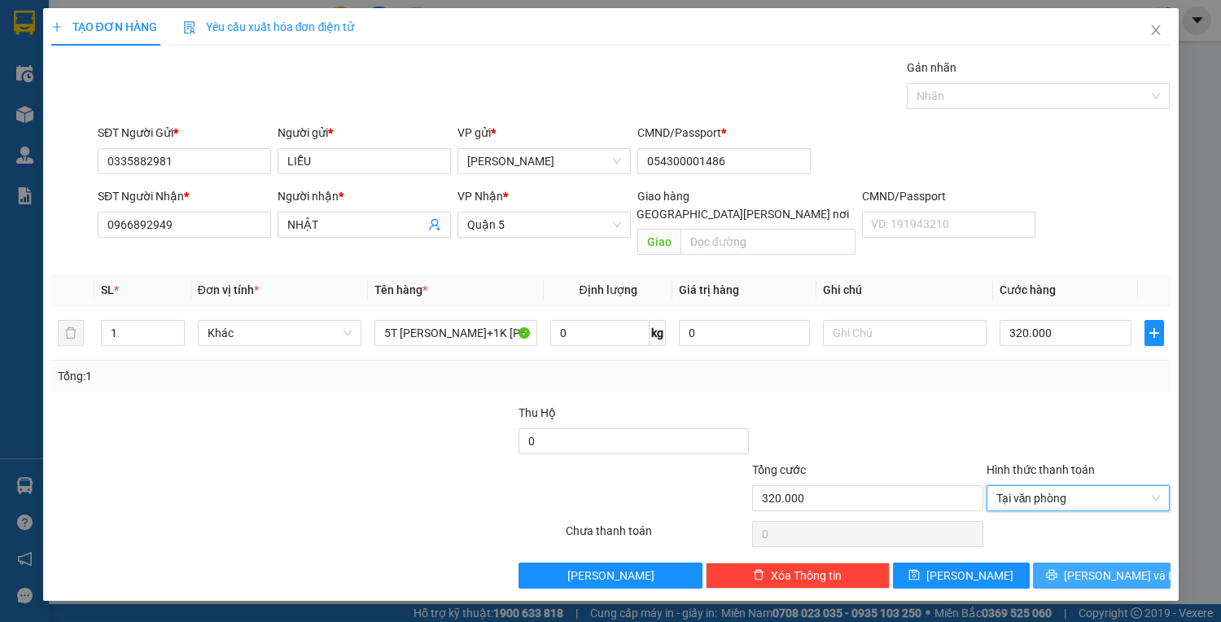
click at [1057, 569] on icon "printer" at bounding box center [1051, 574] width 11 height 11
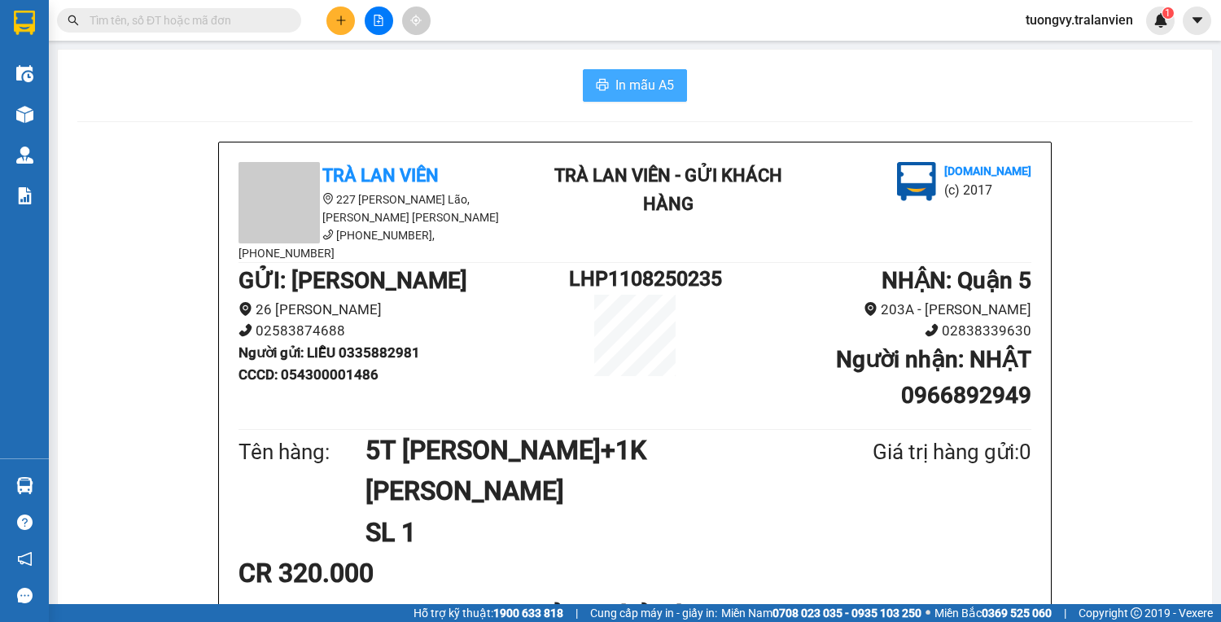
click at [624, 94] on span "In mẫu A5" at bounding box center [644, 85] width 59 height 20
click at [335, 24] on icon "plus" at bounding box center [340, 20] width 11 height 11
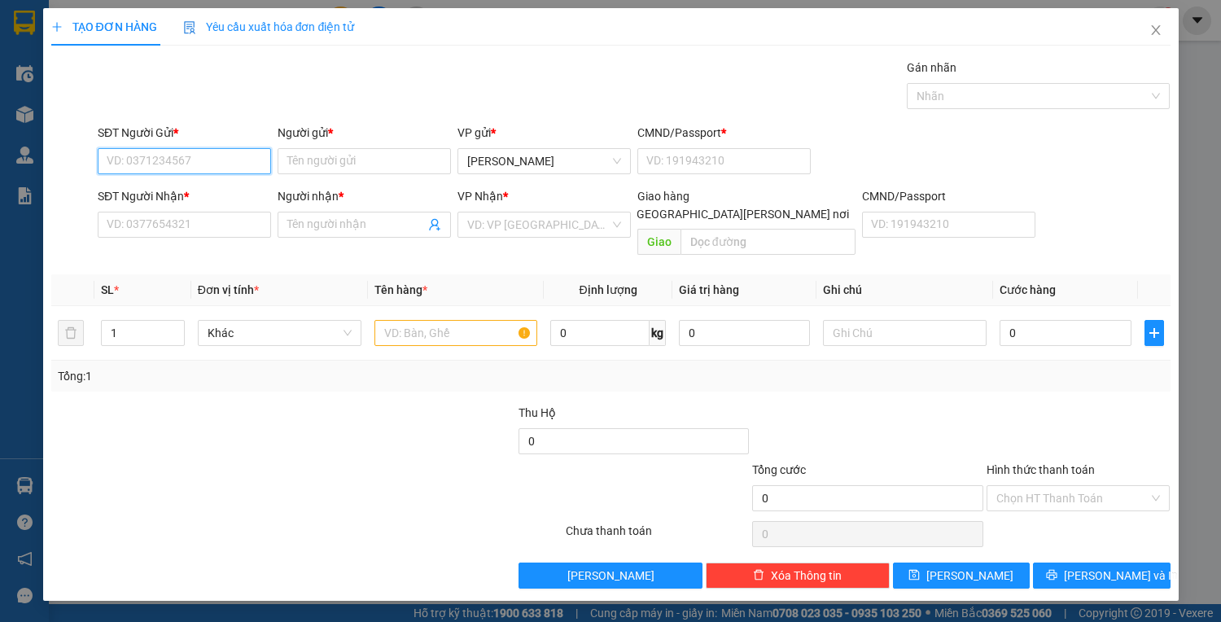
click at [143, 153] on input "SĐT Người Gửi *" at bounding box center [184, 161] width 173 height 26
click at [154, 191] on div "0703317716 - NAM" at bounding box center [184, 193] width 154 height 18
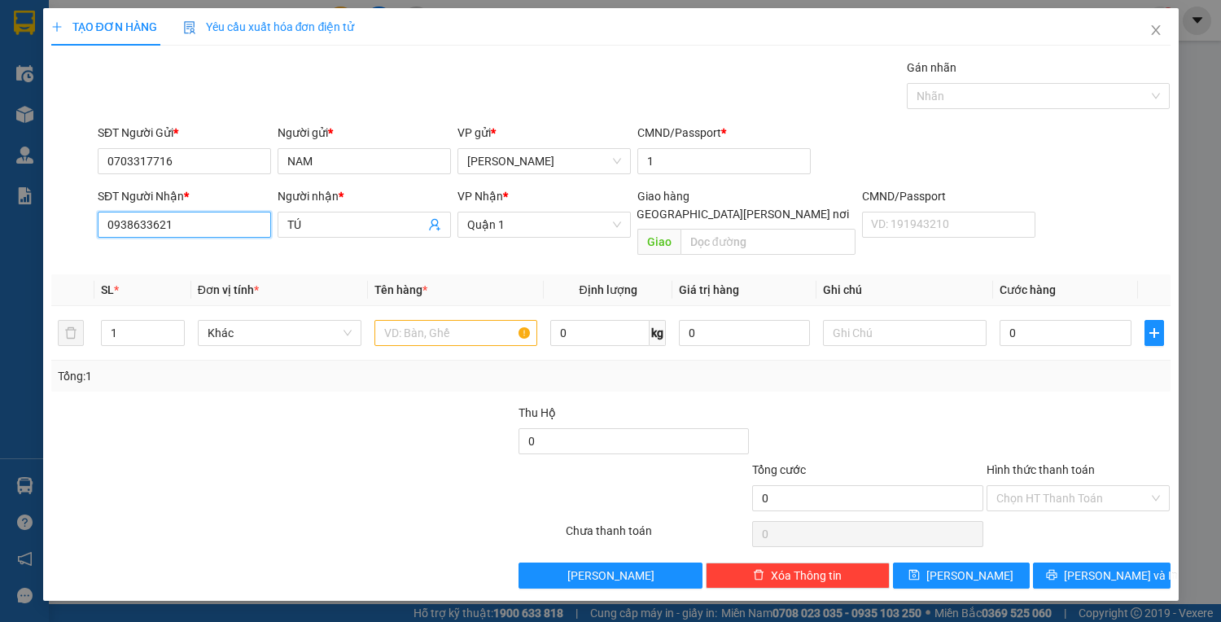
click at [200, 234] on input "0938633621" at bounding box center [184, 225] width 173 height 26
click at [189, 251] on div "0938633621 - TÚ" at bounding box center [184, 256] width 154 height 18
click at [492, 320] on input "text" at bounding box center [456, 333] width 164 height 26
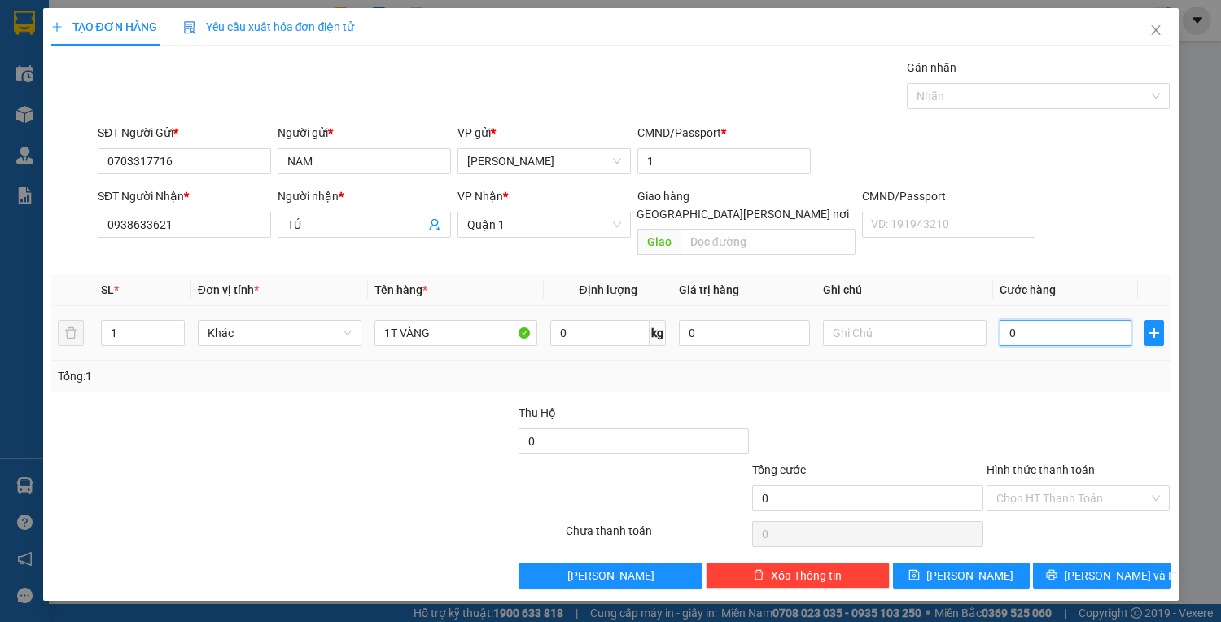
click at [1022, 320] on input "0" at bounding box center [1064, 333] width 131 height 26
click at [1022, 487] on input "Hình thức thanh toán" at bounding box center [1072, 498] width 153 height 24
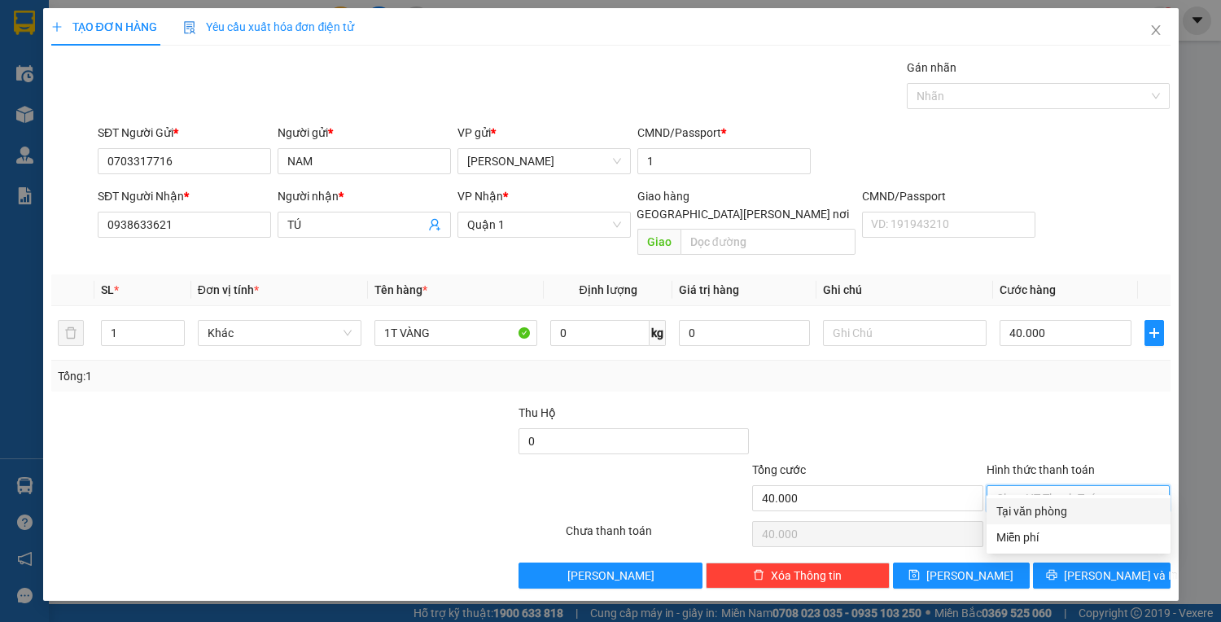
click at [1034, 505] on div "Tại văn phòng" at bounding box center [1078, 511] width 164 height 18
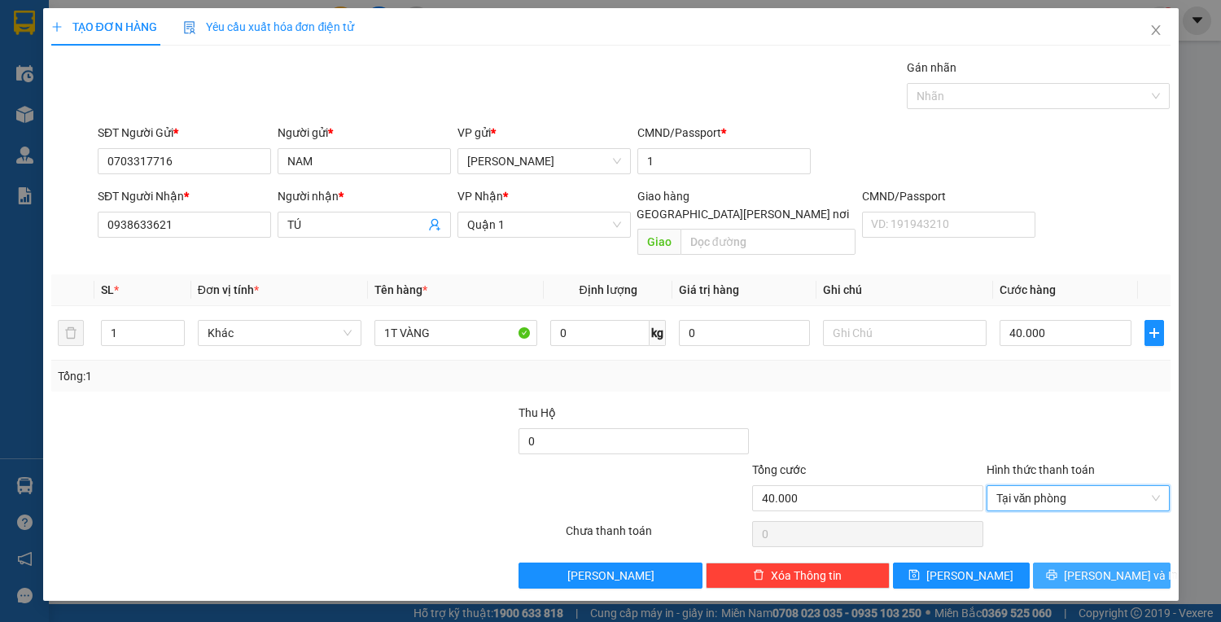
click at [1057, 570] on icon "printer" at bounding box center [1052, 575] width 11 height 11
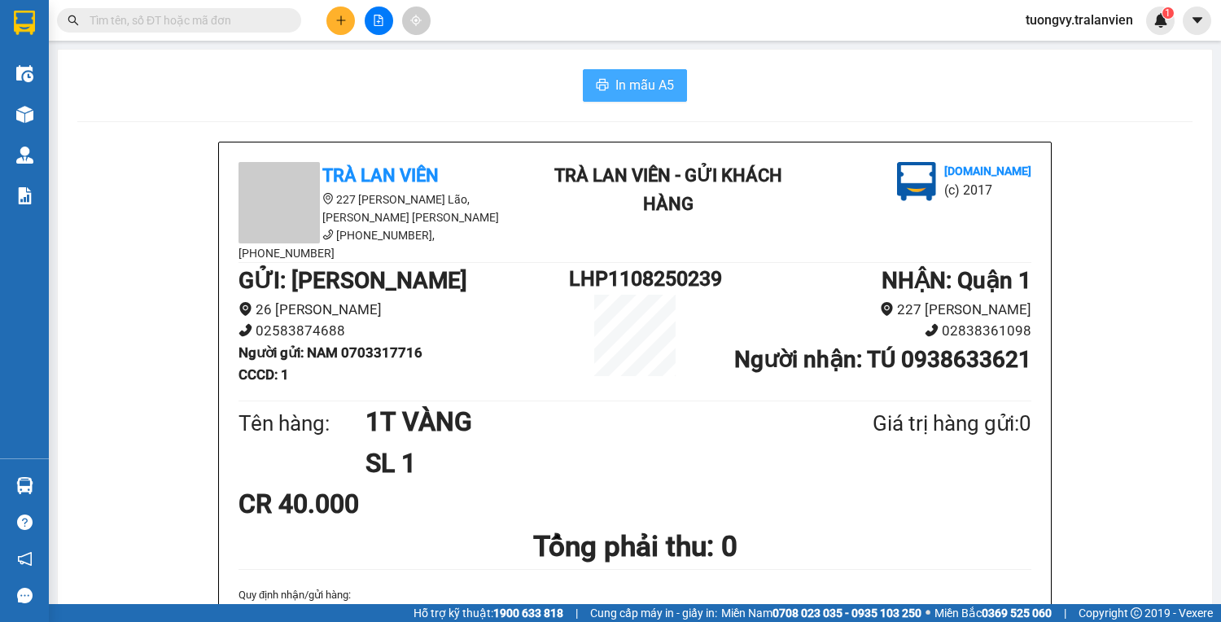
click at [647, 100] on button "In mẫu A5" at bounding box center [635, 85] width 104 height 33
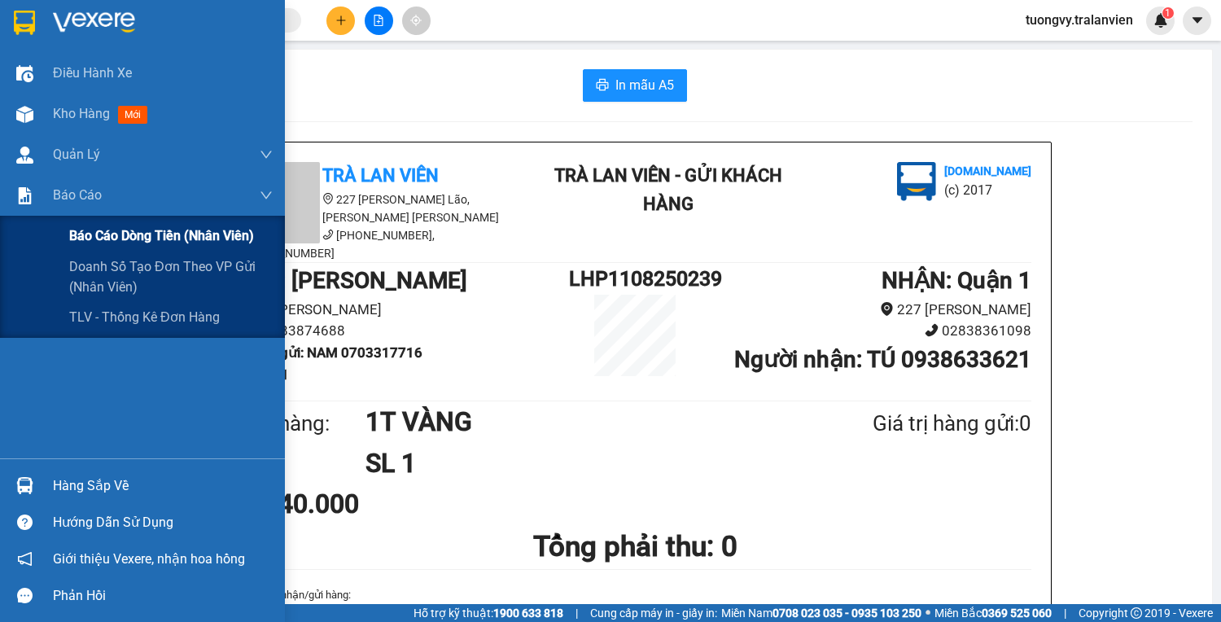
click at [167, 243] on span "Báo cáo dòng tiền (nhân viên)" at bounding box center [161, 235] width 185 height 20
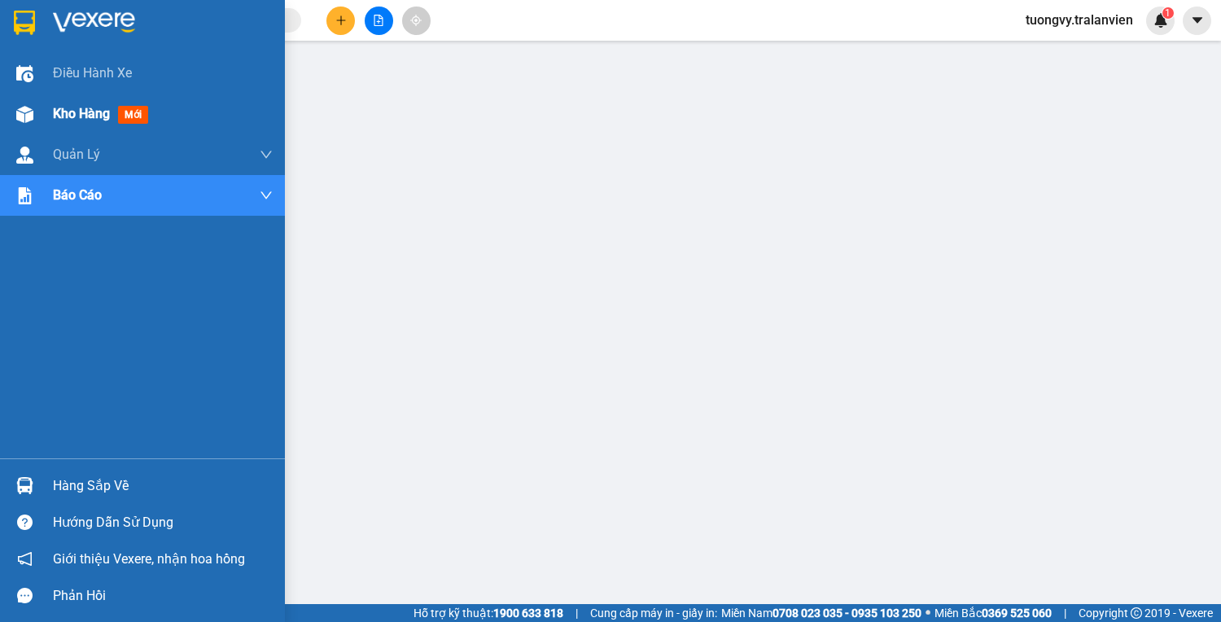
click at [90, 103] on div "Kho hàng mới" at bounding box center [163, 114] width 220 height 41
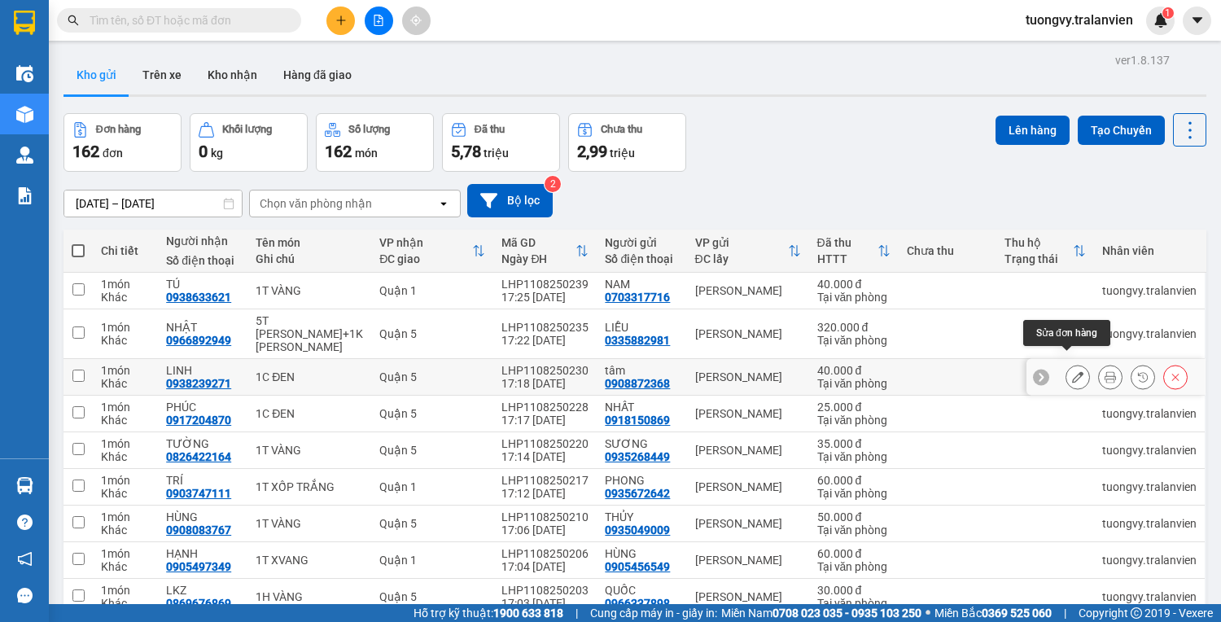
click at [1067, 363] on button at bounding box center [1077, 377] width 23 height 28
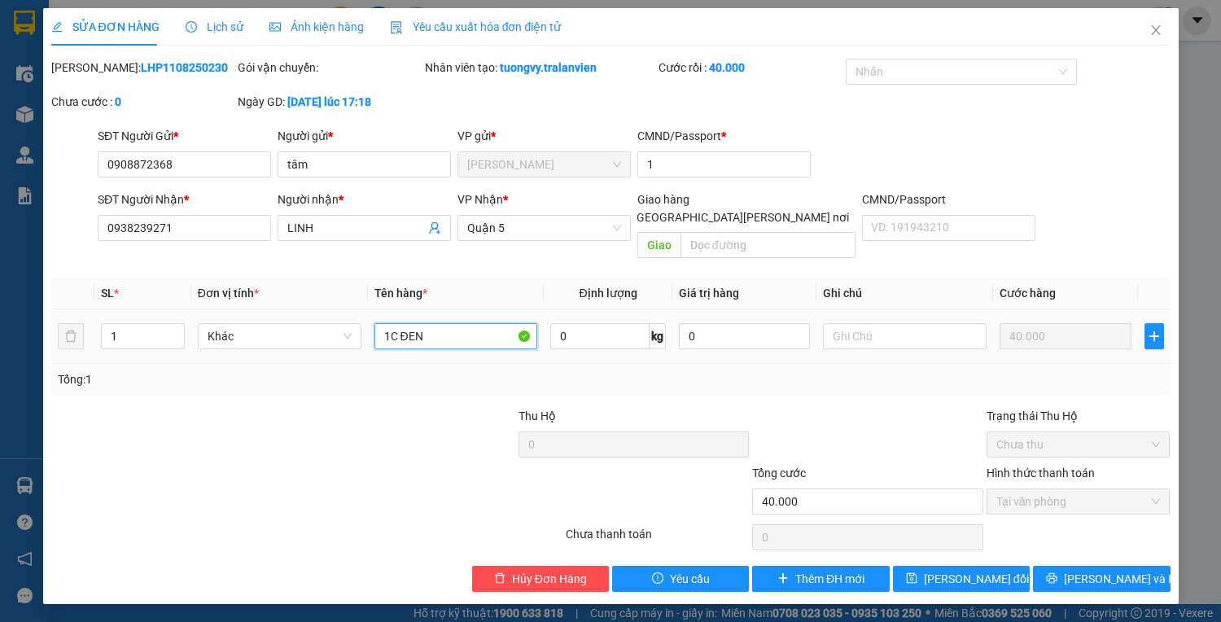
click at [448, 323] on input "1C ĐEN" at bounding box center [456, 336] width 164 height 26
click at [961, 570] on span "Lưu thay đổi" at bounding box center [976, 579] width 105 height 18
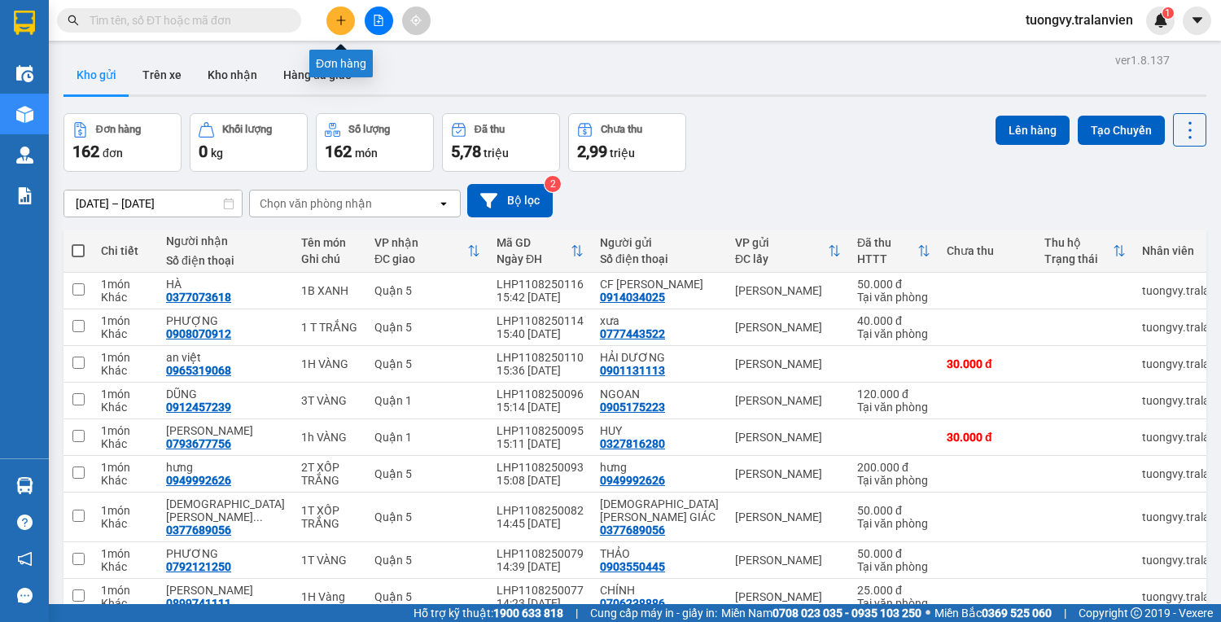
click at [349, 20] on button at bounding box center [340, 21] width 28 height 28
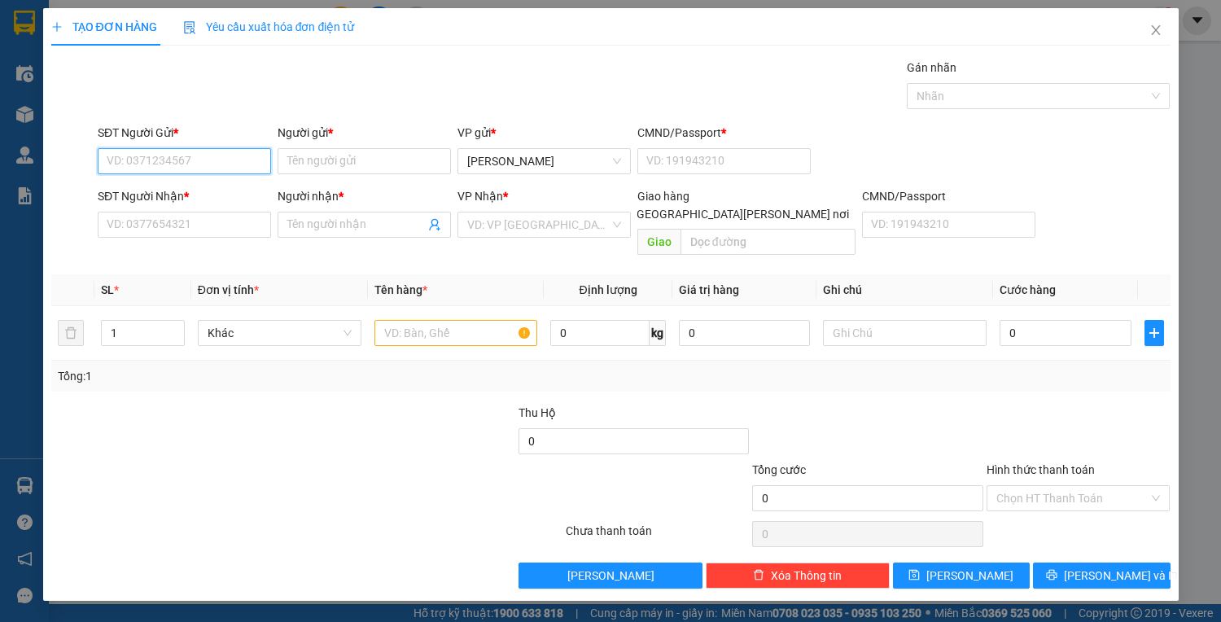
click at [127, 167] on input "SĐT Người Gửi *" at bounding box center [184, 161] width 173 height 26
click at [204, 185] on div "0905993559 - TIỆP" at bounding box center [184, 193] width 154 height 18
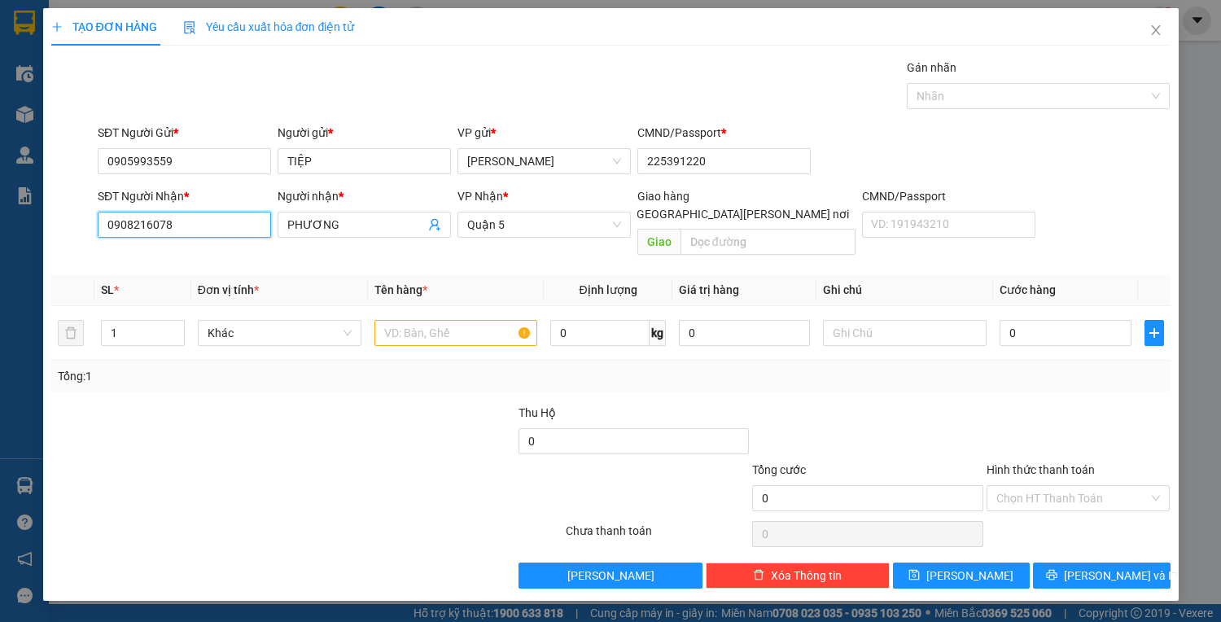
click at [179, 224] on input "0908216078" at bounding box center [184, 225] width 173 height 26
click at [199, 250] on div "0916472445 - HOÀNG VŨ" at bounding box center [187, 256] width 160 height 18
click at [1041, 320] on input "0" at bounding box center [1064, 333] width 131 height 26
click at [483, 320] on input "text" at bounding box center [456, 333] width 164 height 26
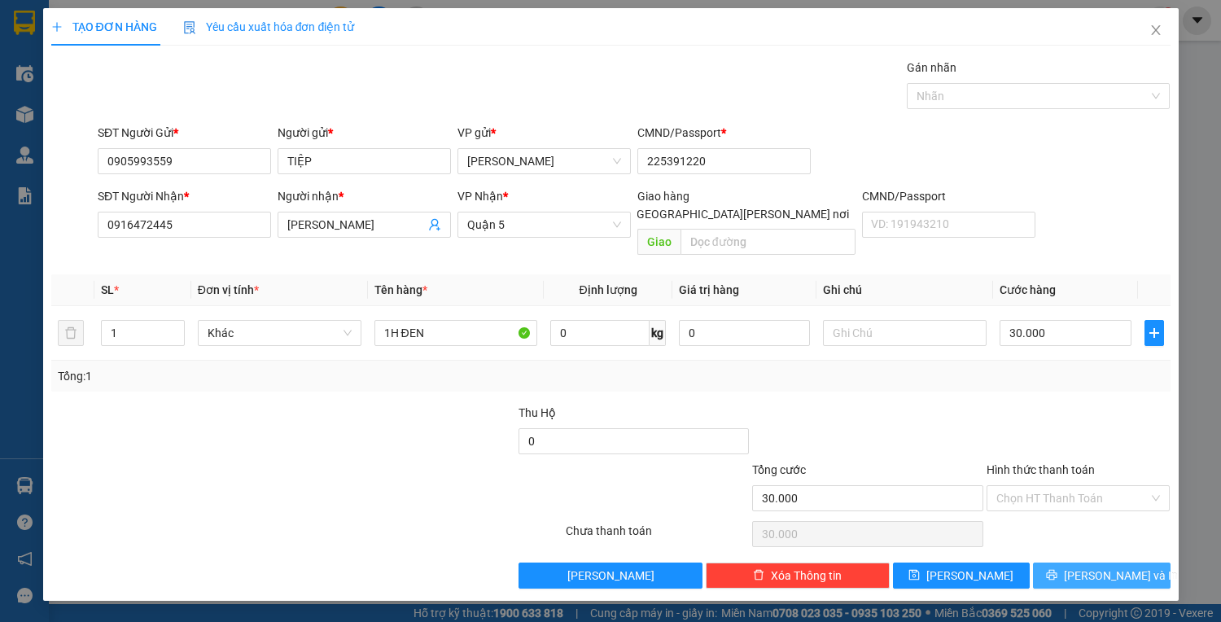
click at [1087, 566] on span "[PERSON_NAME] và In" at bounding box center [1121, 575] width 114 height 18
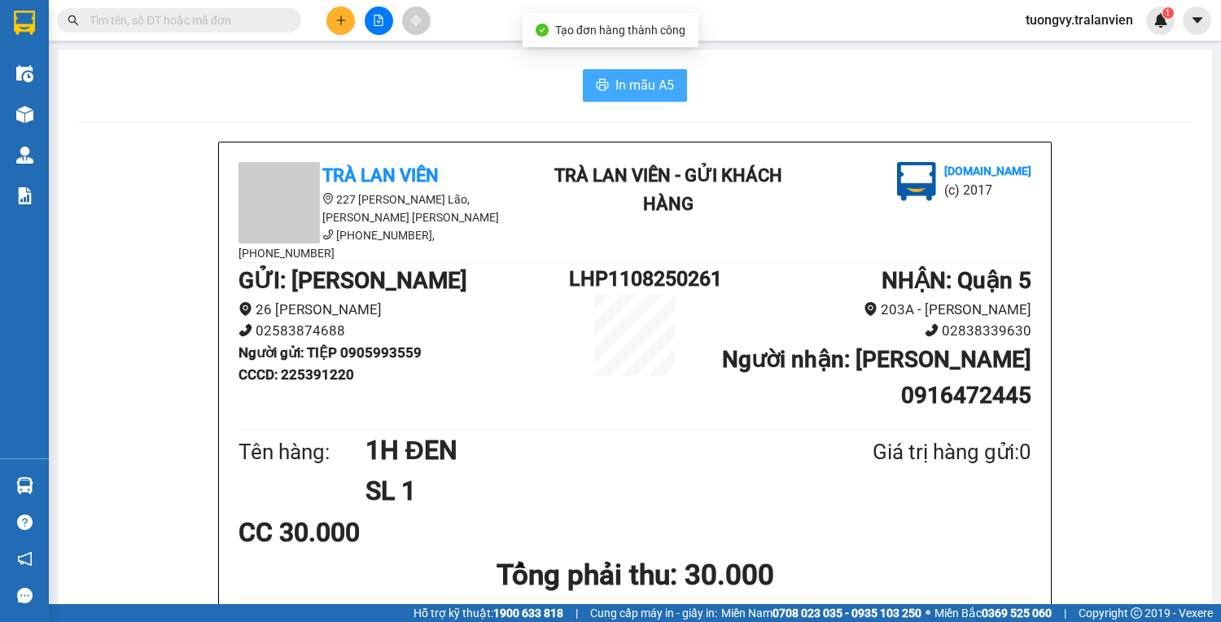
click at [653, 81] on span "In mẫu A5" at bounding box center [644, 85] width 59 height 20
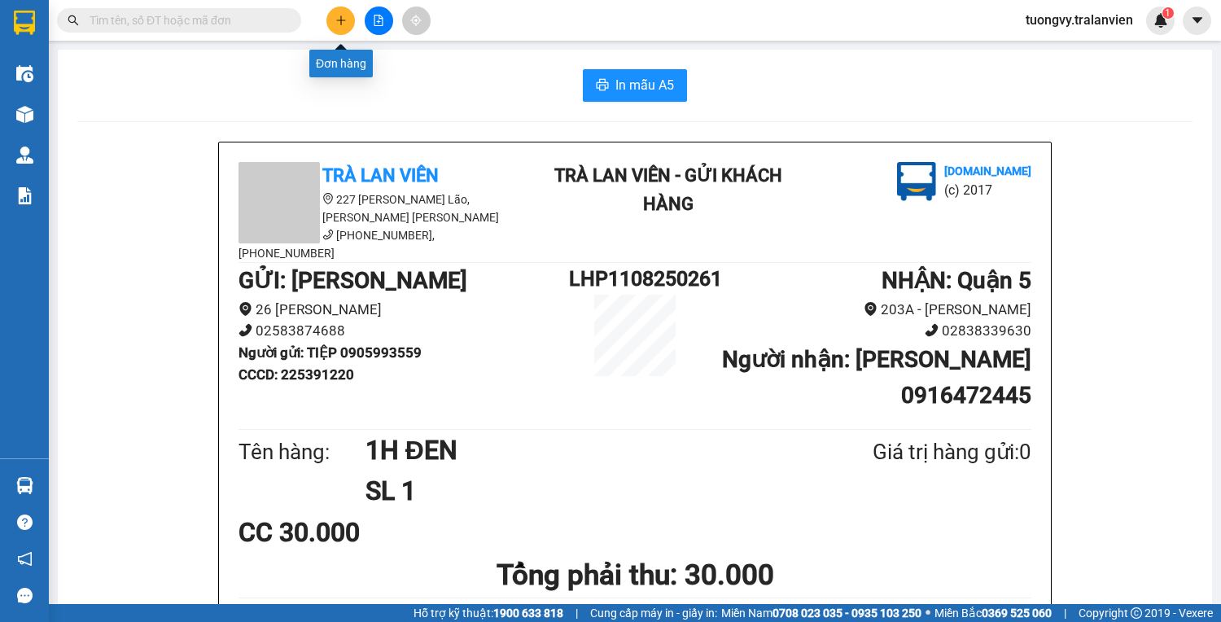
click at [344, 23] on icon "plus" at bounding box center [340, 20] width 11 height 11
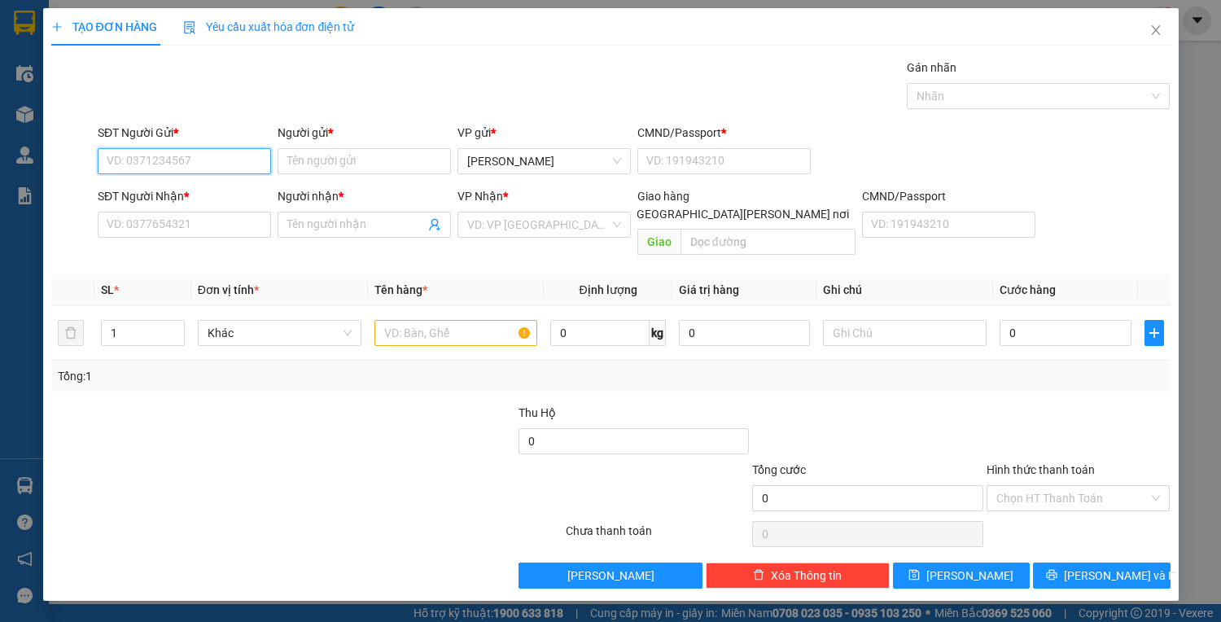
click at [152, 159] on input "SĐT Người Gửi *" at bounding box center [184, 161] width 173 height 26
click at [153, 193] on div "0905993559 - TIỆP" at bounding box center [184, 193] width 154 height 18
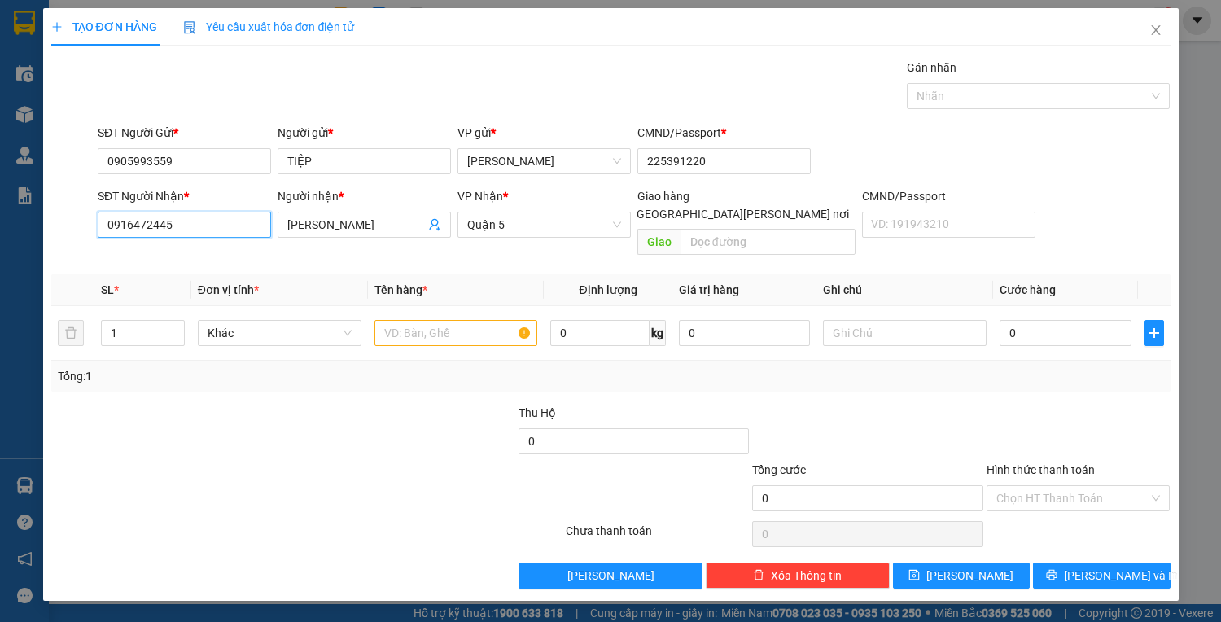
click at [184, 221] on input "0916472445" at bounding box center [184, 225] width 173 height 26
click at [151, 250] on div "0933800211 - LUÂN" at bounding box center [184, 256] width 154 height 18
click at [408, 321] on input "text" at bounding box center [456, 333] width 164 height 26
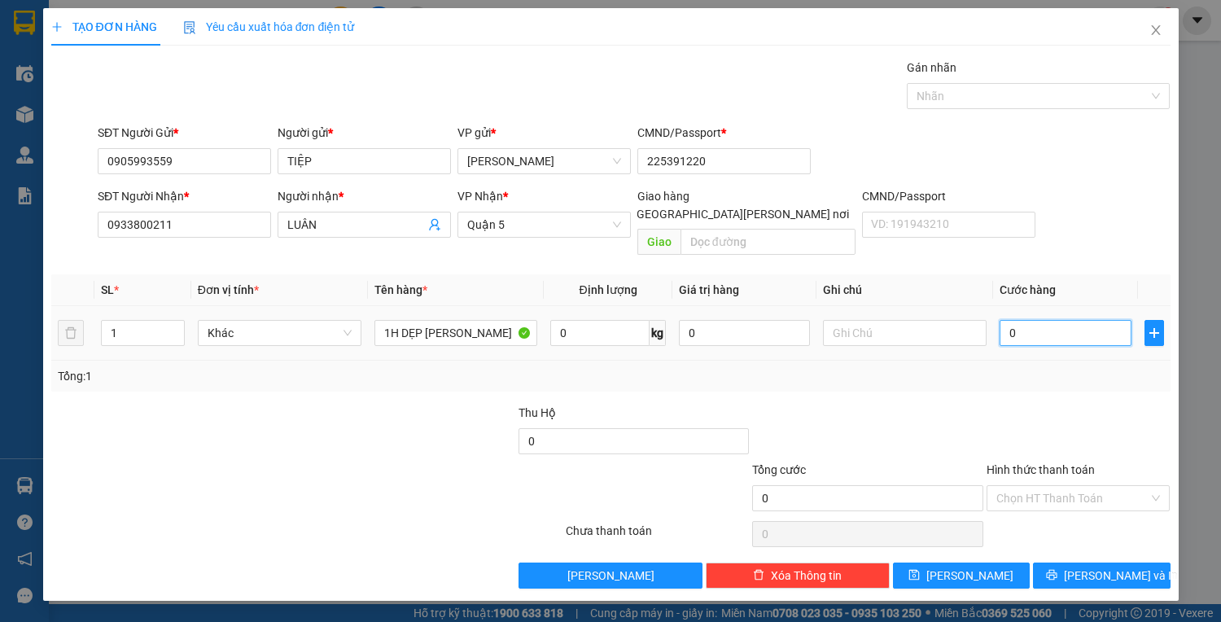
click at [1015, 320] on input "0" at bounding box center [1064, 333] width 131 height 26
click at [1117, 566] on span "[PERSON_NAME] và In" at bounding box center [1121, 575] width 114 height 18
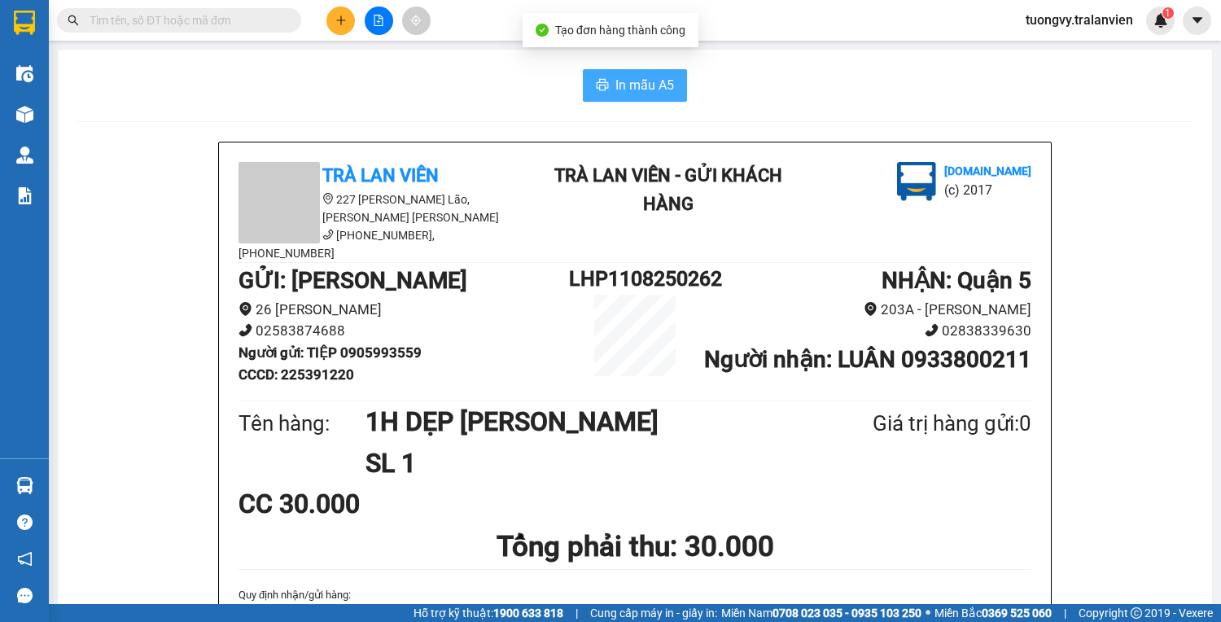
click at [668, 81] on button "In mẫu A5" at bounding box center [635, 85] width 104 height 33
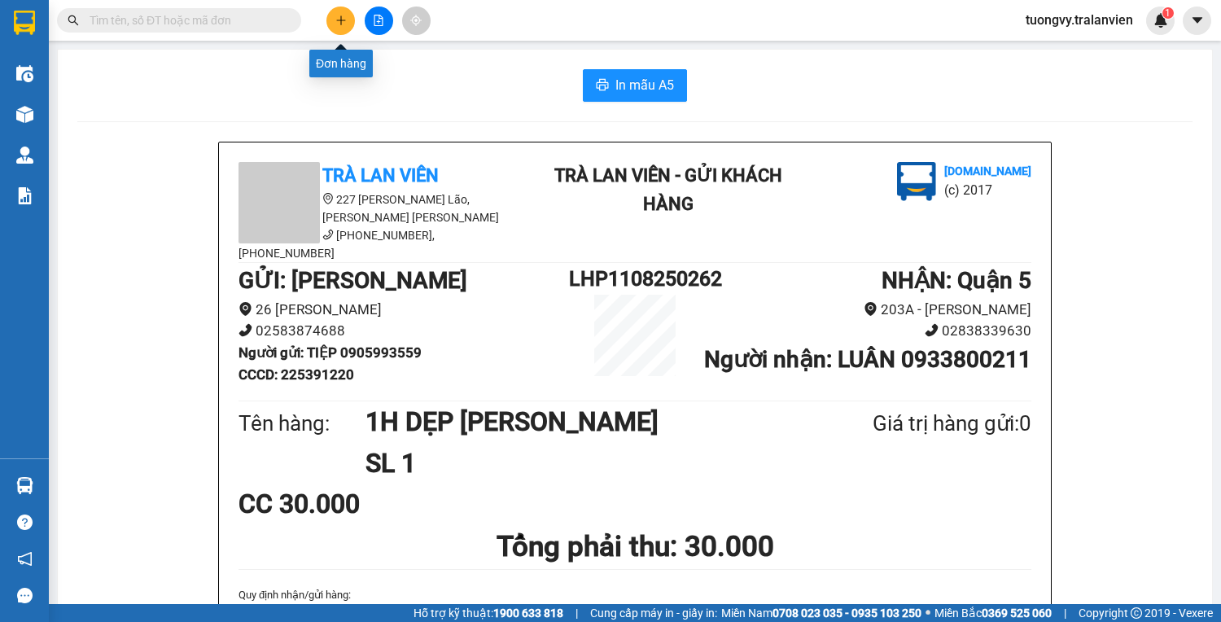
click at [334, 13] on button at bounding box center [340, 21] width 28 height 28
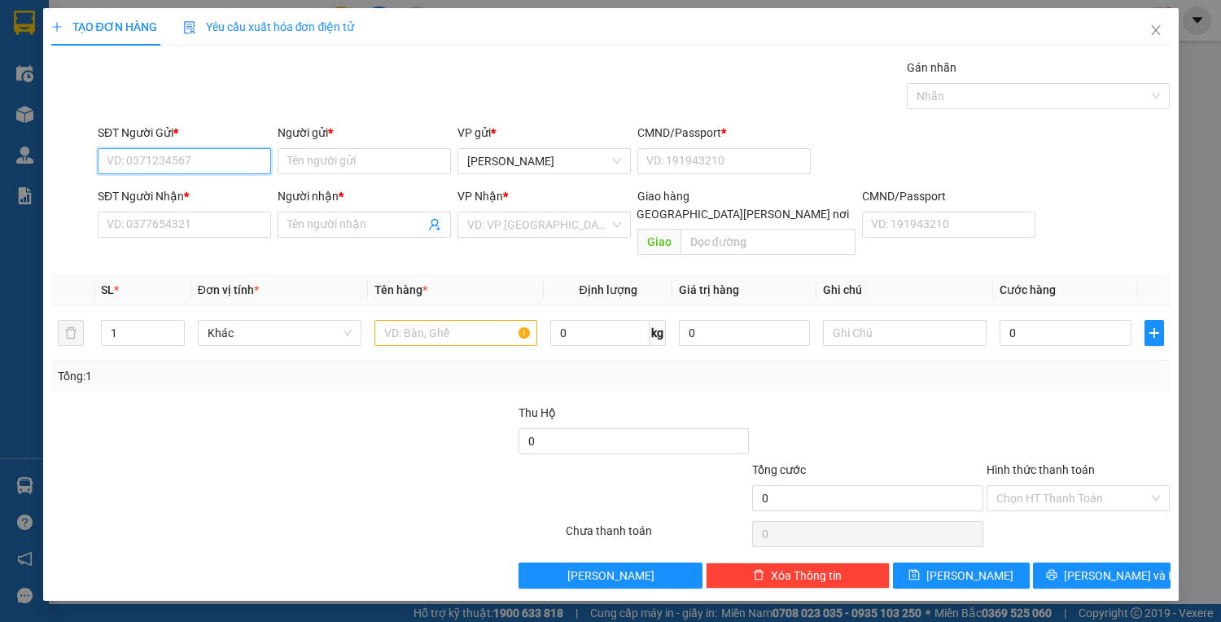
click at [153, 168] on input "SĐT Người Gửi *" at bounding box center [184, 161] width 173 height 26
click at [185, 191] on div "0905993559 - TIỆP" at bounding box center [184, 193] width 154 height 18
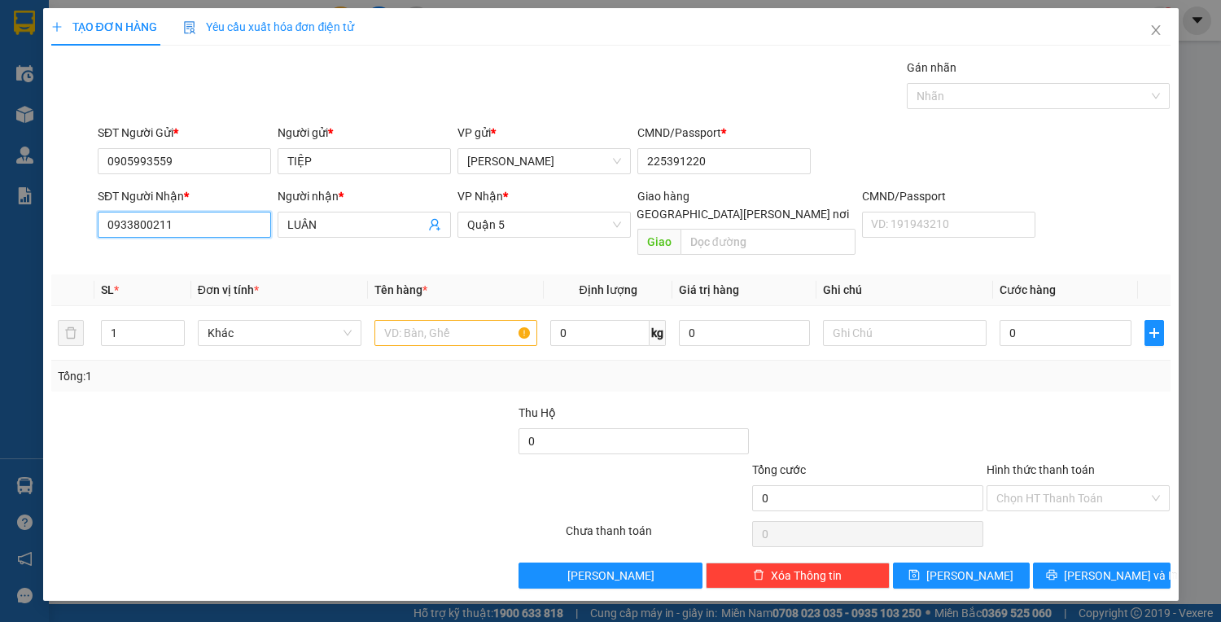
click at [186, 217] on input "0933800211" at bounding box center [184, 225] width 173 height 26
click at [179, 256] on div "0987877758 - TÂN NHÂN" at bounding box center [187, 256] width 160 height 18
click at [1013, 320] on input "0" at bounding box center [1064, 333] width 131 height 26
click at [396, 320] on input "text" at bounding box center [456, 333] width 164 height 26
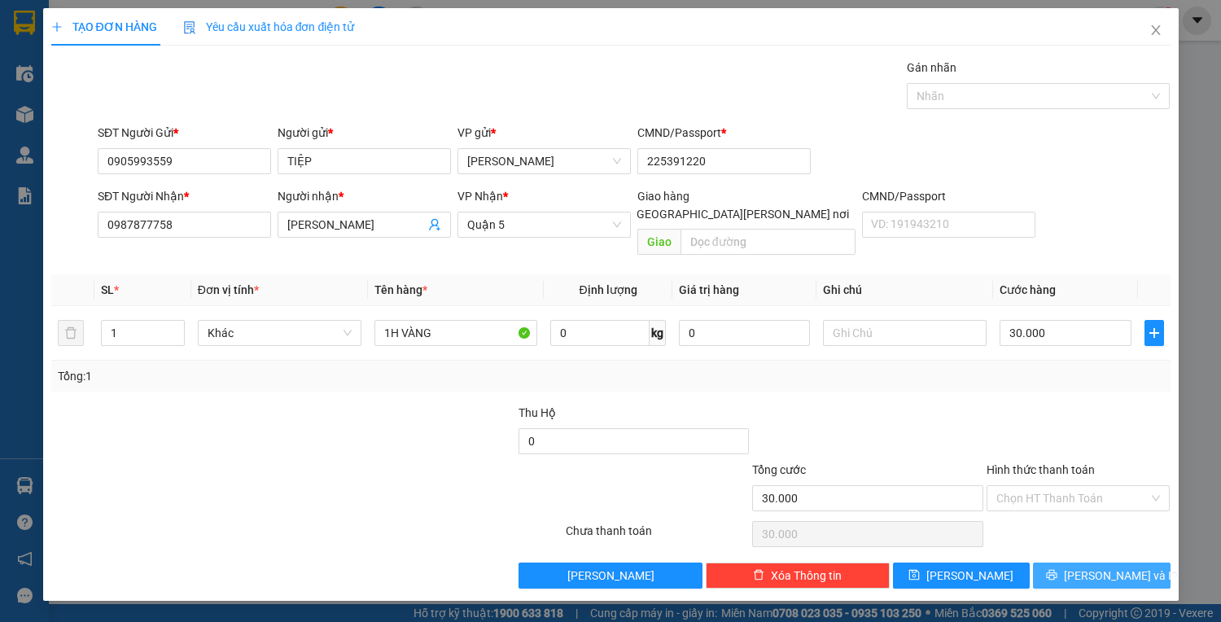
click at [1057, 570] on icon "printer" at bounding box center [1052, 575] width 11 height 11
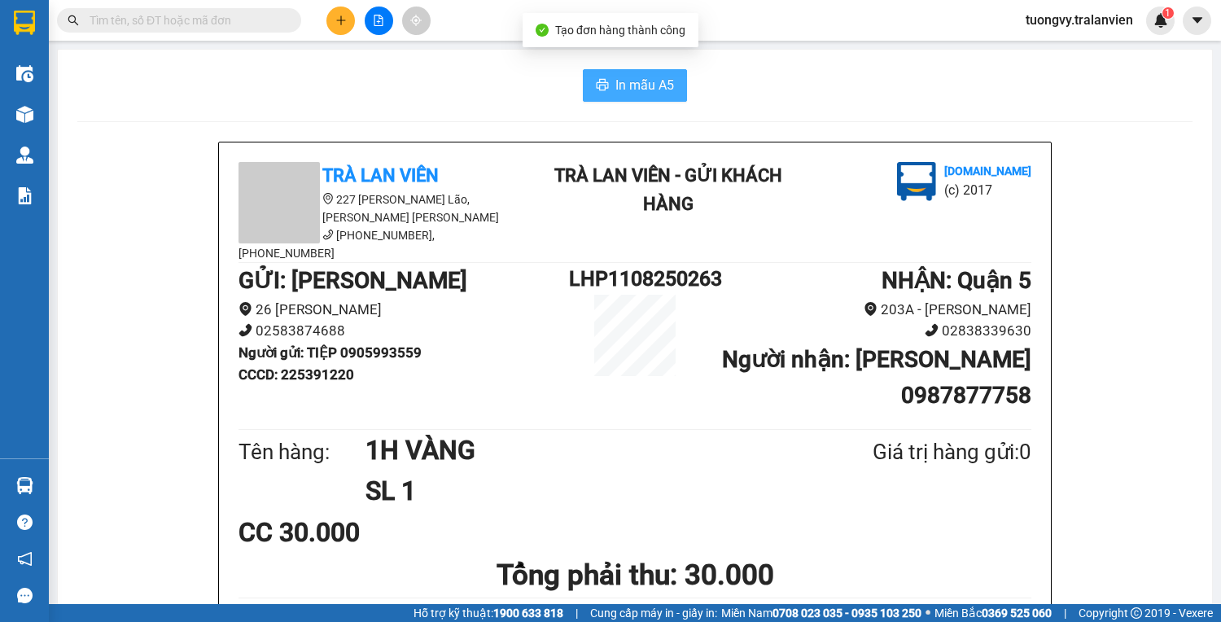
click at [645, 89] on span "In mẫu A5" at bounding box center [644, 85] width 59 height 20
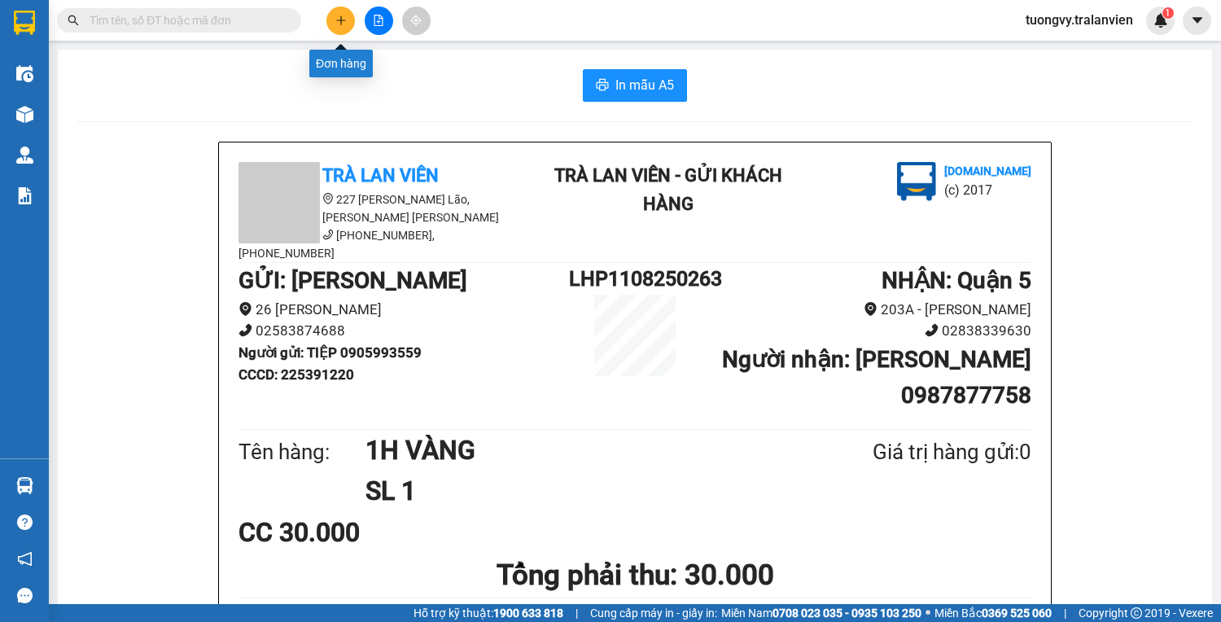
click at [339, 19] on icon "plus" at bounding box center [340, 20] width 11 height 11
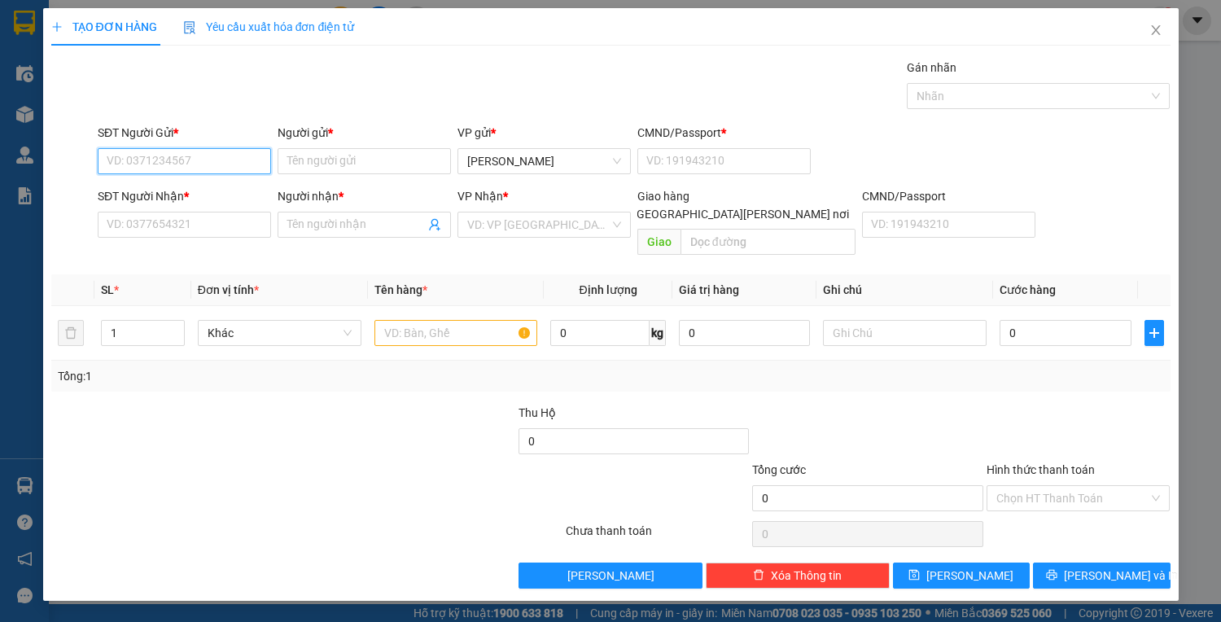
click at [239, 166] on input "SĐT Người Gửi *" at bounding box center [184, 161] width 173 height 26
click at [202, 195] on div "0906430168 - hà" at bounding box center [198, 193] width 183 height 18
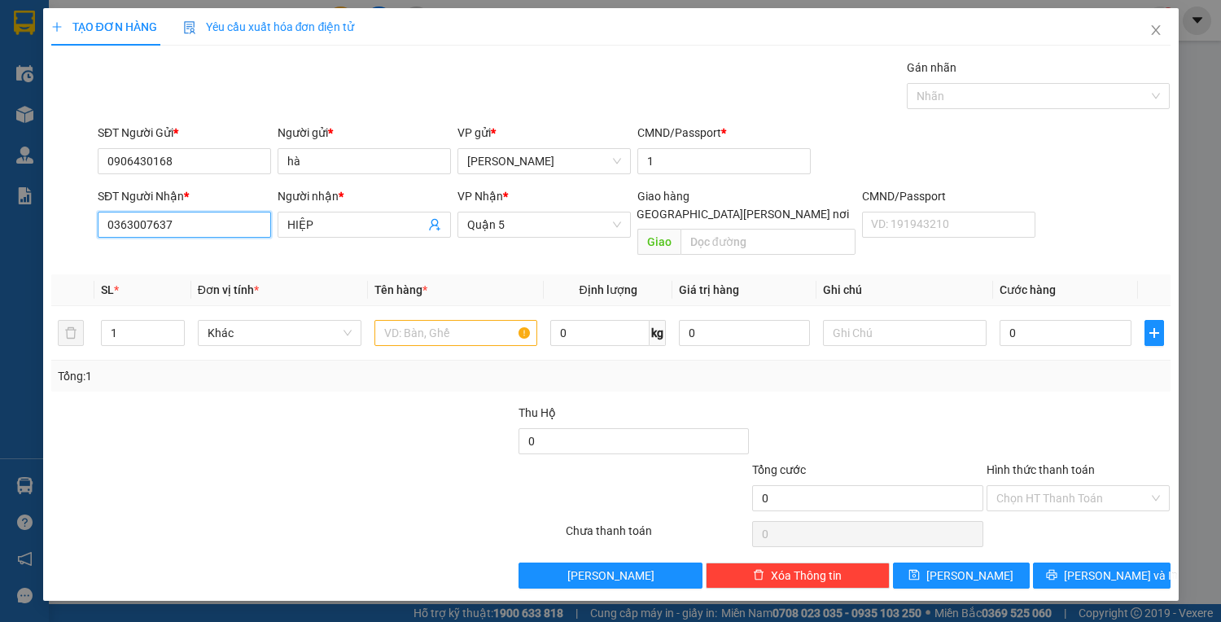
click at [189, 232] on input "0363007637" at bounding box center [184, 225] width 173 height 26
click at [164, 245] on div "0363007637 - HIỆP" at bounding box center [188, 256] width 180 height 26
click at [1012, 320] on input "0" at bounding box center [1064, 333] width 131 height 26
click at [400, 320] on input "text" at bounding box center [456, 333] width 164 height 26
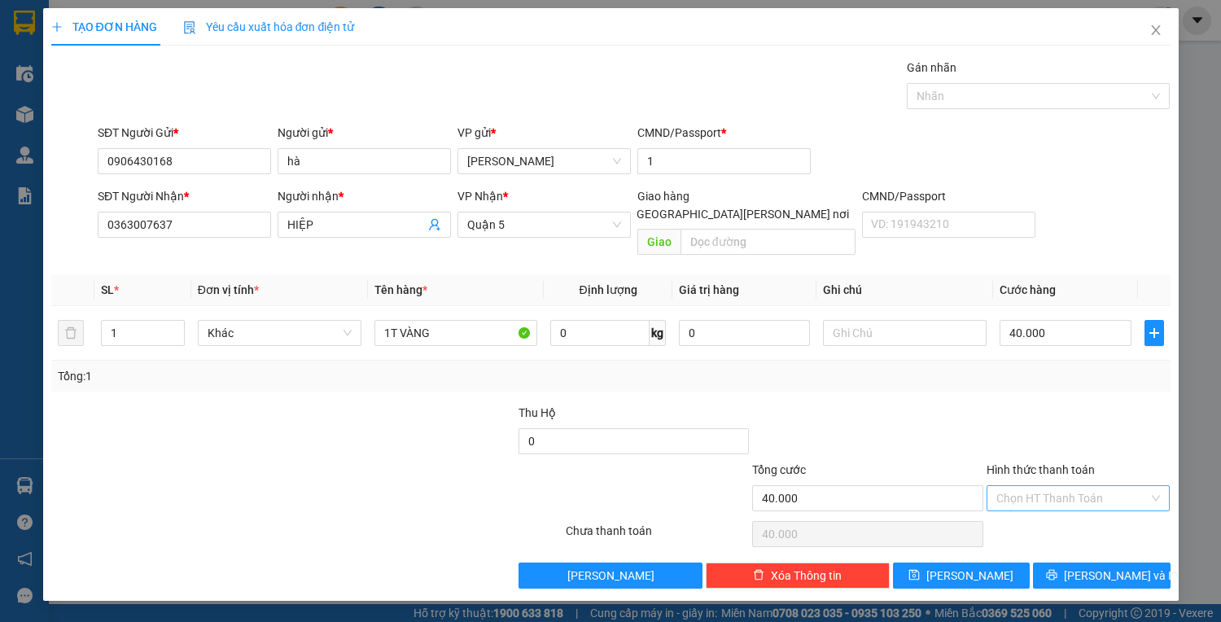
click at [1086, 495] on div "Hình thức thanh toán Chọn HT Thanh Toán" at bounding box center [1078, 489] width 184 height 57
click at [1087, 486] on input "Hình thức thanh toán" at bounding box center [1072, 498] width 153 height 24
click at [1040, 505] on div "Tại văn phòng" at bounding box center [1078, 511] width 164 height 18
click at [1141, 562] on button "[PERSON_NAME] và In" at bounding box center [1101, 575] width 137 height 26
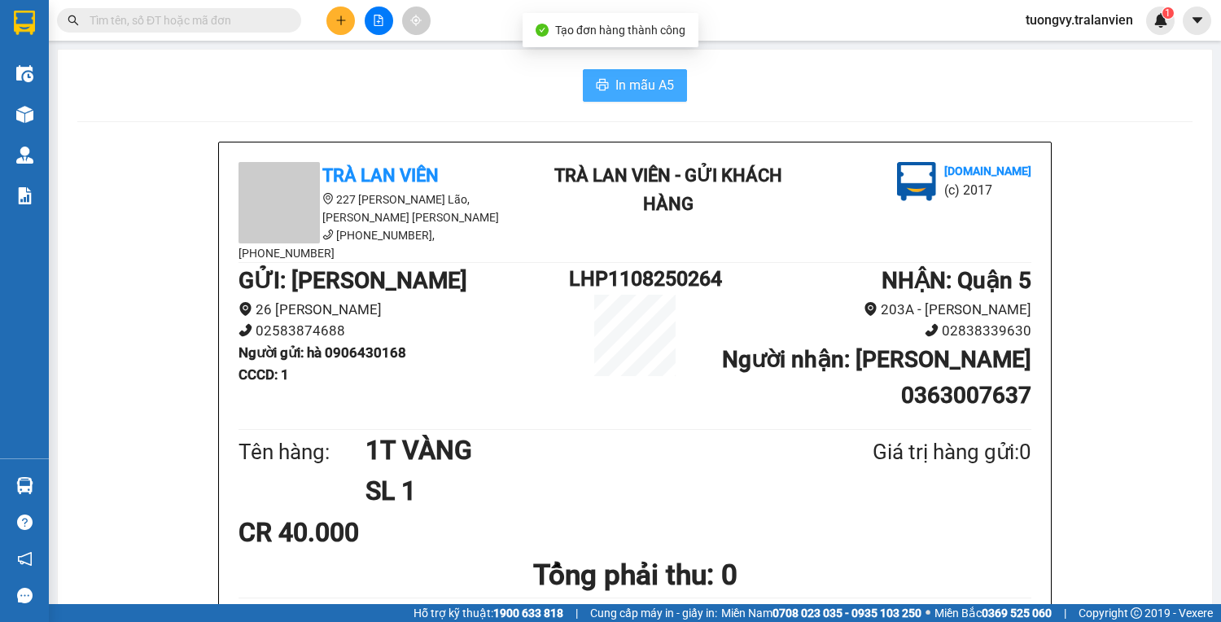
click at [661, 94] on span "In mẫu A5" at bounding box center [644, 85] width 59 height 20
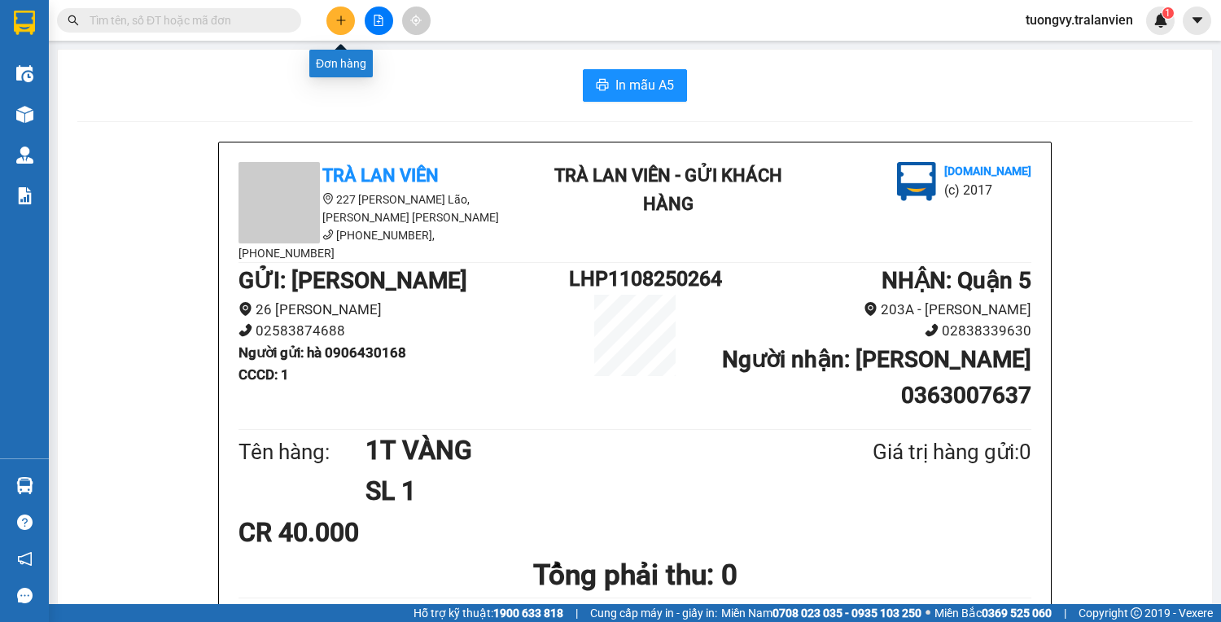
click at [342, 25] on icon "plus" at bounding box center [340, 20] width 11 height 11
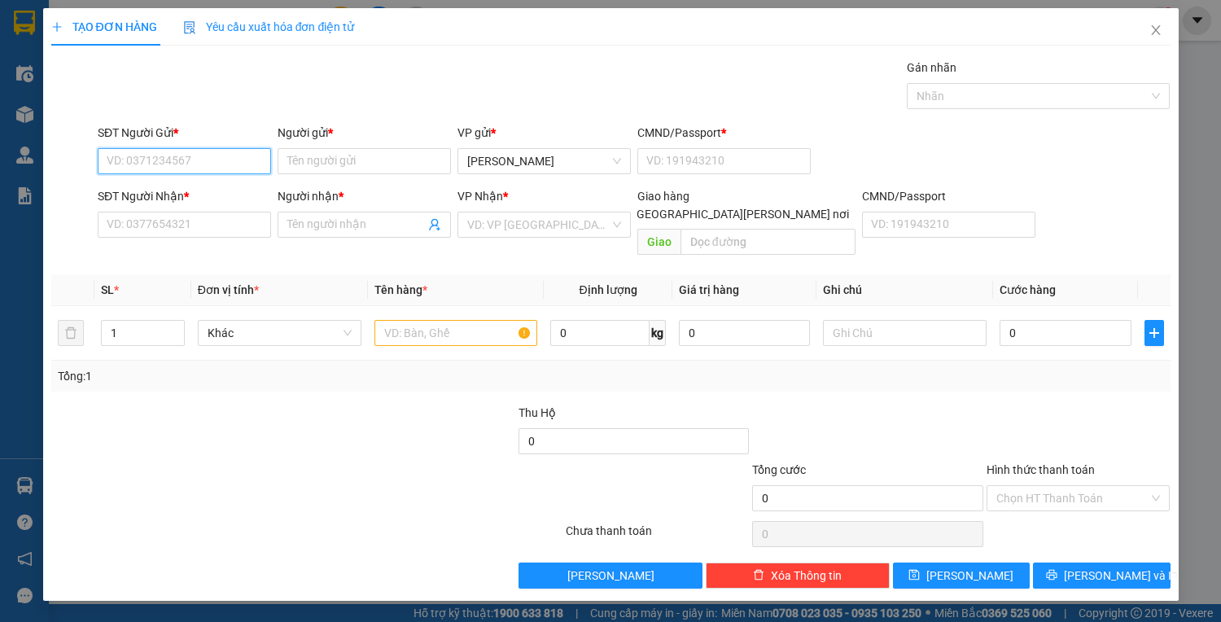
click at [139, 155] on input "SĐT Người Gửi *" at bounding box center [184, 161] width 173 height 26
click at [317, 160] on input "Người gửi *" at bounding box center [364, 161] width 173 height 26
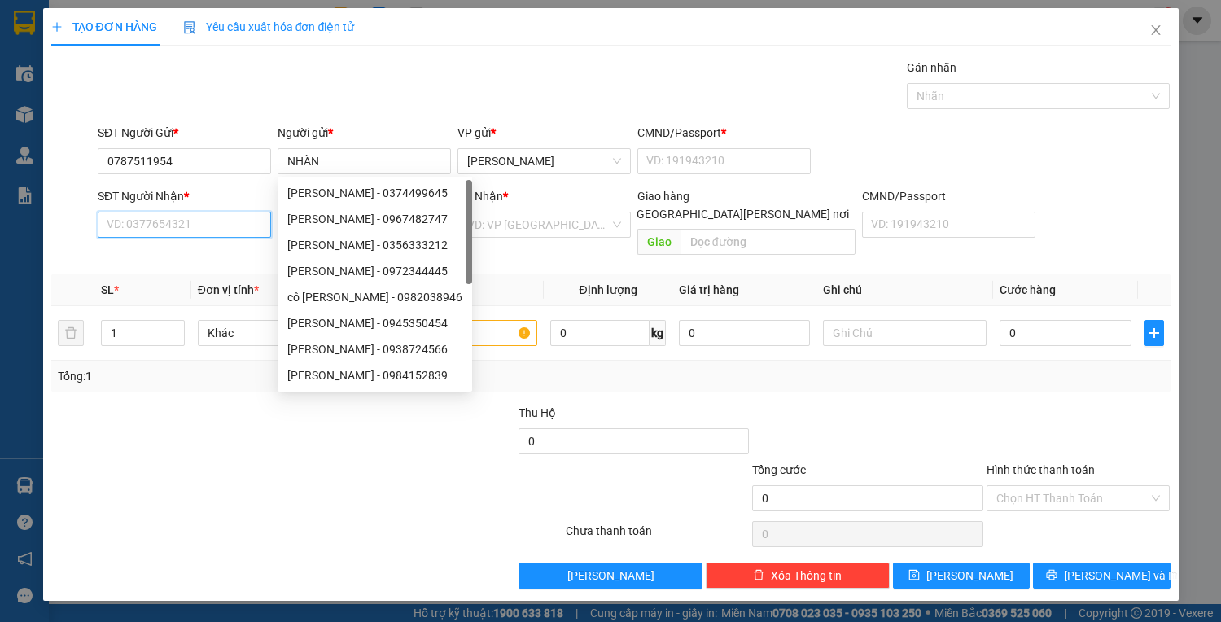
click at [123, 222] on input "SĐT Người Nhận *" at bounding box center [184, 225] width 173 height 26
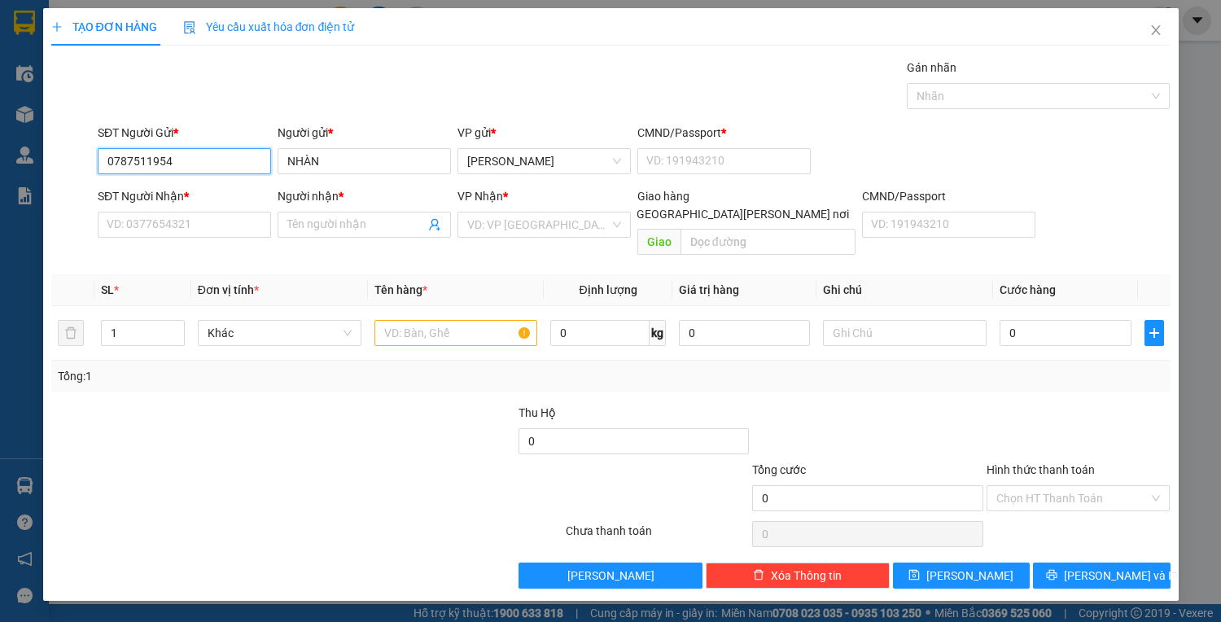
click at [171, 151] on input "0787511954" at bounding box center [184, 161] width 173 height 26
click at [377, 166] on input "NHÀN" at bounding box center [364, 161] width 173 height 26
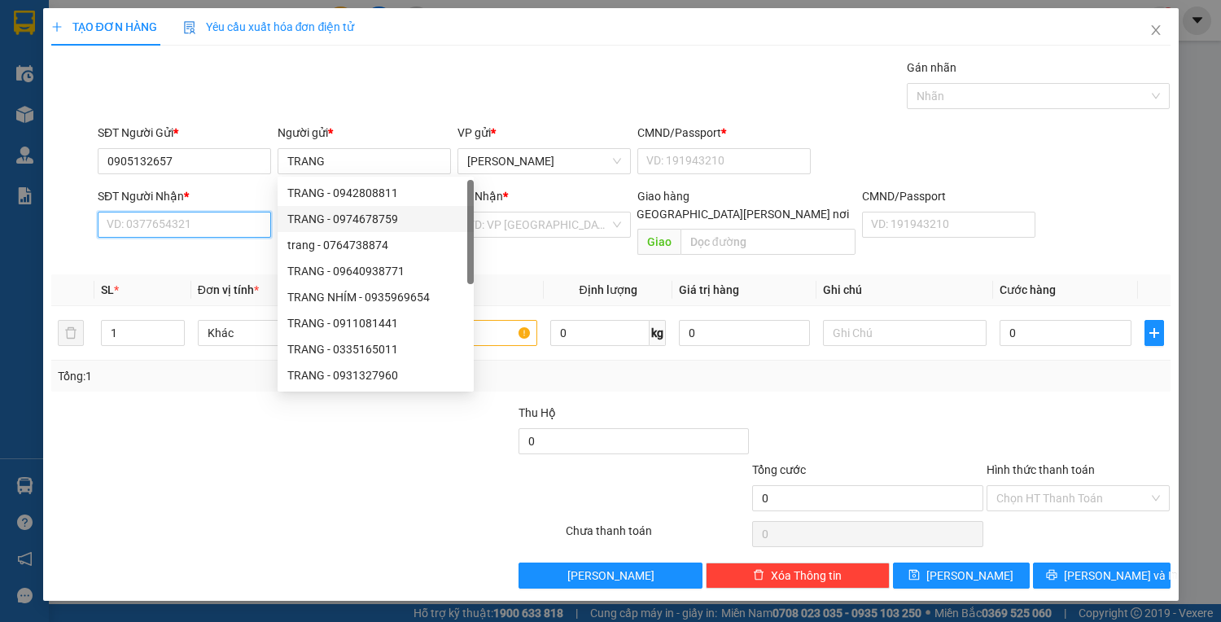
click at [150, 229] on input "SĐT Người Nhận *" at bounding box center [184, 225] width 173 height 26
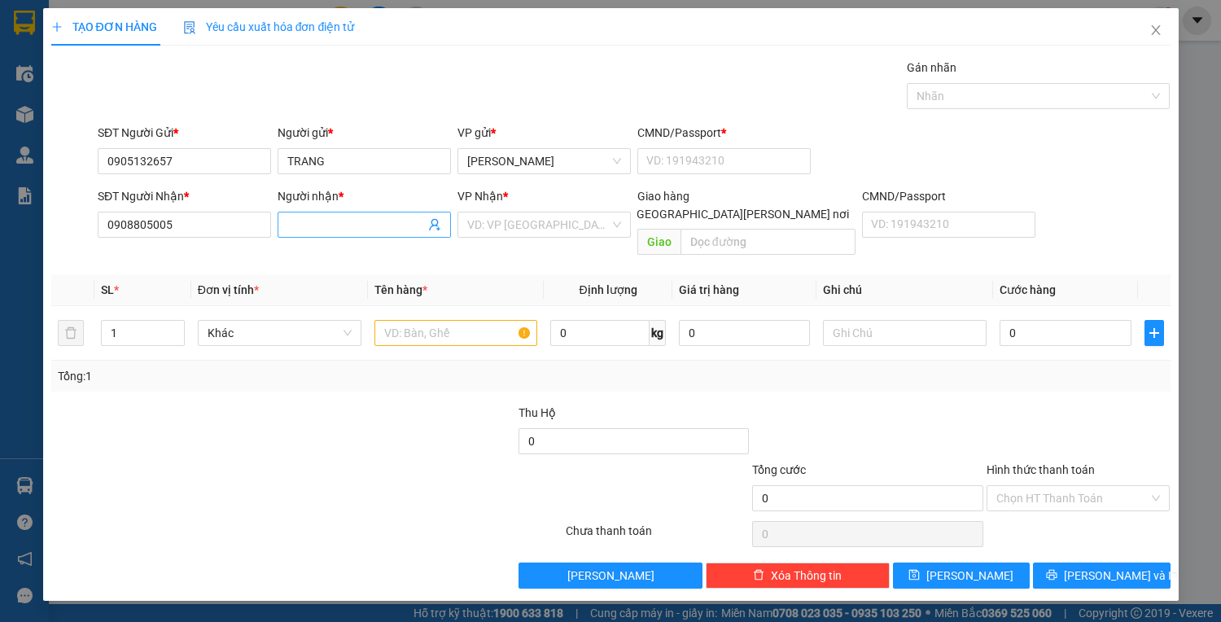
click at [353, 228] on input "Người nhận *" at bounding box center [356, 225] width 138 height 18
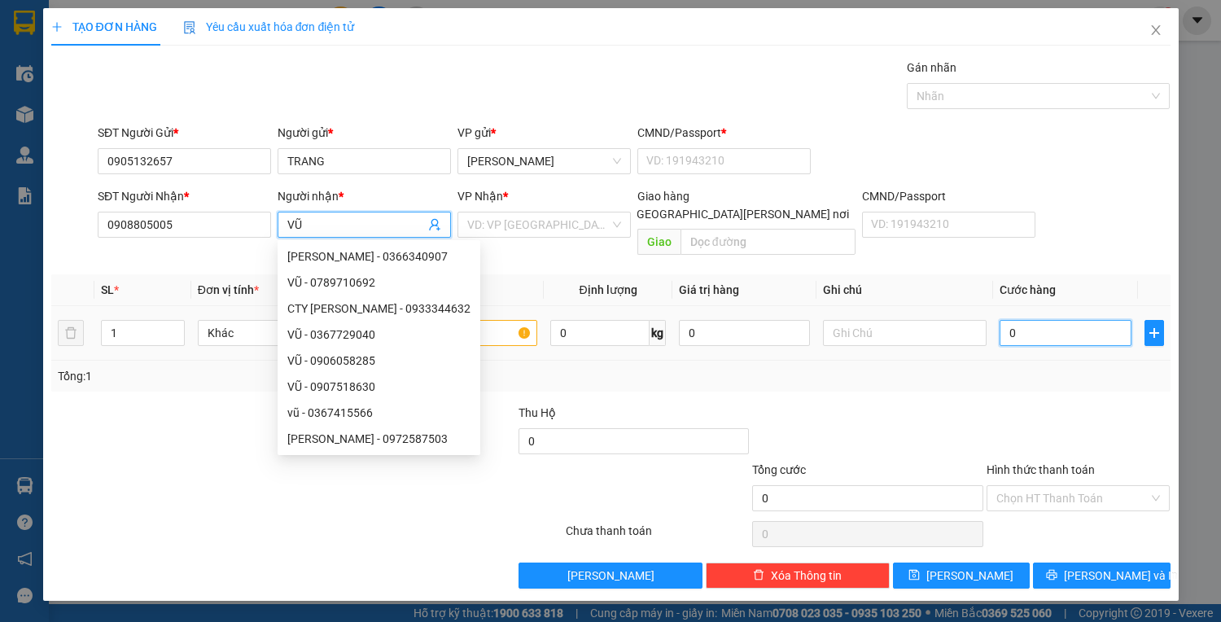
click at [1015, 320] on input "0" at bounding box center [1064, 333] width 131 height 26
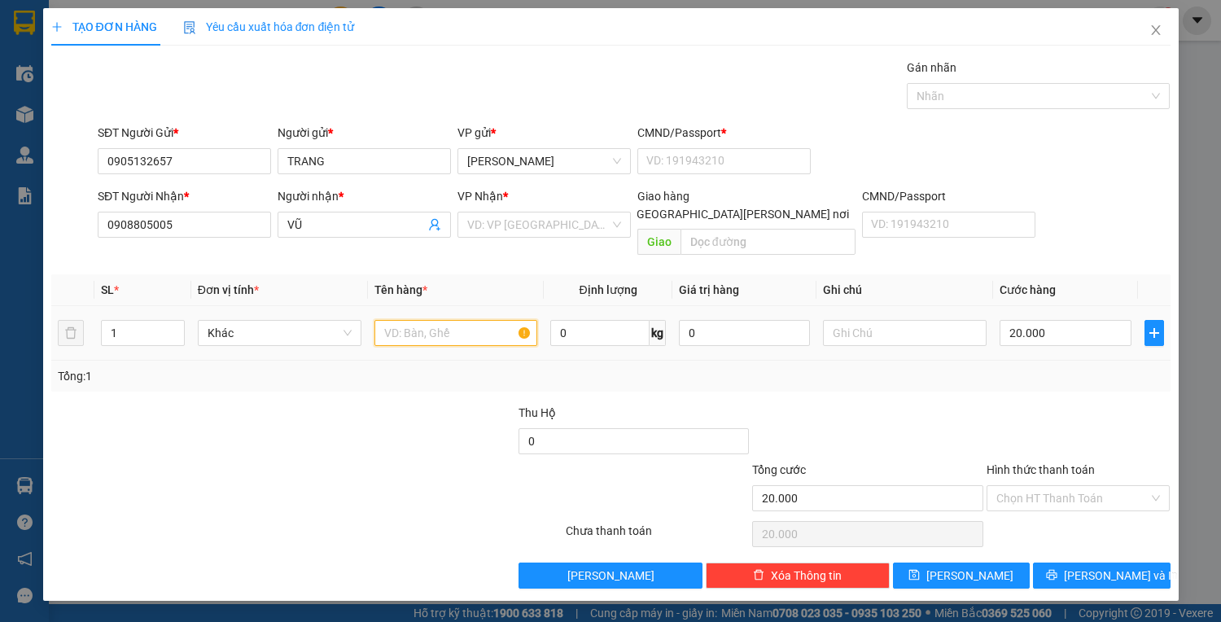
click at [459, 320] on input "text" at bounding box center [456, 333] width 164 height 26
click at [509, 222] on input "search" at bounding box center [538, 224] width 142 height 24
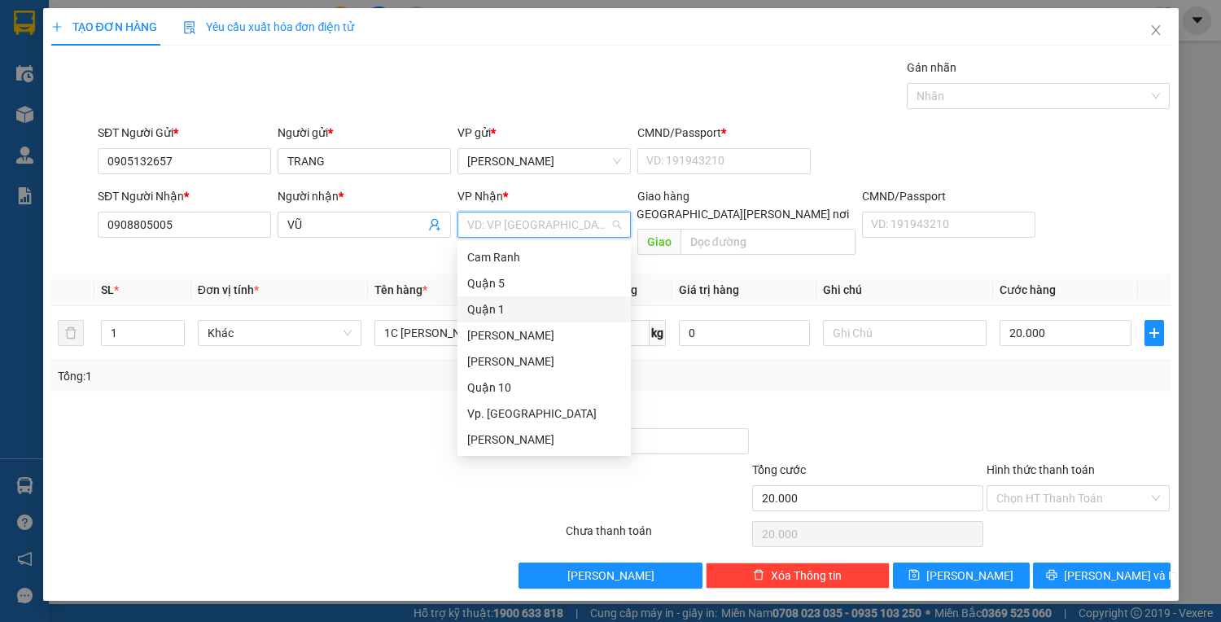
click at [496, 304] on div "Quận 1" at bounding box center [544, 309] width 154 height 18
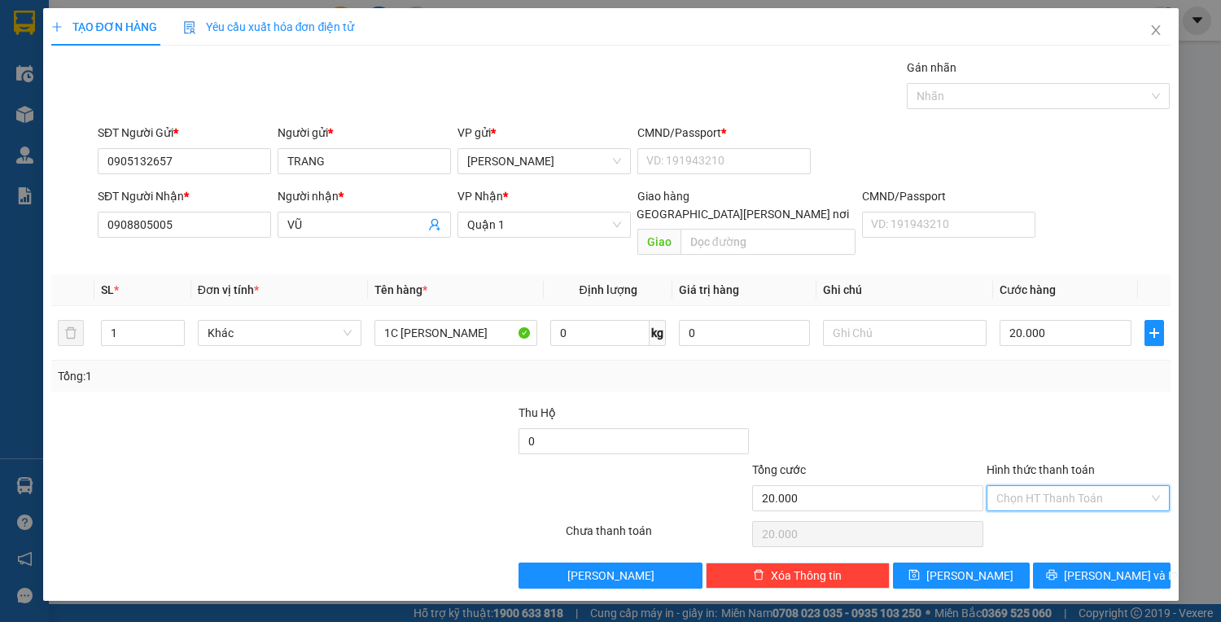
click at [1061, 486] on input "Hình thức thanh toán" at bounding box center [1072, 498] width 153 height 24
click at [1043, 517] on div "Tại văn phòng" at bounding box center [1078, 511] width 164 height 18
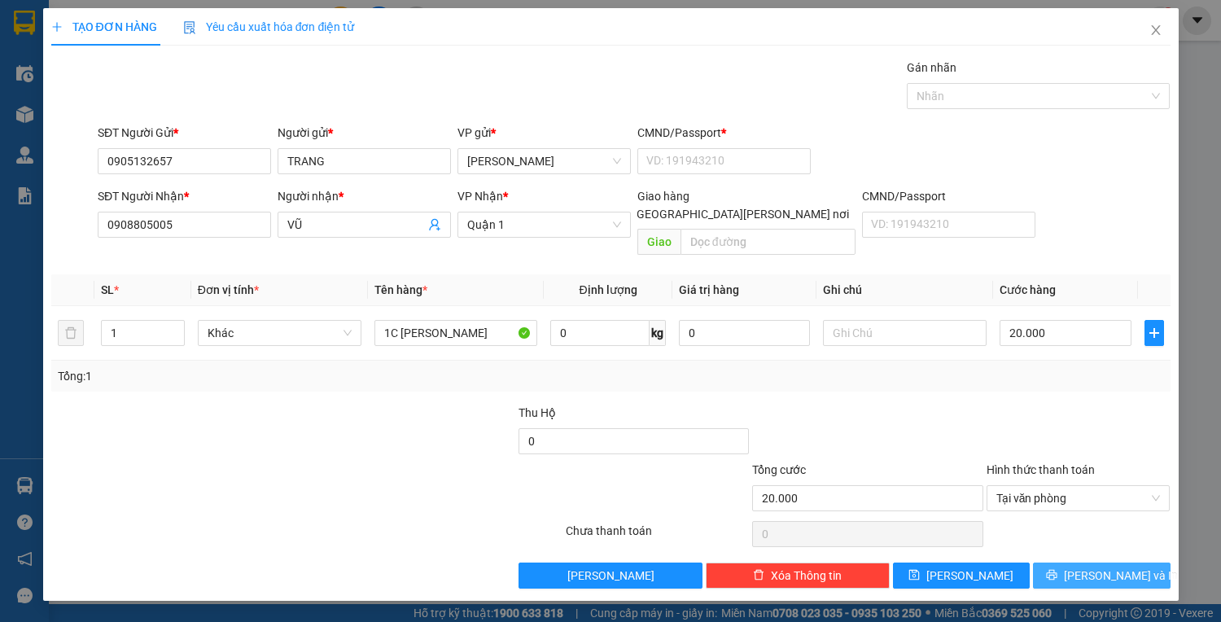
click at [1107, 566] on span "[PERSON_NAME] và In" at bounding box center [1121, 575] width 114 height 18
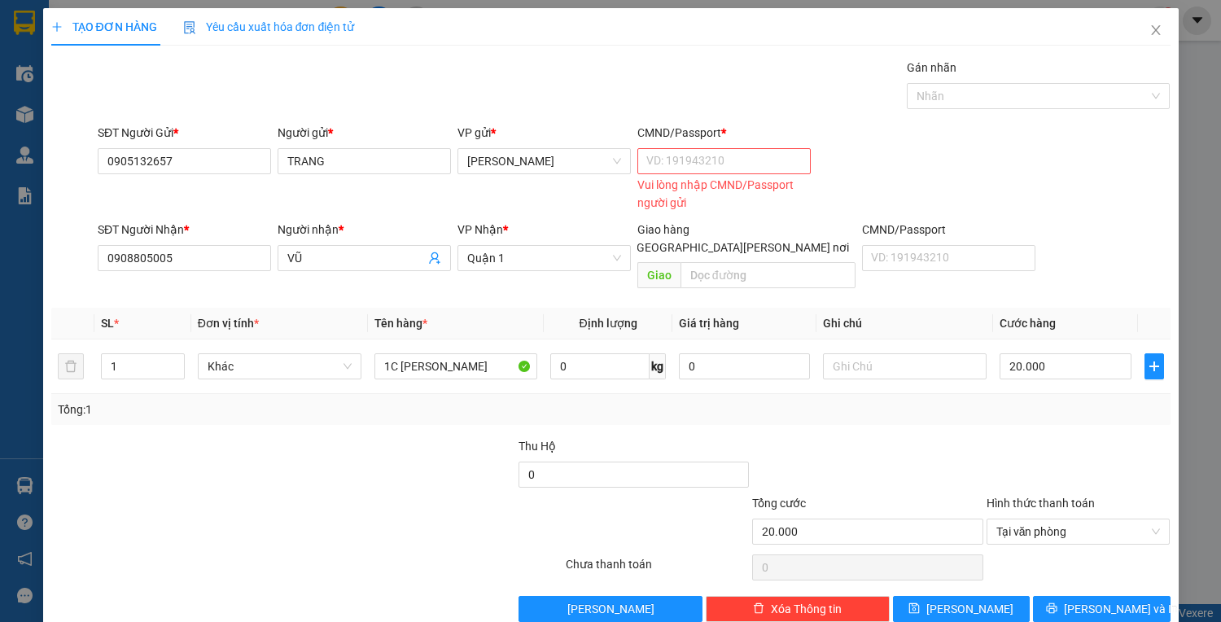
click at [658, 179] on div "Vui lòng nhập CMND/Passport người gửi" at bounding box center [723, 194] width 173 height 36
click at [662, 169] on input "CMND/Passport *" at bounding box center [723, 161] width 173 height 26
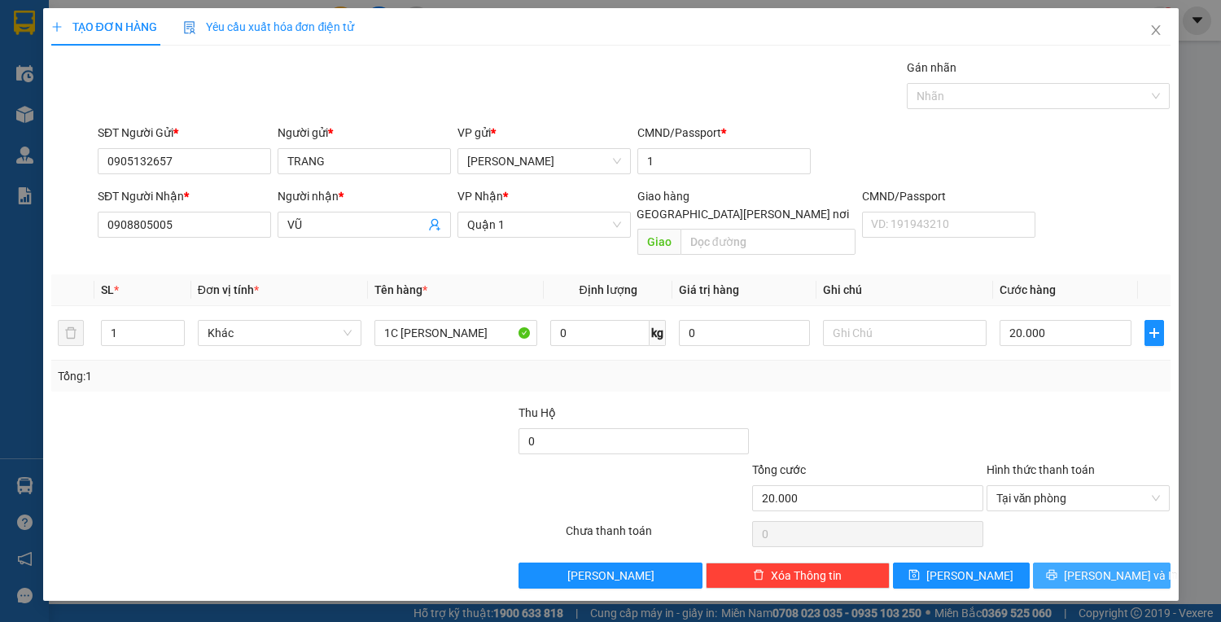
click at [1064, 562] on button "[PERSON_NAME] và In" at bounding box center [1101, 575] width 137 height 26
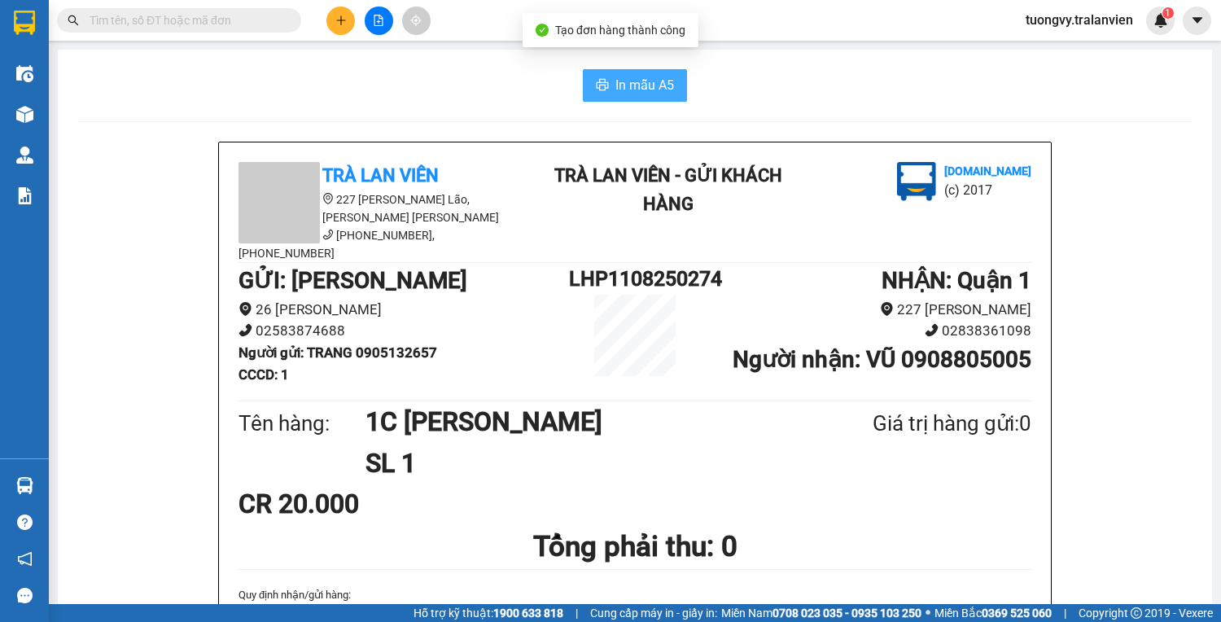
click at [609, 79] on button "In mẫu A5" at bounding box center [635, 85] width 104 height 33
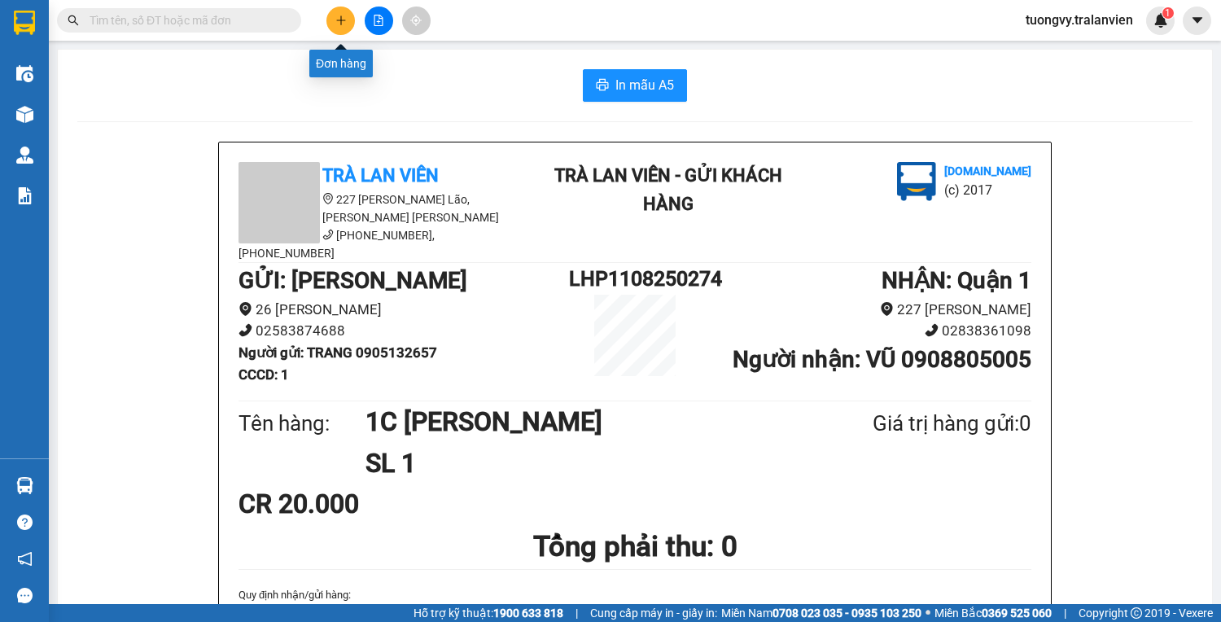
click at [339, 29] on button at bounding box center [340, 21] width 28 height 28
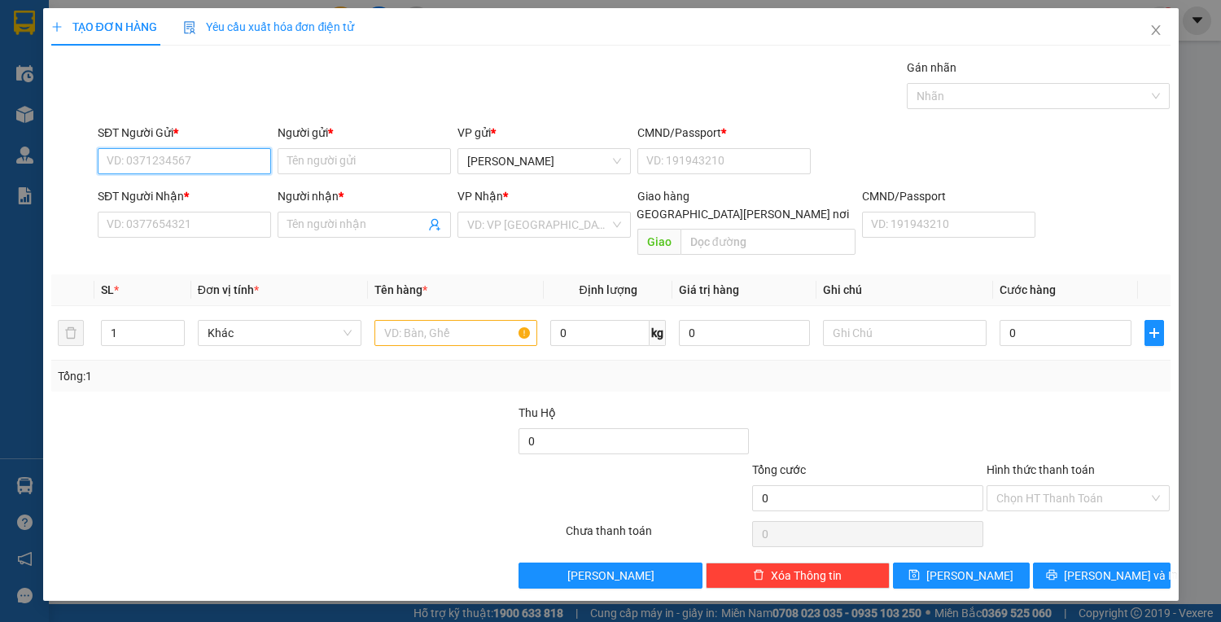
click at [150, 168] on input "SĐT Người Gửi *" at bounding box center [184, 161] width 173 height 26
click at [209, 187] on div "0836727525 - TÙNG" at bounding box center [184, 193] width 154 height 18
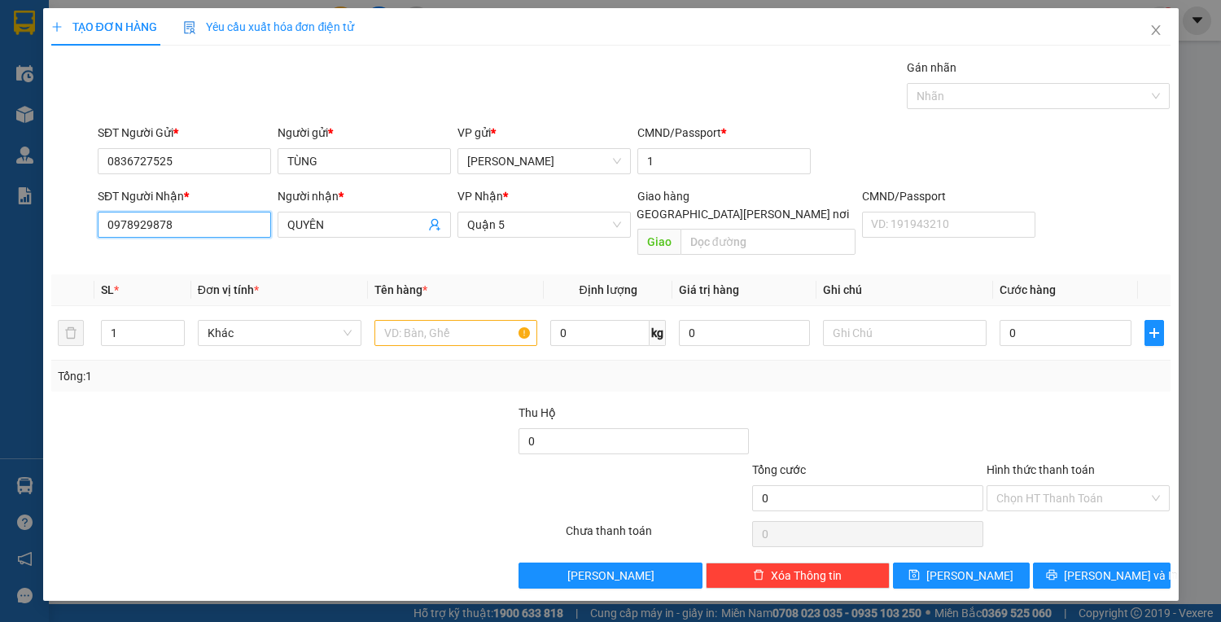
click at [177, 223] on input "0978929878" at bounding box center [184, 225] width 173 height 26
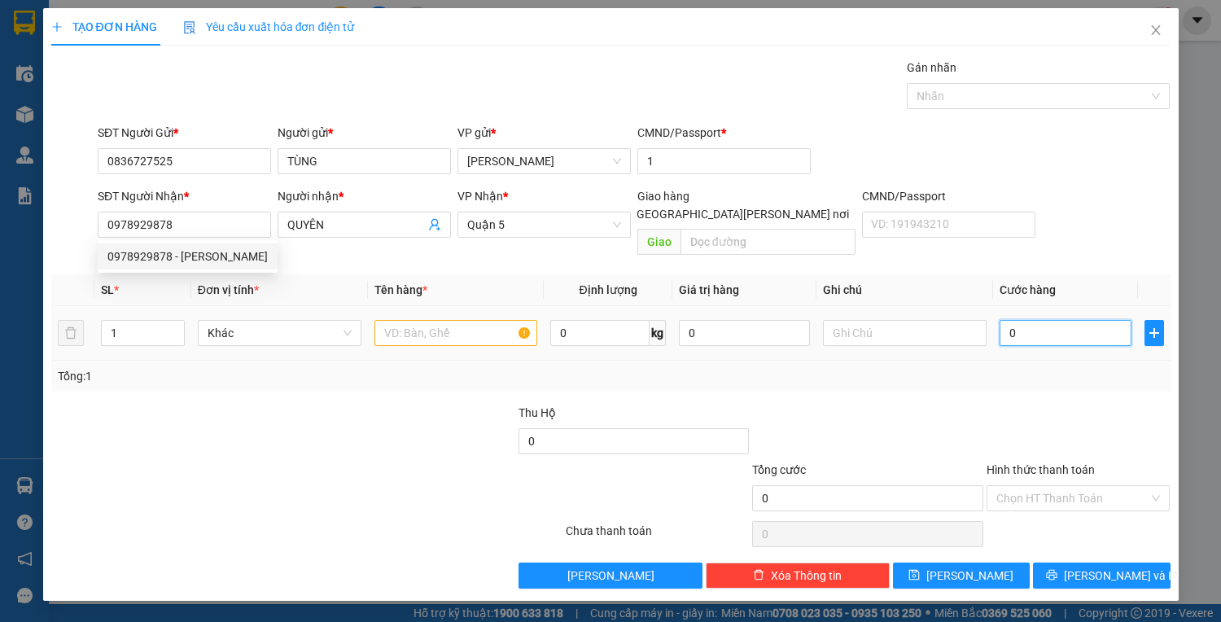
click at [1021, 320] on input "0" at bounding box center [1064, 333] width 131 height 26
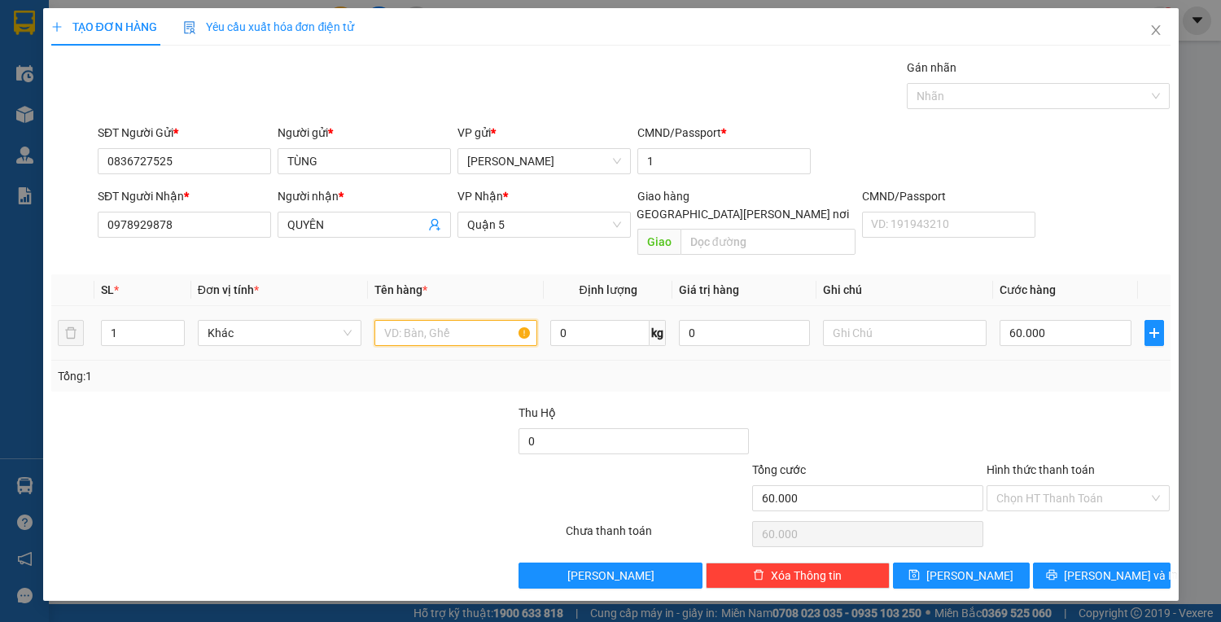
click at [439, 320] on input "text" at bounding box center [456, 333] width 164 height 26
click at [1061, 320] on input "60.000" at bounding box center [1064, 333] width 131 height 26
drag, startPoint x: 1025, startPoint y: 315, endPoint x: 1013, endPoint y: 319, distance: 12.1
click at [1013, 320] on input "050" at bounding box center [1064, 333] width 131 height 26
click at [1029, 321] on input "500" at bounding box center [1064, 333] width 131 height 26
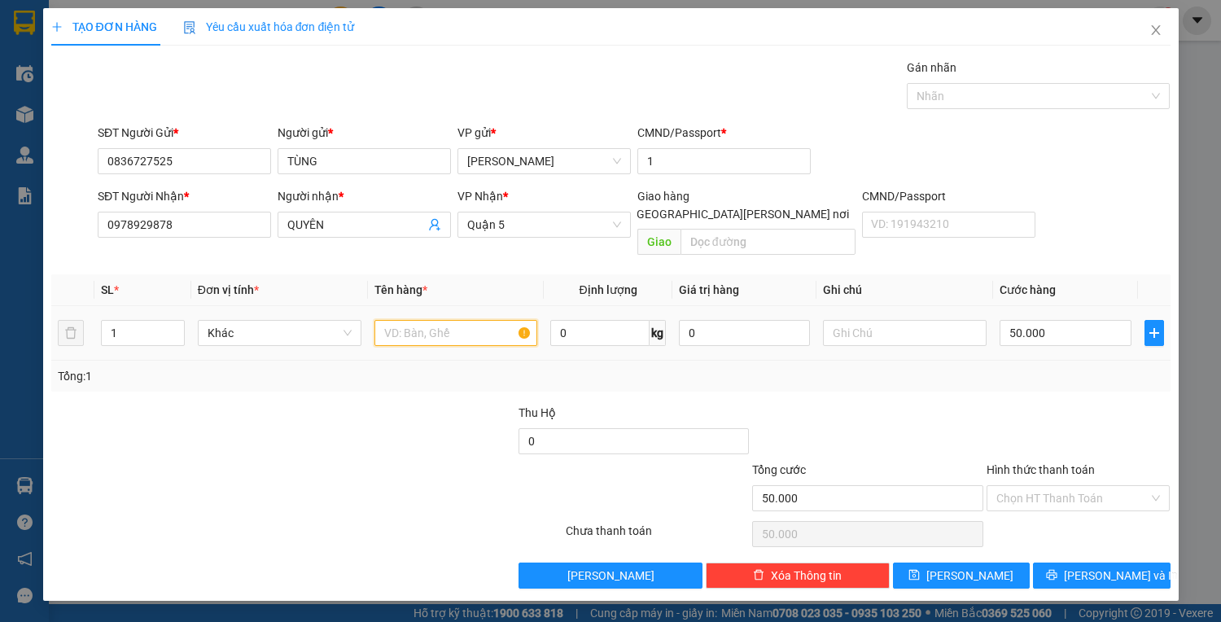
click at [457, 320] on input "text" at bounding box center [456, 333] width 164 height 26
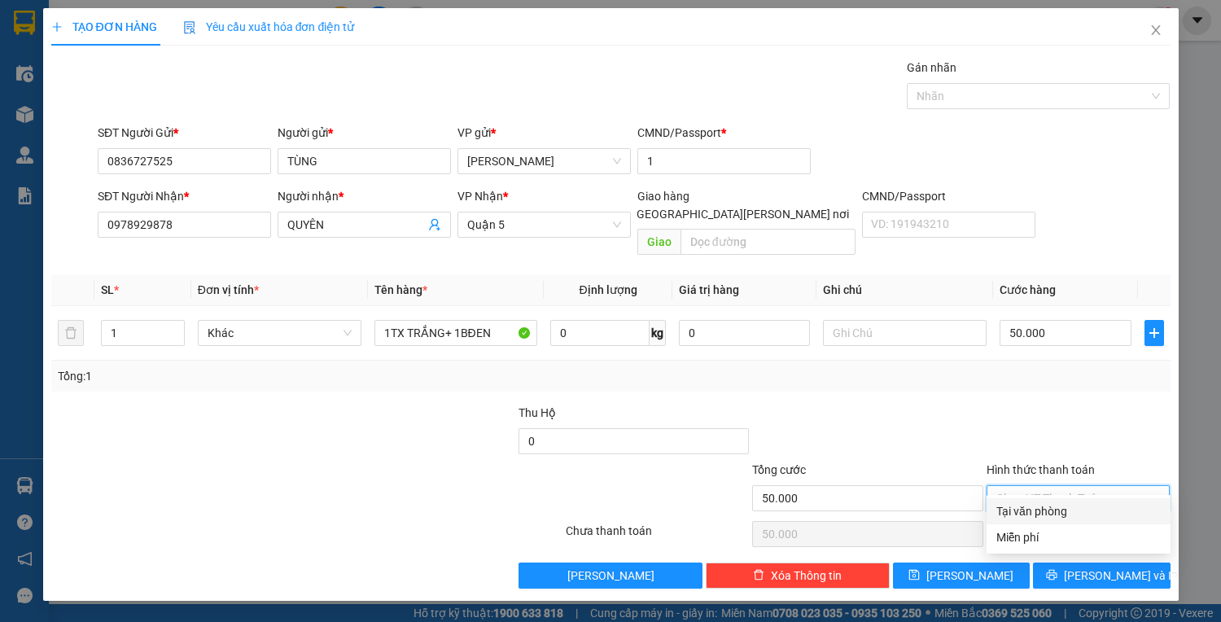
click at [1031, 486] on input "Hình thức thanh toán" at bounding box center [1072, 498] width 153 height 24
click at [1038, 508] on div "Tại văn phòng" at bounding box center [1078, 511] width 164 height 18
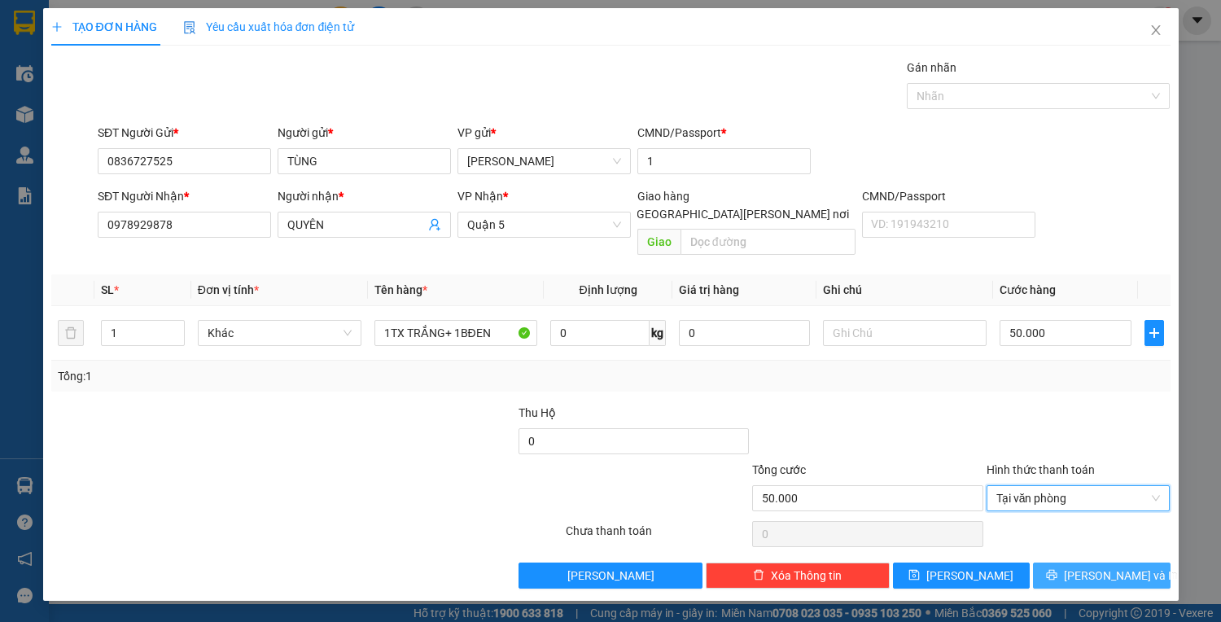
click at [1100, 566] on span "[PERSON_NAME] và In" at bounding box center [1121, 575] width 114 height 18
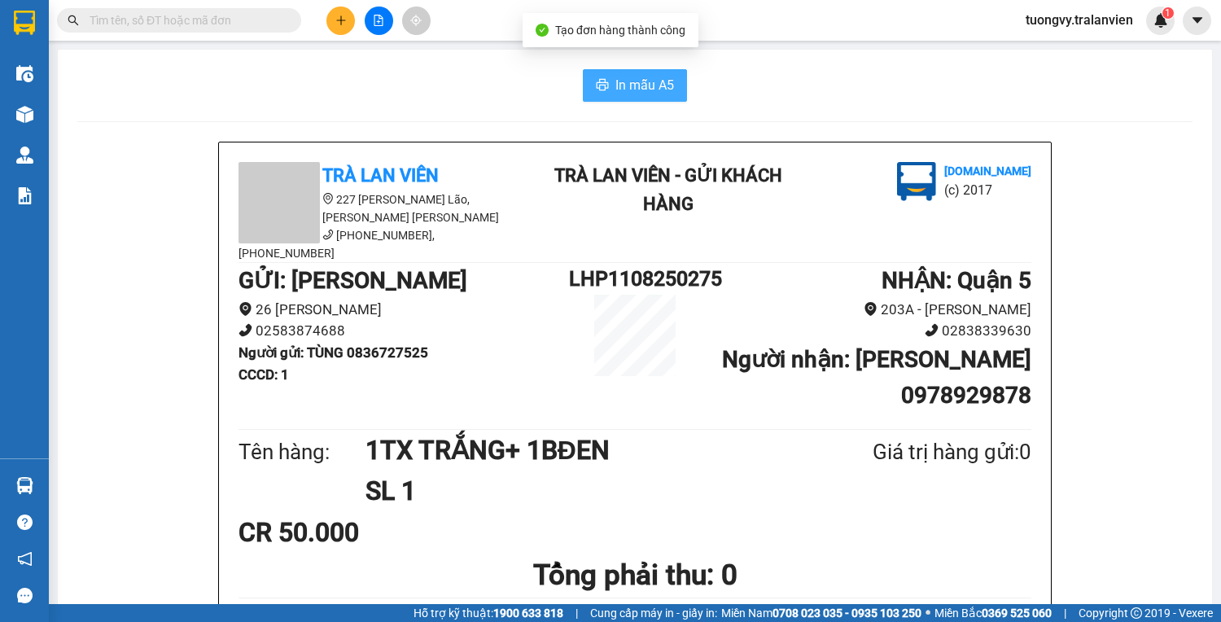
click at [632, 91] on span "In mẫu A5" at bounding box center [644, 85] width 59 height 20
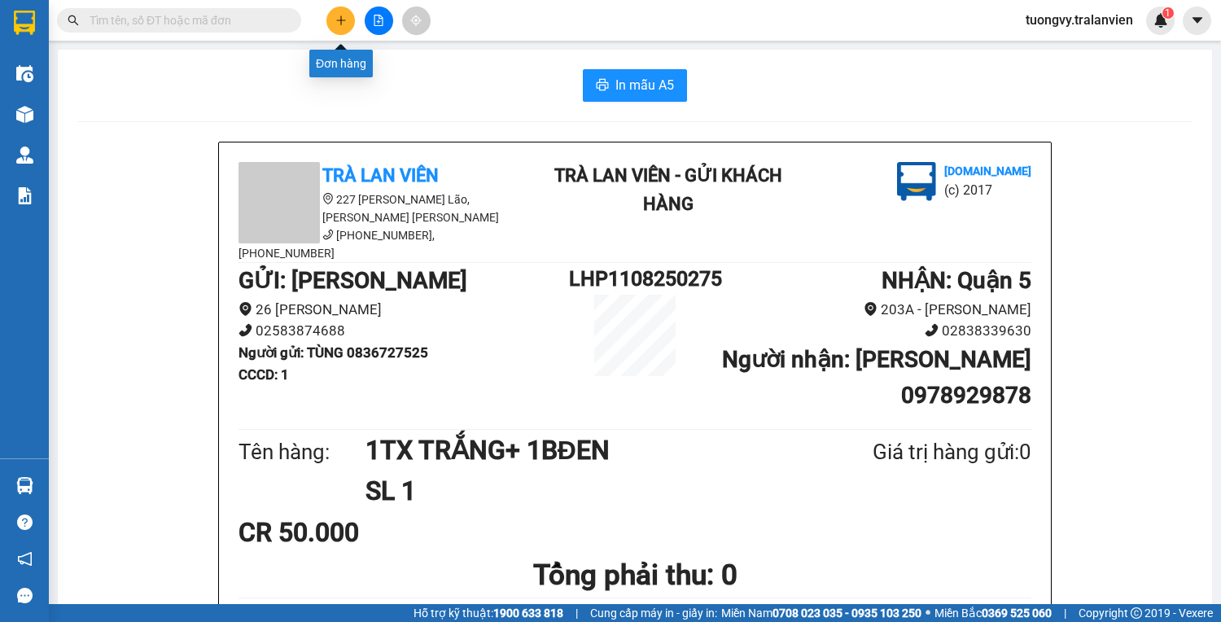
click at [337, 12] on button at bounding box center [340, 21] width 28 height 28
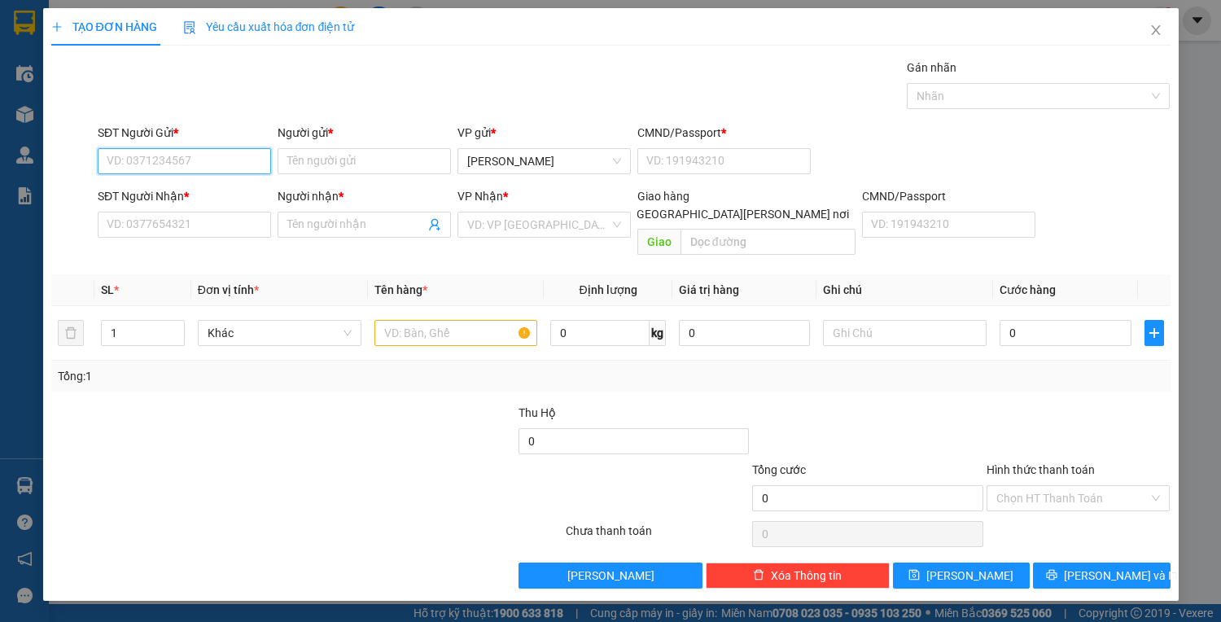
click at [130, 164] on input "SĐT Người Gửi *" at bounding box center [184, 161] width 173 height 26
click at [183, 202] on div "0909313114 - HẰNG" at bounding box center [184, 193] width 173 height 26
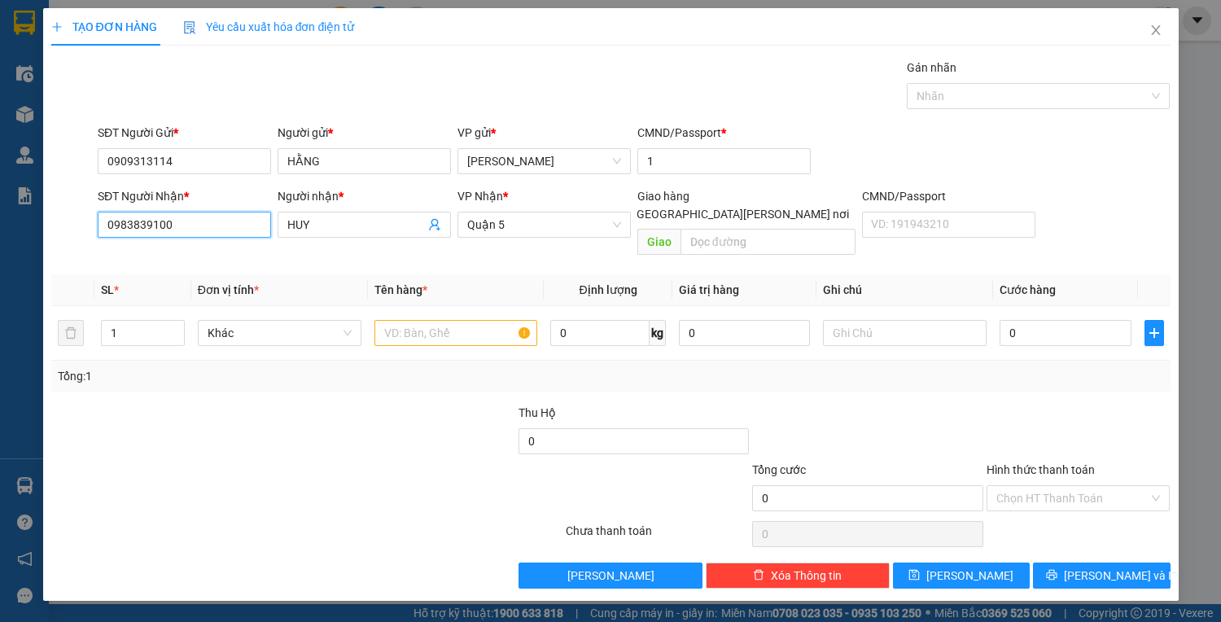
click at [189, 222] on input "0983839100" at bounding box center [184, 225] width 173 height 26
click at [173, 229] on input "0983839100" at bounding box center [184, 225] width 173 height 26
click at [162, 259] on div "0908083767 - HÙNG" at bounding box center [187, 256] width 160 height 18
click at [454, 320] on input "text" at bounding box center [456, 333] width 164 height 26
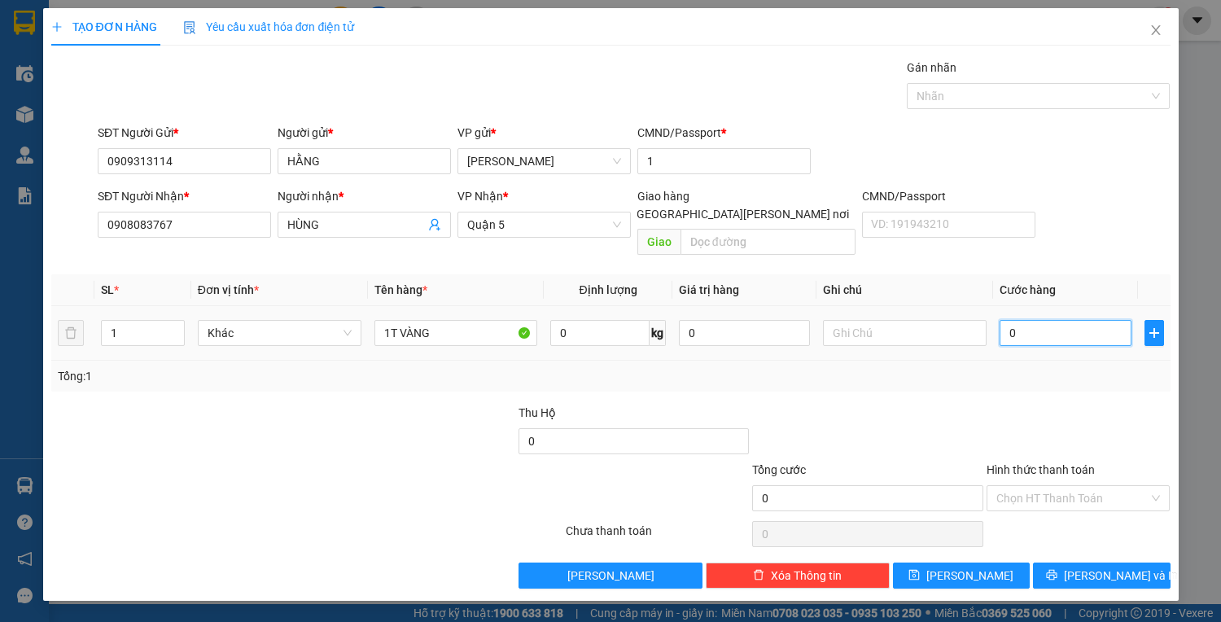
click at [1018, 320] on input "0" at bounding box center [1064, 333] width 131 height 26
click at [1056, 486] on input "Hình thức thanh toán" at bounding box center [1072, 498] width 153 height 24
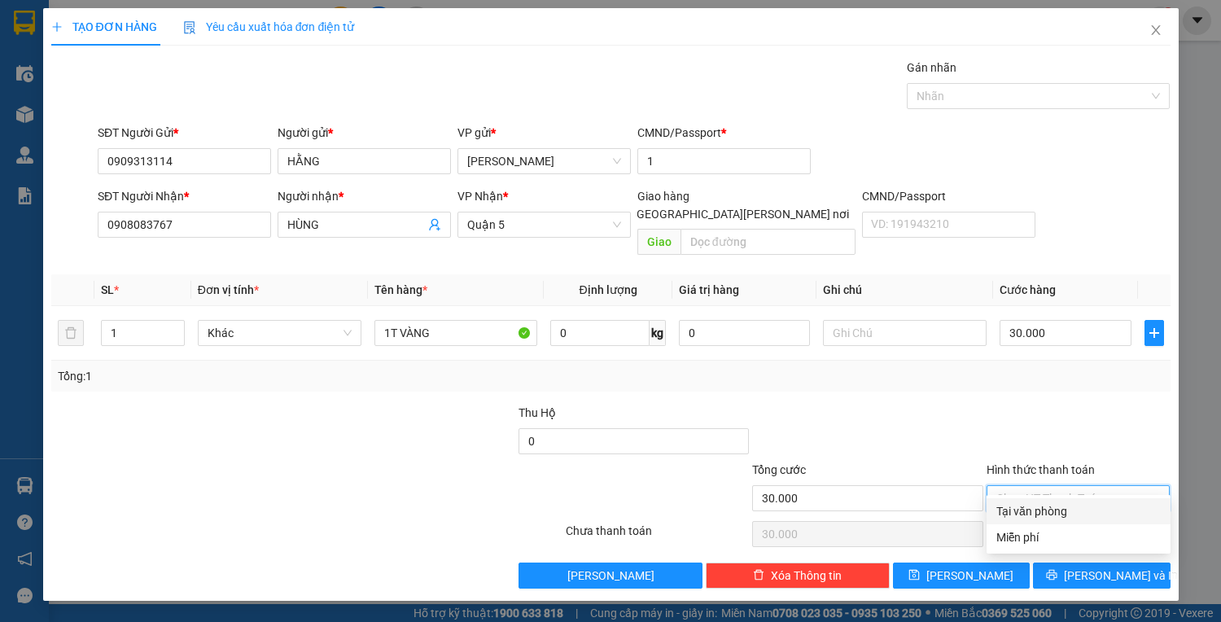
click at [1026, 511] on div "Tại văn phòng" at bounding box center [1078, 511] width 164 height 18
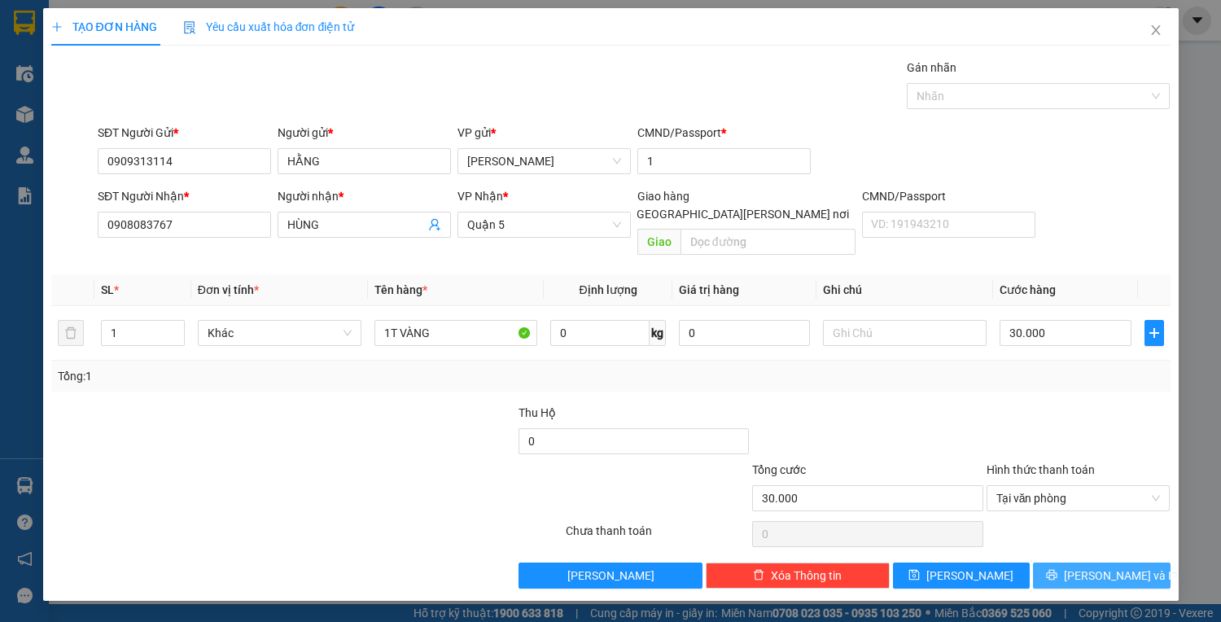
click at [1066, 562] on button "[PERSON_NAME] và In" at bounding box center [1101, 575] width 137 height 26
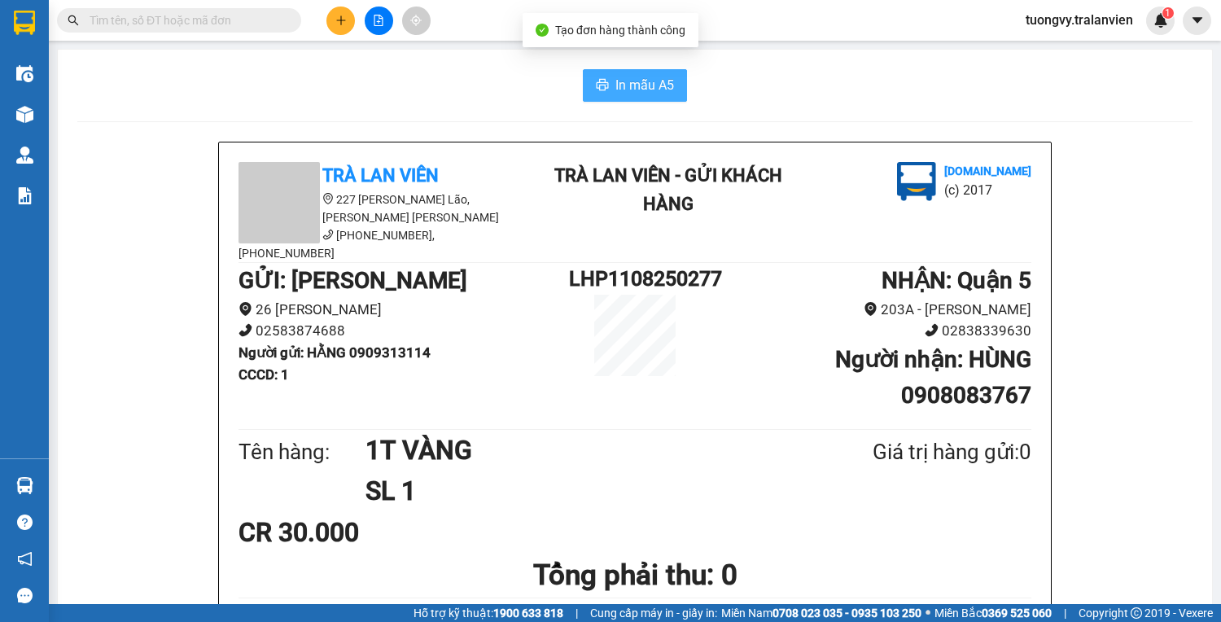
click at [602, 85] on icon "printer" at bounding box center [603, 84] width 12 height 11
click at [342, 16] on icon "plus" at bounding box center [340, 20] width 11 height 11
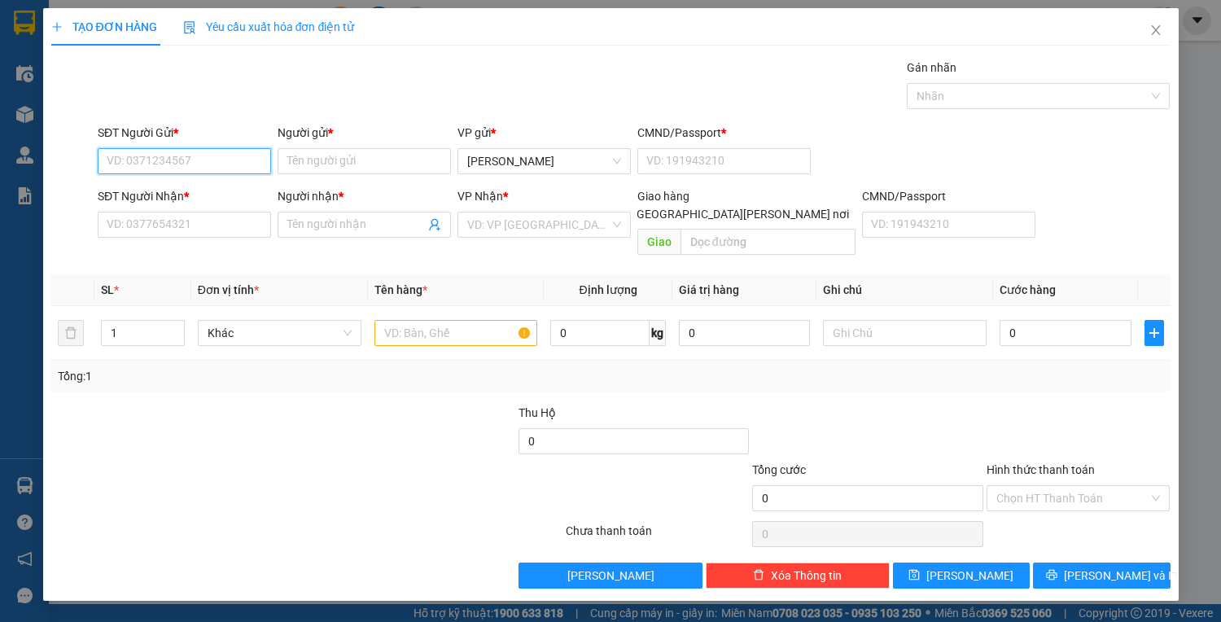
click at [151, 153] on input "SĐT Người Gửi *" at bounding box center [184, 161] width 173 height 26
click at [151, 190] on div "0935049908 - ĐỘ" at bounding box center [184, 193] width 154 height 18
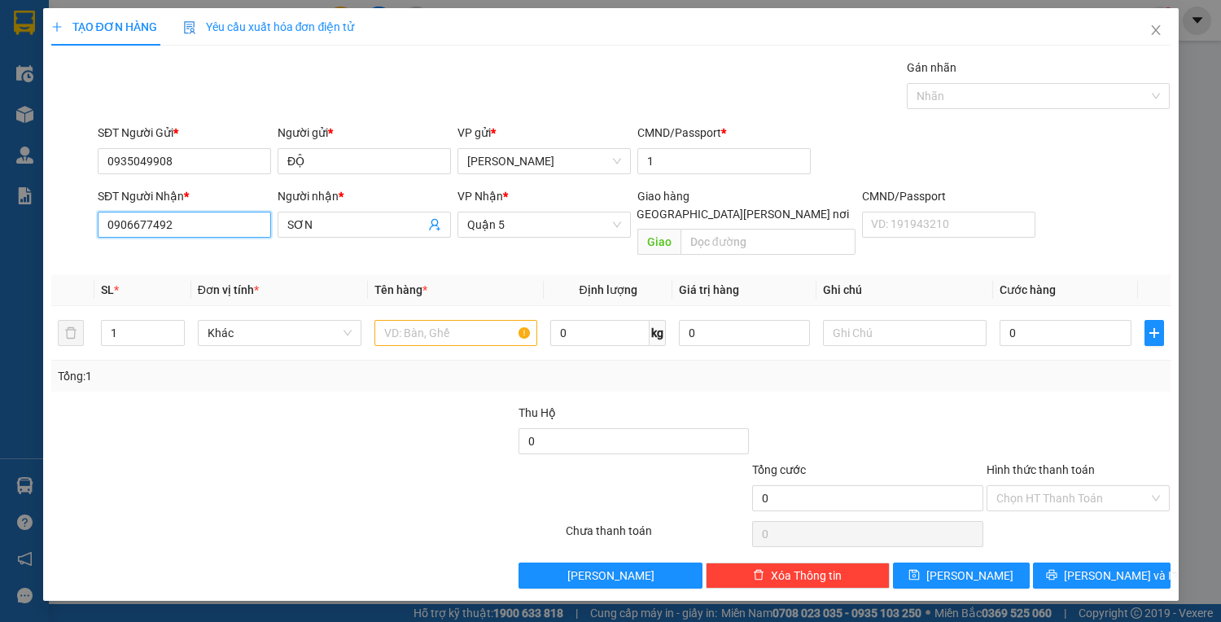
click at [171, 216] on input "0906677492" at bounding box center [184, 225] width 173 height 26
click at [177, 251] on div "0909722694 - HUYỀN" at bounding box center [187, 256] width 160 height 18
click at [426, 320] on input "text" at bounding box center [456, 333] width 164 height 26
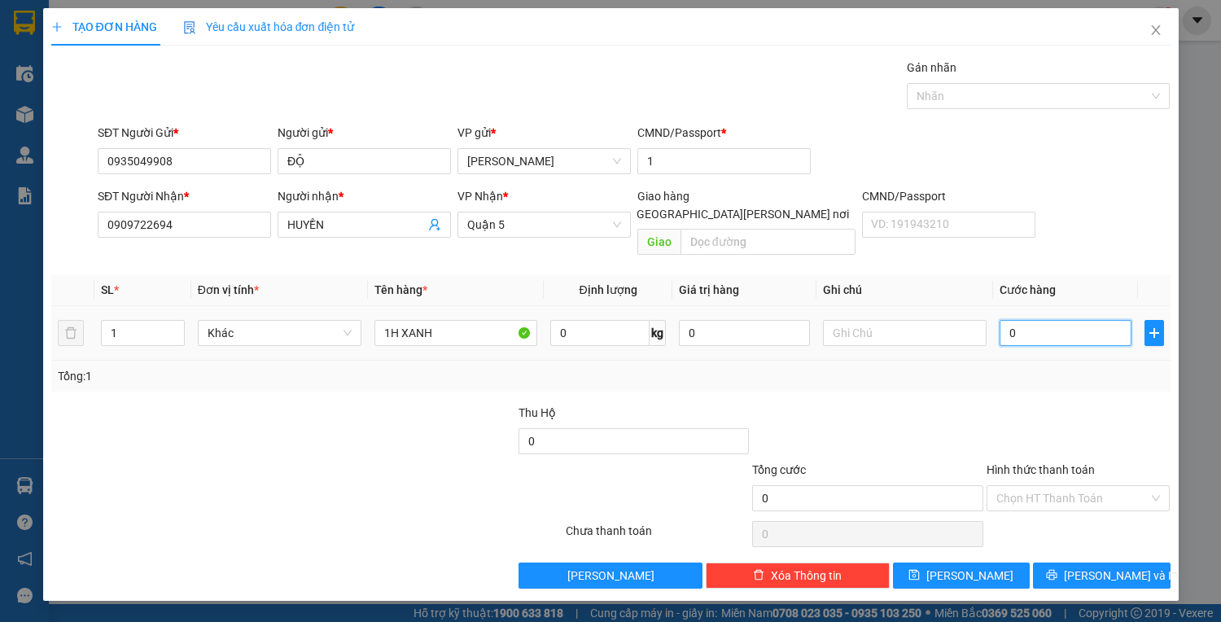
click at [1007, 320] on input "0" at bounding box center [1064, 333] width 131 height 26
click at [1029, 320] on input "20" at bounding box center [1064, 333] width 131 height 26
click at [1042, 486] on input "Hình thức thanh toán" at bounding box center [1072, 498] width 153 height 24
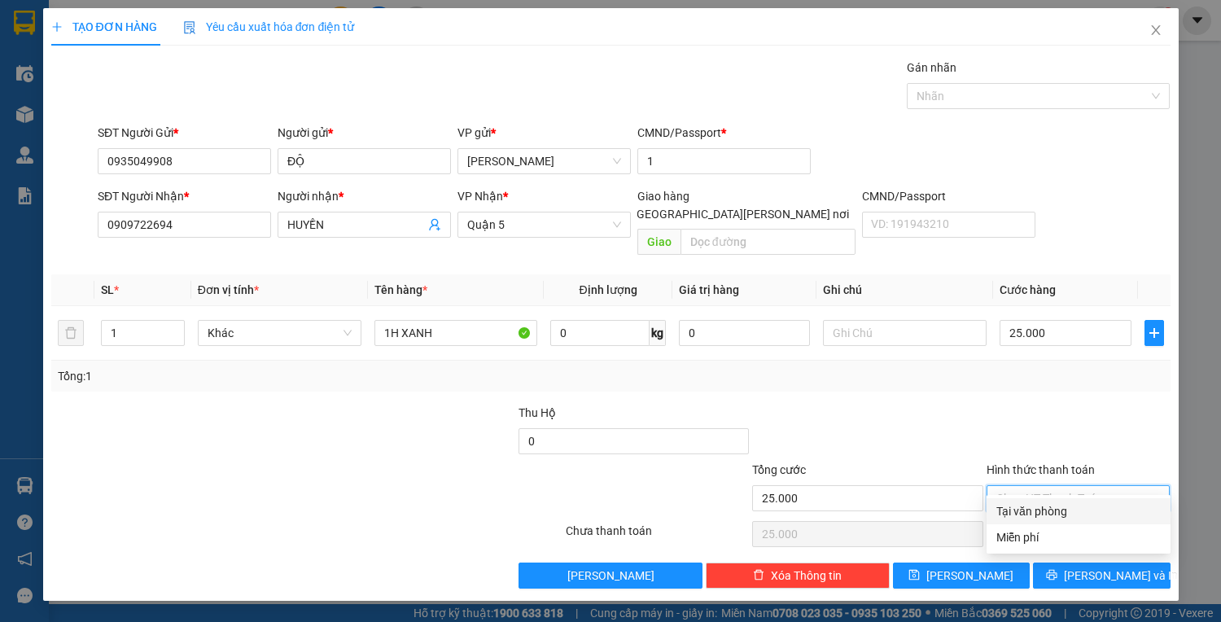
click at [1030, 518] on div "Tại văn phòng" at bounding box center [1078, 511] width 164 height 18
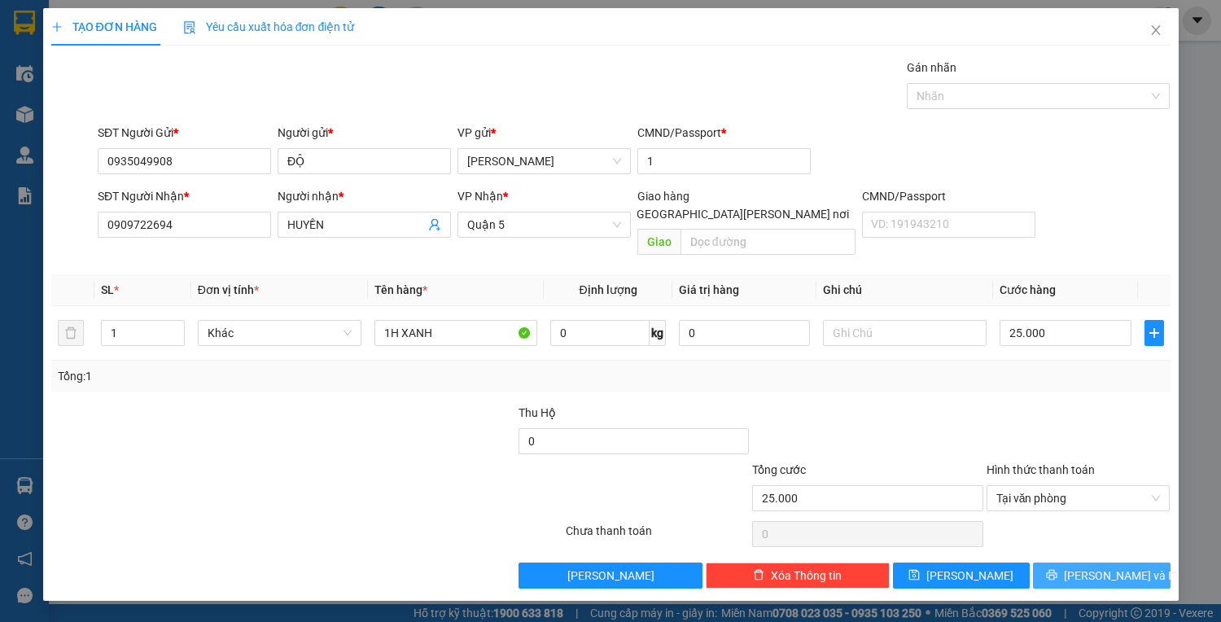
click at [1102, 565] on button "[PERSON_NAME] và In" at bounding box center [1101, 575] width 137 height 26
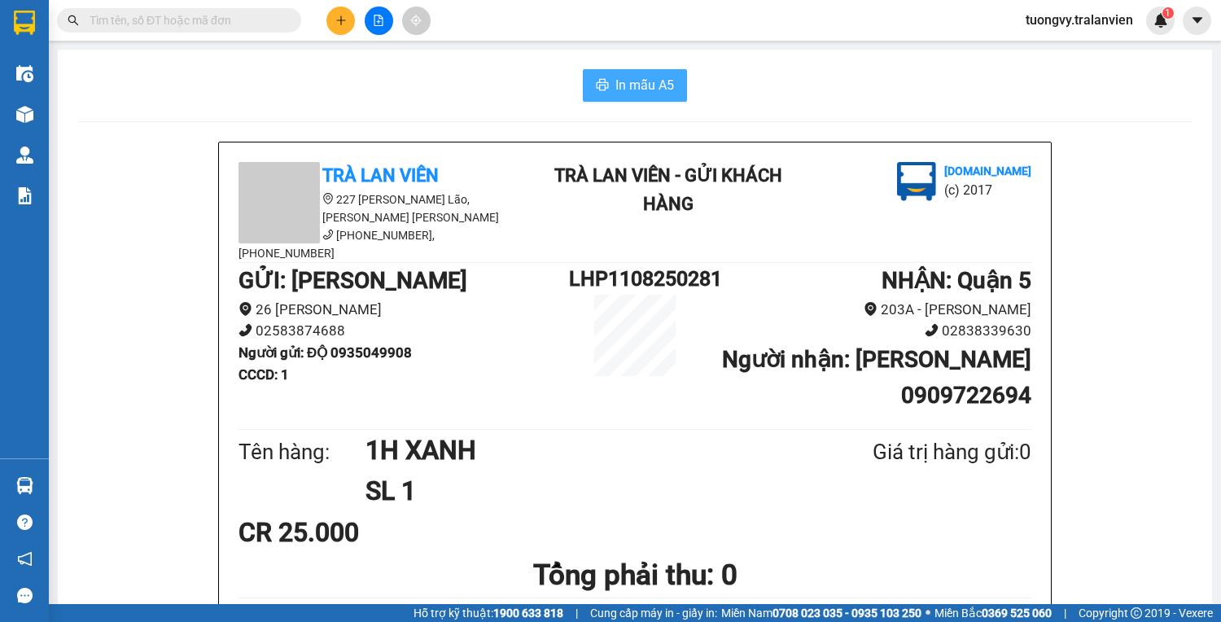
click at [642, 94] on span "In mẫu A5" at bounding box center [644, 85] width 59 height 20
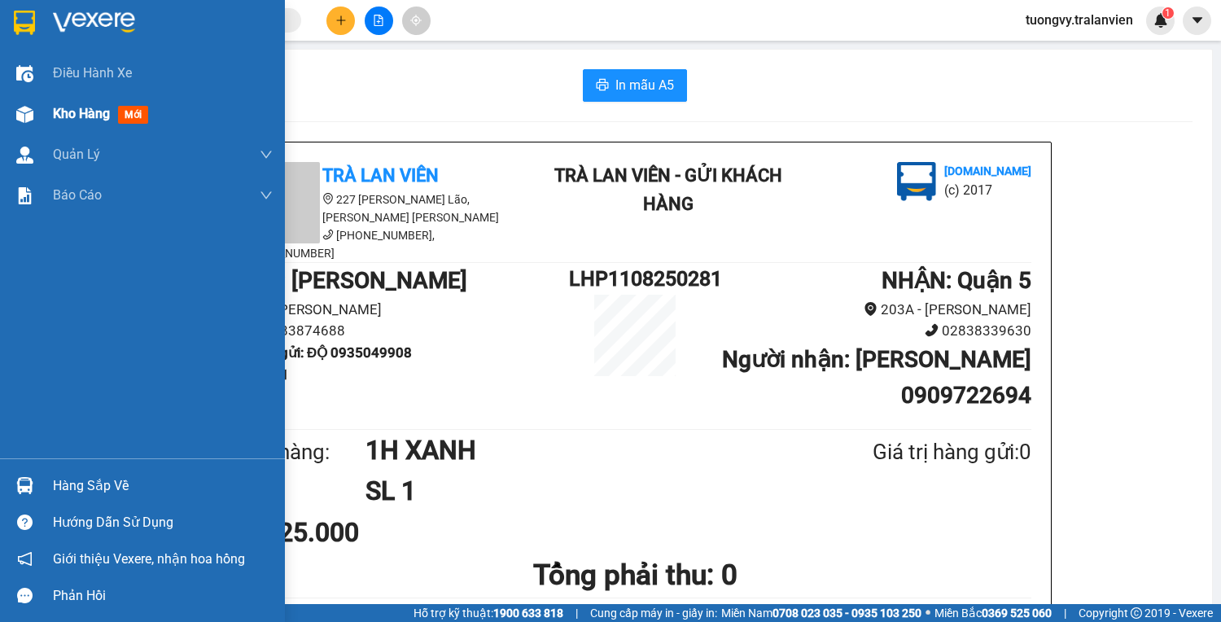
click at [81, 113] on span "Kho hàng" at bounding box center [81, 113] width 57 height 15
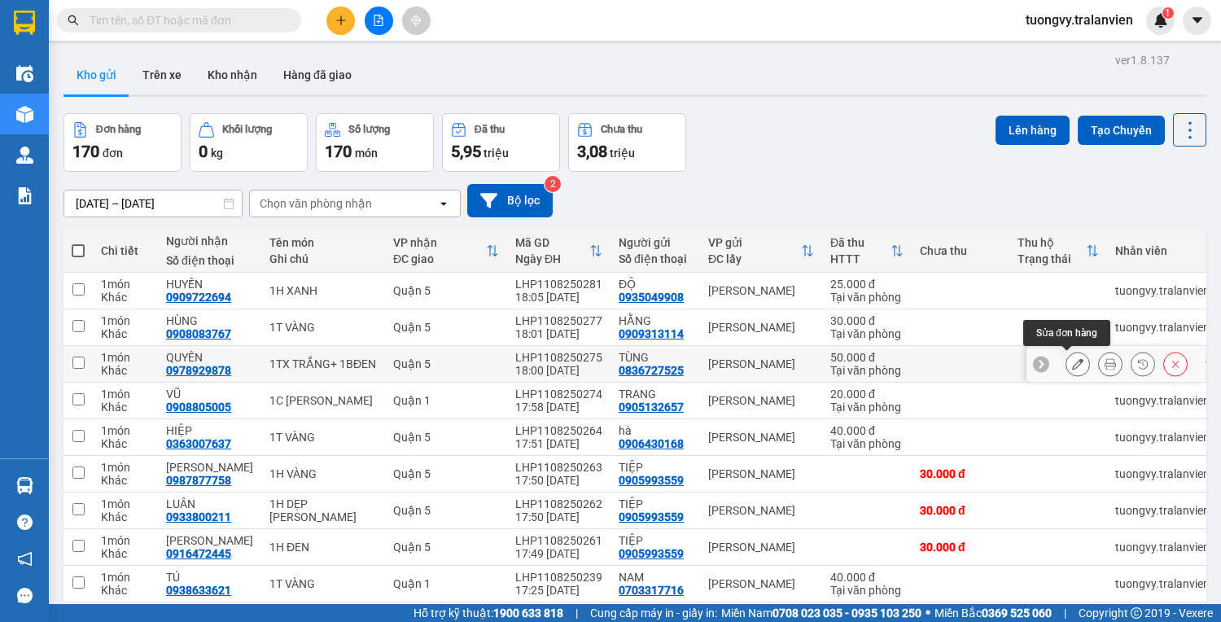
click at [1072, 358] on icon at bounding box center [1077, 363] width 11 height 11
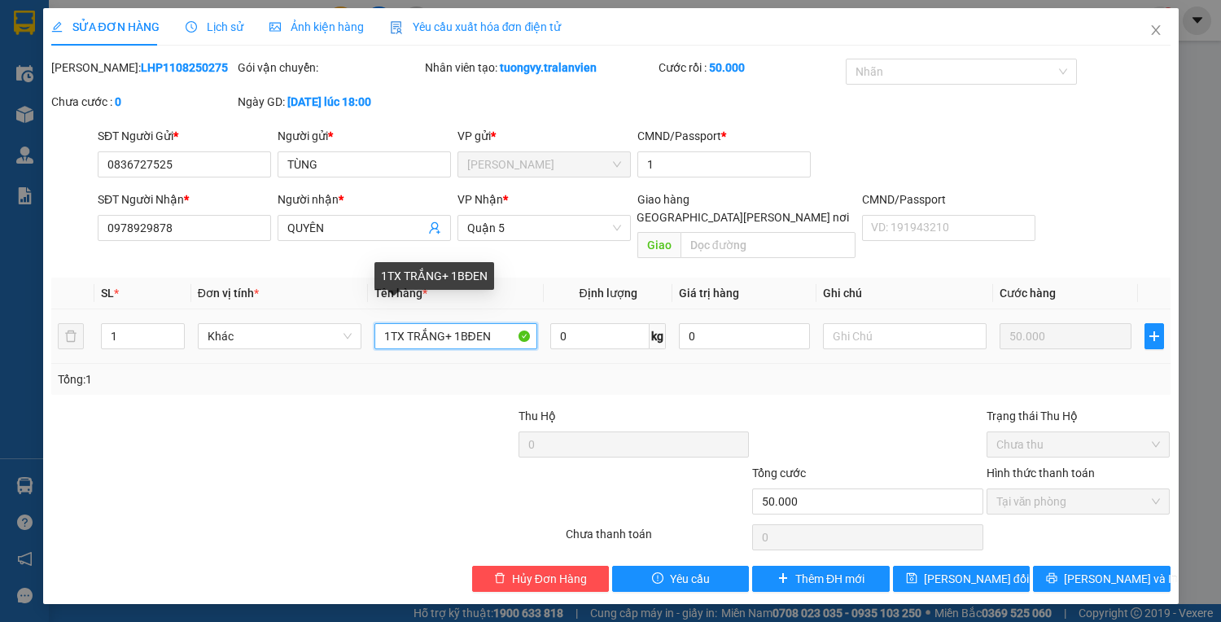
click at [496, 323] on input "1TX TRẮNG+ 1BĐEN" at bounding box center [456, 336] width 164 height 26
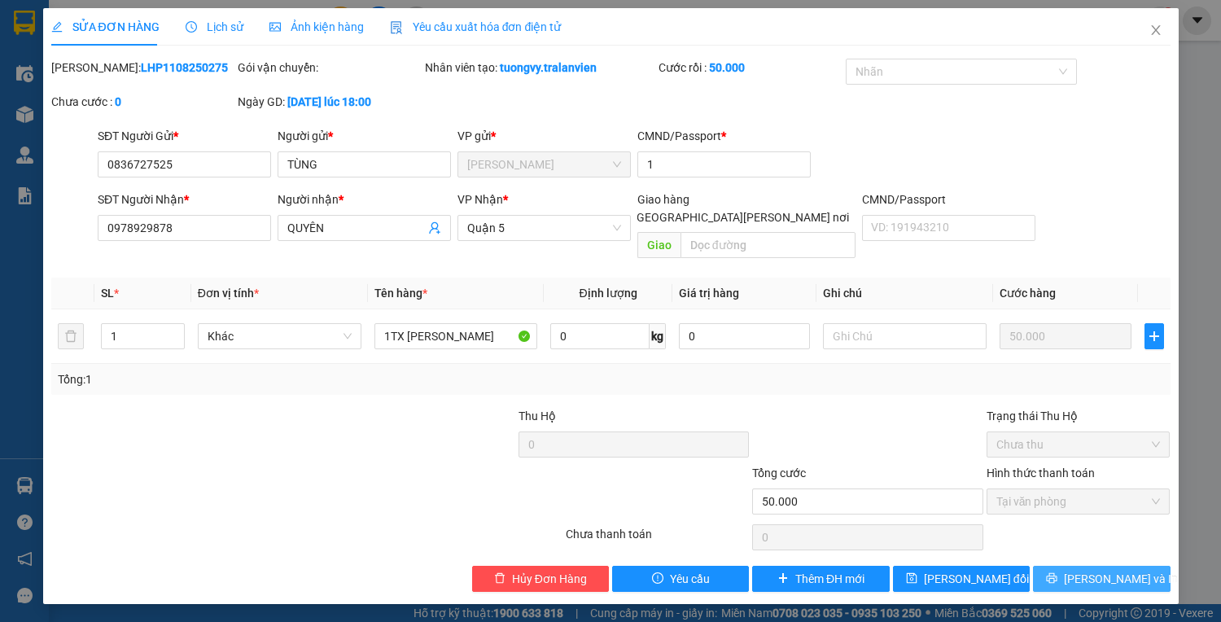
click at [1097, 570] on span "[PERSON_NAME] và In" at bounding box center [1121, 579] width 114 height 18
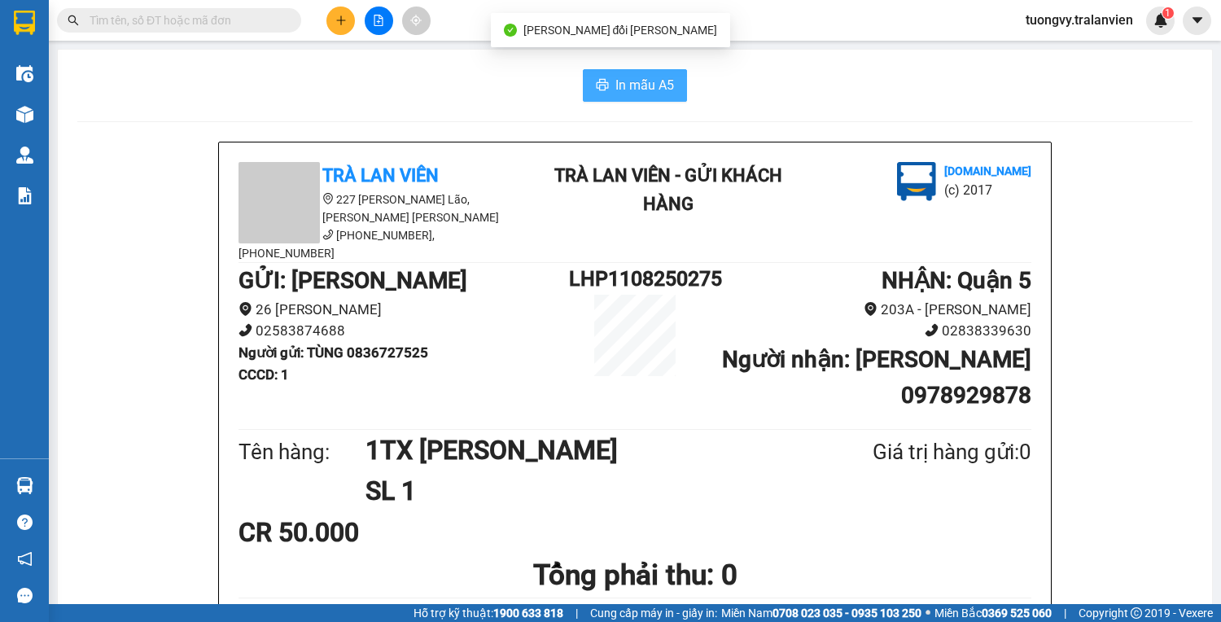
click at [667, 78] on span "In mẫu A5" at bounding box center [644, 85] width 59 height 20
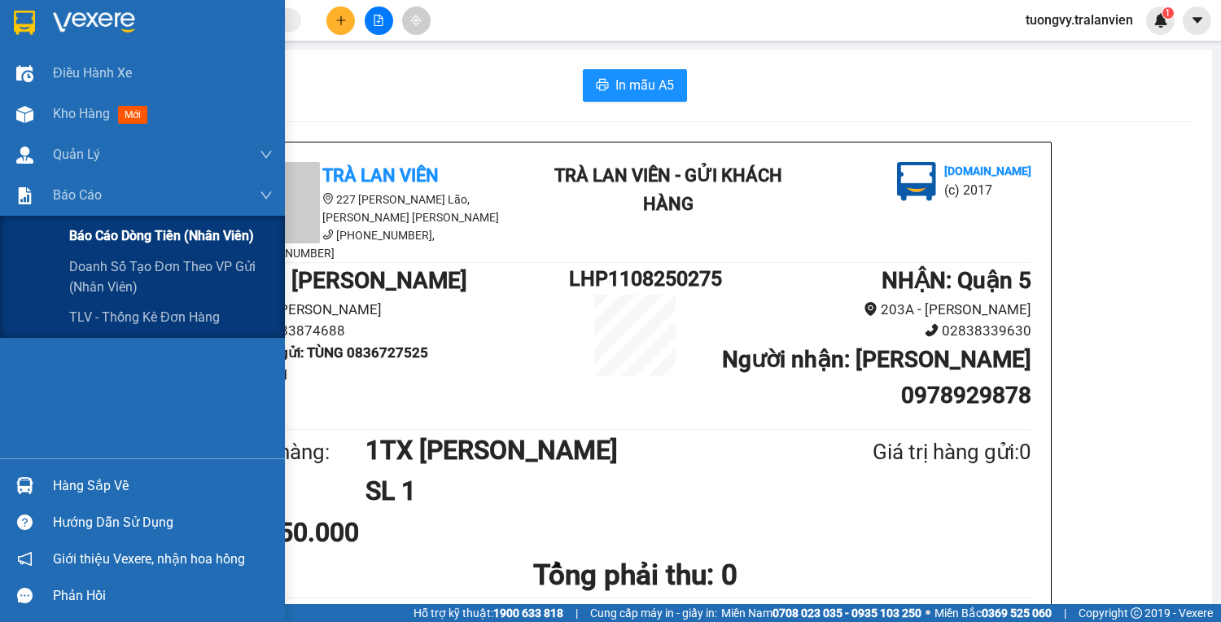
click at [127, 241] on span "Báo cáo dòng tiền (nhân viên)" at bounding box center [161, 235] width 185 height 20
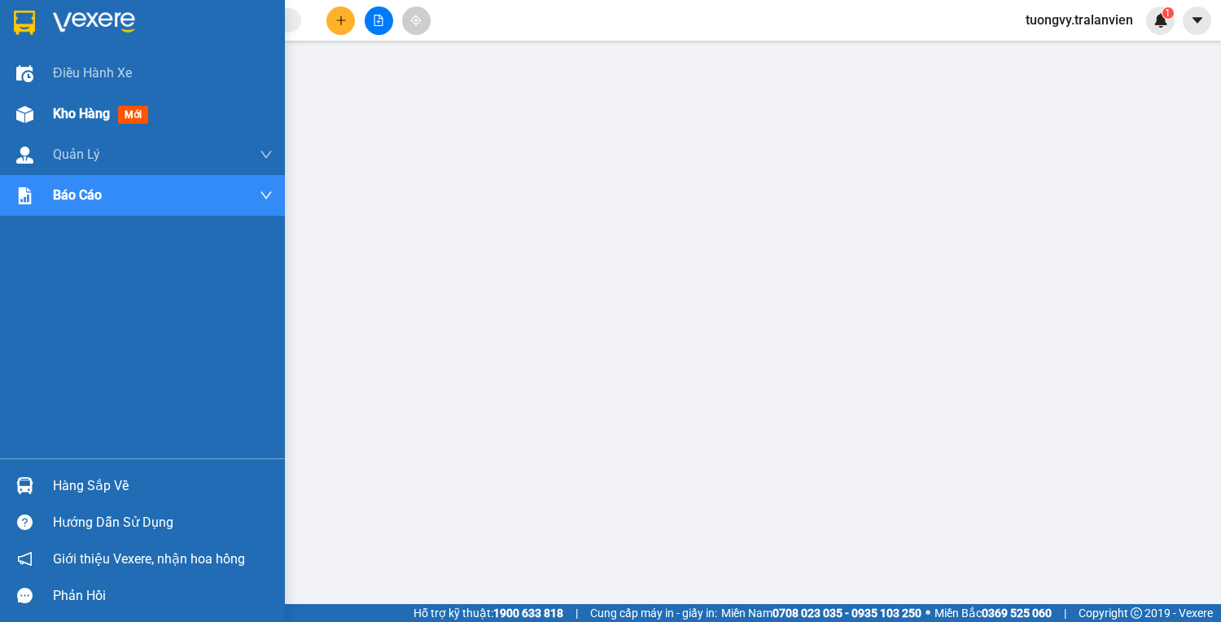
click at [68, 111] on span "Kho hàng" at bounding box center [81, 113] width 57 height 15
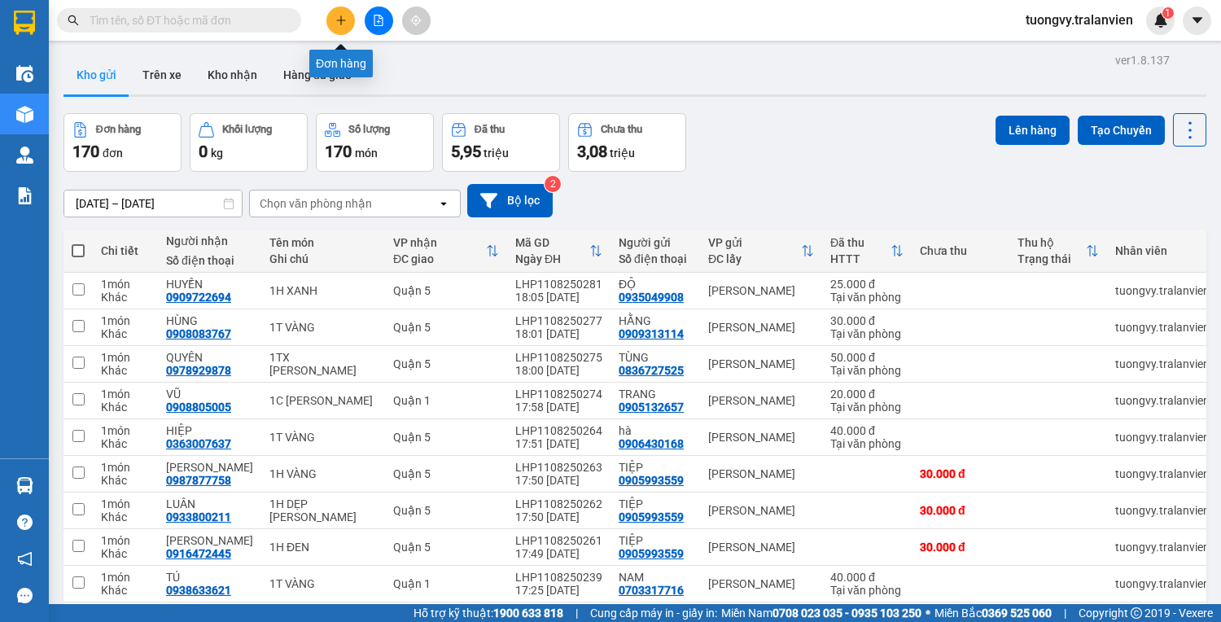
click at [341, 21] on icon "plus" at bounding box center [340, 19] width 1 height 9
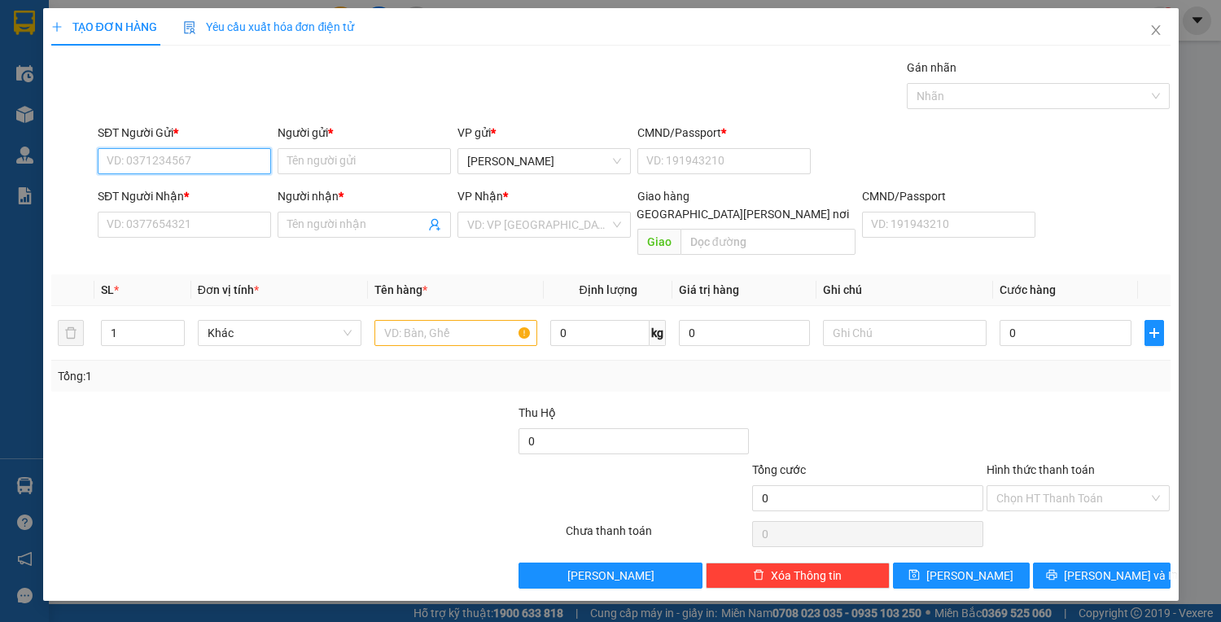
click at [158, 154] on input "SĐT Người Gửi *" at bounding box center [184, 161] width 173 height 26
click at [164, 198] on div "0392279179 - HIẾU" at bounding box center [187, 193] width 160 height 18
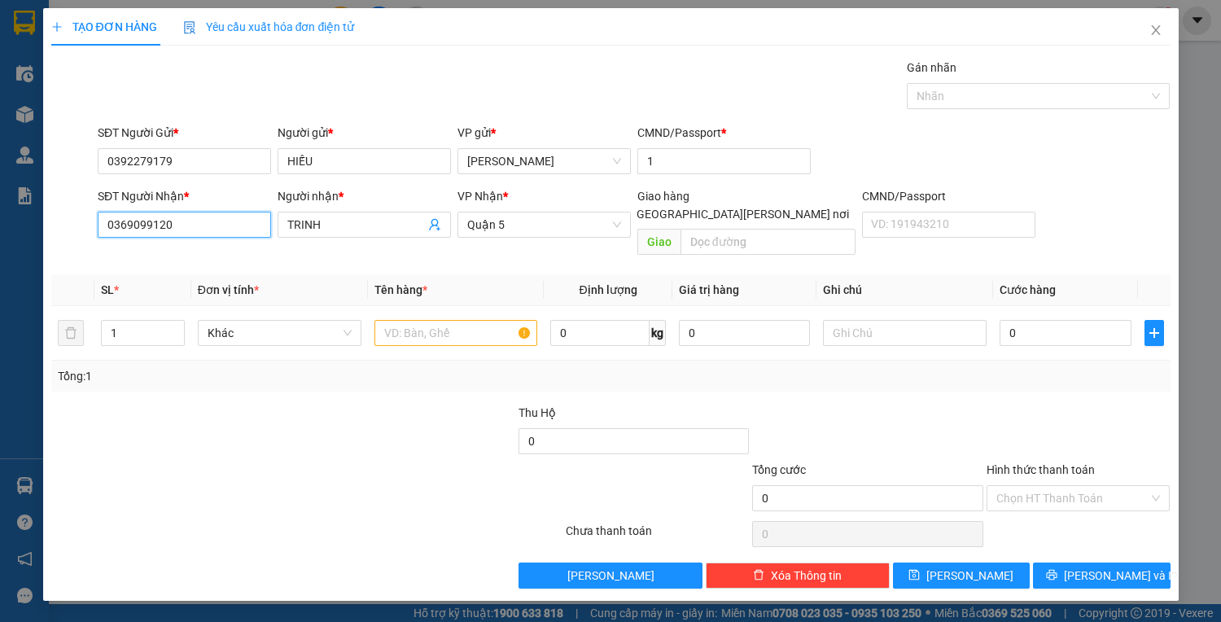
click at [235, 229] on input "0369099120" at bounding box center [184, 225] width 173 height 26
click at [205, 254] on div "0869884842 - TÂM" at bounding box center [184, 256] width 154 height 18
click at [1091, 320] on input "0" at bounding box center [1064, 333] width 131 height 26
click at [1019, 320] on input "0" at bounding box center [1064, 333] width 131 height 26
drag, startPoint x: 1031, startPoint y: 316, endPoint x: 992, endPoint y: 319, distance: 39.2
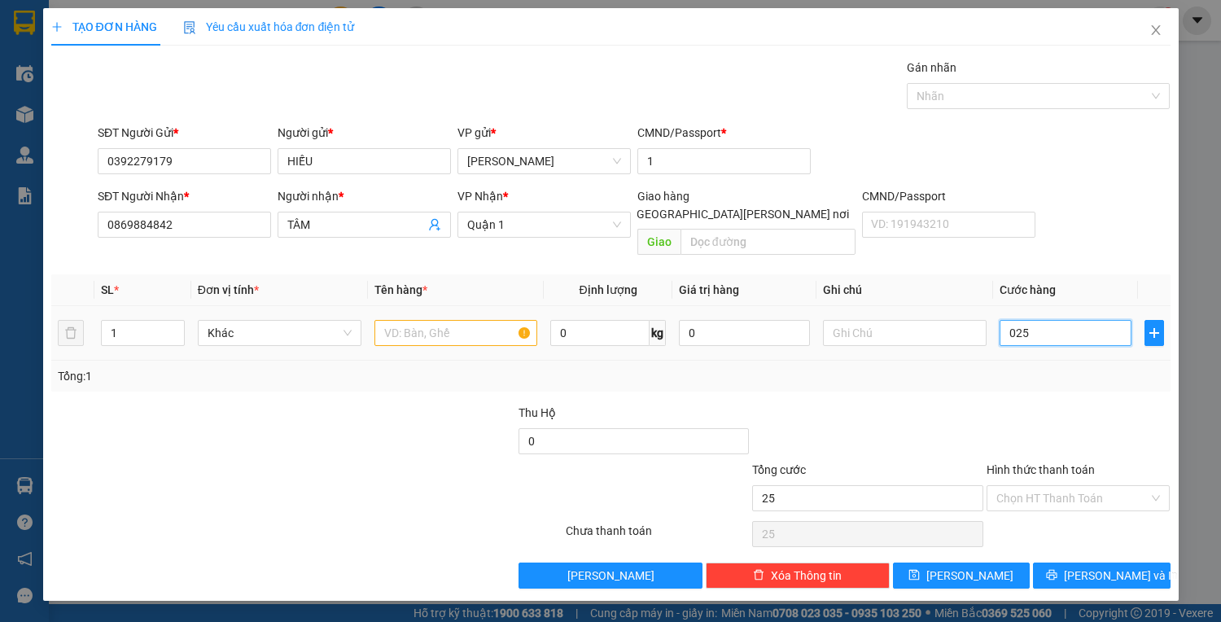
click at [992, 319] on tr "1 Khác 0 kg 0 025" at bounding box center [610, 333] width 1119 height 55
drag, startPoint x: 1018, startPoint y: 320, endPoint x: 1000, endPoint y: 322, distance: 18.1
click at [1000, 322] on input "0" at bounding box center [1064, 333] width 131 height 26
drag, startPoint x: 1020, startPoint y: 313, endPoint x: 1033, endPoint y: 286, distance: 29.1
click at [999, 320] on input "0" at bounding box center [1064, 333] width 131 height 26
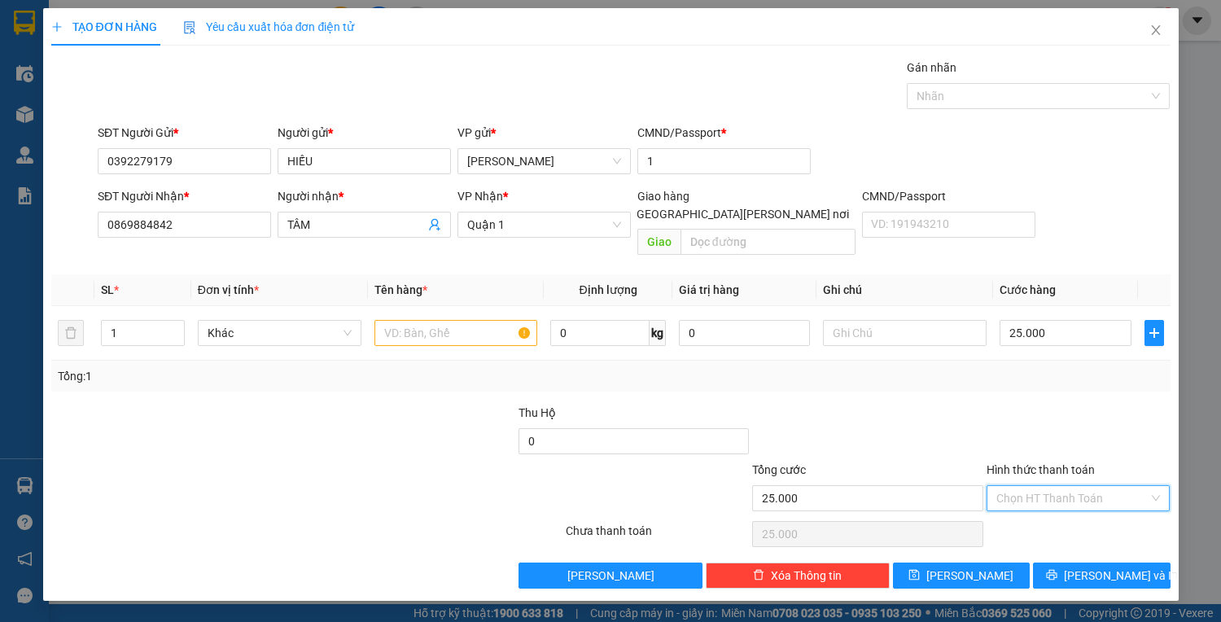
click at [1101, 486] on input "Hình thức thanh toán" at bounding box center [1072, 498] width 153 height 24
click at [1029, 500] on div "Tại văn phòng" at bounding box center [1078, 511] width 184 height 26
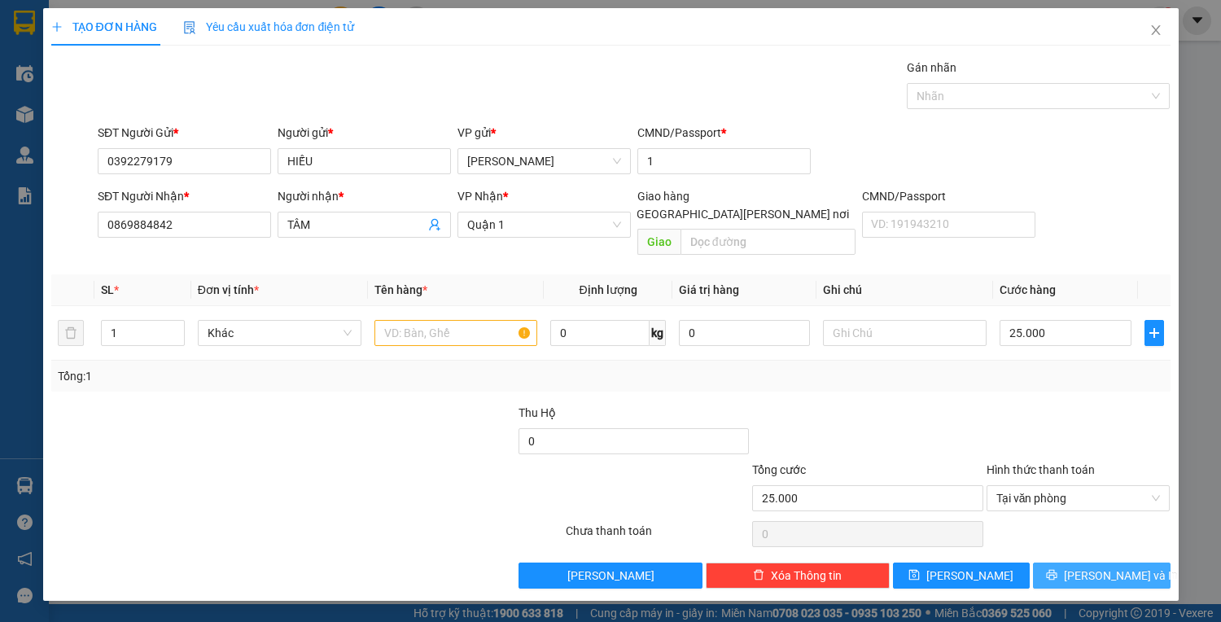
click at [1057, 569] on icon "printer" at bounding box center [1051, 574] width 11 height 11
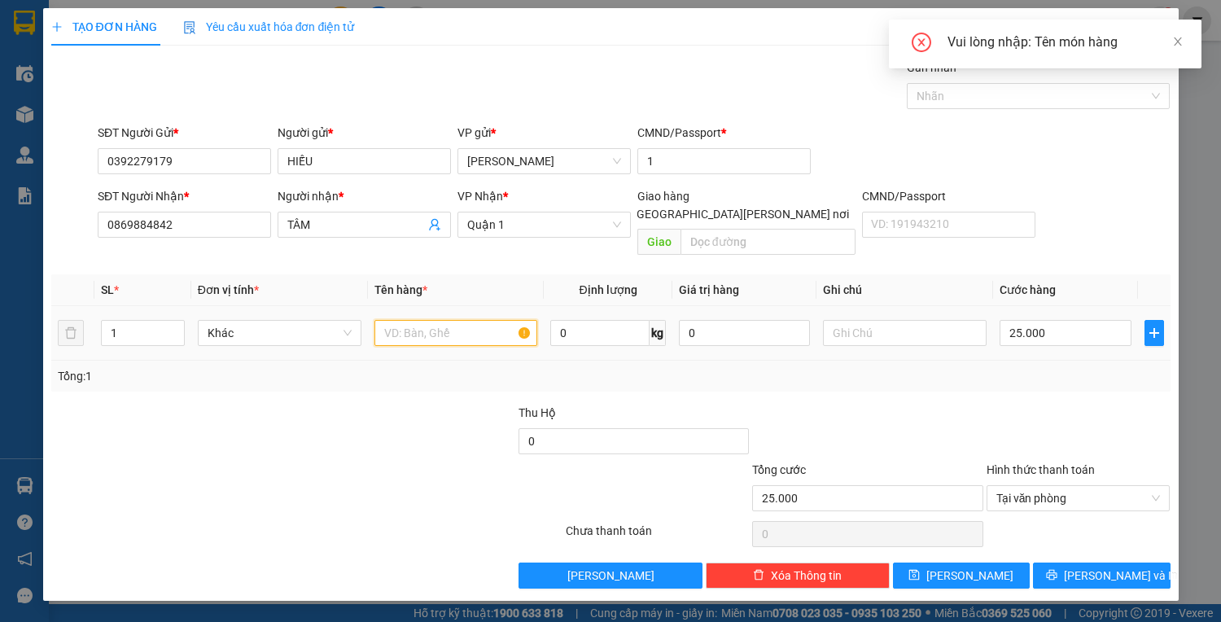
click at [407, 320] on input "text" at bounding box center [456, 333] width 164 height 26
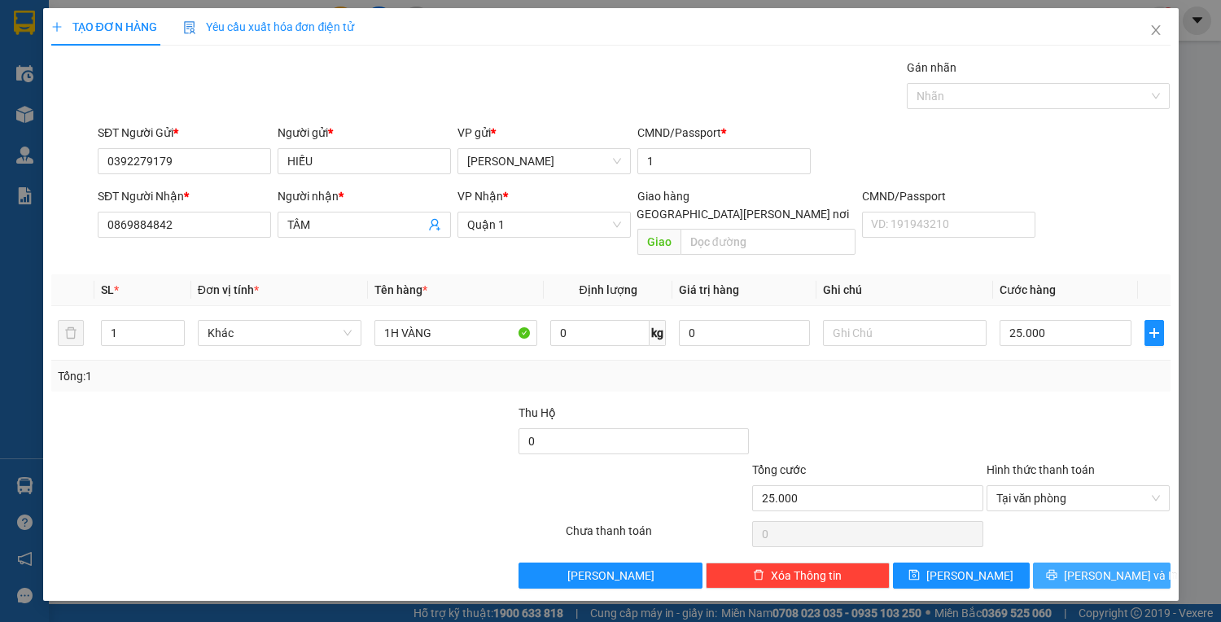
click at [1113, 566] on span "[PERSON_NAME] và In" at bounding box center [1121, 575] width 114 height 18
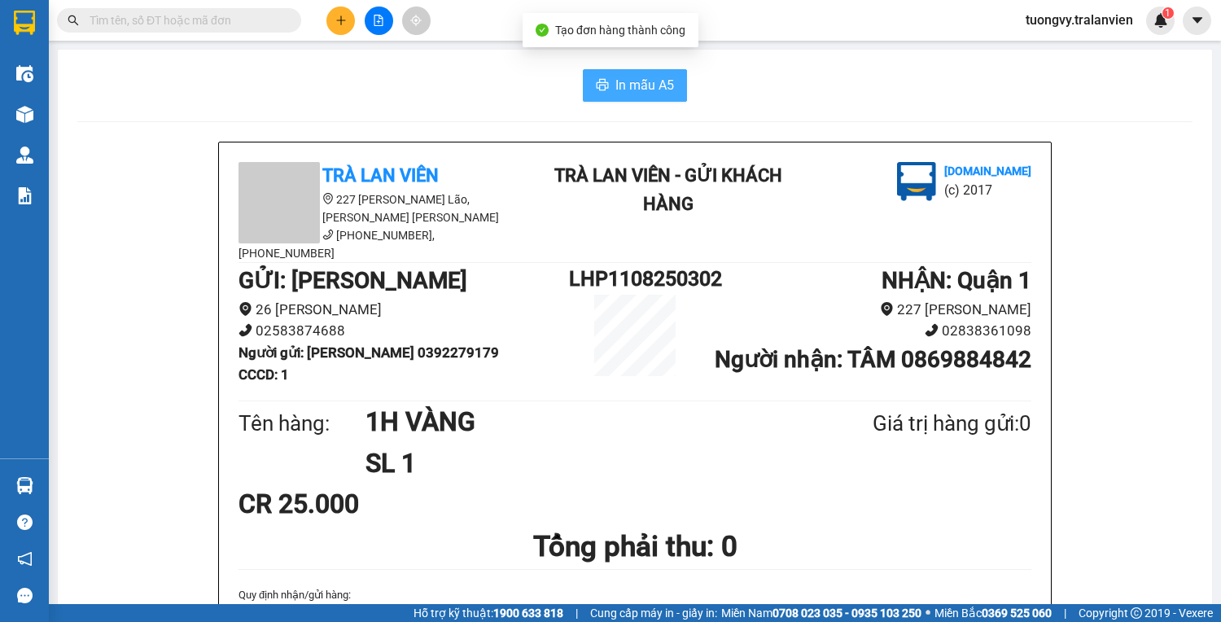
click at [649, 88] on span "In mẫu A5" at bounding box center [644, 85] width 59 height 20
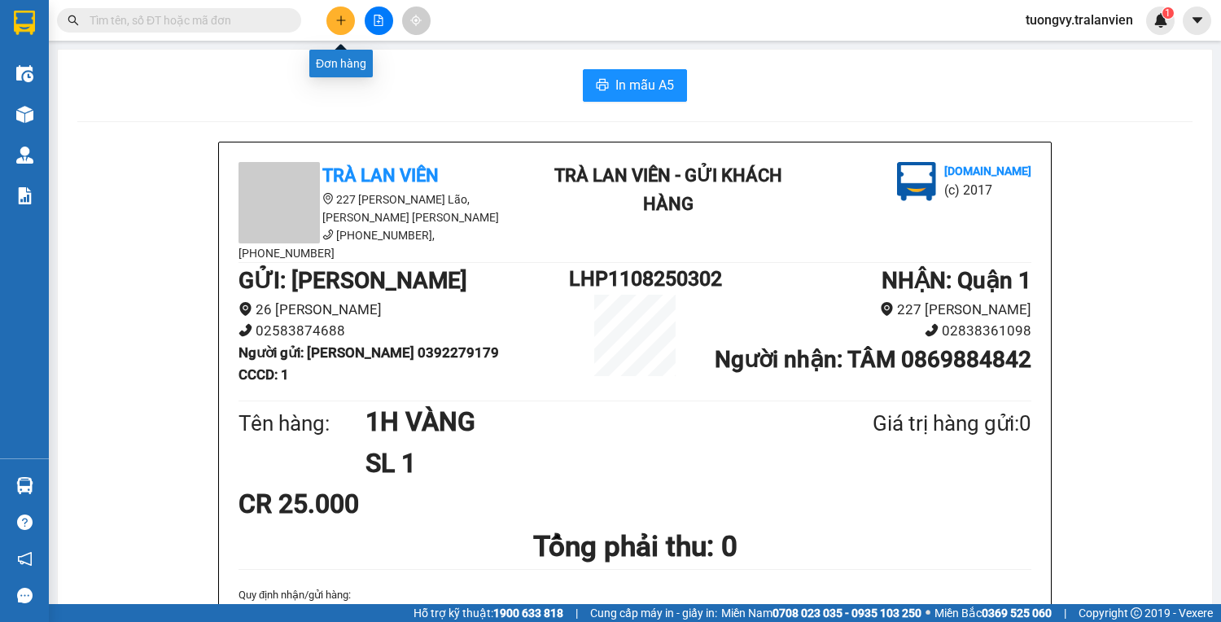
click at [339, 17] on icon "plus" at bounding box center [340, 20] width 11 height 11
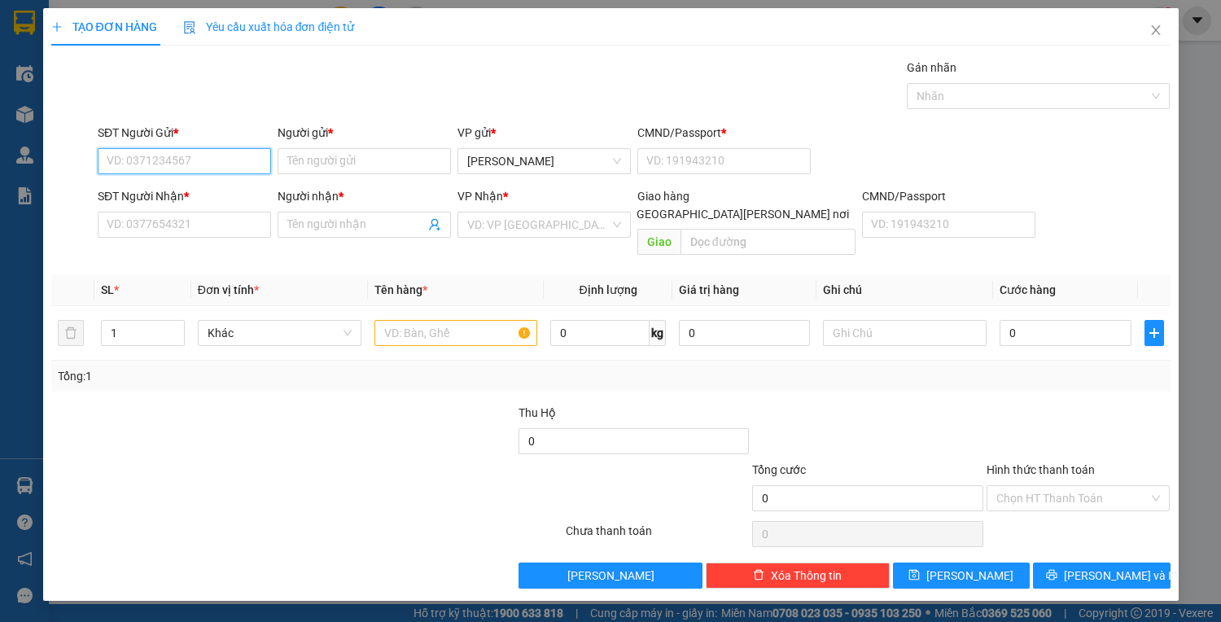
click at [195, 152] on input "SĐT Người Gửi *" at bounding box center [184, 161] width 173 height 26
click at [198, 185] on div "0792292999 - tú" at bounding box center [184, 193] width 154 height 18
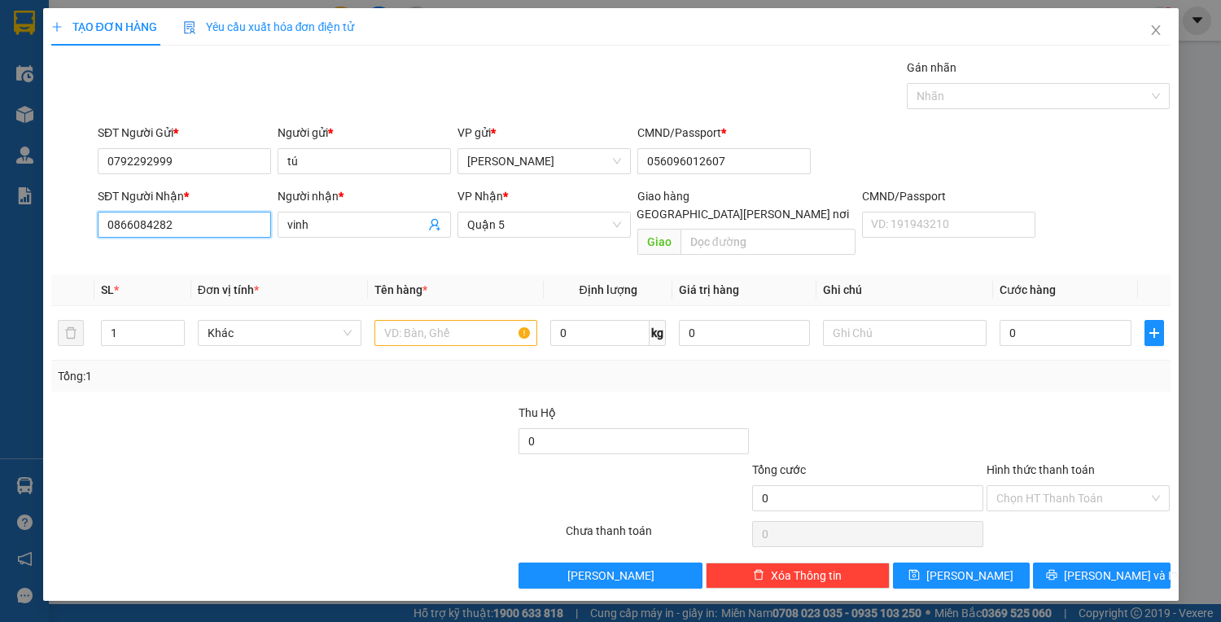
click at [193, 225] on input "0866084282" at bounding box center [184, 225] width 173 height 26
click at [182, 254] on div "0866084282 - vinh" at bounding box center [187, 256] width 160 height 18
click at [491, 320] on input "text" at bounding box center [456, 333] width 164 height 26
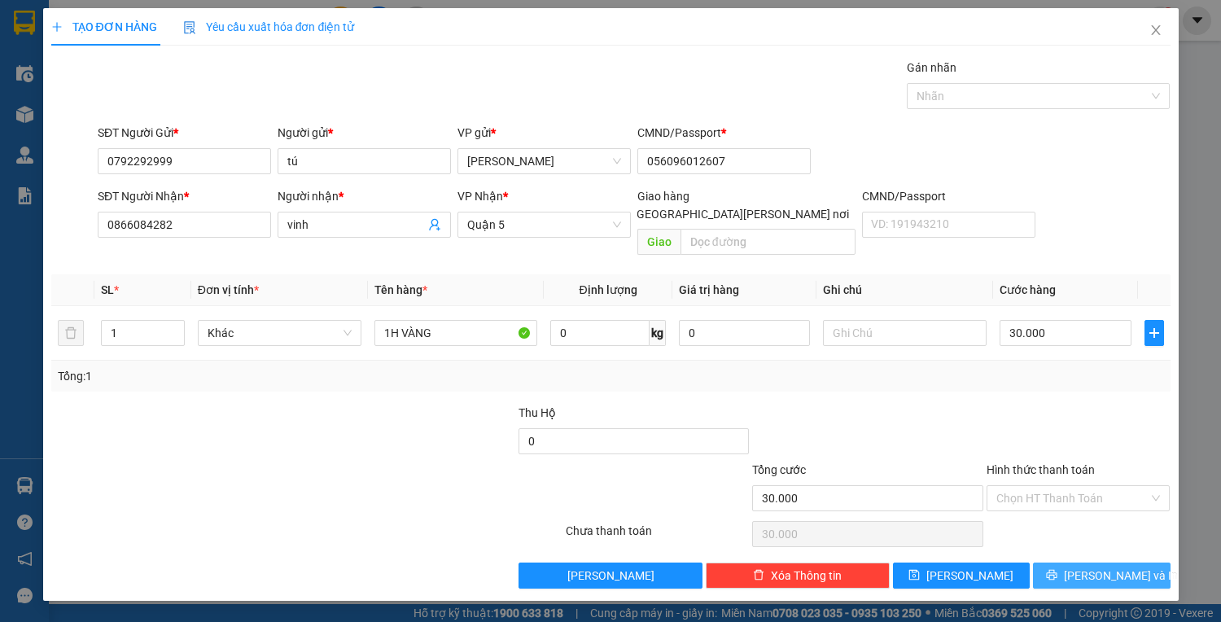
click at [1109, 566] on span "[PERSON_NAME] và In" at bounding box center [1121, 575] width 114 height 18
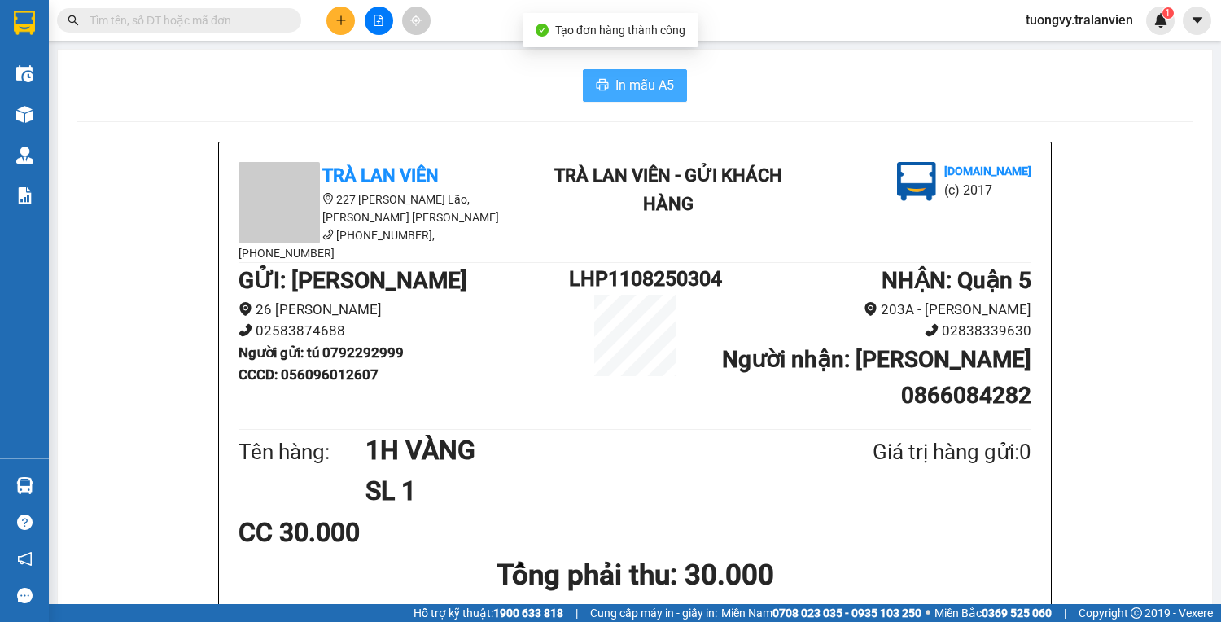
click at [631, 74] on button "In mẫu A5" at bounding box center [635, 85] width 104 height 33
click at [339, 16] on icon "plus" at bounding box center [340, 20] width 11 height 11
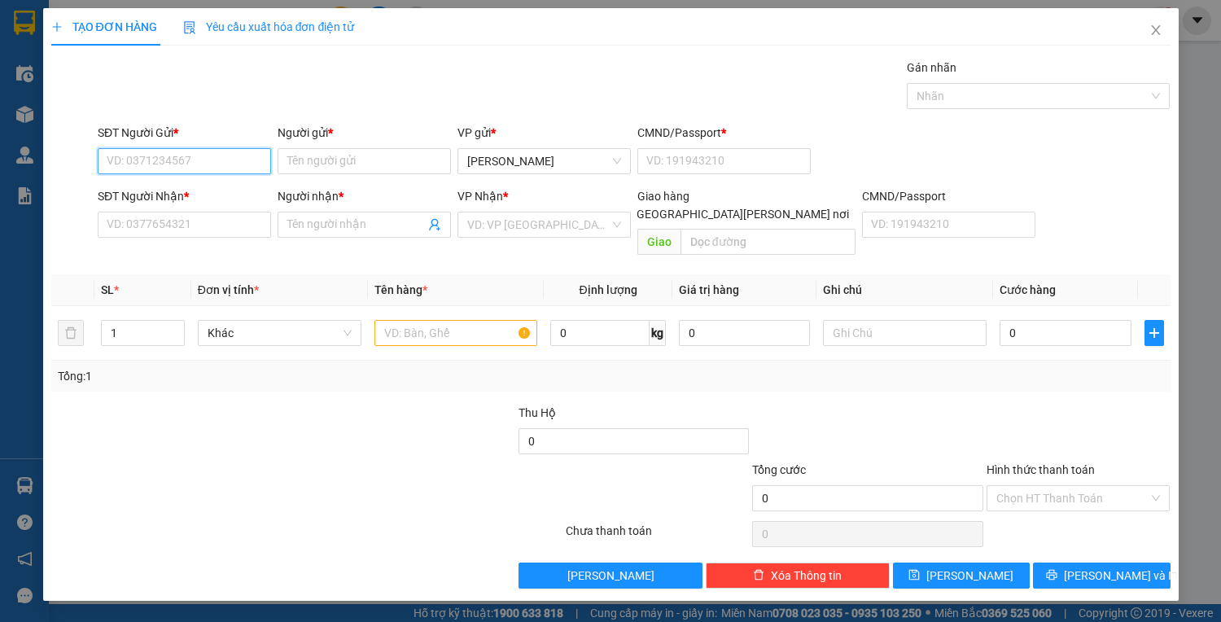
click at [215, 159] on input "SĐT Người Gửi *" at bounding box center [184, 161] width 173 height 26
click at [195, 200] on div "0904140004 - hải" at bounding box center [184, 193] width 154 height 18
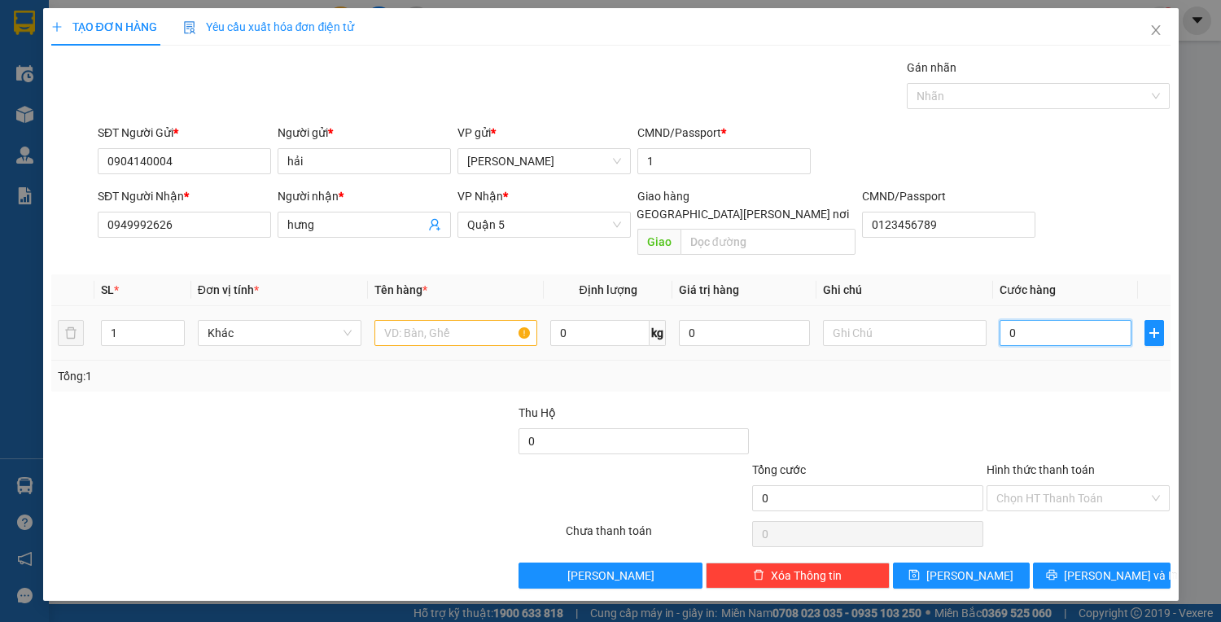
click at [1047, 320] on input "0" at bounding box center [1064, 333] width 131 height 26
click at [452, 320] on input "text" at bounding box center [456, 333] width 164 height 26
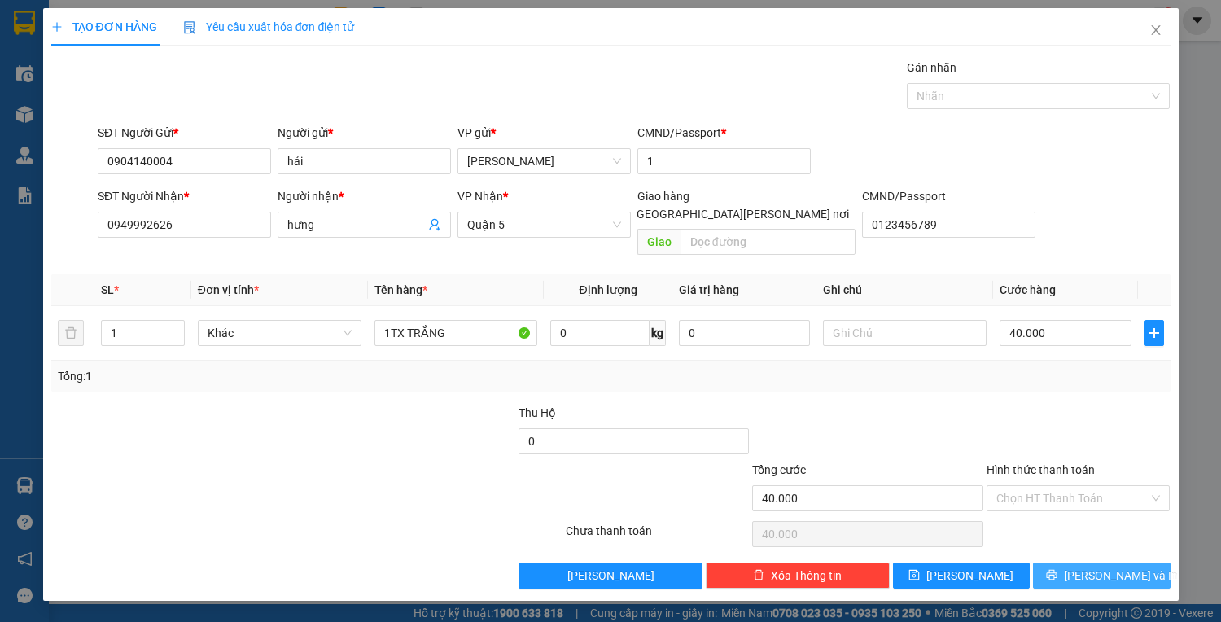
click at [1111, 566] on span "[PERSON_NAME] và In" at bounding box center [1121, 575] width 114 height 18
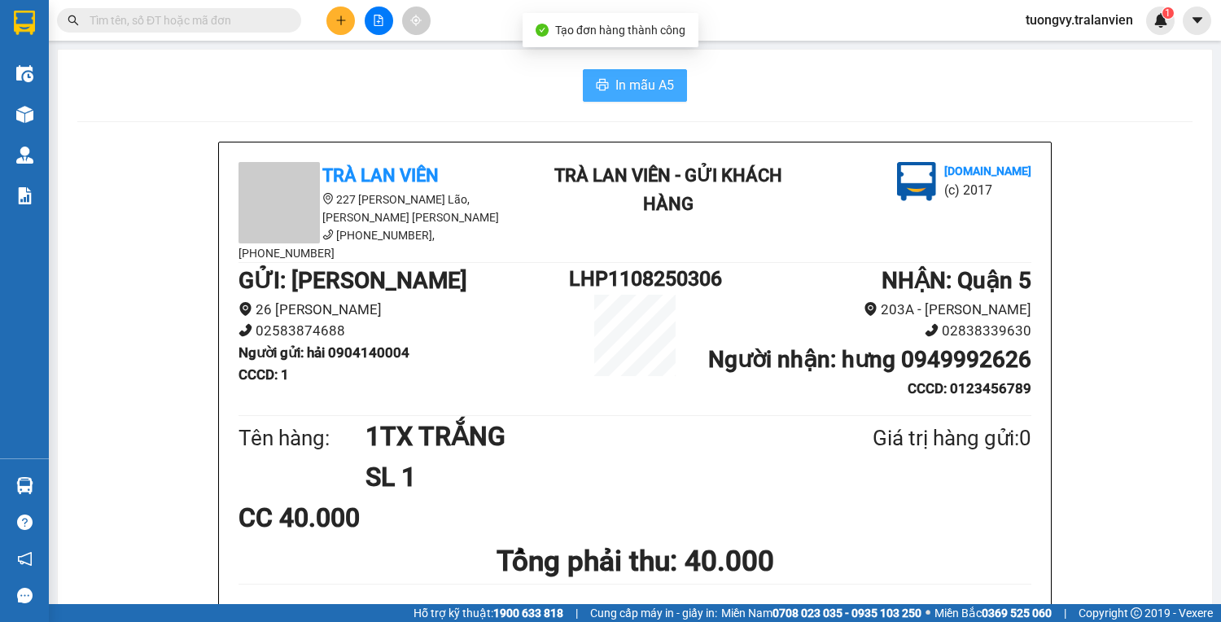
click at [654, 88] on span "In mẫu A5" at bounding box center [644, 85] width 59 height 20
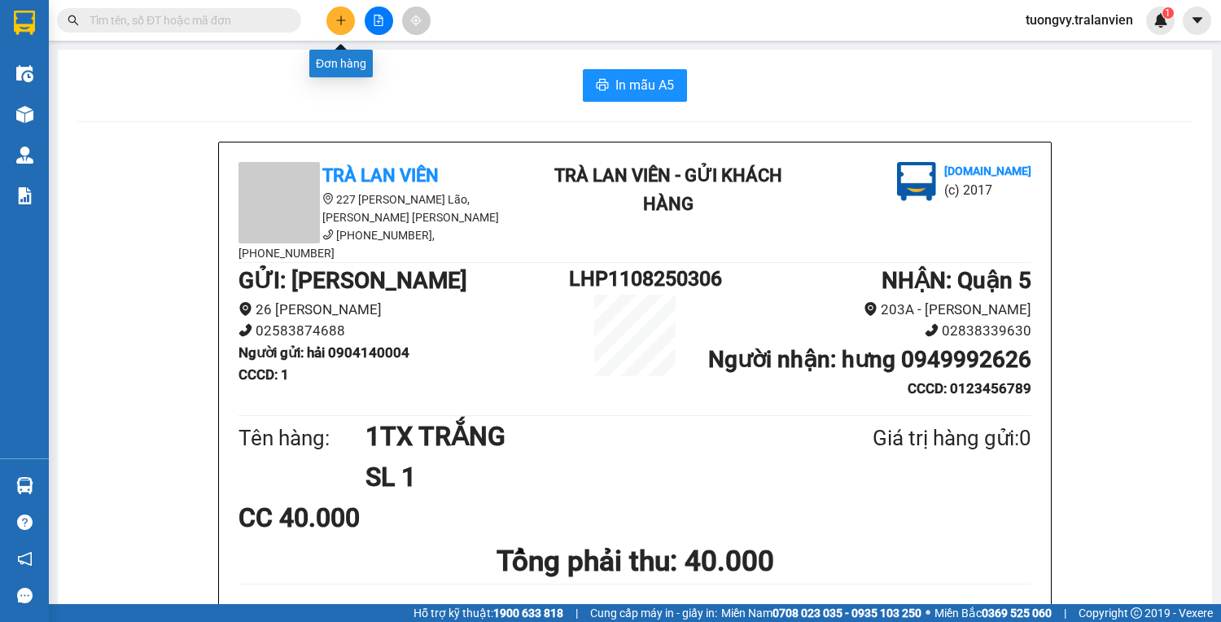
click at [335, 15] on icon "plus" at bounding box center [340, 20] width 11 height 11
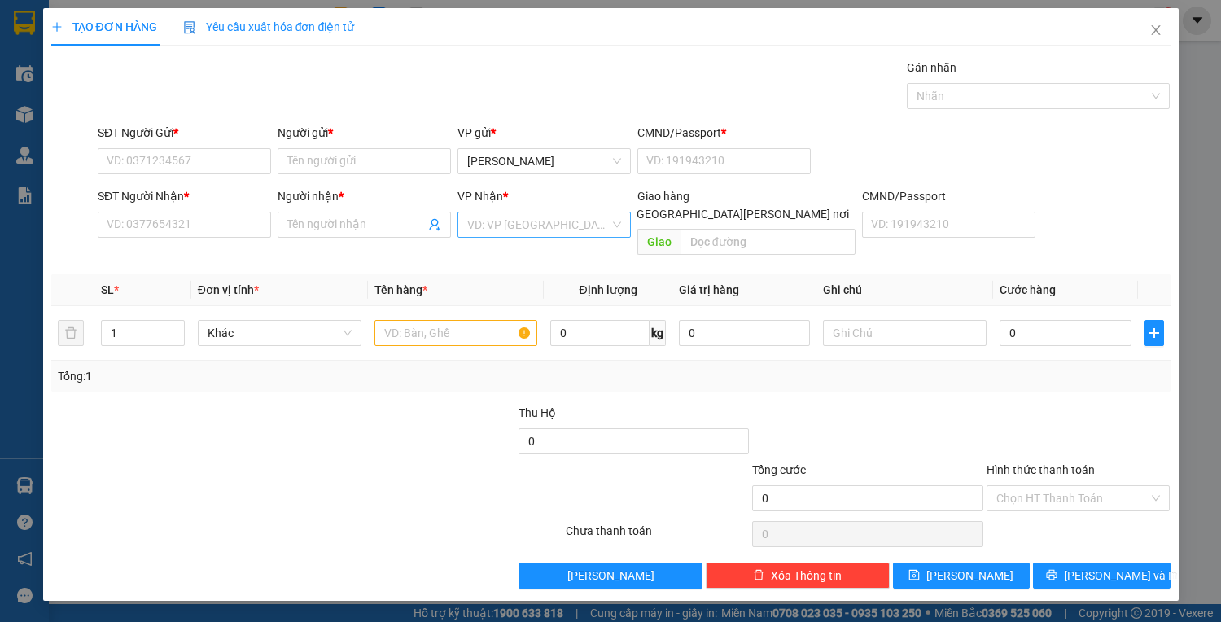
click at [521, 229] on input "search" at bounding box center [538, 224] width 142 height 24
click at [164, 153] on input "SĐT Người Gửi *" at bounding box center [184, 161] width 173 height 26
click at [303, 168] on input "Người gửi *" at bounding box center [364, 161] width 173 height 26
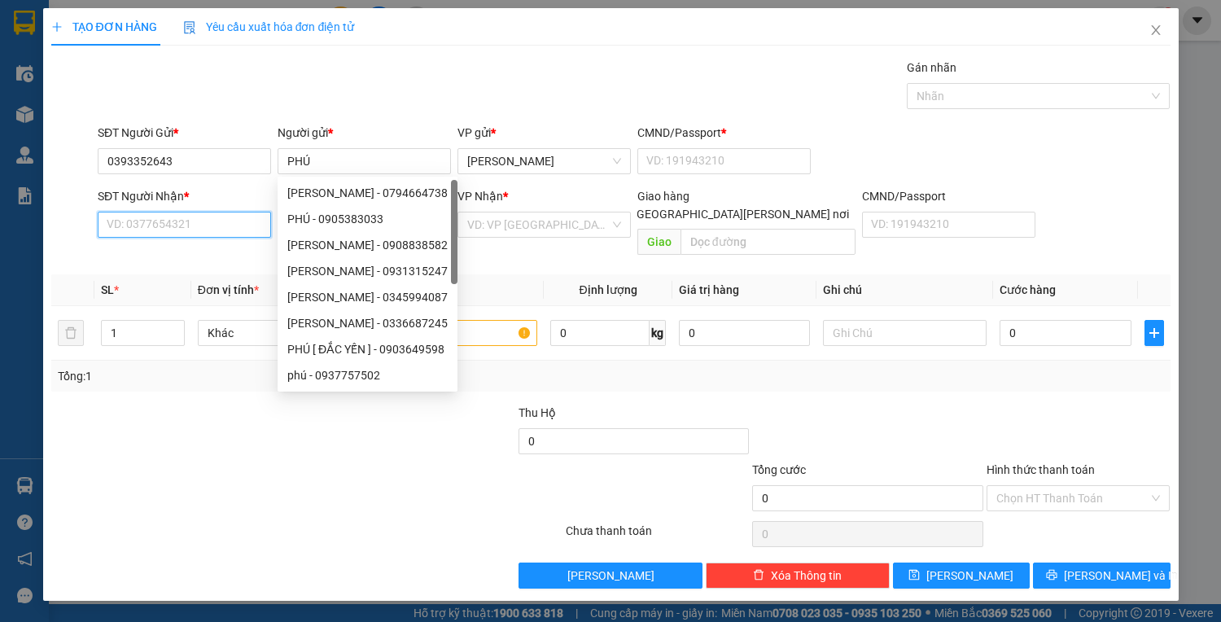
click at [173, 228] on input "SĐT Người Nhận *" at bounding box center [184, 225] width 173 height 26
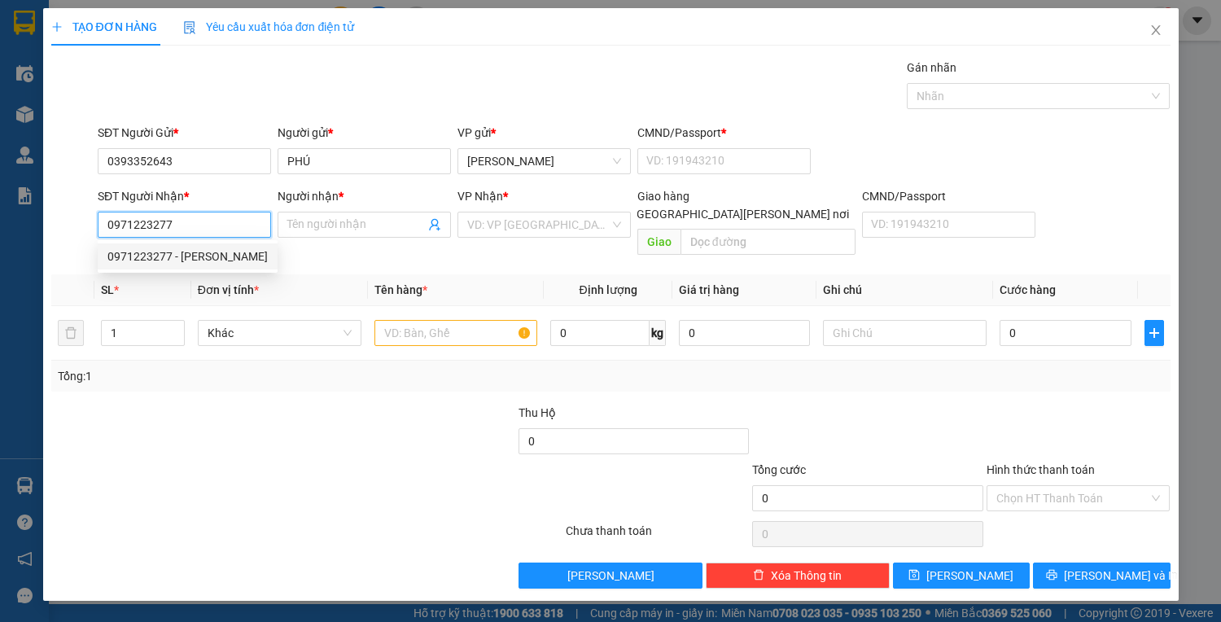
click at [160, 254] on div "0971223277 - QUANG" at bounding box center [187, 256] width 160 height 18
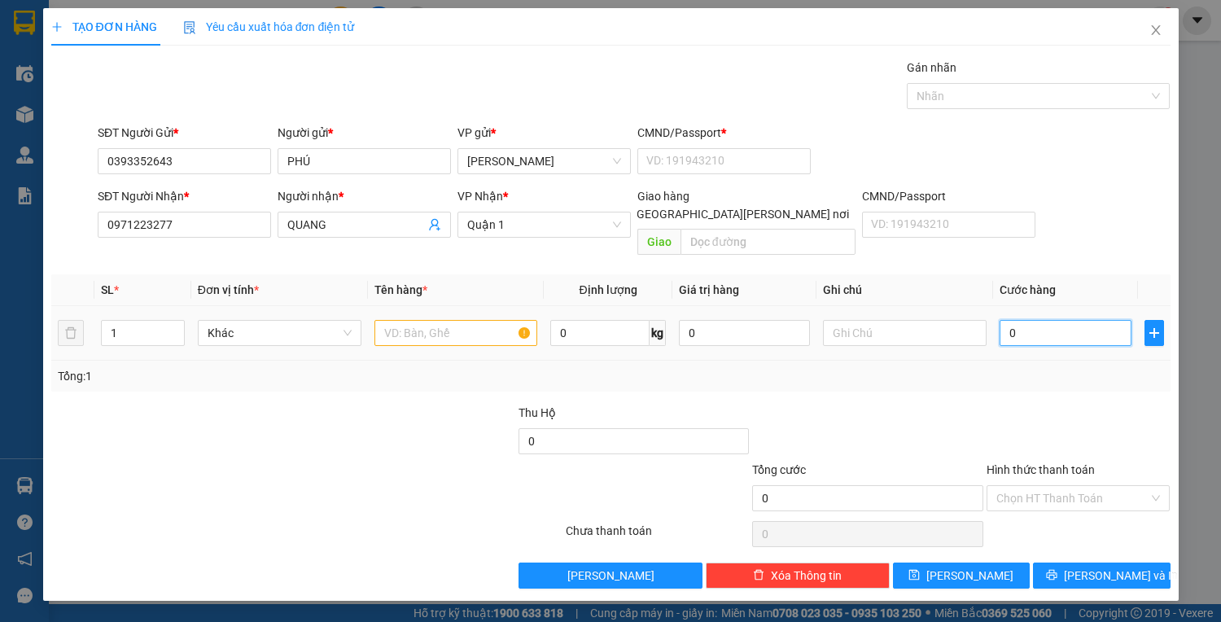
click at [1027, 320] on input "0" at bounding box center [1064, 333] width 131 height 26
click at [447, 320] on input "text" at bounding box center [456, 333] width 164 height 26
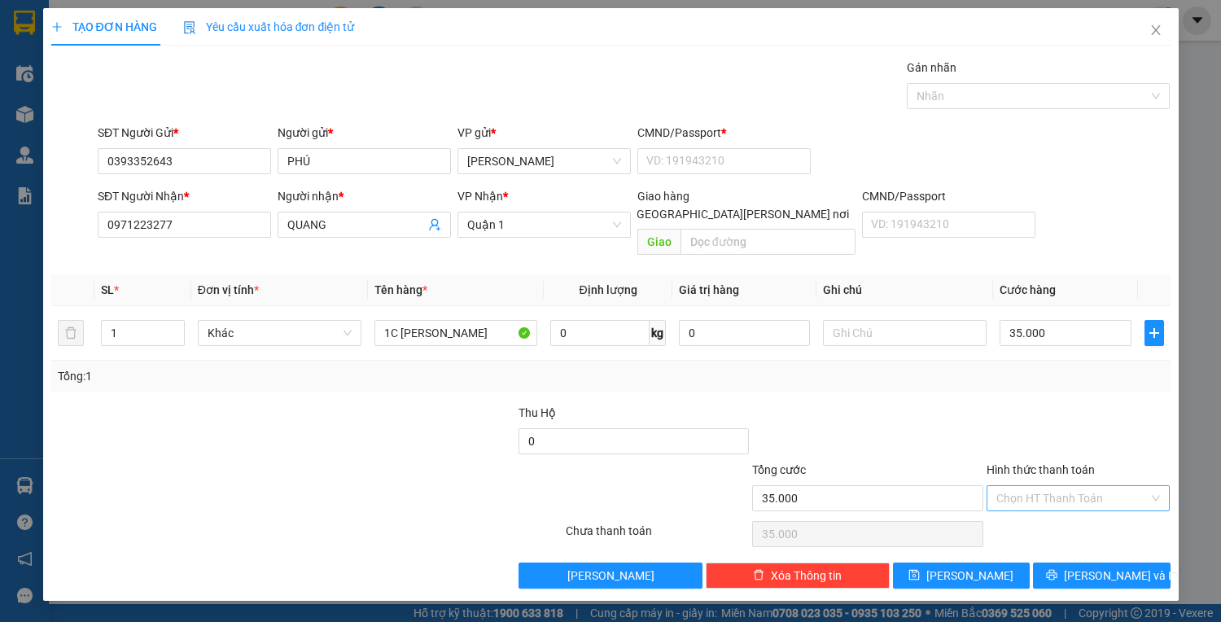
click at [1121, 486] on input "Hình thức thanh toán" at bounding box center [1072, 498] width 153 height 24
click at [1061, 511] on div "Tại văn phòng" at bounding box center [1078, 511] width 164 height 18
click at [1097, 566] on span "[PERSON_NAME] và In" at bounding box center [1121, 575] width 114 height 18
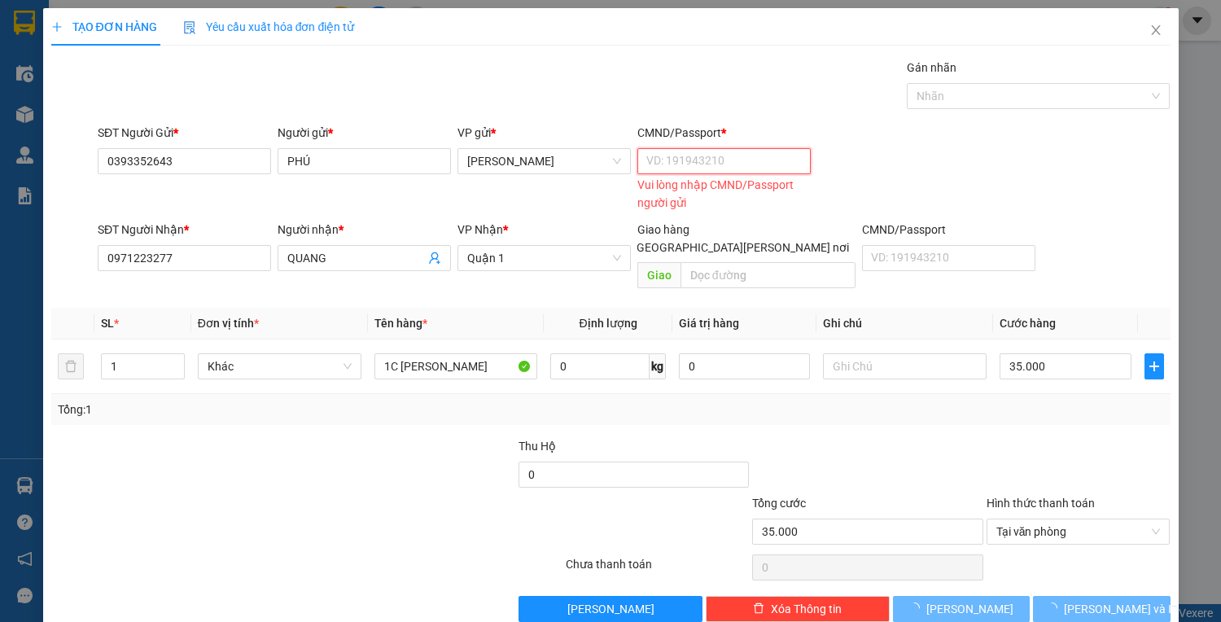
click at [700, 152] on input "CMND/Passport *" at bounding box center [723, 161] width 173 height 26
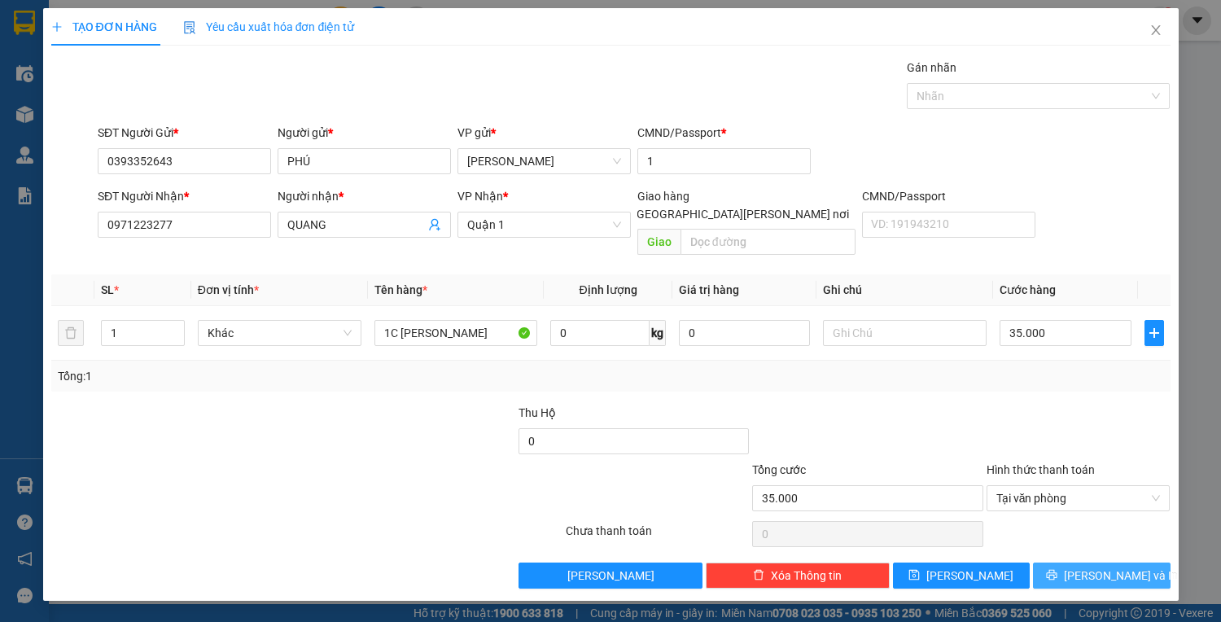
click at [1110, 566] on span "[PERSON_NAME] và In" at bounding box center [1121, 575] width 114 height 18
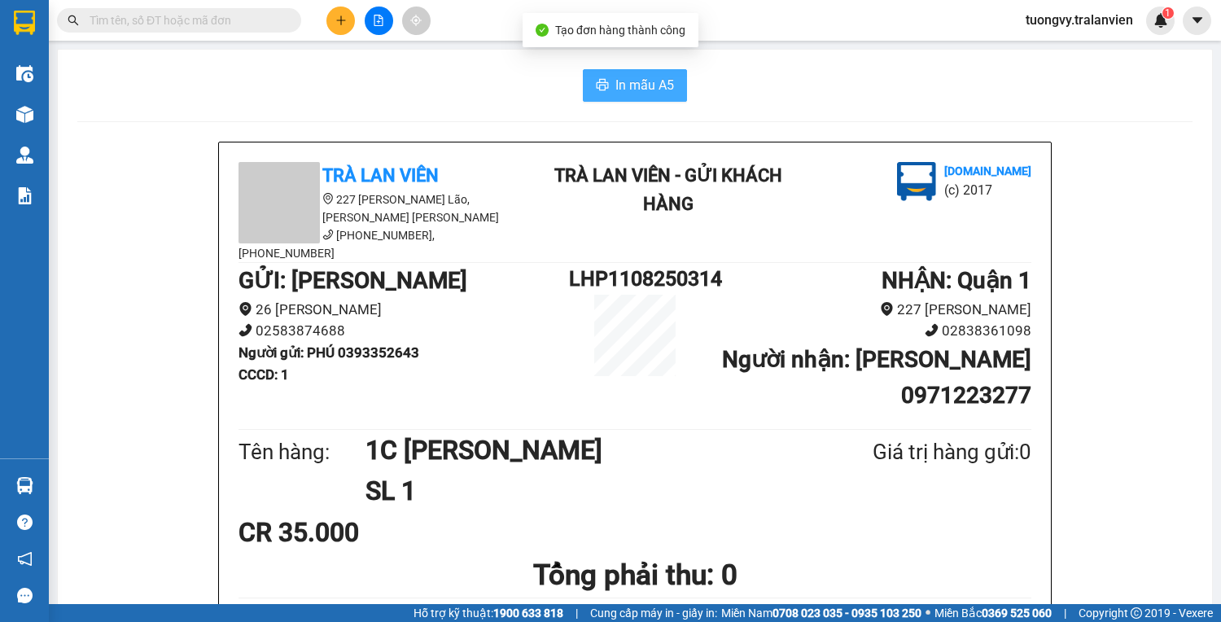
click at [654, 86] on span "In mẫu A5" at bounding box center [644, 85] width 59 height 20
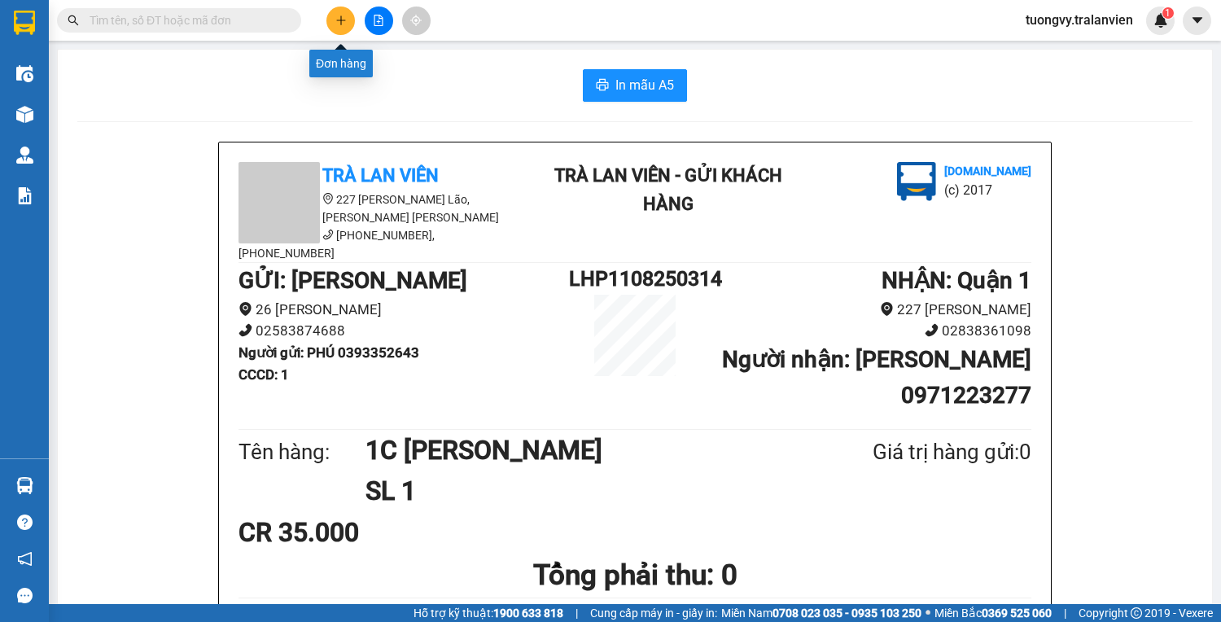
click at [343, 15] on icon "plus" at bounding box center [340, 20] width 11 height 11
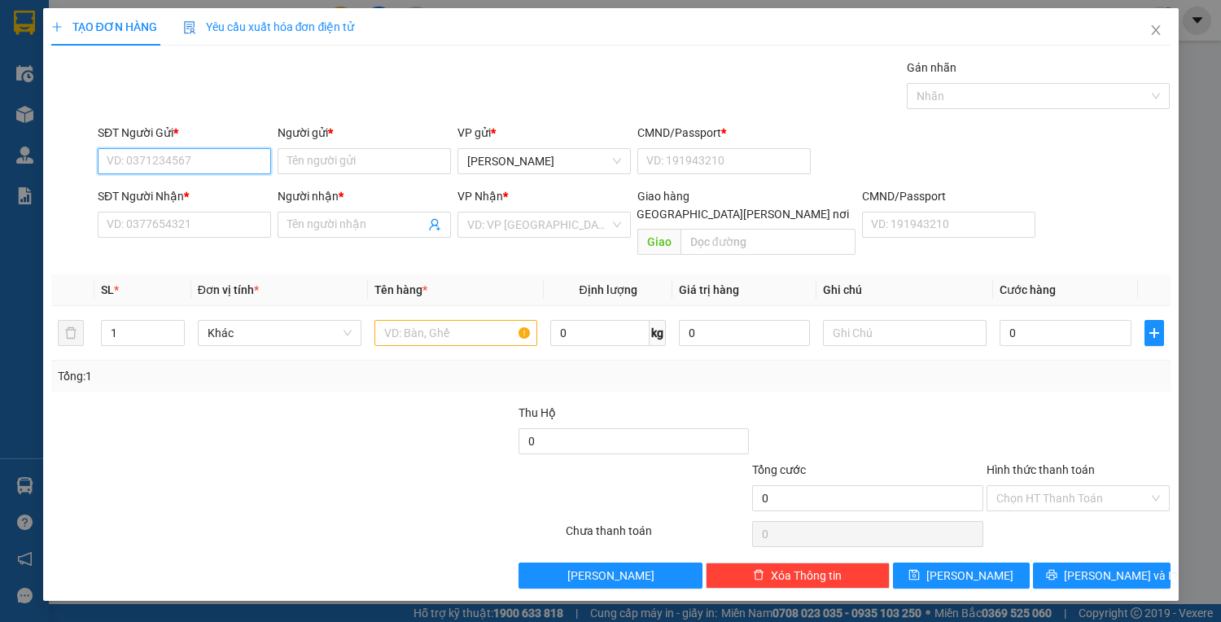
click at [252, 164] on input "SĐT Người Gửi *" at bounding box center [184, 161] width 173 height 26
click at [205, 190] on div "0915083359 - NHƯ" at bounding box center [184, 193] width 154 height 18
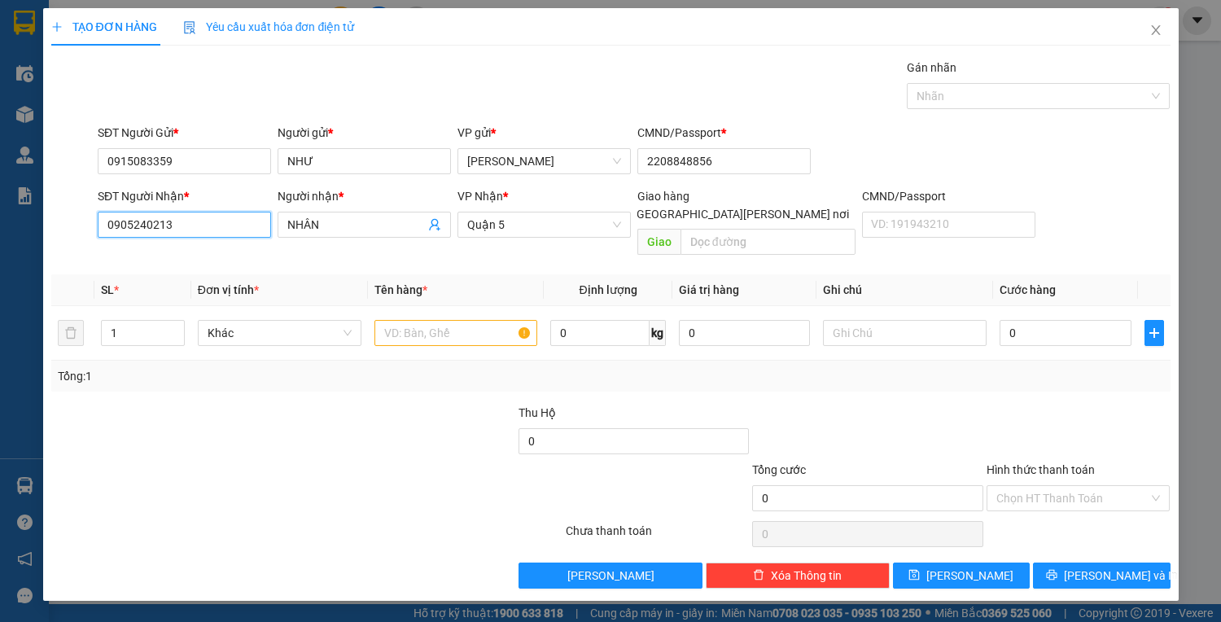
click at [228, 225] on input "0905240213" at bounding box center [184, 225] width 173 height 26
click at [345, 216] on input "NHÂN" at bounding box center [356, 225] width 138 height 18
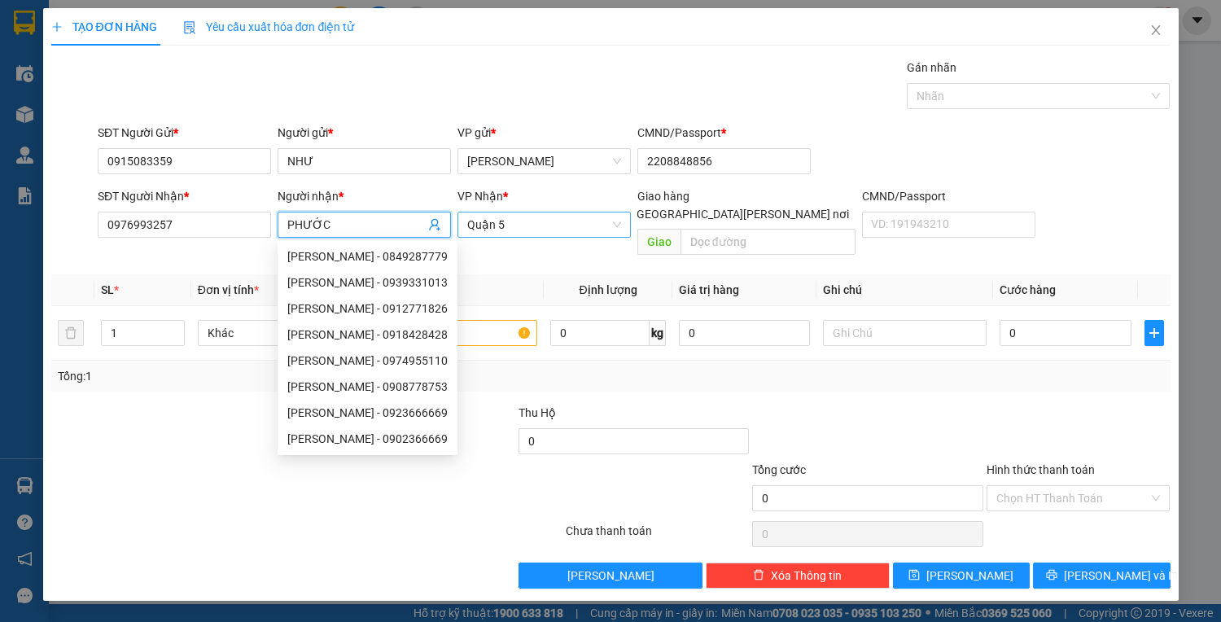
click at [560, 230] on span "Quận 5" at bounding box center [544, 224] width 154 height 24
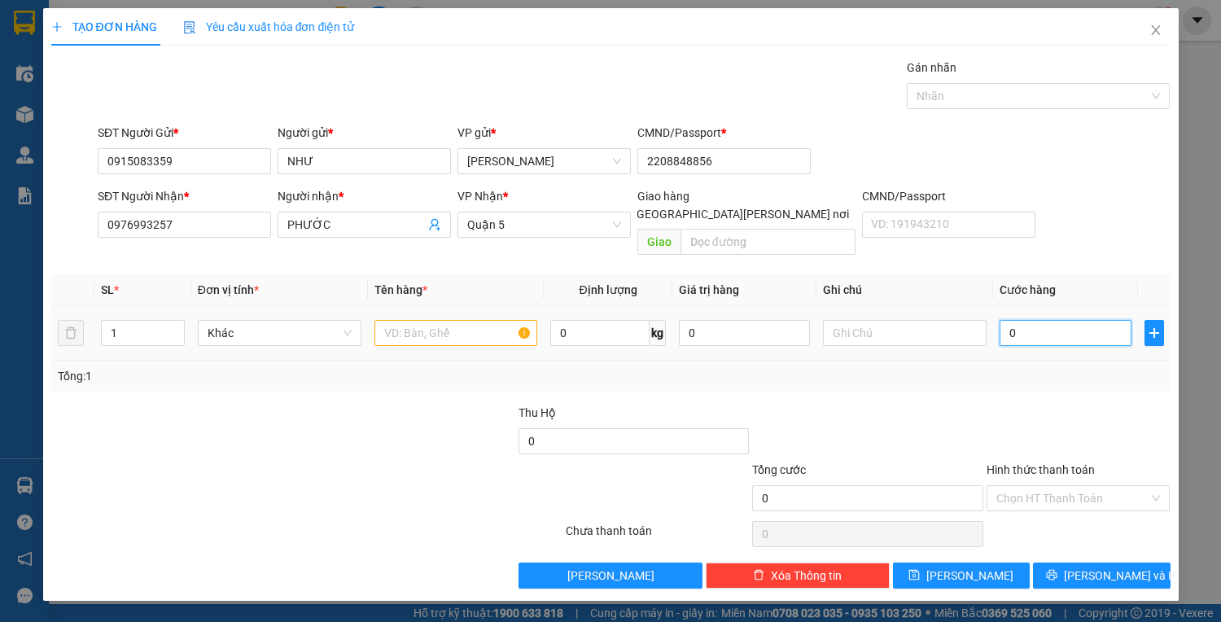
click at [1019, 320] on input "0" at bounding box center [1064, 333] width 131 height 26
click at [422, 320] on input "text" at bounding box center [456, 333] width 164 height 26
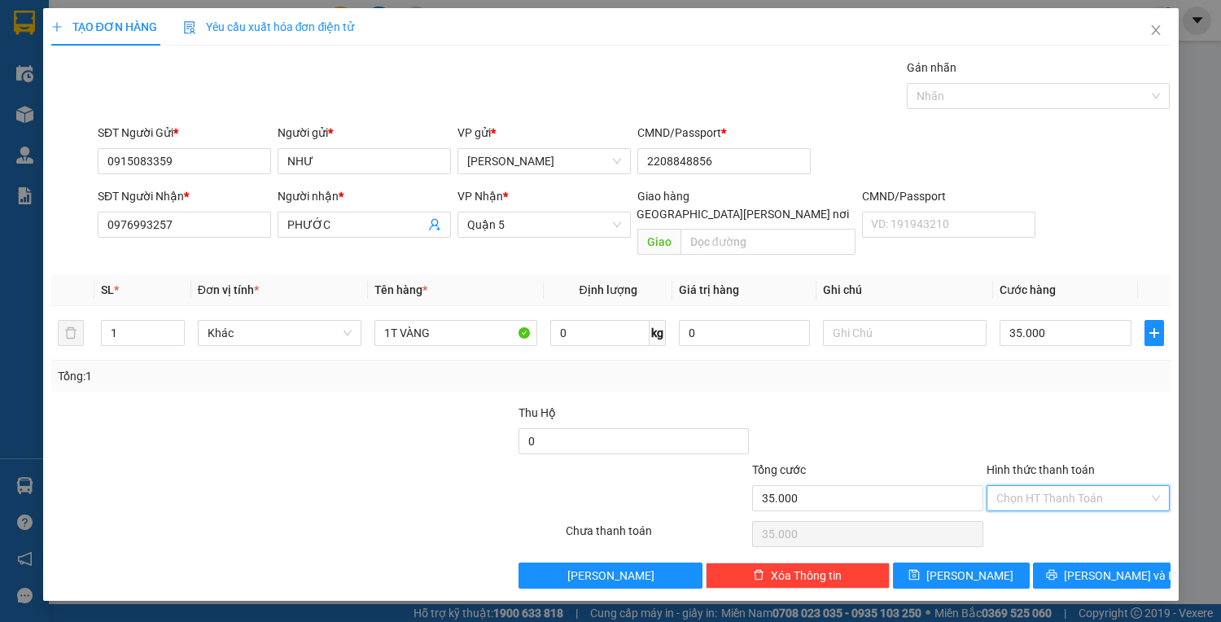
click at [1101, 486] on input "Hình thức thanh toán" at bounding box center [1072, 498] width 153 height 24
click at [1062, 514] on div "Tại văn phòng" at bounding box center [1078, 511] width 164 height 18
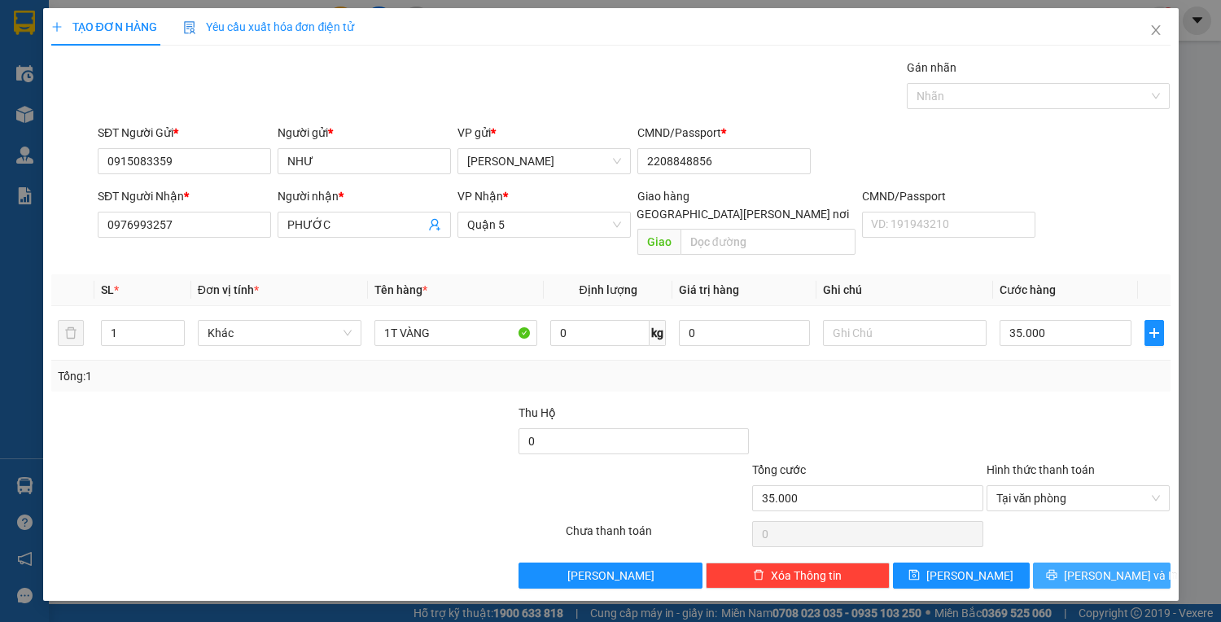
click at [1086, 562] on button "[PERSON_NAME] và In" at bounding box center [1101, 575] width 137 height 26
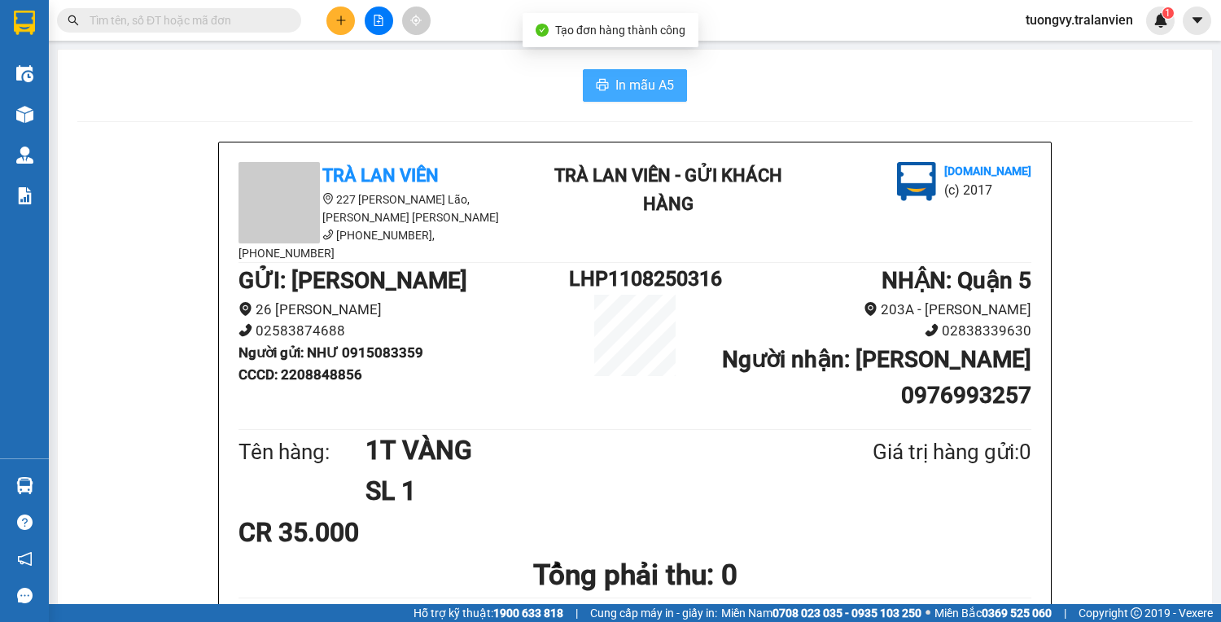
click at [671, 92] on button "In mẫu A5" at bounding box center [635, 85] width 104 height 33
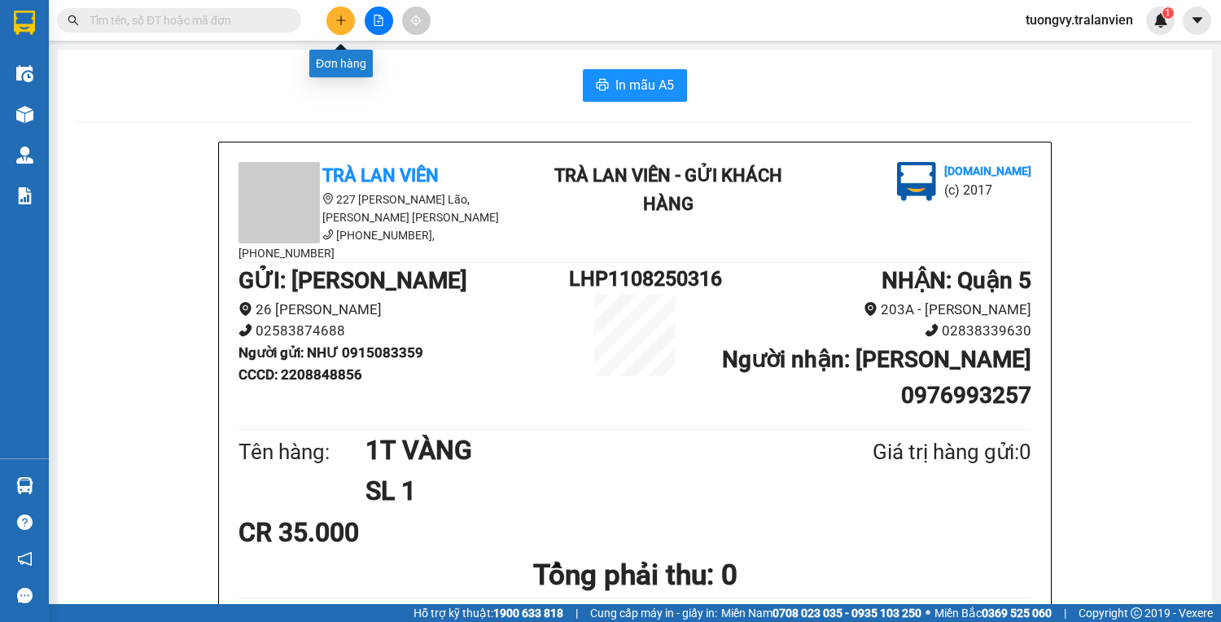
click at [345, 22] on icon "plus" at bounding box center [340, 20] width 11 height 11
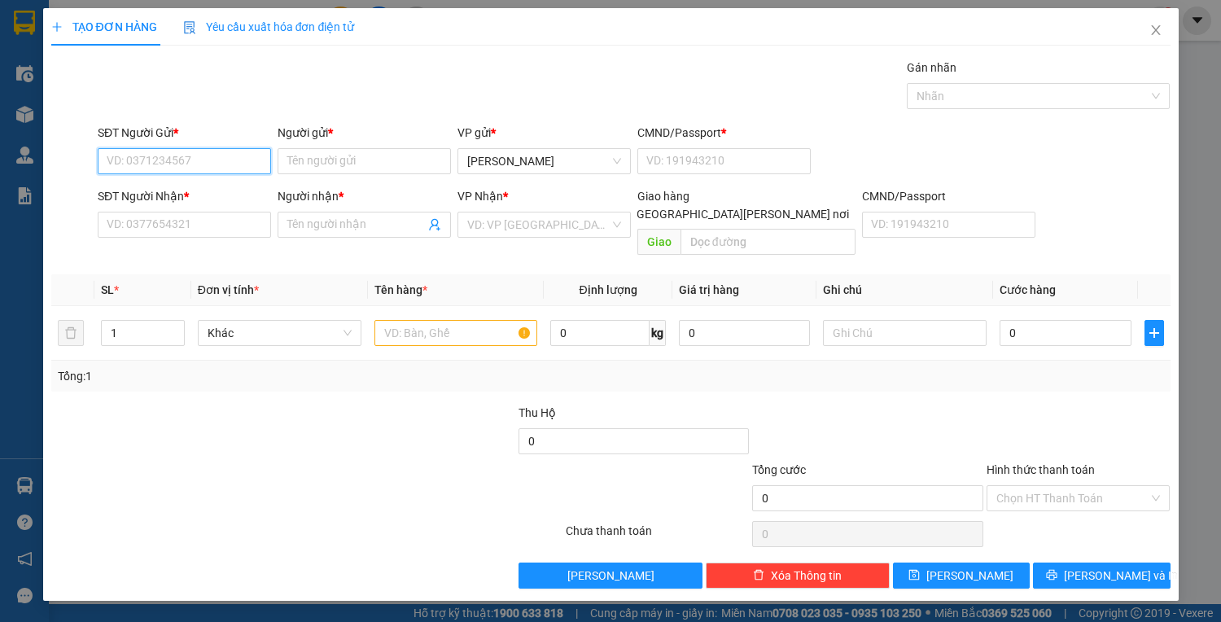
click at [146, 164] on input "SĐT Người Gửi *" at bounding box center [184, 161] width 173 height 26
click at [337, 160] on input "Người gửi *" at bounding box center [364, 161] width 173 height 26
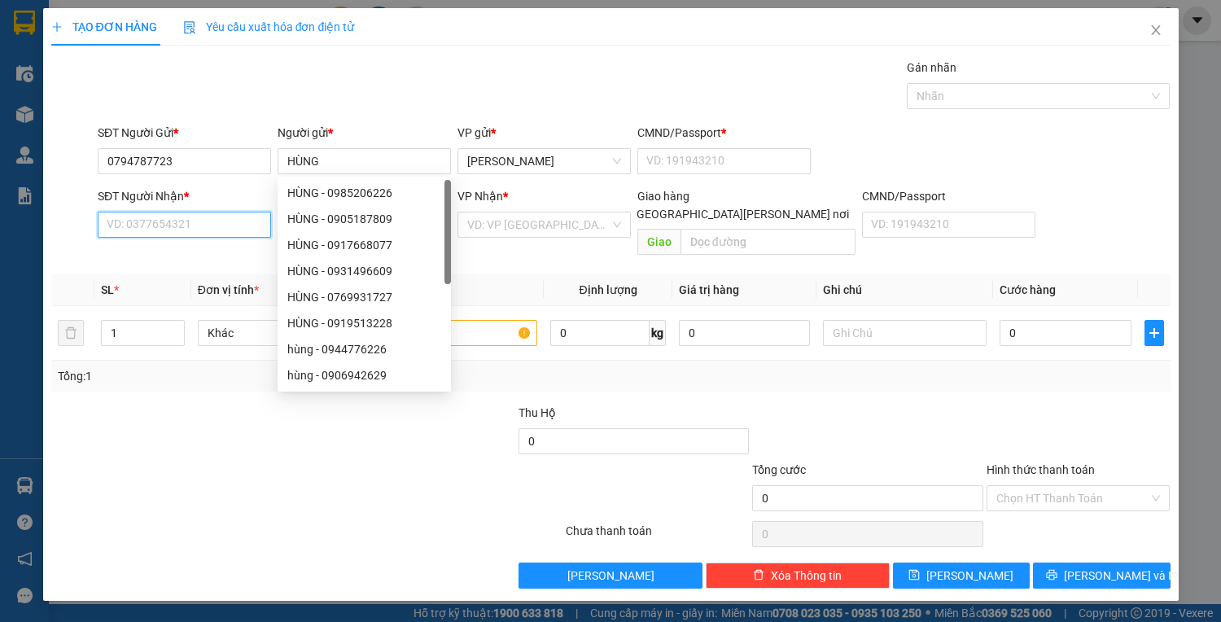
click at [140, 219] on input "SĐT Người Nhận *" at bounding box center [184, 225] width 173 height 26
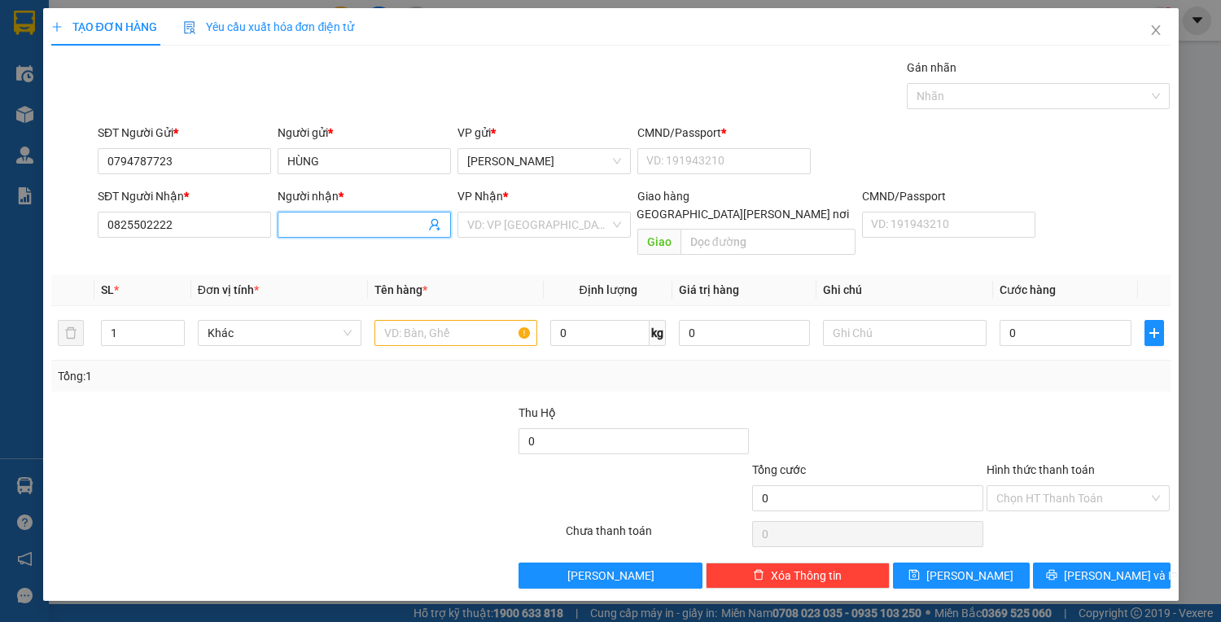
click at [335, 219] on input "Người nhận *" at bounding box center [356, 225] width 138 height 18
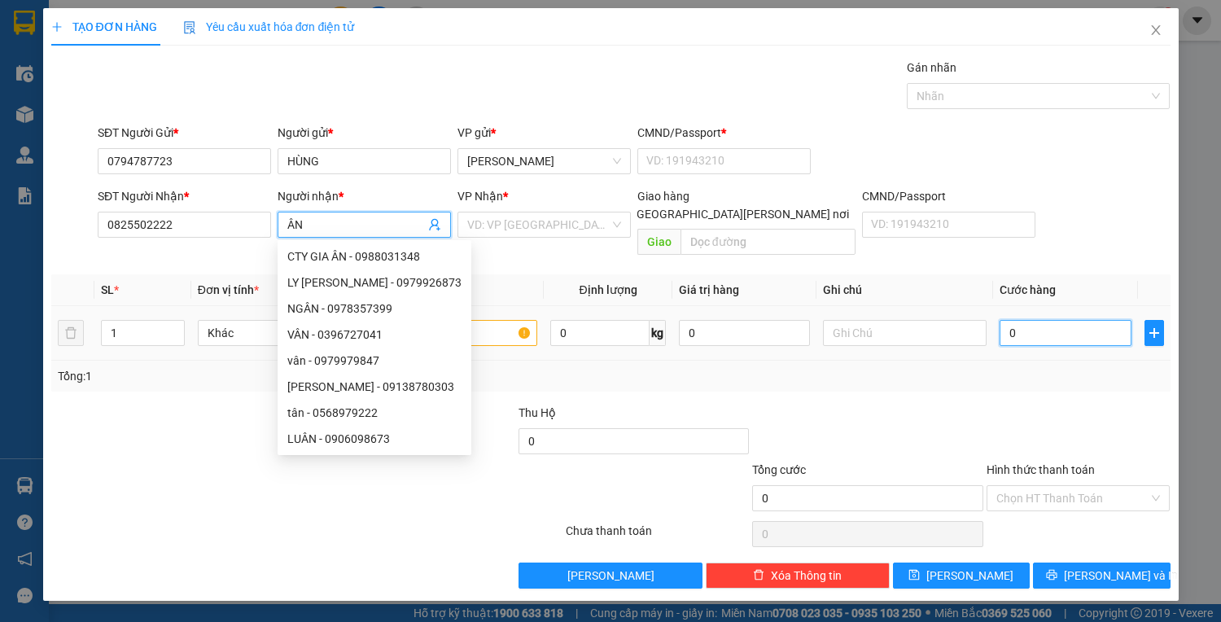
click at [1068, 320] on input "0" at bounding box center [1064, 333] width 131 height 26
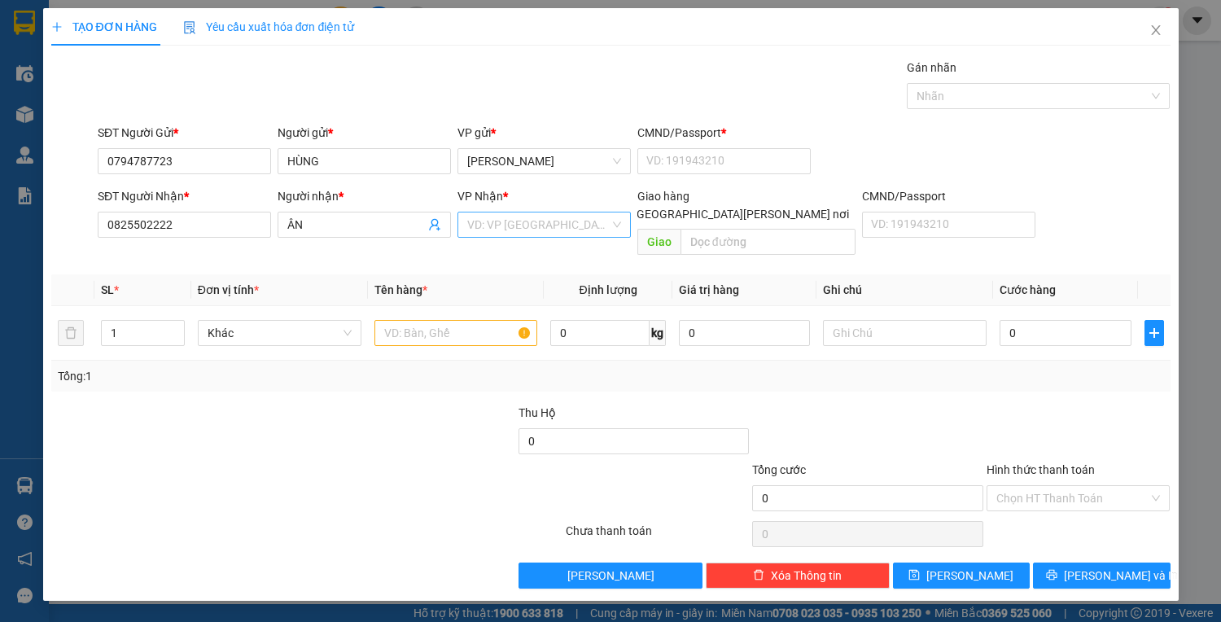
click at [576, 231] on input "search" at bounding box center [538, 224] width 142 height 24
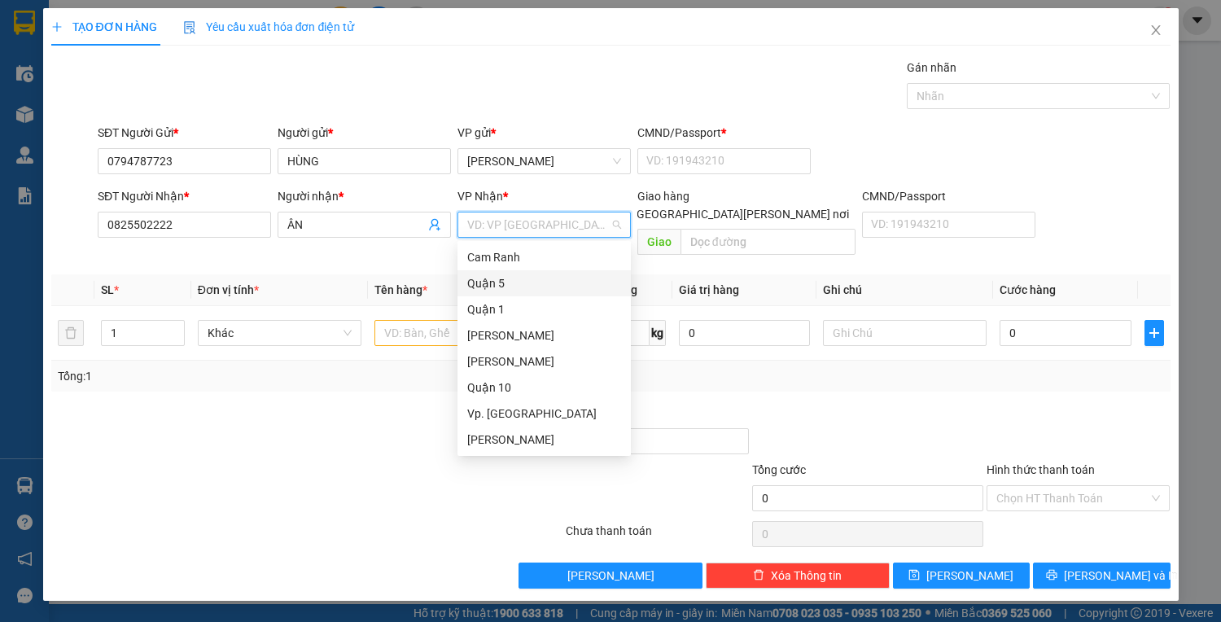
click at [489, 282] on div "Quận 5" at bounding box center [544, 283] width 154 height 18
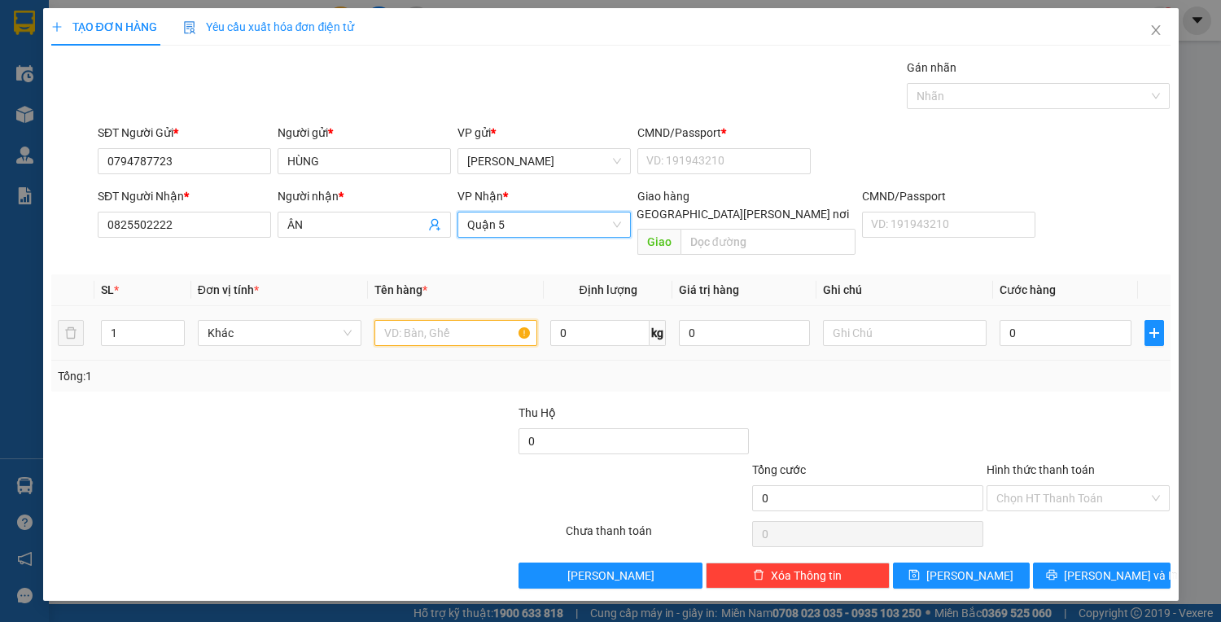
click at [419, 320] on input "text" at bounding box center [456, 333] width 164 height 26
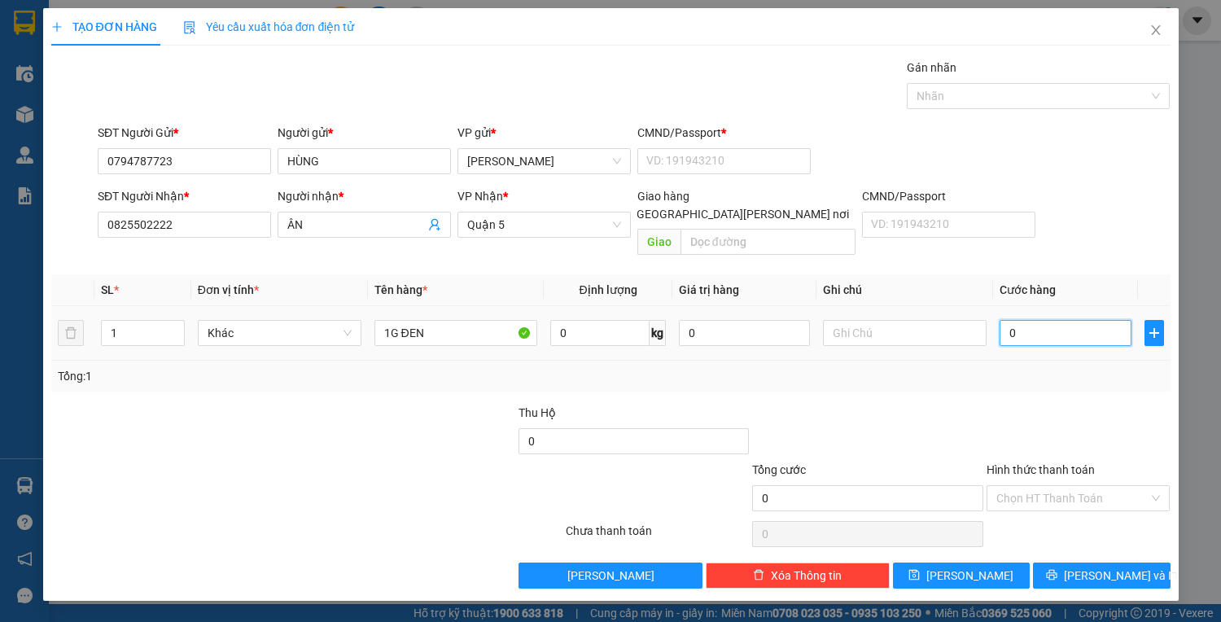
click at [1012, 320] on input "0" at bounding box center [1064, 333] width 131 height 26
click at [1086, 562] on button "[PERSON_NAME] và In" at bounding box center [1101, 575] width 137 height 26
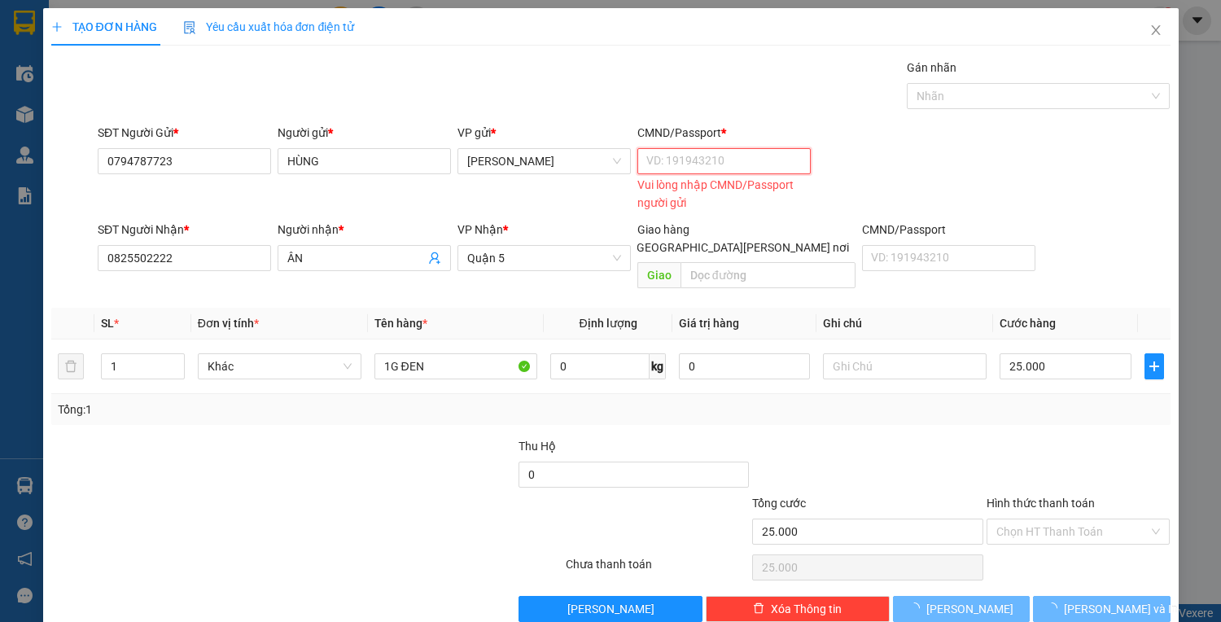
click at [655, 155] on input "CMND/Passport *" at bounding box center [723, 161] width 173 height 26
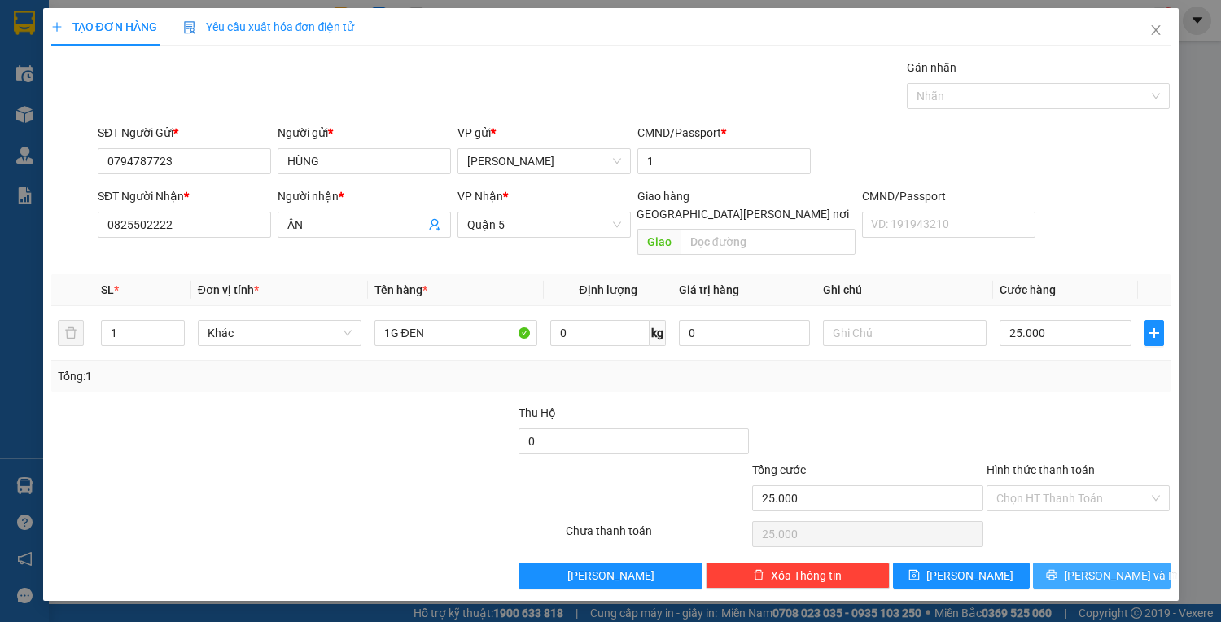
click at [1067, 562] on button "[PERSON_NAME] và In" at bounding box center [1101, 575] width 137 height 26
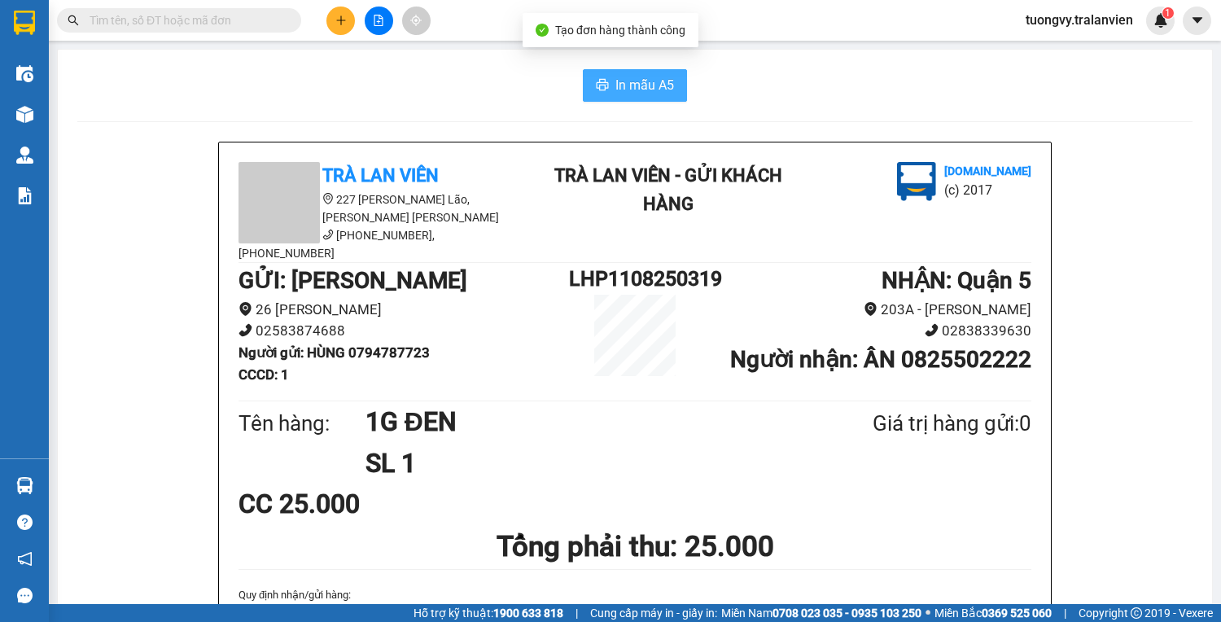
click at [635, 94] on span "In mẫu A5" at bounding box center [644, 85] width 59 height 20
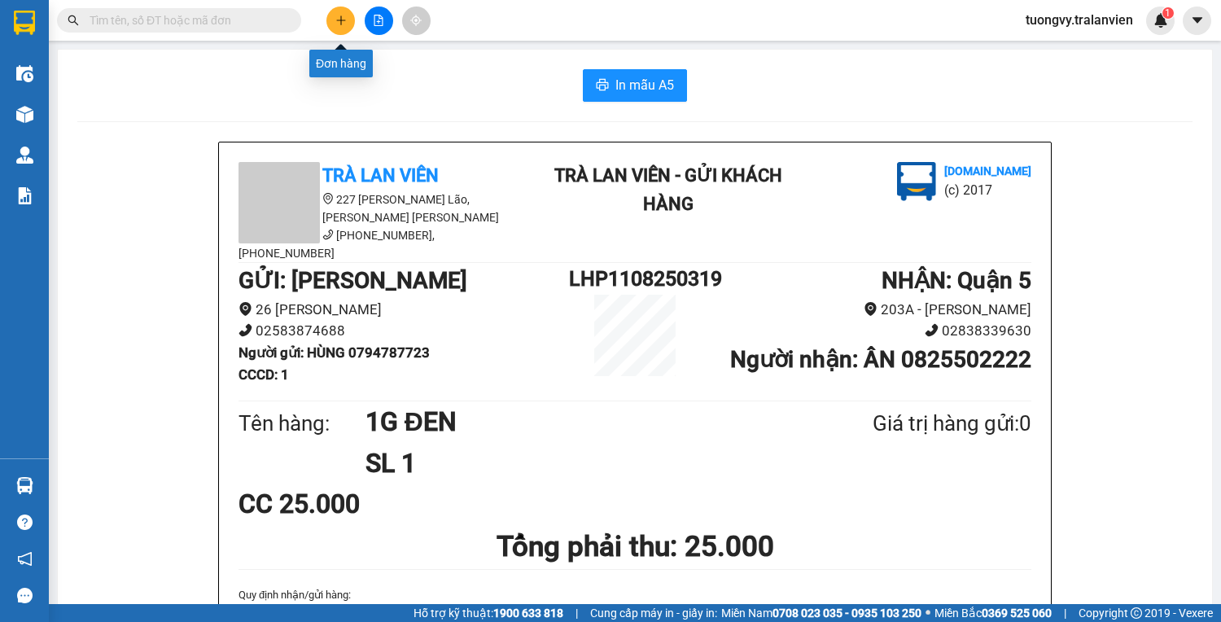
click at [346, 16] on icon "plus" at bounding box center [340, 20] width 11 height 11
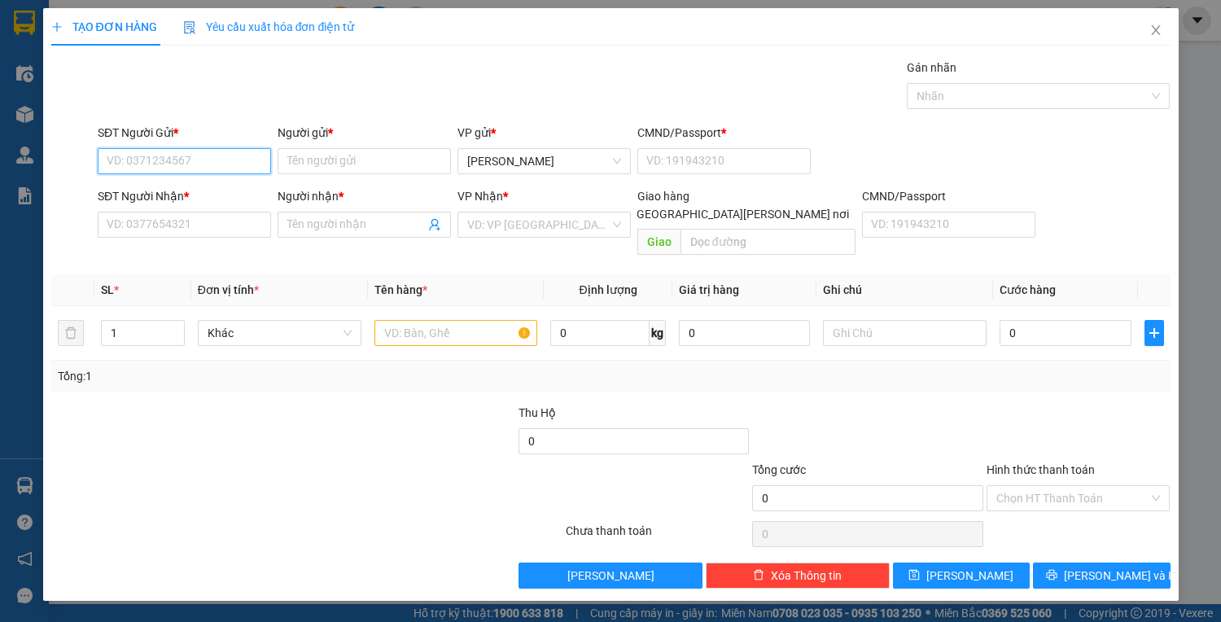
click at [176, 157] on input "SĐT Người Gửi *" at bounding box center [184, 161] width 173 height 26
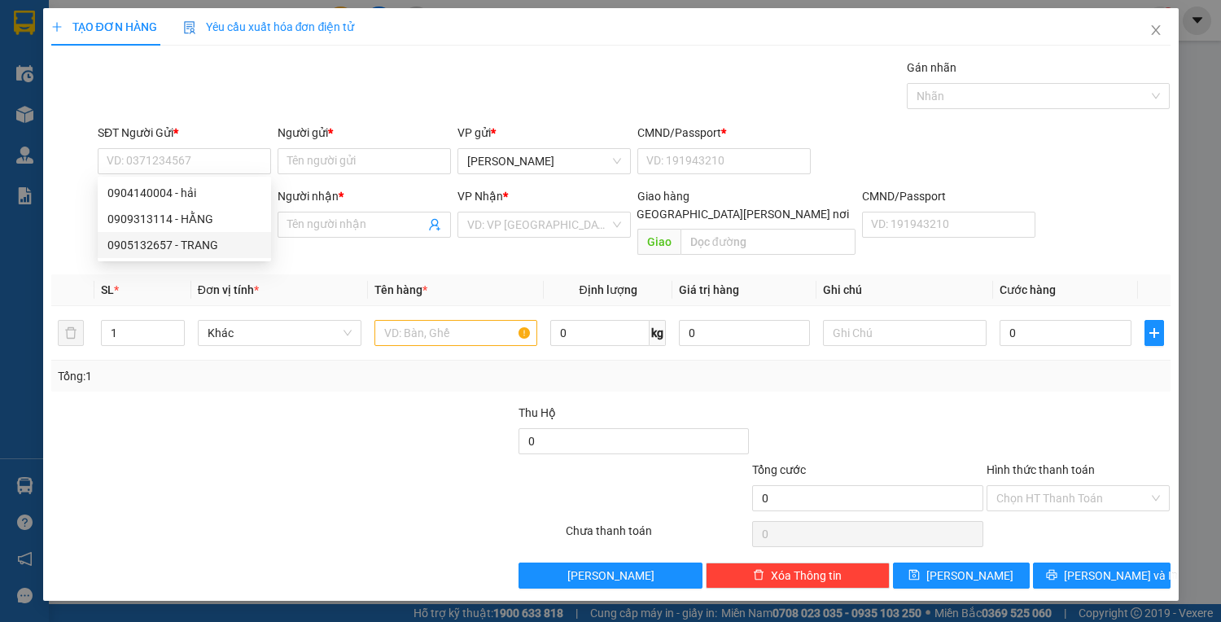
click at [276, 574] on div "TẠO ĐƠN HÀNG Yêu cầu xuất hóa đơn điện tử Transit Pickup Surcharge Ids Transit …" at bounding box center [610, 304] width 1135 height 592
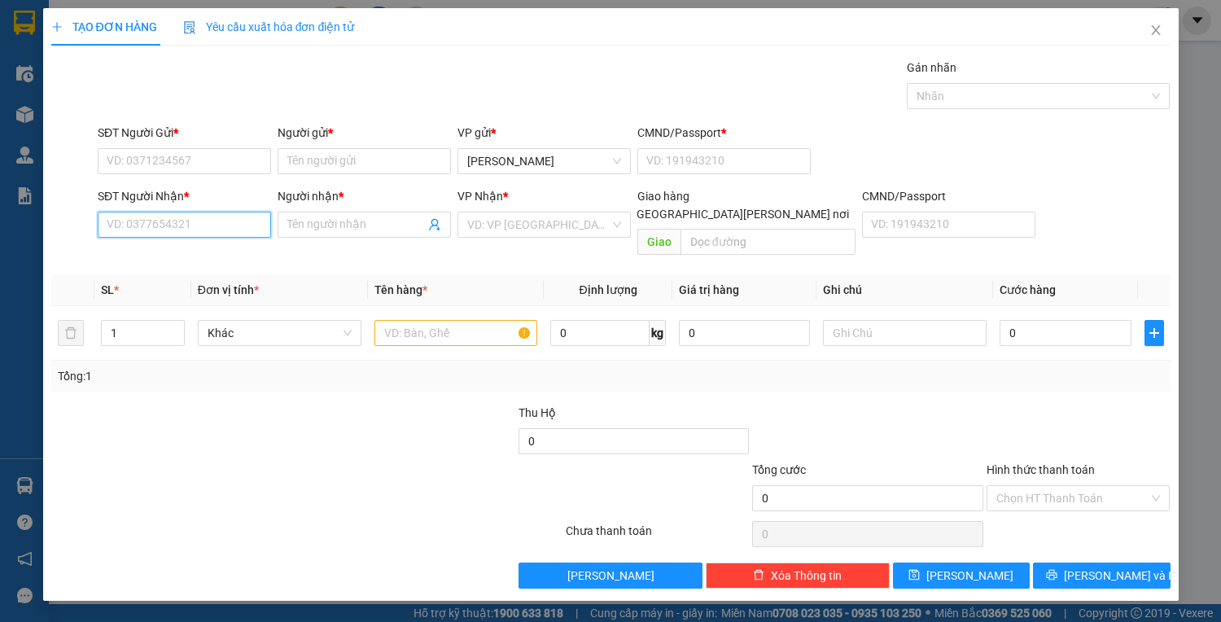
click at [153, 225] on input "SĐT Người Nhận *" at bounding box center [184, 225] width 173 height 26
click at [307, 221] on input "Người nhận *" at bounding box center [356, 225] width 138 height 18
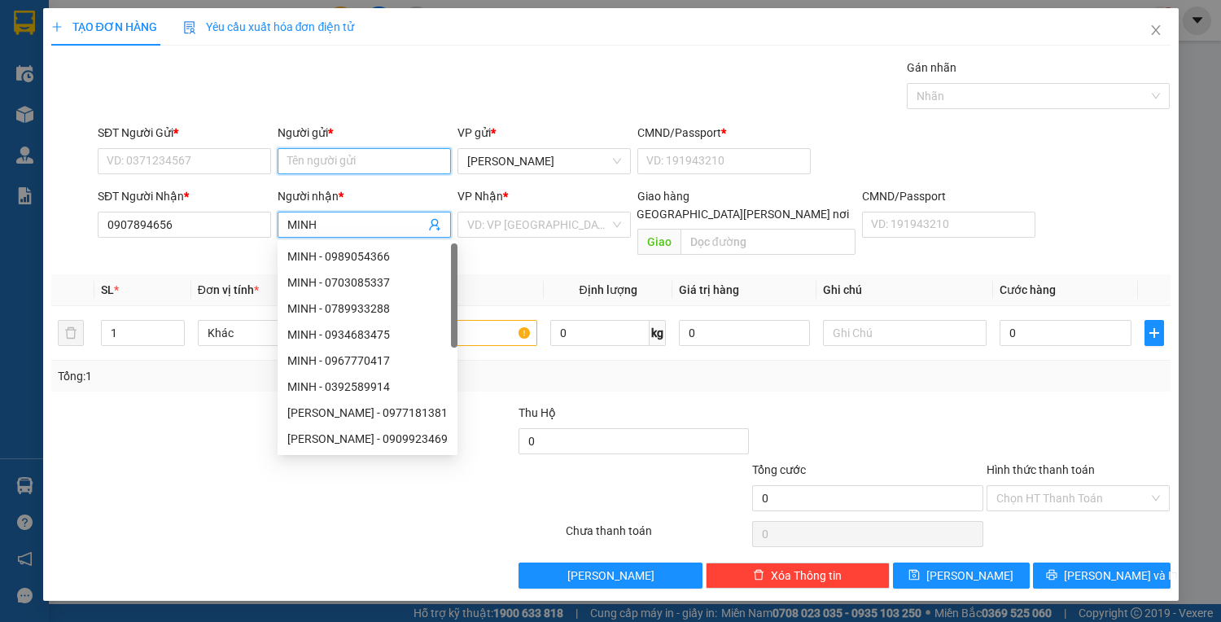
click at [308, 160] on input "Người gửi *" at bounding box center [364, 161] width 173 height 26
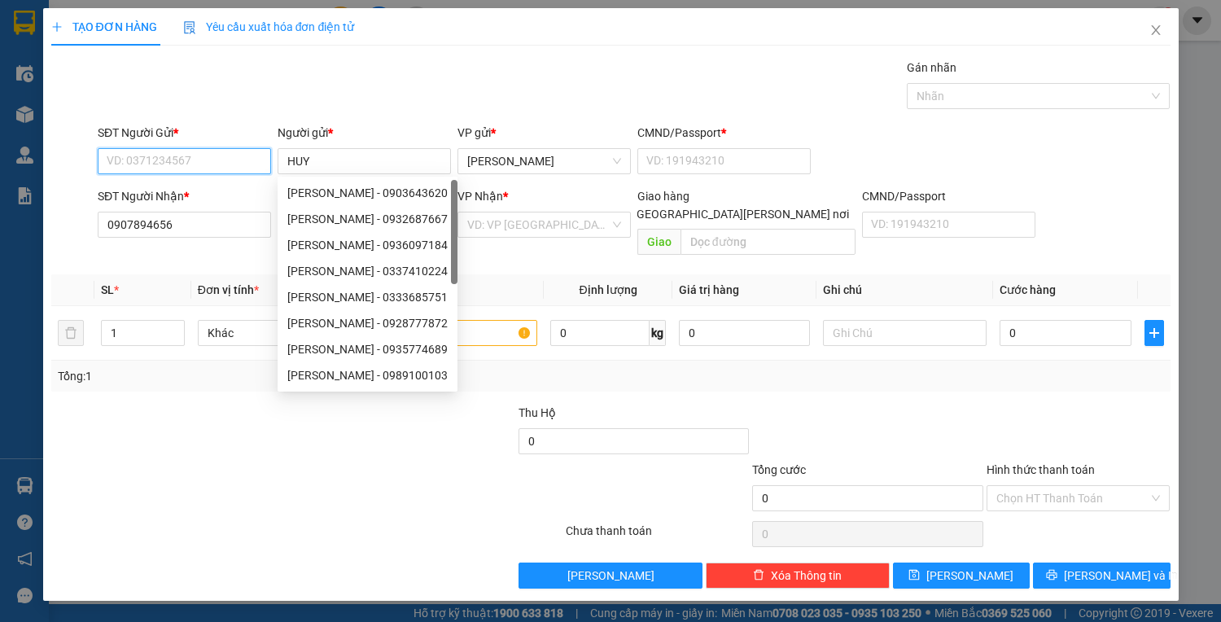
click at [192, 157] on input "SĐT Người Gửi *" at bounding box center [184, 161] width 173 height 26
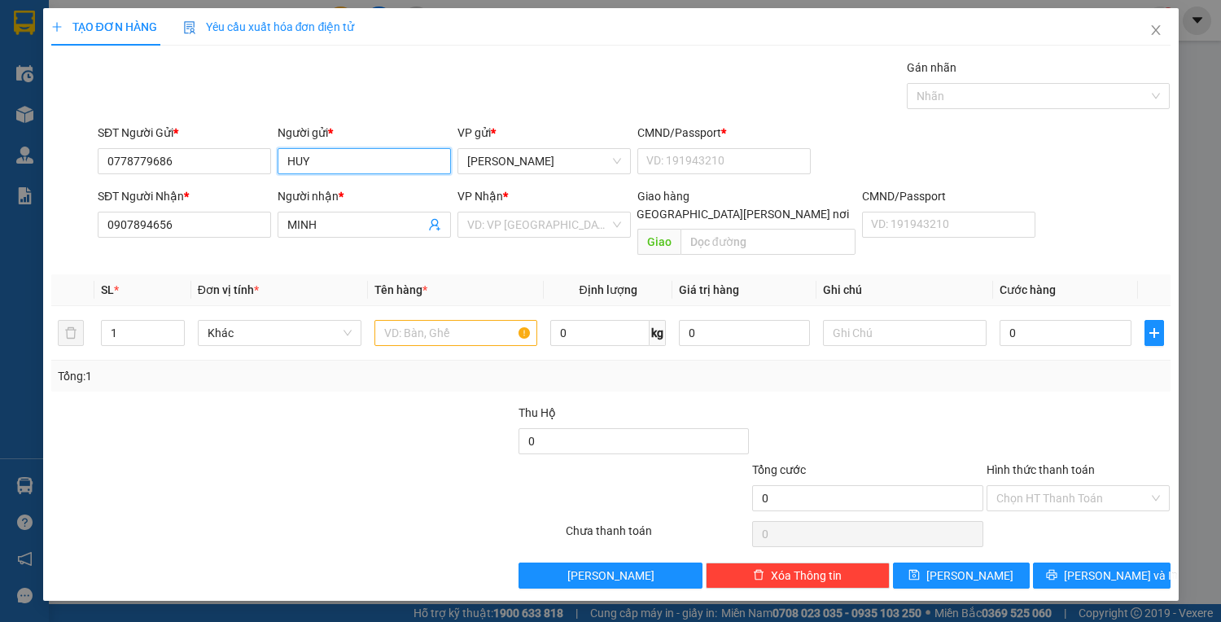
click at [335, 157] on input "HUY" at bounding box center [364, 161] width 173 height 26
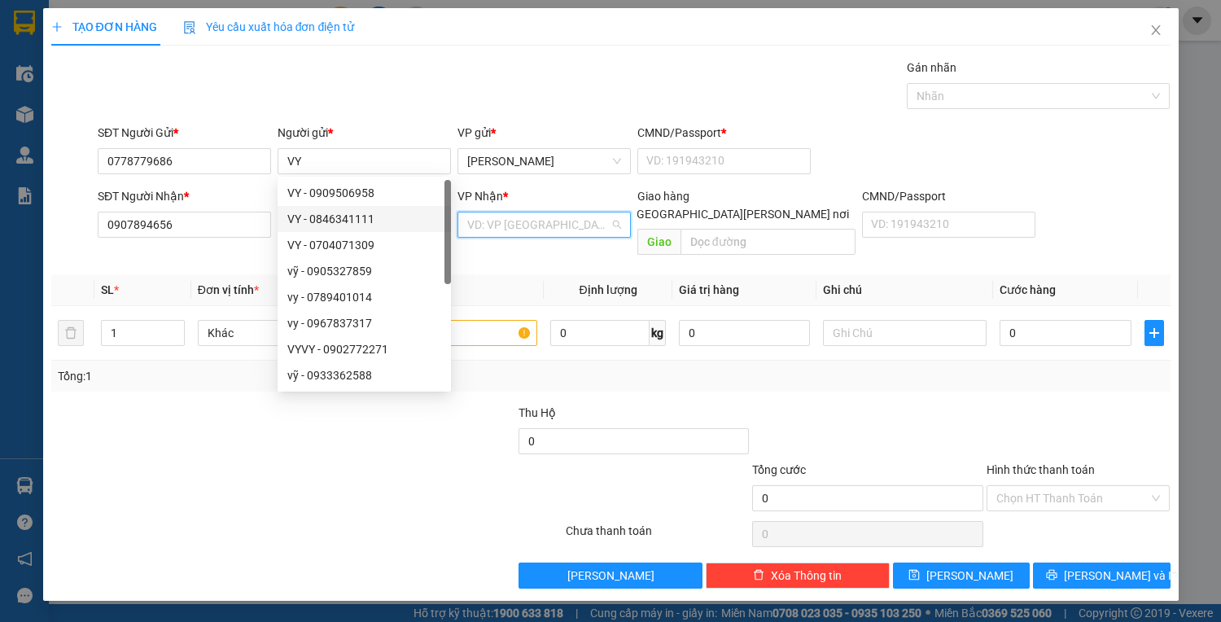
click at [474, 216] on input "search" at bounding box center [538, 224] width 142 height 24
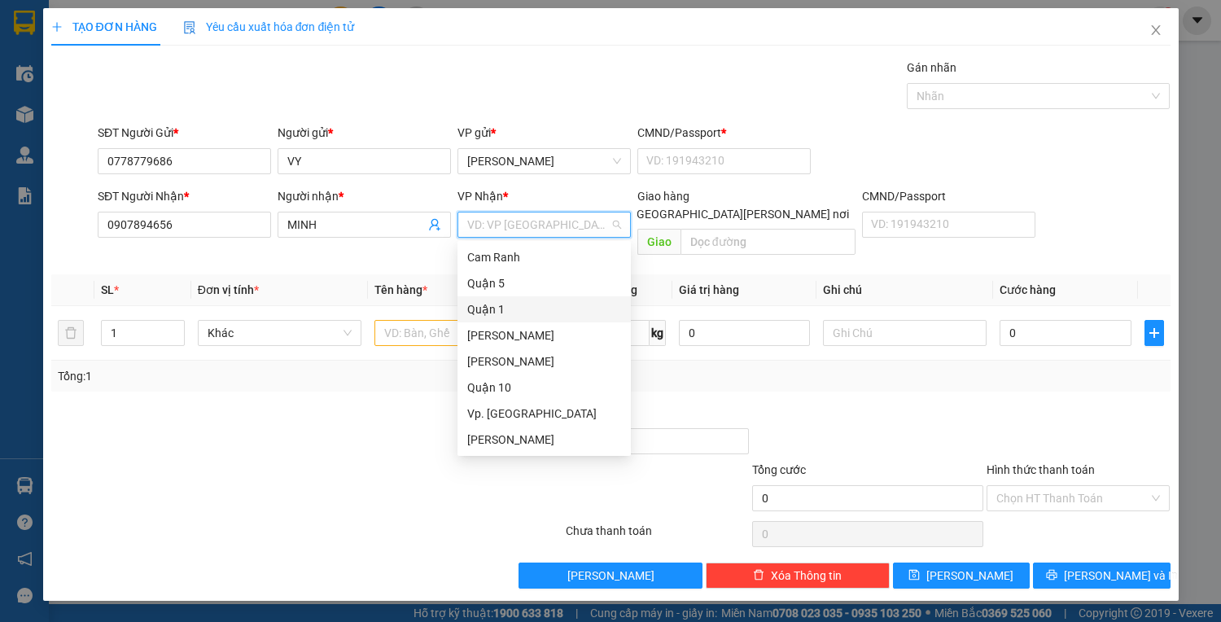
click at [503, 314] on div "Quận 1" at bounding box center [544, 309] width 154 height 18
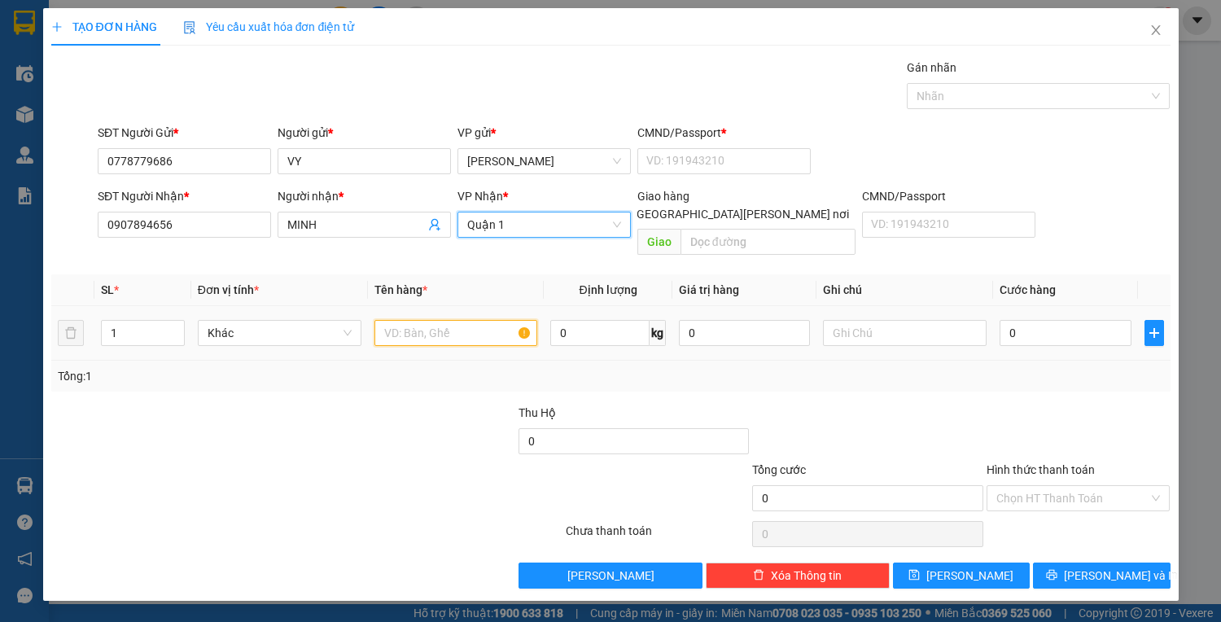
click at [386, 320] on input "text" at bounding box center [456, 333] width 164 height 26
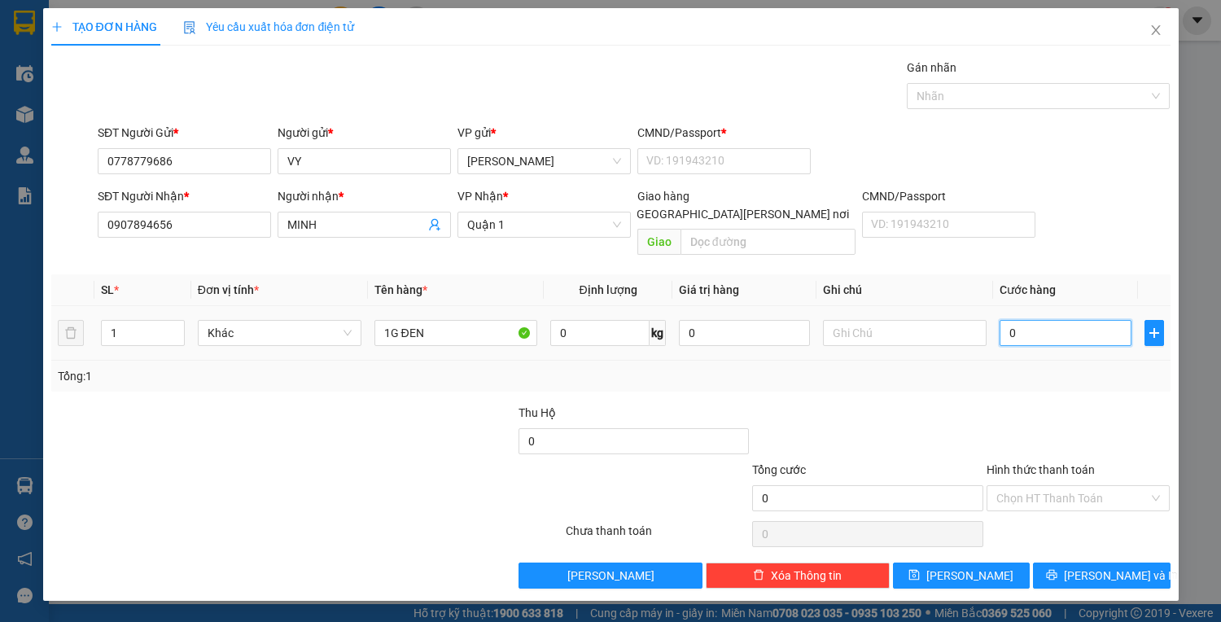
click at [1014, 321] on input "0" at bounding box center [1064, 333] width 131 height 26
click at [1115, 486] on input "Hình thức thanh toán" at bounding box center [1072, 498] width 153 height 24
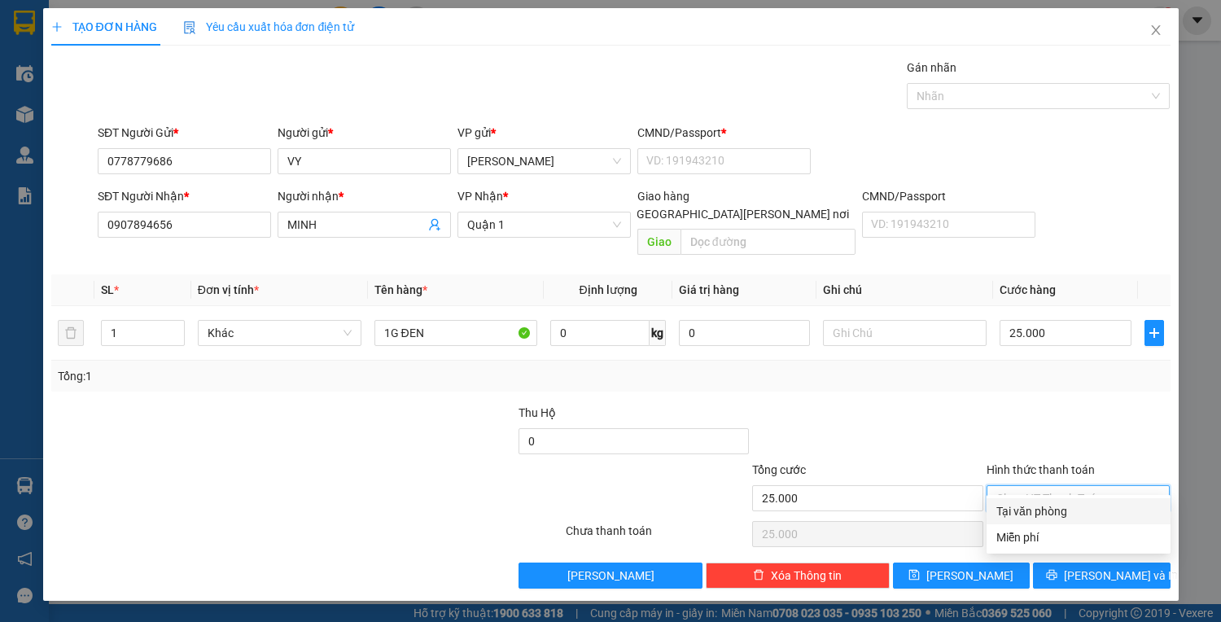
click at [1077, 508] on div "Tại văn phòng" at bounding box center [1078, 511] width 164 height 18
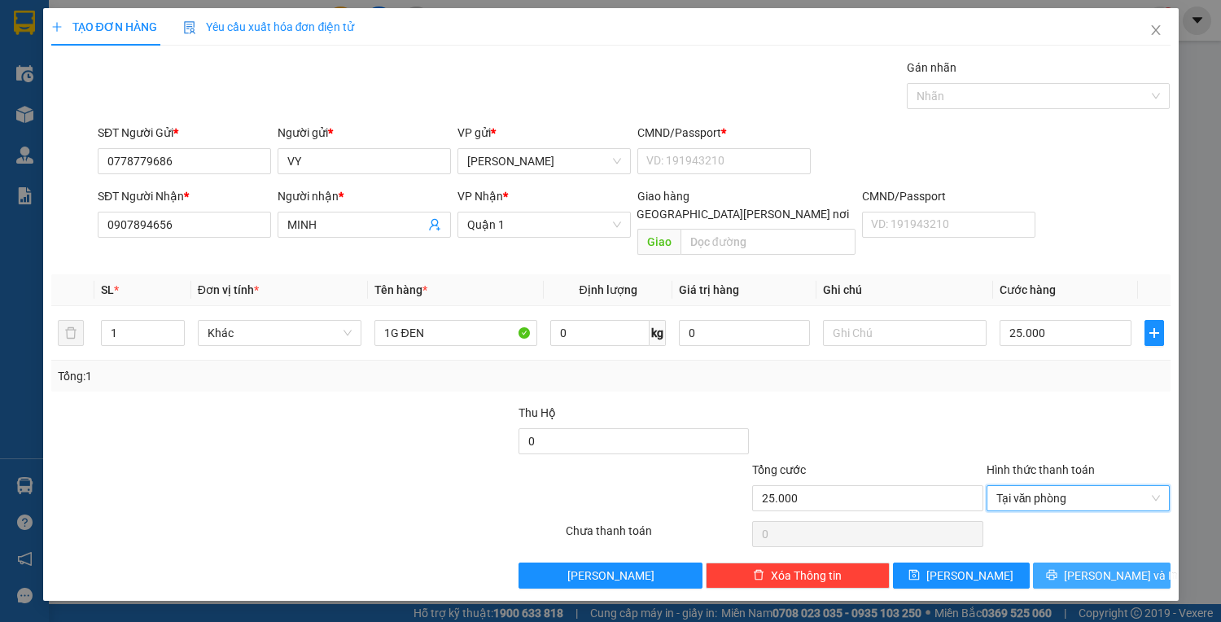
click at [1109, 566] on span "[PERSON_NAME] và In" at bounding box center [1121, 575] width 114 height 18
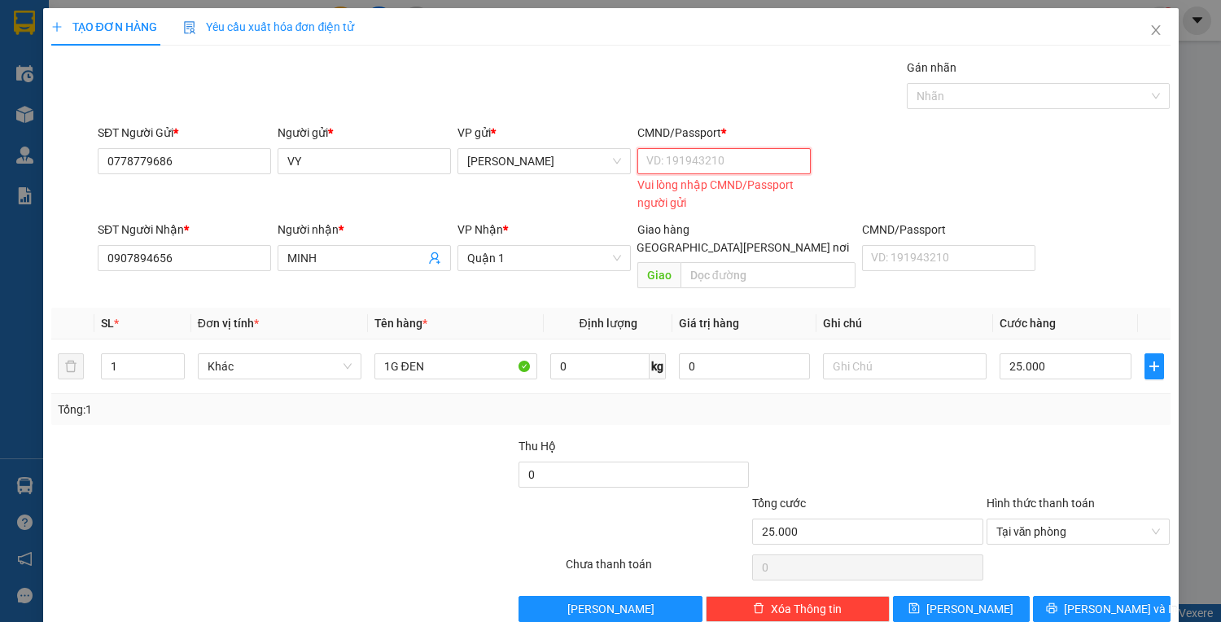
click at [671, 165] on input "CMND/Passport *" at bounding box center [723, 161] width 173 height 26
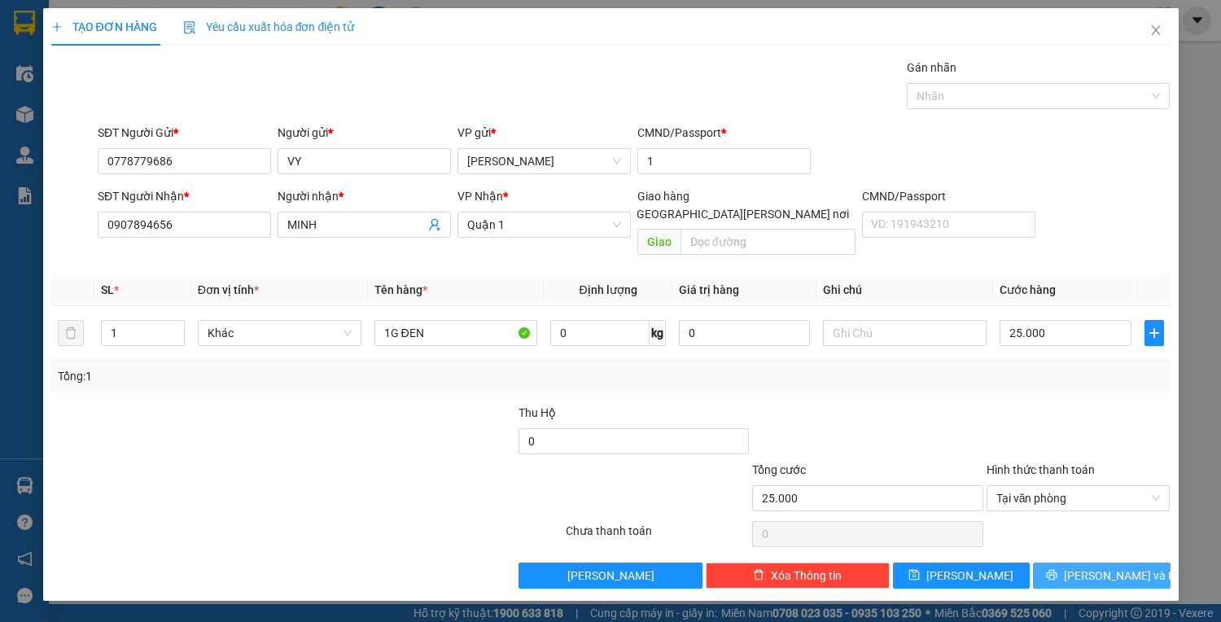
click at [1057, 570] on icon "printer" at bounding box center [1052, 575] width 11 height 11
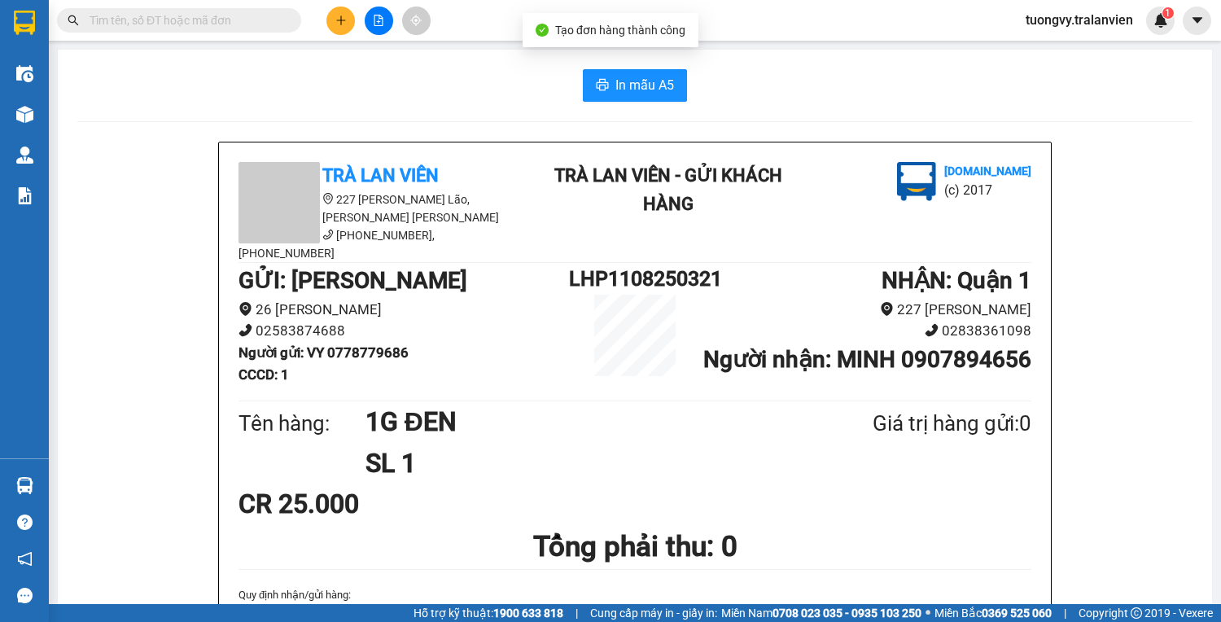
click at [623, 94] on span "In mẫu A5" at bounding box center [644, 85] width 59 height 20
click at [346, 24] on icon "plus" at bounding box center [340, 20] width 11 height 11
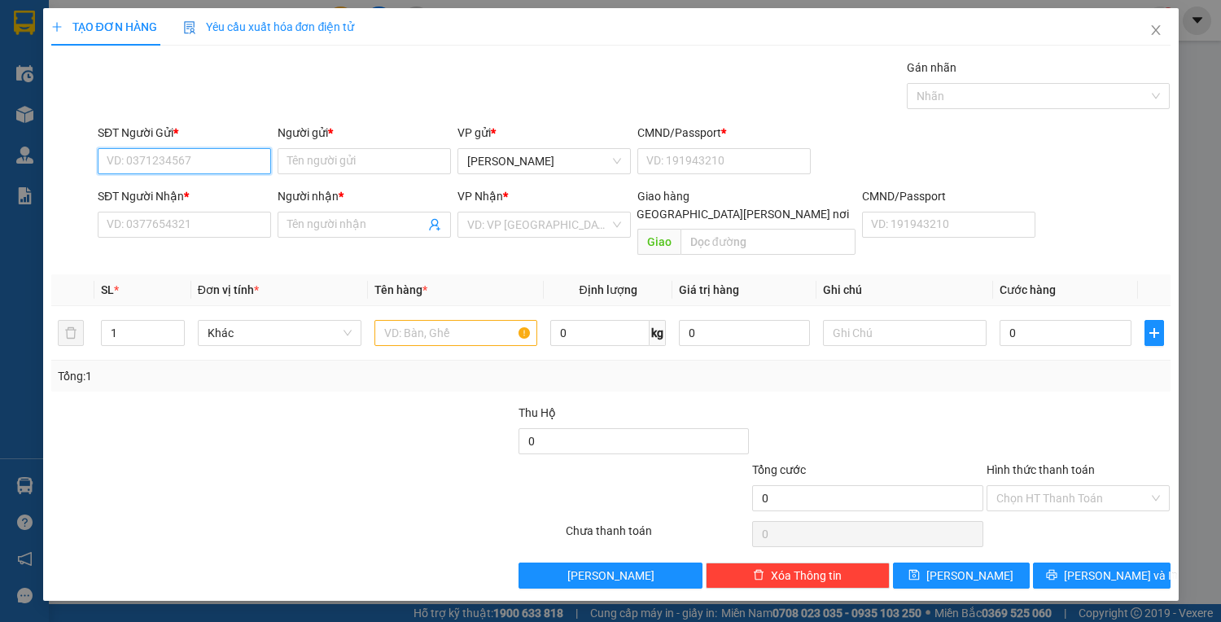
click at [132, 155] on input "SĐT Người Gửi *" at bounding box center [184, 161] width 173 height 26
click at [188, 182] on div "0907654872 - NGHIÃ" at bounding box center [188, 193] width 180 height 26
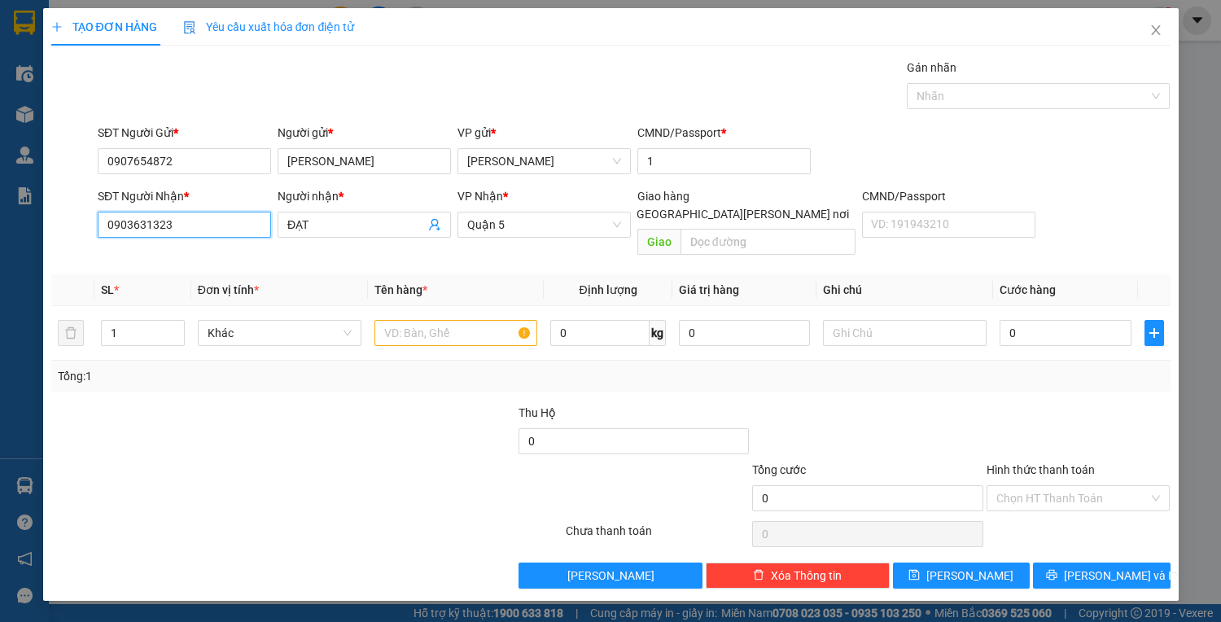
click at [188, 223] on input "0903631323" at bounding box center [184, 225] width 173 height 26
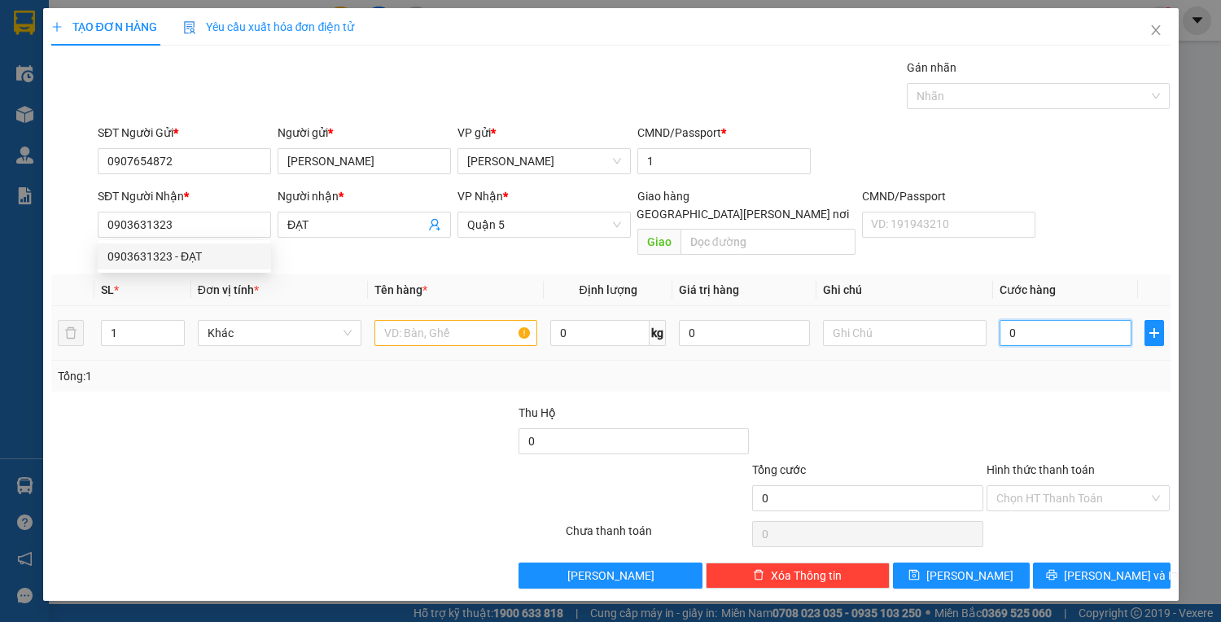
click at [1031, 320] on input "0" at bounding box center [1064, 333] width 131 height 26
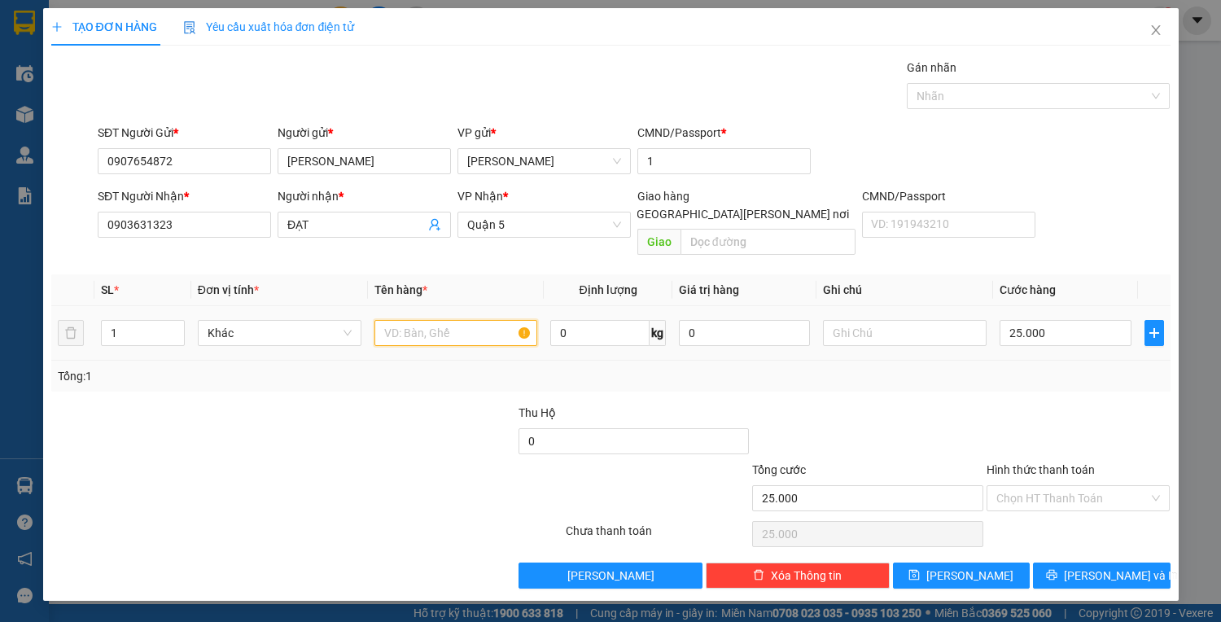
click at [409, 320] on input "text" at bounding box center [456, 333] width 164 height 26
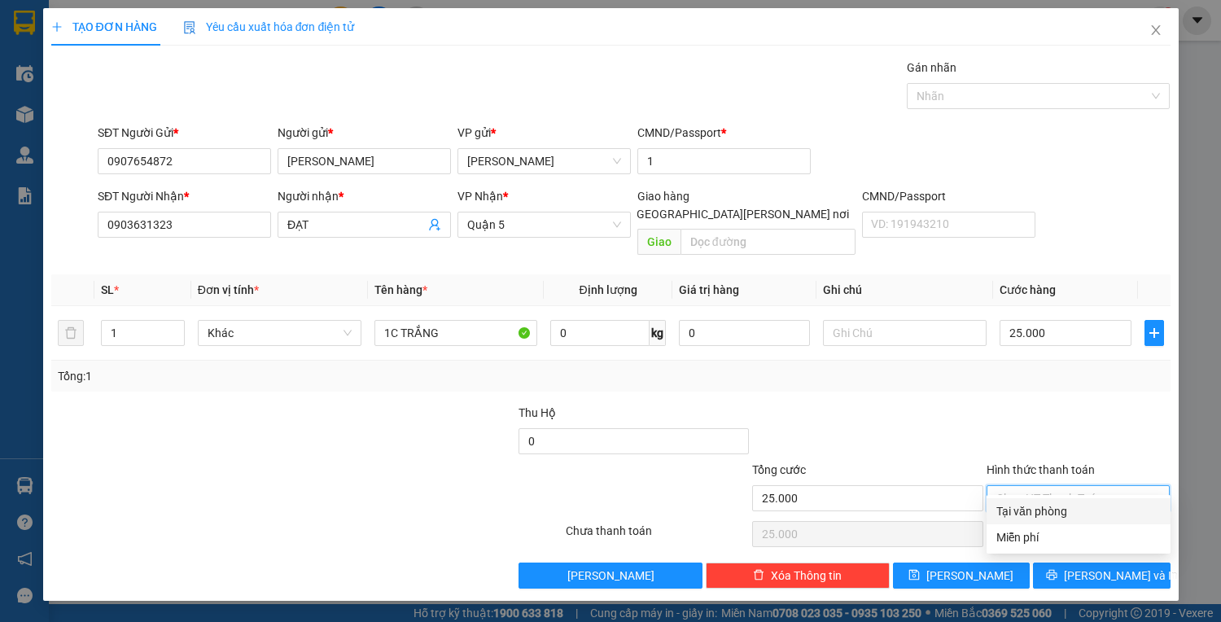
click at [1025, 486] on input "Hình thức thanh toán" at bounding box center [1072, 498] width 153 height 24
click at [1062, 508] on div "Tại văn phòng" at bounding box center [1078, 511] width 164 height 18
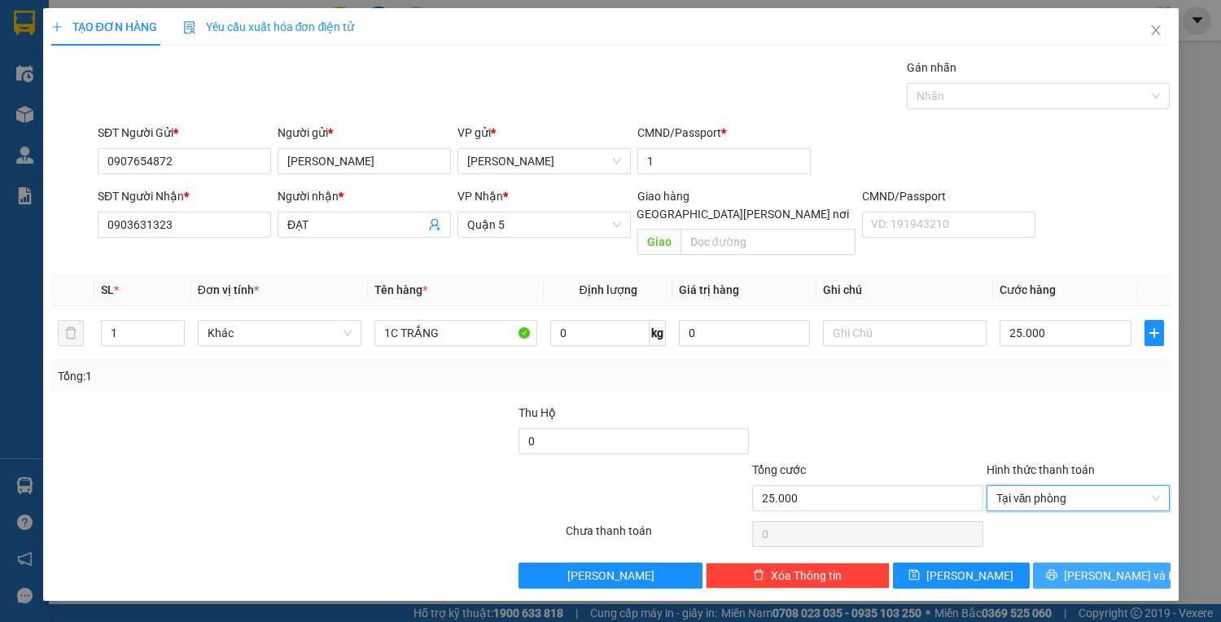
click at [1089, 566] on span "[PERSON_NAME] và In" at bounding box center [1121, 575] width 114 height 18
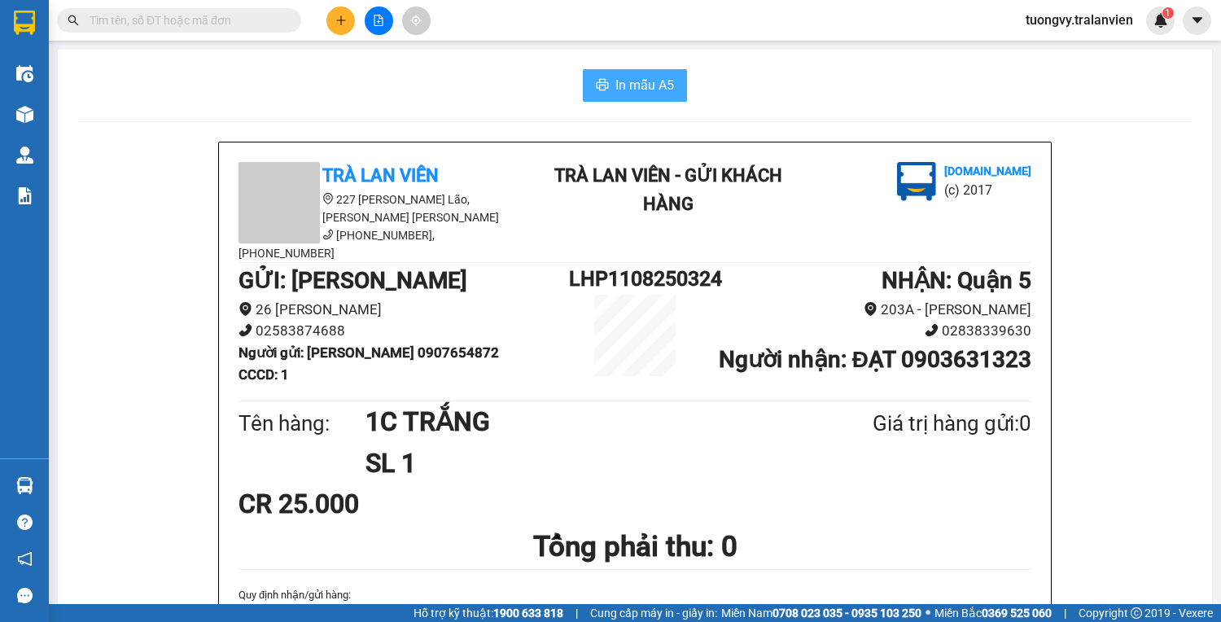
click at [670, 73] on button "In mẫu A5" at bounding box center [635, 85] width 104 height 33
click at [334, 24] on button at bounding box center [340, 21] width 28 height 28
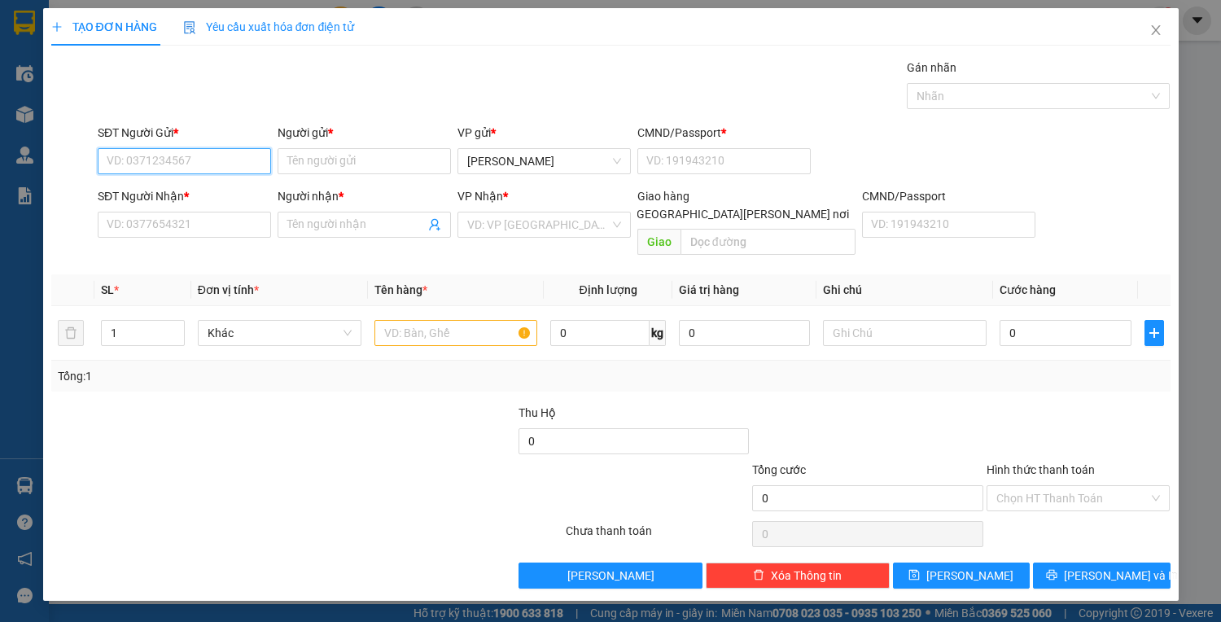
click at [124, 164] on input "SĐT Người Gửi *" at bounding box center [184, 161] width 173 height 26
click at [159, 197] on div "0902788289 - QUỲNH" at bounding box center [187, 193] width 160 height 18
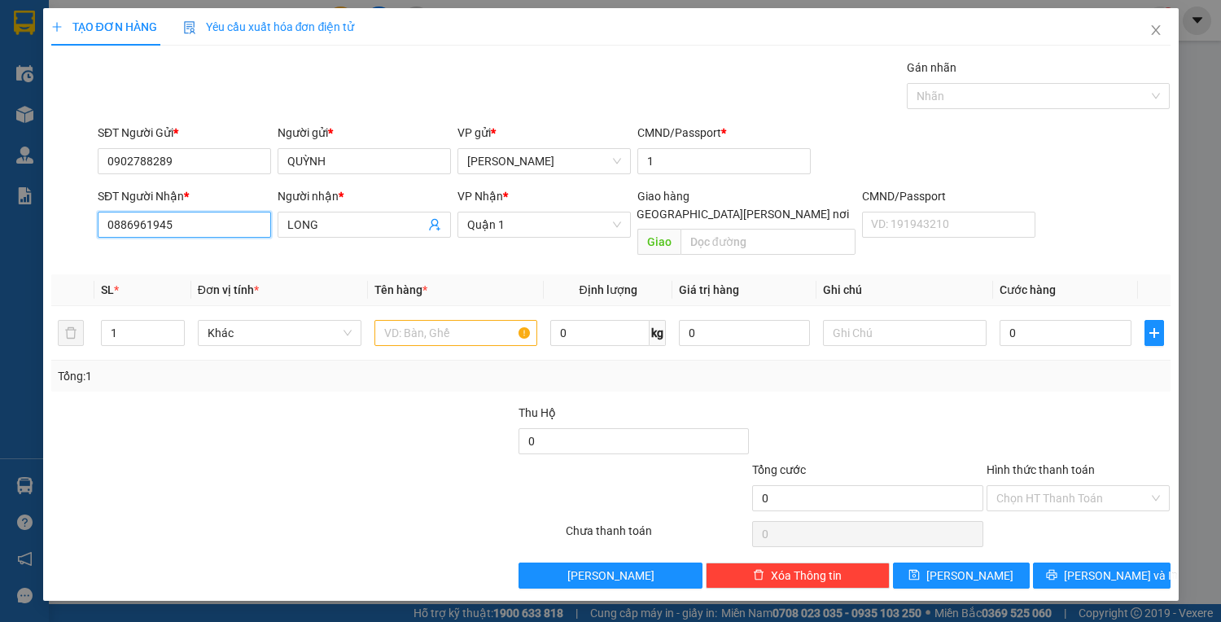
click at [229, 229] on input "0886961945" at bounding box center [184, 225] width 173 height 26
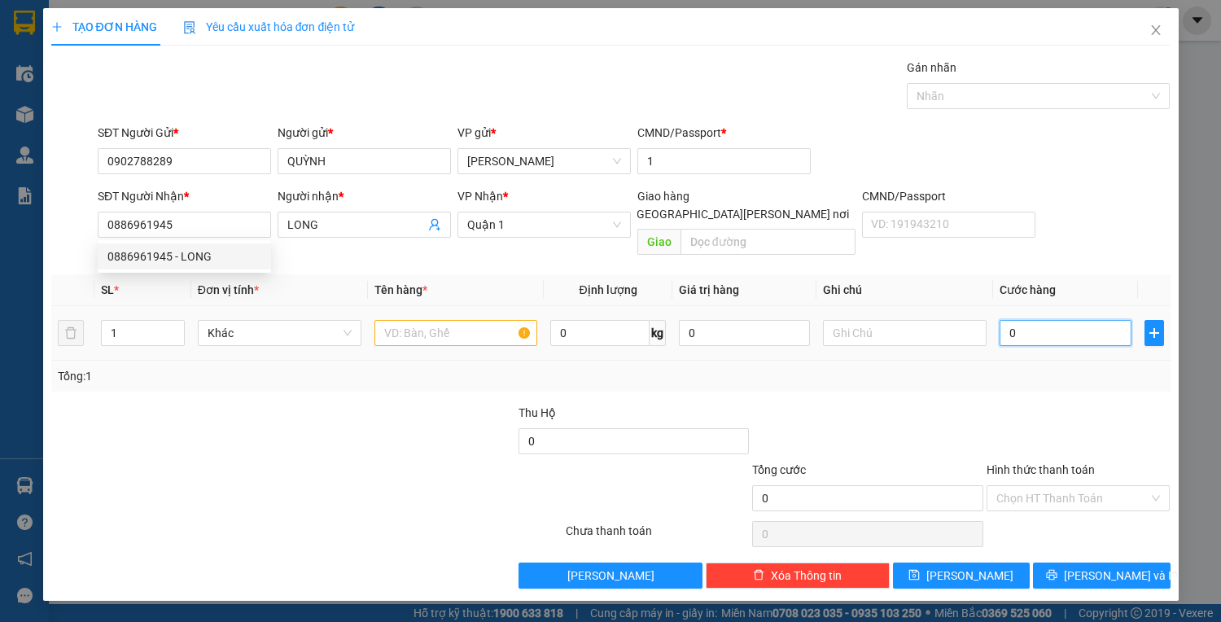
click at [1019, 320] on input "0" at bounding box center [1064, 333] width 131 height 26
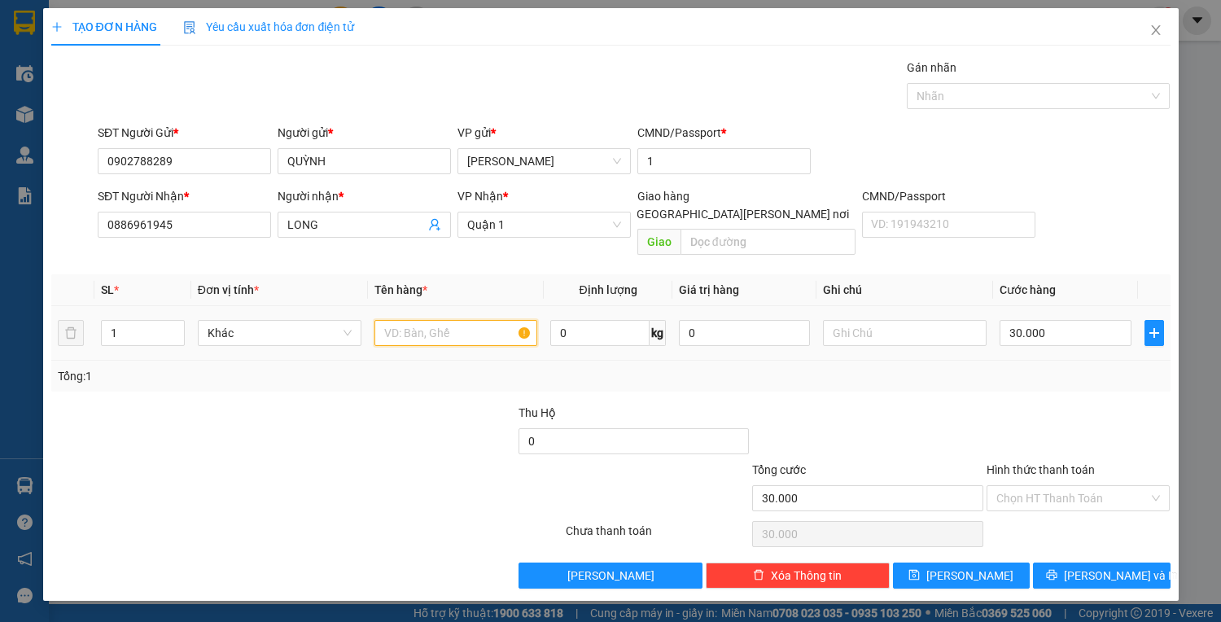
click at [401, 321] on input "text" at bounding box center [456, 333] width 164 height 26
click at [1054, 486] on input "Hình thức thanh toán" at bounding box center [1072, 498] width 153 height 24
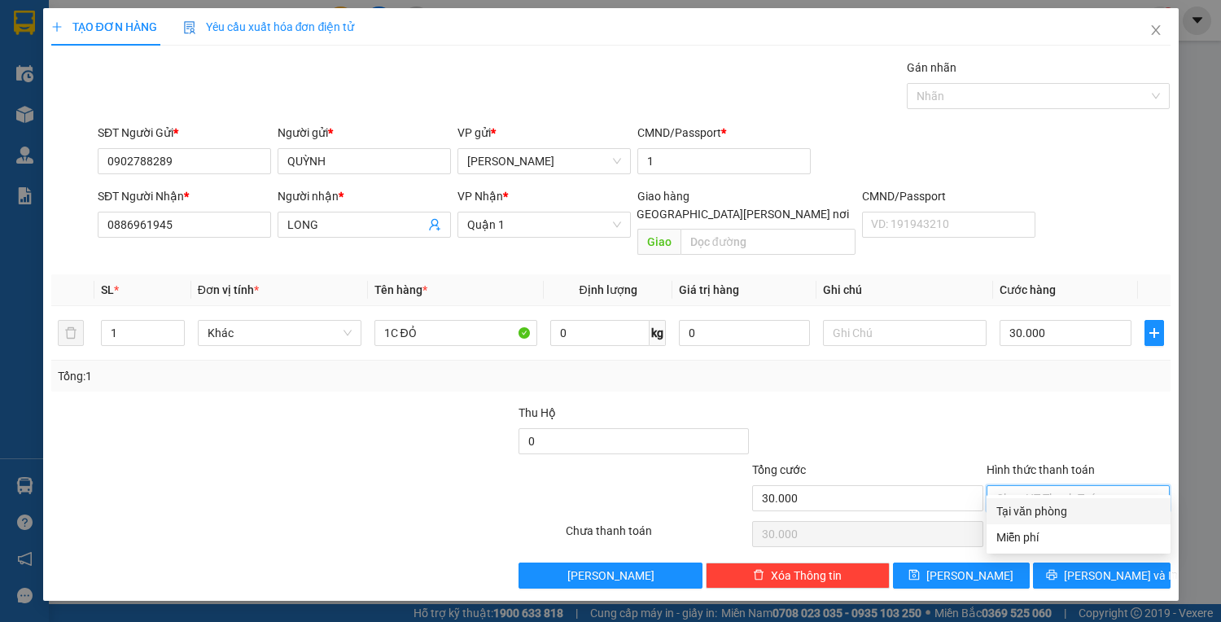
click at [1051, 513] on div "Tại văn phòng" at bounding box center [1078, 511] width 164 height 18
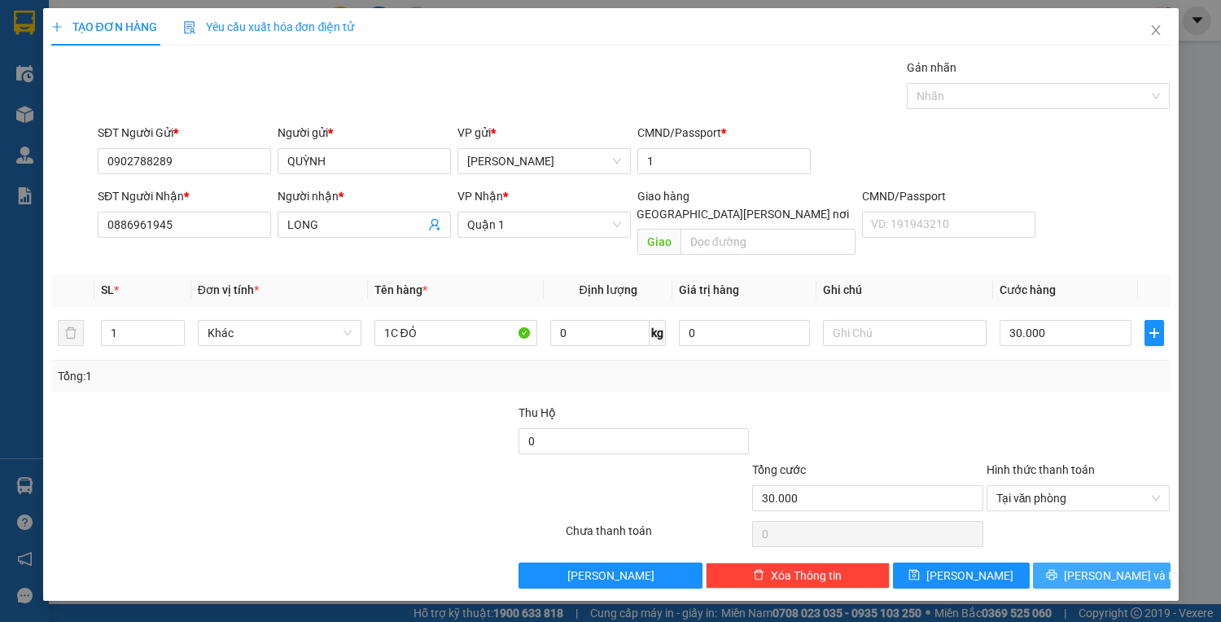
click at [1057, 570] on icon "printer" at bounding box center [1052, 575] width 11 height 11
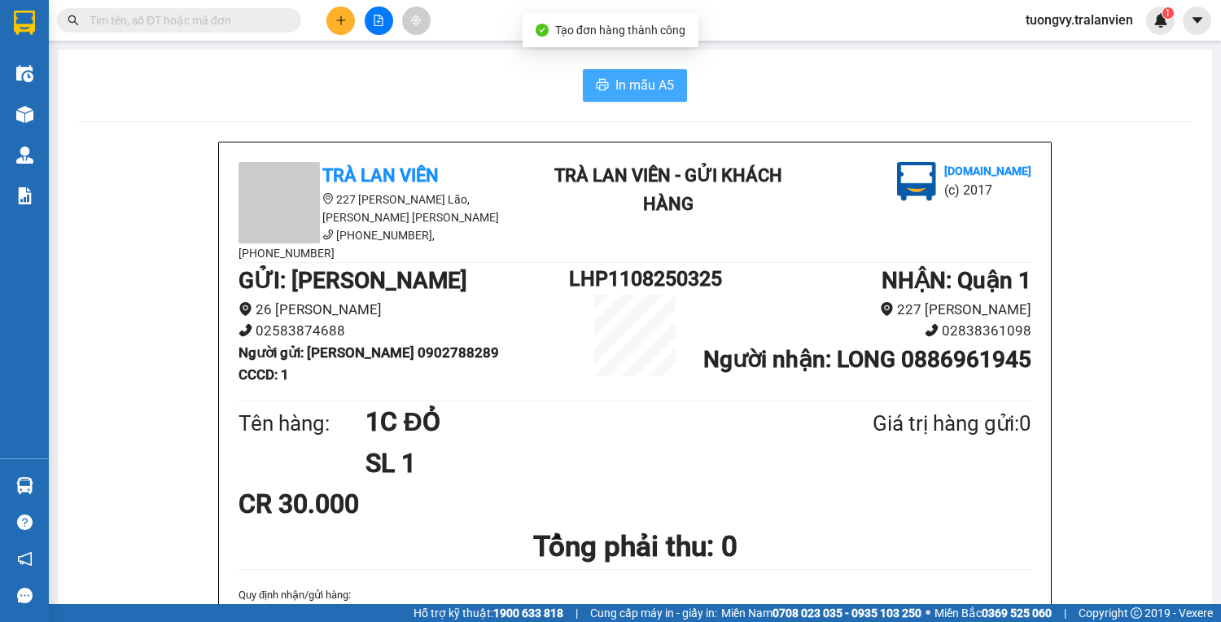
click at [609, 79] on button "In mẫu A5" at bounding box center [635, 85] width 104 height 33
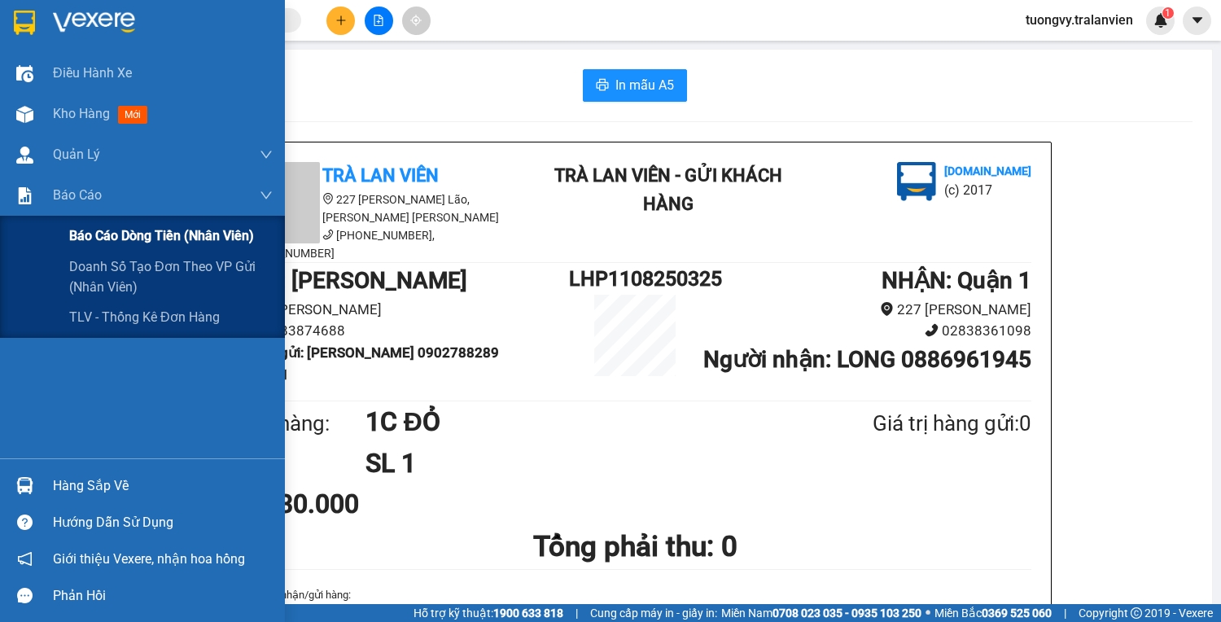
click at [127, 251] on div "Báo cáo dòng tiền (nhân viên)" at bounding box center [170, 236] width 203 height 41
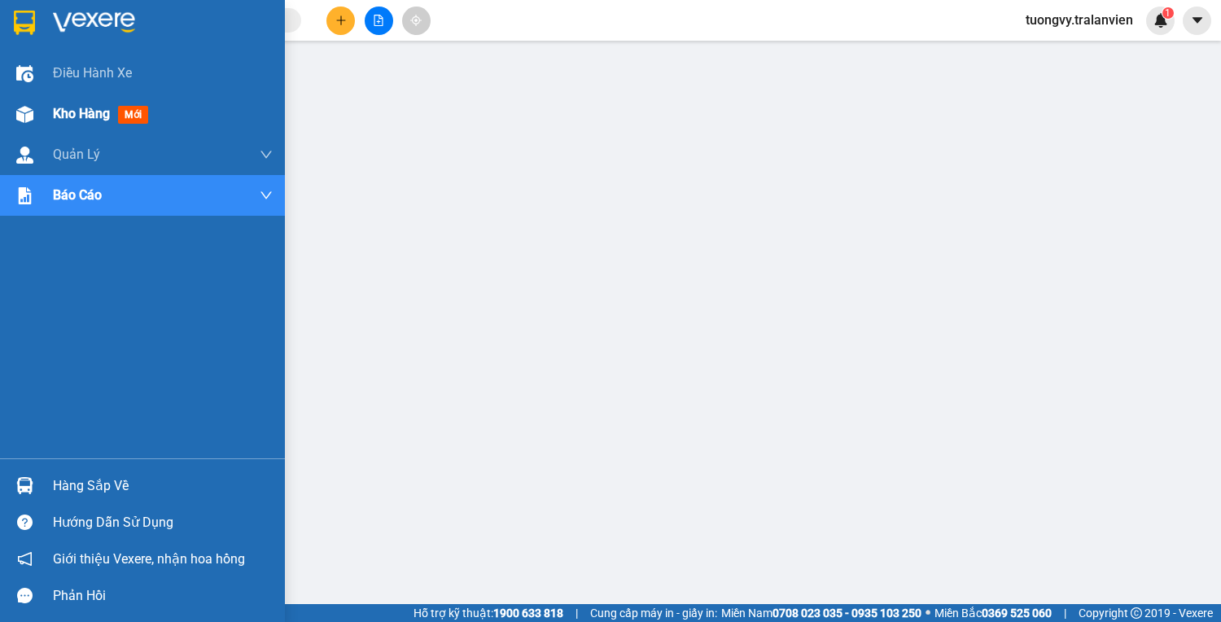
click at [56, 116] on span "Kho hàng" at bounding box center [81, 113] width 57 height 15
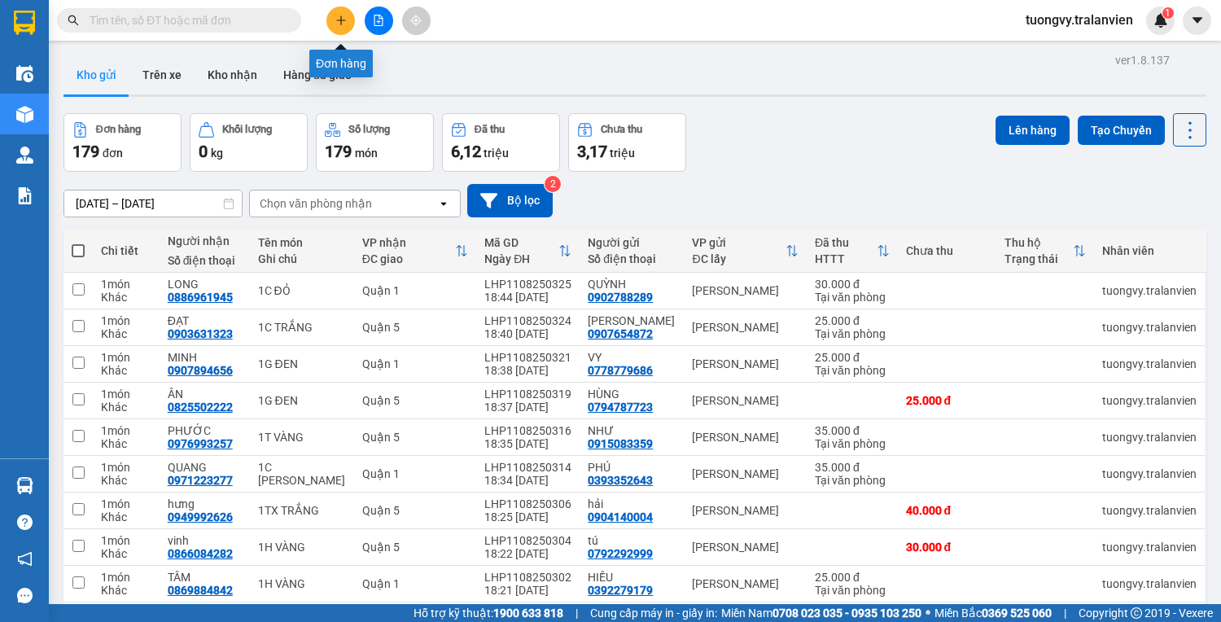
click at [342, 20] on icon "plus" at bounding box center [340, 20] width 11 height 11
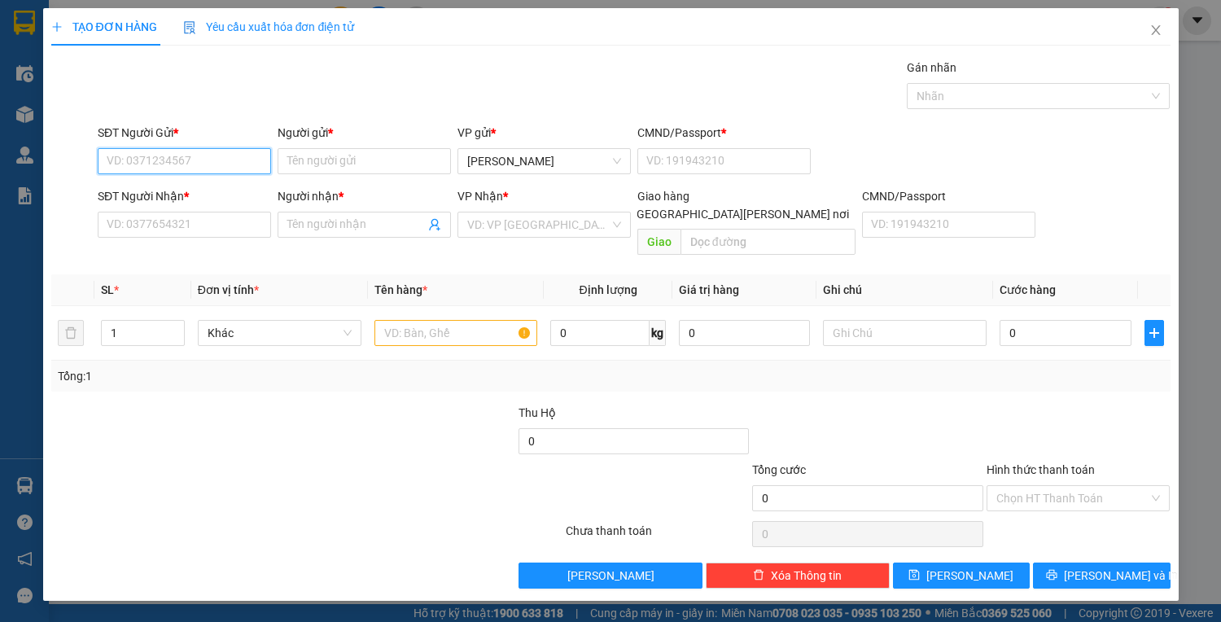
click at [130, 169] on input "SĐT Người Gửi *" at bounding box center [184, 161] width 173 height 26
click at [192, 191] on div "0978221782 - VĨNH" at bounding box center [187, 193] width 160 height 18
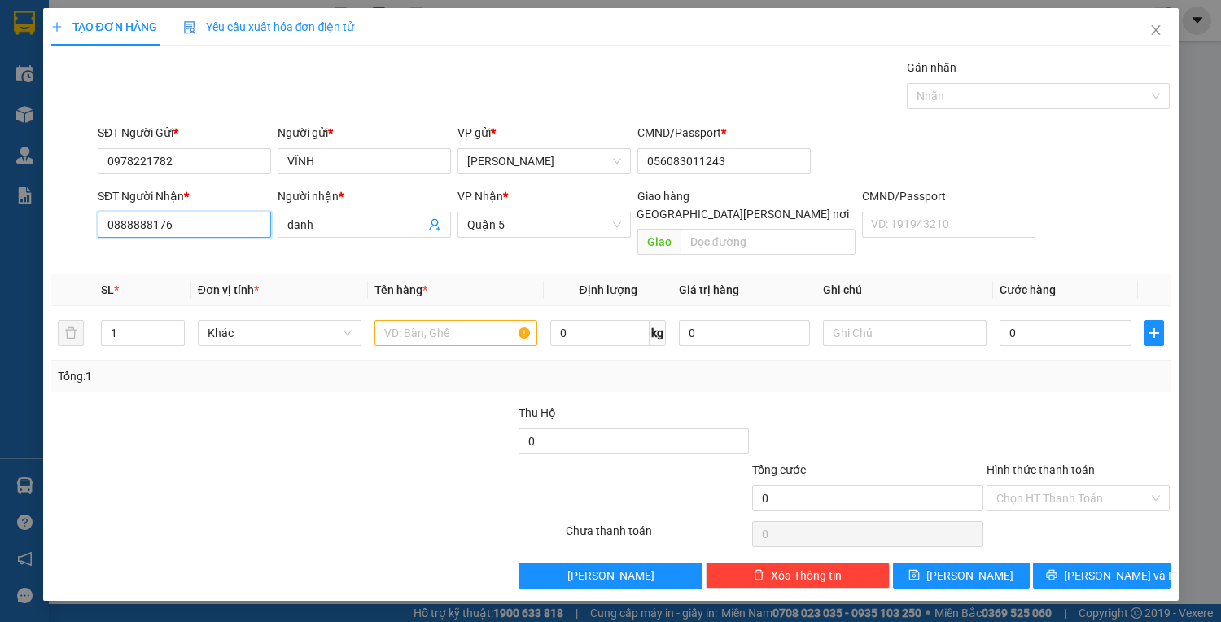
click at [215, 221] on input "0888888176" at bounding box center [184, 225] width 173 height 26
click at [168, 274] on div "0932164240 - AN" at bounding box center [184, 282] width 154 height 18
click at [1017, 320] on input "0" at bounding box center [1064, 333] width 131 height 26
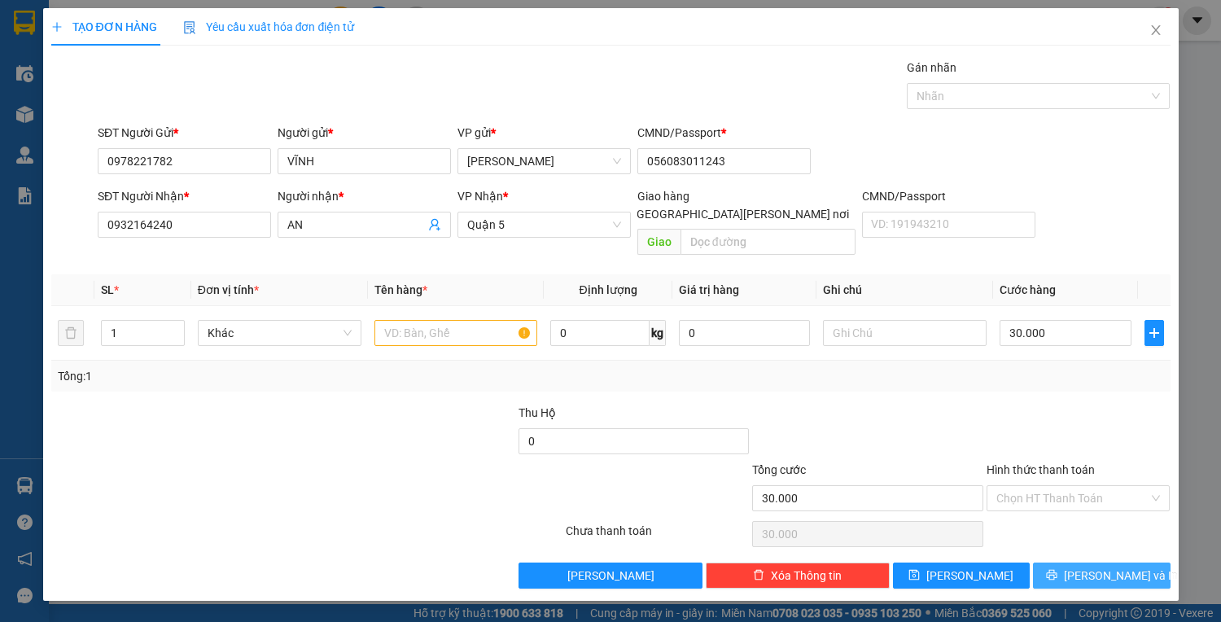
click at [1081, 562] on button "[PERSON_NAME] và In" at bounding box center [1101, 575] width 137 height 26
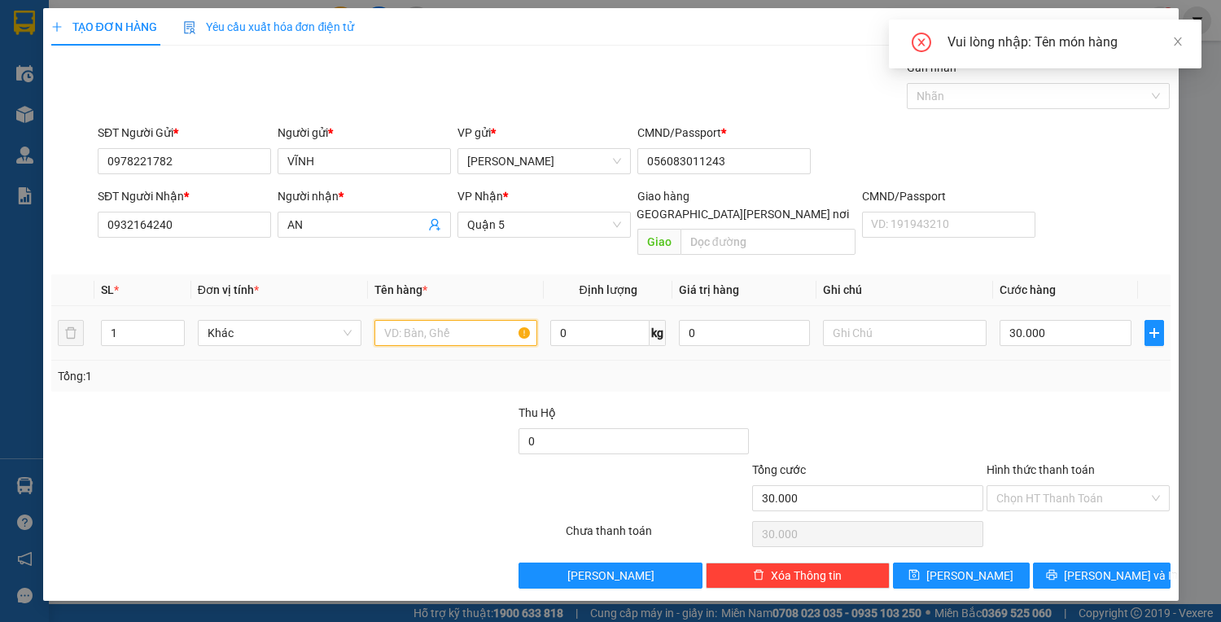
click at [404, 320] on input "text" at bounding box center [456, 333] width 164 height 26
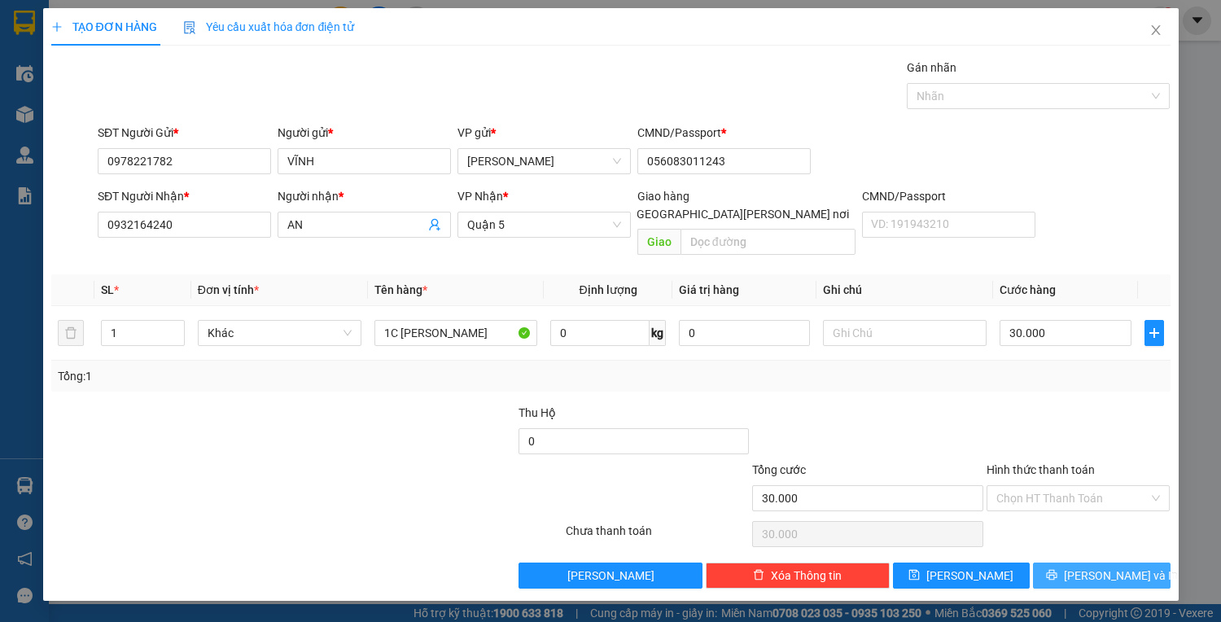
click at [1053, 562] on button "[PERSON_NAME] và In" at bounding box center [1101, 575] width 137 height 26
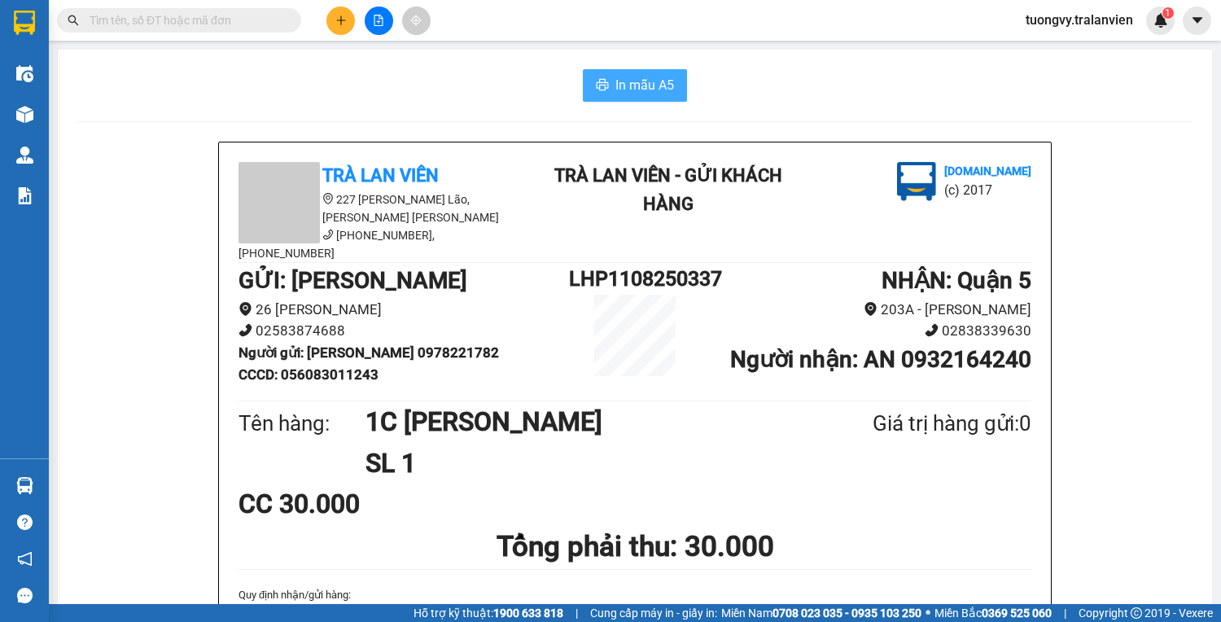
click at [658, 88] on span "In mẫu A5" at bounding box center [644, 85] width 59 height 20
click at [345, 20] on icon "plus" at bounding box center [340, 20] width 11 height 11
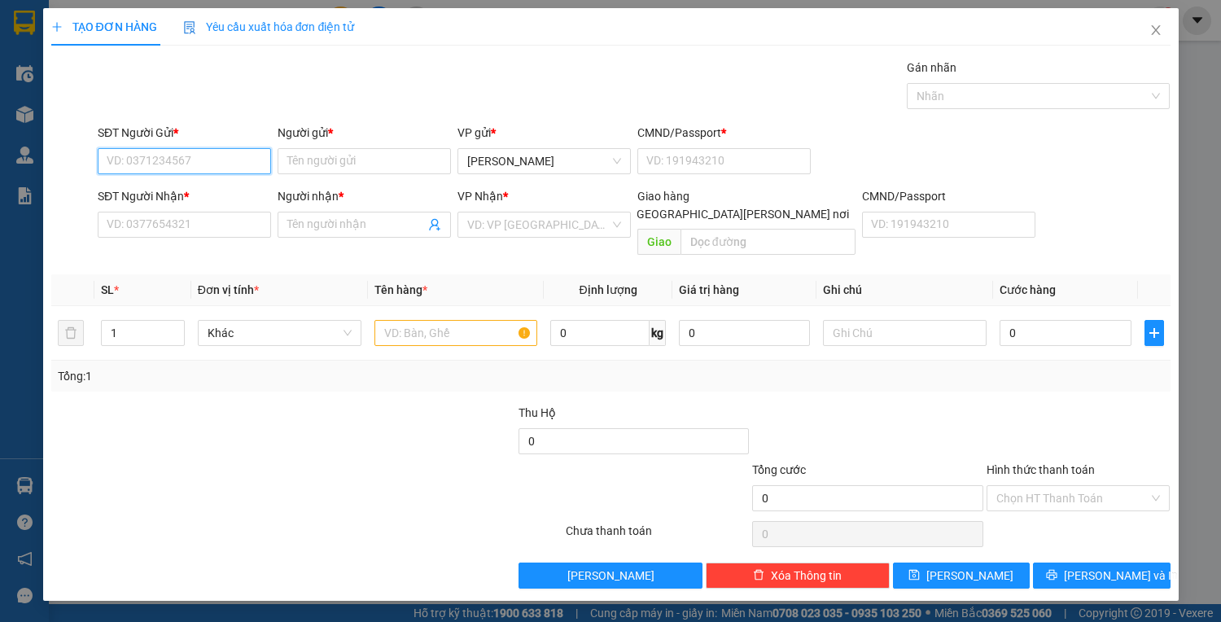
click at [163, 157] on input "SĐT Người Gửi *" at bounding box center [184, 161] width 173 height 26
click at [189, 197] on div "0914901466 - NGUYỄN VĂN TOÀN(247)" at bounding box center [201, 193] width 188 height 18
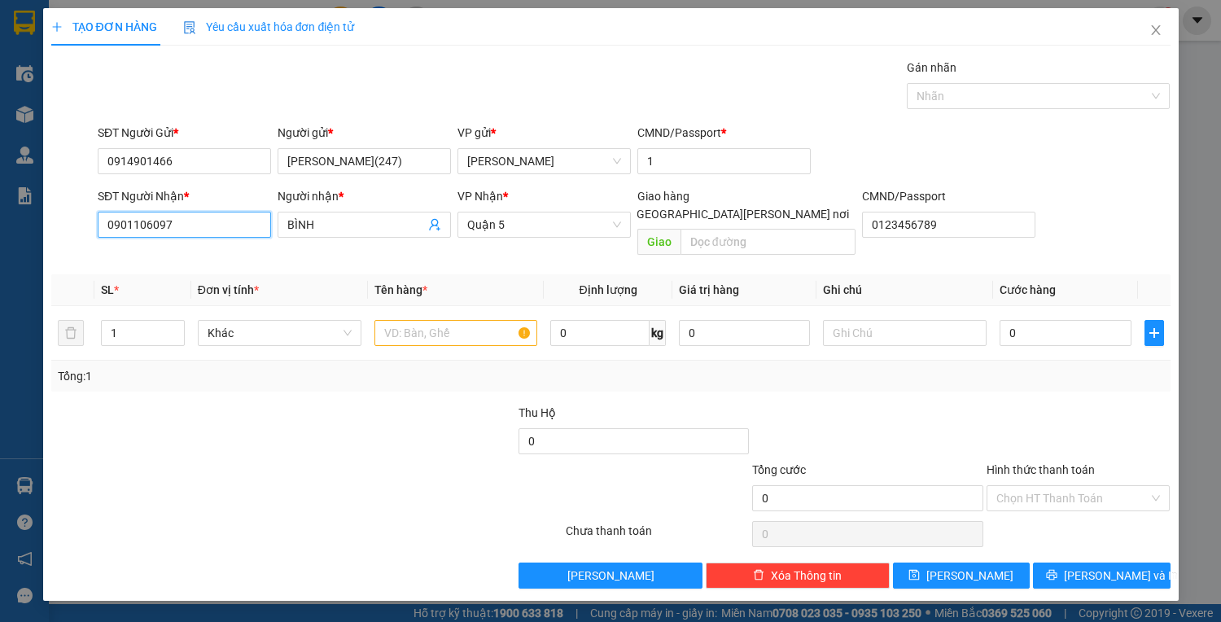
click at [196, 218] on input "0901106097" at bounding box center [184, 225] width 173 height 26
click at [155, 256] on div "0936201768 - PHI" at bounding box center [184, 256] width 154 height 18
click at [412, 320] on input "text" at bounding box center [456, 333] width 164 height 26
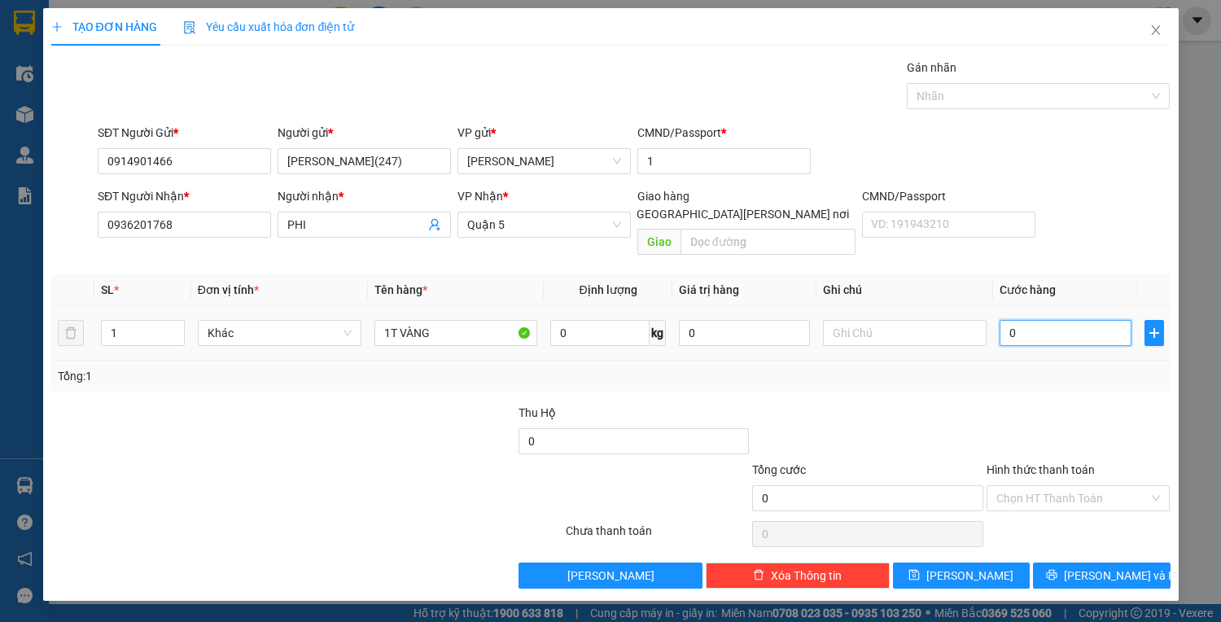
click at [1045, 320] on input "0" at bounding box center [1064, 333] width 131 height 26
click at [1057, 570] on icon "printer" at bounding box center [1052, 575] width 11 height 11
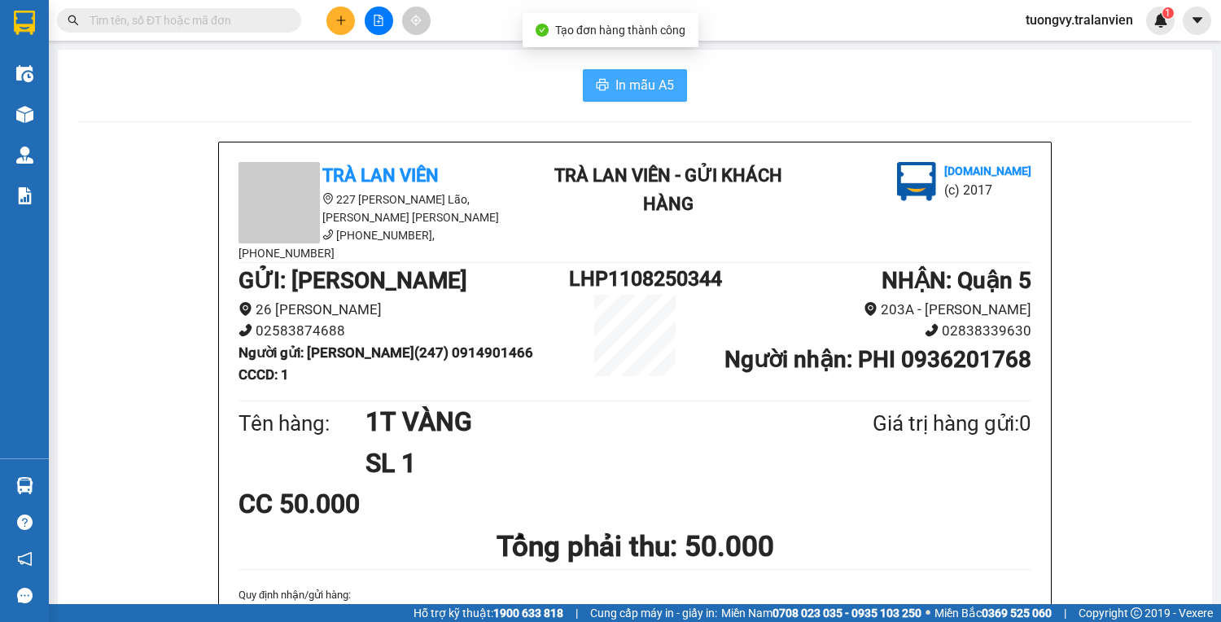
click at [650, 90] on span "In mẫu A5" at bounding box center [644, 85] width 59 height 20
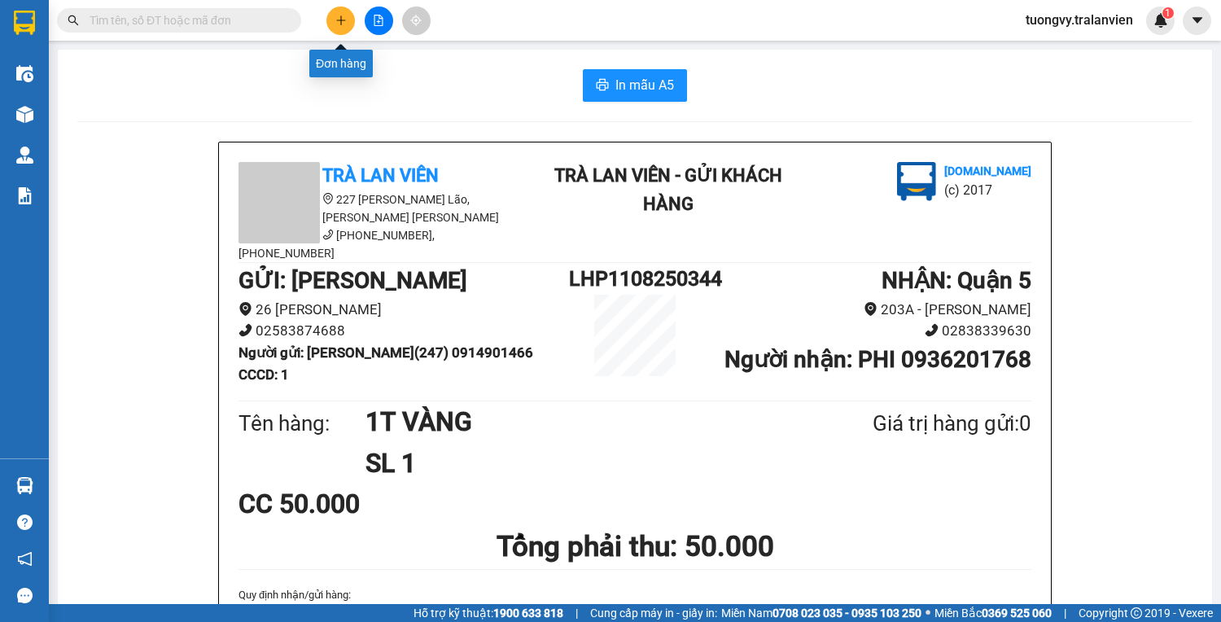
click at [337, 13] on button at bounding box center [340, 21] width 28 height 28
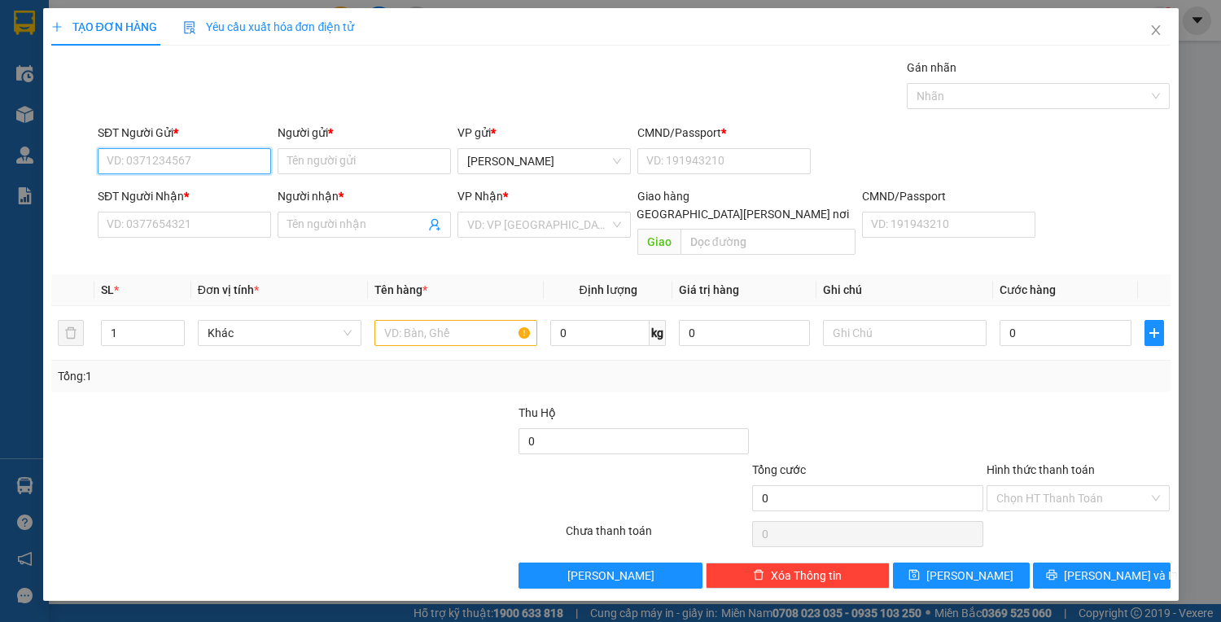
click at [220, 169] on input "SĐT Người Gửi *" at bounding box center [184, 161] width 173 height 26
click at [150, 194] on div "0914901466 - NGUYỄN VĂN TOÀN(247)" at bounding box center [201, 193] width 188 height 18
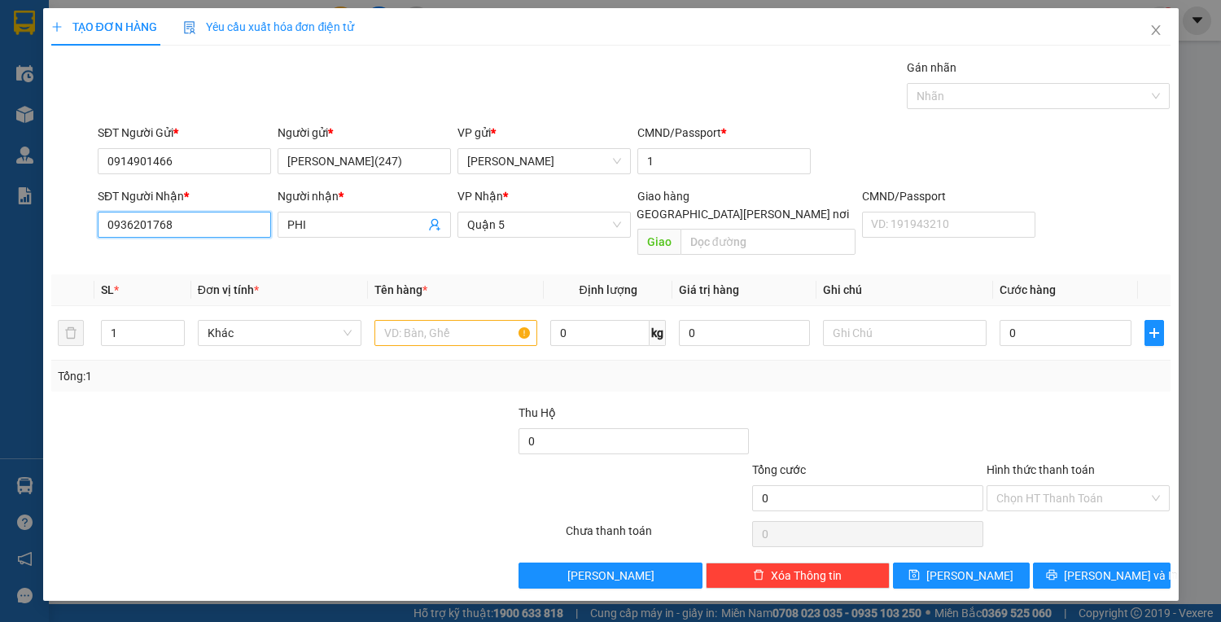
click at [192, 225] on input "0936201768" at bounding box center [184, 225] width 173 height 26
click at [136, 248] on div "0901106097 - BÌNH" at bounding box center [187, 256] width 160 height 18
click at [391, 320] on input "text" at bounding box center [456, 333] width 164 height 26
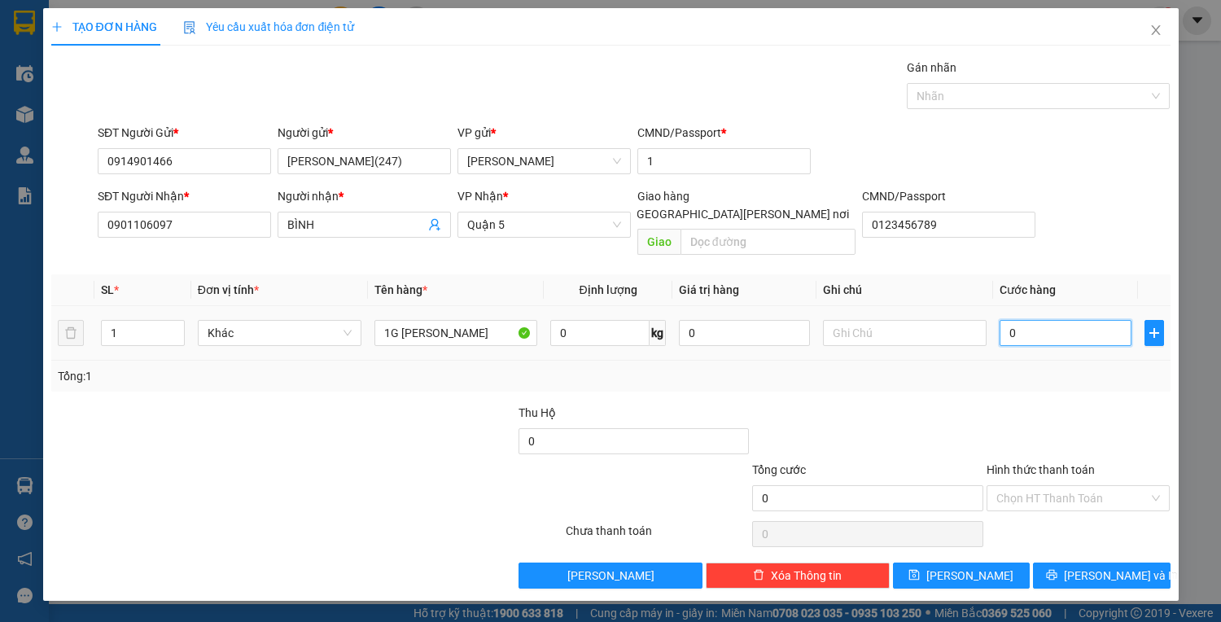
click at [1012, 321] on input "0" at bounding box center [1064, 333] width 131 height 26
click at [1110, 566] on span "[PERSON_NAME] và In" at bounding box center [1121, 575] width 114 height 18
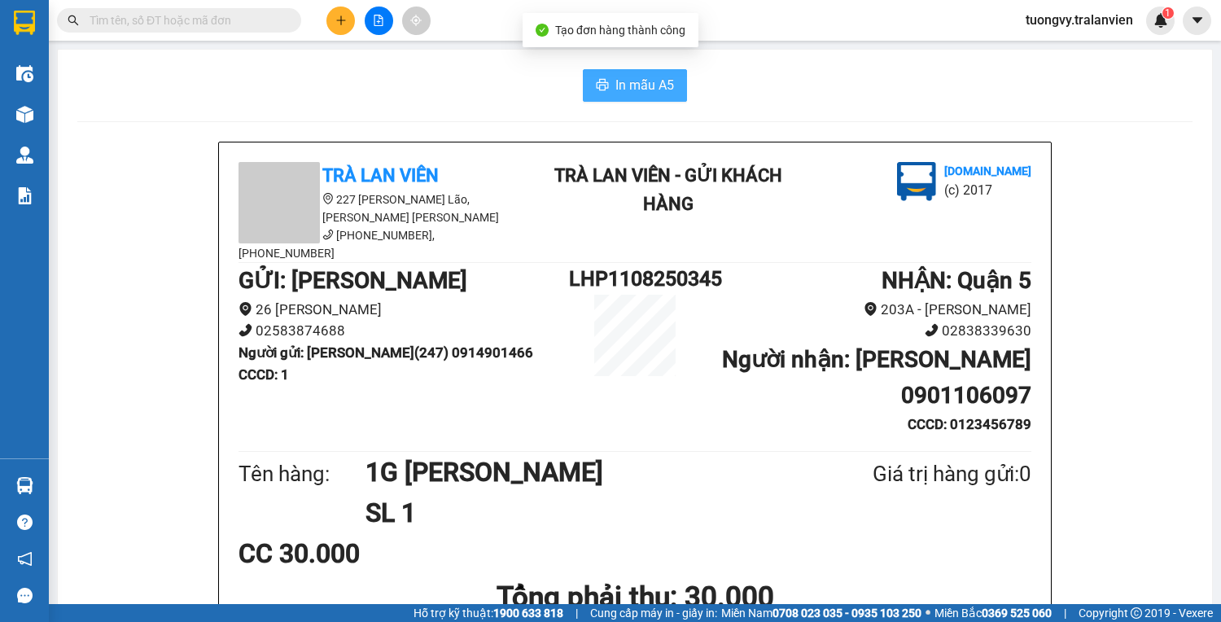
click at [618, 88] on span "In mẫu A5" at bounding box center [644, 85] width 59 height 20
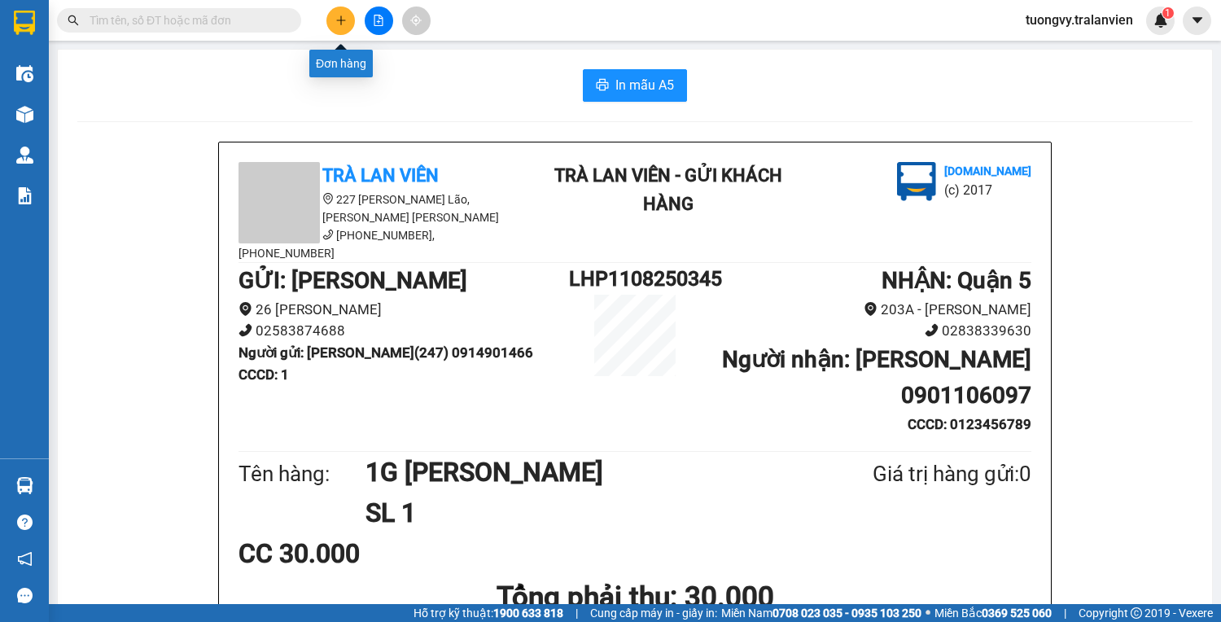
click at [340, 33] on button at bounding box center [340, 21] width 28 height 28
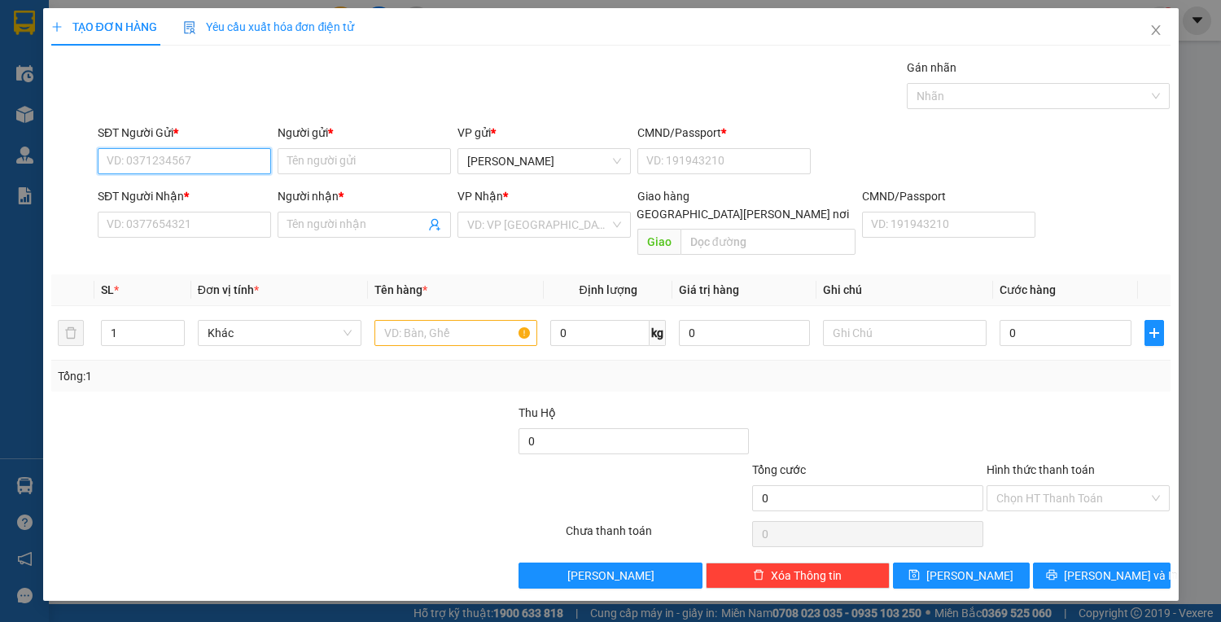
click at [194, 164] on input "SĐT Người Gửi *" at bounding box center [184, 161] width 173 height 26
click at [167, 189] on div "0848265188 - phúc" at bounding box center [187, 193] width 160 height 18
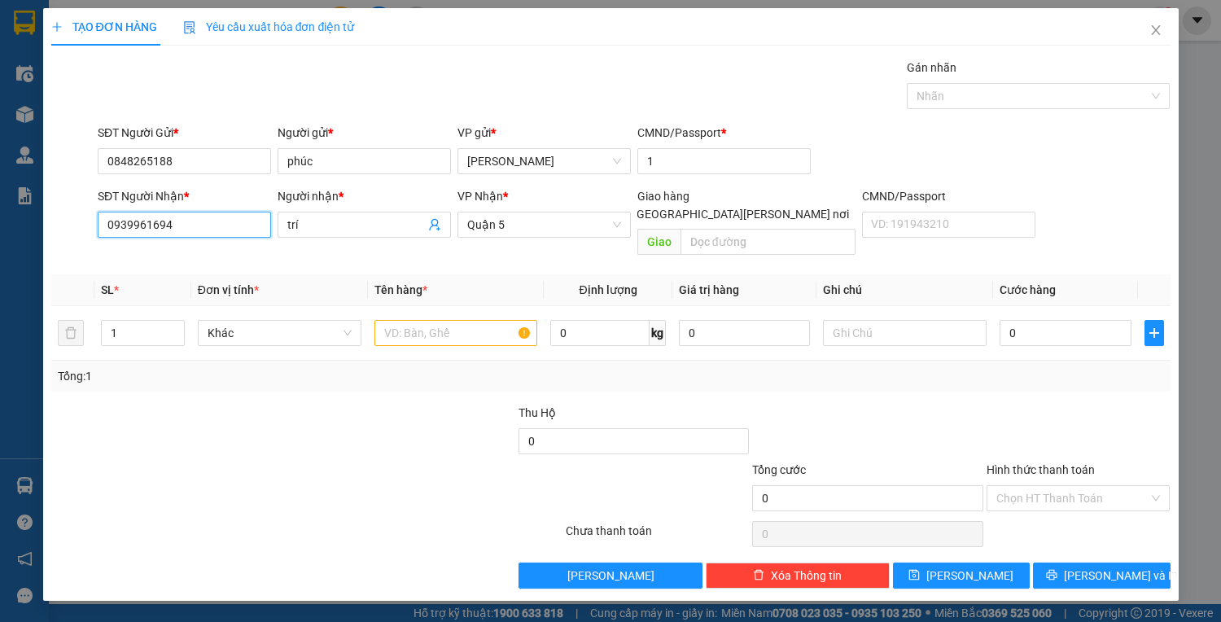
click at [179, 225] on input "0939961694" at bounding box center [184, 225] width 173 height 26
click at [145, 258] on div "0939961694 - trí" at bounding box center [184, 256] width 154 height 18
click at [1016, 320] on input "0" at bounding box center [1064, 333] width 131 height 26
click at [417, 320] on input "text" at bounding box center [456, 333] width 164 height 26
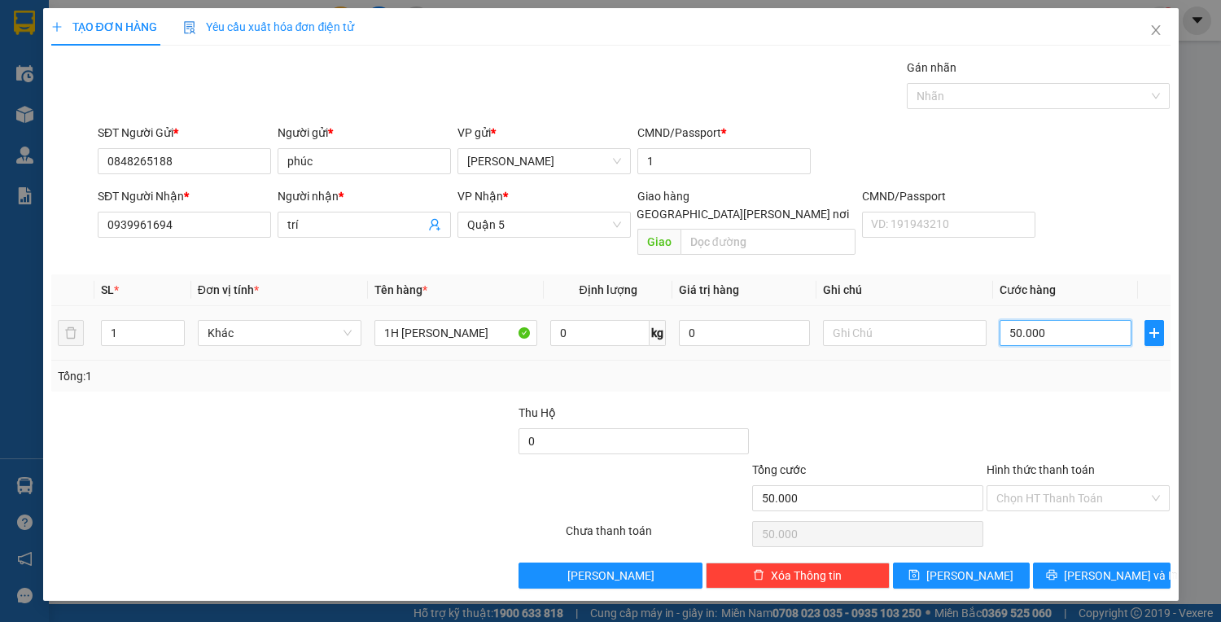
click at [1047, 320] on input "50.000" at bounding box center [1064, 333] width 131 height 26
drag, startPoint x: 1016, startPoint y: 313, endPoint x: 988, endPoint y: 324, distance: 29.9
click at [988, 324] on tr "1 Khác 1H VÀNG CHIM 0 kg 0 040" at bounding box center [610, 333] width 1119 height 55
click at [1113, 486] on input "Hình thức thanh toán" at bounding box center [1072, 498] width 153 height 24
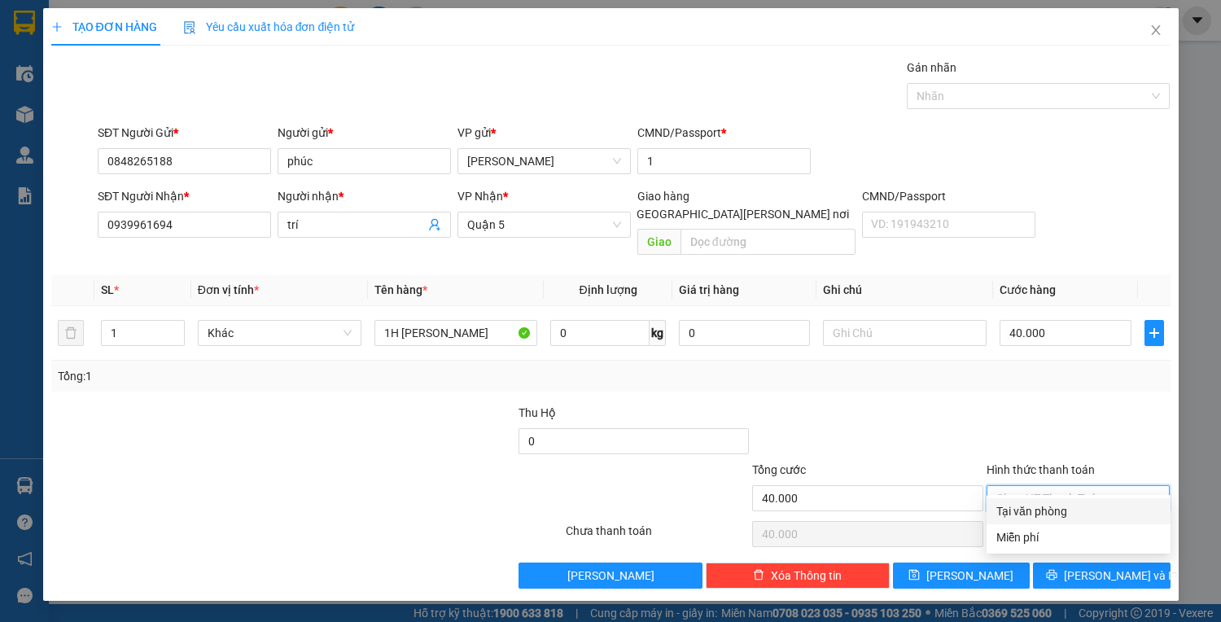
click at [1024, 510] on div "Tại văn phòng" at bounding box center [1078, 511] width 164 height 18
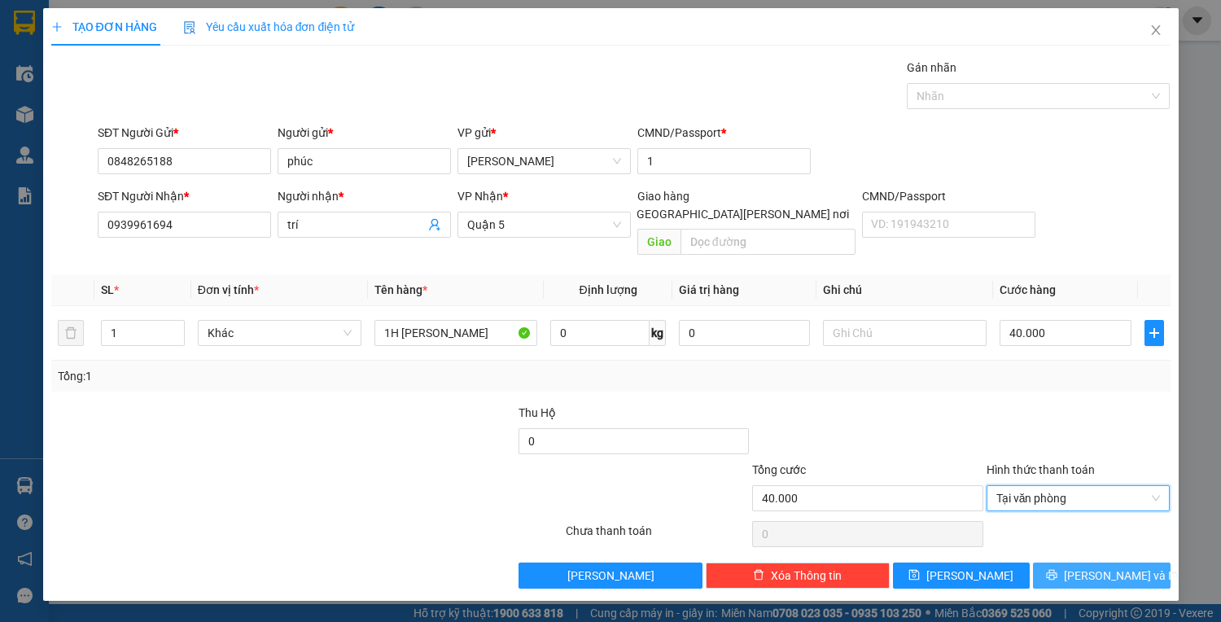
click at [1091, 566] on span "[PERSON_NAME] và In" at bounding box center [1121, 575] width 114 height 18
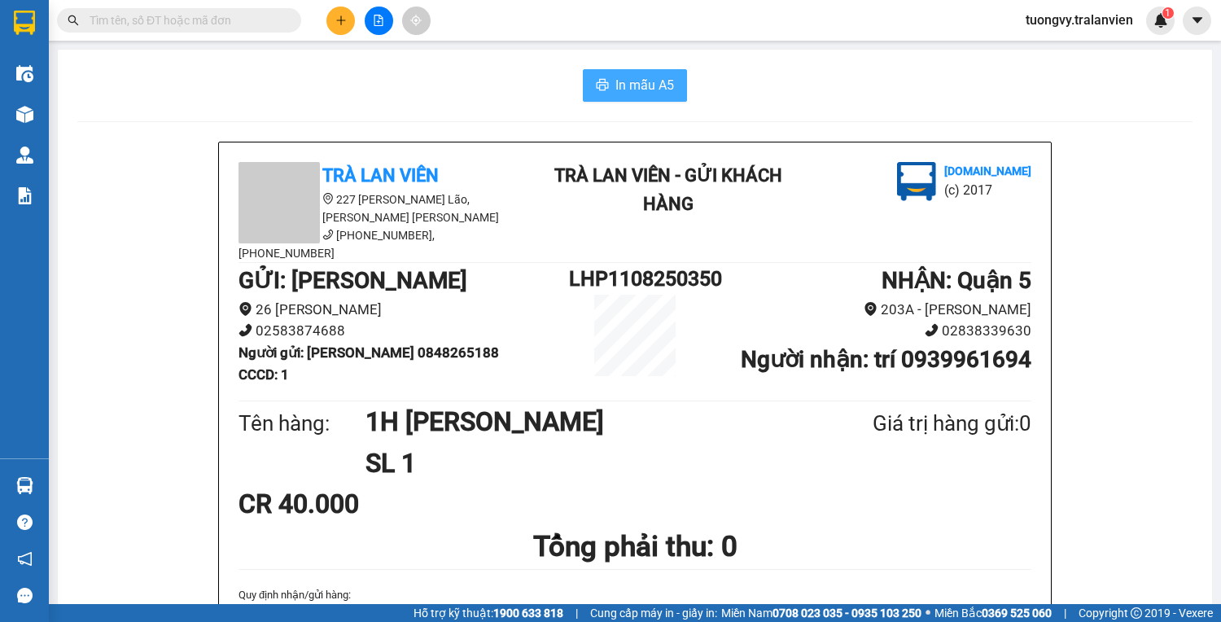
click at [663, 93] on span "In mẫu A5" at bounding box center [644, 85] width 59 height 20
click at [338, 22] on icon "plus" at bounding box center [340, 20] width 11 height 11
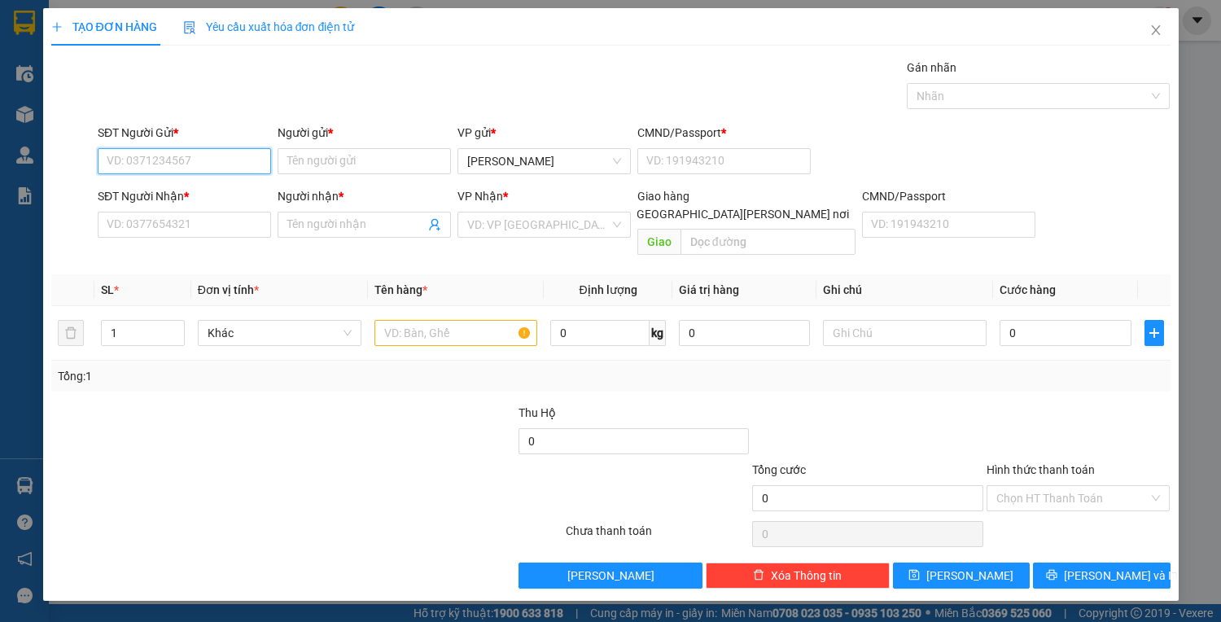
click at [160, 160] on input "SĐT Người Gửi *" at bounding box center [184, 161] width 173 height 26
click at [166, 190] on div "0908617487 - TRÂM" at bounding box center [184, 193] width 154 height 18
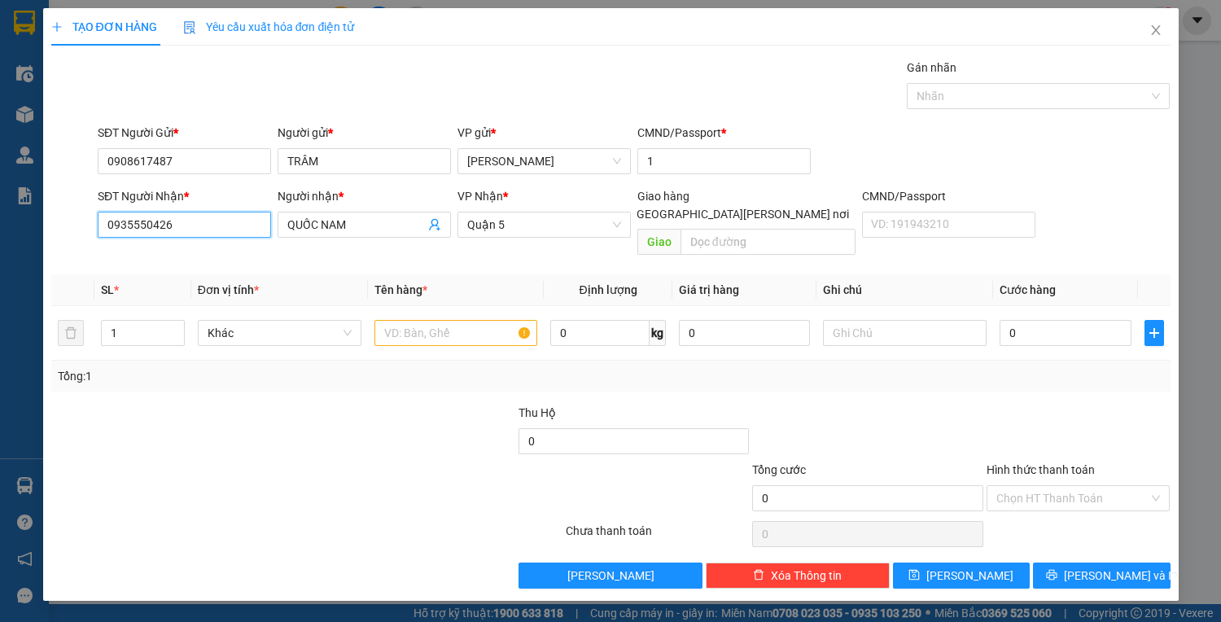
click at [236, 224] on input "0935550426" at bounding box center [184, 225] width 173 height 26
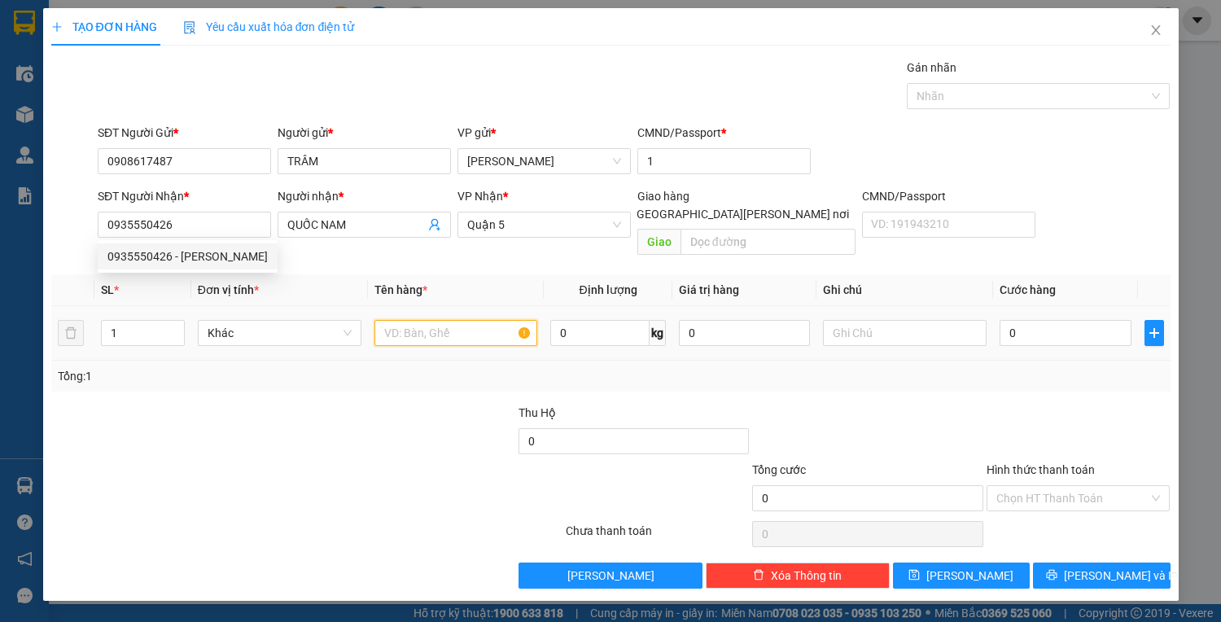
click at [447, 322] on input "text" at bounding box center [456, 333] width 164 height 26
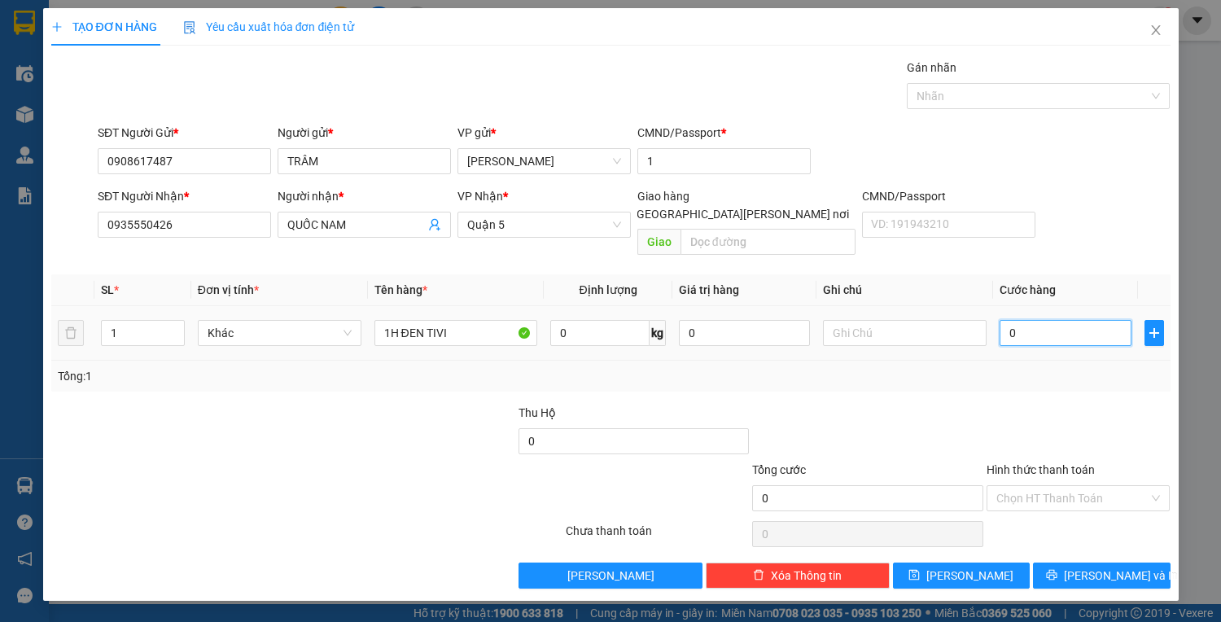
click at [1033, 320] on input "0" at bounding box center [1064, 333] width 131 height 26
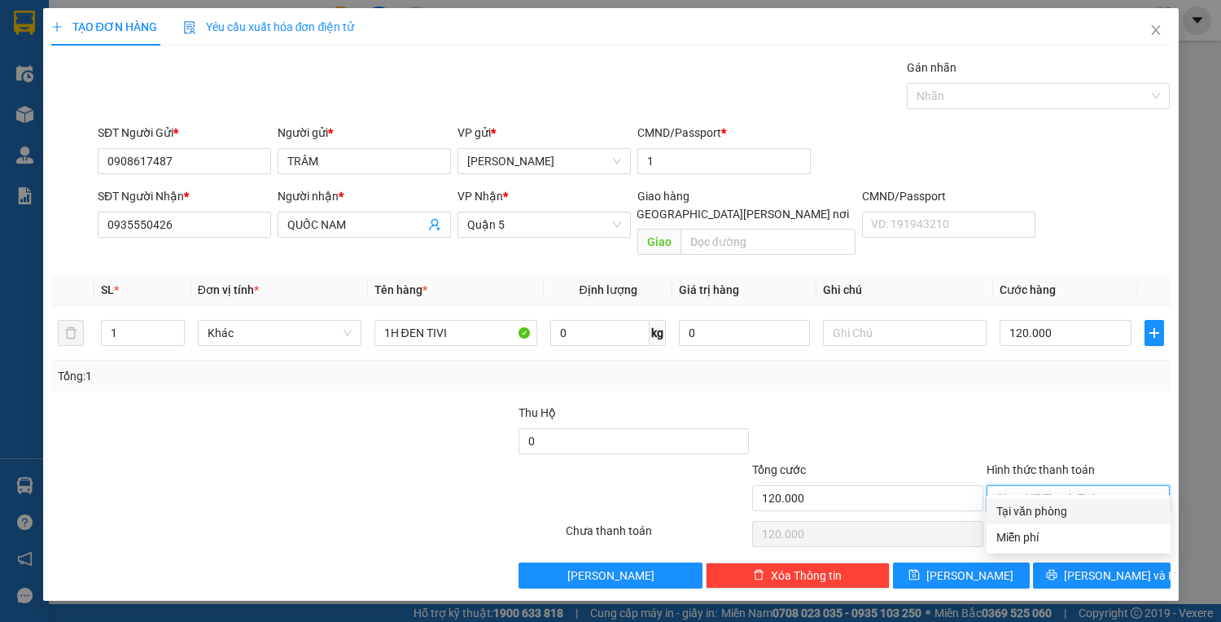
click at [1016, 486] on input "Hình thức thanh toán" at bounding box center [1072, 498] width 153 height 24
click at [871, 404] on div at bounding box center [867, 432] width 234 height 57
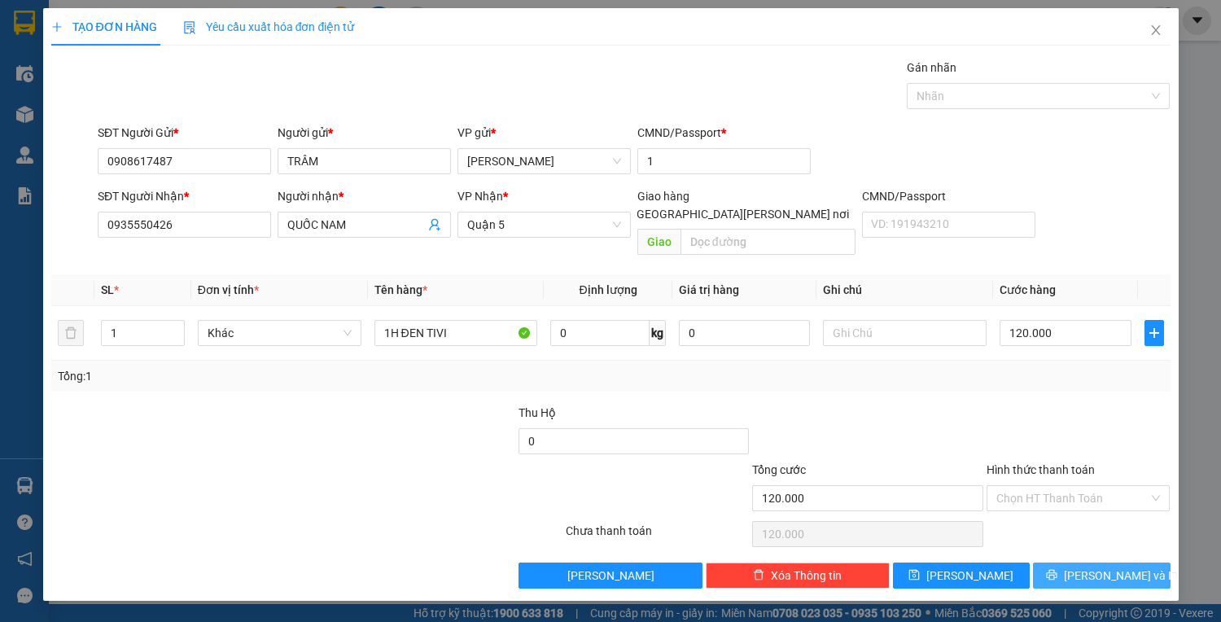
click at [1082, 562] on button "[PERSON_NAME] và In" at bounding box center [1101, 575] width 137 height 26
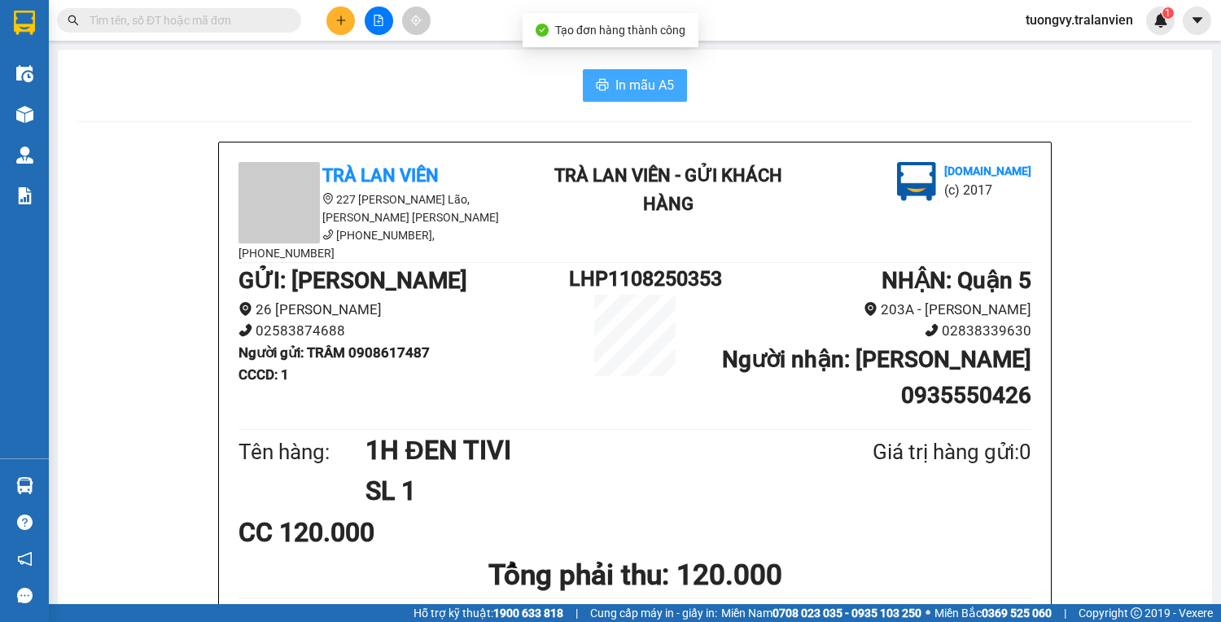
click at [606, 85] on button "In mẫu A5" at bounding box center [635, 85] width 104 height 33
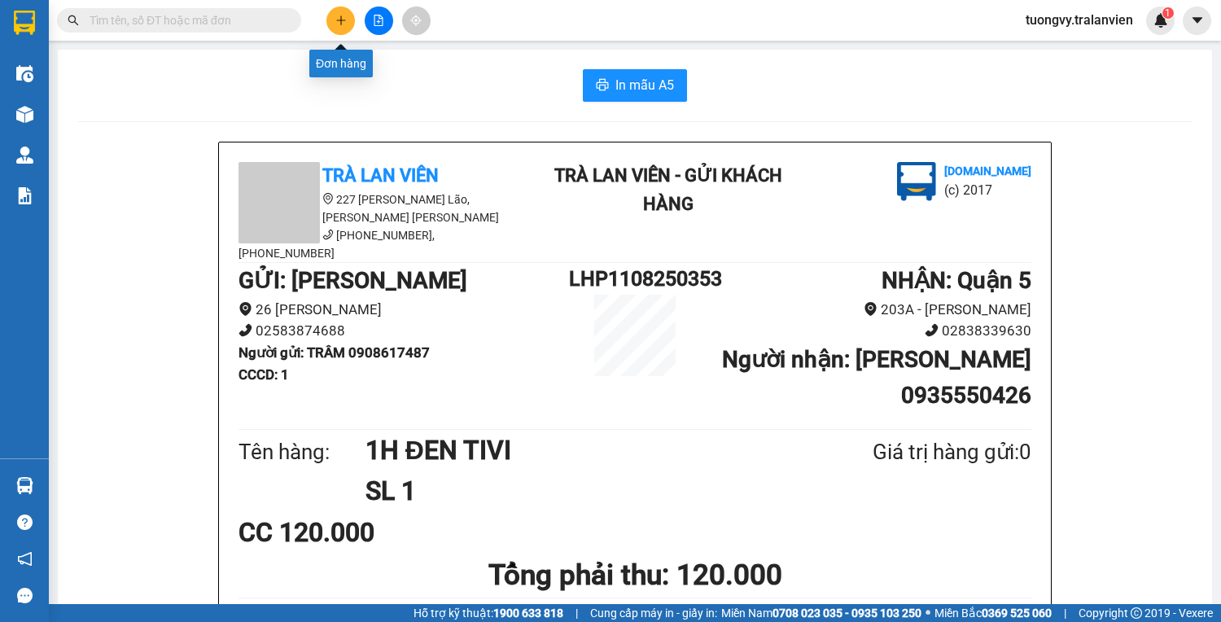
click at [344, 21] on icon "plus" at bounding box center [340, 20] width 11 height 11
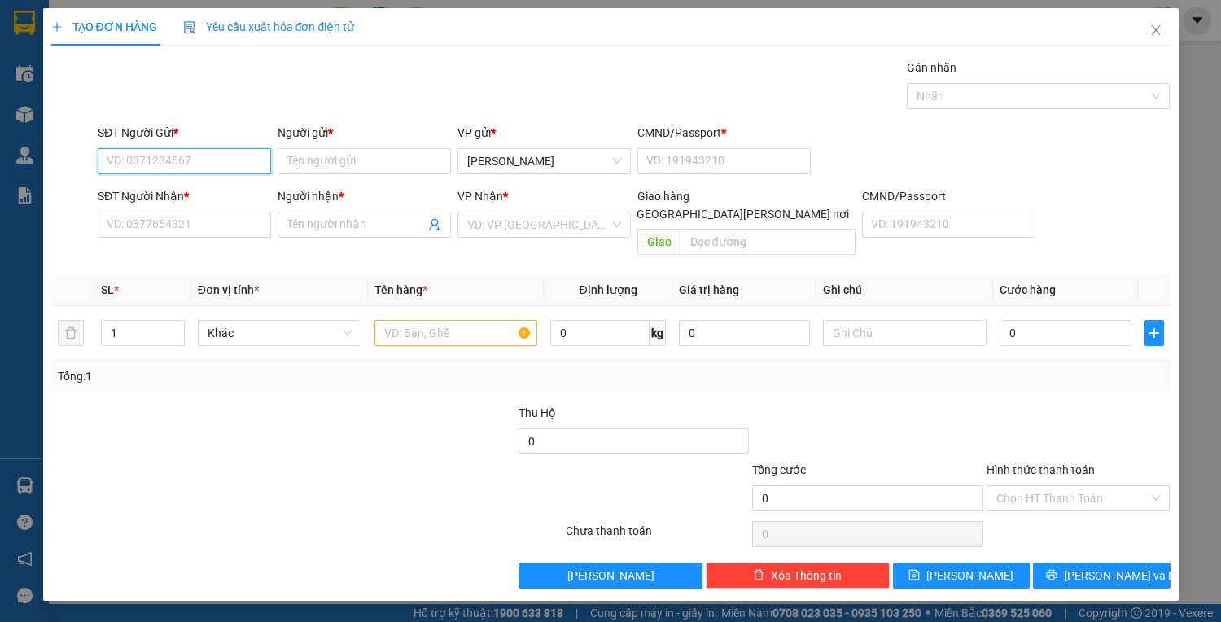
click at [143, 166] on input "SĐT Người Gửi *" at bounding box center [184, 161] width 173 height 26
click at [210, 199] on div "0905544288 - THANH" at bounding box center [187, 193] width 160 height 18
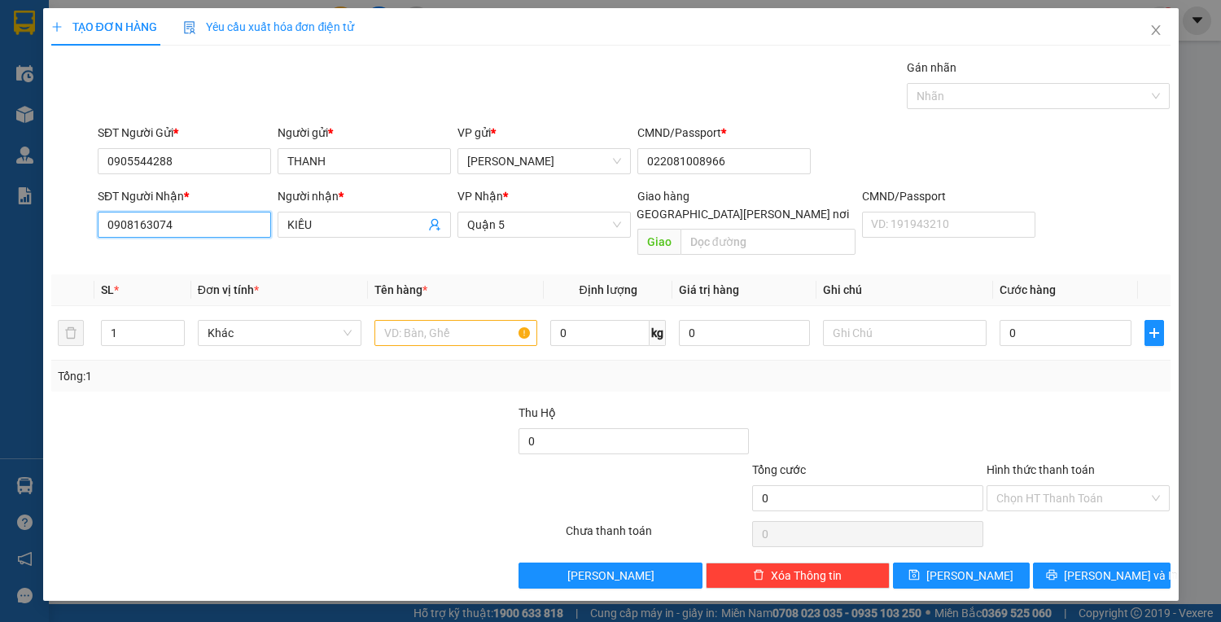
click at [213, 231] on input "0908163074" at bounding box center [184, 225] width 173 height 26
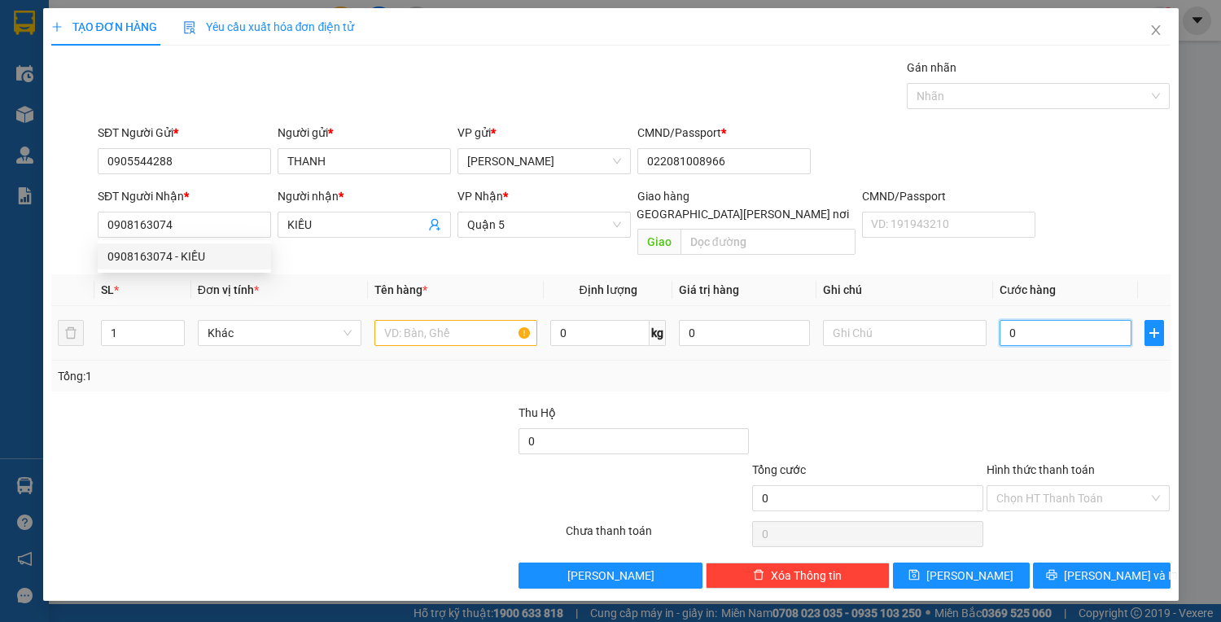
click at [1016, 320] on input "0" at bounding box center [1064, 333] width 131 height 26
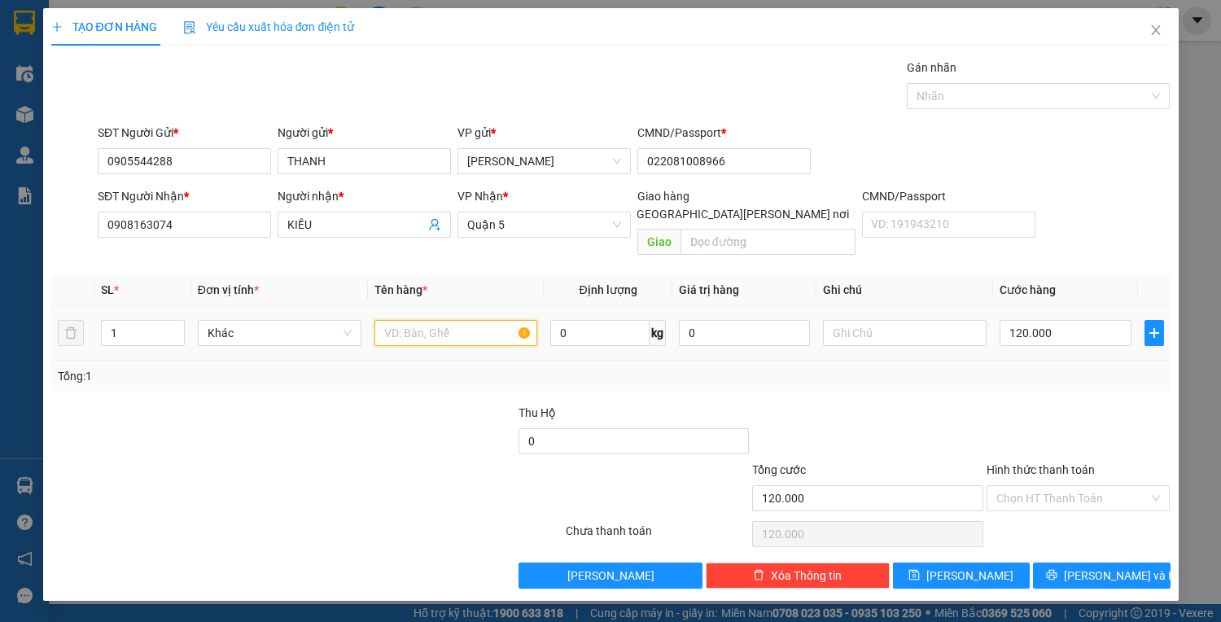
click at [432, 320] on input "text" at bounding box center [456, 333] width 164 height 26
click at [1044, 486] on input "Hình thức thanh toán" at bounding box center [1072, 498] width 153 height 24
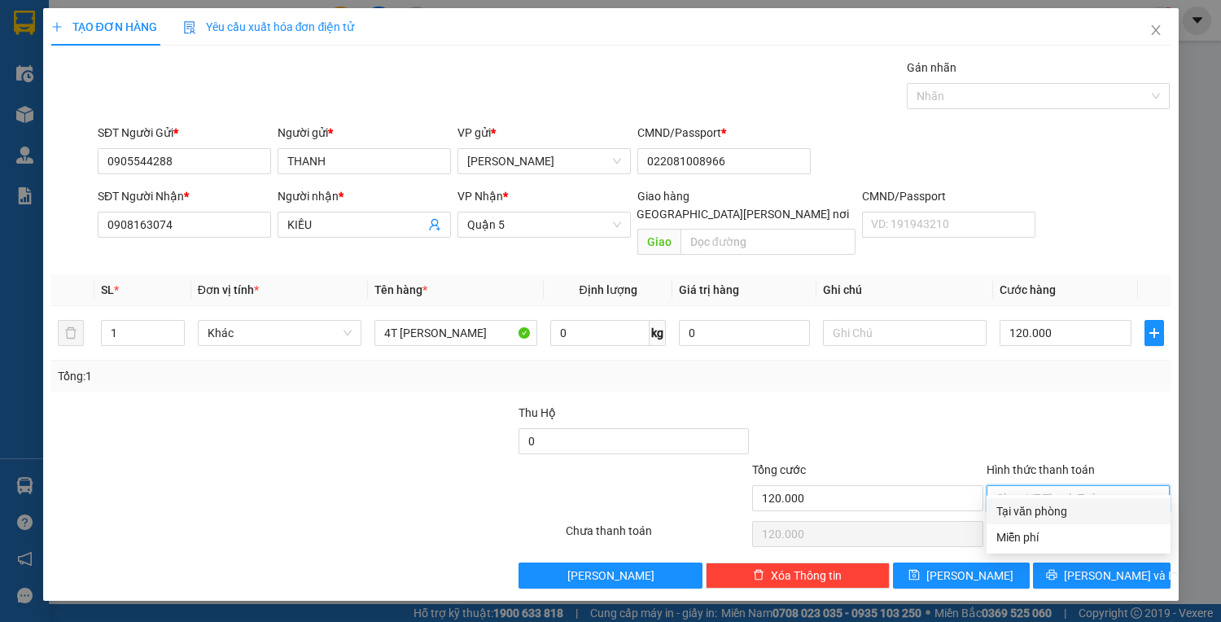
click at [1040, 505] on div "Tại văn phòng" at bounding box center [1078, 511] width 164 height 18
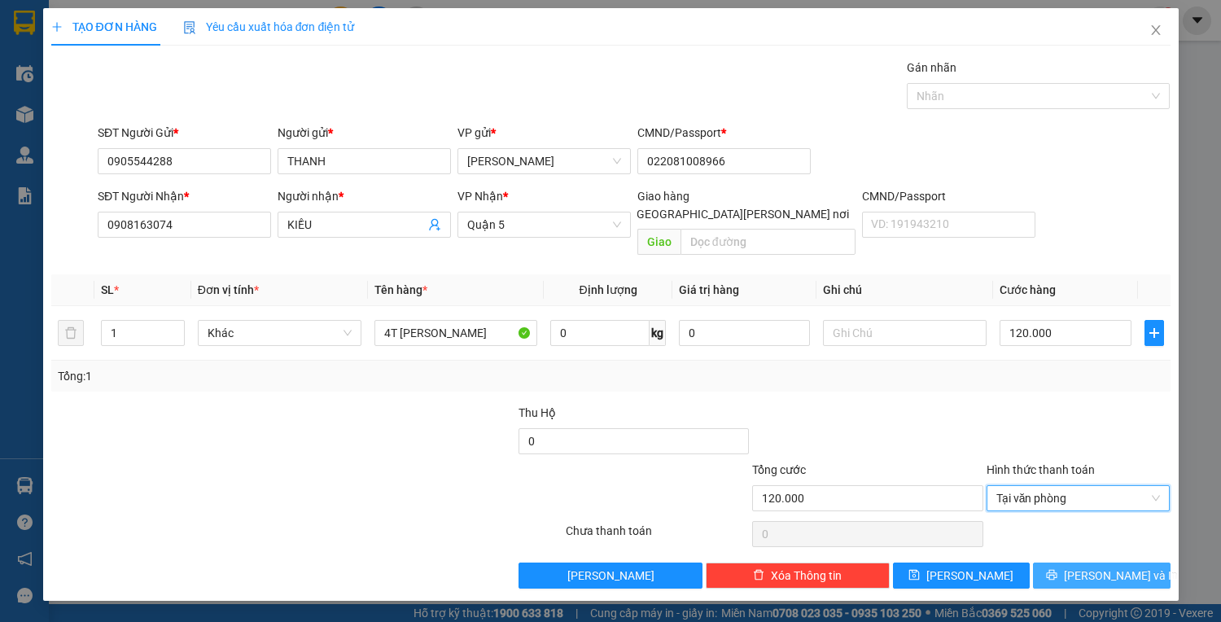
click at [1081, 562] on button "[PERSON_NAME] và In" at bounding box center [1101, 575] width 137 height 26
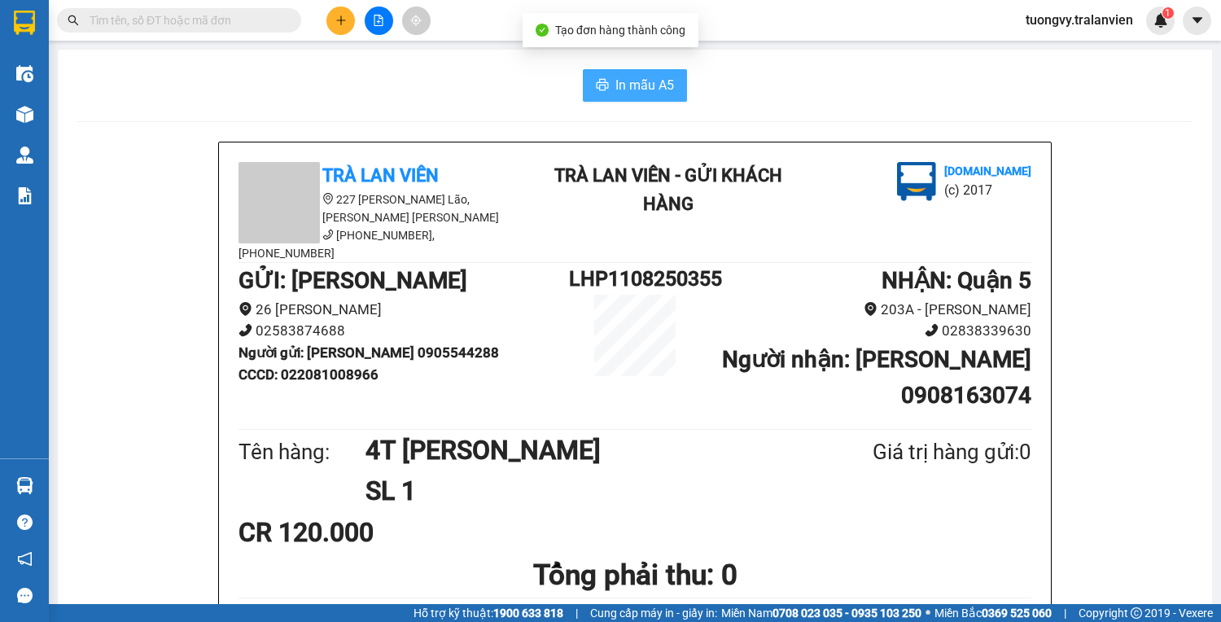
click at [632, 89] on span "In mẫu A5" at bounding box center [644, 85] width 59 height 20
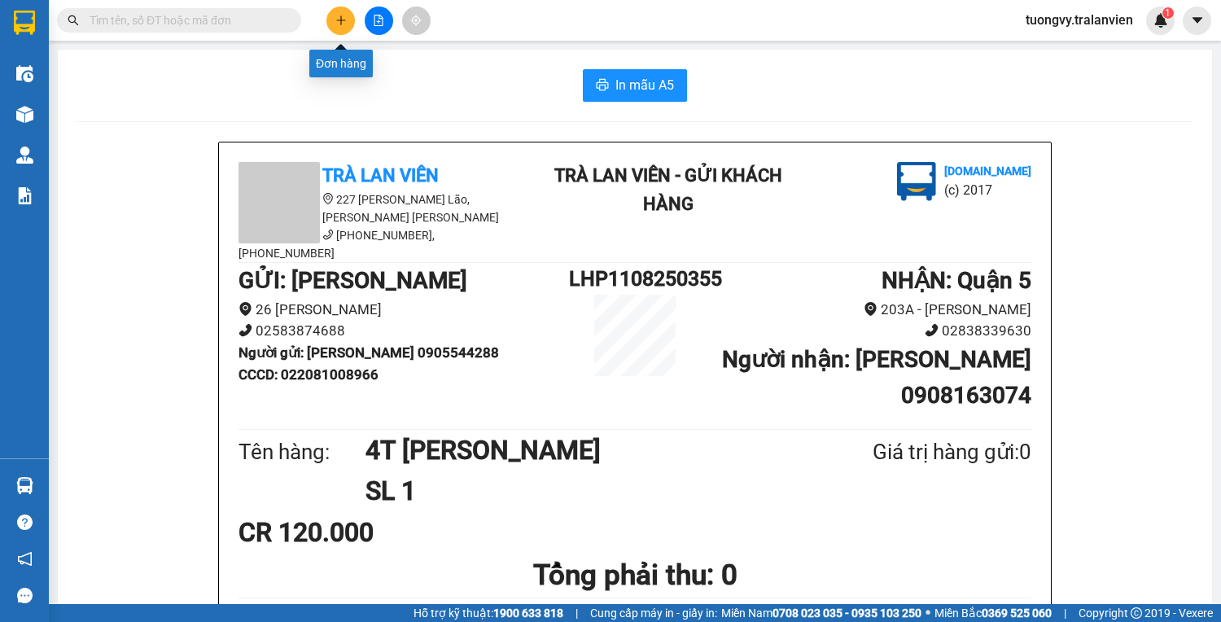
click at [337, 16] on icon "plus" at bounding box center [340, 20] width 11 height 11
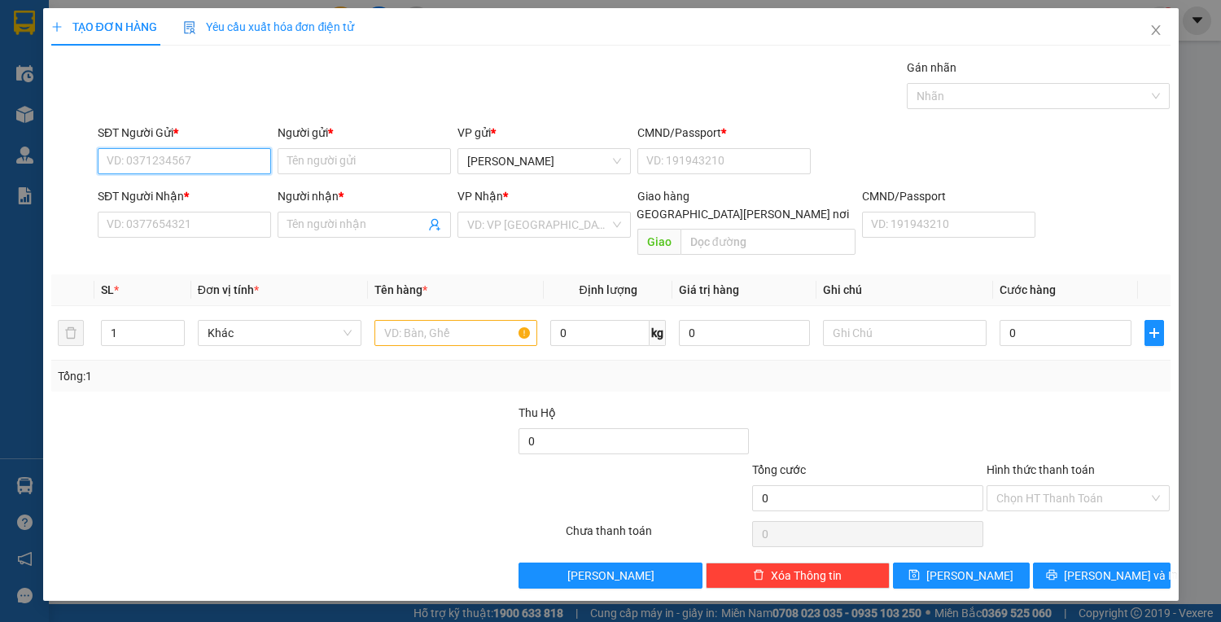
click at [192, 155] on input "SĐT Người Gửi *" at bounding box center [184, 161] width 173 height 26
click at [229, 181] on div "0913615721 - VINH" at bounding box center [188, 193] width 180 height 26
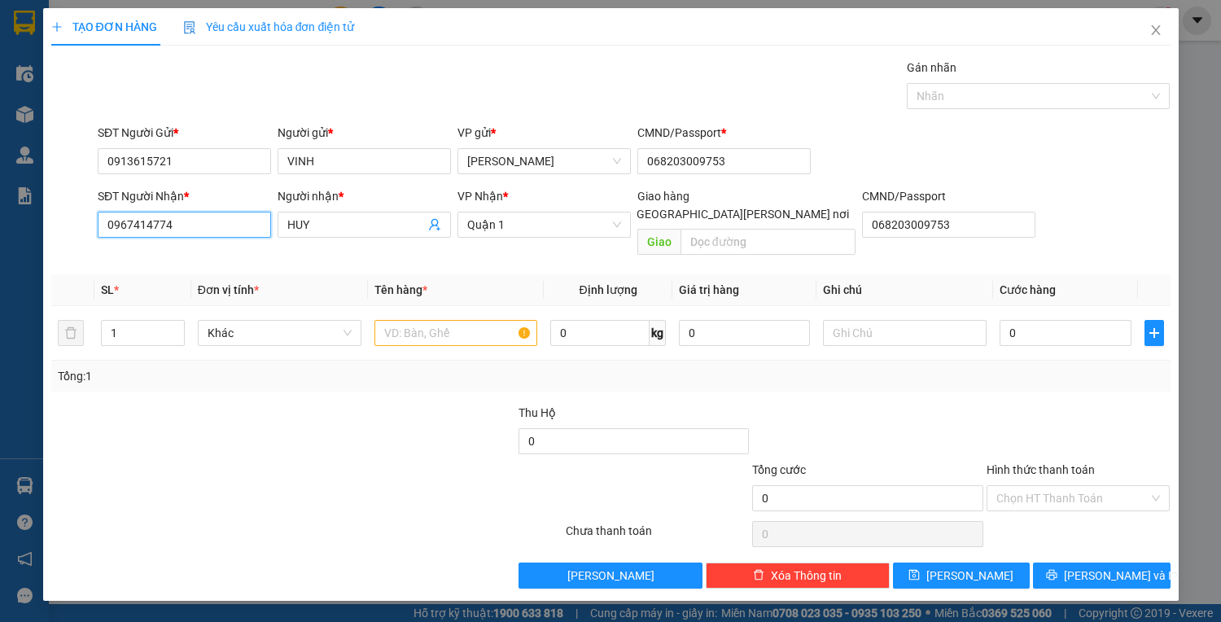
click at [223, 227] on input "0967414774" at bounding box center [184, 225] width 173 height 26
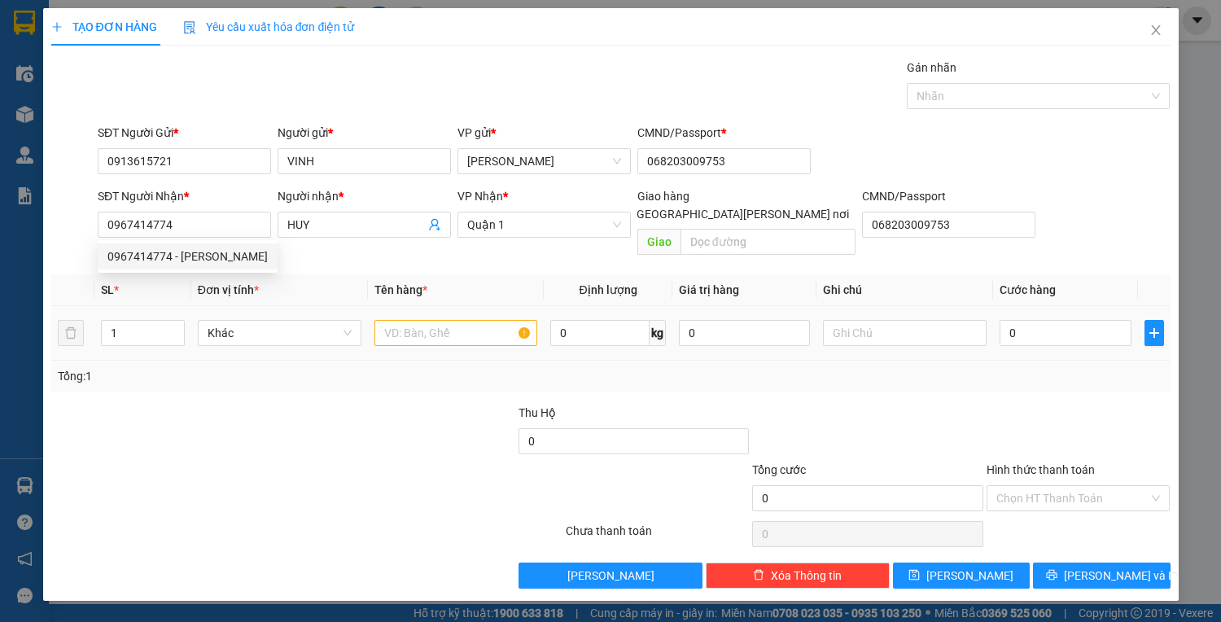
click at [391, 329] on div at bounding box center [456, 333] width 164 height 33
click at [426, 320] on input "text" at bounding box center [456, 333] width 164 height 26
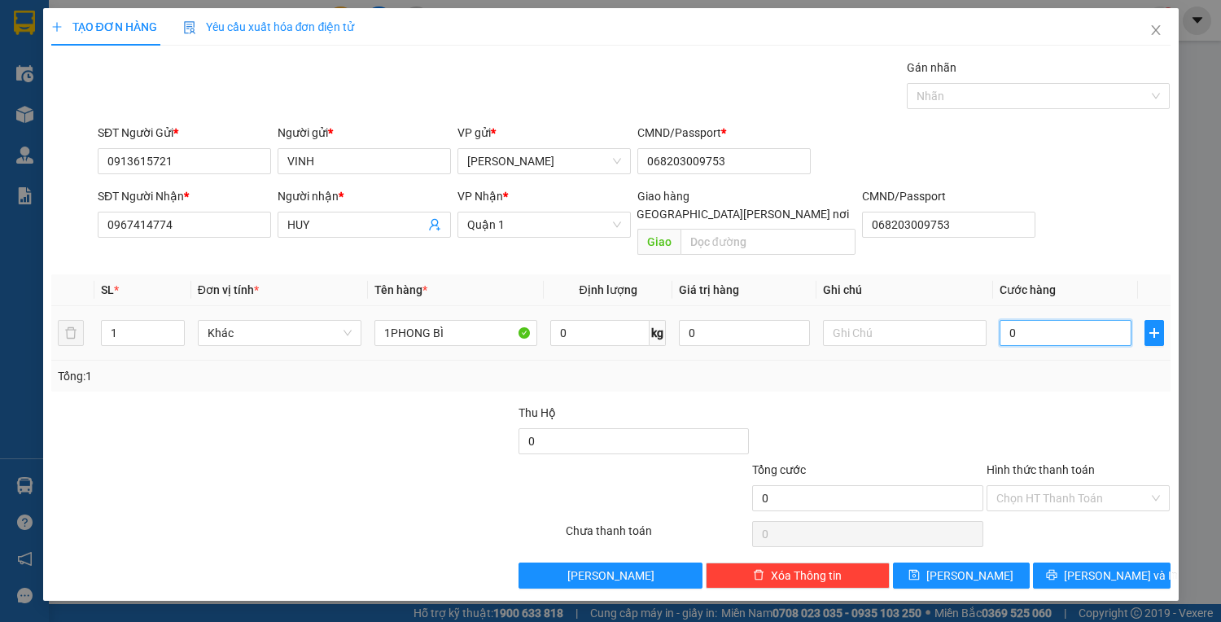
click at [1018, 320] on input "0" at bounding box center [1064, 333] width 131 height 26
click at [1098, 486] on input "Hình thức thanh toán" at bounding box center [1072, 498] width 153 height 24
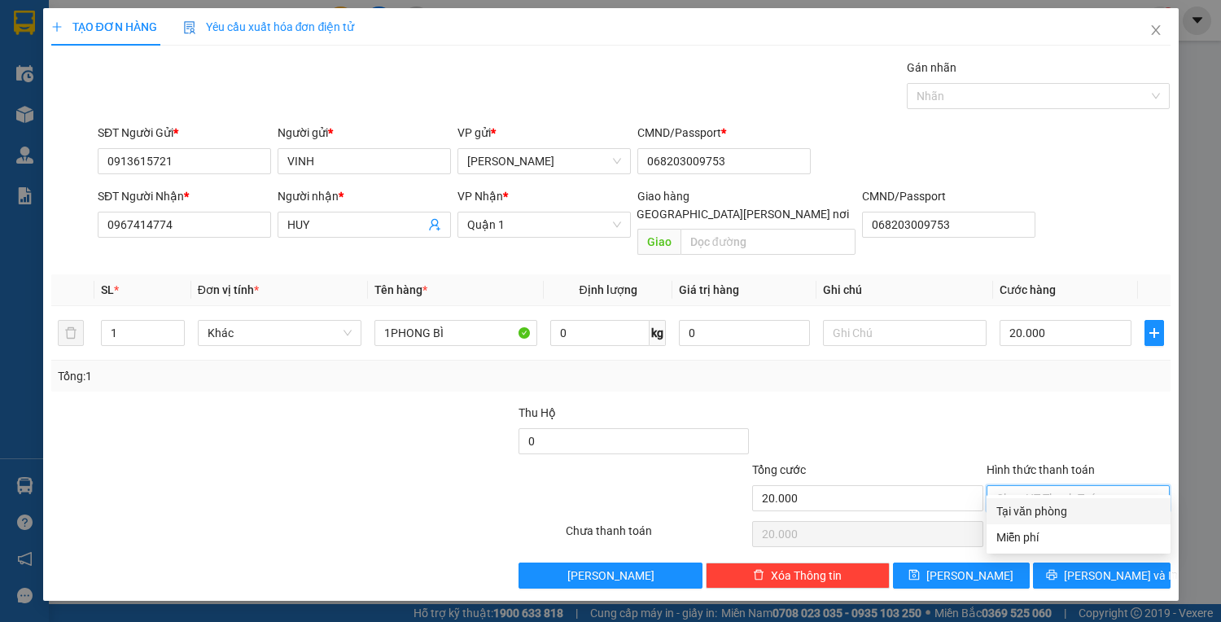
click at [1035, 511] on div "Tại văn phòng" at bounding box center [1078, 511] width 164 height 18
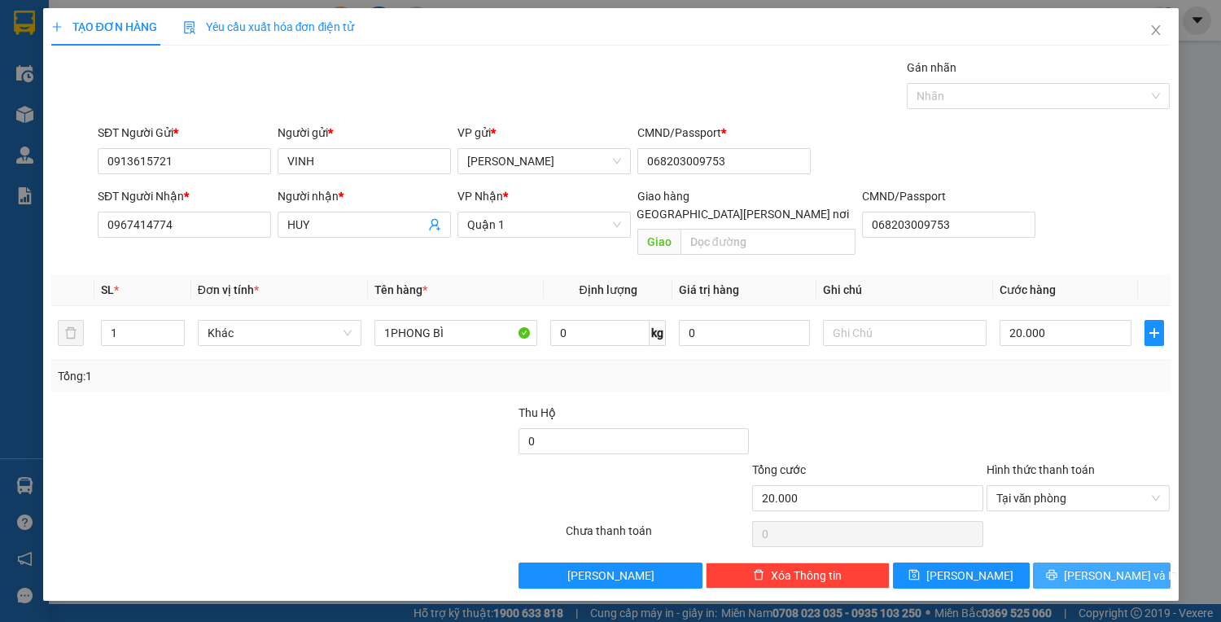
click at [1094, 566] on span "[PERSON_NAME] và In" at bounding box center [1121, 575] width 114 height 18
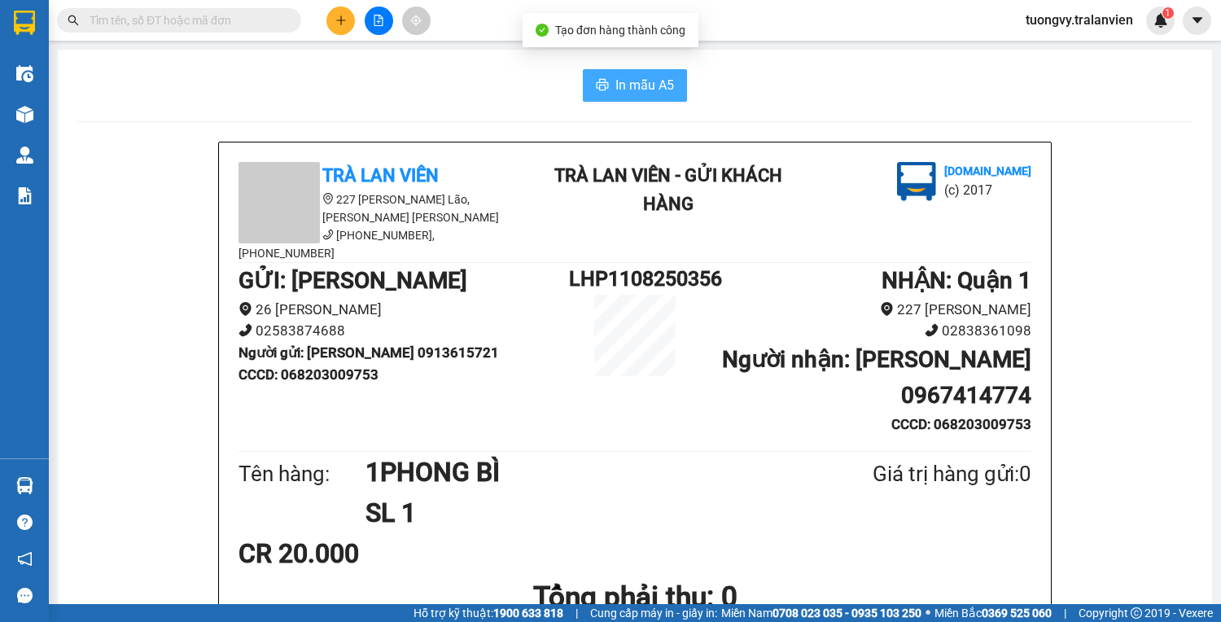
click at [621, 84] on span "In mẫu A5" at bounding box center [644, 85] width 59 height 20
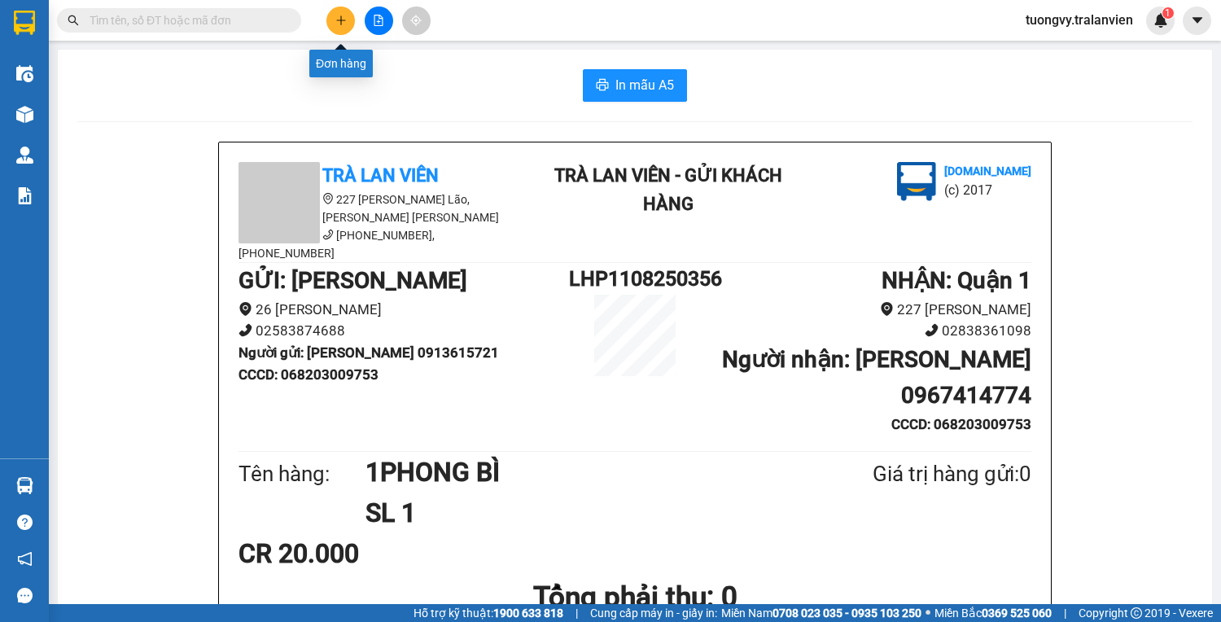
click at [339, 18] on icon "plus" at bounding box center [340, 20] width 11 height 11
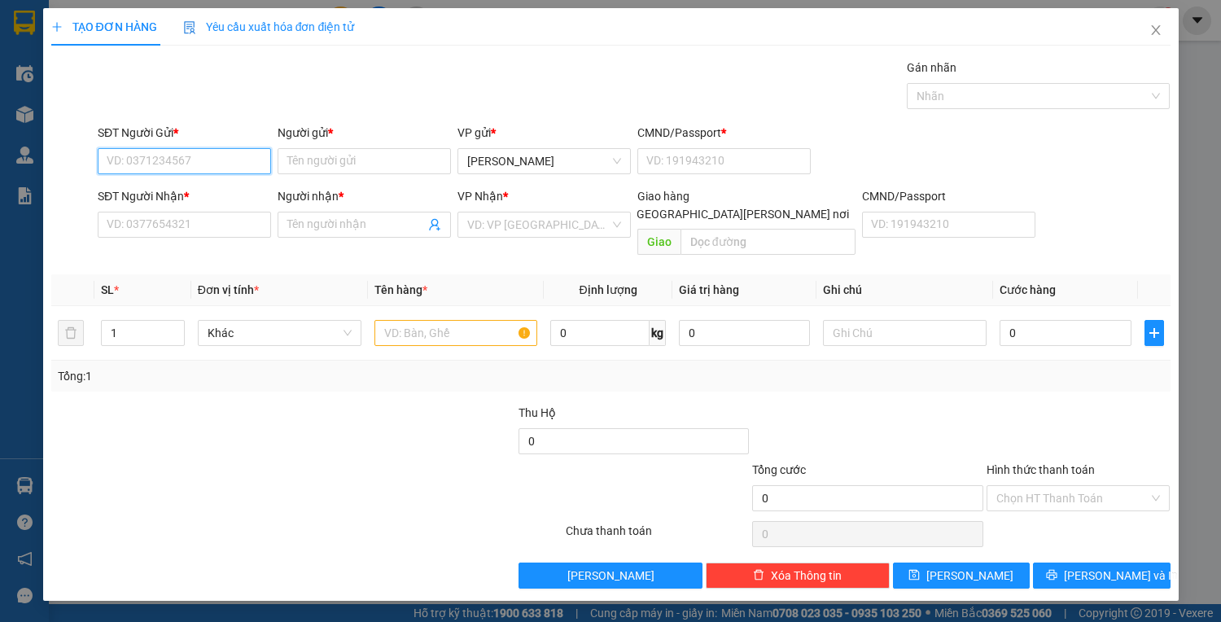
click at [155, 163] on input "SĐT Người Gửi *" at bounding box center [184, 161] width 173 height 26
drag, startPoint x: 143, startPoint y: 143, endPoint x: 133, endPoint y: 151, distance: 12.7
click at [138, 147] on div "SĐT Người Gửi * 3878" at bounding box center [184, 152] width 173 height 57
click at [133, 160] on input "3878" at bounding box center [184, 161] width 173 height 26
drag, startPoint x: 169, startPoint y: 186, endPoint x: 180, endPoint y: 234, distance: 50.0
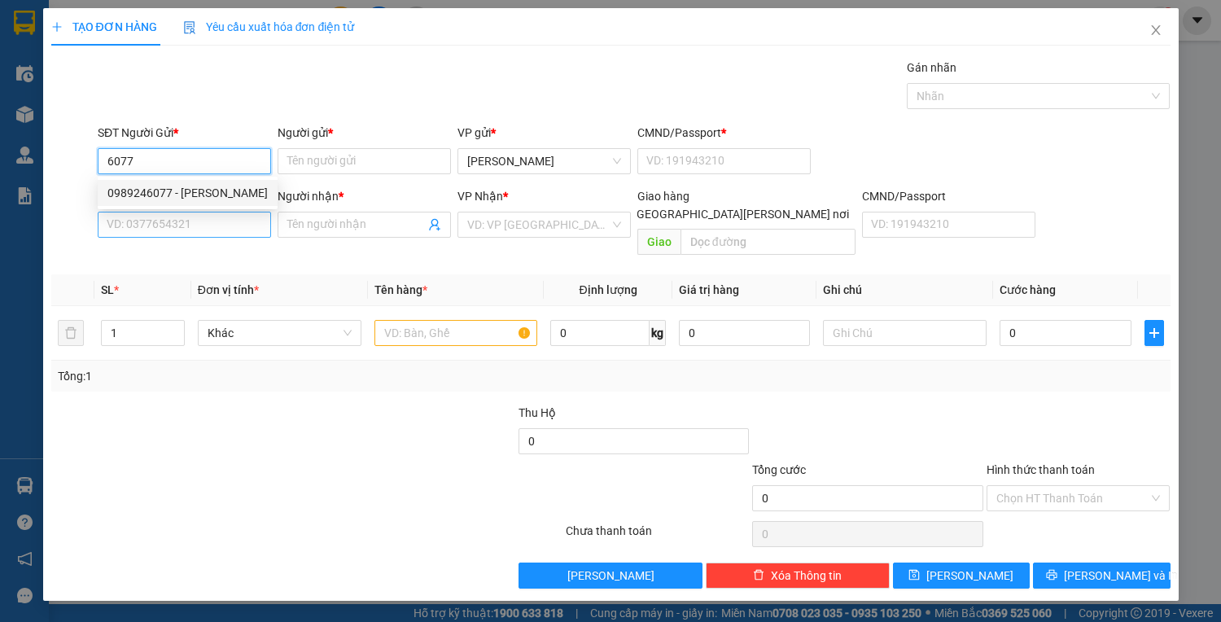
click at [169, 186] on div "0989246077 - [PERSON_NAME]" at bounding box center [187, 193] width 160 height 18
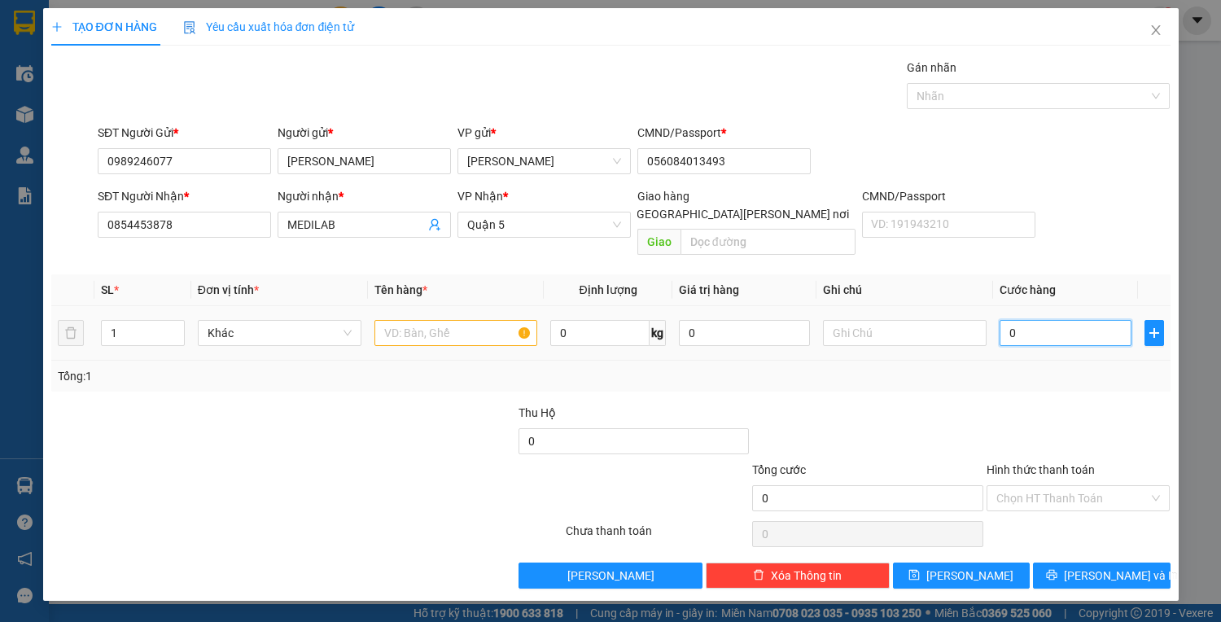
click at [1011, 320] on input "0" at bounding box center [1064, 333] width 131 height 26
click at [1061, 486] on input "Hình thức thanh toán" at bounding box center [1072, 498] width 153 height 24
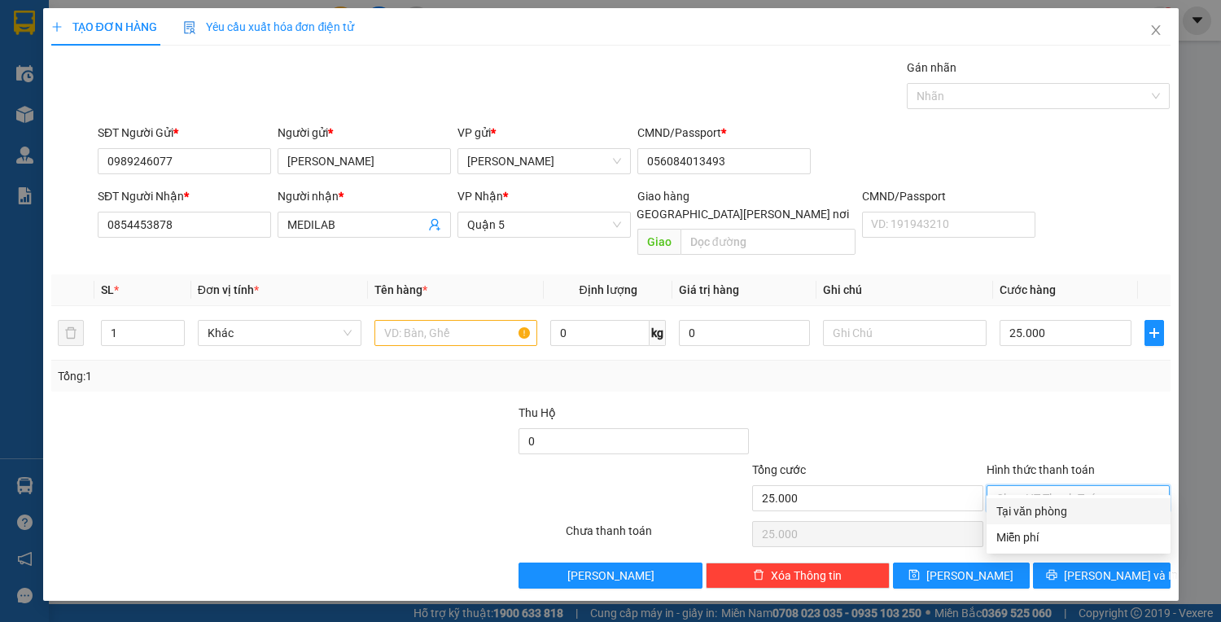
click at [1058, 502] on div "Tại văn phòng" at bounding box center [1078, 511] width 164 height 18
click at [456, 320] on input "text" at bounding box center [456, 333] width 164 height 26
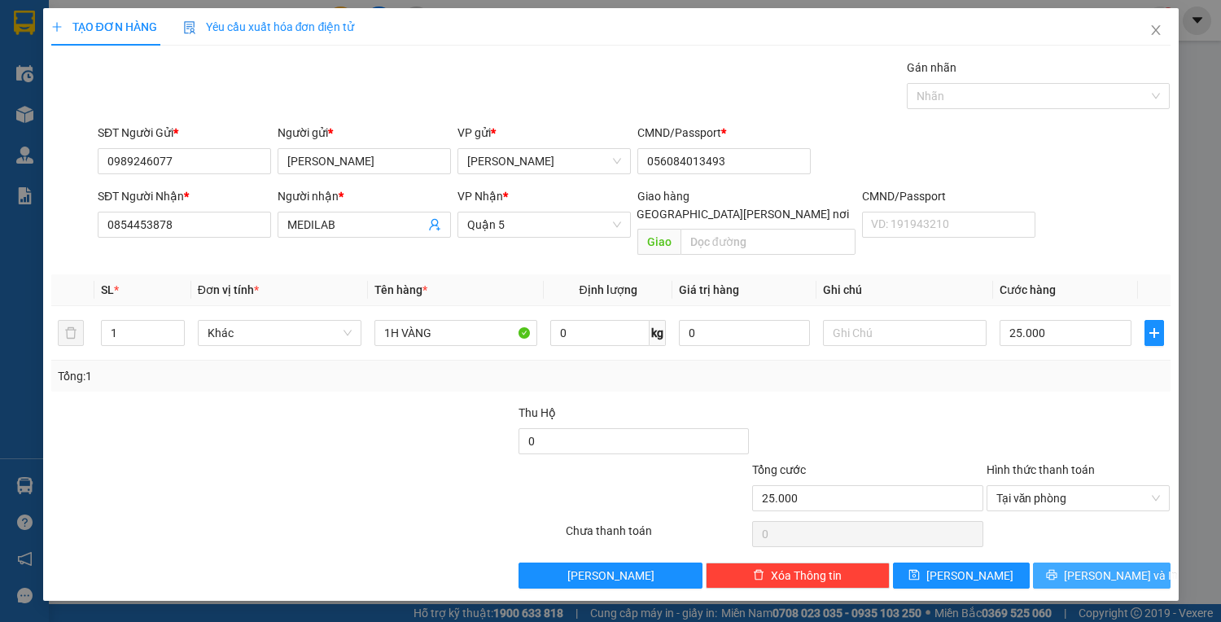
click at [1102, 566] on span "[PERSON_NAME] và In" at bounding box center [1121, 575] width 114 height 18
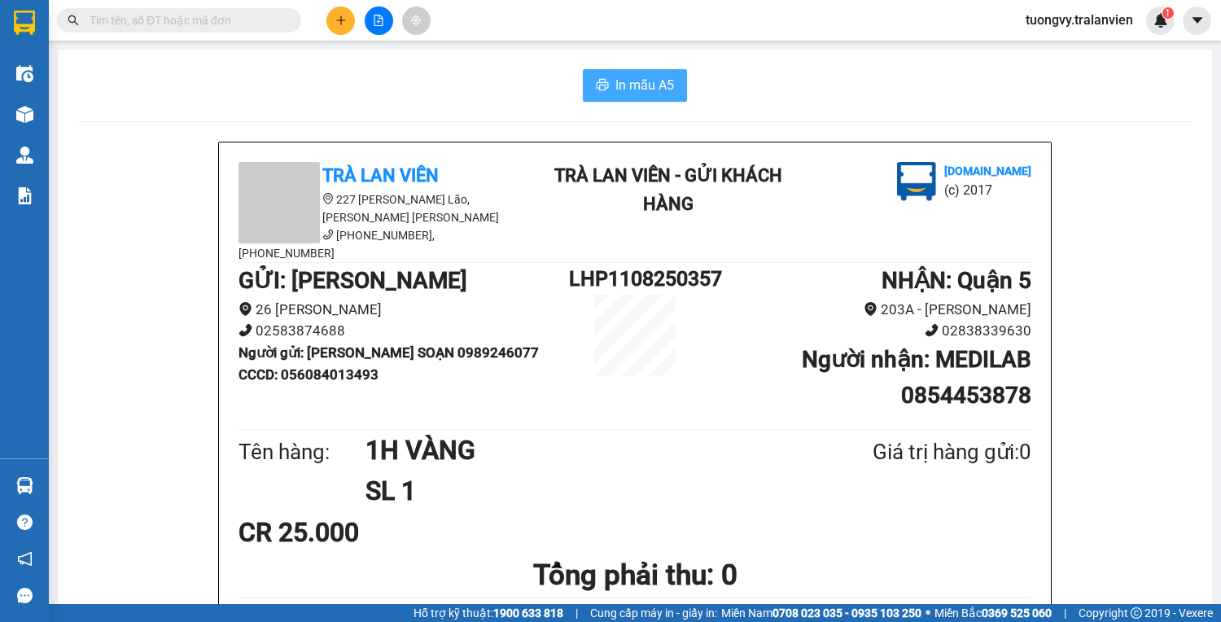
click at [633, 90] on span "In mẫu A5" at bounding box center [644, 85] width 59 height 20
click at [642, 85] on span "In mẫu A5" at bounding box center [644, 85] width 59 height 20
click at [339, 17] on icon "plus" at bounding box center [340, 20] width 11 height 11
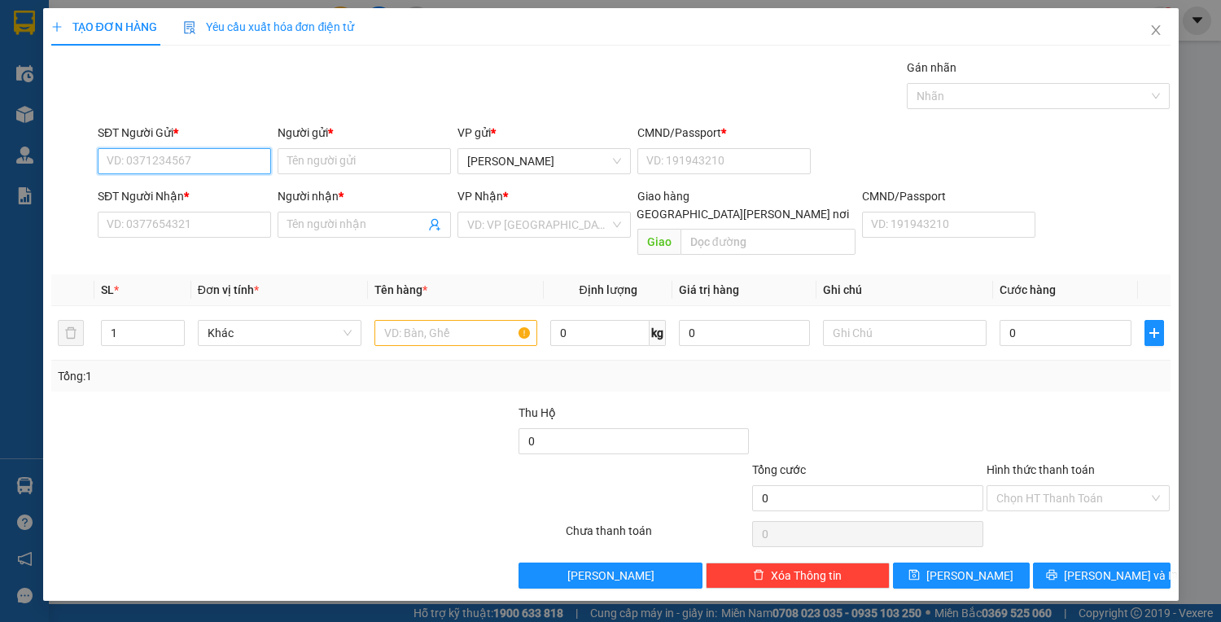
click at [242, 164] on input "SĐT Người Gửi *" at bounding box center [184, 161] width 173 height 26
click at [166, 199] on div "0935797803 - huệ" at bounding box center [184, 193] width 154 height 18
click at [397, 321] on input "text" at bounding box center [456, 333] width 164 height 26
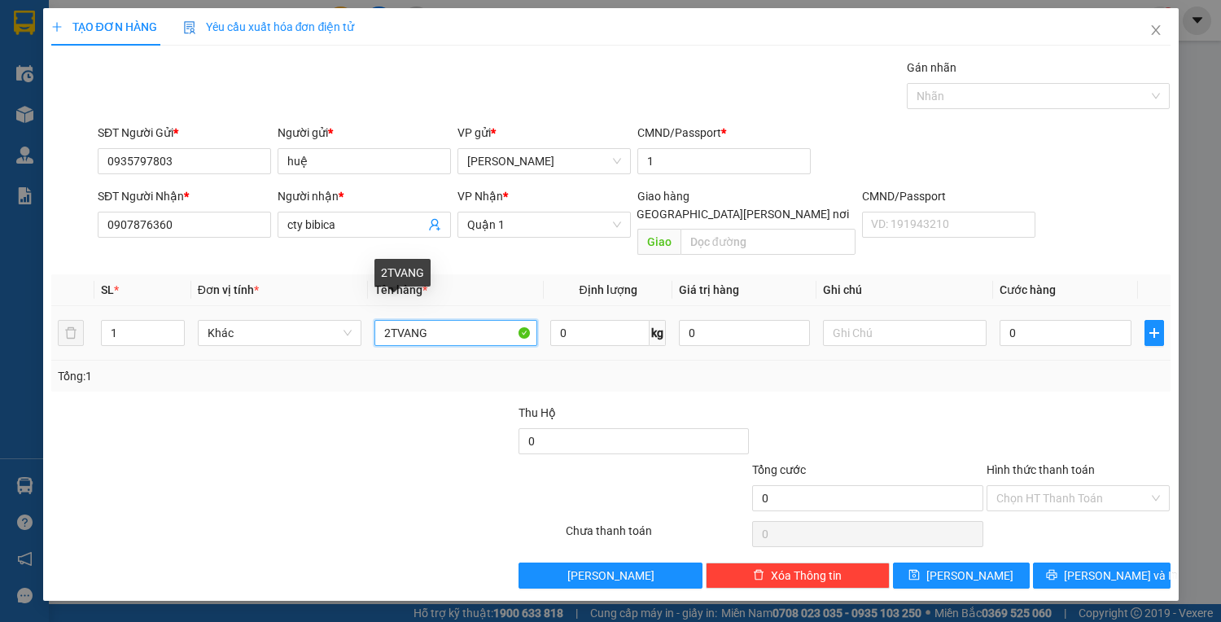
click at [467, 320] on input "2TVANG" at bounding box center [456, 333] width 164 height 26
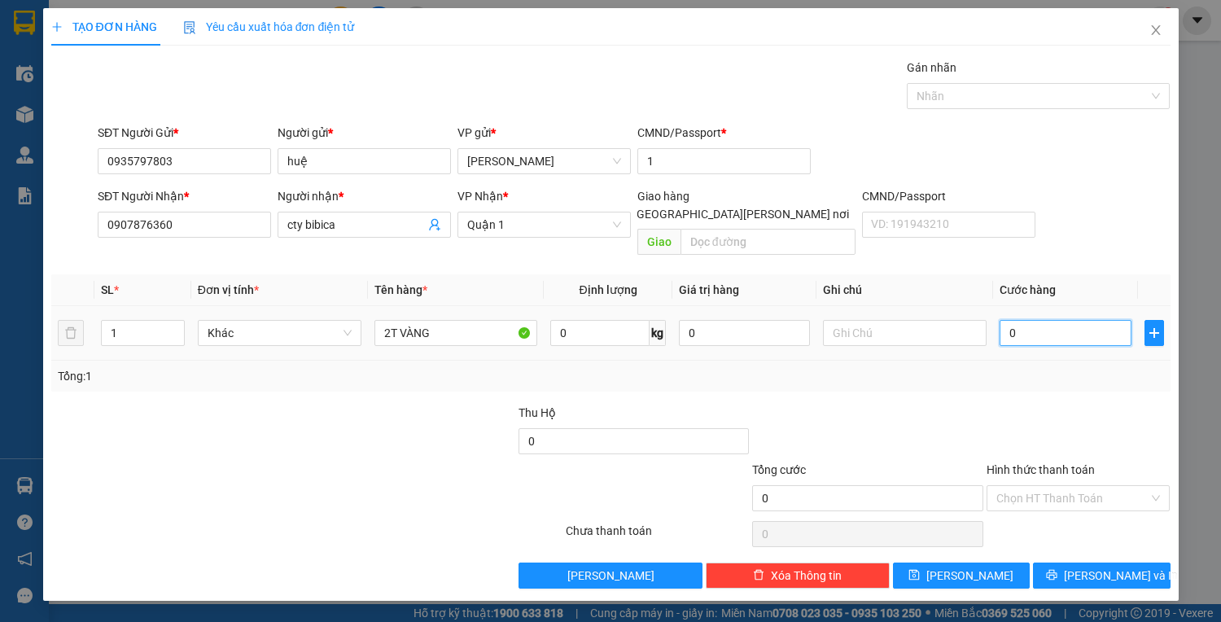
click at [1041, 320] on input "0" at bounding box center [1064, 333] width 131 height 26
click at [1090, 486] on input "Hình thức thanh toán" at bounding box center [1072, 498] width 153 height 24
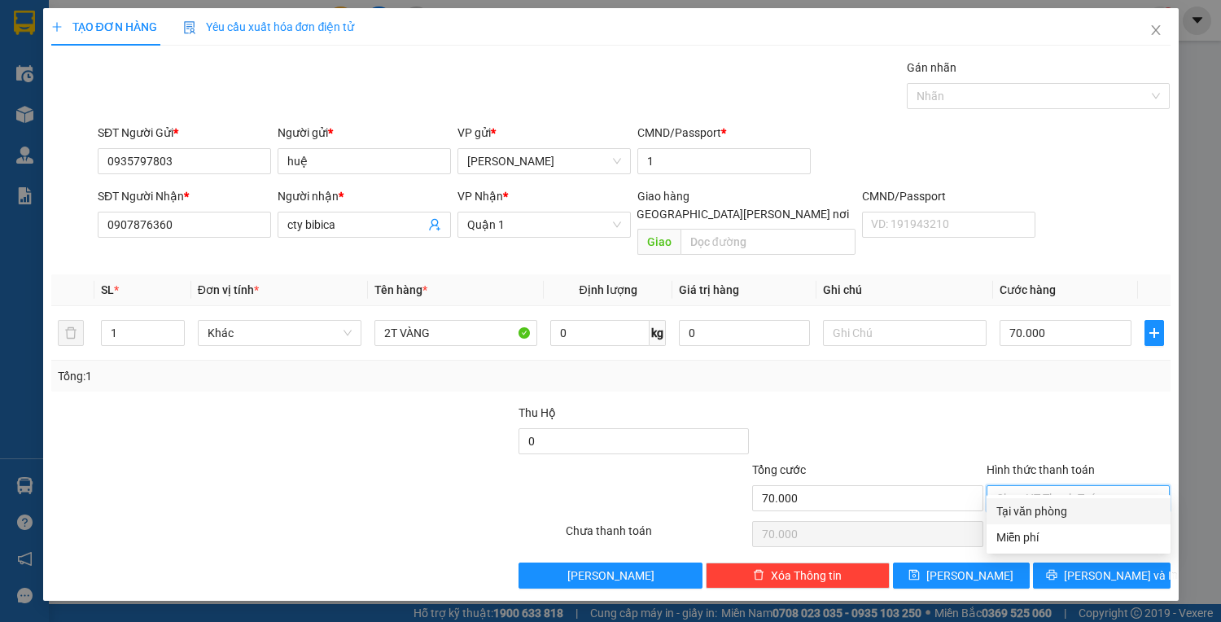
click at [1073, 509] on div "Tại văn phòng" at bounding box center [1078, 511] width 164 height 18
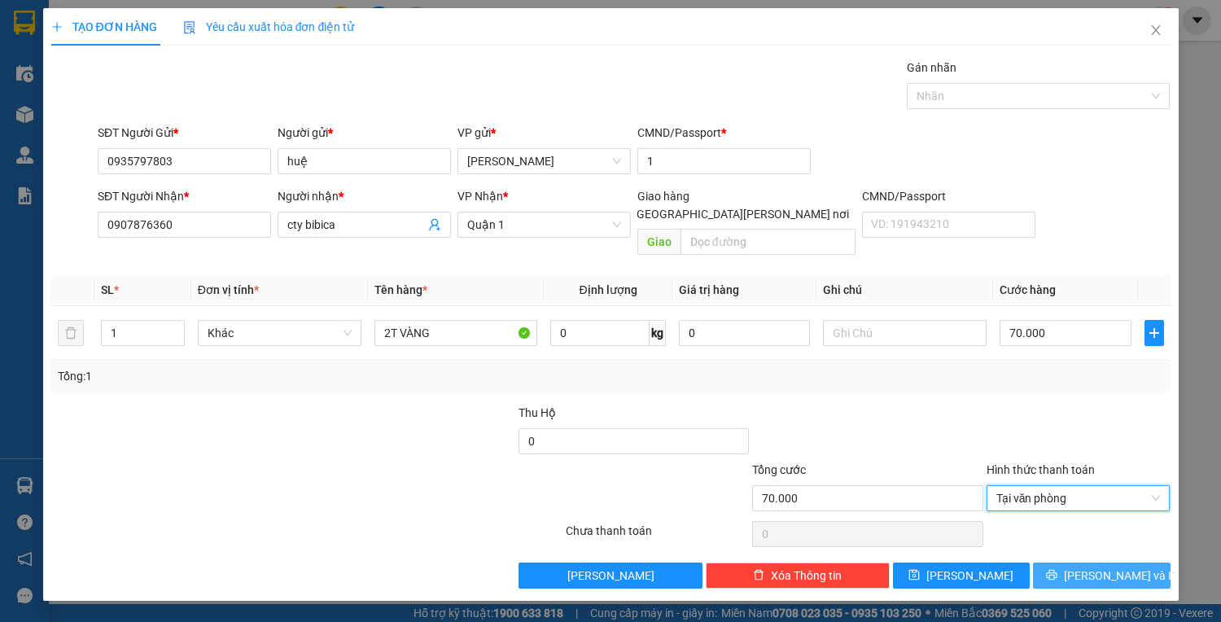
click at [1087, 566] on span "[PERSON_NAME] và In" at bounding box center [1121, 575] width 114 height 18
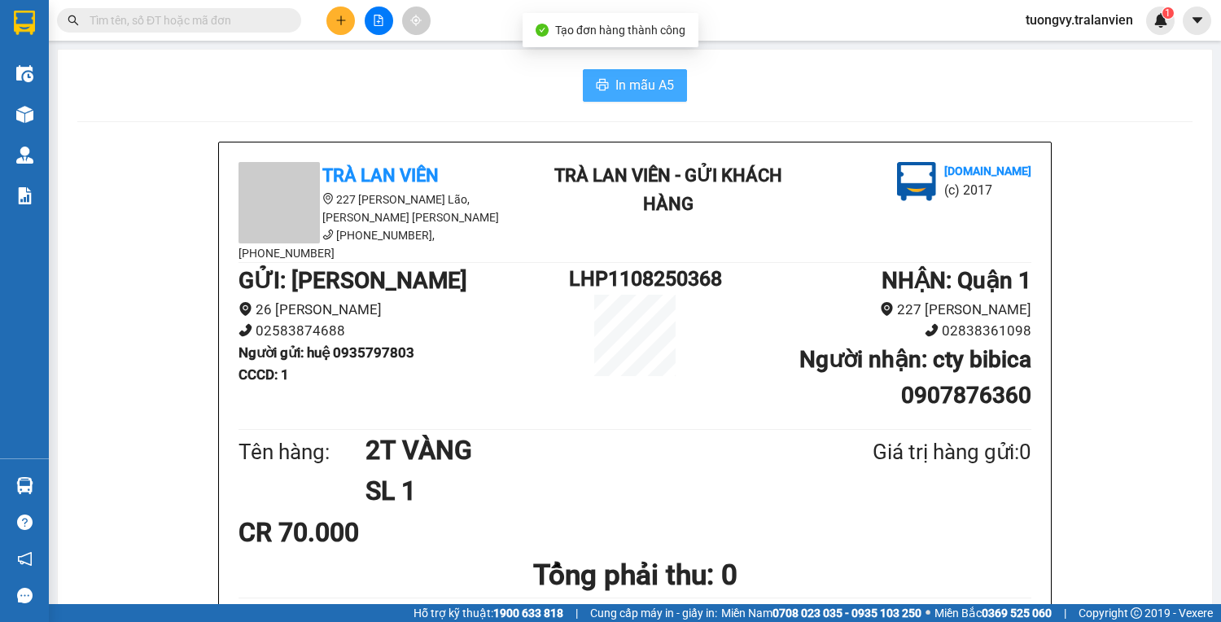
click at [624, 75] on span "In mẫu A5" at bounding box center [644, 85] width 59 height 20
paste input "0827264313"
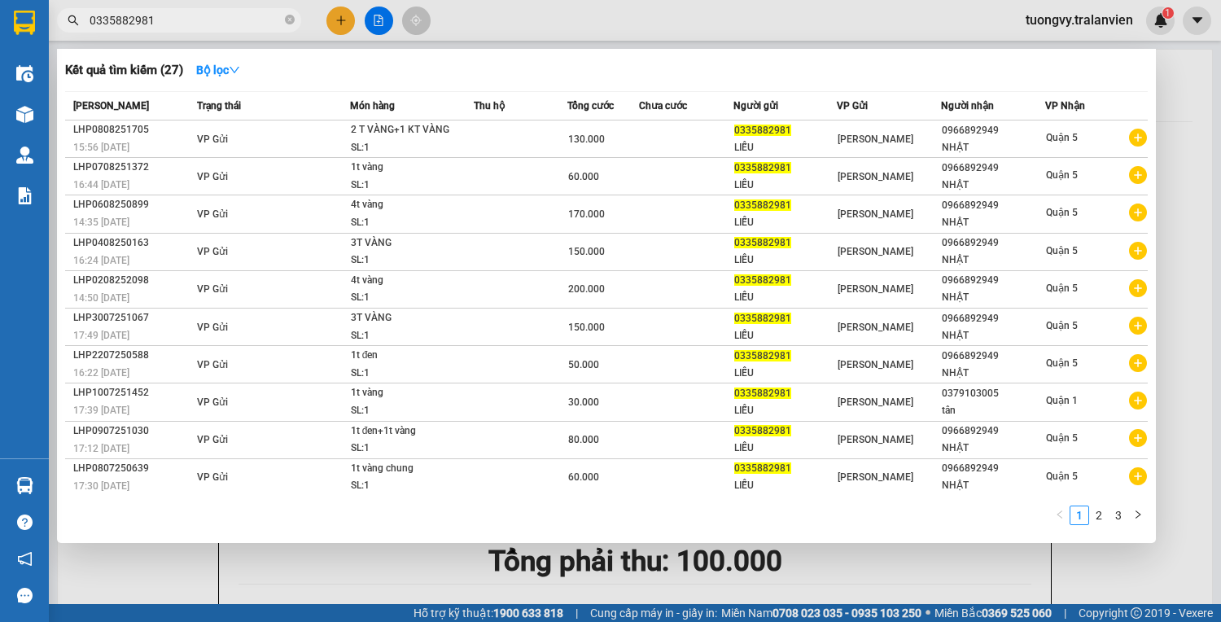
click at [346, 16] on div at bounding box center [610, 311] width 1221 height 622
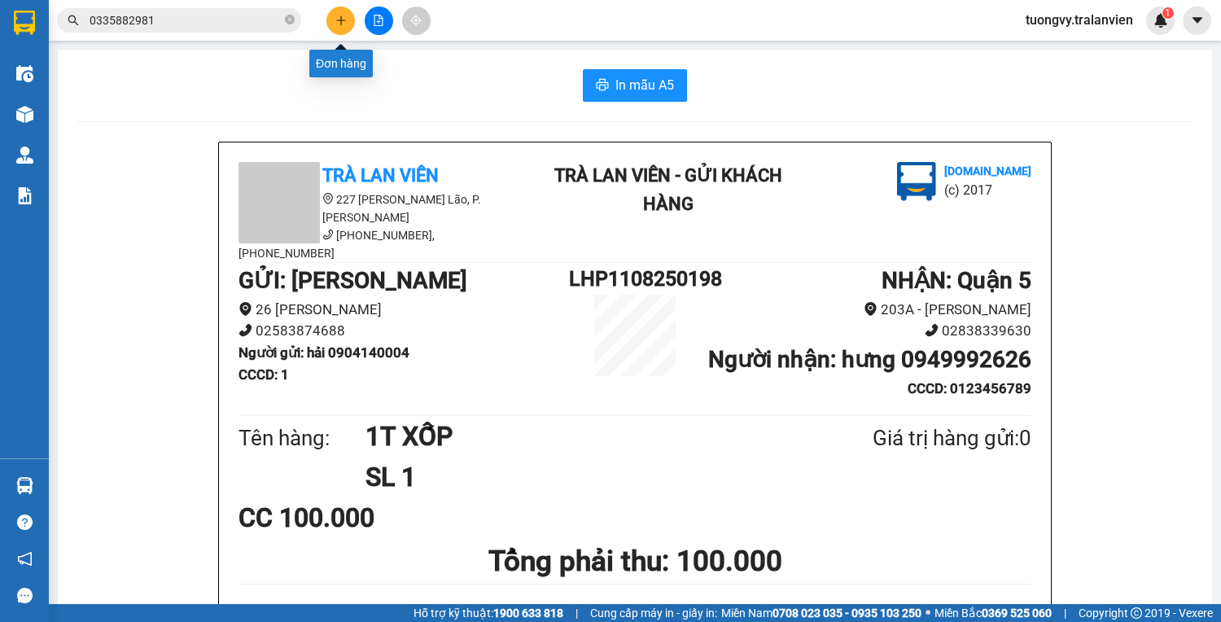
click at [343, 20] on icon "plus" at bounding box center [340, 20] width 11 height 11
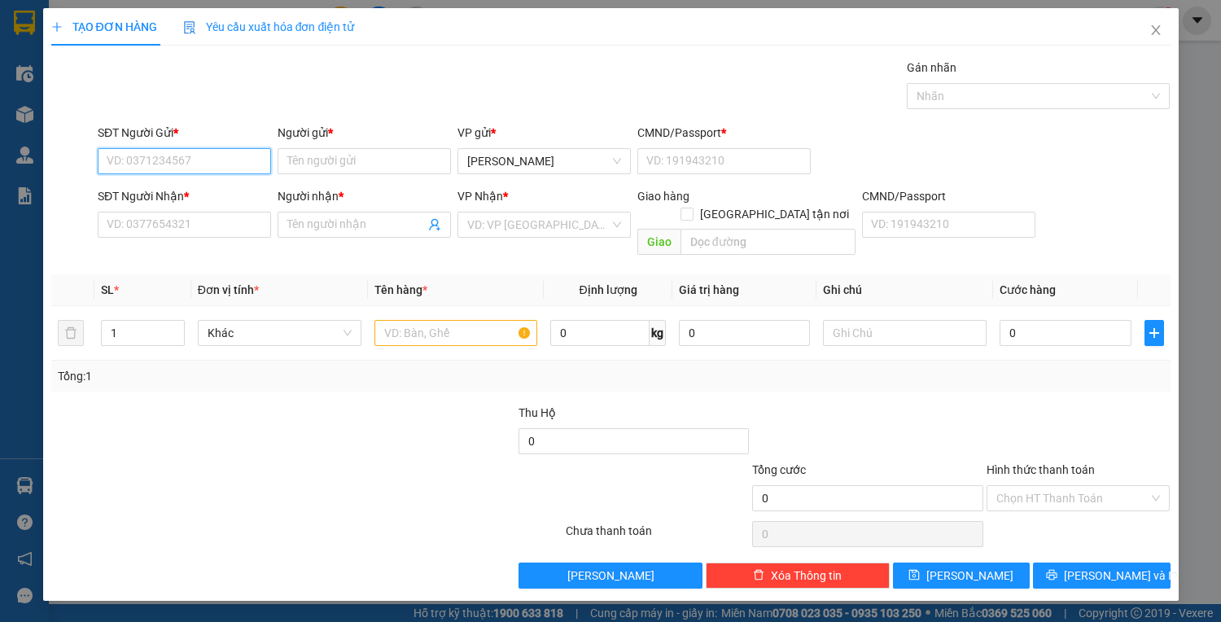
click at [166, 169] on input "SĐT Người Gửi *" at bounding box center [184, 161] width 173 height 26
type input "0822352919"
click at [185, 189] on div "0822352919 - phượng" at bounding box center [184, 193] width 154 height 18
type input "phượng"
type input "001080040858"
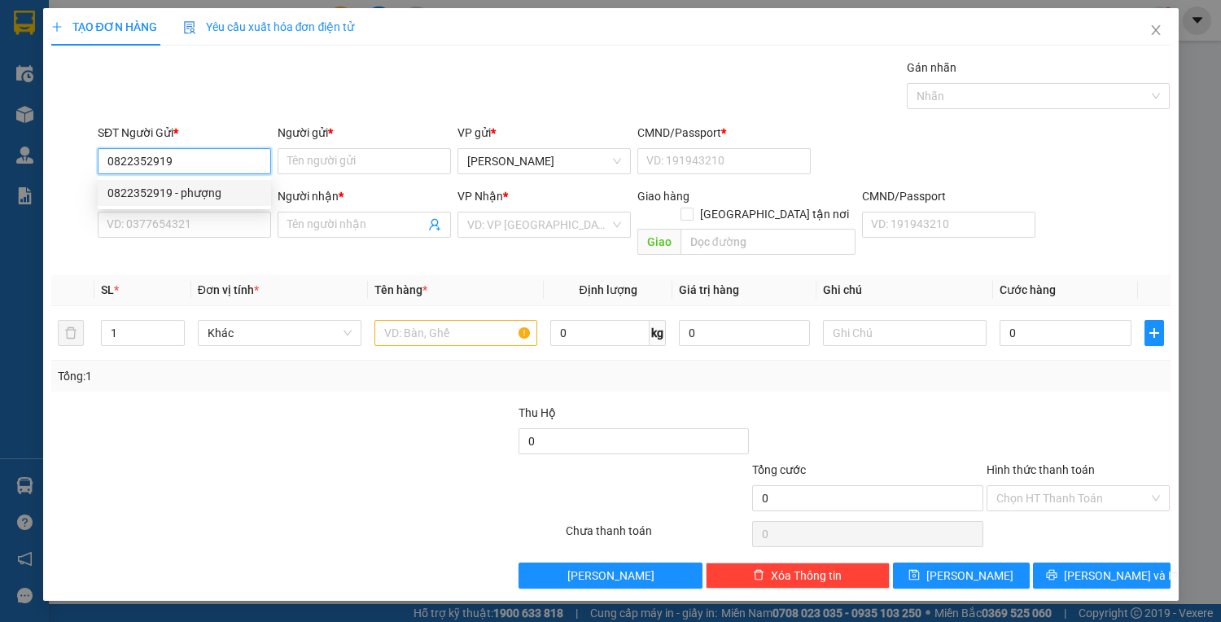
type input "0909737622"
type input "HẬU"
type input "0490640000066"
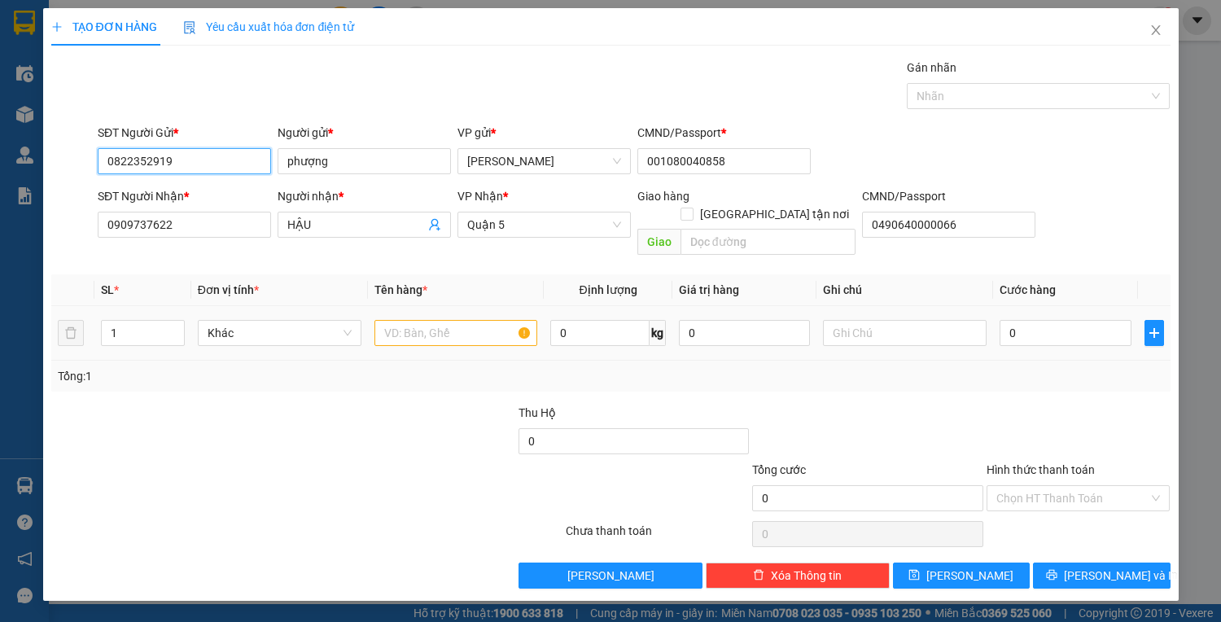
type input "0822352919"
click at [433, 320] on input "text" at bounding box center [456, 333] width 164 height 26
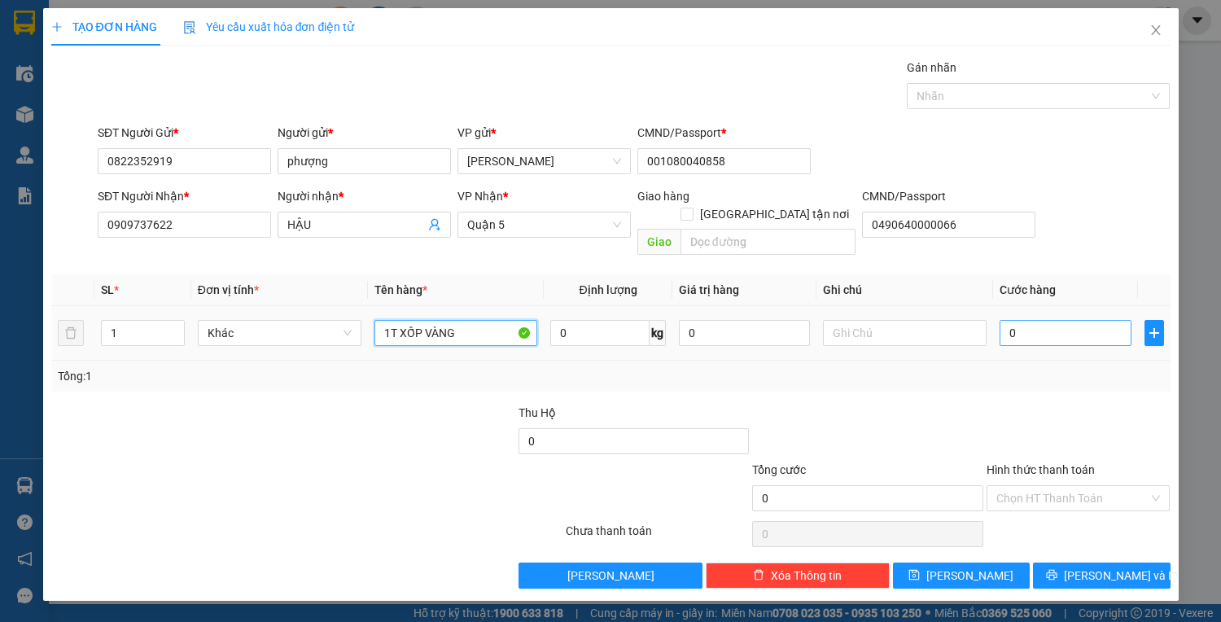
type input "1T XỐP VÀNG"
click at [1044, 321] on input "0" at bounding box center [1064, 333] width 131 height 26
type input "4"
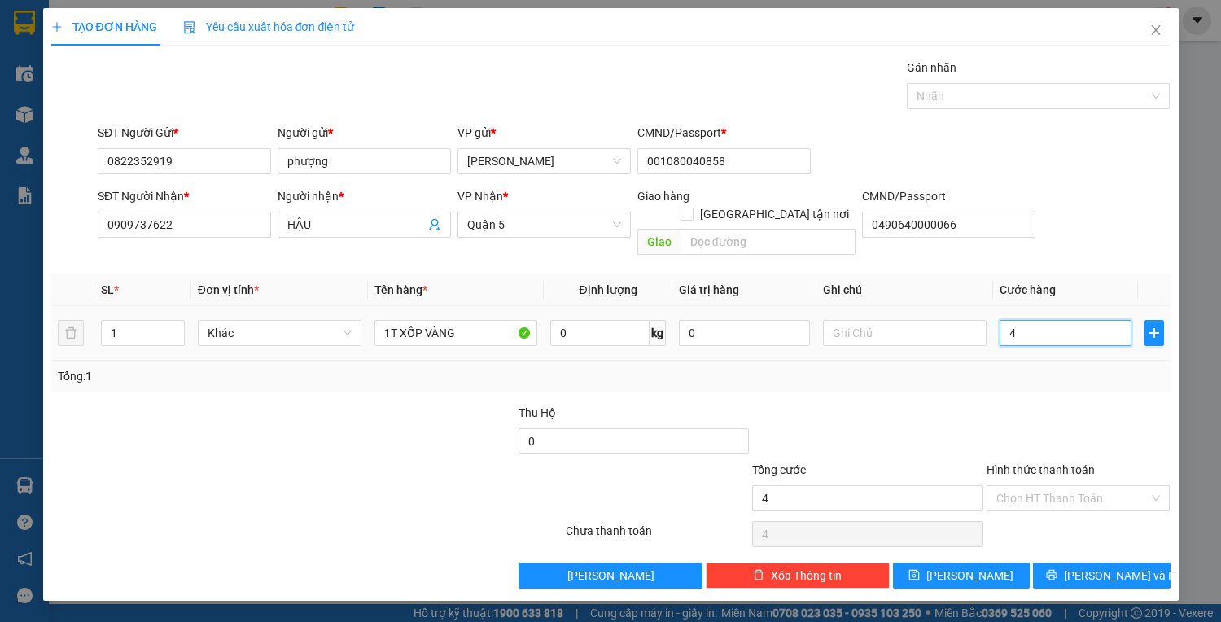
type input "40"
type input "40.000"
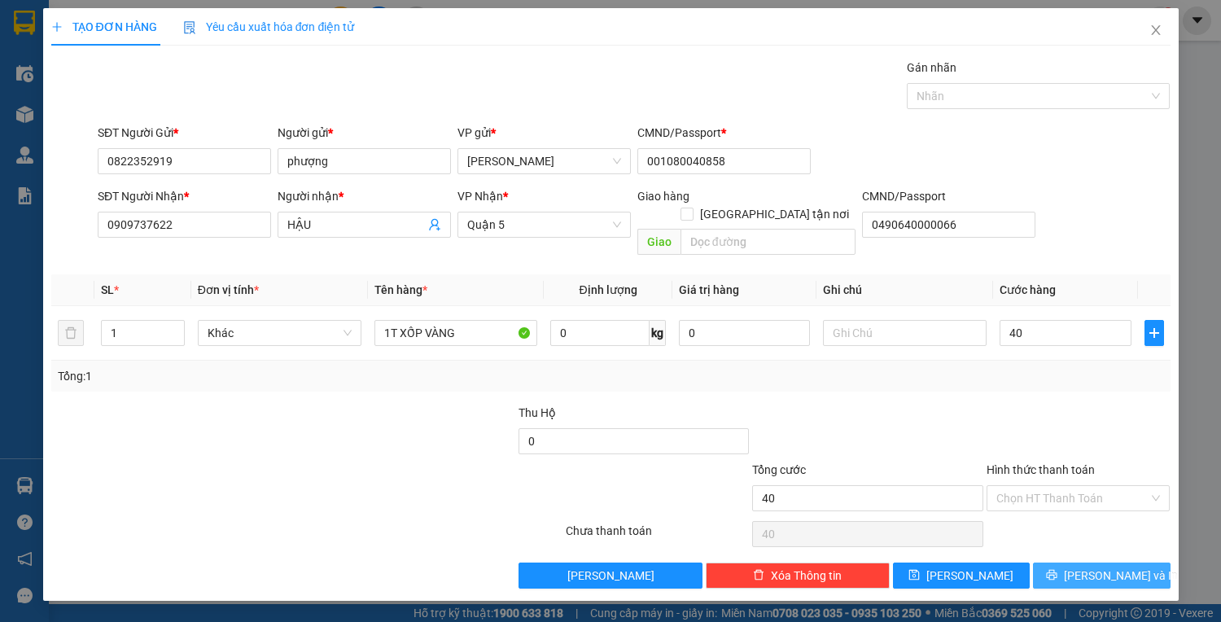
type input "40.000"
click at [1062, 562] on button "[PERSON_NAME] và In" at bounding box center [1101, 575] width 137 height 26
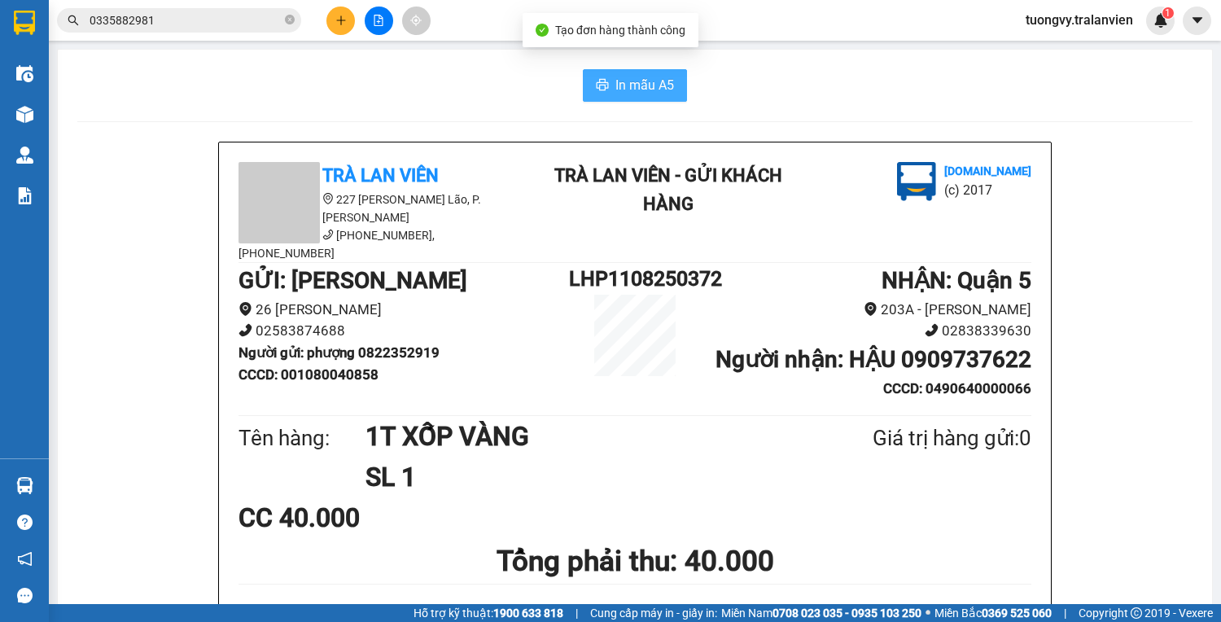
click at [639, 80] on span "In mẫu A5" at bounding box center [644, 85] width 59 height 20
click at [342, 33] on button at bounding box center [340, 21] width 28 height 28
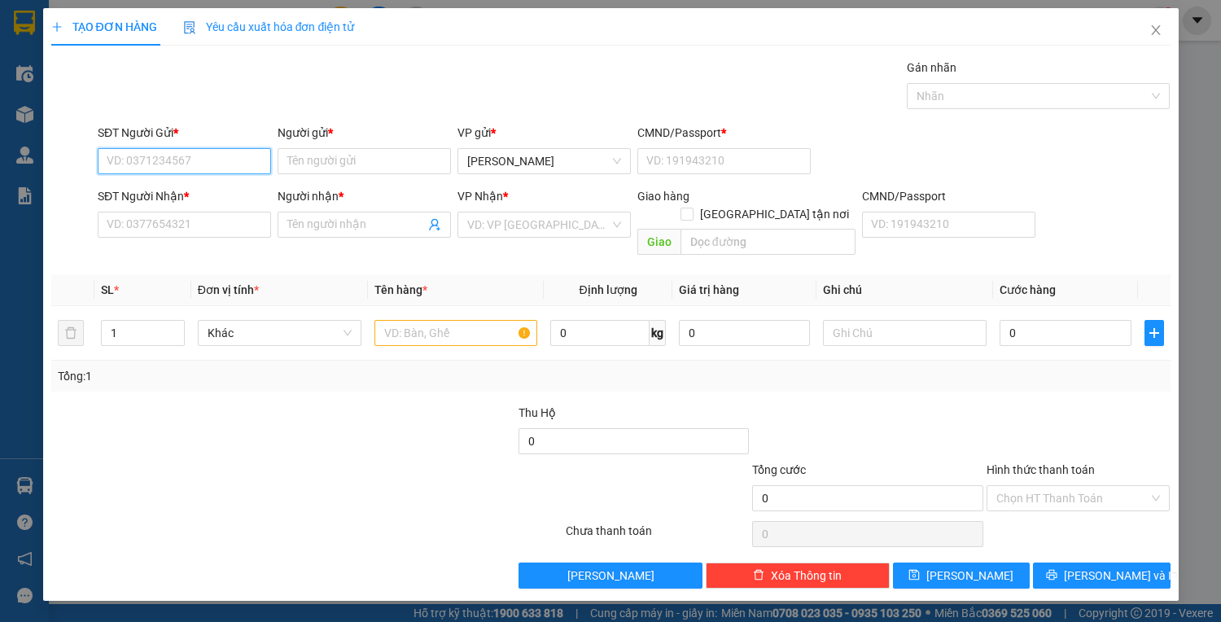
click at [181, 163] on input "SĐT Người Gửi *" at bounding box center [184, 161] width 173 height 26
type input "0376579456"
click at [201, 193] on div "0376579456 - ĐOÀN" at bounding box center [184, 193] width 154 height 18
type input "ĐOÀN"
type input "1"
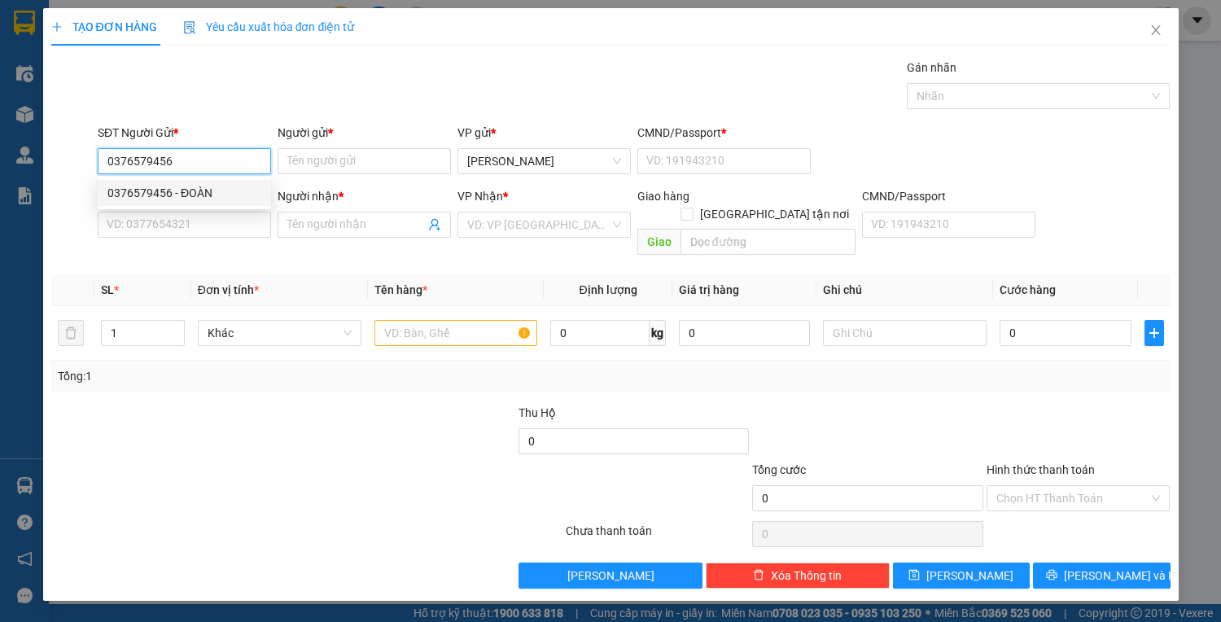
type input "0975200164"
type input "AN"
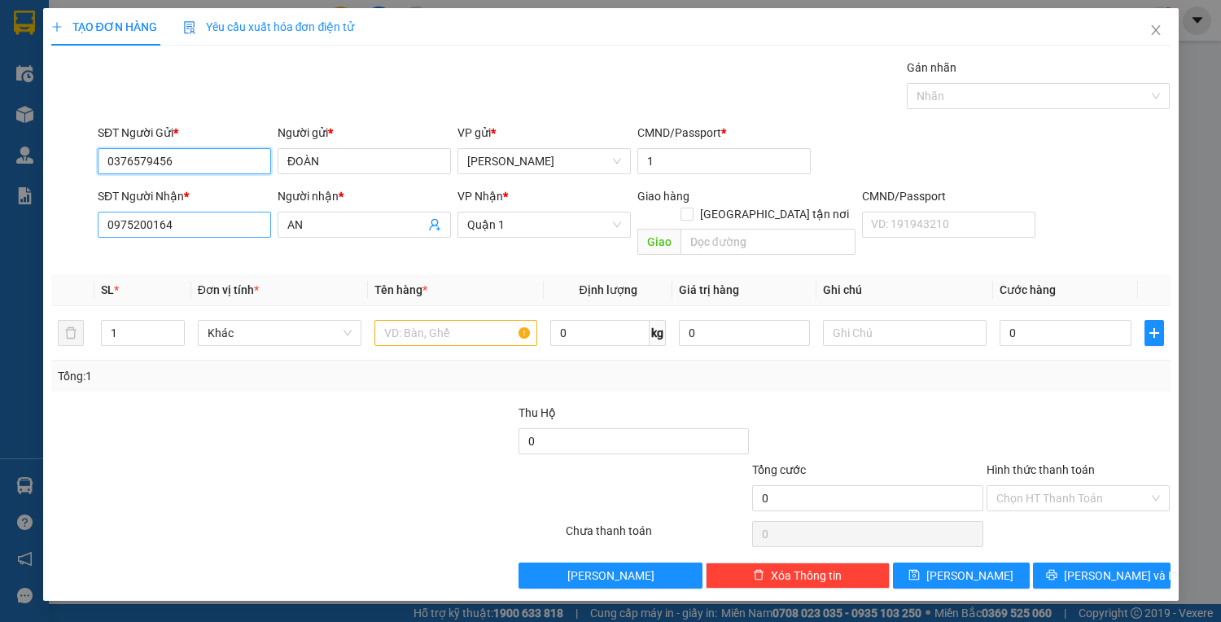
type input "0376579456"
click at [208, 229] on input "0975200164" at bounding box center [184, 225] width 173 height 26
type input "0"
type input "0862486858"
click at [318, 216] on input "AN" at bounding box center [356, 225] width 138 height 18
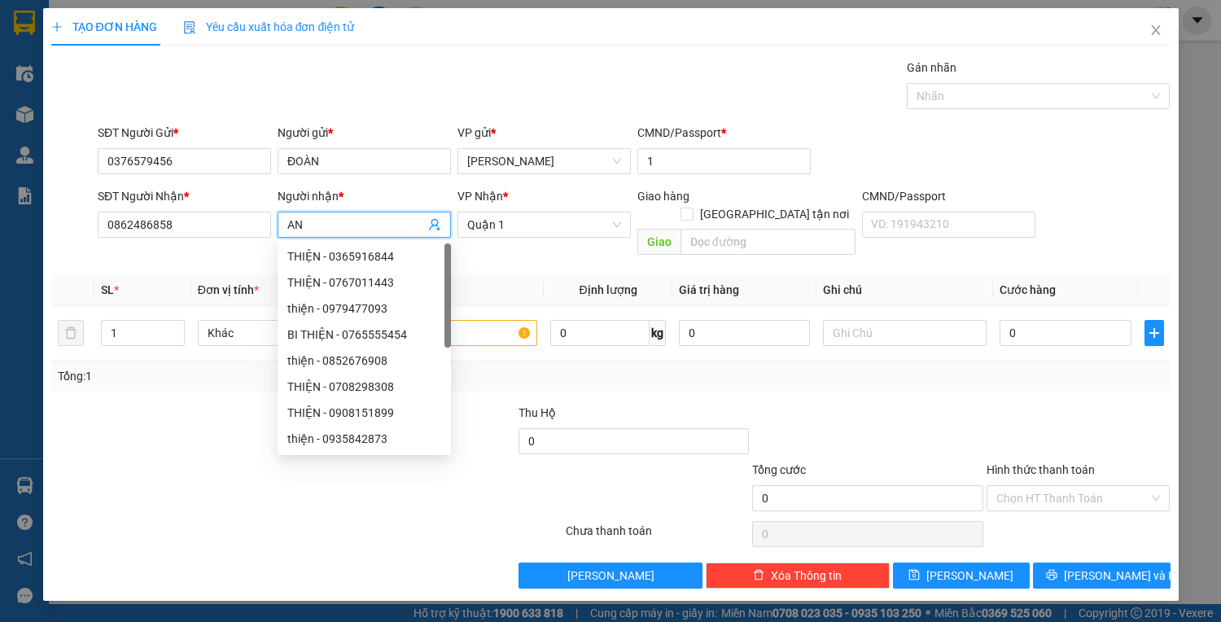
type input "A"
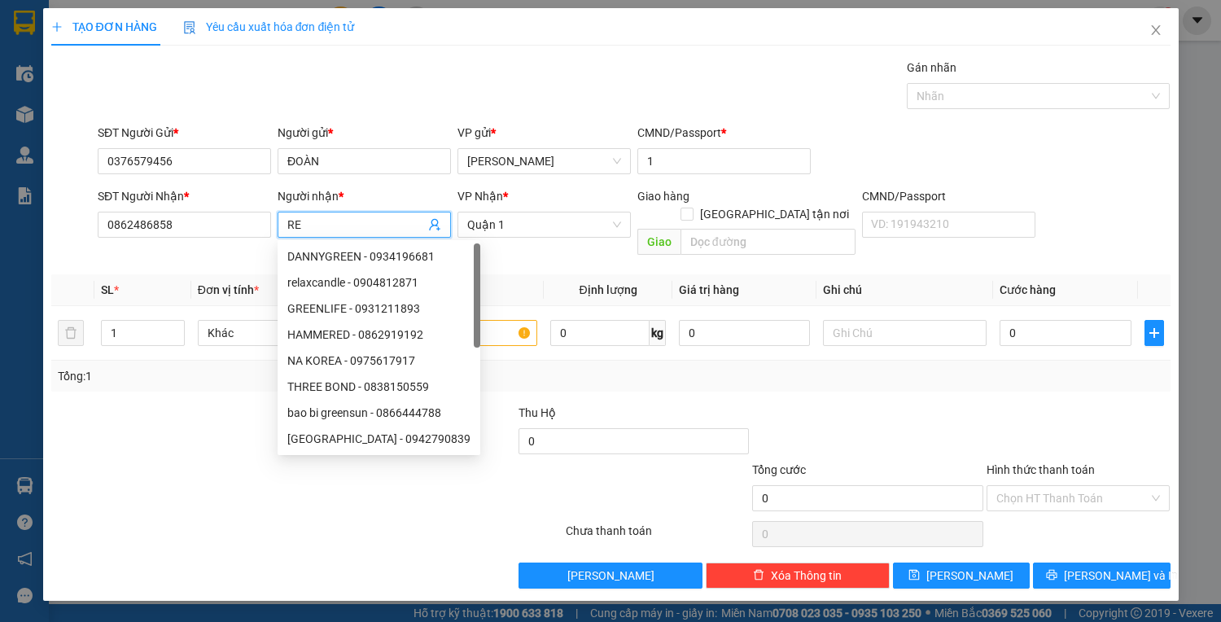
type input "R"
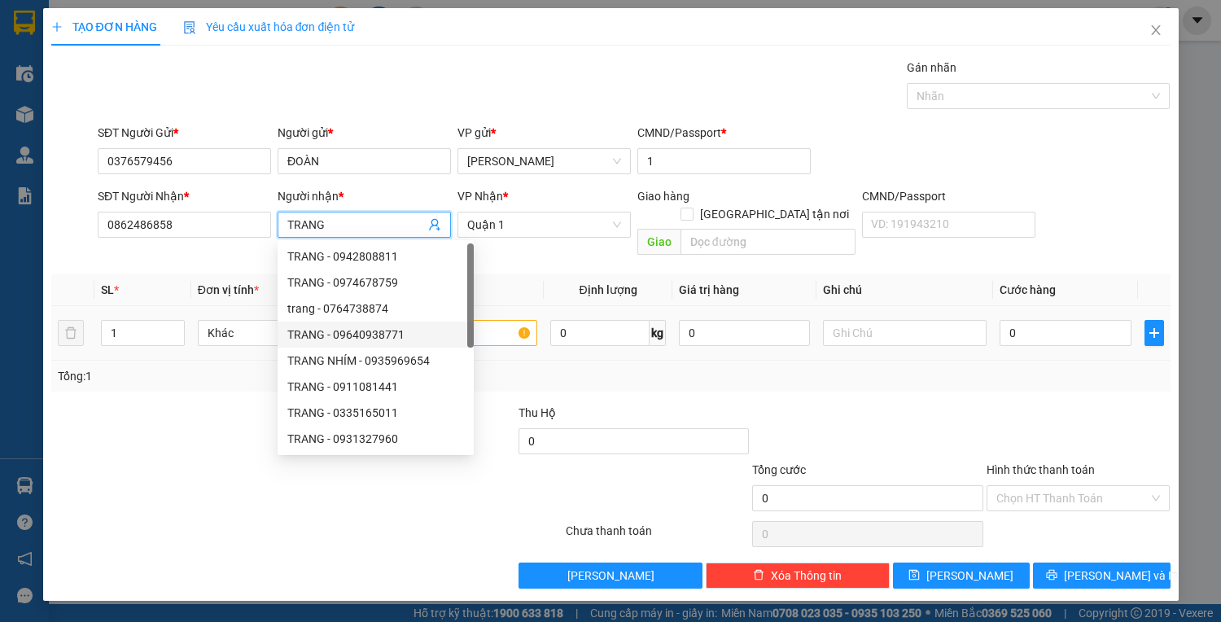
type input "TRANG"
click at [479, 320] on input "text" at bounding box center [456, 333] width 164 height 26
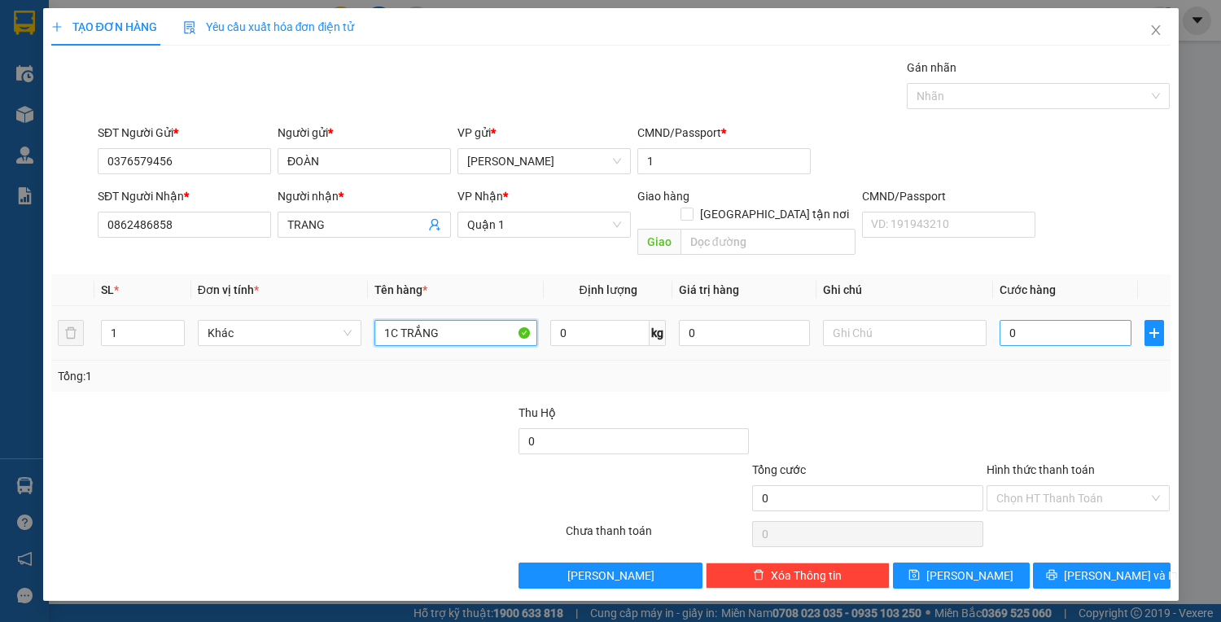
type input "1C TRẮNG"
click at [1050, 323] on input "0" at bounding box center [1064, 333] width 131 height 26
type input "3"
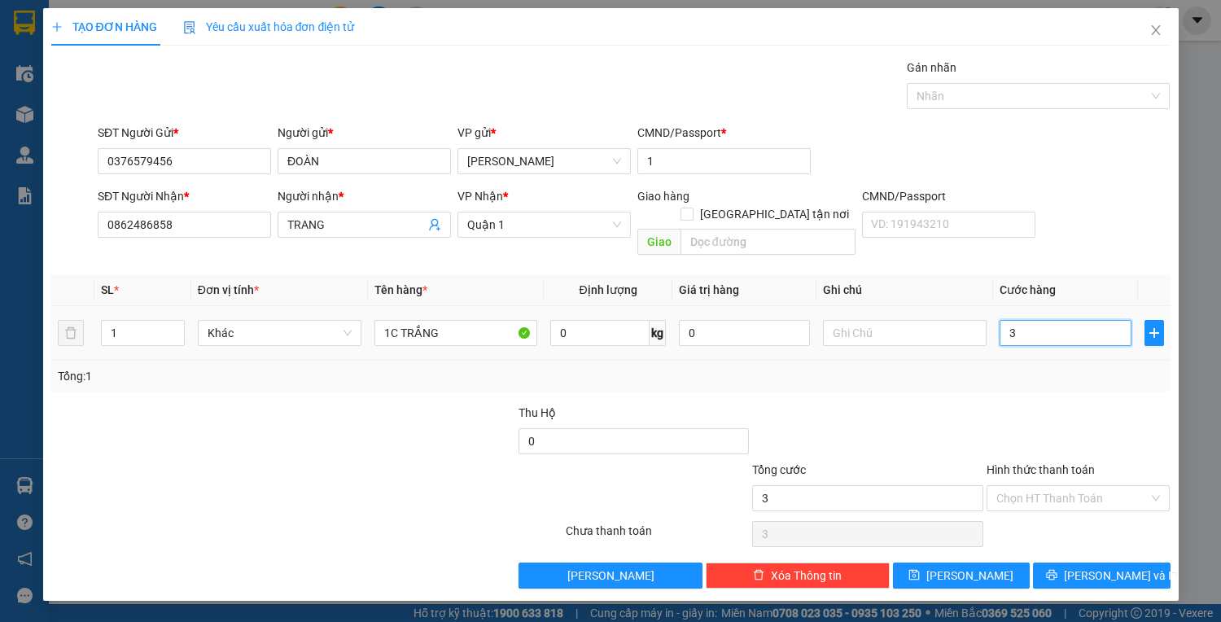
type input "35"
type input "35.000"
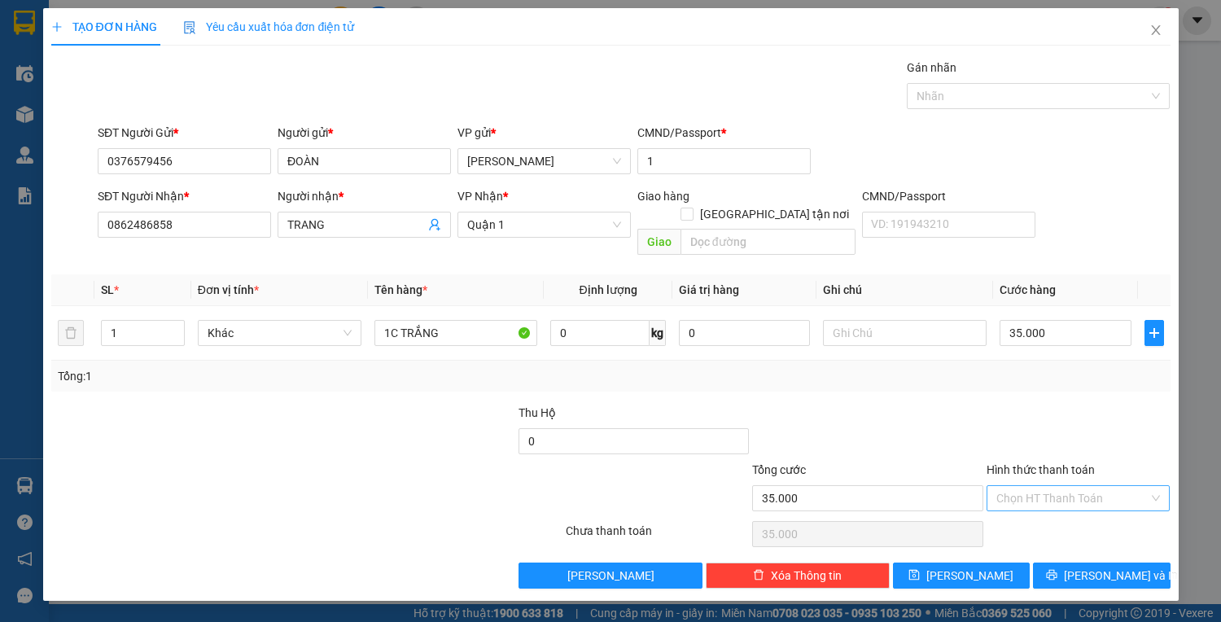
click at [1034, 486] on input "Hình thức thanh toán" at bounding box center [1072, 498] width 153 height 24
click at [1021, 508] on div "Tại văn phòng" at bounding box center [1078, 511] width 164 height 18
type input "0"
click at [1071, 562] on button "[PERSON_NAME] và In" at bounding box center [1101, 575] width 137 height 26
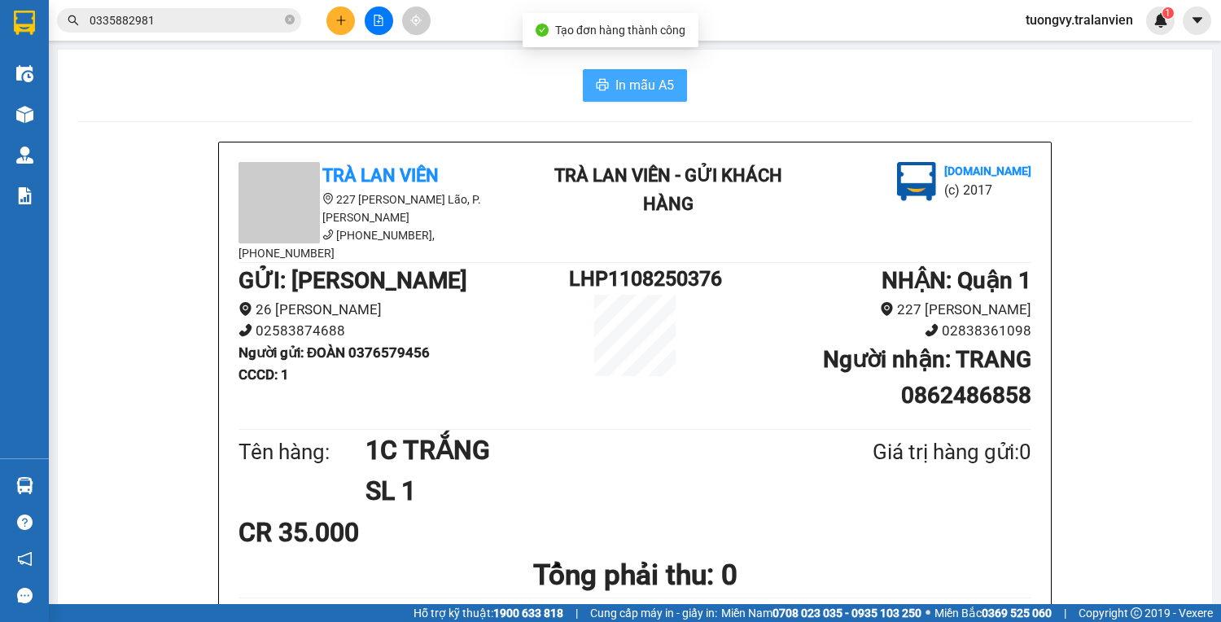
drag, startPoint x: 598, startPoint y: 58, endPoint x: 599, endPoint y: 79, distance: 21.2
click at [599, 79] on icon "printer" at bounding box center [602, 84] width 13 height 13
click at [350, 23] on button at bounding box center [340, 21] width 28 height 28
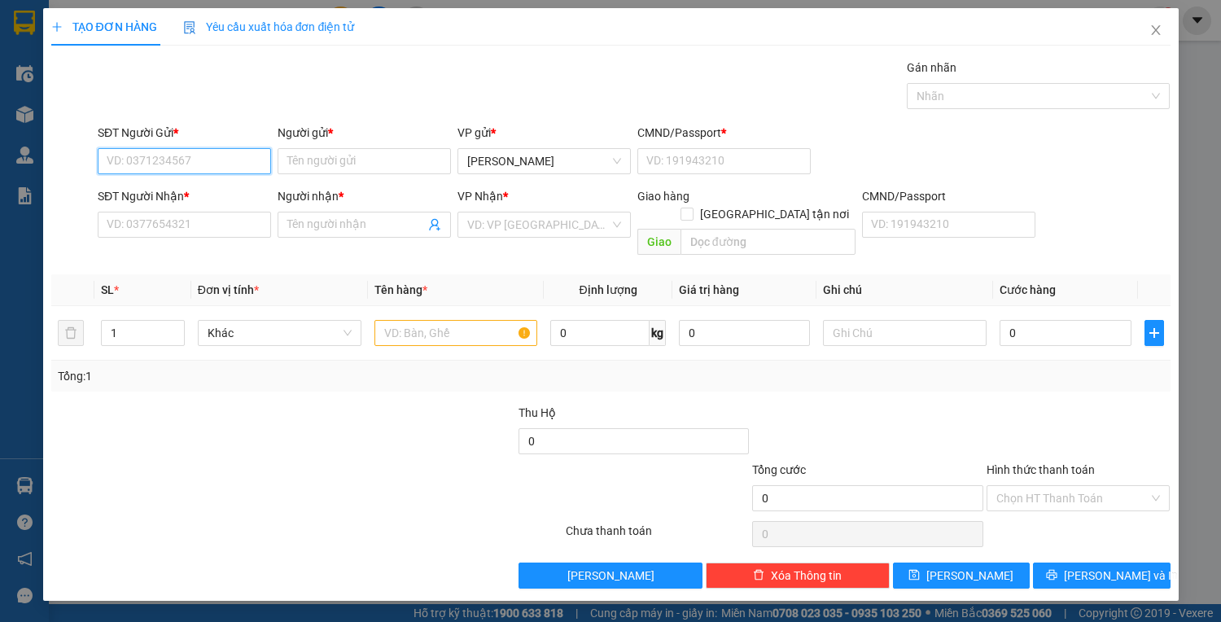
click at [236, 151] on input "SĐT Người Gửi *" at bounding box center [184, 161] width 173 height 26
click at [168, 193] on div "0905063333 - HÒA" at bounding box center [184, 193] width 154 height 18
type input "0905063333"
type input "HÒA"
type input "1"
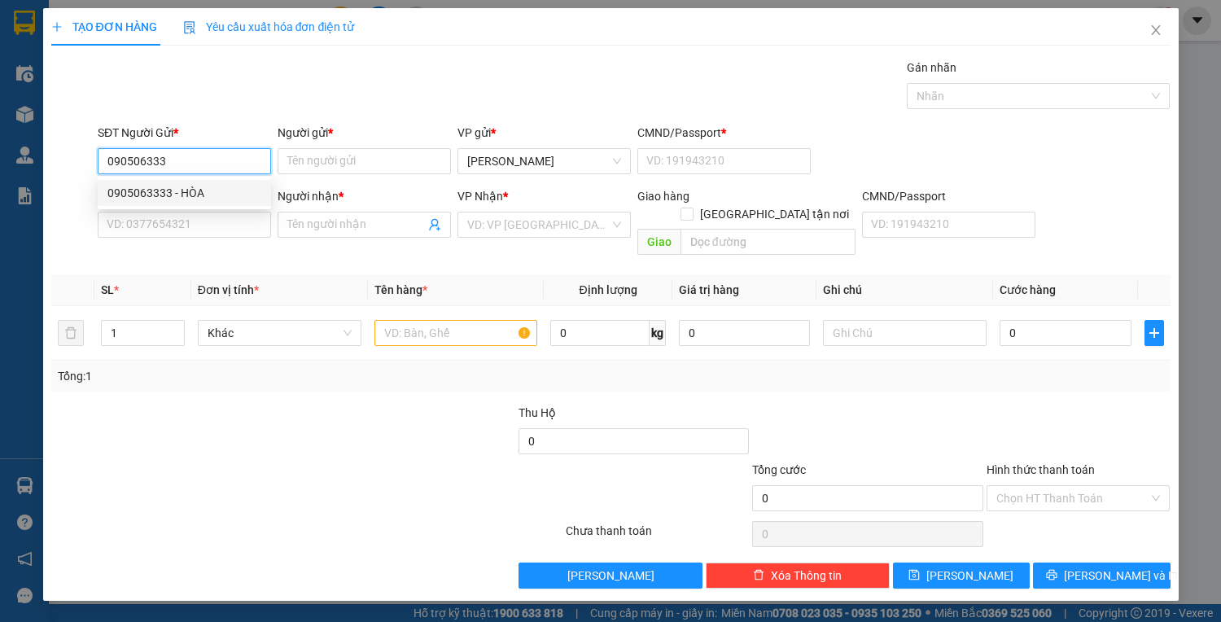
type input "0943208639"
type input "THƯƠNG"
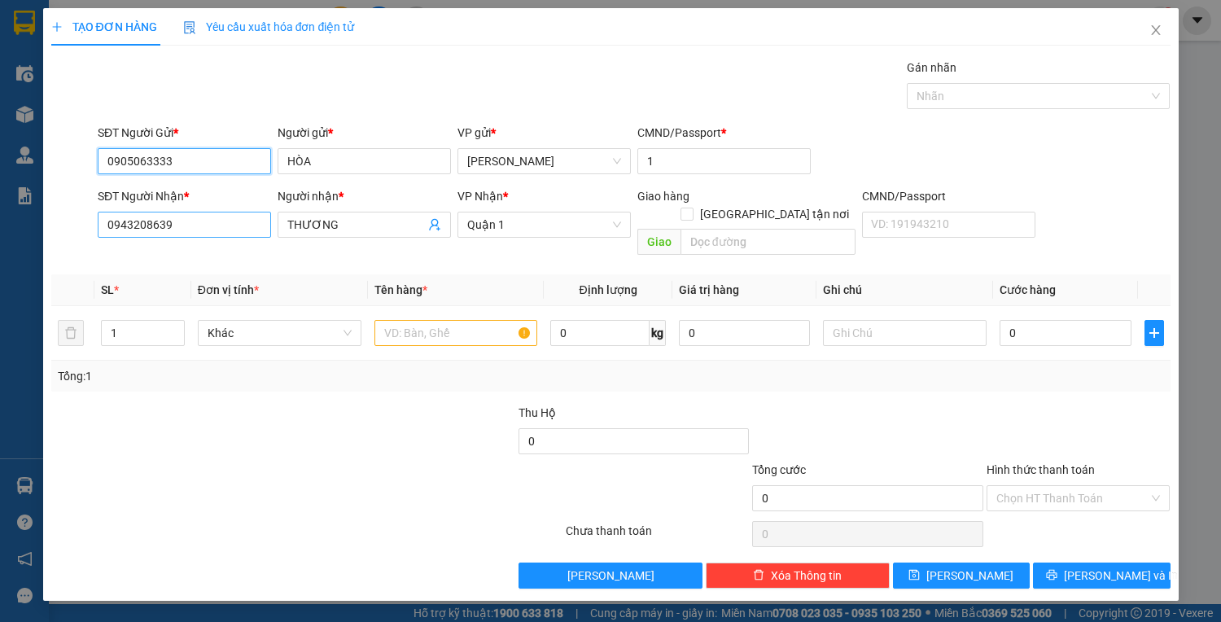
type input "0905063333"
click at [200, 226] on input "0943208639" at bounding box center [184, 225] width 173 height 26
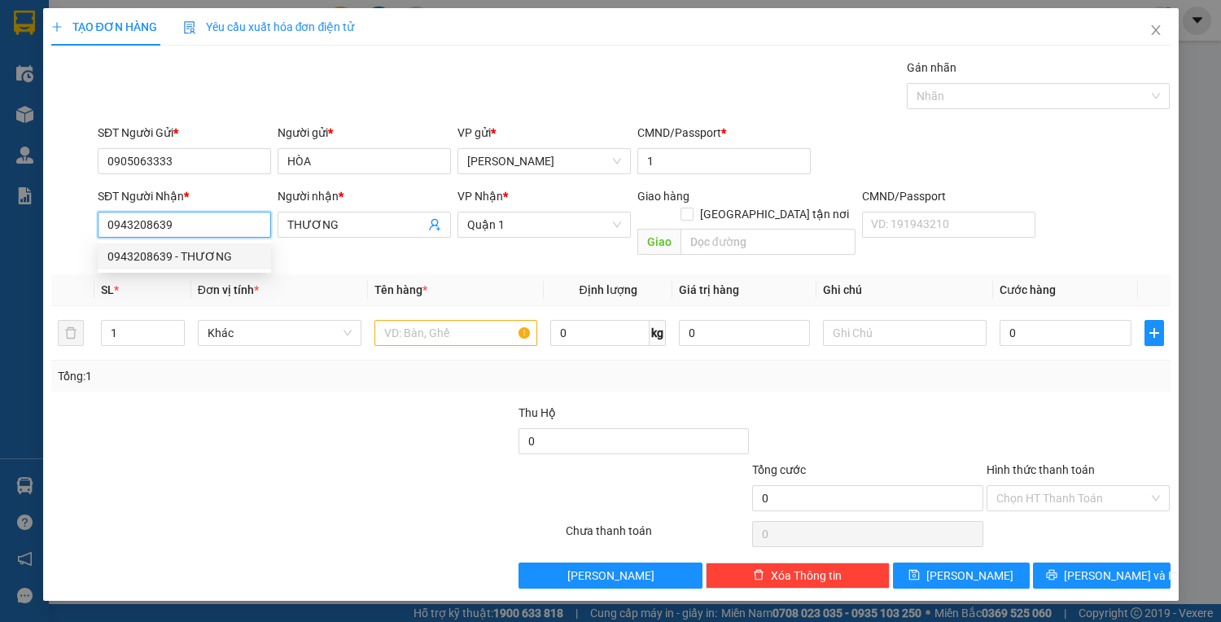
click at [212, 254] on div "0943208639 - THƯƠNG" at bounding box center [184, 256] width 154 height 18
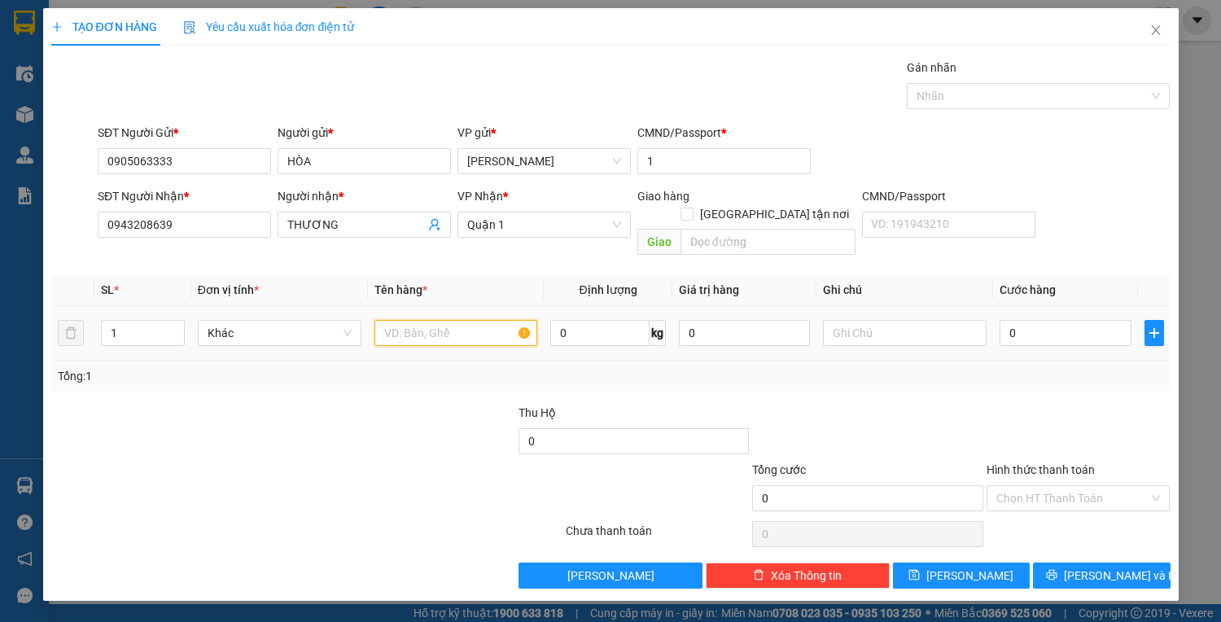
click at [417, 320] on input "text" at bounding box center [456, 333] width 164 height 26
click at [406, 320] on input "text" at bounding box center [456, 333] width 164 height 26
type input "1T VÀNG"
click at [1058, 486] on input "Hình thức thanh toán" at bounding box center [1072, 498] width 153 height 24
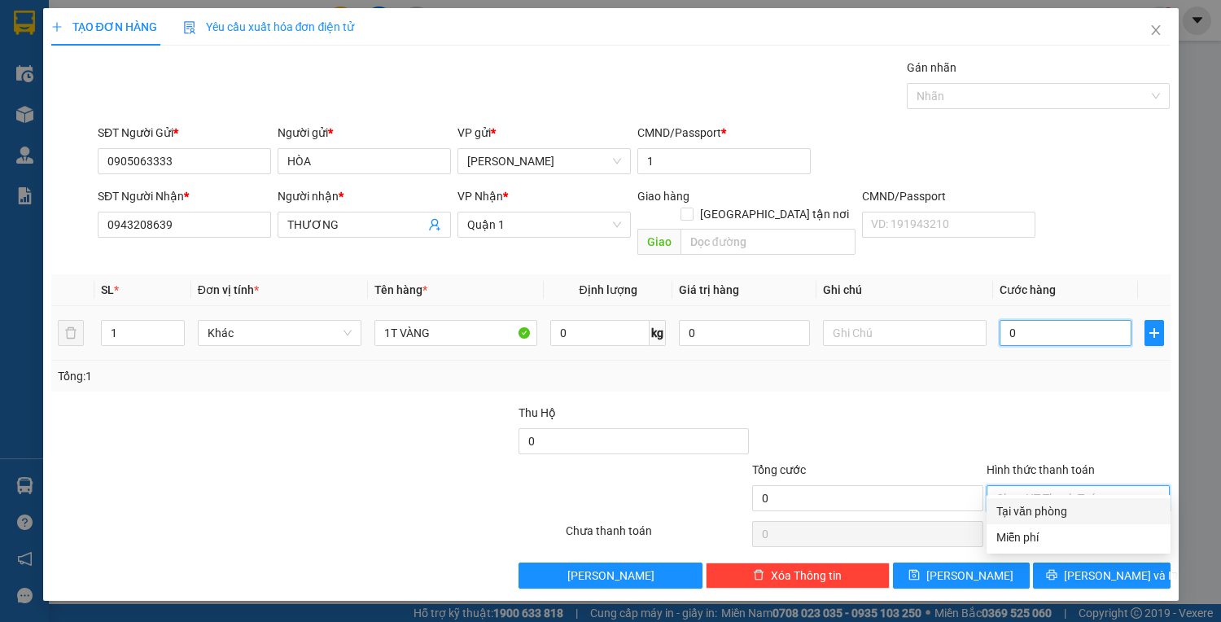
click at [1015, 322] on input "0" at bounding box center [1064, 333] width 131 height 26
type input "4"
type input "40"
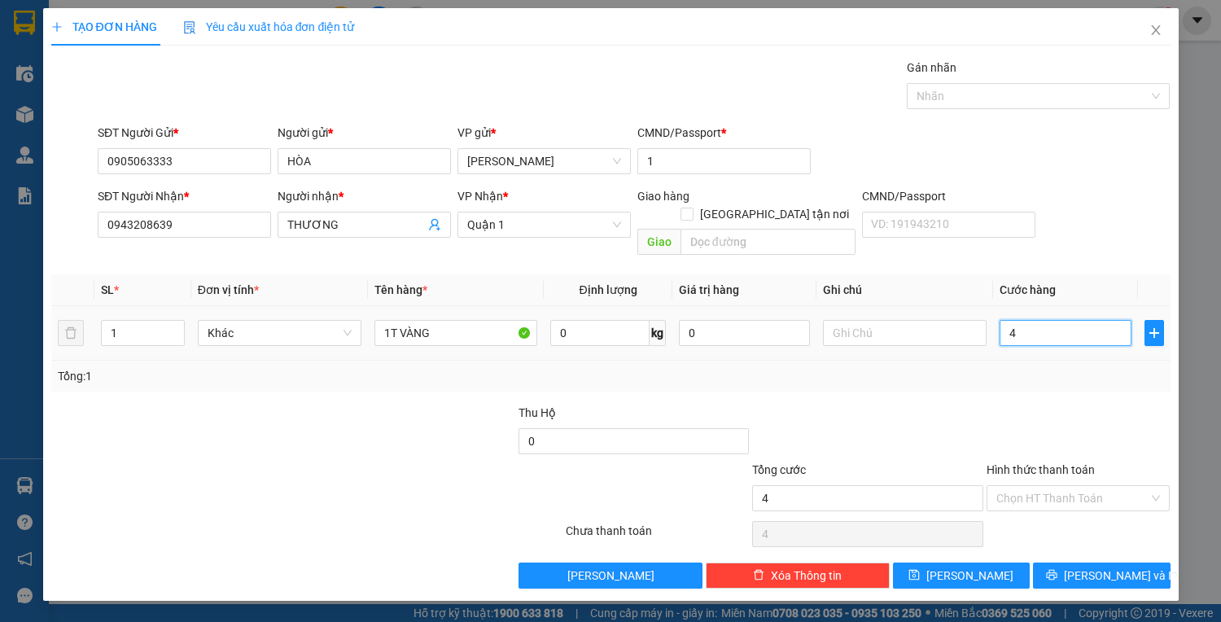
type input "40"
type input "40.000"
click at [1051, 486] on input "Hình thức thanh toán" at bounding box center [1072, 498] width 153 height 24
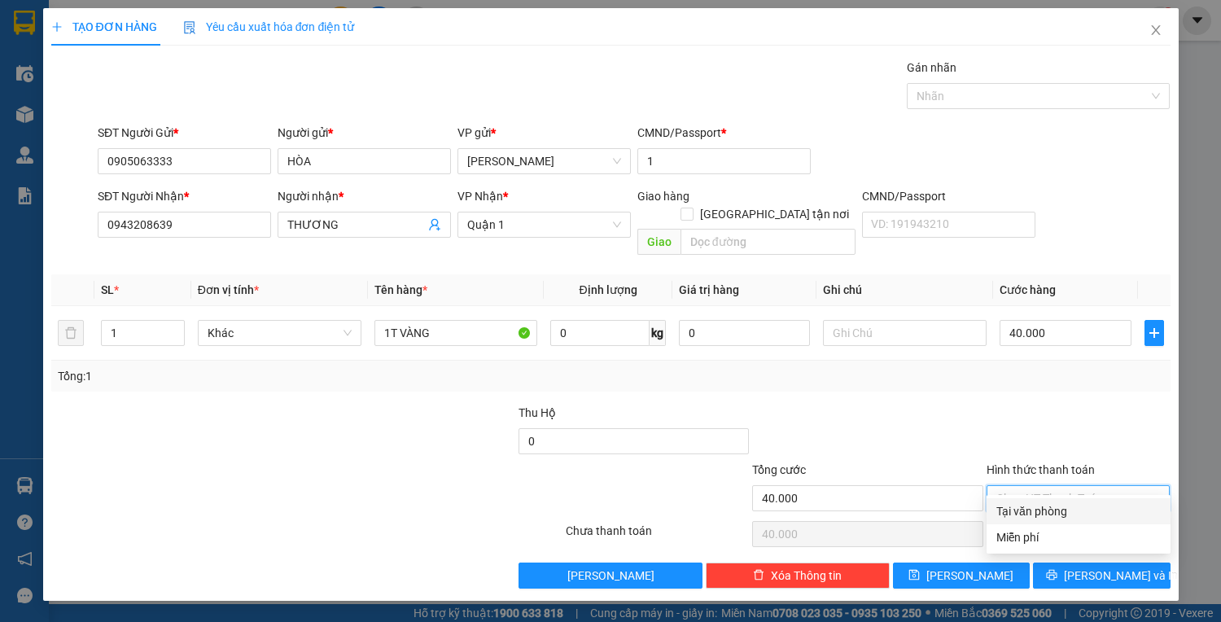
click at [1051, 509] on div "Tại văn phòng" at bounding box center [1078, 511] width 164 height 18
type input "0"
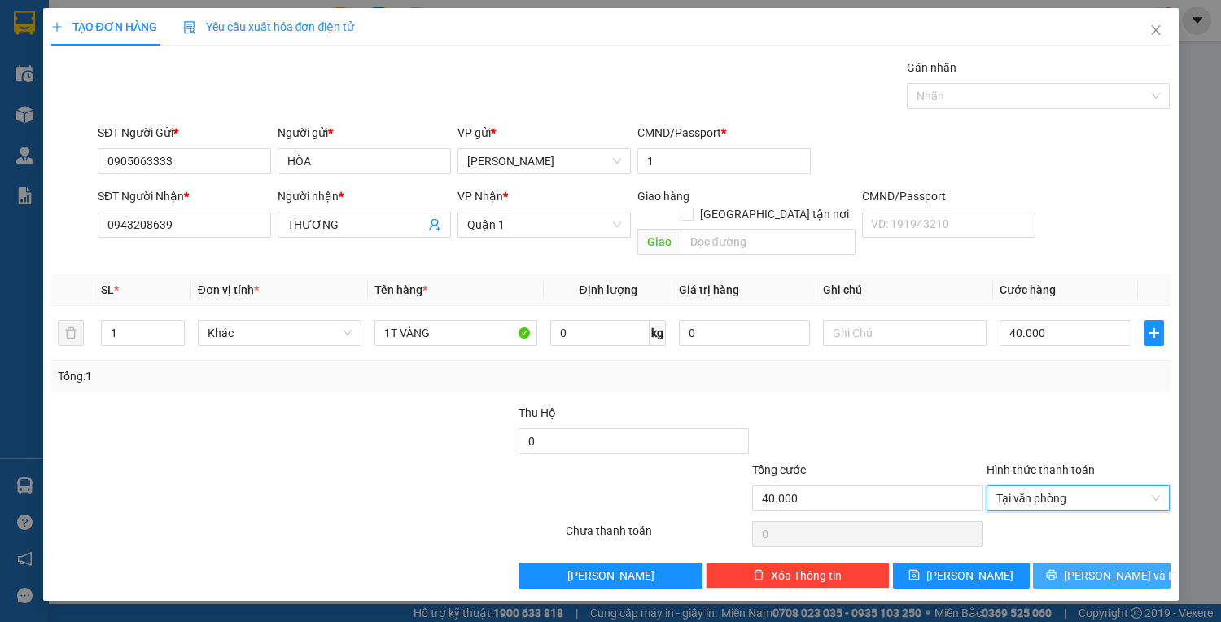
click at [1068, 562] on button "[PERSON_NAME] và In" at bounding box center [1101, 575] width 137 height 26
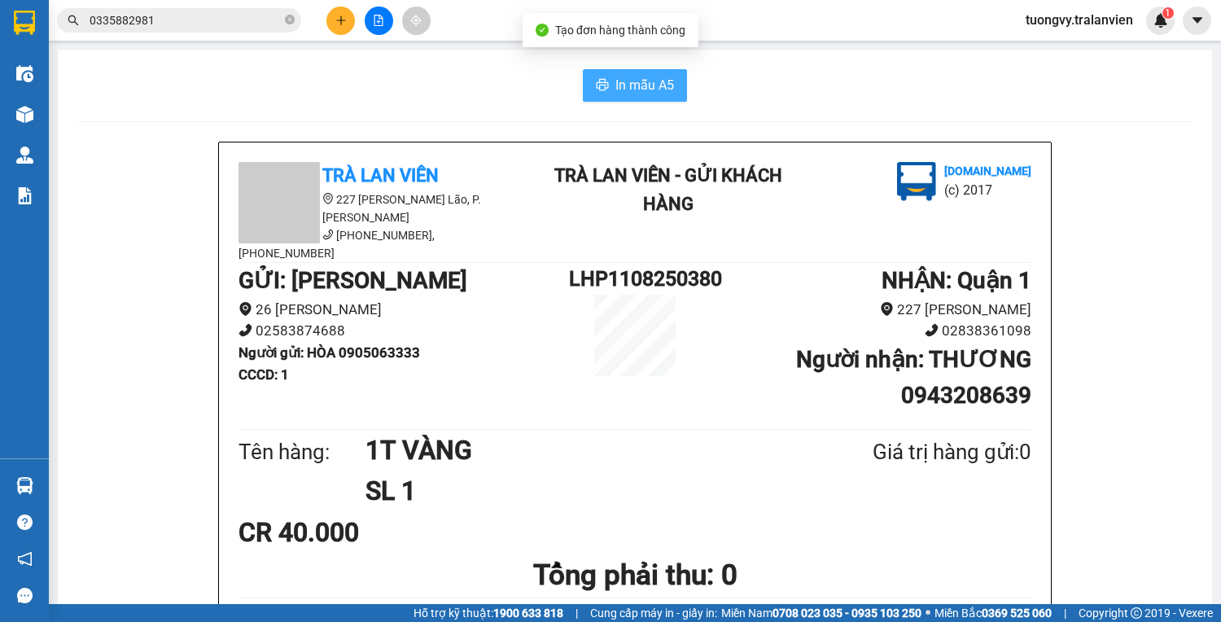
click at [654, 85] on span "In mẫu A5" at bounding box center [644, 85] width 59 height 20
click at [338, 18] on icon "plus" at bounding box center [340, 20] width 11 height 11
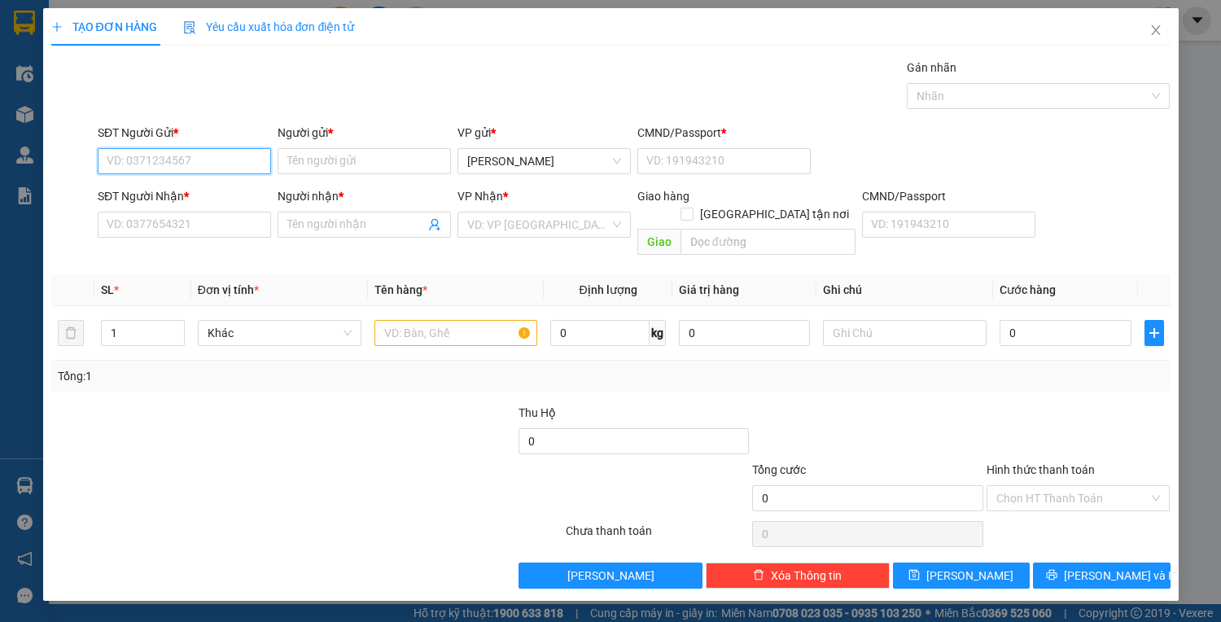
click at [164, 155] on input "SĐT Người Gửi *" at bounding box center [184, 161] width 173 height 26
type input "0905175987"
click at [160, 193] on div "0905175987 - [PERSON_NAME]" at bounding box center [187, 193] width 160 height 18
type input "[PERSON_NAME]"
type input "1"
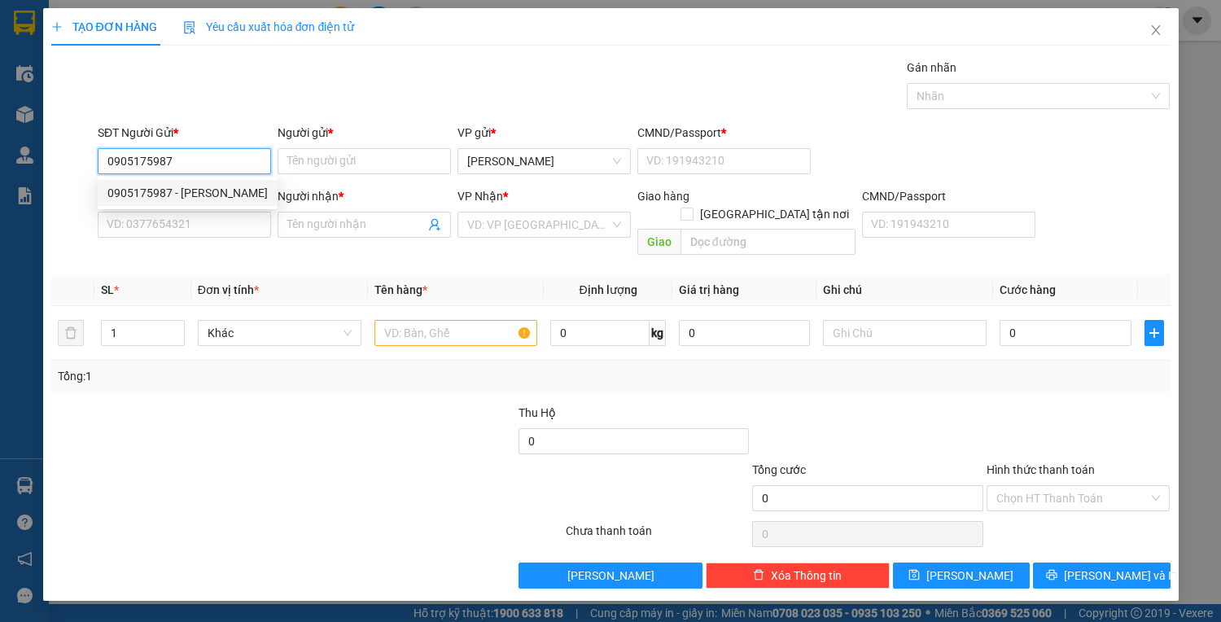
type input "0918140406"
type input "HIẾU"
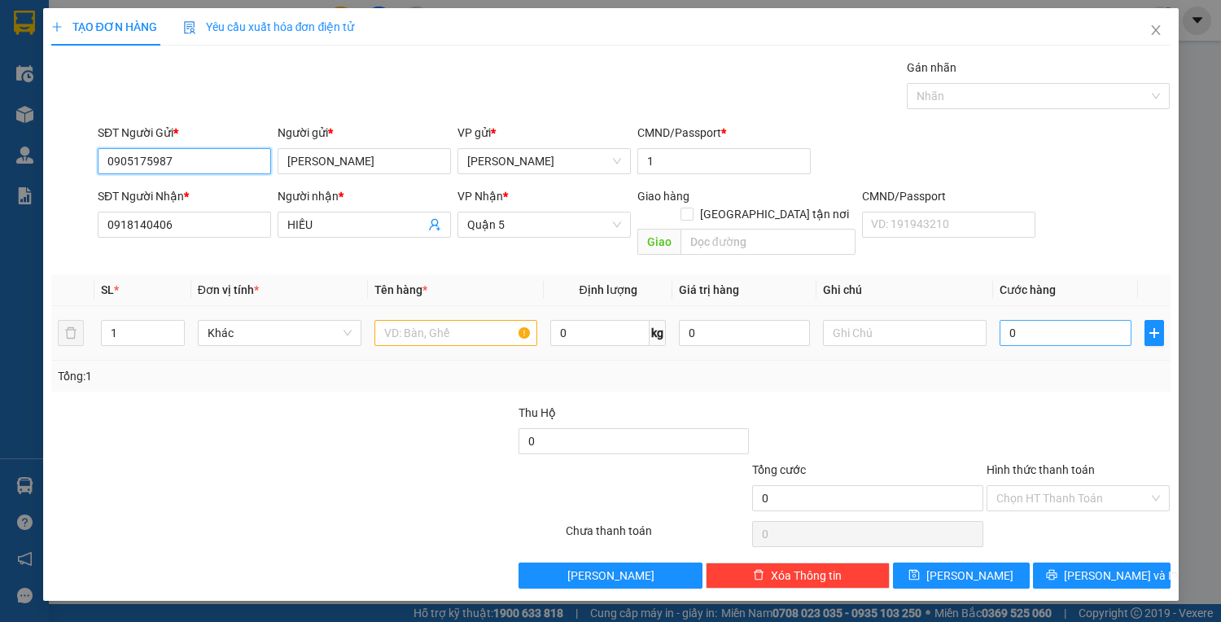
type input "0905175987"
click at [1074, 320] on input "0" at bounding box center [1064, 333] width 131 height 26
type input "2"
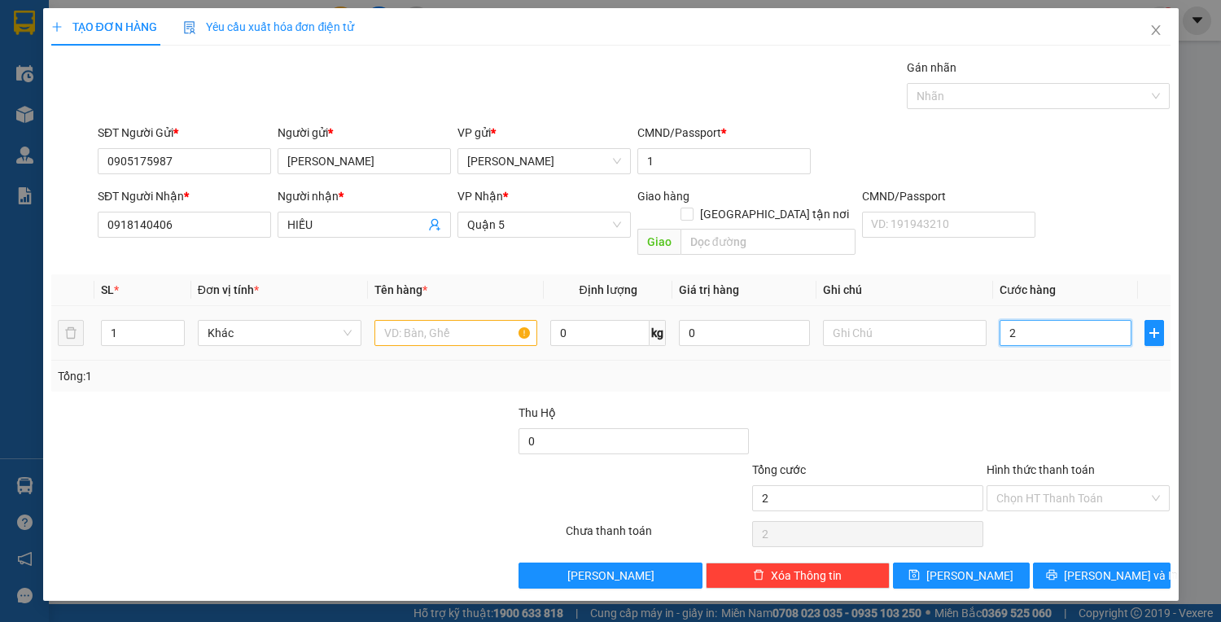
type input "20"
type input "20.000"
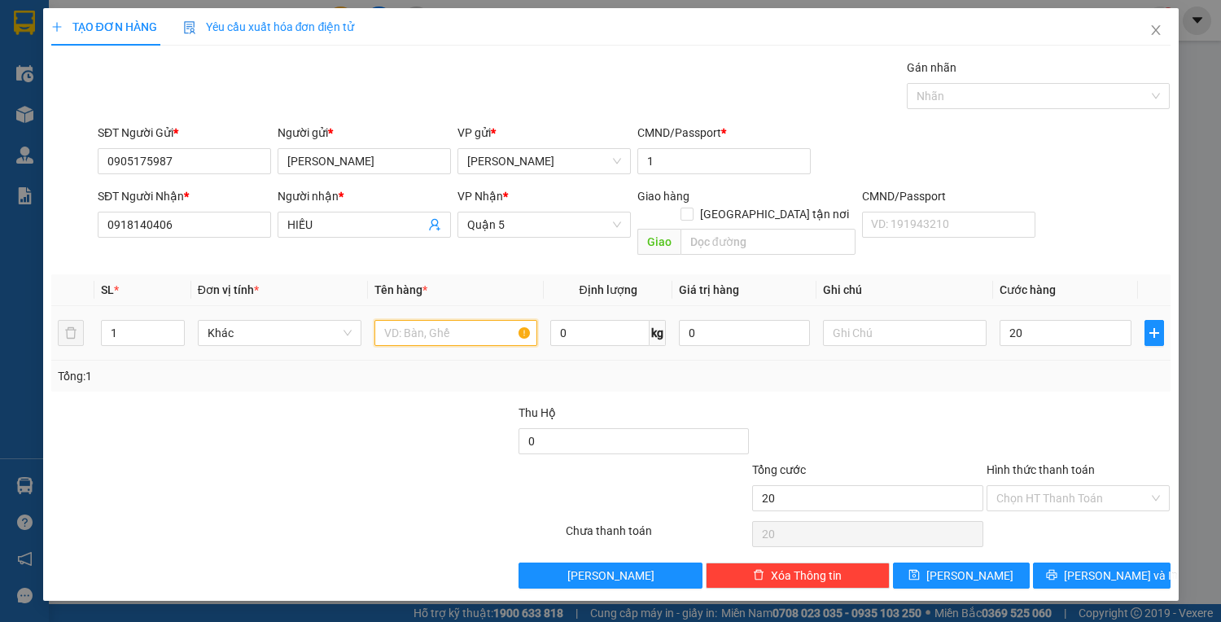
type input "20.000"
click at [416, 320] on input "text" at bounding box center [456, 333] width 164 height 26
type input "1PHONG BÌ"
click at [1077, 487] on input "Hình thức thanh toán" at bounding box center [1072, 498] width 153 height 24
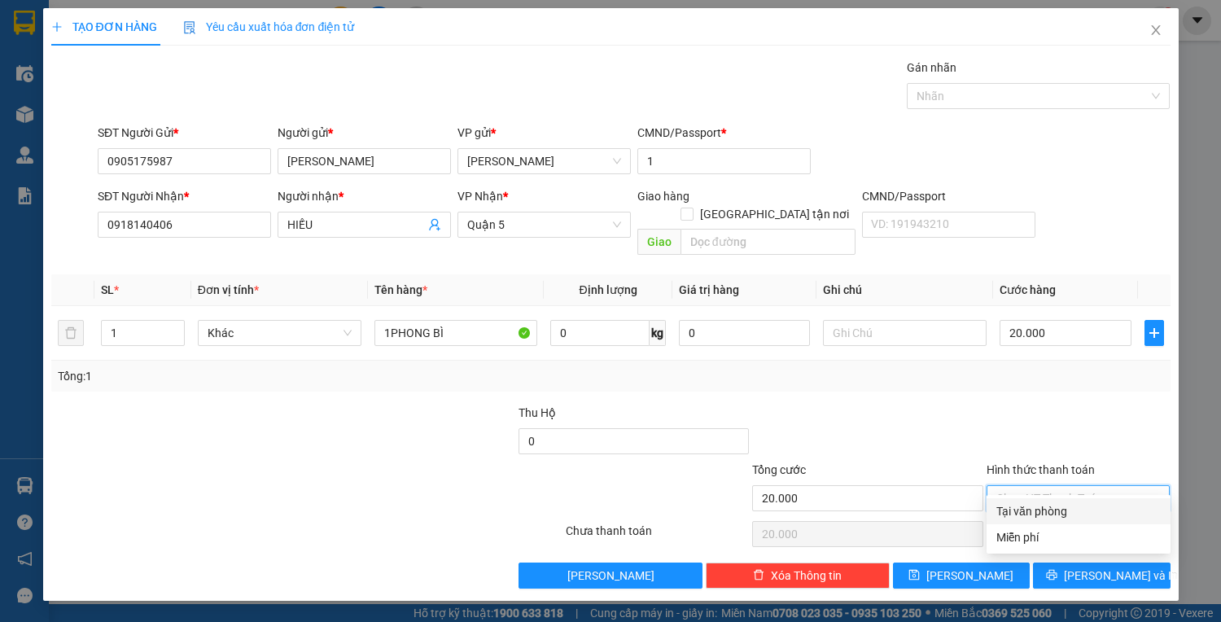
click at [1075, 515] on div "Tại văn phòng" at bounding box center [1078, 511] width 164 height 18
type input "0"
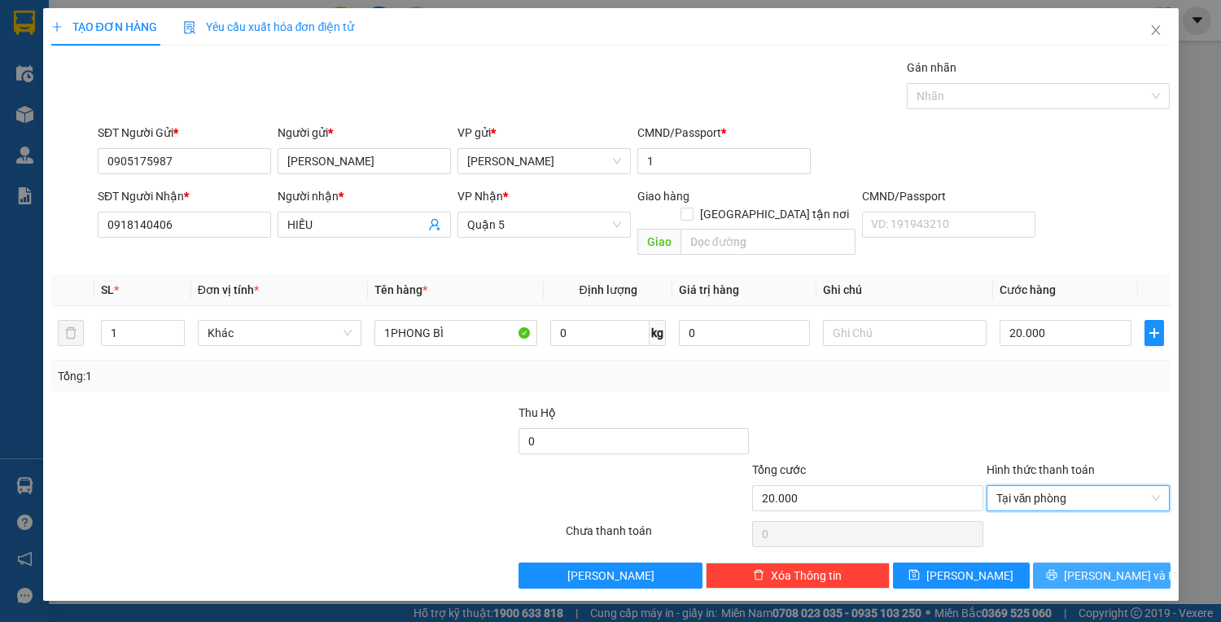
click at [1092, 566] on span "[PERSON_NAME] và In" at bounding box center [1121, 575] width 114 height 18
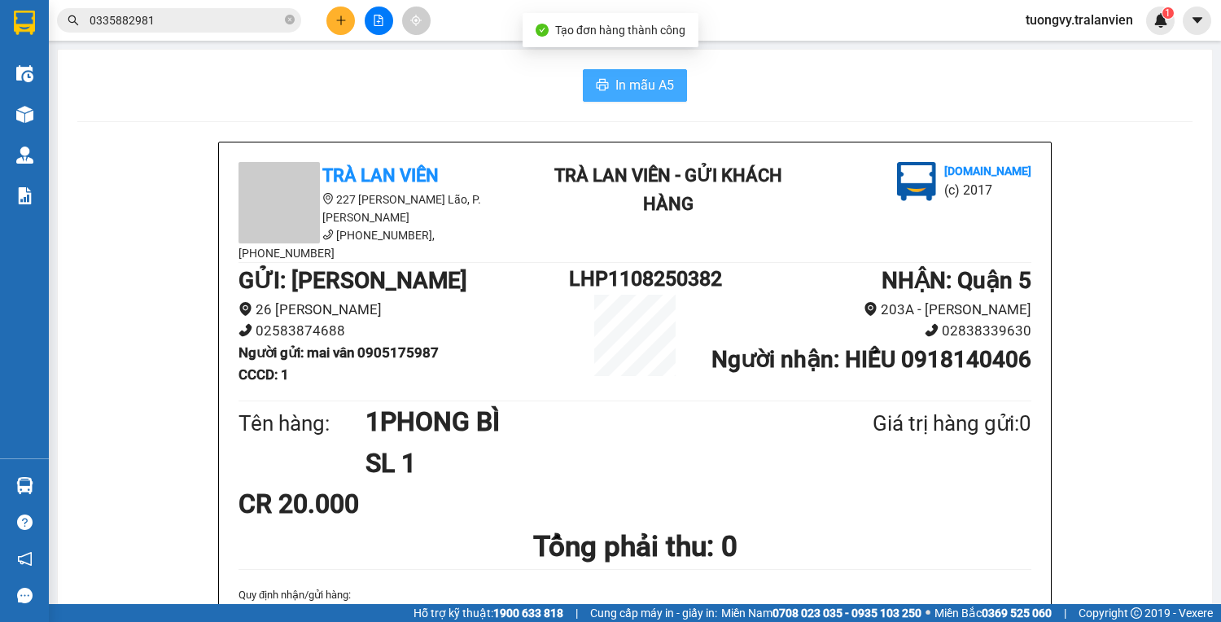
click at [625, 88] on span "In mẫu A5" at bounding box center [644, 85] width 59 height 20
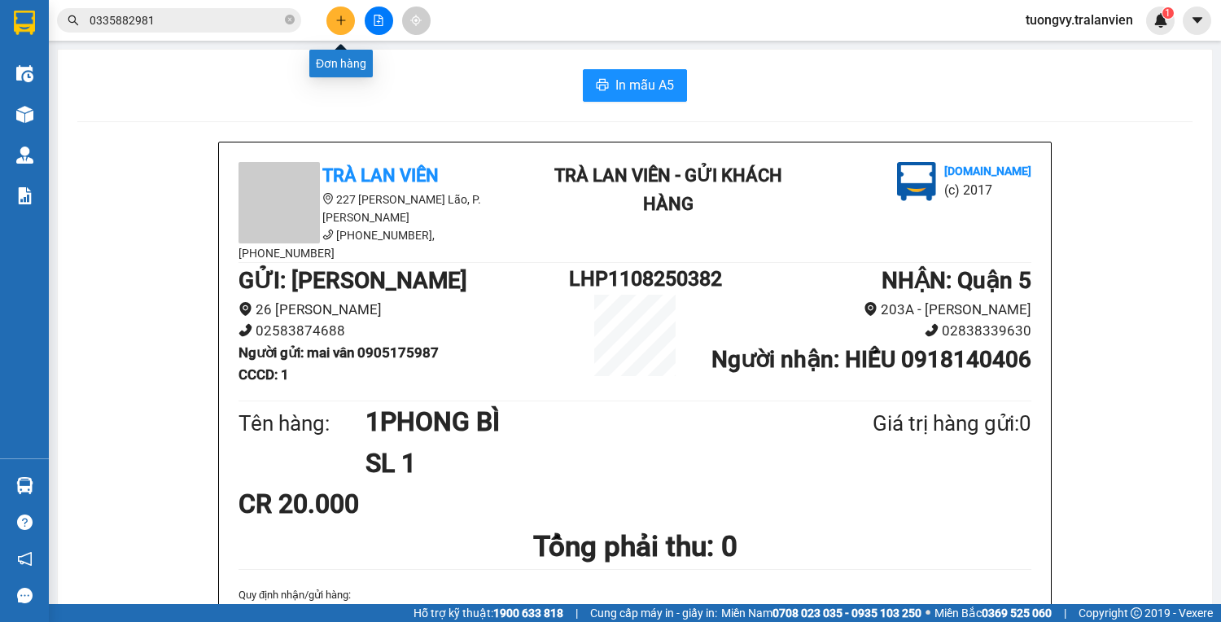
click at [344, 16] on icon "plus" at bounding box center [340, 20] width 11 height 11
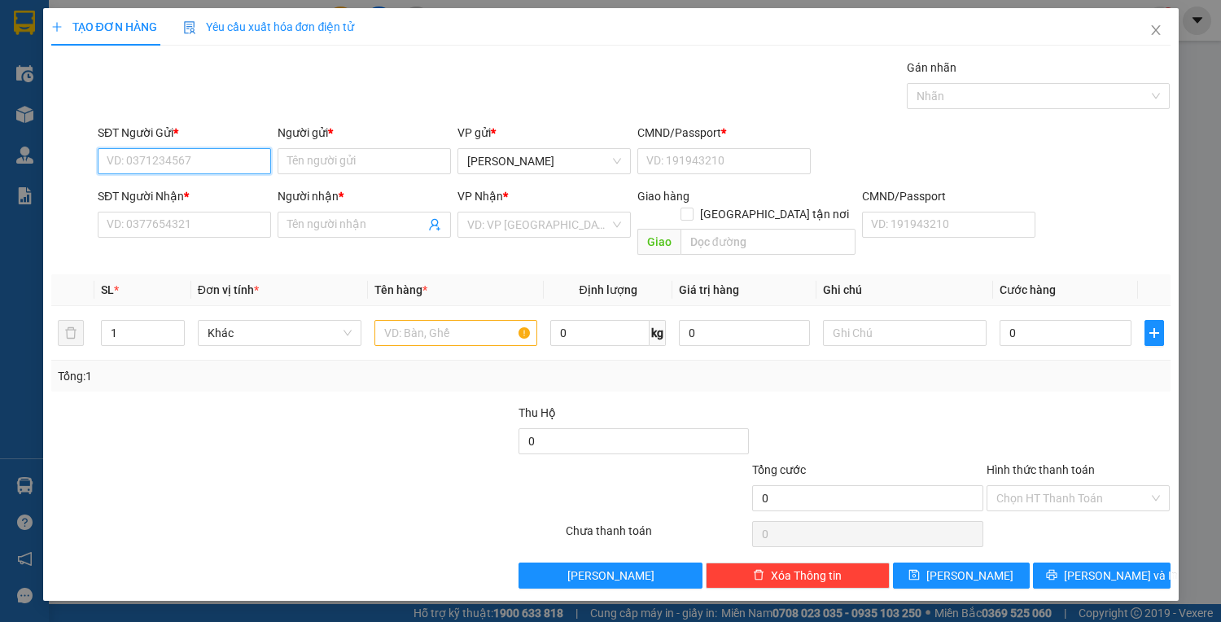
click at [167, 159] on input "SĐT Người Gửi *" at bounding box center [184, 161] width 173 height 26
click at [216, 192] on div "0827264313 - CHUNG" at bounding box center [184, 193] width 154 height 18
type input "0827264313"
type input "CHUNG"
type input "1"
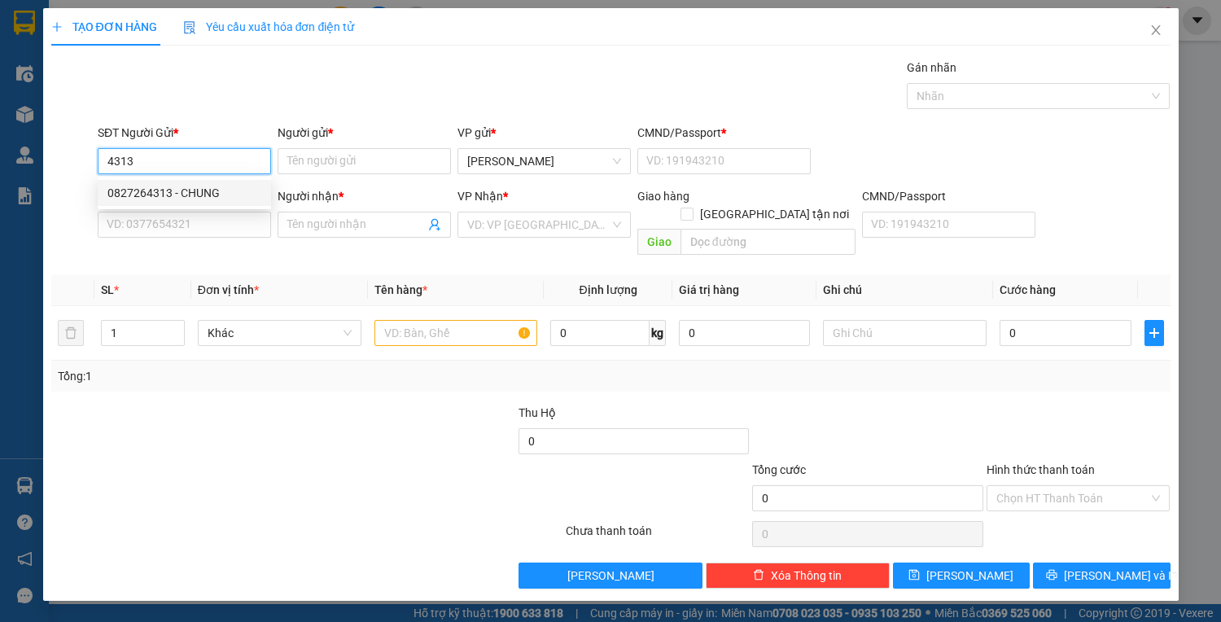
type input "0908467746"
type input "THOẠI"
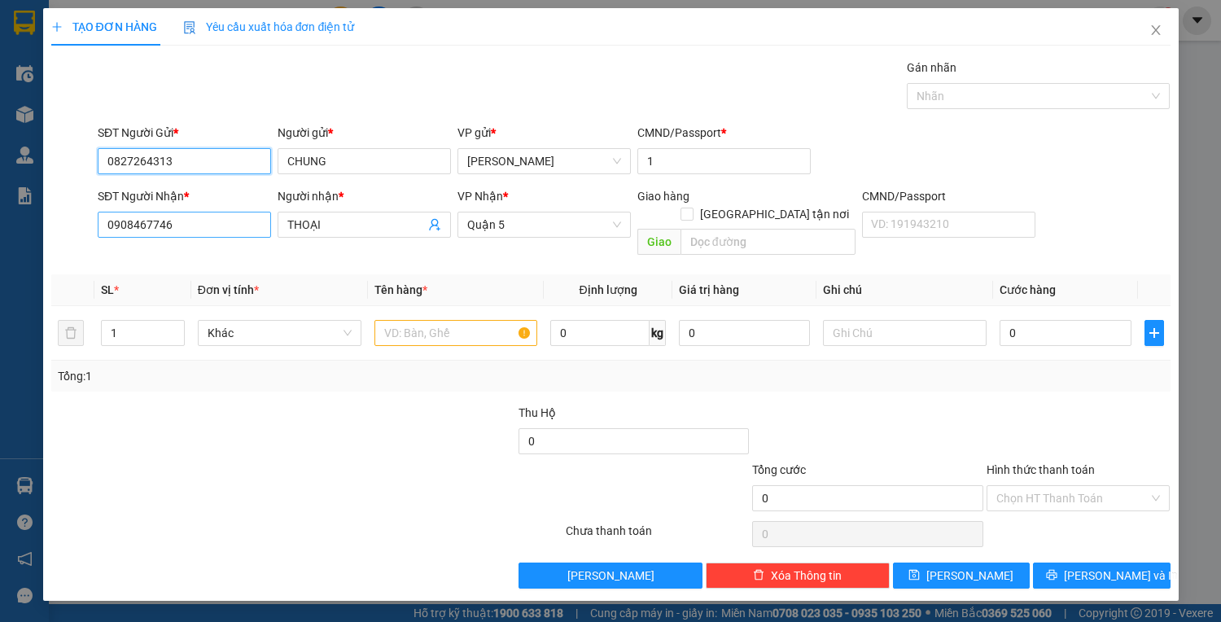
type input "0827264313"
click at [200, 229] on input "0908467746" at bounding box center [184, 225] width 173 height 26
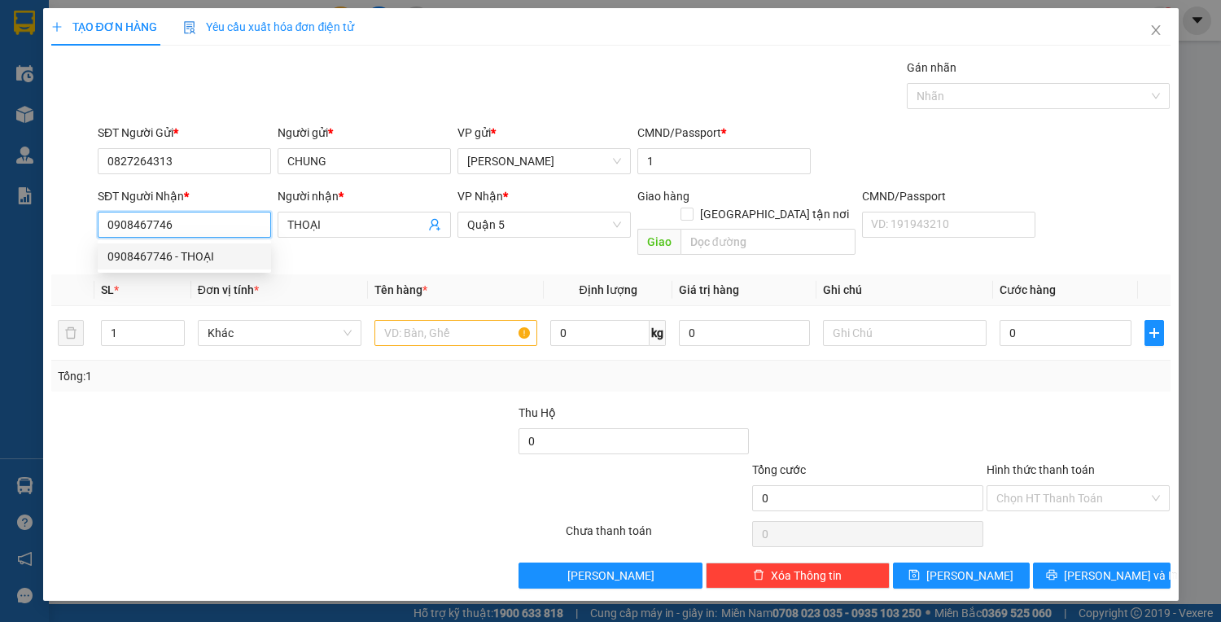
click at [205, 250] on div "0908467746 - THOẠI" at bounding box center [184, 256] width 154 height 18
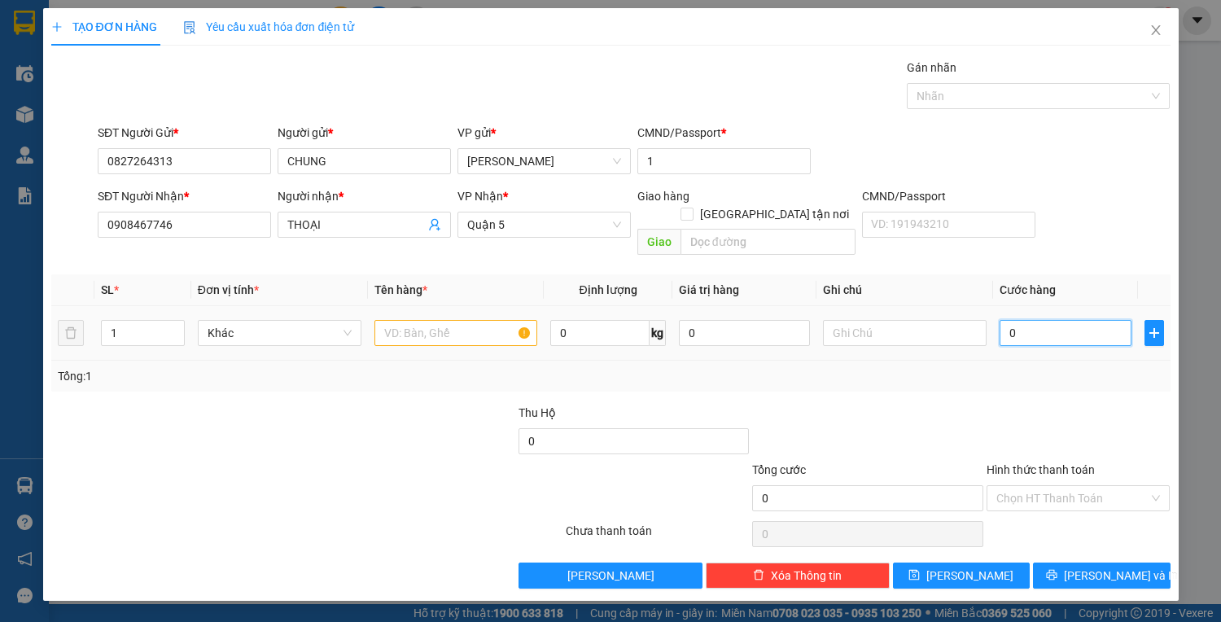
click at [1016, 320] on input "0" at bounding box center [1064, 333] width 131 height 26
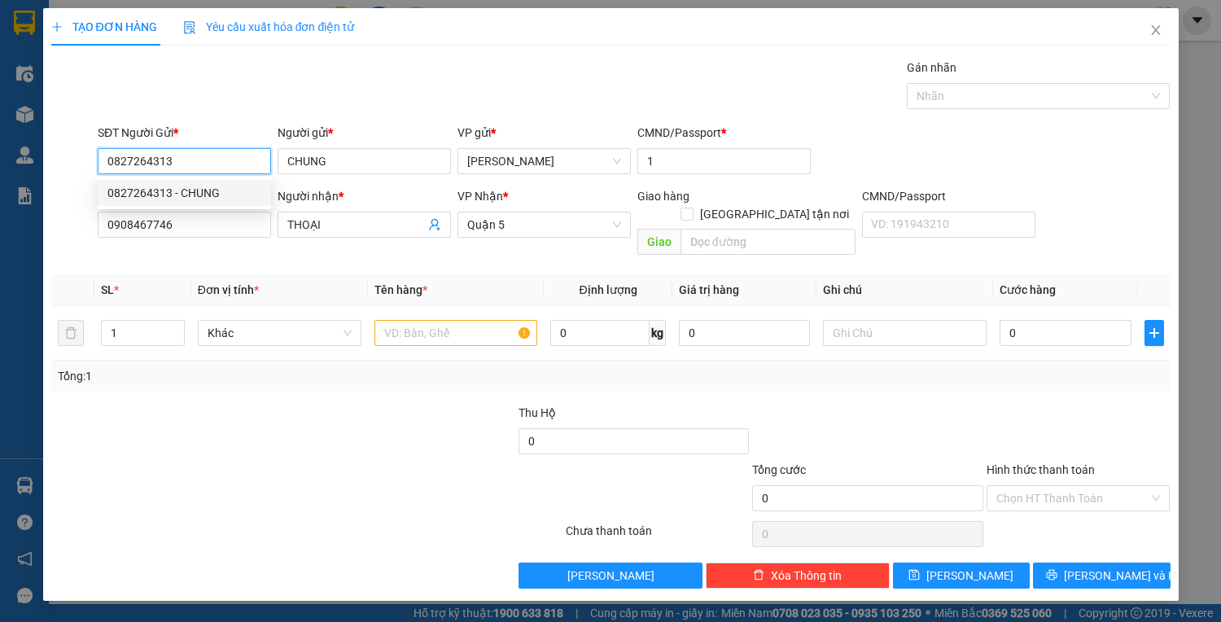
drag, startPoint x: 181, startPoint y: 157, endPoint x: 98, endPoint y: 172, distance: 84.3
click at [103, 169] on input "0827264313" at bounding box center [184, 161] width 173 height 26
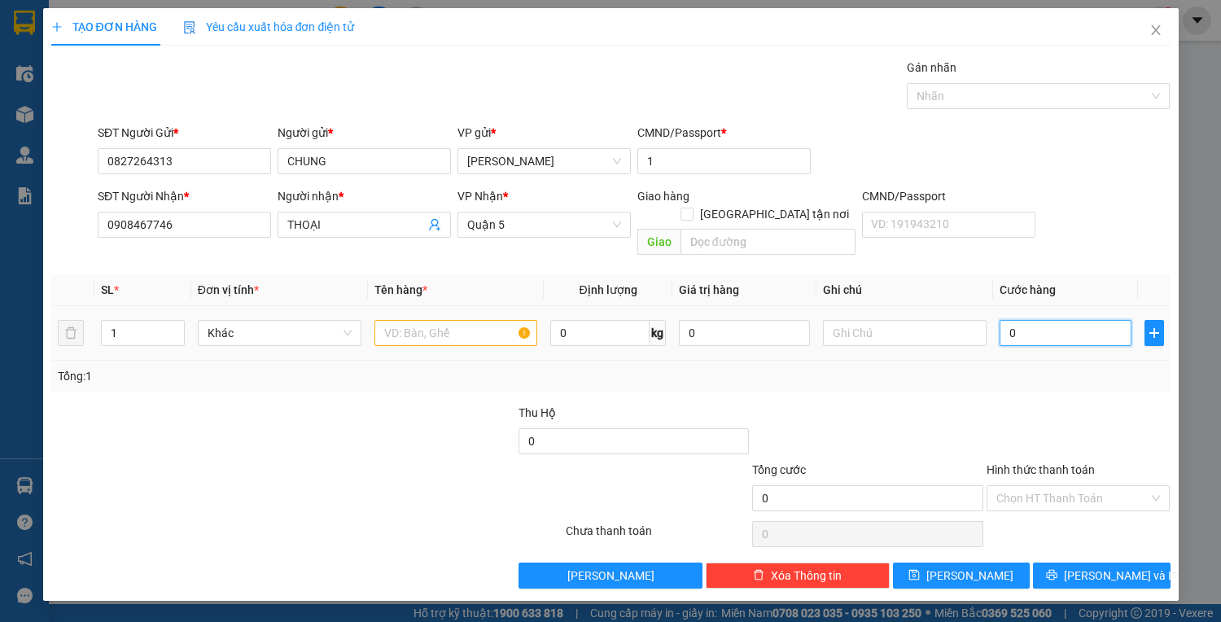
click at [1009, 320] on input "0" at bounding box center [1064, 333] width 131 height 26
type input "3"
type input "30"
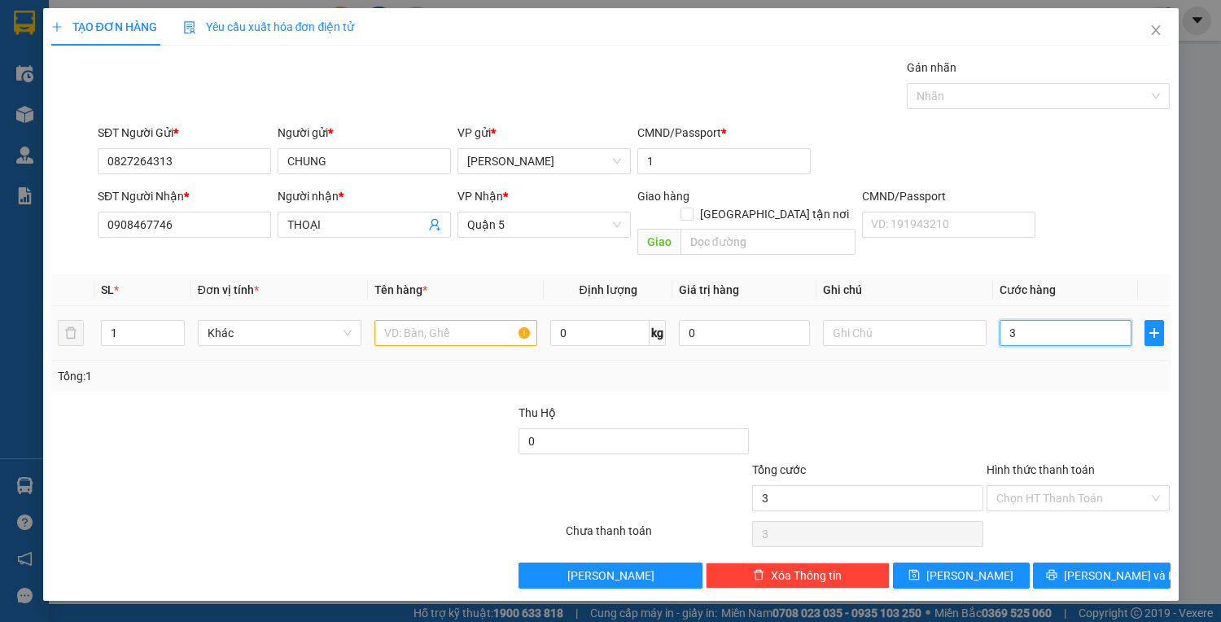
type input "30"
type input "30.000"
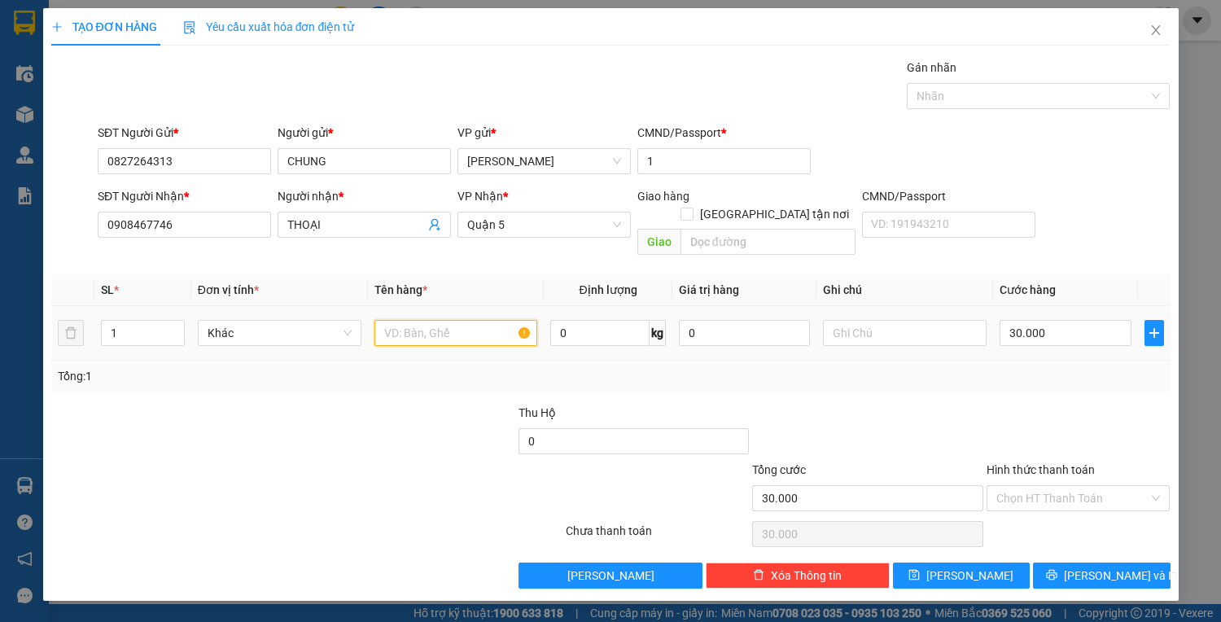
click at [404, 320] on input "text" at bounding box center [456, 333] width 164 height 26
type input "1C THUỐC"
click at [1057, 569] on icon "printer" at bounding box center [1051, 574] width 11 height 11
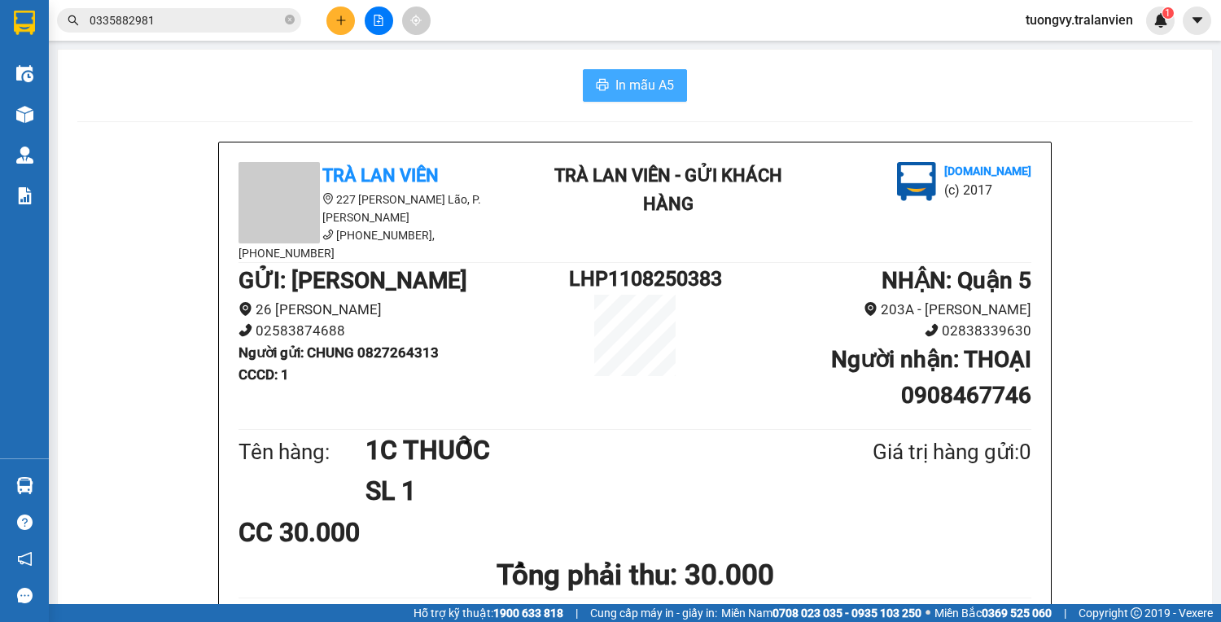
click at [648, 82] on span "In mẫu A5" at bounding box center [644, 85] width 59 height 20
click at [335, 23] on icon "plus" at bounding box center [340, 20] width 11 height 11
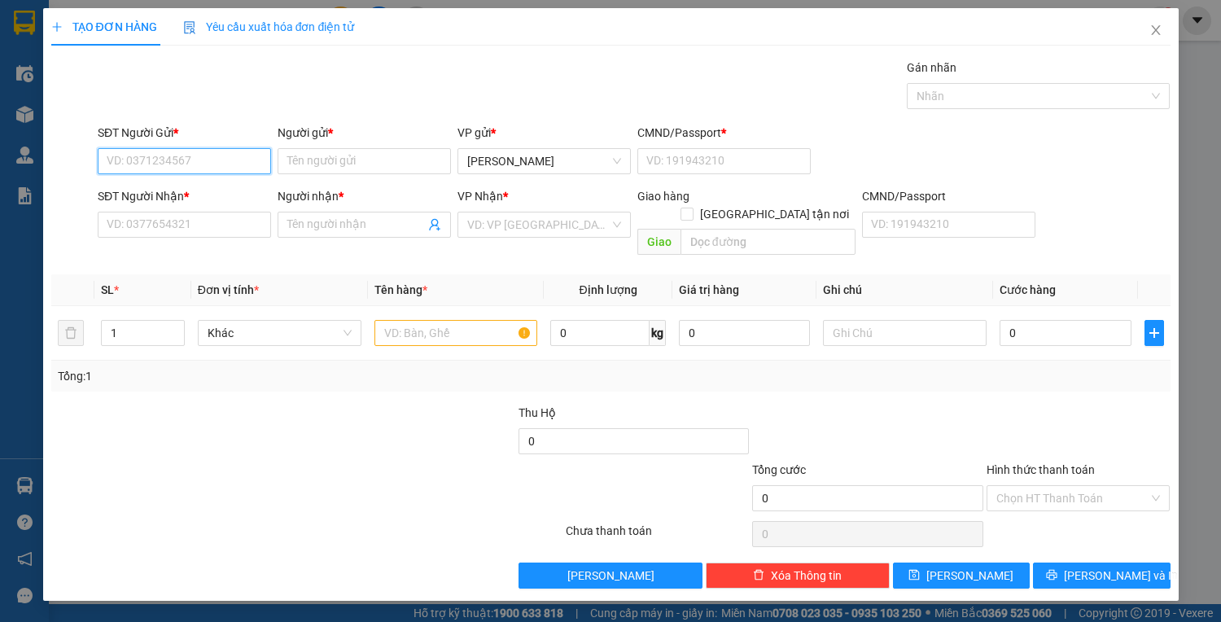
click at [155, 168] on input "SĐT Người Gửi *" at bounding box center [184, 161] width 173 height 26
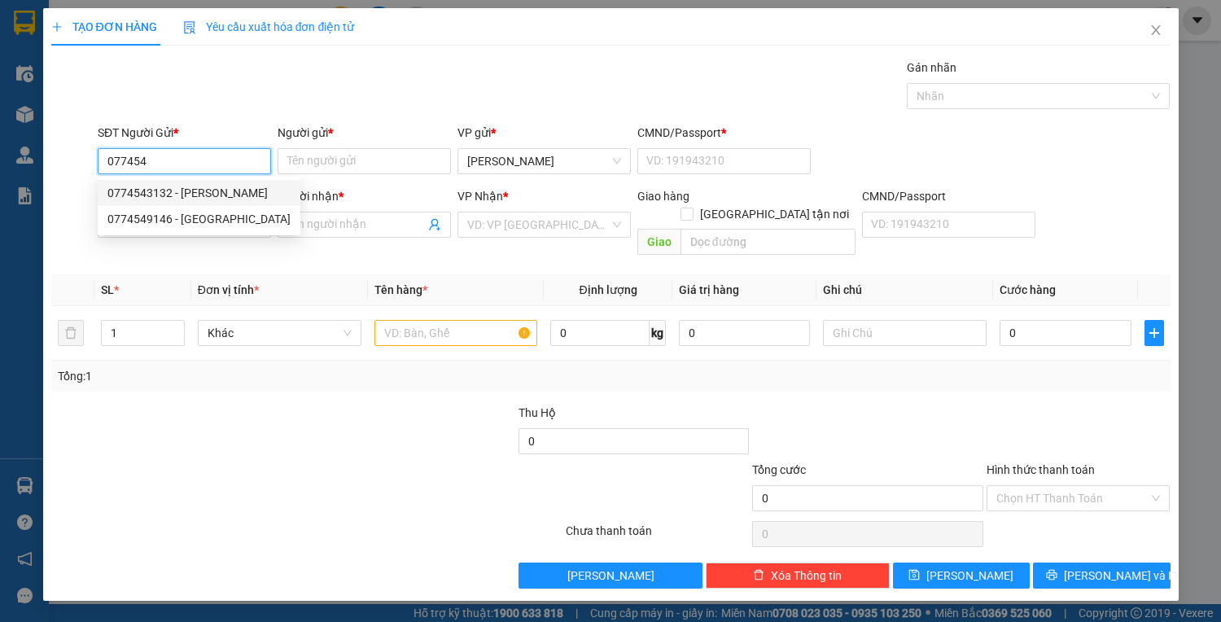
click at [173, 189] on div "0774543132 - [PERSON_NAME]" at bounding box center [198, 193] width 183 height 18
type input "0774543132"
type input "DUY"
type input "225222774"
type input "0833545543"
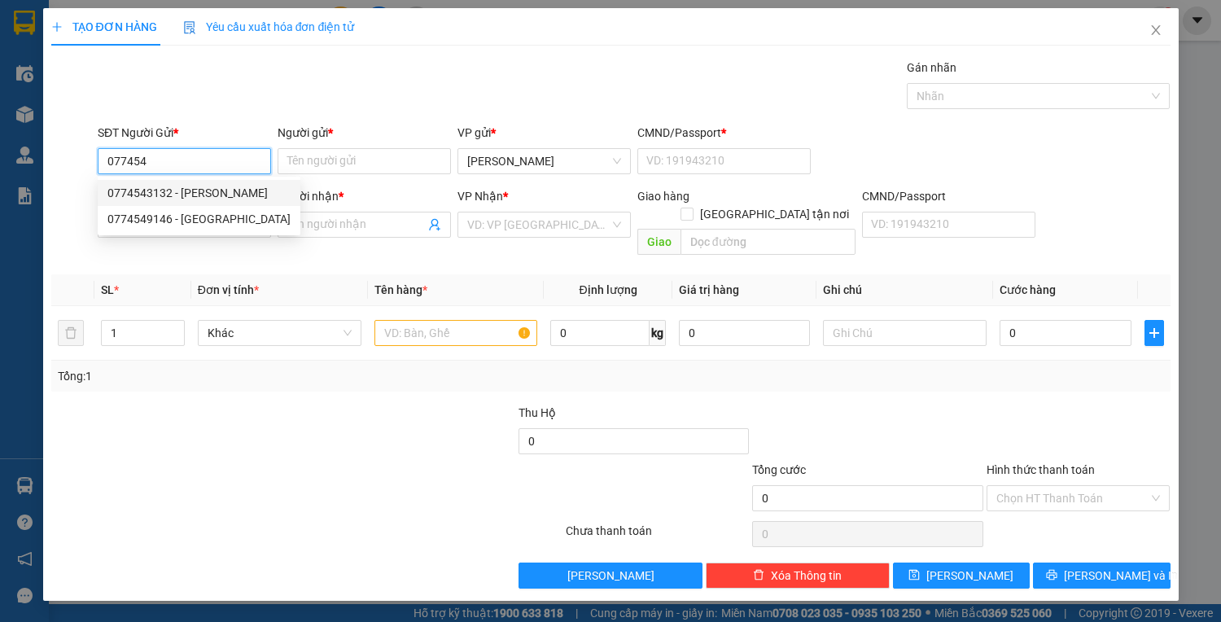
type input "DIỆP"
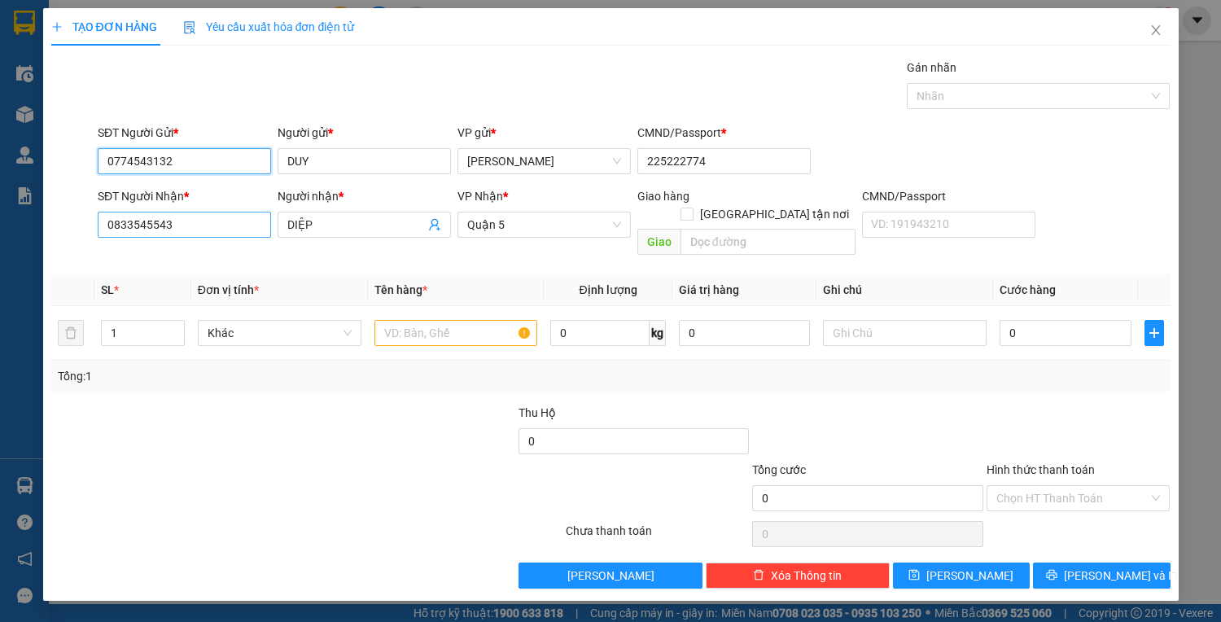
type input "0774543132"
click at [242, 221] on input "0833545543" at bounding box center [184, 225] width 173 height 26
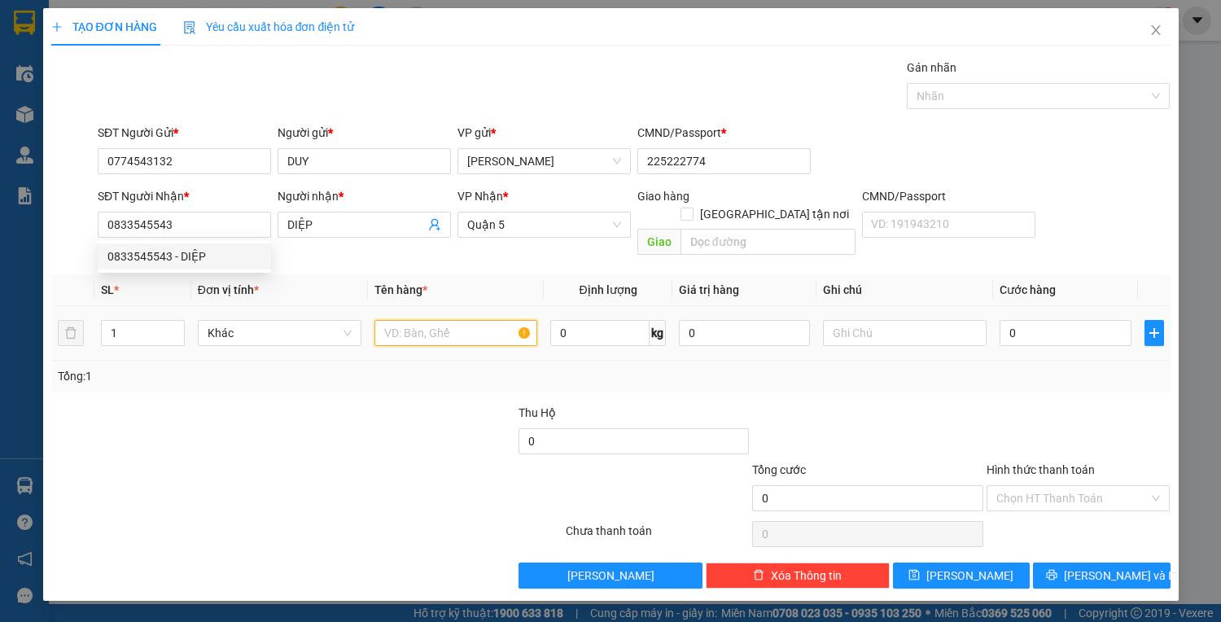
click at [458, 320] on input "text" at bounding box center [456, 333] width 164 height 26
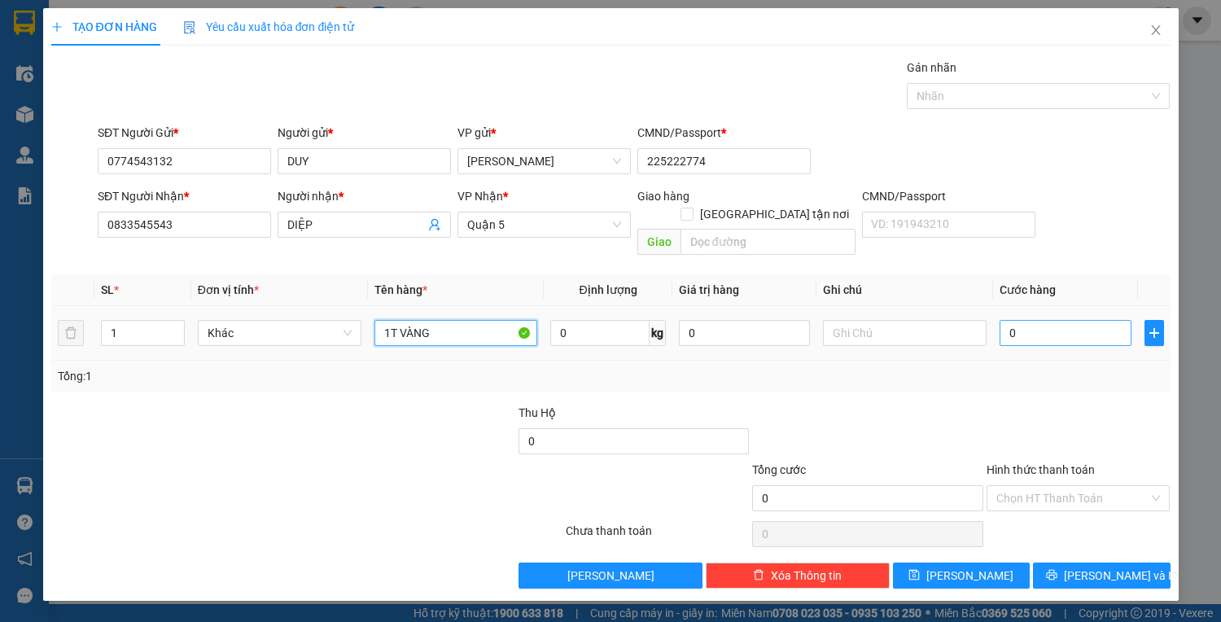
type input "1T VÀNG"
click at [1086, 320] on input "0" at bounding box center [1064, 333] width 131 height 26
type input "3"
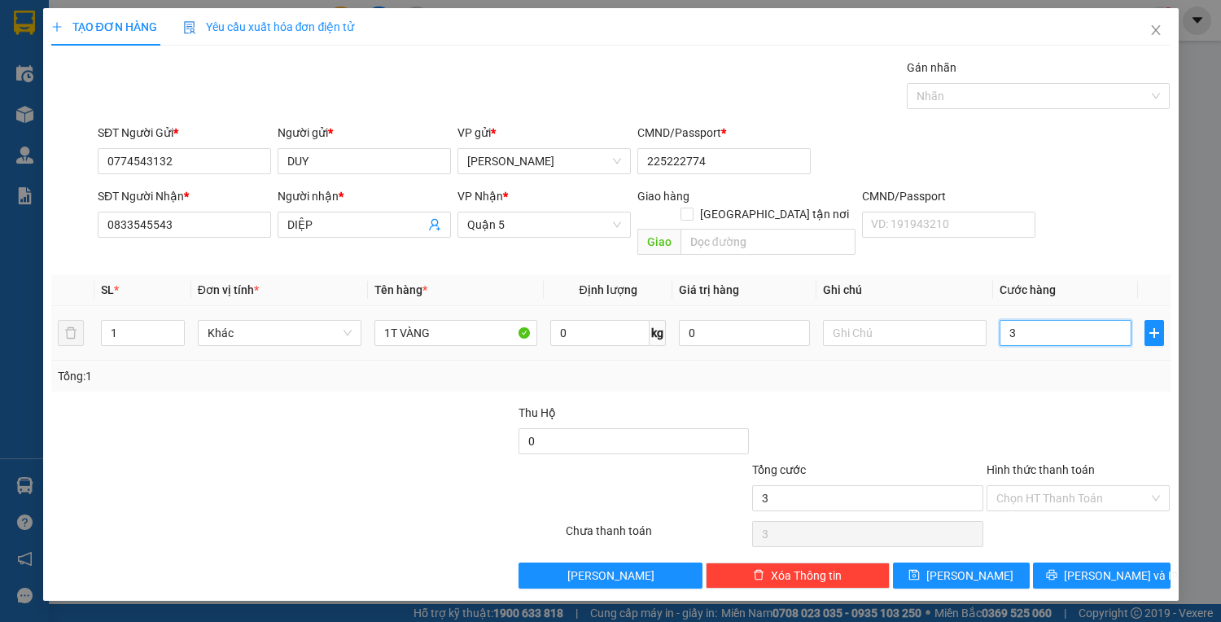
type input "30"
type input "30.000"
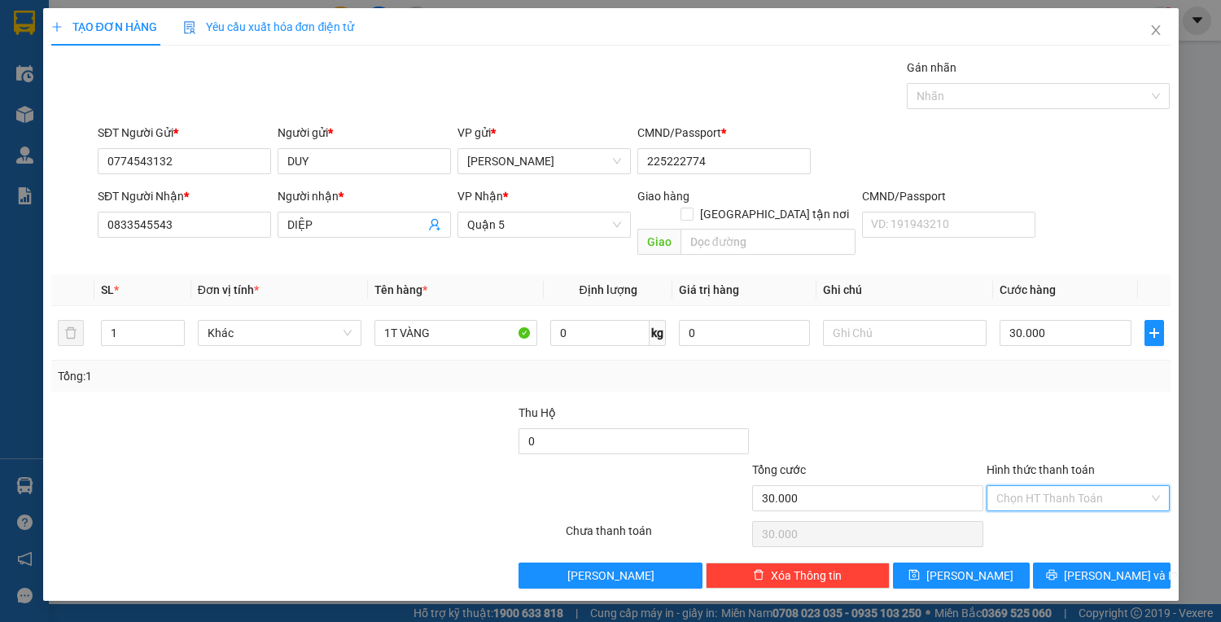
click at [1050, 486] on input "Hình thức thanh toán" at bounding box center [1072, 498] width 153 height 24
click at [1042, 507] on div "Tại văn phòng" at bounding box center [1078, 511] width 164 height 18
type input "0"
click at [1112, 566] on span "[PERSON_NAME] và In" at bounding box center [1121, 575] width 114 height 18
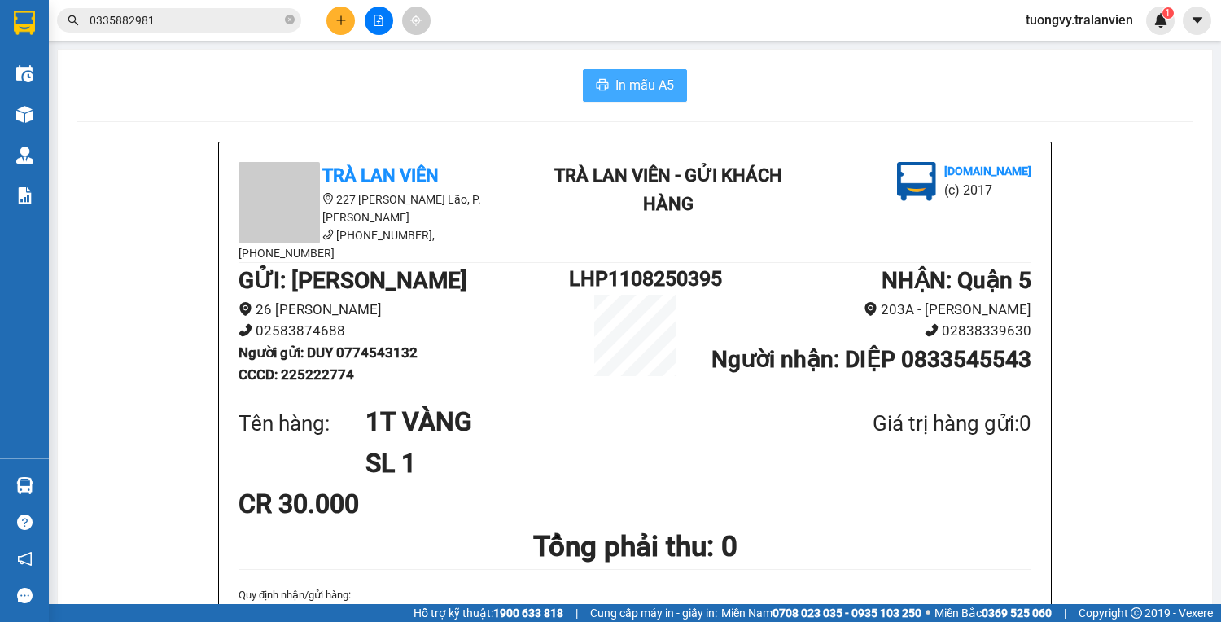
click at [640, 91] on span "In mẫu A5" at bounding box center [644, 85] width 59 height 20
click at [345, 30] on button at bounding box center [340, 21] width 28 height 28
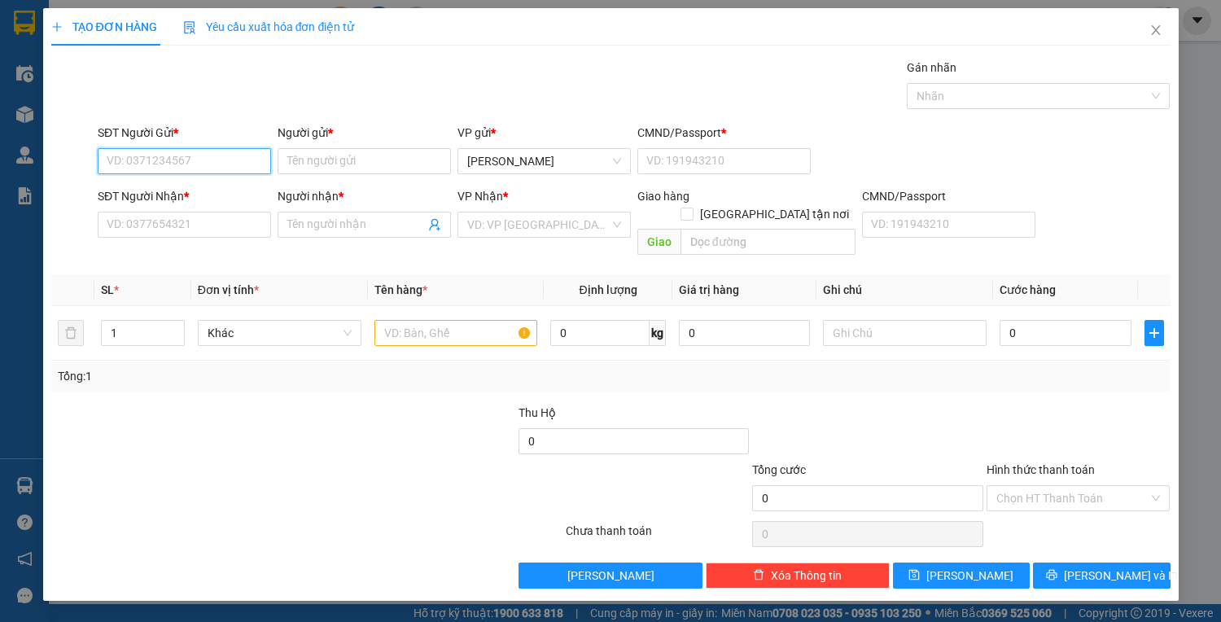
click at [165, 156] on input "SĐT Người Gửi *" at bounding box center [184, 161] width 173 height 26
type input "0935958484"
click at [187, 195] on div "0935958484 - TRÂM" at bounding box center [184, 193] width 154 height 18
type input "TRÂM"
type input "1"
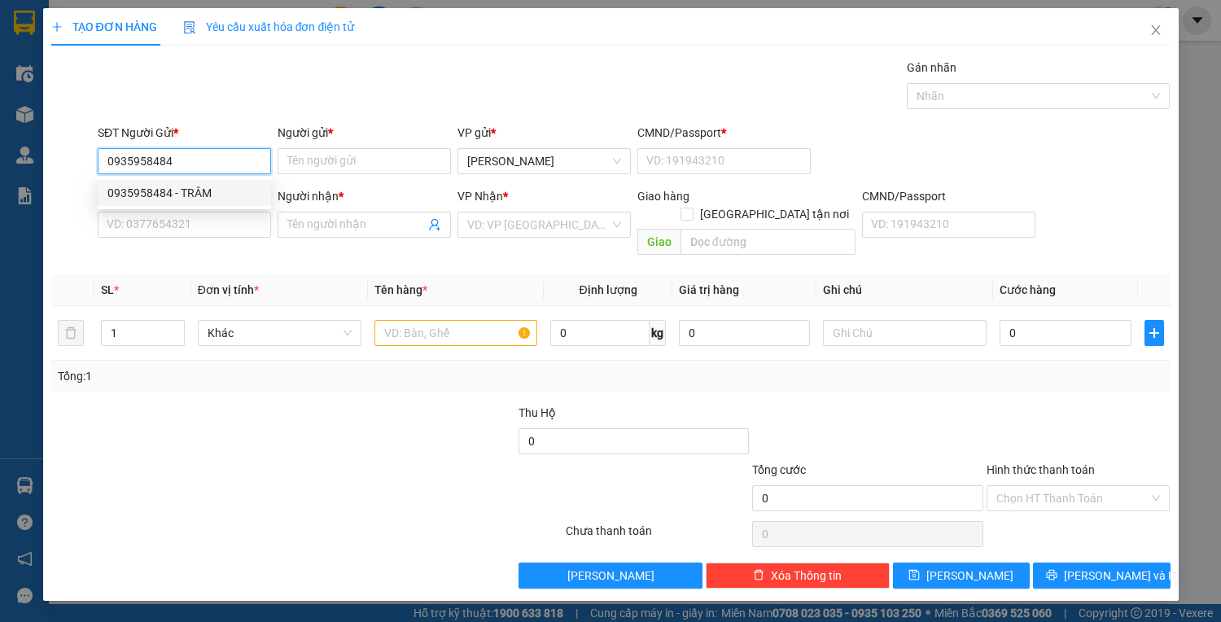
type input "0949560964"
type input "[PERSON_NAME]"
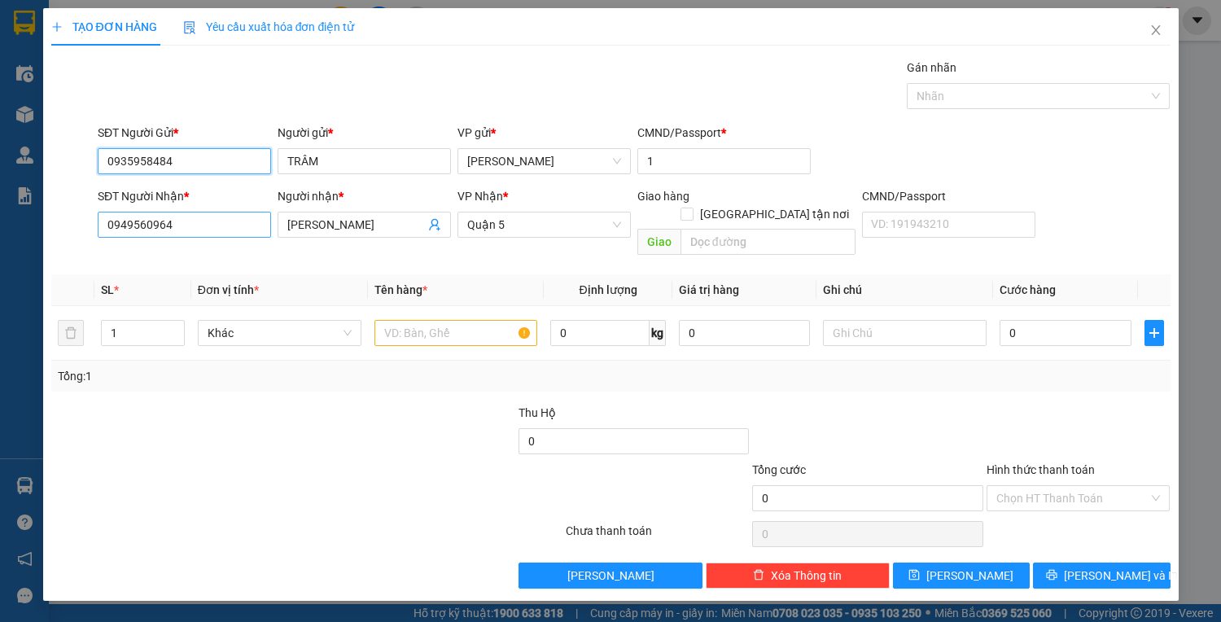
type input "0935958484"
click at [190, 231] on input "0949560964" at bounding box center [184, 225] width 173 height 26
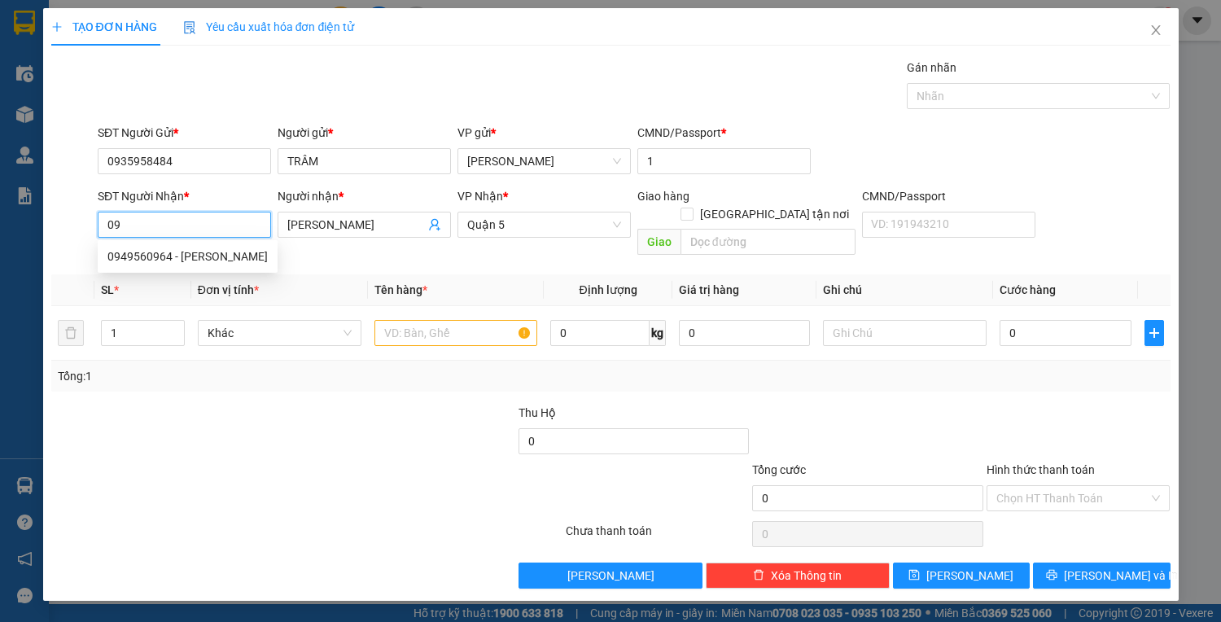
type input "0"
type input "0902792212"
click at [202, 248] on div "0902792212 - LI" at bounding box center [184, 256] width 154 height 18
type input "LI"
type input "0902792212"
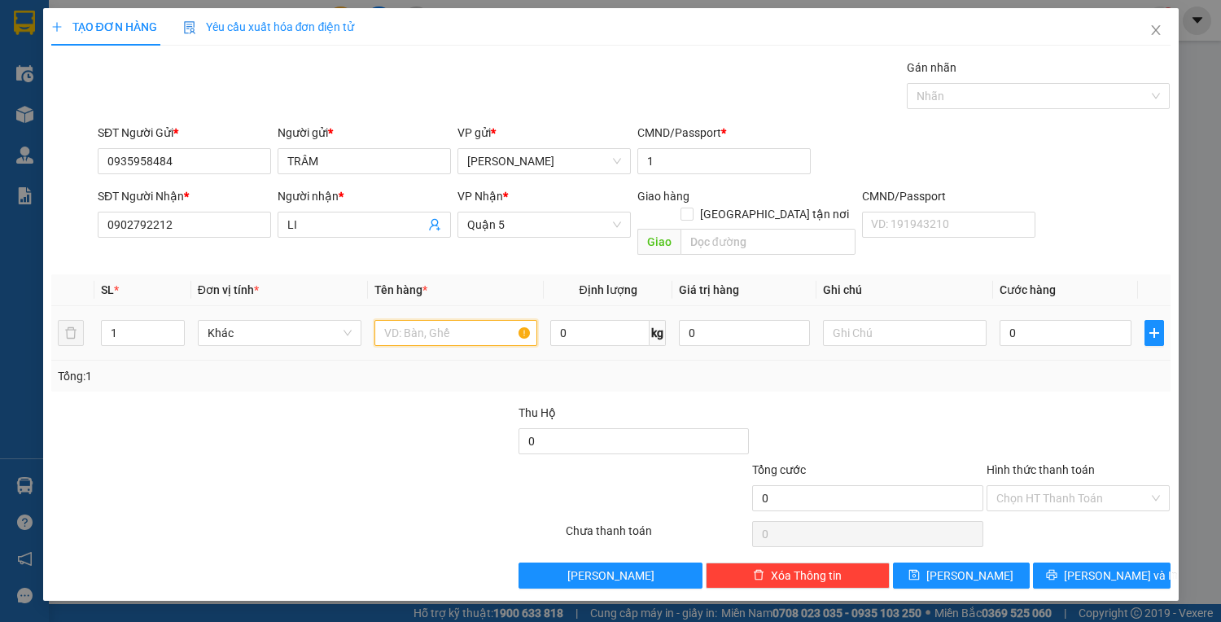
click at [400, 320] on input "text" at bounding box center [456, 333] width 164 height 26
type input "1T VÀNG"
click at [1011, 320] on input "0" at bounding box center [1064, 333] width 131 height 26
type input "3"
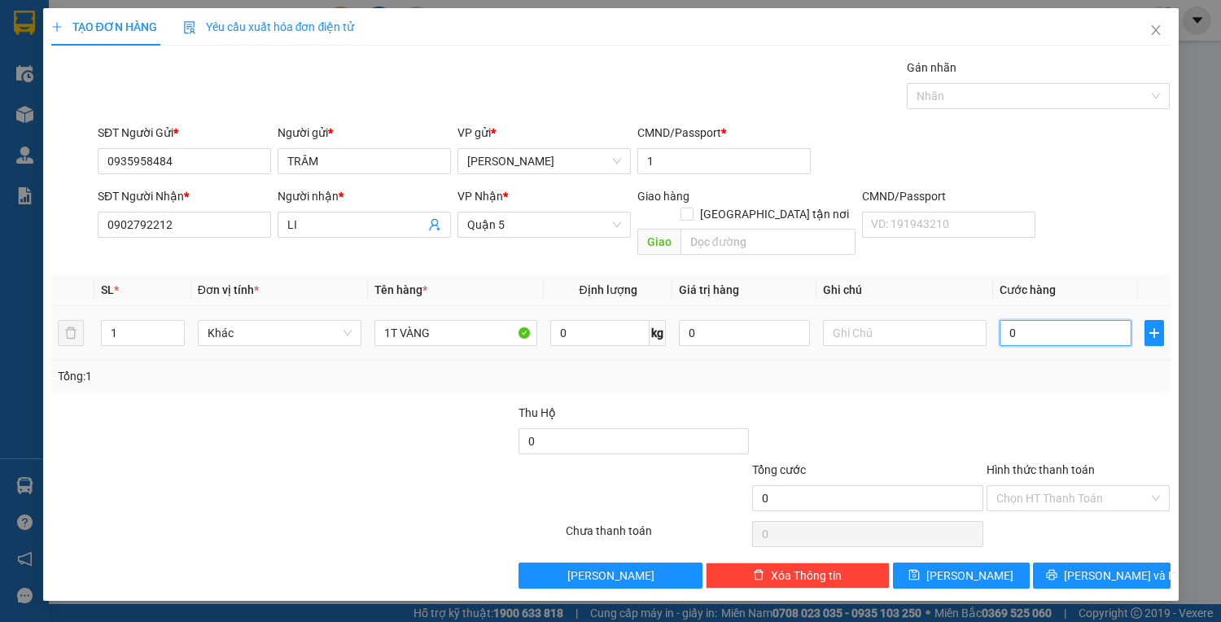
type input "3"
type input "35"
click at [1042, 320] on input "35" at bounding box center [1064, 333] width 131 height 26
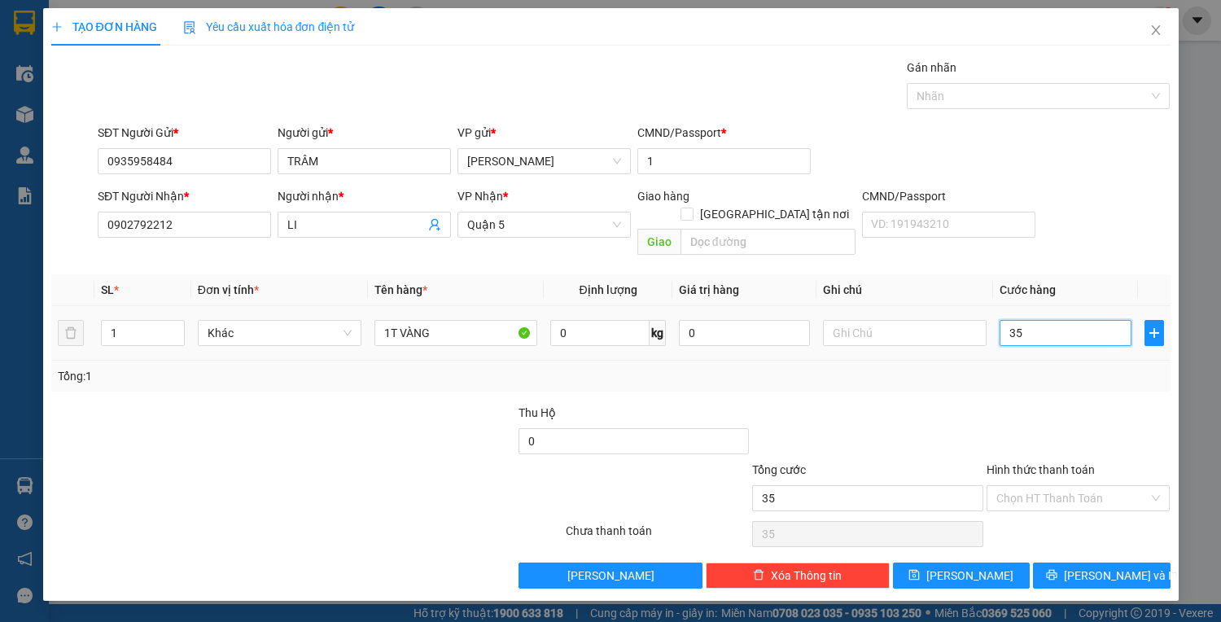
type input "3"
click at [1054, 486] on input "Hình thức thanh toán" at bounding box center [1072, 498] width 153 height 24
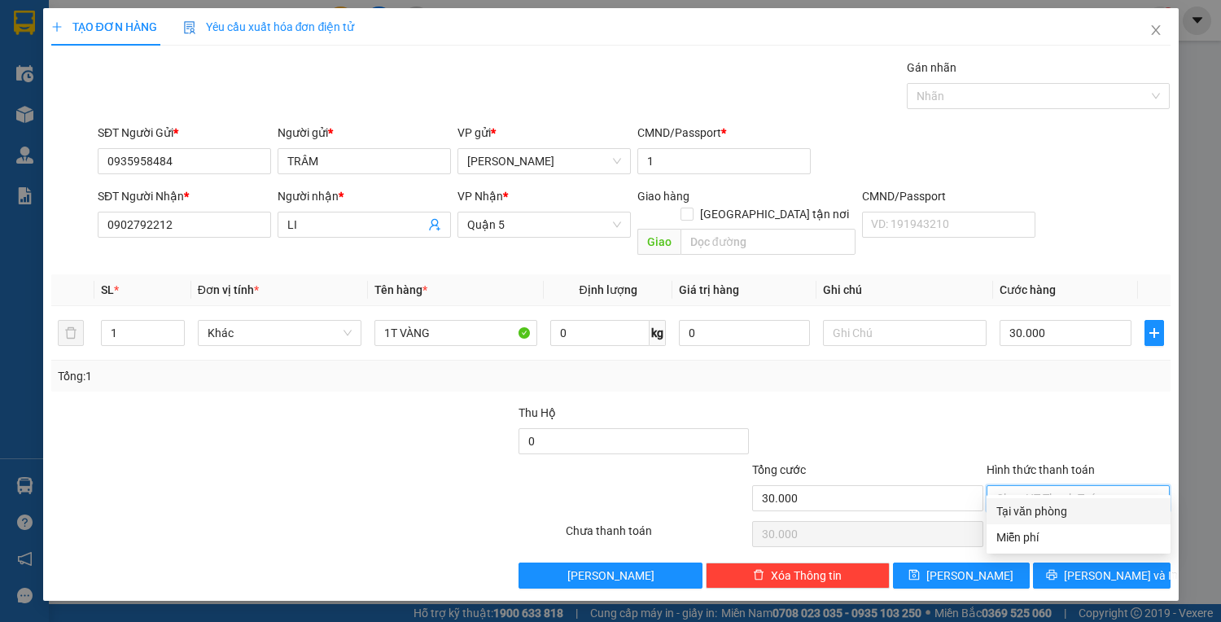
click at [1035, 509] on div "Tại văn phòng" at bounding box center [1078, 511] width 164 height 18
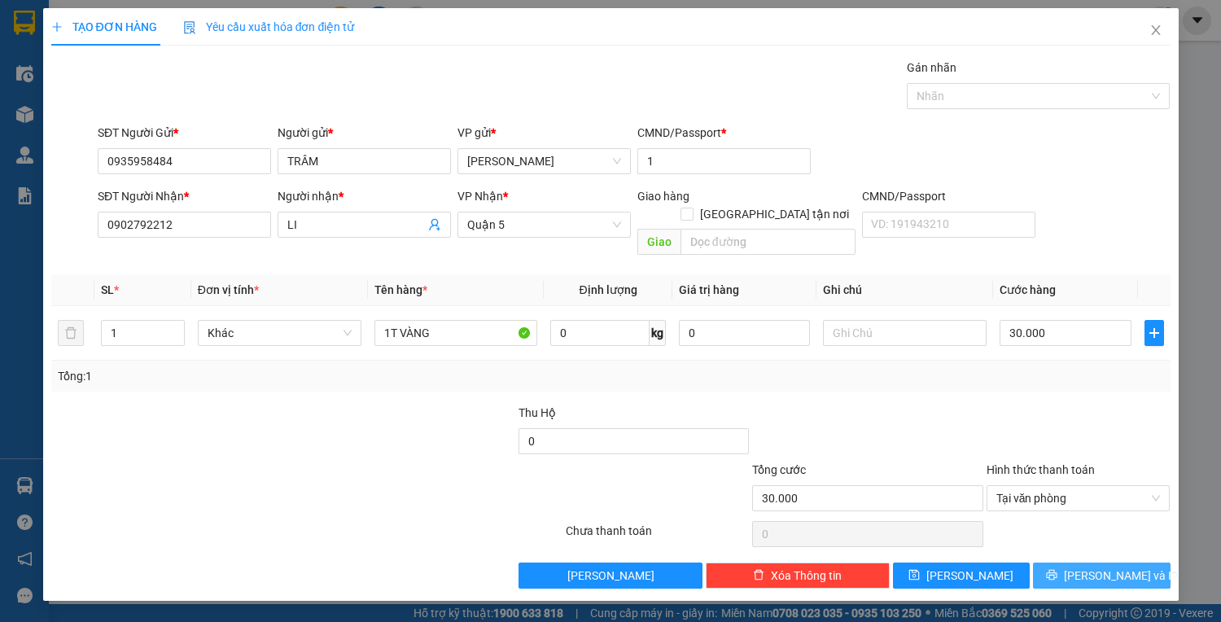
click at [1084, 562] on button "[PERSON_NAME] và In" at bounding box center [1101, 575] width 137 height 26
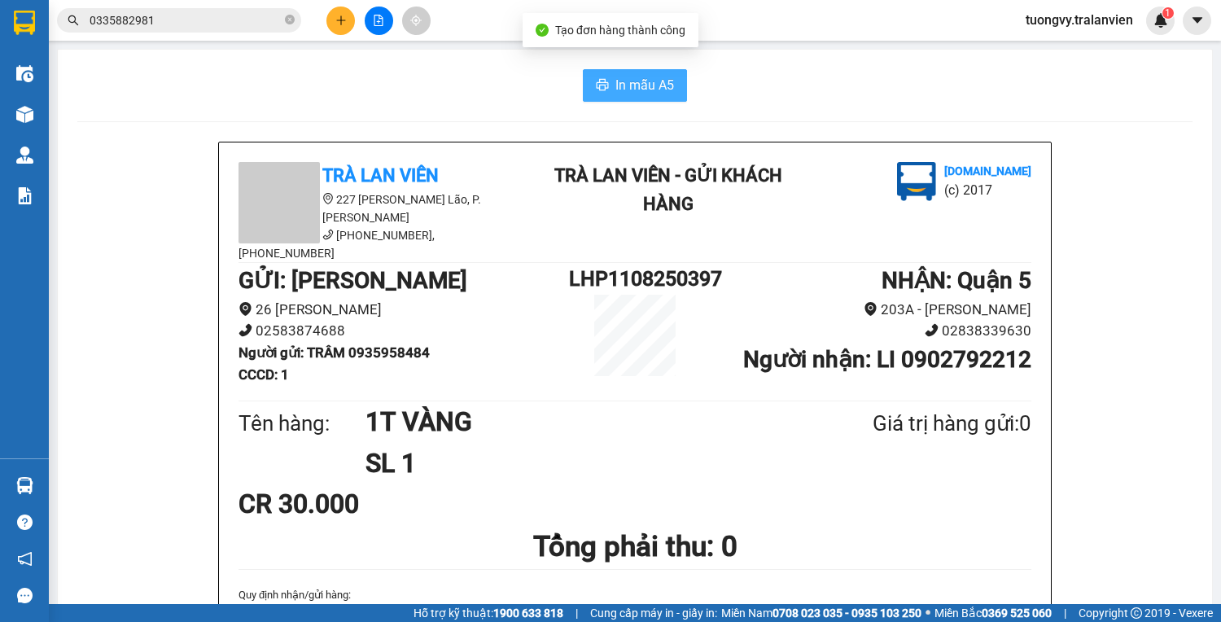
click at [649, 73] on button "In mẫu A5" at bounding box center [635, 85] width 104 height 33
click at [942, 524] on h1 "Tổng phải thu: 0" at bounding box center [634, 546] width 793 height 45
